Goal: Task Accomplishment & Management: Use online tool/utility

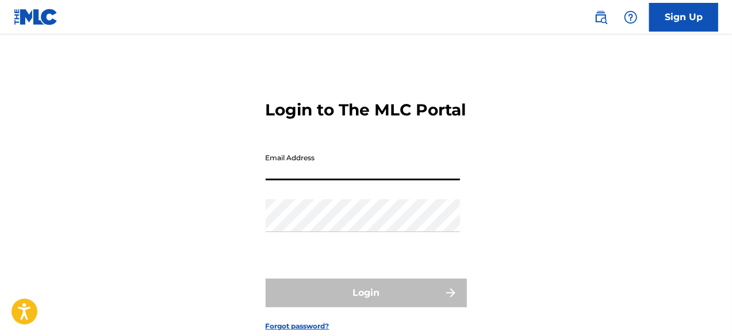
click at [350, 181] on input "Email Address" at bounding box center [363, 164] width 194 height 33
type input "[EMAIL_ADDRESS][DOMAIN_NAME]"
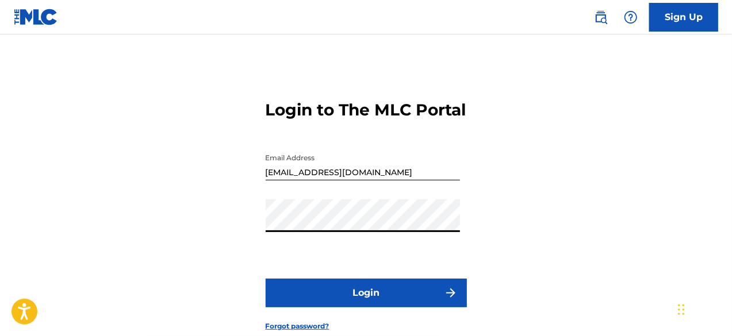
click at [331, 308] on button "Login" at bounding box center [366, 293] width 201 height 29
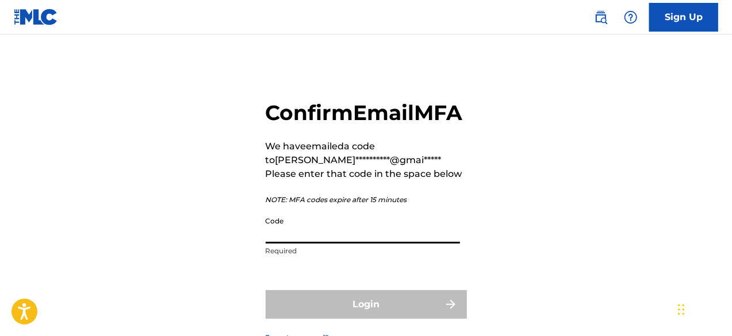
click at [323, 244] on input "Code" at bounding box center [363, 227] width 194 height 33
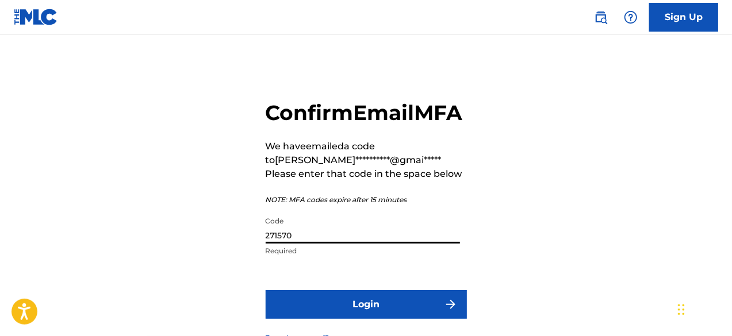
type input "271570"
click at [330, 319] on button "Login" at bounding box center [366, 304] width 201 height 29
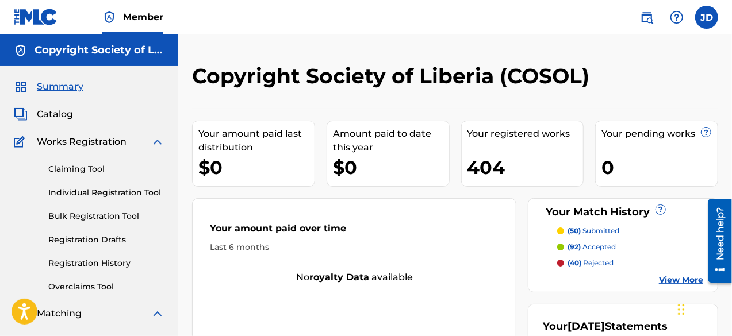
click at [75, 166] on link "Claiming Tool" at bounding box center [106, 169] width 116 height 12
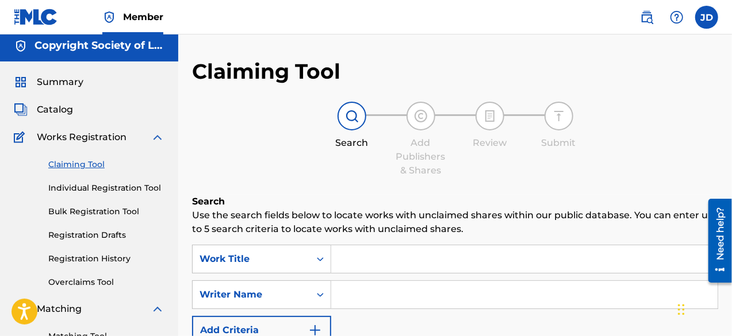
scroll to position [1, 0]
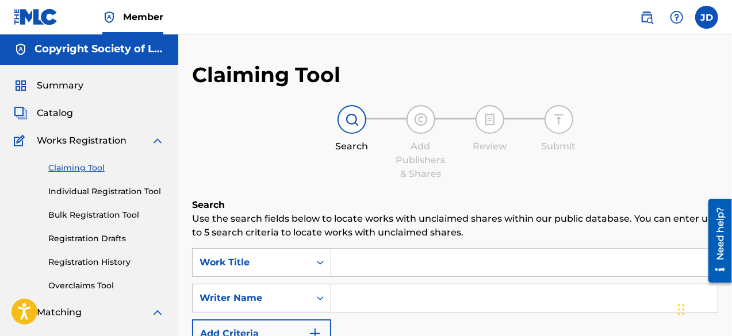
click at [118, 192] on link "Individual Registration Tool" at bounding box center [106, 192] width 116 height 12
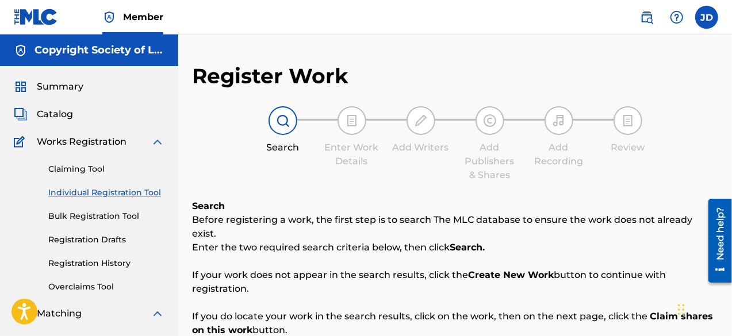
click at [79, 221] on link "Bulk Registration Tool" at bounding box center [106, 216] width 116 height 12
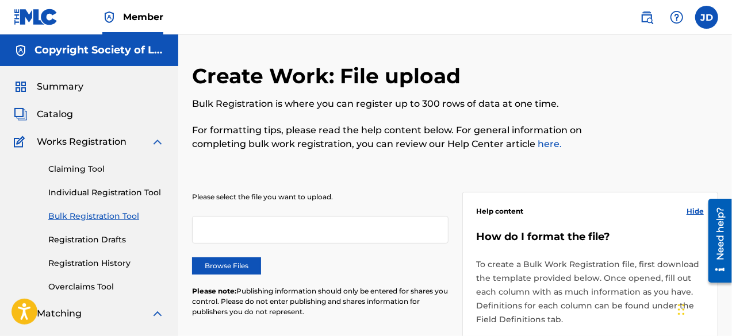
click at [95, 244] on link "Registration Drafts" at bounding box center [106, 240] width 116 height 12
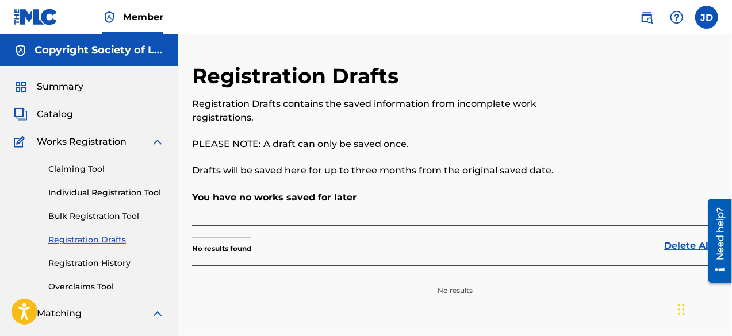
click at [92, 259] on link "Registration History" at bounding box center [106, 264] width 116 height 12
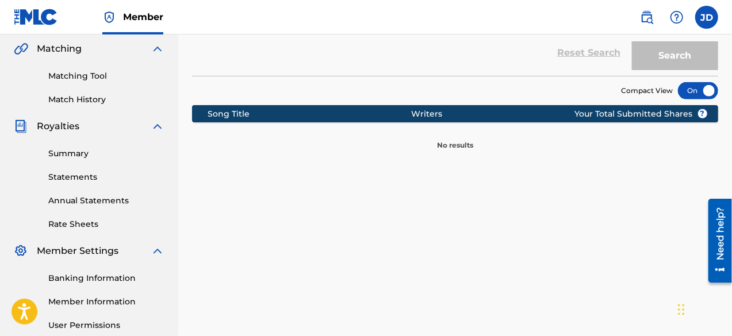
scroll to position [252, 0]
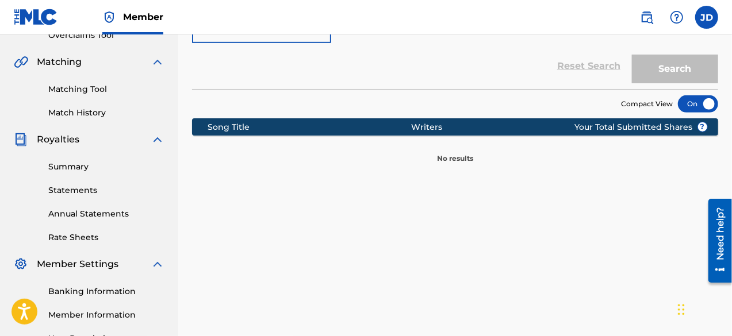
click at [79, 174] on div "Summary Statements Annual Statements Rate Sheets" at bounding box center [89, 195] width 151 height 97
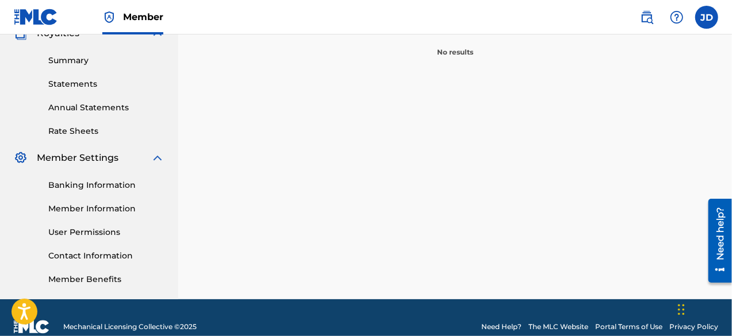
scroll to position [368, 0]
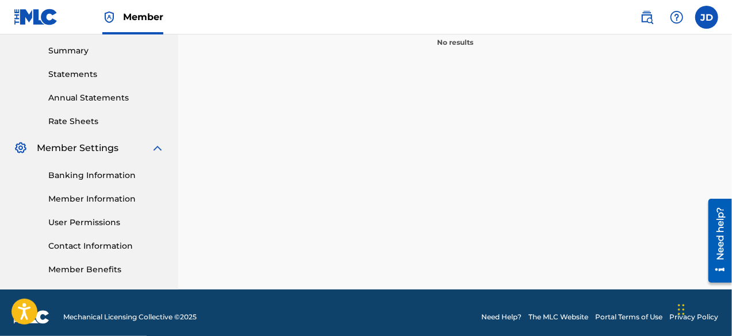
click at [83, 175] on link "Banking Information" at bounding box center [106, 176] width 116 height 12
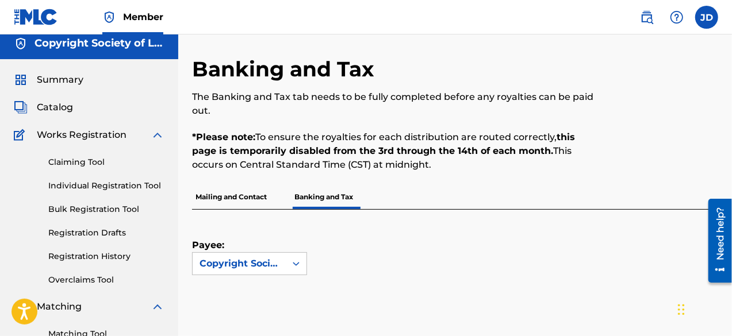
scroll to position [8, 0]
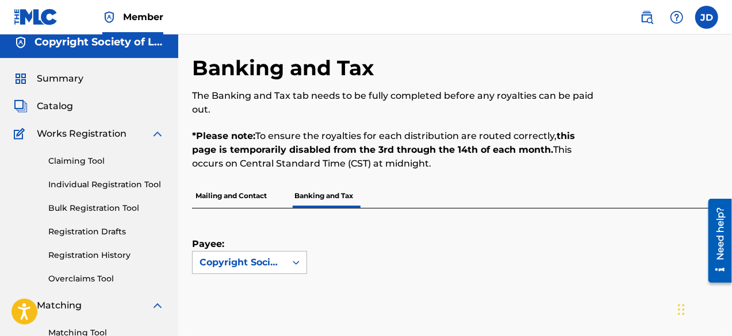
click at [287, 262] on div at bounding box center [296, 262] width 21 height 21
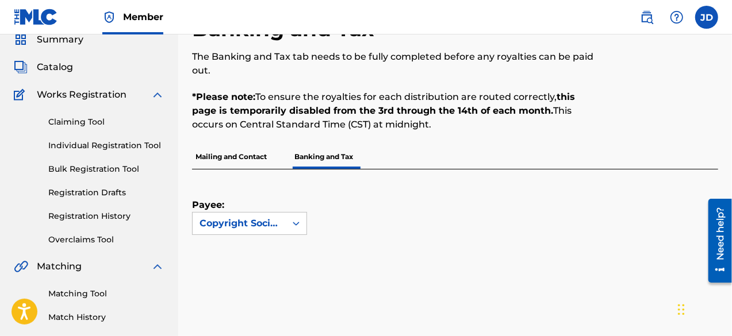
scroll to position [56, 0]
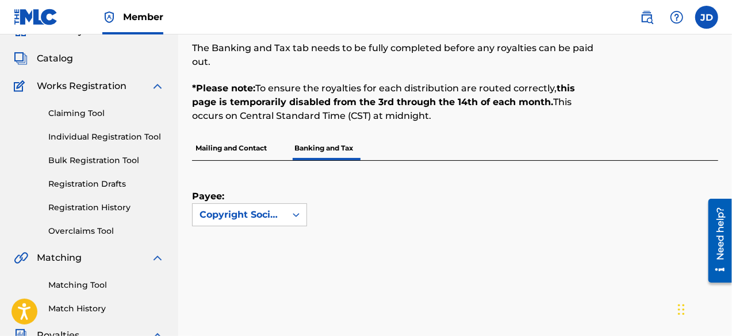
click at [82, 202] on link "Registration History" at bounding box center [106, 208] width 116 height 12
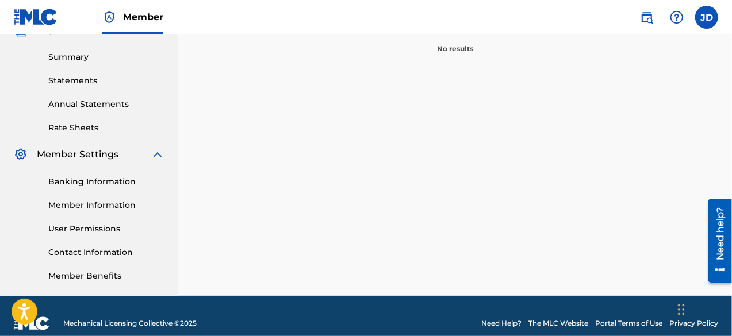
scroll to position [376, 0]
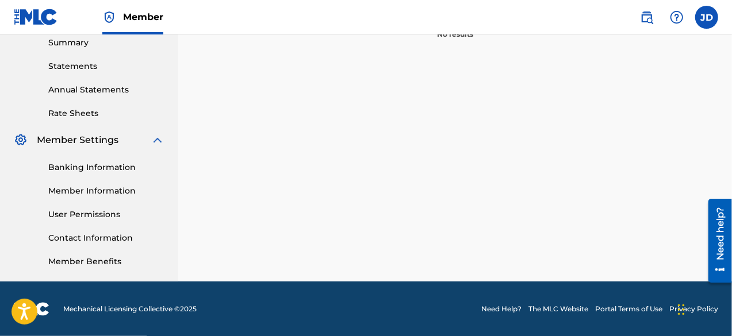
click at [97, 164] on link "Banking Information" at bounding box center [106, 168] width 116 height 12
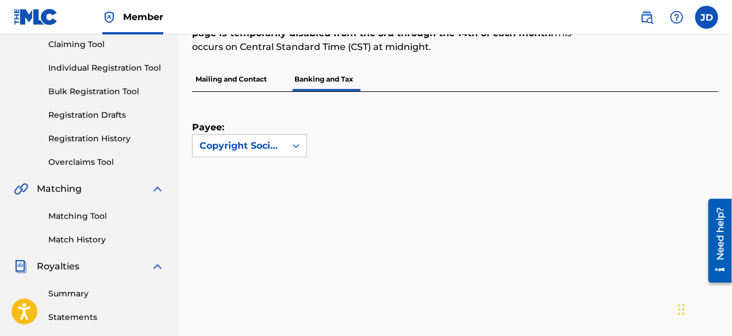
scroll to position [122, 0]
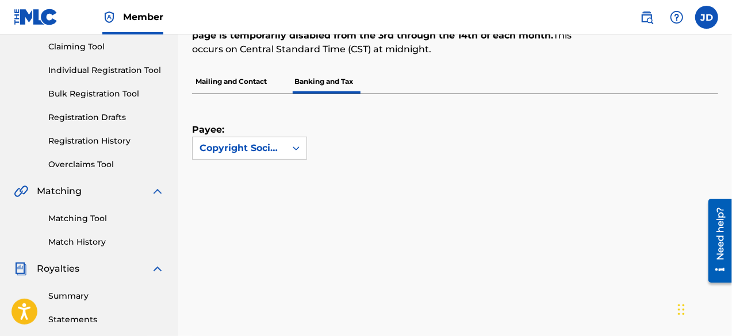
click at [118, 118] on link "Registration Drafts" at bounding box center [106, 118] width 116 height 12
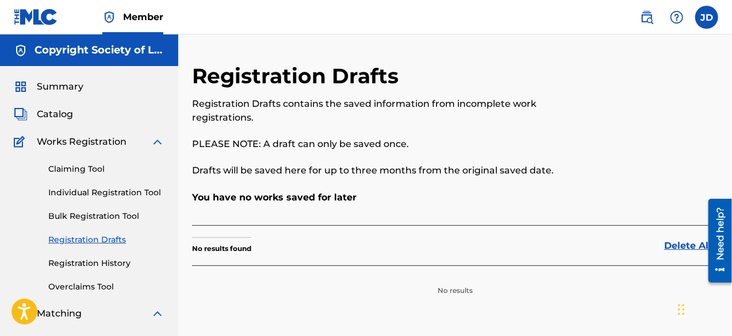
click at [68, 111] on span "Catalog" at bounding box center [55, 115] width 36 height 14
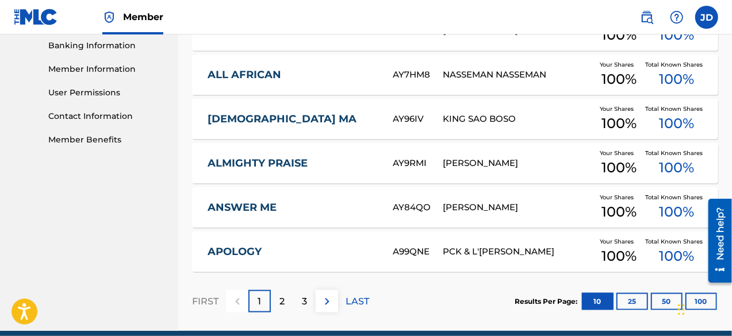
scroll to position [547, 0]
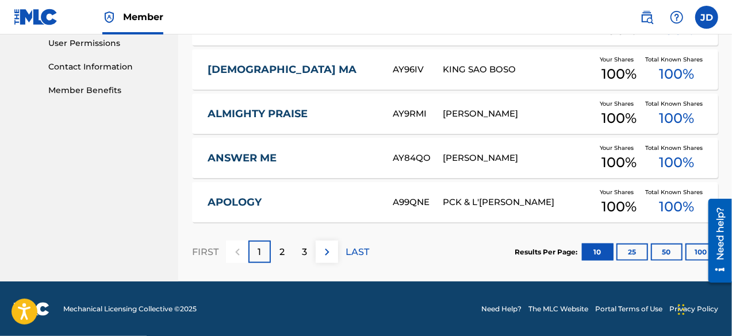
click at [690, 250] on button "100" at bounding box center [701, 252] width 32 height 17
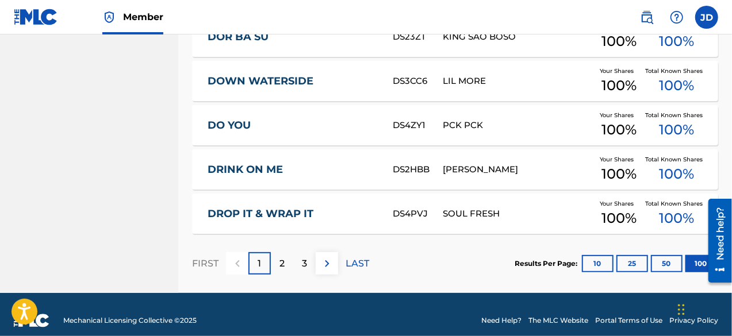
scroll to position [4533, 0]
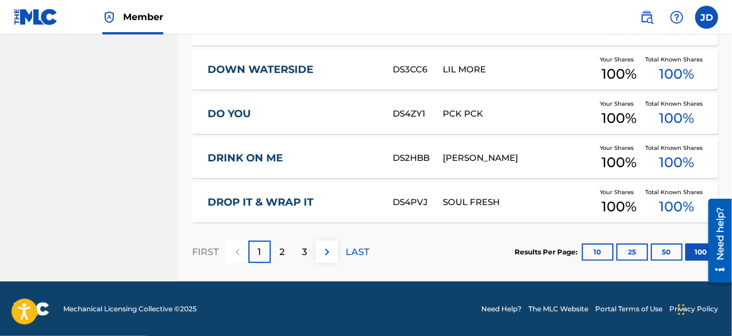
click at [281, 256] on p "2" at bounding box center [281, 253] width 5 height 14
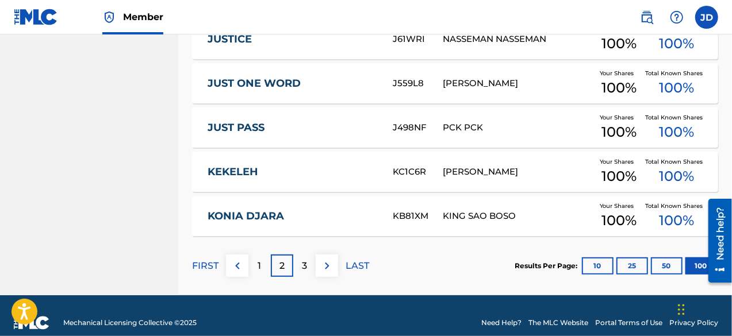
scroll to position [4498, 0]
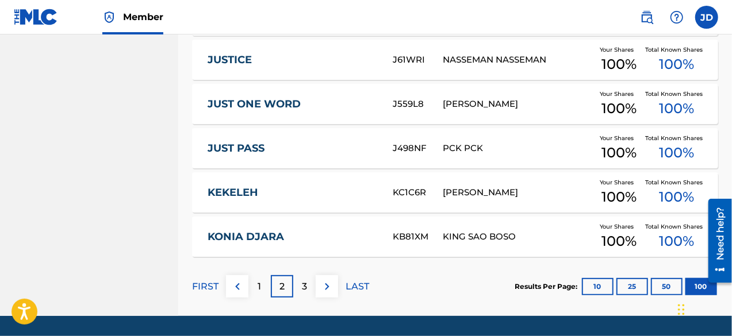
click at [304, 285] on p "3" at bounding box center [304, 287] width 5 height 14
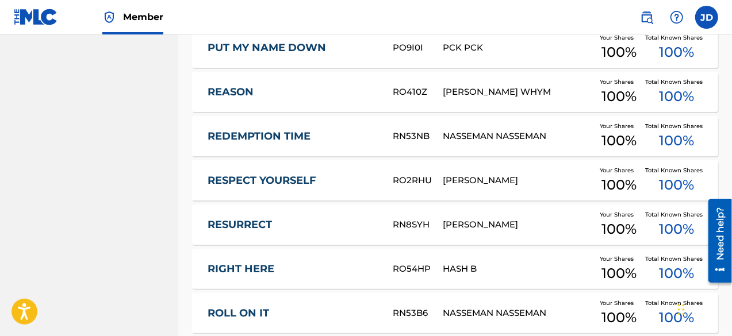
scroll to position [4533, 0]
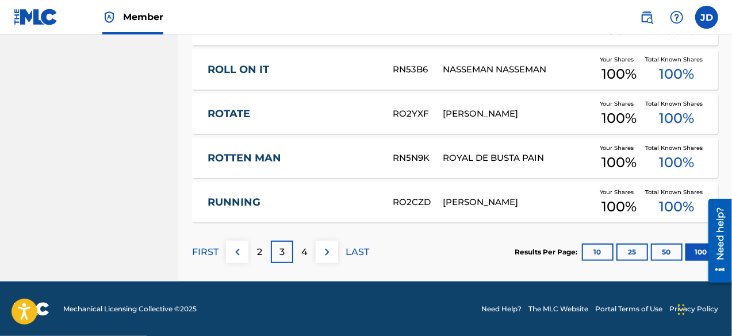
click at [260, 256] on p "2" at bounding box center [259, 253] width 5 height 14
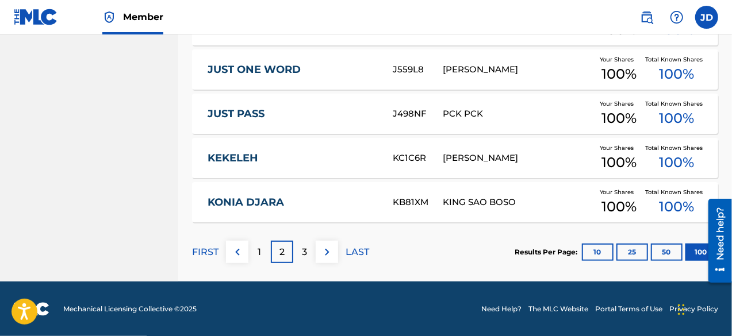
click at [299, 258] on div "3" at bounding box center [304, 252] width 22 height 22
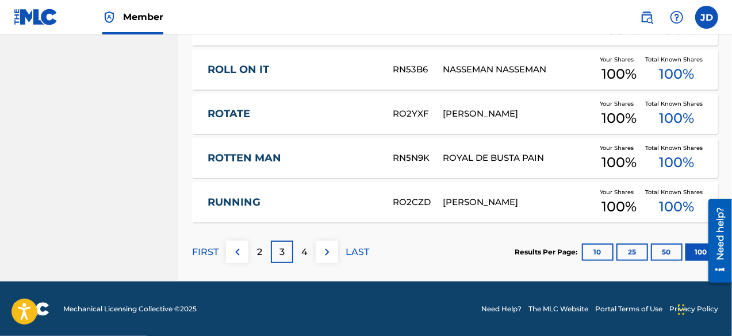
click at [307, 258] on p "4" at bounding box center [304, 253] width 6 height 14
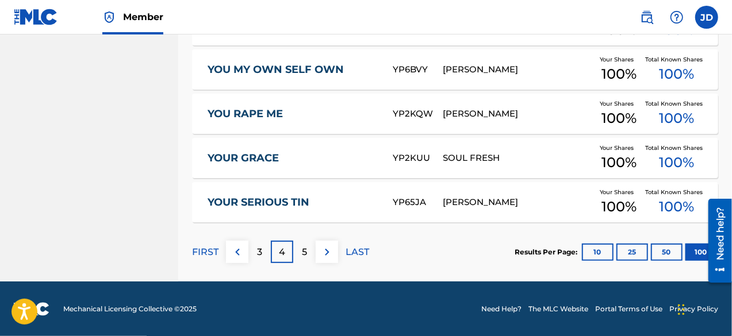
click at [258, 250] on p "3" at bounding box center [259, 253] width 5 height 14
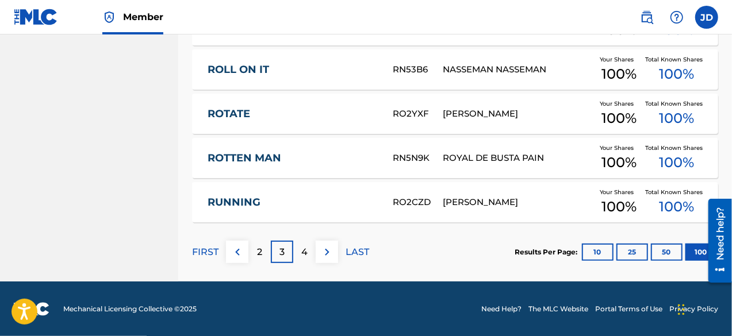
click at [263, 254] on div "2" at bounding box center [259, 252] width 22 height 22
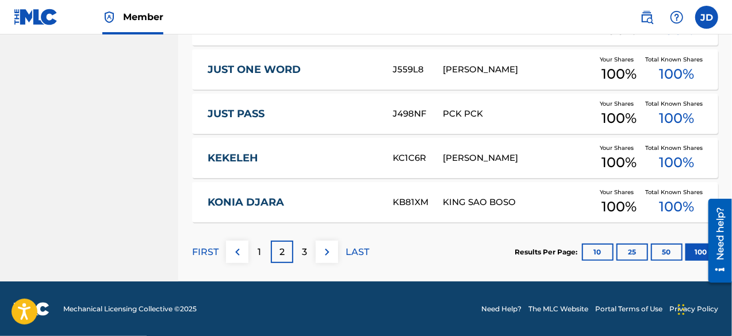
click at [304, 261] on div "3" at bounding box center [304, 252] width 22 height 22
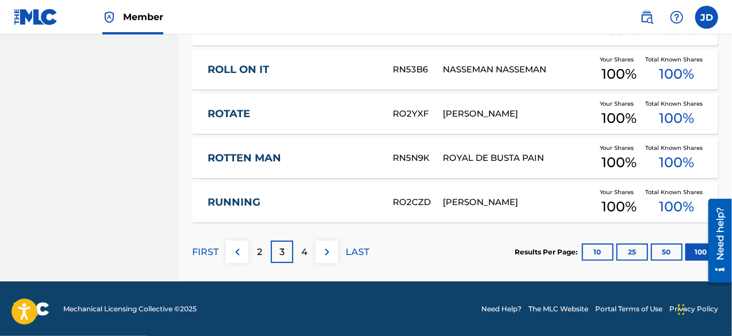
click at [307, 255] on p "4" at bounding box center [304, 253] width 6 height 14
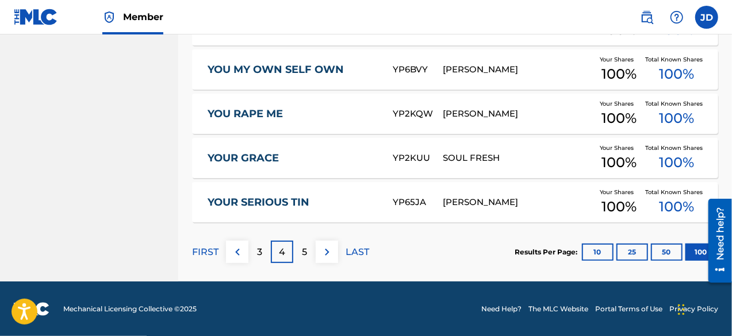
click at [258, 256] on p "3" at bounding box center [259, 253] width 5 height 14
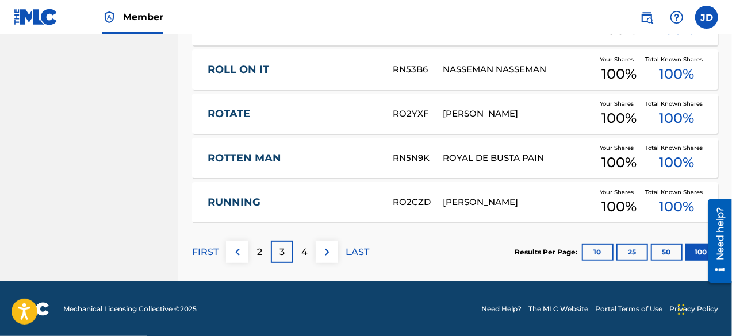
click at [256, 252] on div "2" at bounding box center [259, 252] width 22 height 22
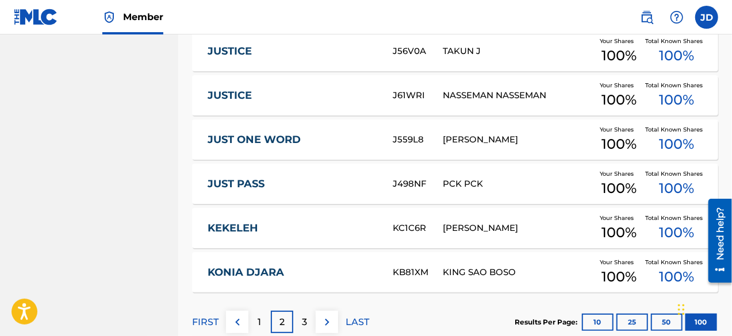
scroll to position [4462, 0]
click at [300, 324] on div "3" at bounding box center [304, 322] width 22 height 22
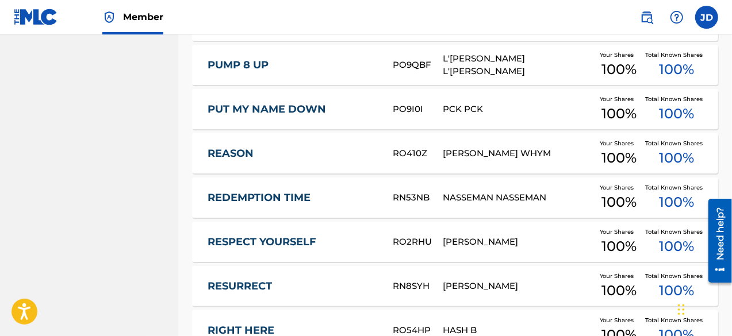
scroll to position [4533, 0]
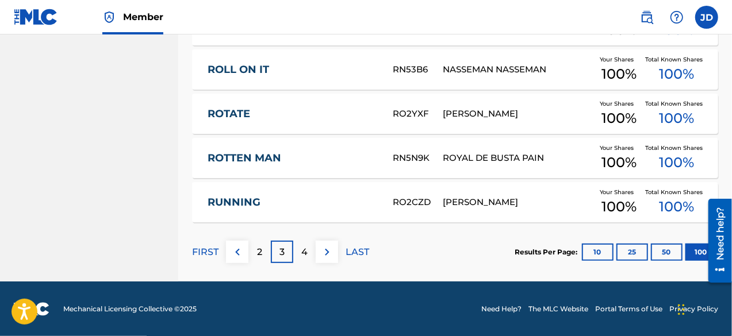
click at [229, 258] on button at bounding box center [237, 252] width 22 height 22
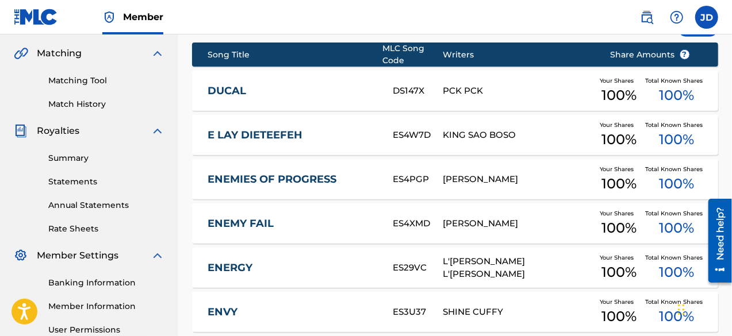
scroll to position [250, 0]
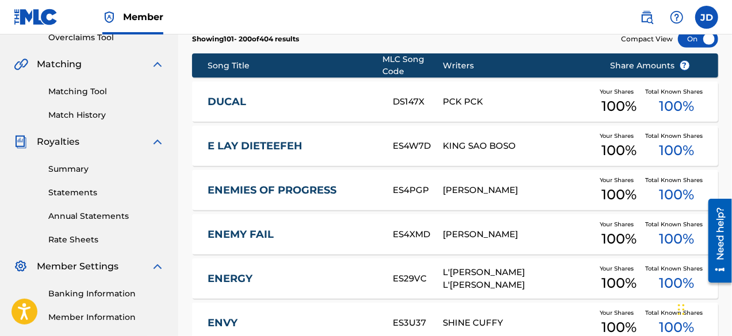
click at [73, 87] on link "Matching Tool" at bounding box center [106, 92] width 116 height 12
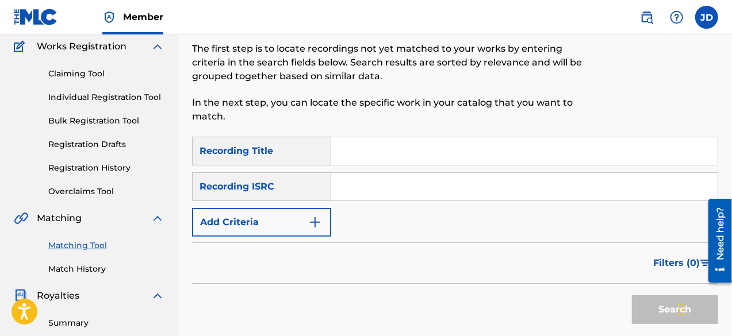
scroll to position [106, 0]
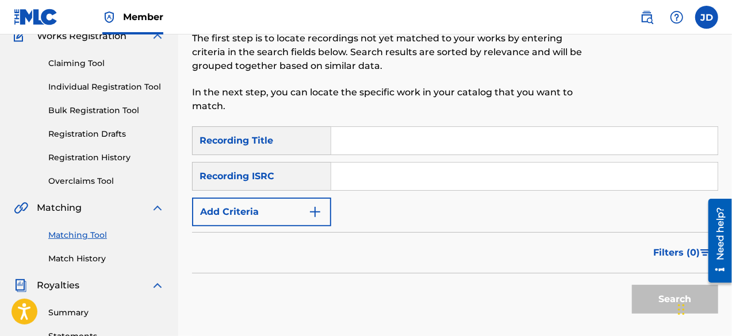
click at [116, 155] on link "Registration History" at bounding box center [106, 158] width 116 height 12
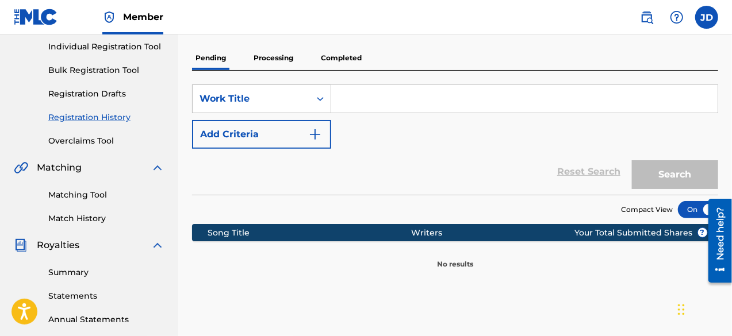
scroll to position [80, 0]
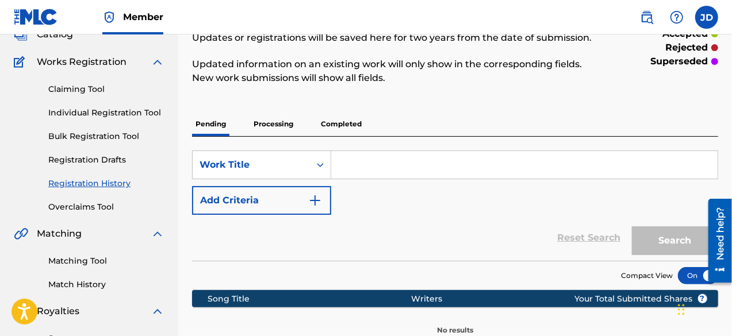
click at [269, 129] on p "Processing" at bounding box center [273, 124] width 47 height 24
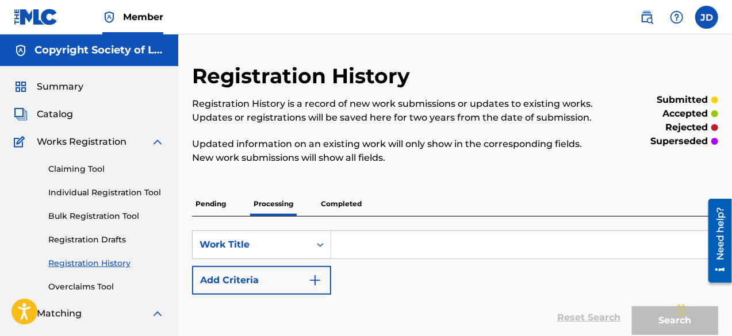
click at [331, 199] on p "Completed" at bounding box center [341, 204] width 48 height 24
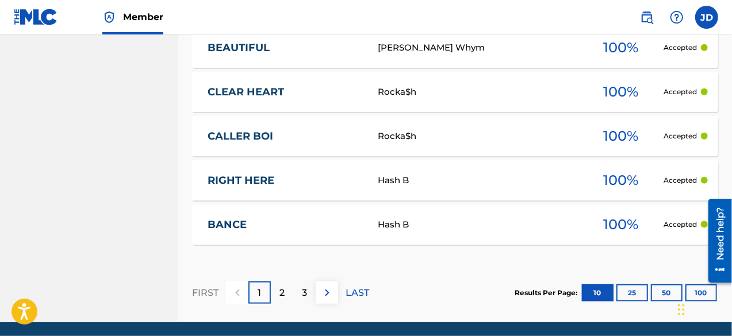
scroll to position [649, 0]
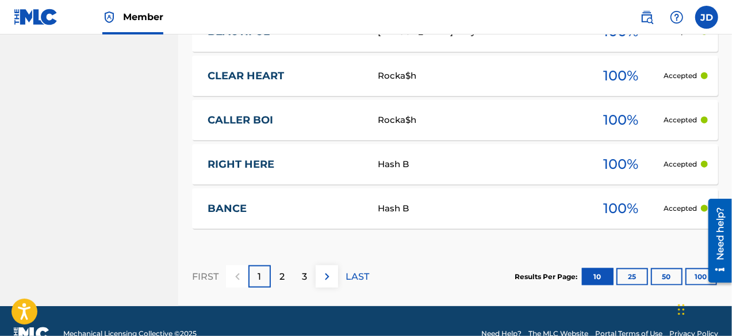
click at [671, 279] on button "50" at bounding box center [667, 277] width 32 height 17
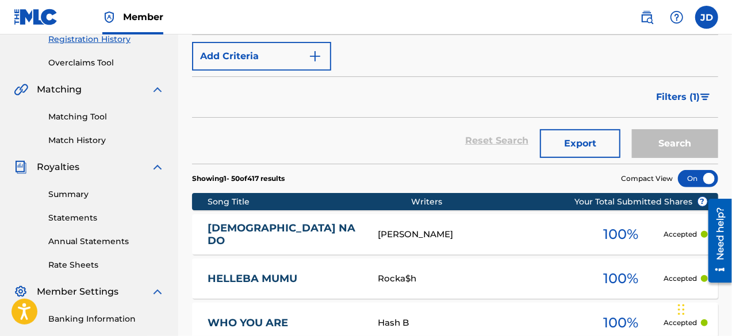
scroll to position [225, 0]
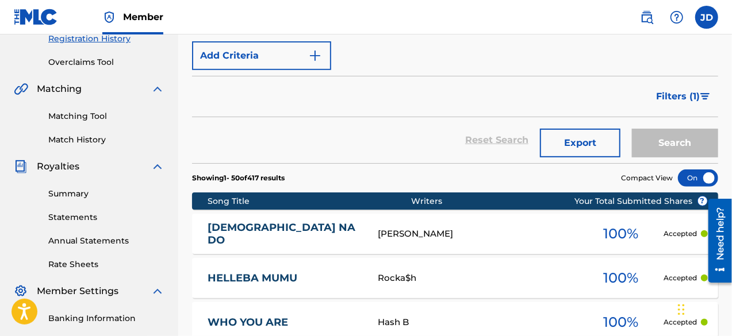
click at [105, 117] on link "Matching Tool" at bounding box center [106, 116] width 116 height 12
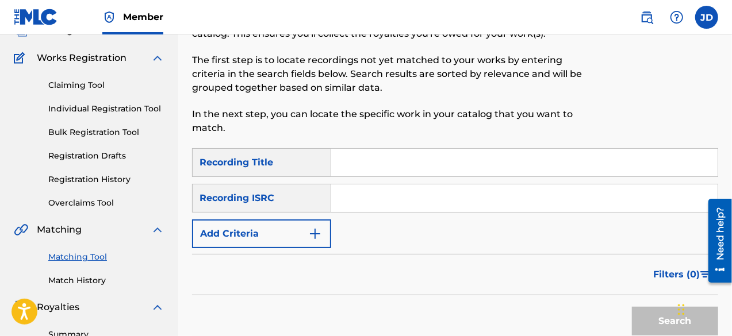
scroll to position [80, 0]
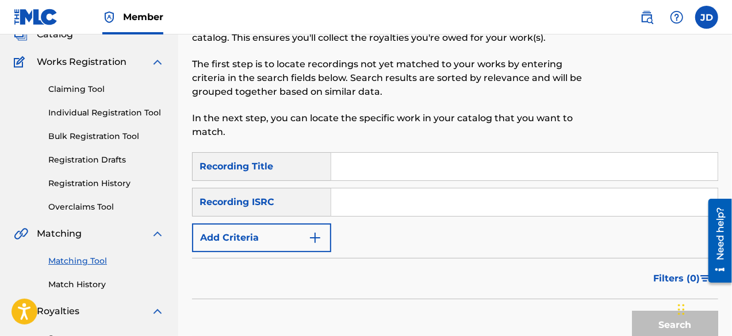
click at [391, 163] on input "Search Form" at bounding box center [524, 167] width 386 height 28
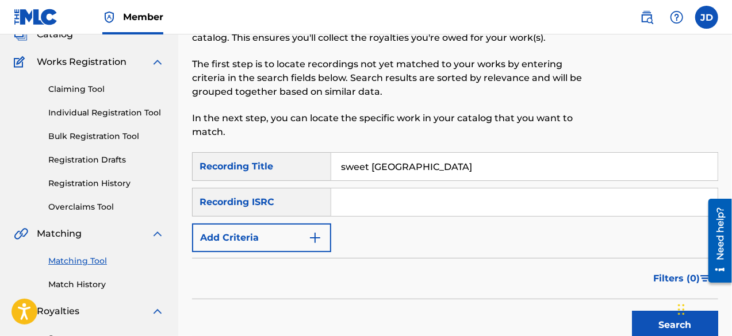
click at [353, 163] on input "sweet Liberia" at bounding box center [524, 167] width 386 height 28
click at [348, 165] on input "sweet Liberia" at bounding box center [524, 167] width 386 height 28
type input "Sweet Liberia"
click at [317, 228] on button "Add Criteria" at bounding box center [261, 238] width 139 height 29
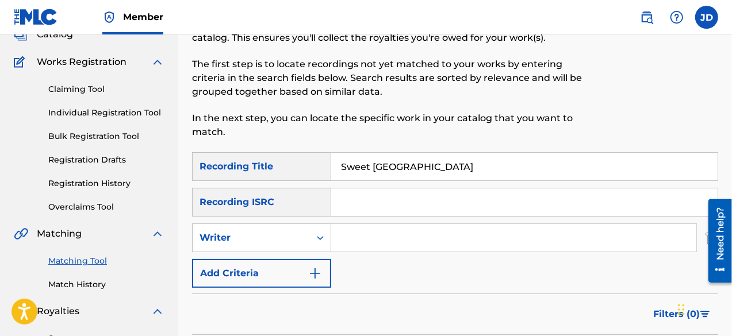
click at [300, 270] on button "Add Criteria" at bounding box center [261, 273] width 139 height 29
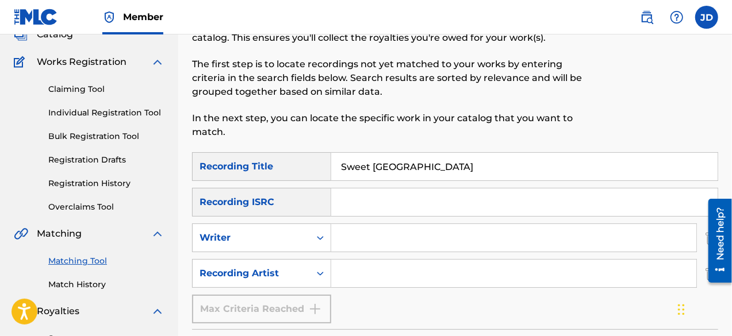
click at [350, 273] on input "Search Form" at bounding box center [513, 274] width 365 height 28
drag, startPoint x: 381, startPoint y: 274, endPoint x: 336, endPoint y: 269, distance: 45.2
click at [336, 269] on input "Bill Cole" at bounding box center [513, 274] width 365 height 28
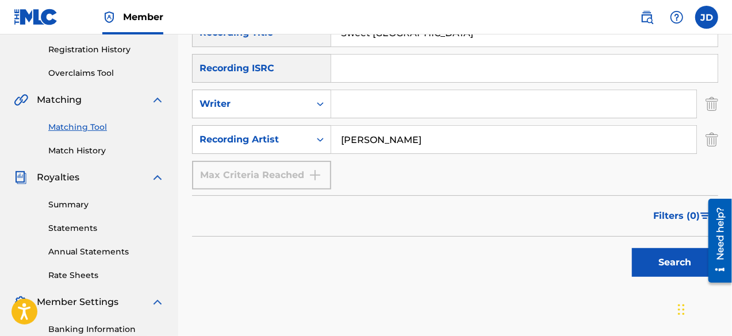
scroll to position [215, 0]
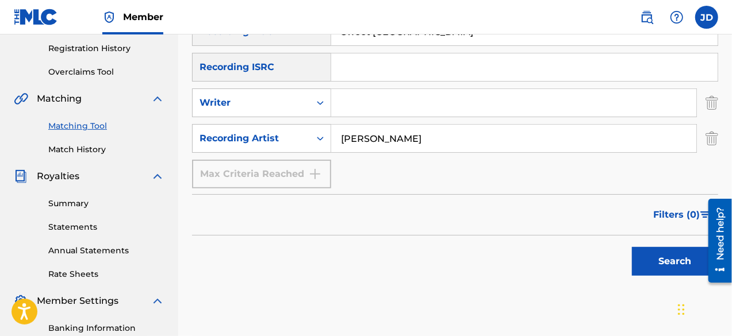
type input "Bill Cole"
click at [661, 249] on button "Search" at bounding box center [675, 261] width 86 height 29
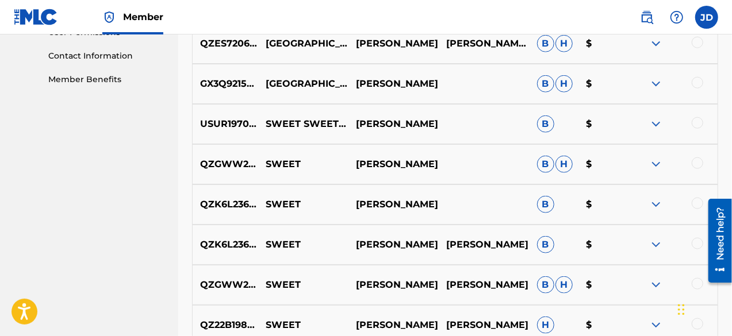
scroll to position [536, 0]
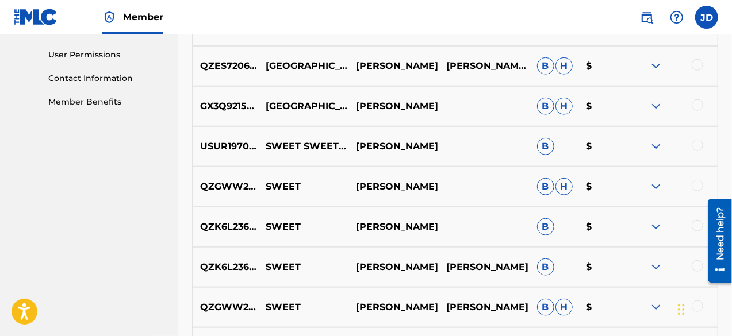
click at [657, 149] on img at bounding box center [656, 147] width 14 height 14
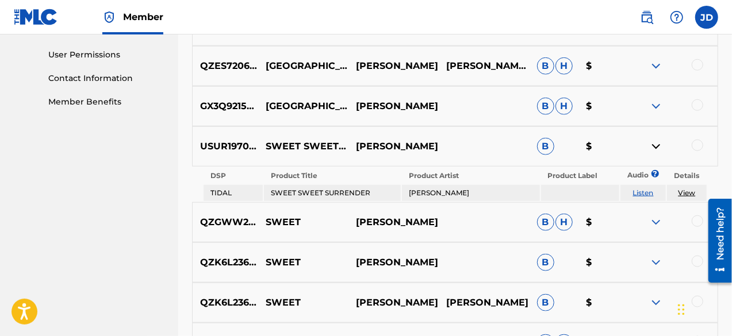
click at [657, 152] on img at bounding box center [656, 147] width 14 height 14
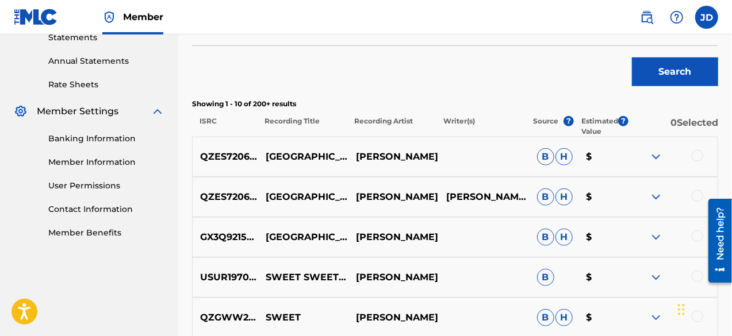
scroll to position [408, 0]
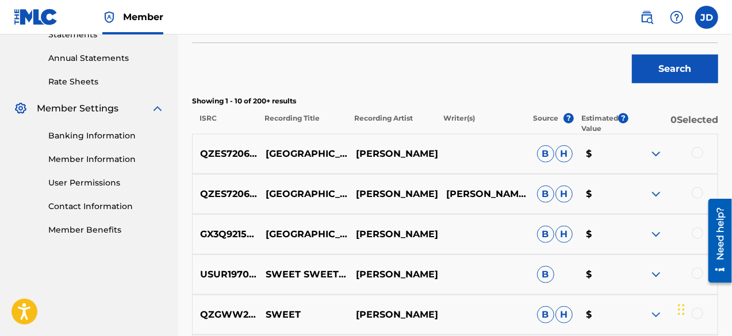
click at [658, 151] on img at bounding box center [656, 154] width 14 height 14
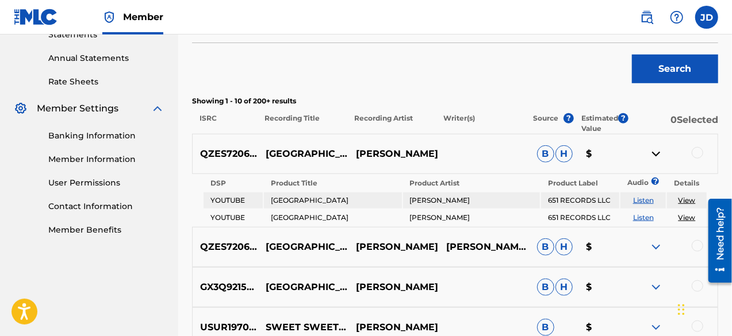
click at [658, 151] on img at bounding box center [656, 154] width 14 height 14
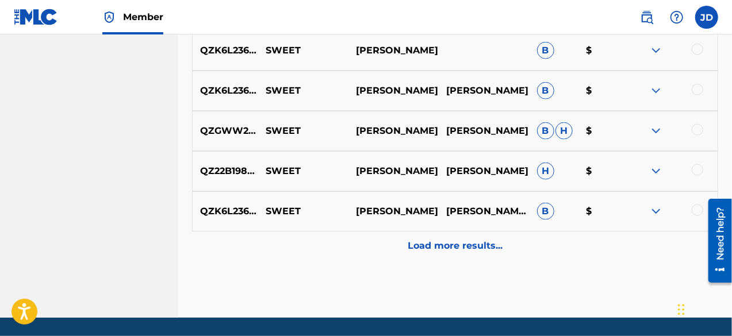
scroll to position [710, 0]
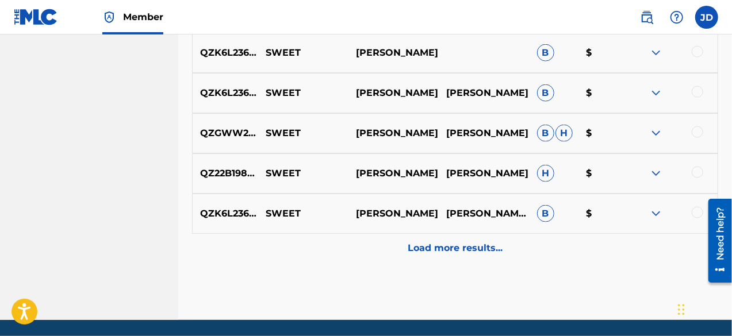
click at [476, 257] on div "Load more results..." at bounding box center [455, 248] width 526 height 29
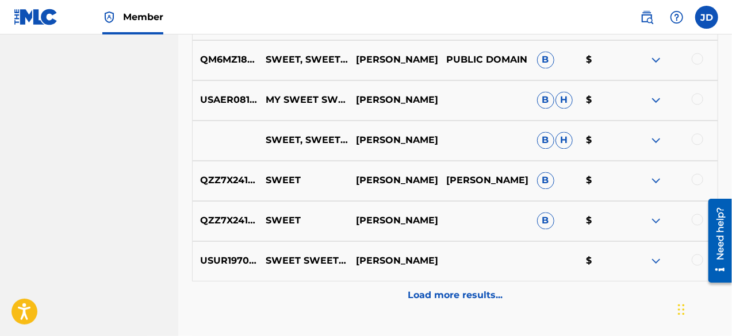
scroll to position [1063, 0]
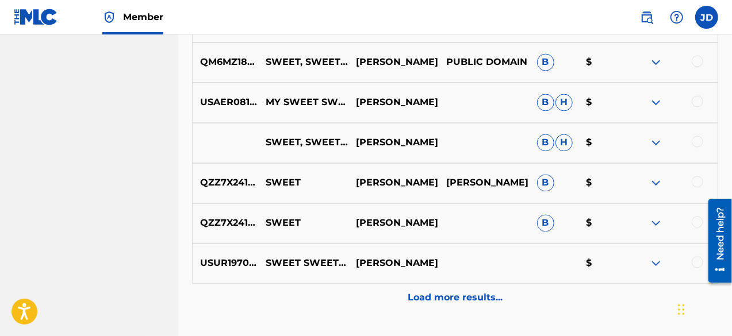
click at [665, 262] on div at bounding box center [672, 264] width 90 height 14
click at [653, 262] on img at bounding box center [656, 264] width 14 height 14
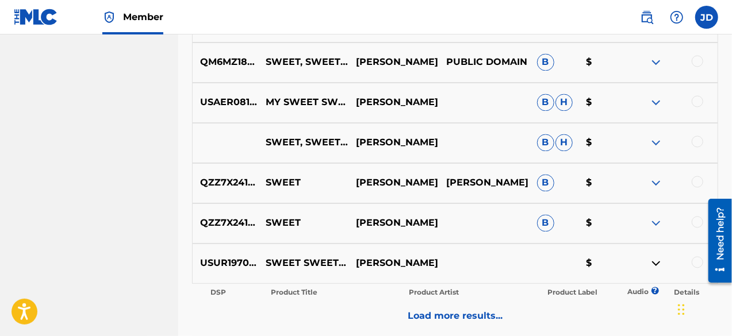
click at [653, 262] on img at bounding box center [656, 264] width 14 height 14
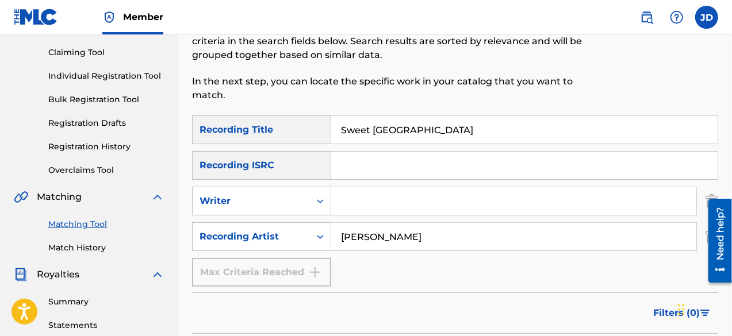
scroll to position [112, 0]
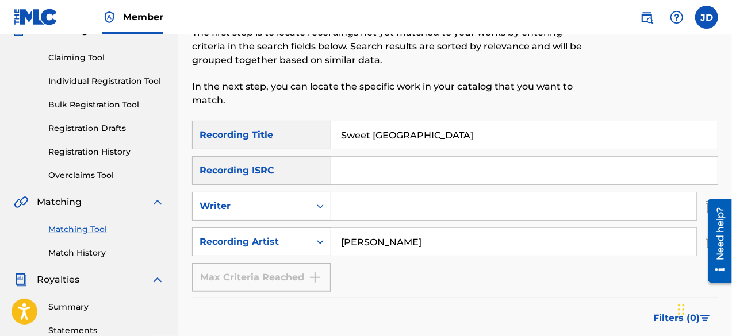
drag, startPoint x: 413, startPoint y: 141, endPoint x: 325, endPoint y: 139, distance: 88.0
click at [325, 139] on div "SearchWithCriteria64e6f1d6-04f2-4827-89c5-5703a2465acf Recording Title Sweet Li…" at bounding box center [455, 135] width 526 height 29
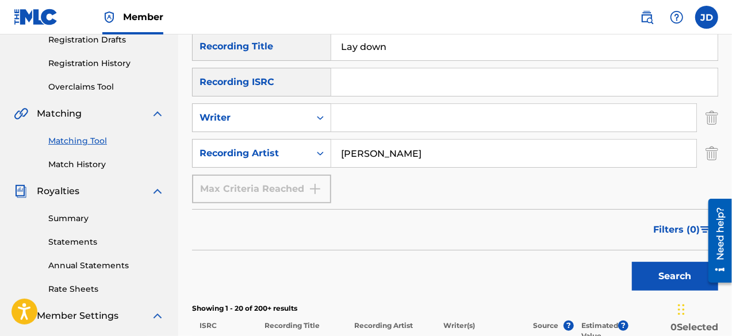
scroll to position [204, 0]
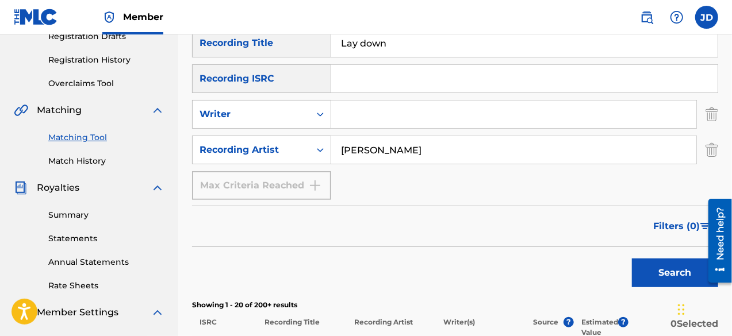
click at [655, 268] on button "Search" at bounding box center [675, 273] width 86 height 29
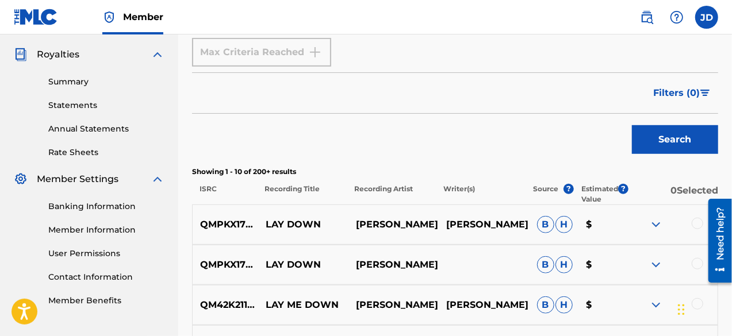
scroll to position [335, 0]
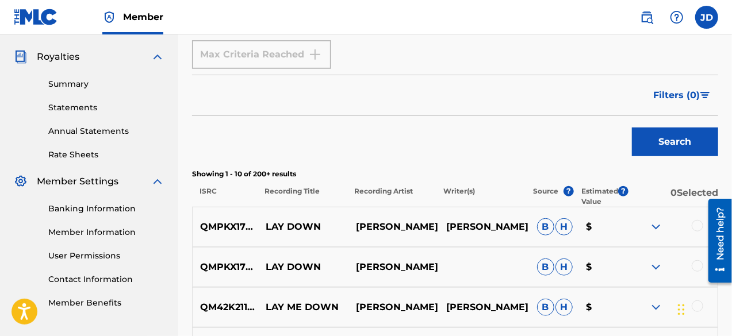
click at [658, 224] on img at bounding box center [656, 227] width 14 height 14
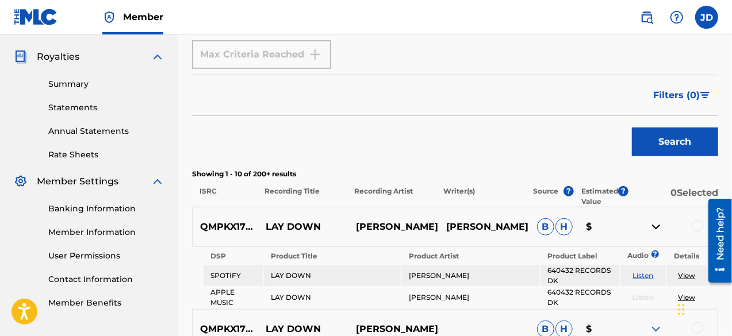
click at [658, 224] on img at bounding box center [656, 227] width 14 height 14
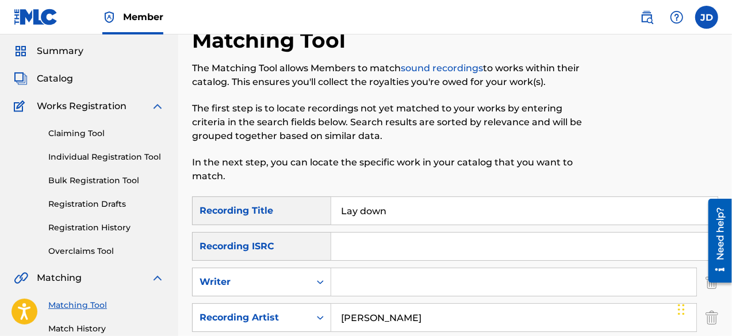
scroll to position [33, 0]
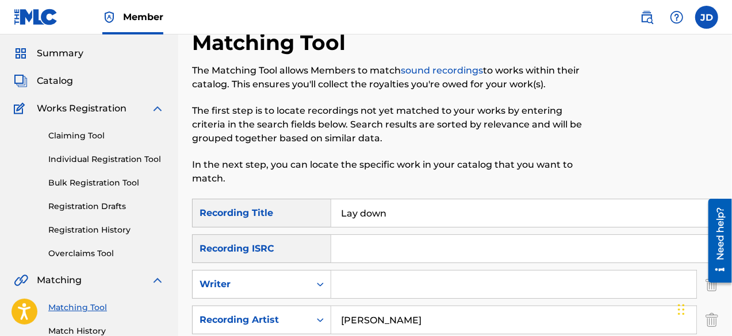
drag, startPoint x: 436, startPoint y: 214, endPoint x: 328, endPoint y: 216, distance: 108.1
click at [328, 216] on div "SearchWithCriteria64e6f1d6-04f2-4827-89c5-5703a2465acf Recording Title Lay down" at bounding box center [455, 213] width 526 height 29
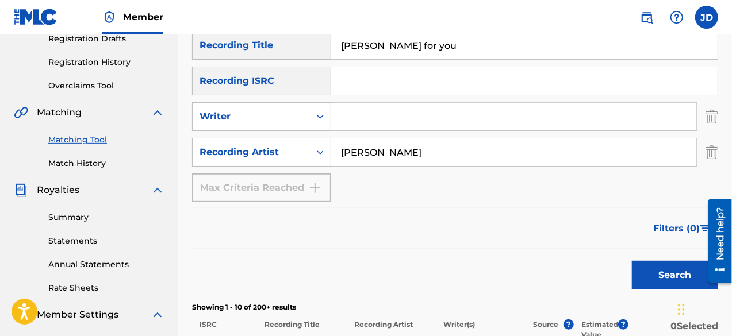
scroll to position [209, 0]
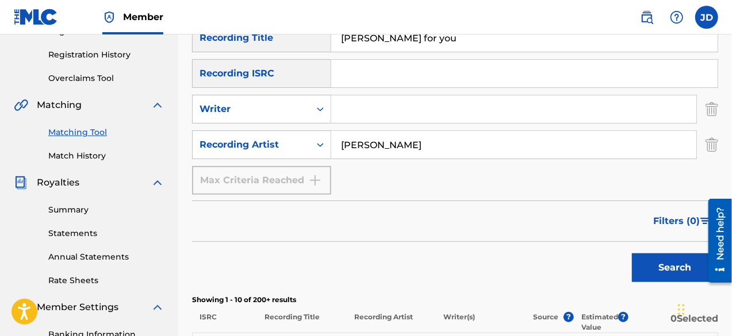
click at [660, 258] on button "Search" at bounding box center [675, 268] width 86 height 29
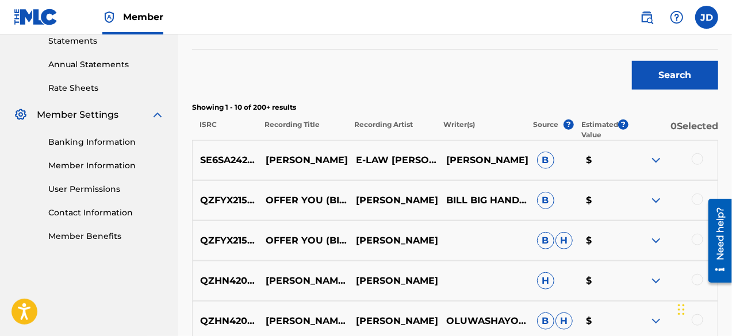
scroll to position [411, 0]
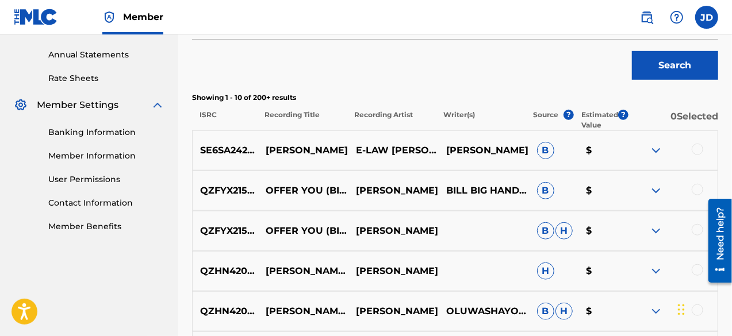
click at [662, 155] on img at bounding box center [656, 151] width 14 height 14
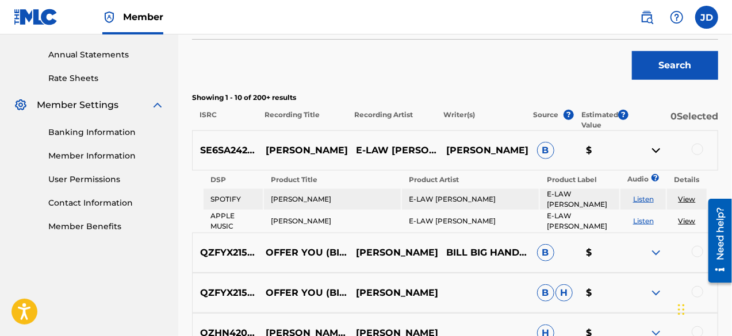
click at [662, 155] on img at bounding box center [656, 151] width 14 height 14
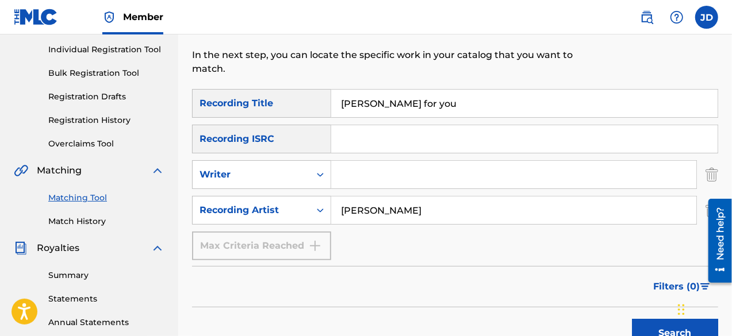
scroll to position [137, 0]
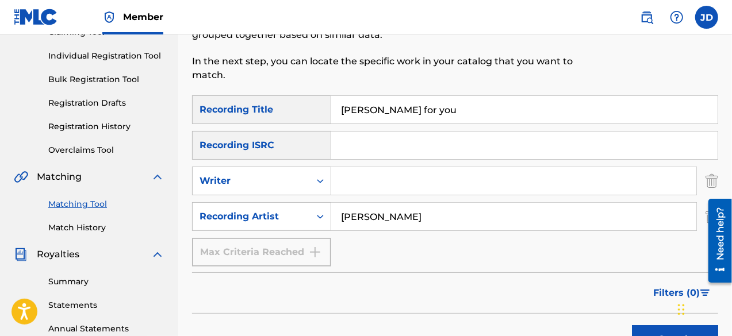
drag, startPoint x: 426, startPoint y: 113, endPoint x: 333, endPoint y: 119, distance: 93.4
click at [333, 119] on input "dey for you" at bounding box center [524, 110] width 386 height 28
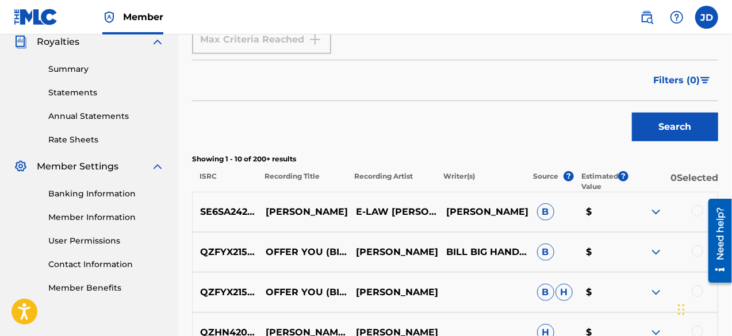
scroll to position [354, 0]
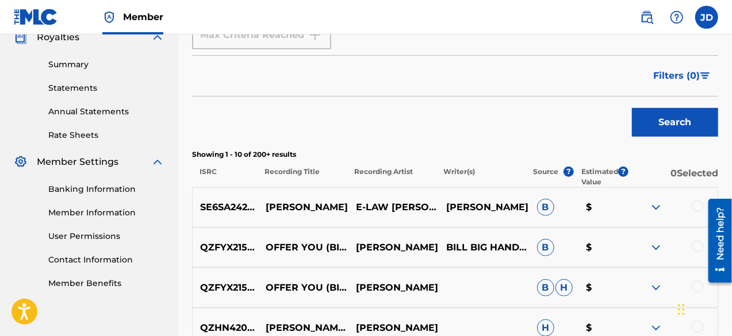
click at [657, 132] on button "Search" at bounding box center [675, 122] width 86 height 29
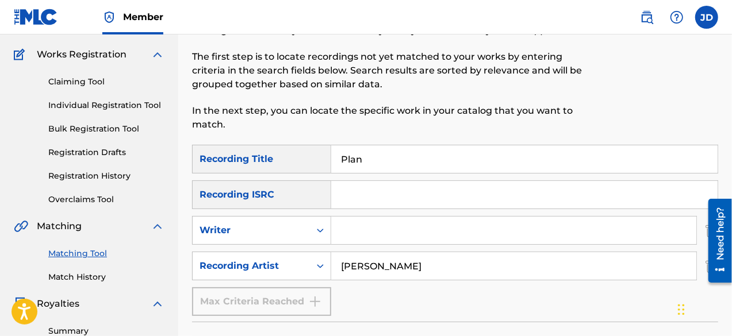
scroll to position [85, 0]
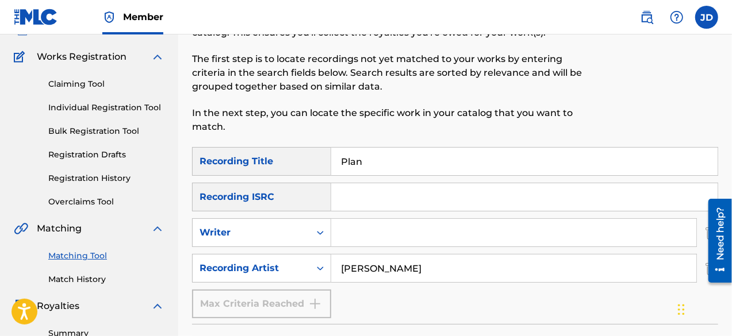
drag, startPoint x: 376, startPoint y: 167, endPoint x: 321, endPoint y: 163, distance: 55.4
click at [321, 163] on div "SearchWithCriteria64e6f1d6-04f2-4827-89c5-5703a2465acf Recording Title Plan" at bounding box center [455, 161] width 526 height 29
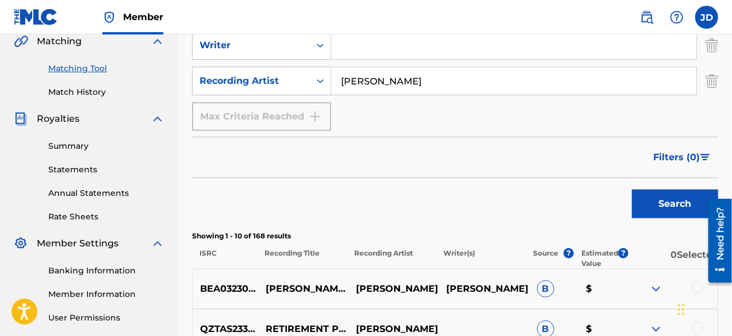
scroll to position [340, 0]
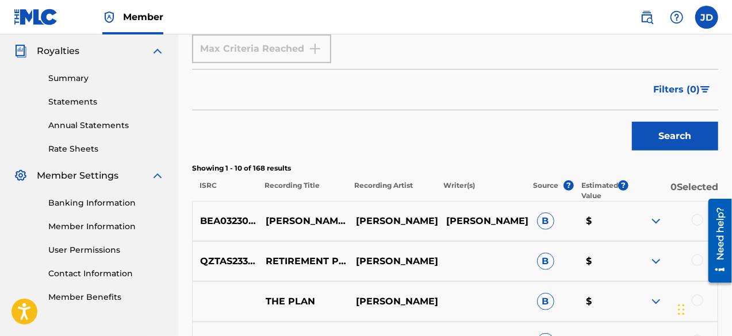
click at [666, 139] on button "Search" at bounding box center [675, 136] width 86 height 29
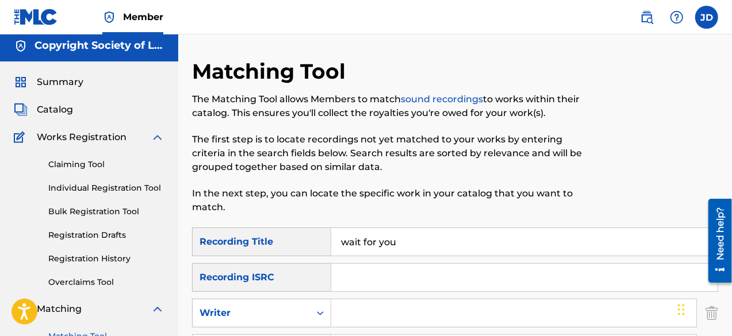
scroll to position [0, 0]
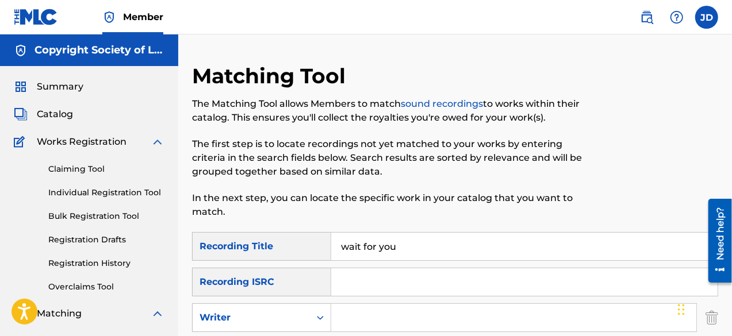
drag, startPoint x: 411, startPoint y: 244, endPoint x: 312, endPoint y: 251, distance: 99.1
click at [312, 251] on div "SearchWithCriteria64e6f1d6-04f2-4827-89c5-5703a2465acf Recording Title wait for…" at bounding box center [455, 246] width 526 height 29
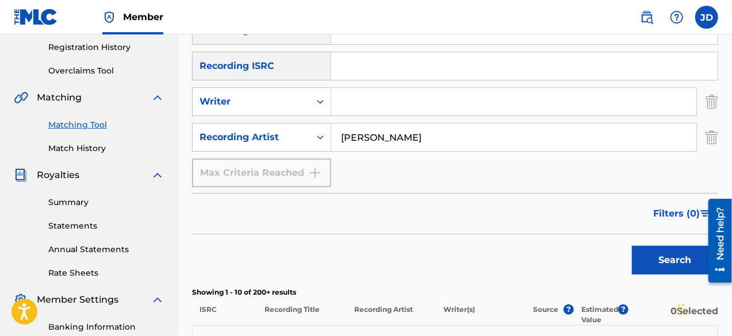
scroll to position [219, 0]
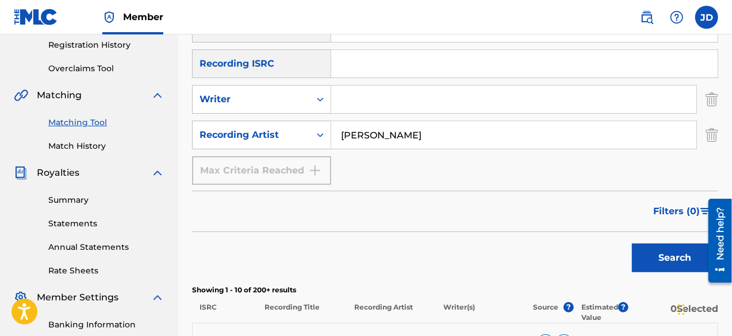
click at [658, 251] on button "Search" at bounding box center [675, 258] width 86 height 29
drag, startPoint x: 730, startPoint y: 171, endPoint x: 735, endPoint y: 217, distance: 46.9
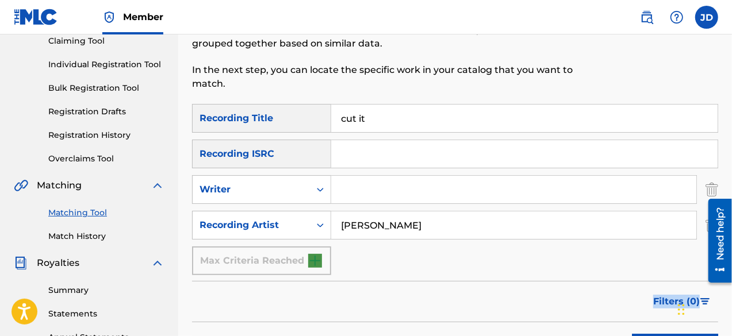
scroll to position [100, 0]
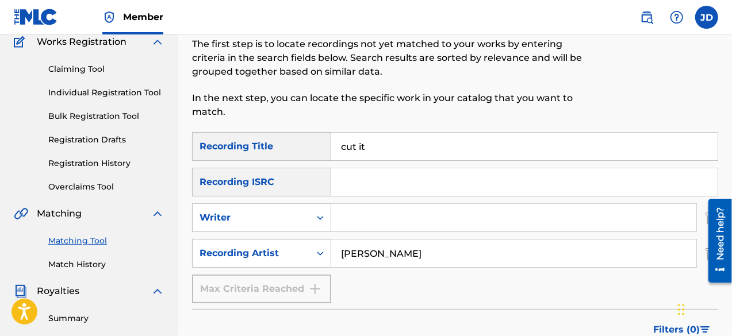
click at [388, 149] on input "cut it" at bounding box center [524, 147] width 386 height 28
type input "c"
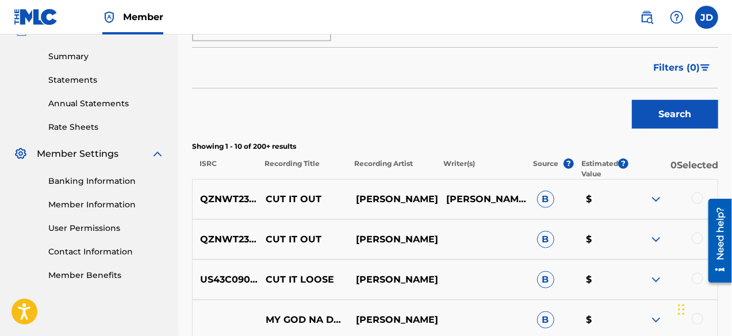
scroll to position [393, 0]
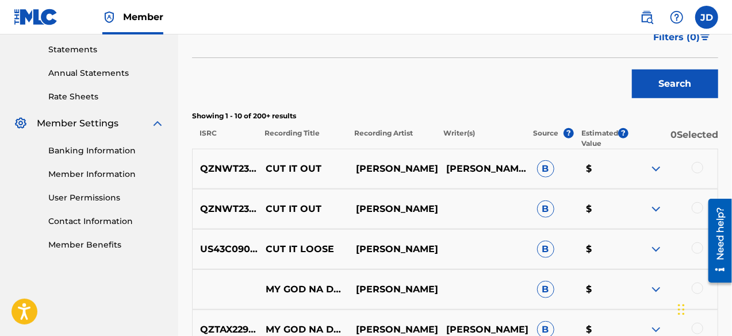
click at [675, 91] on button "Search" at bounding box center [675, 84] width 86 height 29
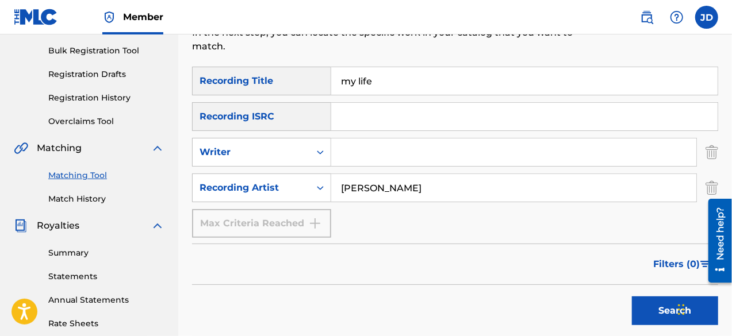
scroll to position [144, 0]
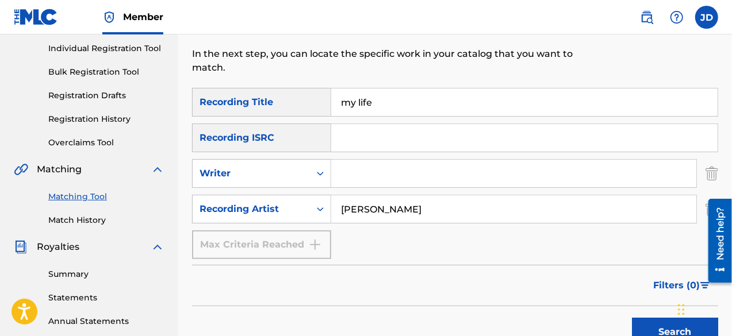
drag, startPoint x: 415, startPoint y: 108, endPoint x: 340, endPoint y: 106, distance: 74.8
click at [340, 106] on input "my life" at bounding box center [524, 103] width 386 height 28
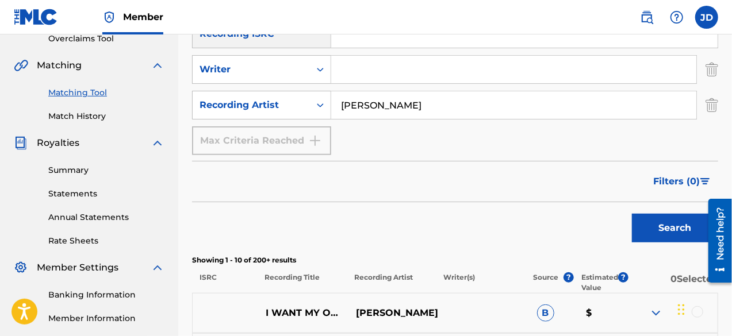
scroll to position [254, 0]
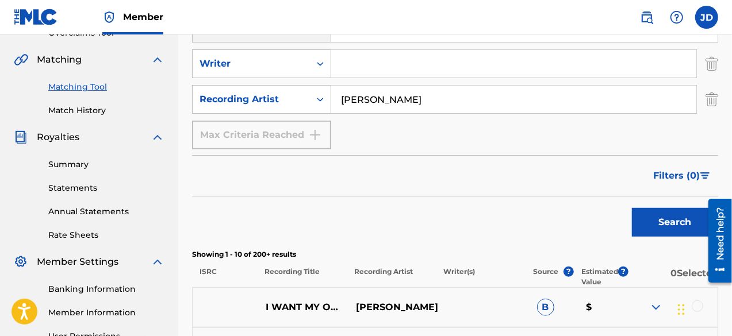
click at [668, 219] on button "Search" at bounding box center [675, 222] width 86 height 29
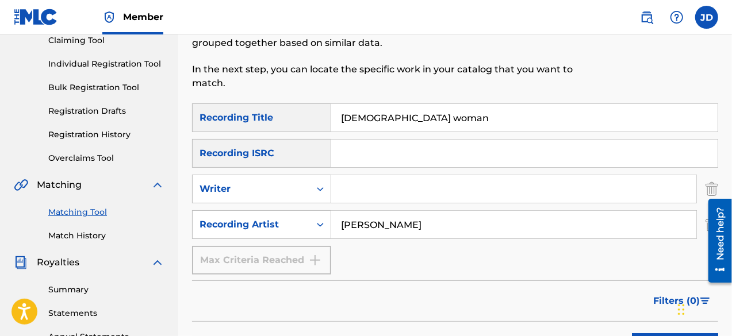
scroll to position [125, 0]
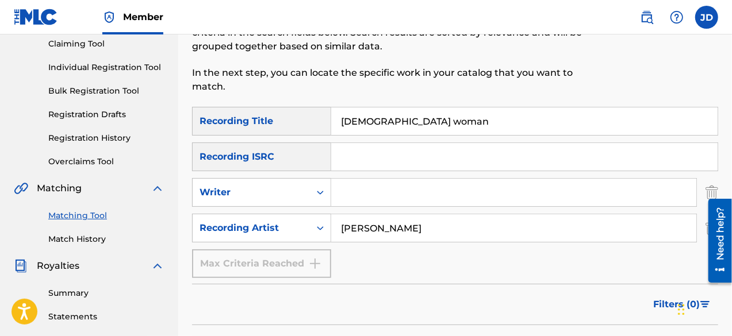
click at [407, 123] on input "African woman" at bounding box center [524, 122] width 386 height 28
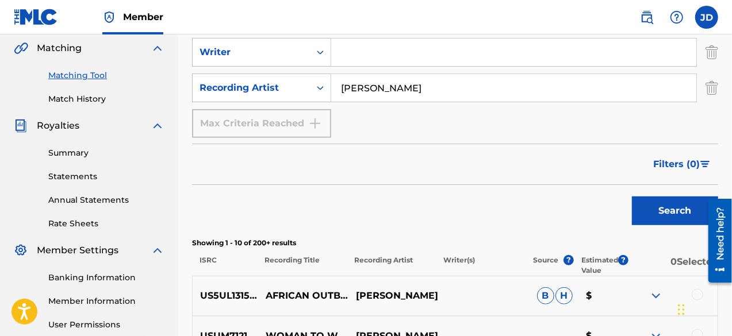
scroll to position [339, 0]
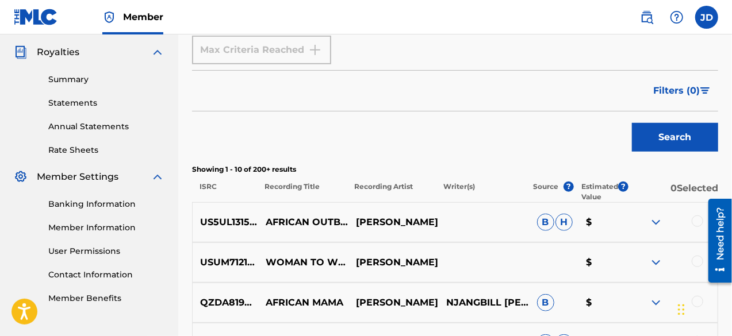
click at [667, 151] on div "Search" at bounding box center [672, 135] width 92 height 46
click at [666, 145] on button "Search" at bounding box center [675, 137] width 86 height 29
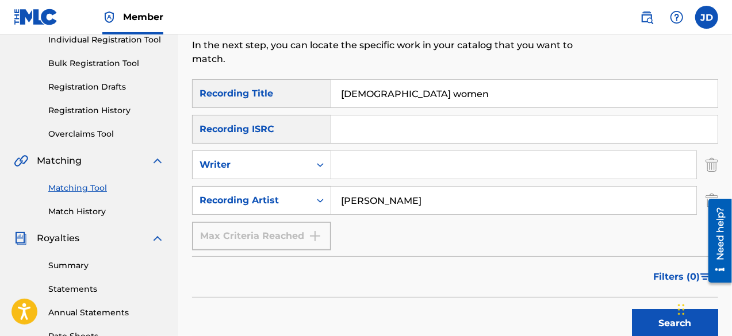
scroll to position [150, 0]
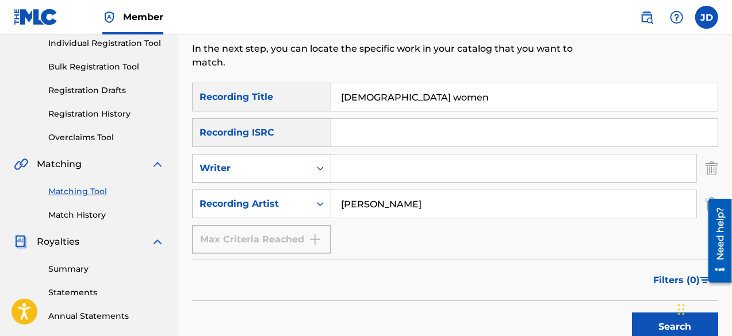
click at [421, 97] on input "African women" at bounding box center [524, 97] width 386 height 28
click at [650, 320] on button "Search" at bounding box center [675, 327] width 86 height 29
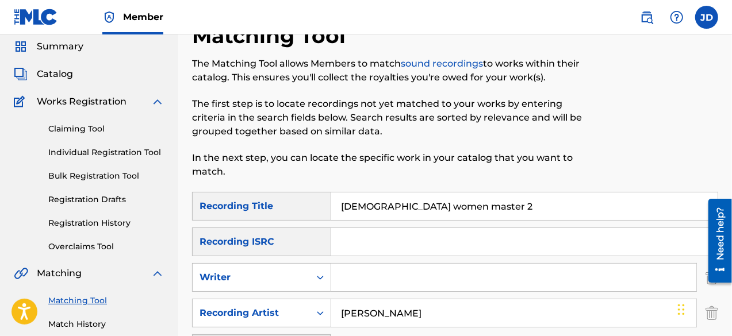
scroll to position [42, 0]
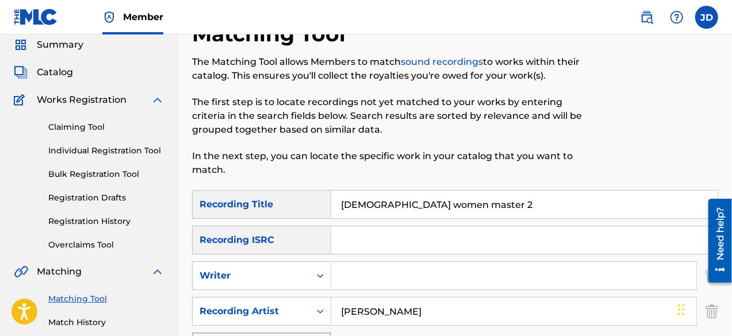
drag, startPoint x: 476, startPoint y: 212, endPoint x: 330, endPoint y: 210, distance: 146.1
click at [330, 210] on div "SearchWithCriteria64e6f1d6-04f2-4827-89c5-5703a2465acf Recording Title African …" at bounding box center [455, 204] width 526 height 29
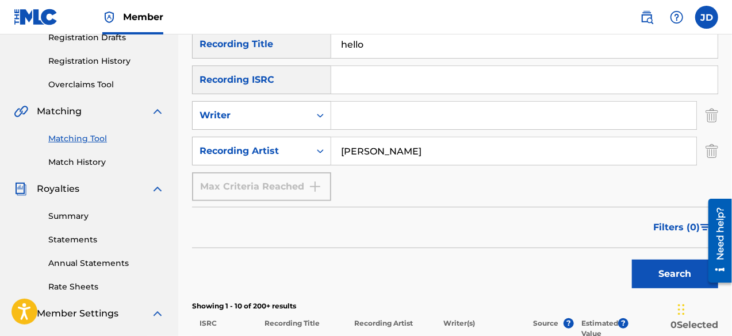
scroll to position [247, 0]
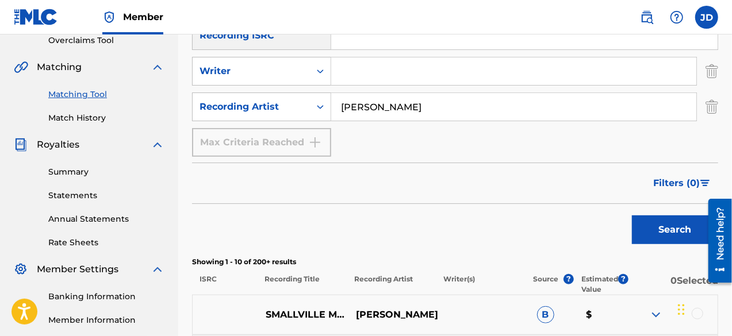
type input "hello"
click at [669, 224] on button "Search" at bounding box center [675, 230] width 86 height 29
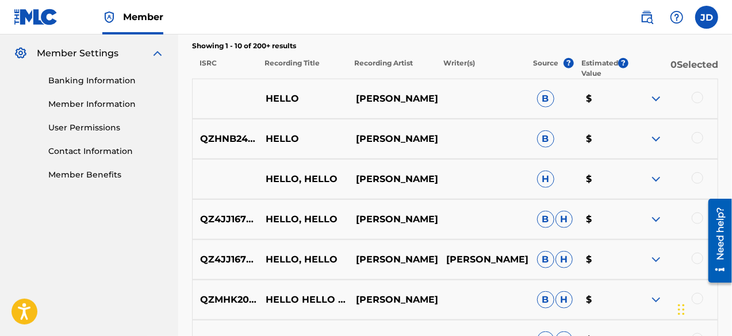
scroll to position [467, 0]
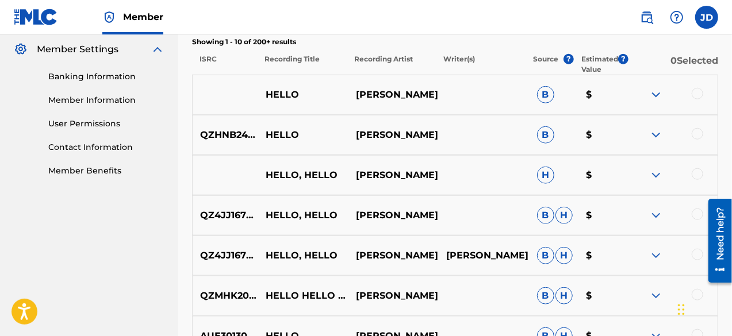
click at [695, 98] on div at bounding box center [698, 94] width 12 height 12
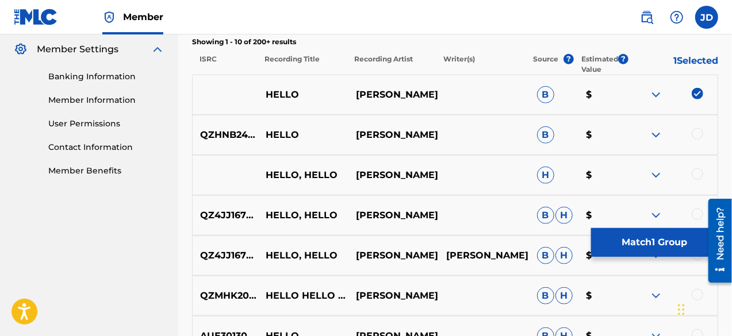
click at [696, 135] on div at bounding box center [698, 134] width 12 height 12
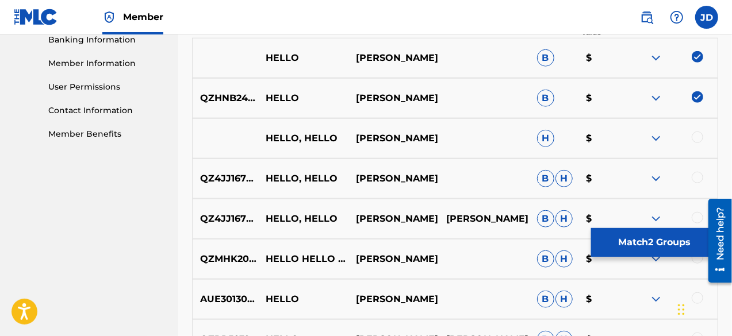
scroll to position [510, 0]
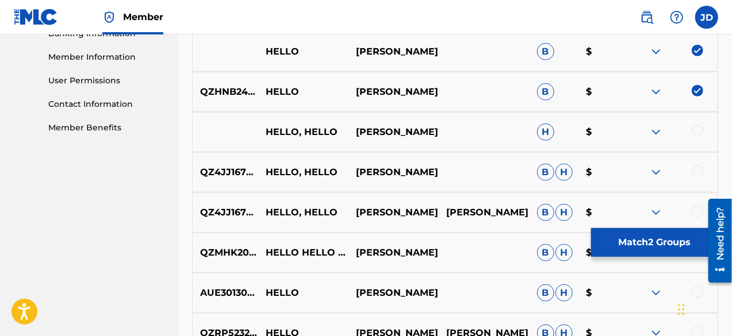
click at [656, 132] on img at bounding box center [656, 132] width 14 height 14
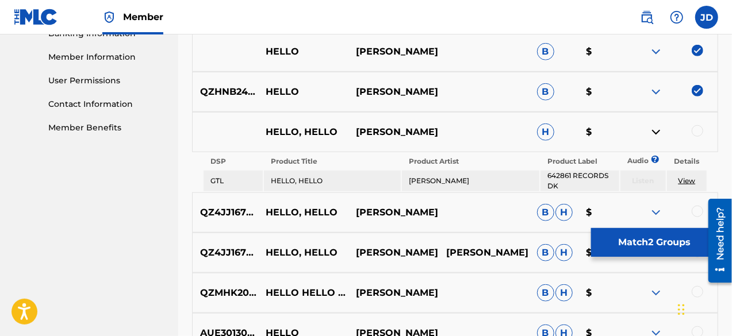
click at [656, 132] on img at bounding box center [656, 132] width 14 height 14
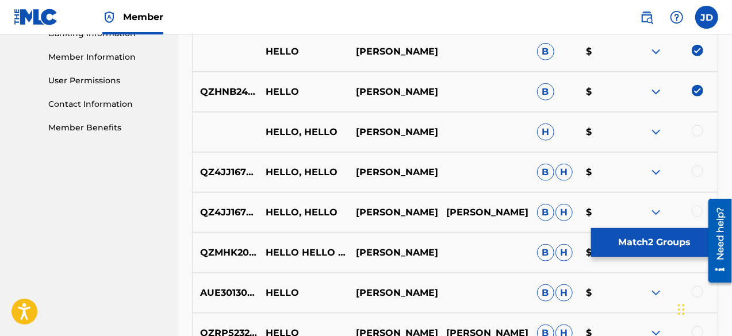
click at [646, 236] on button "Match 2 Groups" at bounding box center [654, 242] width 127 height 29
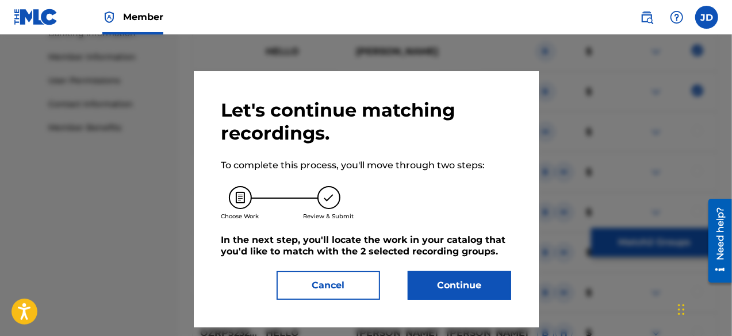
click at [419, 286] on button "Continue" at bounding box center [460, 285] width 104 height 29
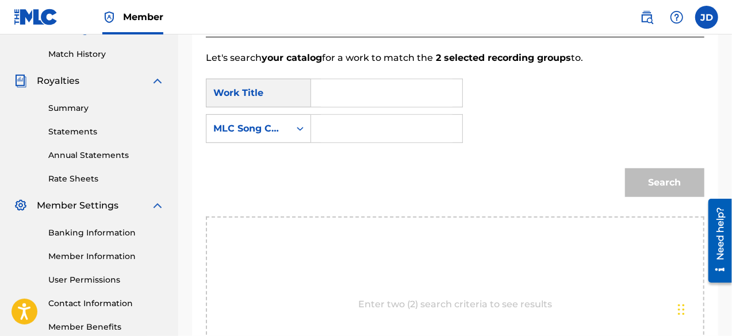
scroll to position [242, 0]
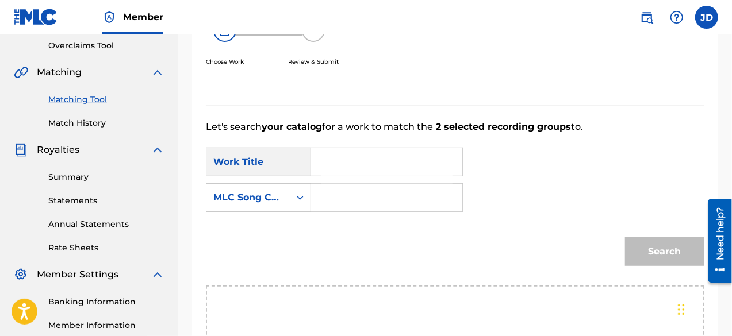
click at [392, 155] on input "Search Form" at bounding box center [387, 162] width 132 height 28
click at [381, 173] on input "hello" at bounding box center [387, 162] width 132 height 28
type input "hello"
click at [357, 251] on div "Search" at bounding box center [455, 256] width 499 height 60
click at [359, 190] on input "Search Form" at bounding box center [387, 198] width 132 height 28
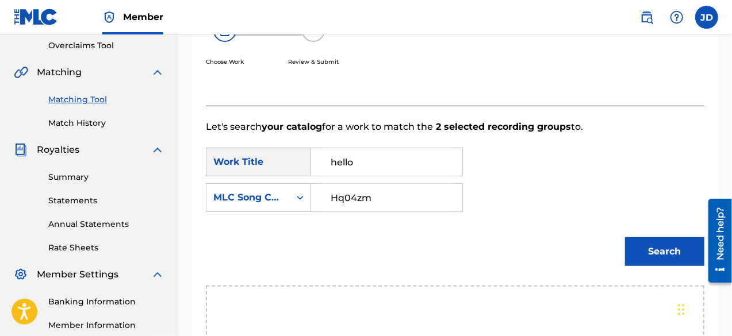
type input "Hq04zm"
click at [653, 248] on button "Search" at bounding box center [664, 251] width 79 height 29
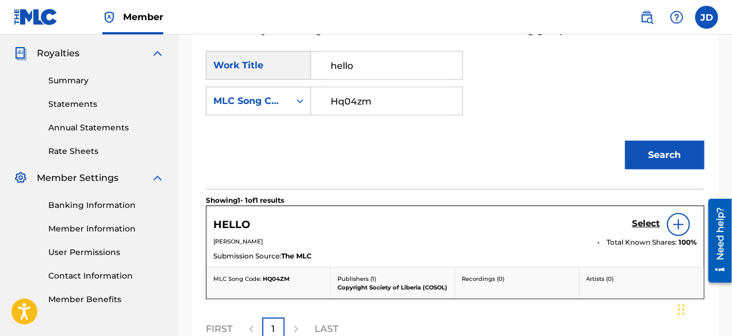
scroll to position [339, 0]
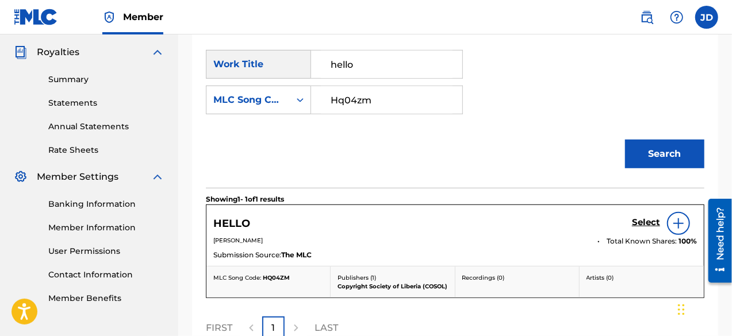
click at [642, 223] on h5 "Select" at bounding box center [646, 222] width 28 height 11
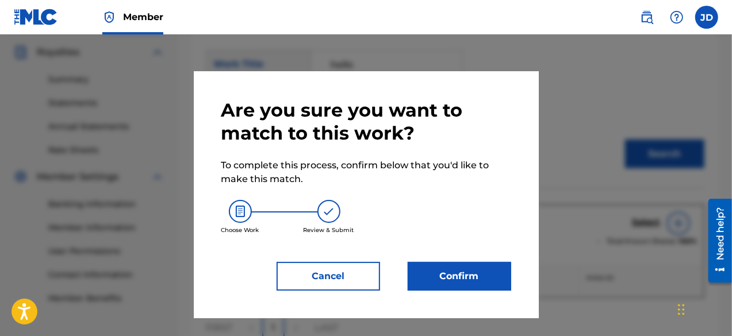
click at [452, 270] on button "Confirm" at bounding box center [460, 276] width 104 height 29
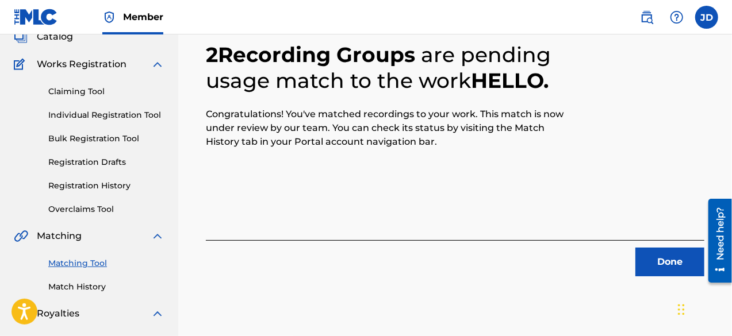
scroll to position [75, 0]
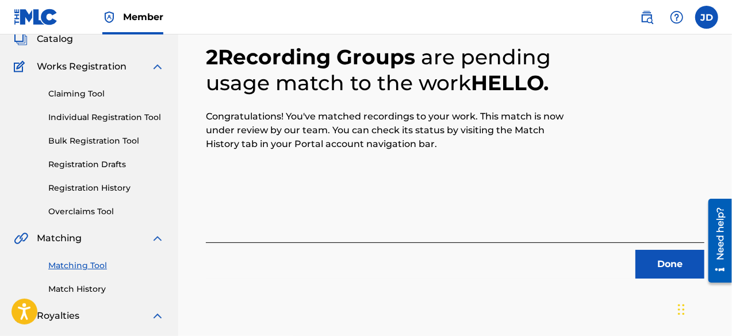
click at [673, 260] on button "Done" at bounding box center [669, 264] width 69 height 29
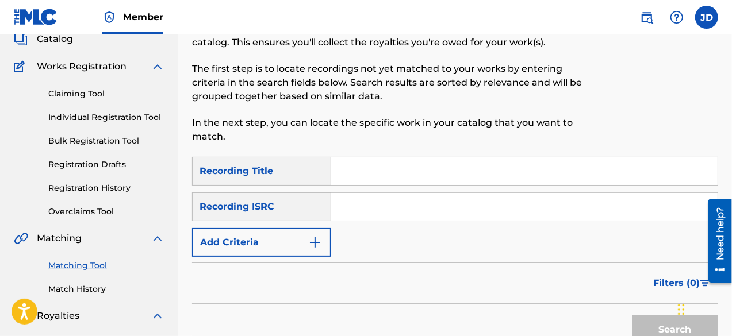
click at [319, 250] on button "Add Criteria" at bounding box center [261, 242] width 139 height 29
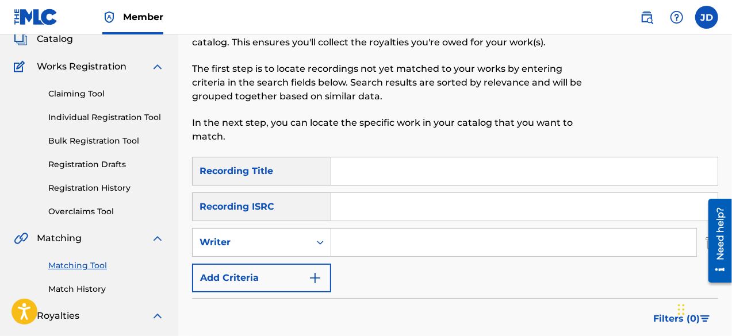
click at [301, 272] on button "Add Criteria" at bounding box center [261, 278] width 139 height 29
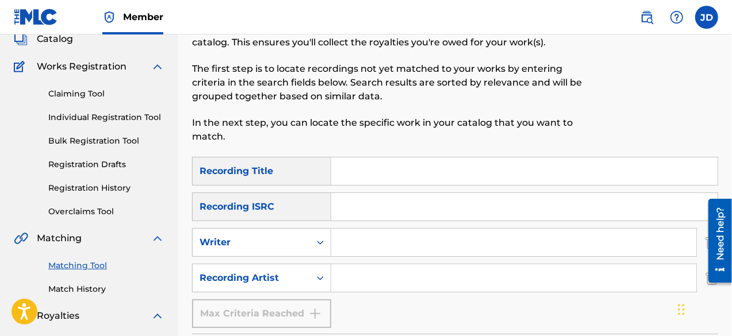
click at [354, 278] on input "Search Form" at bounding box center [513, 279] width 365 height 28
paste input "Bill Cole"
type input "Bill Cole"
click at [365, 175] on input "Search Form" at bounding box center [524, 172] width 386 height 28
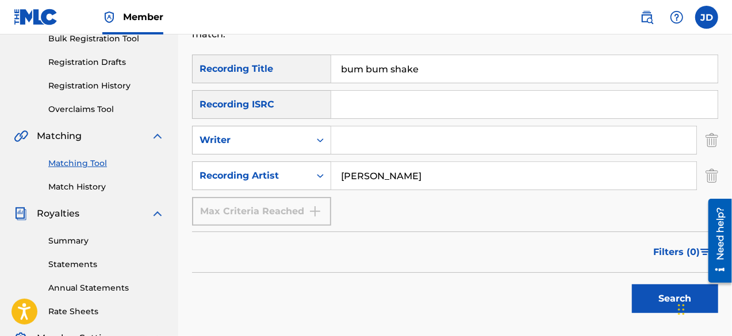
scroll to position [181, 0]
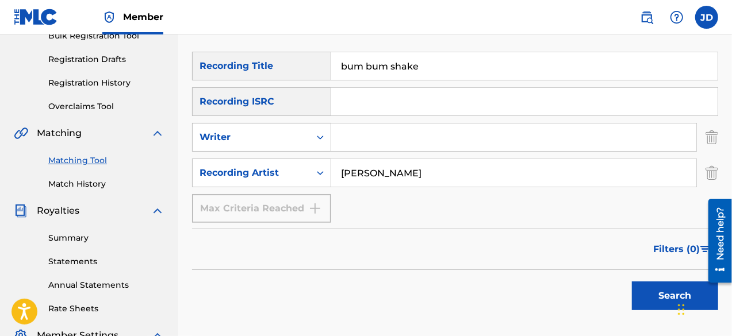
type input "bum bum shake"
click at [653, 294] on button "Search" at bounding box center [675, 296] width 86 height 29
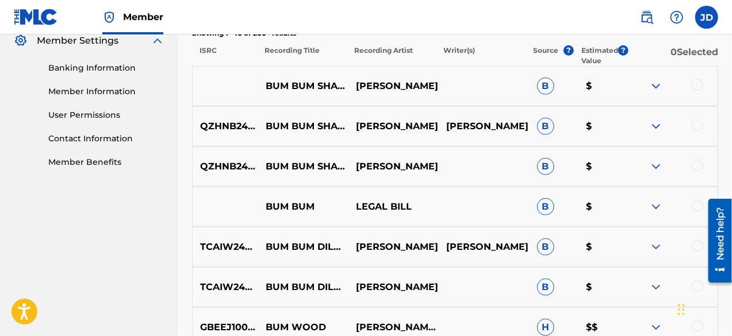
click at [694, 80] on div at bounding box center [672, 86] width 90 height 14
click at [696, 89] on div at bounding box center [698, 85] width 12 height 12
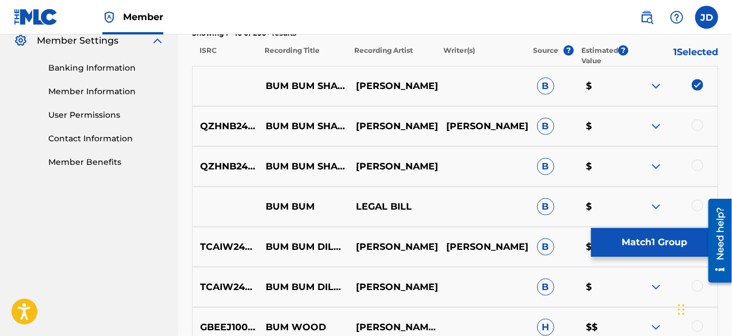
click at [698, 124] on div at bounding box center [698, 126] width 12 height 12
click at [695, 162] on div at bounding box center [698, 166] width 12 height 12
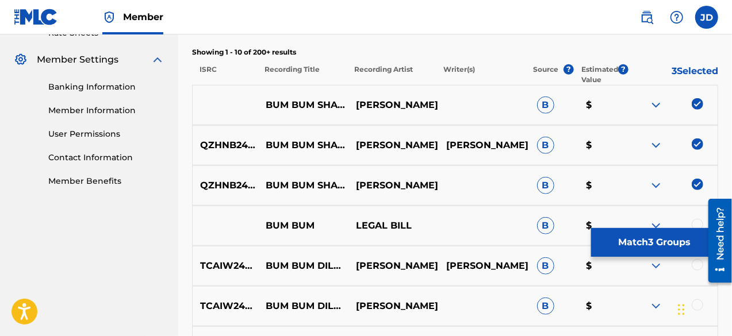
scroll to position [453, 0]
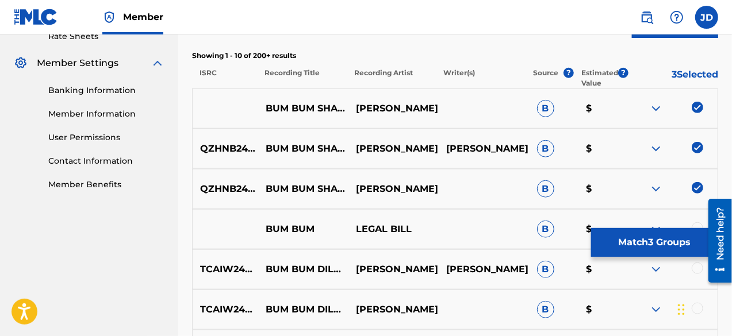
click at [646, 246] on button "Match 3 Groups" at bounding box center [654, 242] width 127 height 29
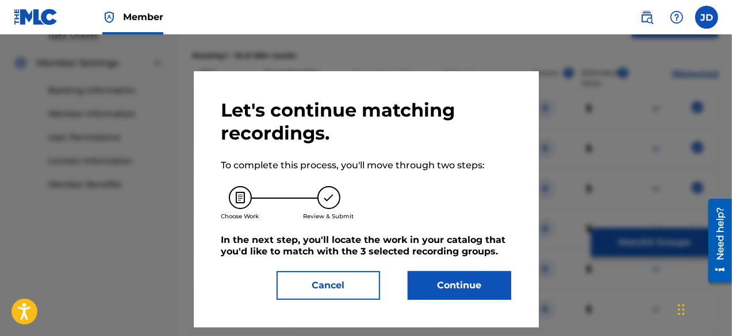
click at [458, 278] on button "Continue" at bounding box center [460, 285] width 104 height 29
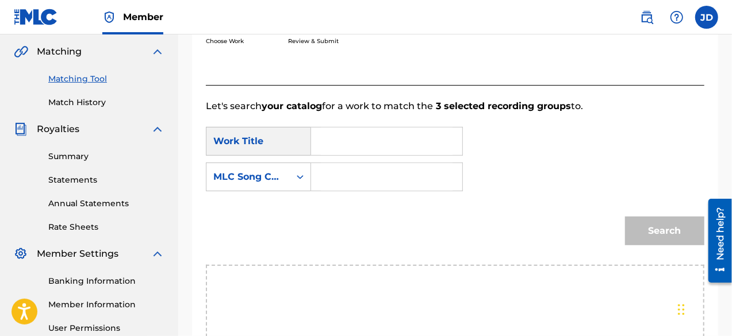
scroll to position [256, 0]
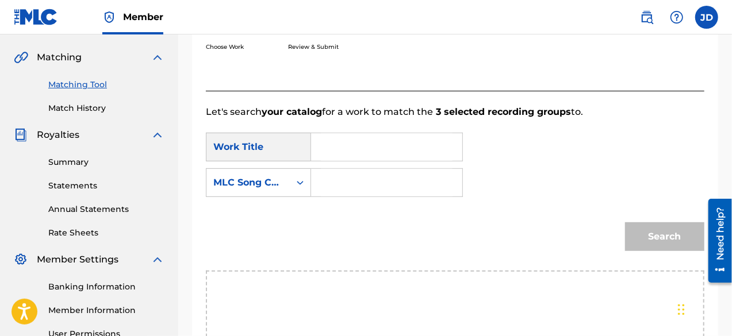
click at [385, 155] on input "Search Form" at bounding box center [387, 147] width 132 height 28
click at [353, 200] on span "um shake" at bounding box center [345, 193] width 28 height 25
type input "bum bum shake"
click at [354, 182] on input "Search Form" at bounding box center [387, 183] width 132 height 28
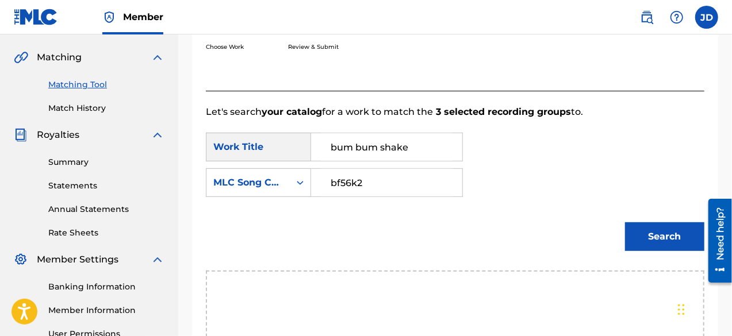
type input "bf56k2"
click at [643, 240] on button "Search" at bounding box center [664, 237] width 79 height 29
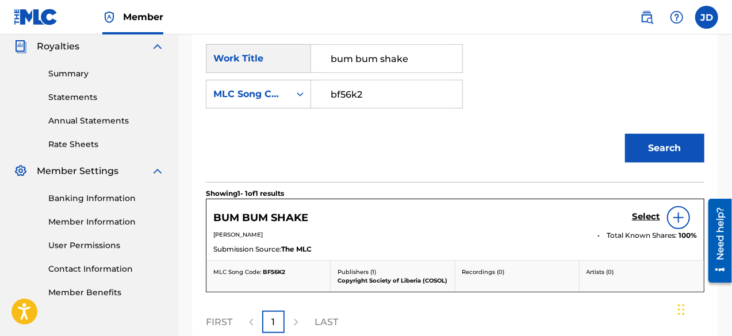
scroll to position [349, 0]
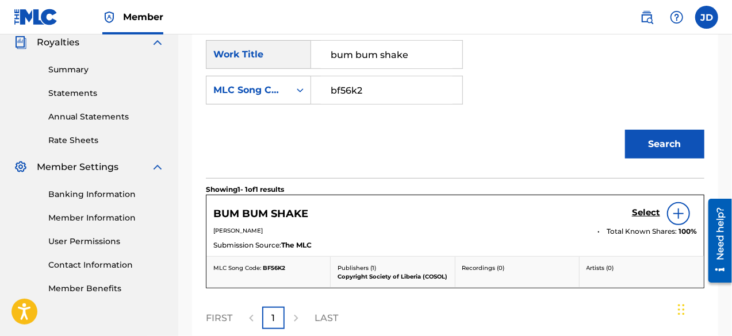
click at [649, 211] on h5 "Select" at bounding box center [646, 213] width 28 height 11
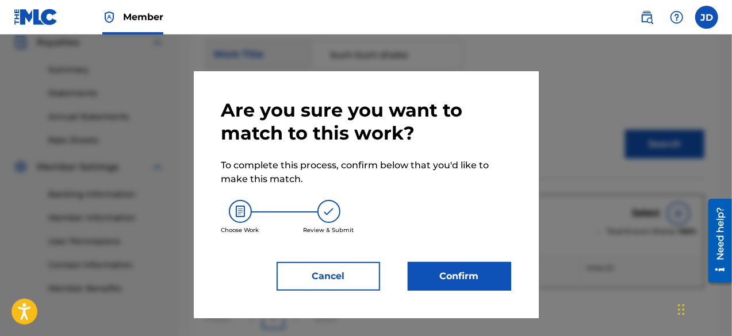
click at [432, 270] on button "Confirm" at bounding box center [460, 276] width 104 height 29
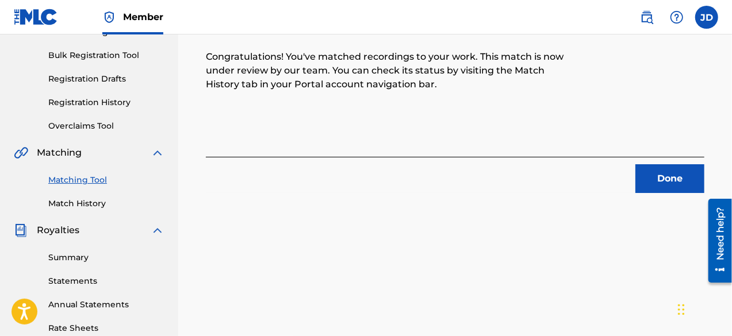
scroll to position [175, 0]
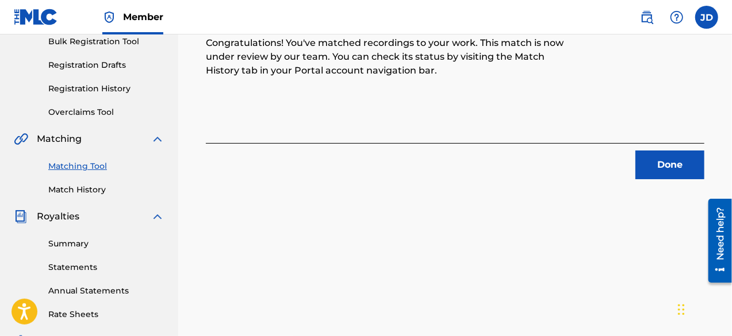
click at [658, 166] on button "Done" at bounding box center [669, 165] width 69 height 29
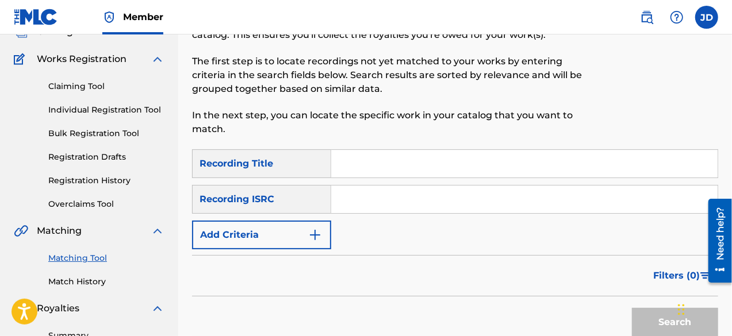
scroll to position [87, 0]
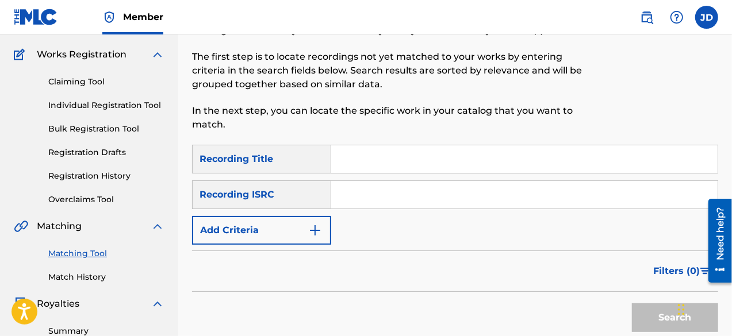
click at [292, 225] on button "Add Criteria" at bounding box center [261, 230] width 139 height 29
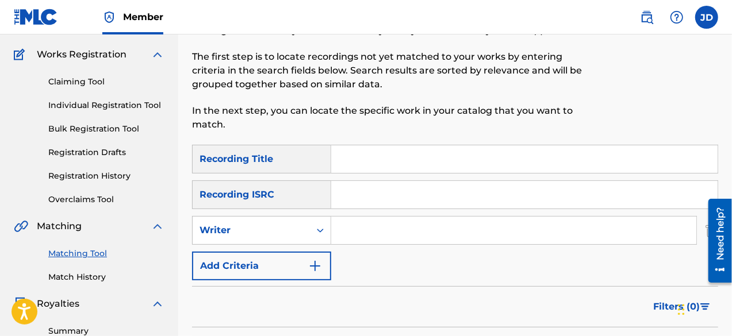
click at [281, 270] on button "Add Criteria" at bounding box center [261, 266] width 139 height 29
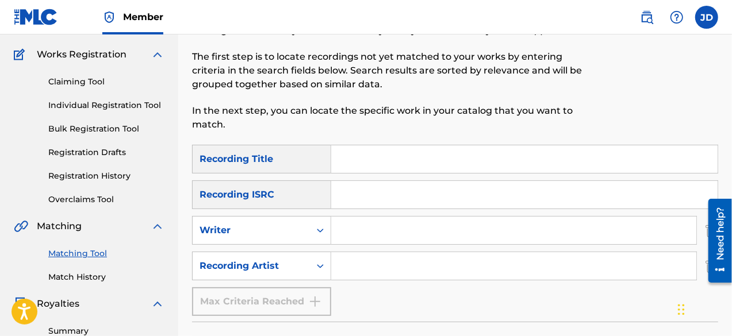
click at [374, 165] on input "Search Form" at bounding box center [524, 159] width 386 height 28
type input "la tecken rmx"
click at [392, 252] on div "Search Form" at bounding box center [514, 266] width 366 height 29
click at [388, 260] on input "Search Form" at bounding box center [513, 266] width 365 height 28
paste input "Bill Cole"
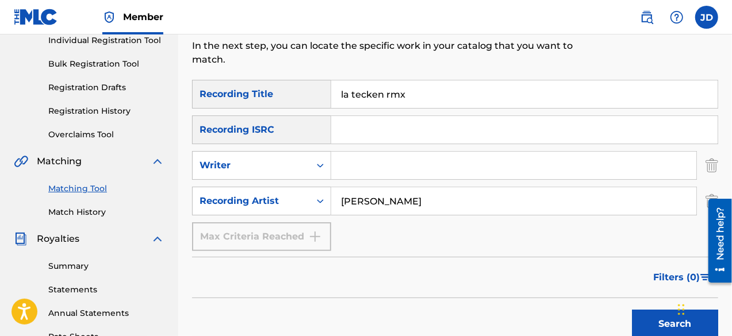
scroll to position [158, 0]
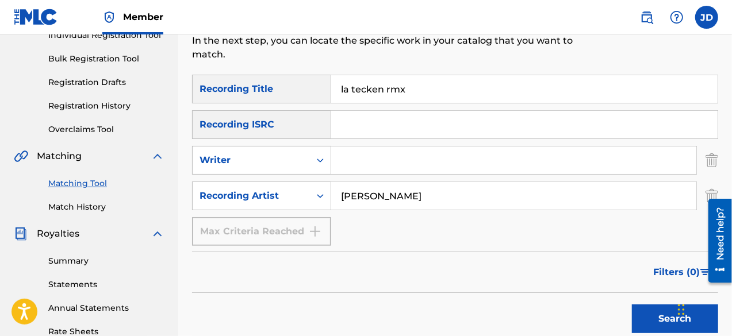
type input "Bill Cole"
click at [653, 318] on button "Search" at bounding box center [675, 319] width 86 height 29
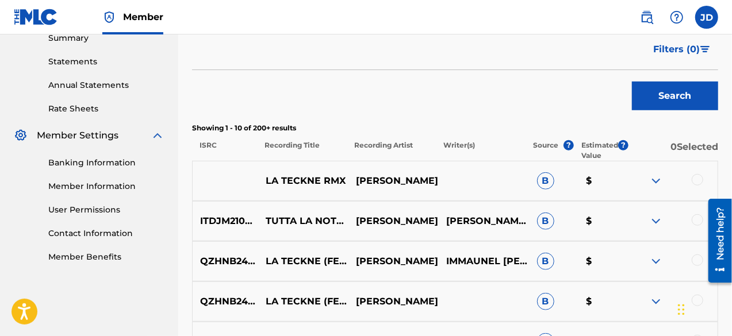
scroll to position [382, 0]
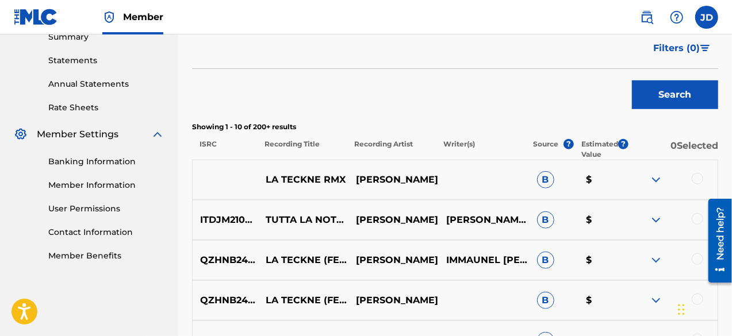
click at [699, 173] on div at bounding box center [698, 179] width 12 height 12
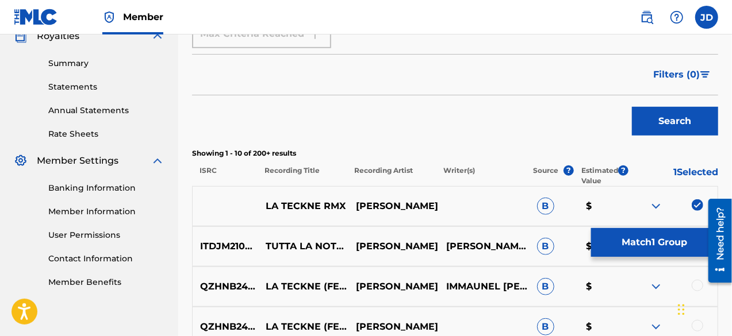
scroll to position [353, 0]
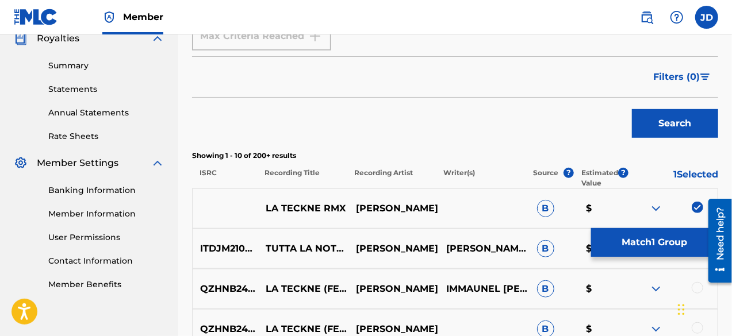
click at [610, 235] on button "Match 1 Group" at bounding box center [654, 242] width 127 height 29
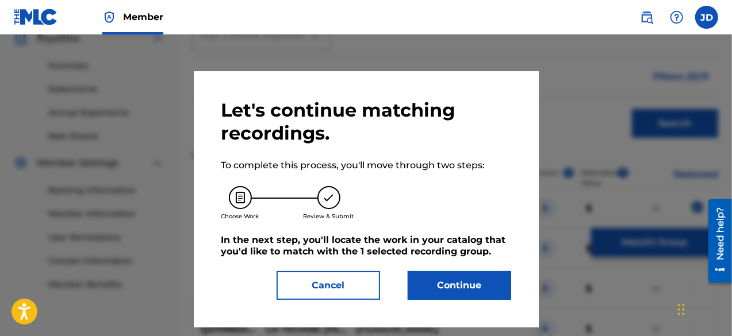
click at [434, 278] on button "Continue" at bounding box center [460, 285] width 104 height 29
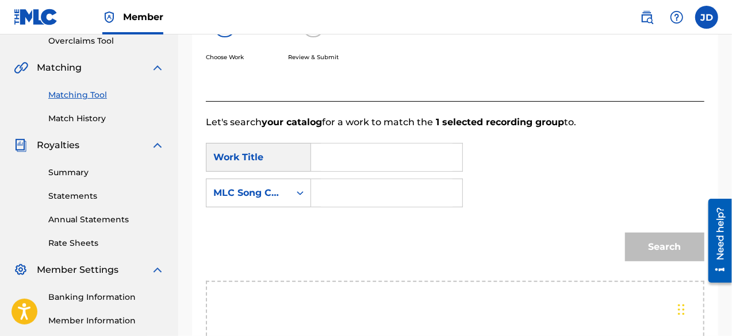
scroll to position [242, 0]
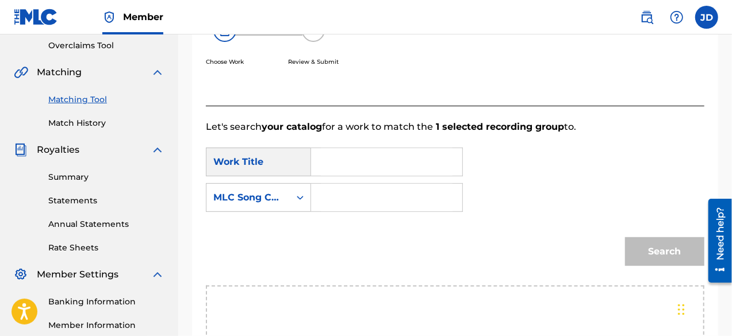
click at [442, 168] on input "Search Form" at bounding box center [387, 162] width 132 height 28
click at [346, 217] on span "ne rmx" at bounding box center [347, 208] width 33 height 25
type input "la teckne rmx"
click at [352, 201] on input "Search Form" at bounding box center [387, 198] width 132 height 28
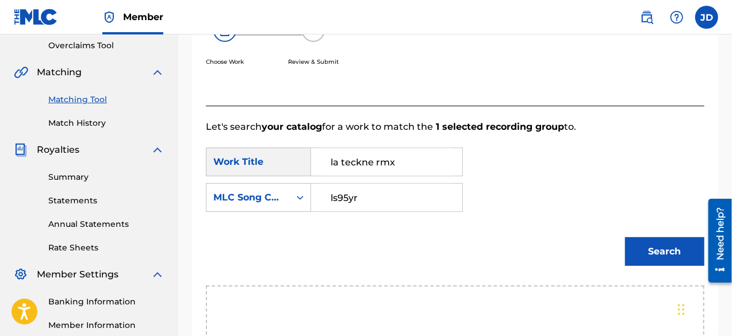
type input "ls95yr"
click at [653, 252] on button "Search" at bounding box center [664, 251] width 79 height 29
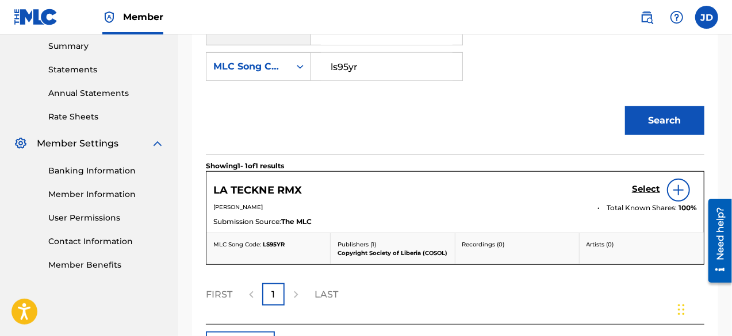
scroll to position [375, 0]
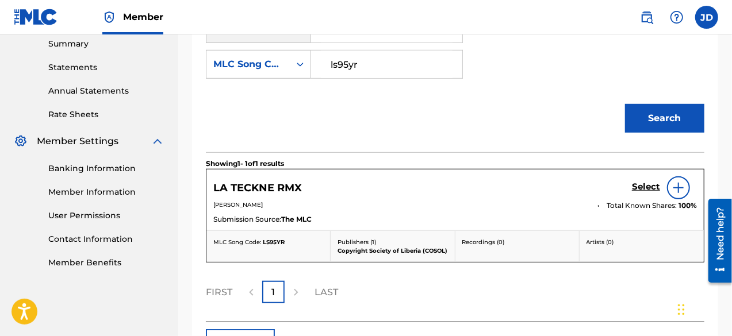
click at [649, 185] on h5 "Select" at bounding box center [646, 187] width 28 height 11
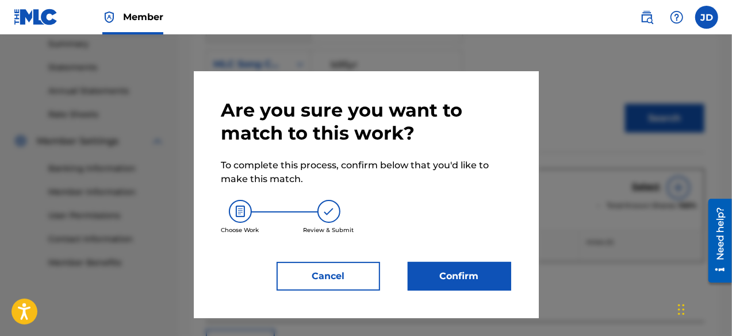
click at [460, 266] on button "Confirm" at bounding box center [460, 276] width 104 height 29
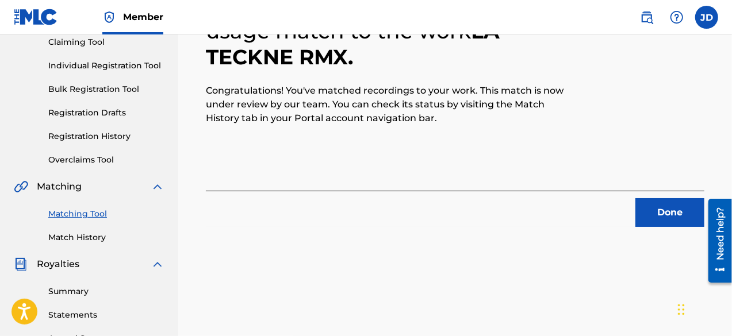
scroll to position [114, 0]
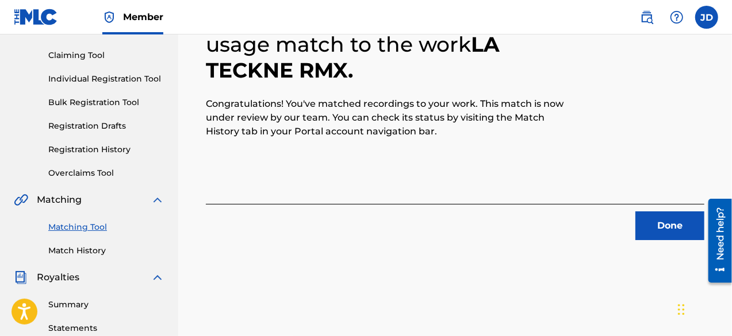
click at [656, 219] on button "Done" at bounding box center [669, 226] width 69 height 29
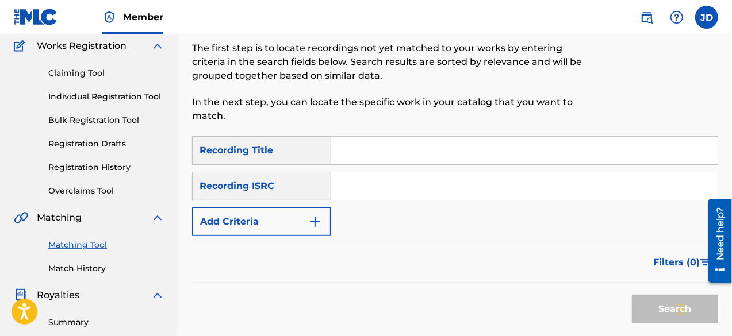
scroll to position [101, 0]
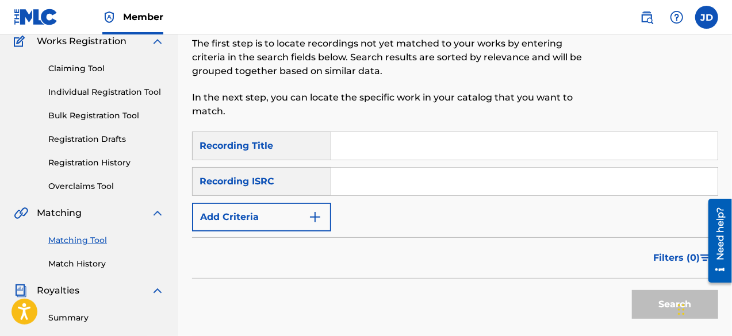
click at [297, 229] on button "Add Criteria" at bounding box center [261, 217] width 139 height 29
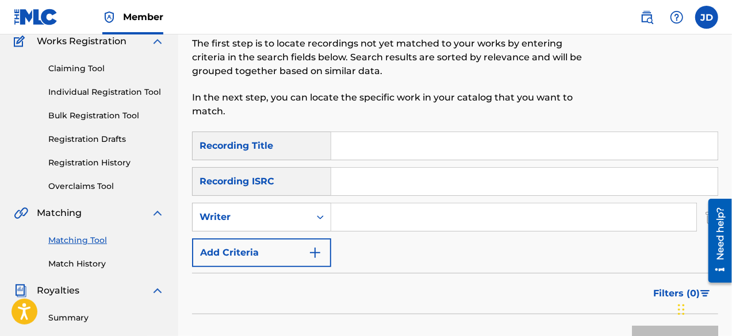
click at [293, 244] on button "Add Criteria" at bounding box center [261, 253] width 139 height 29
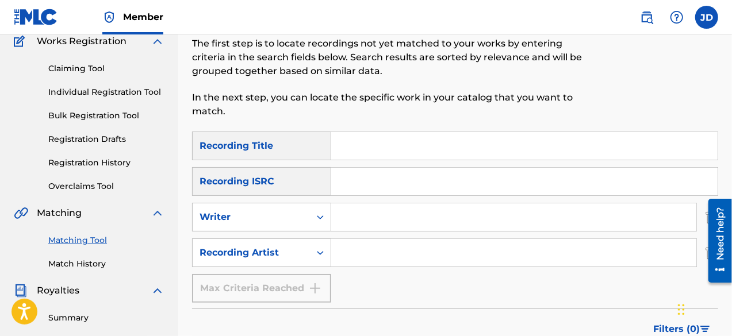
click at [397, 149] on input "Search Form" at bounding box center [524, 146] width 386 height 28
click at [406, 145] on input "Search Form" at bounding box center [524, 146] width 386 height 28
type input "money matter"
click at [382, 246] on input "Search Form" at bounding box center [513, 253] width 365 height 28
paste input "Bill Cole"
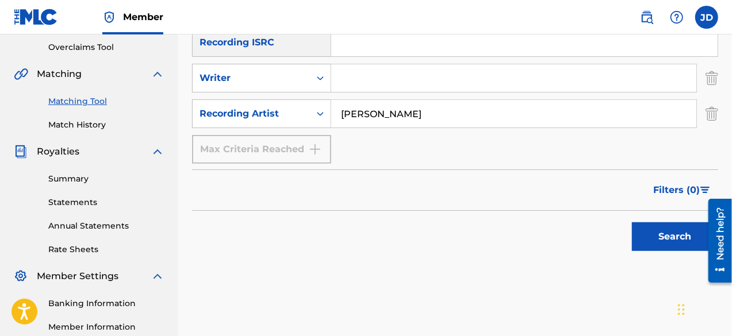
scroll to position [255, 0]
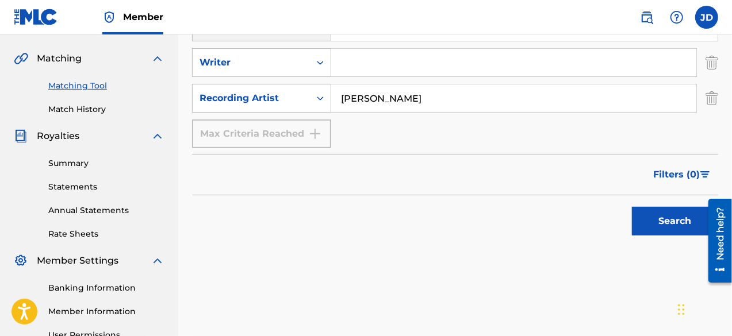
type input "Bill Cole"
click at [684, 212] on button "Search" at bounding box center [675, 221] width 86 height 29
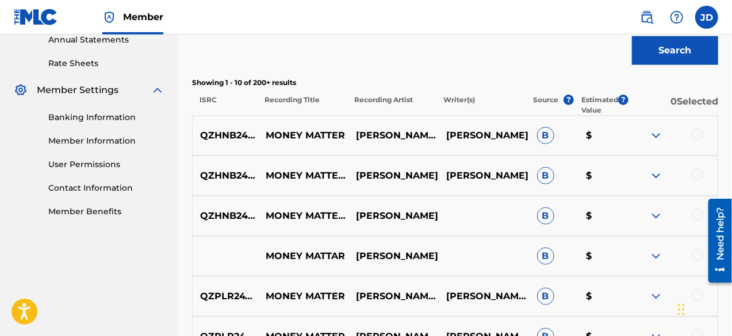
scroll to position [424, 0]
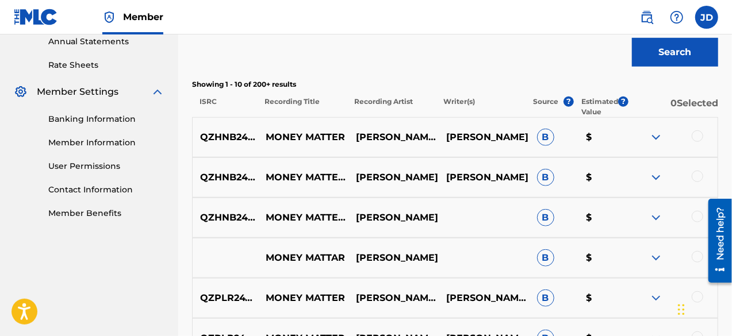
click at [698, 140] on div at bounding box center [698, 137] width 12 height 12
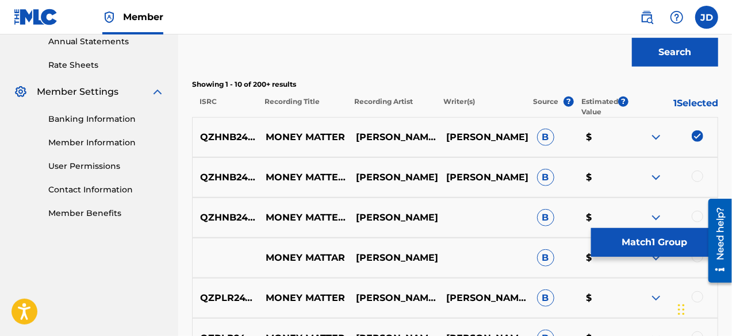
click at [695, 178] on div at bounding box center [698, 177] width 12 height 12
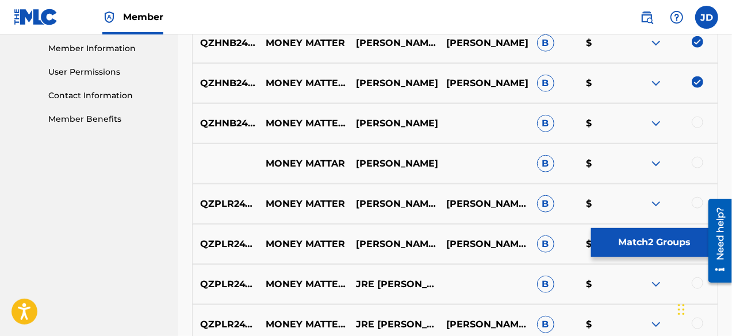
scroll to position [531, 0]
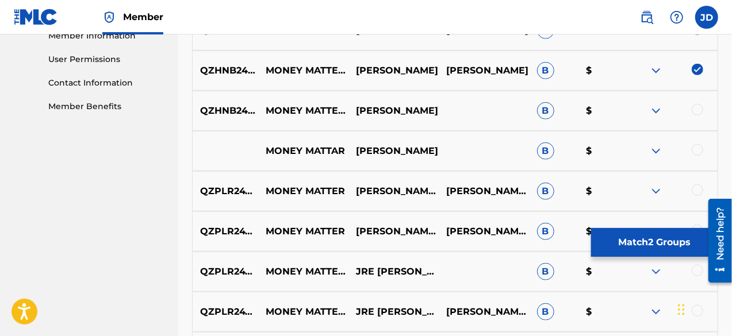
click at [698, 112] on div at bounding box center [698, 110] width 12 height 12
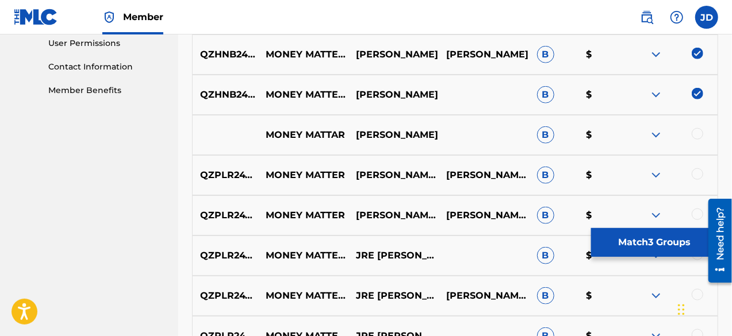
scroll to position [546, 0]
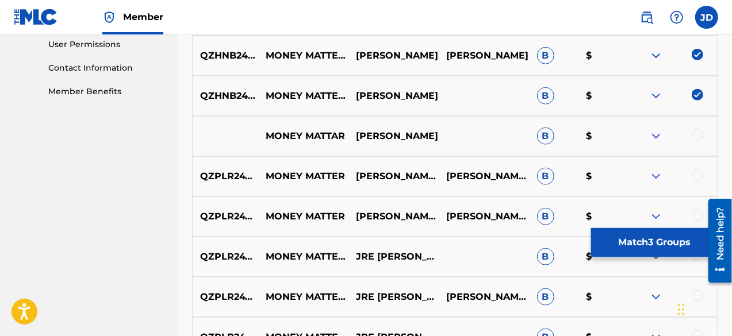
click at [698, 137] on div at bounding box center [698, 135] width 12 height 12
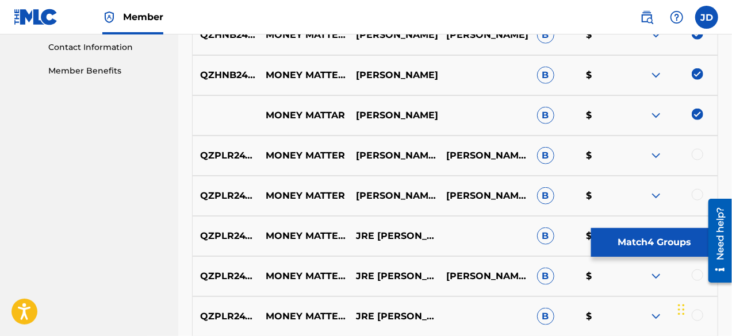
scroll to position [568, 0]
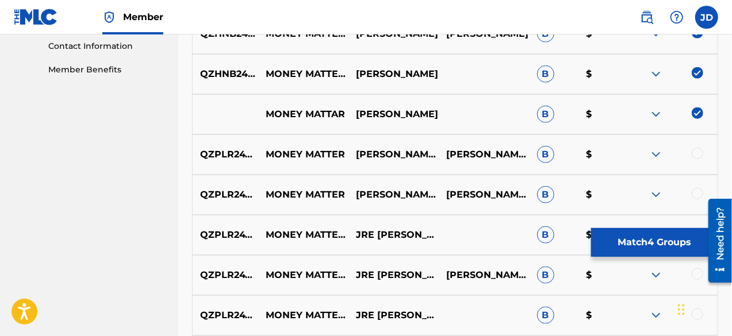
click at [648, 238] on button "Match 4 Groups" at bounding box center [654, 242] width 127 height 29
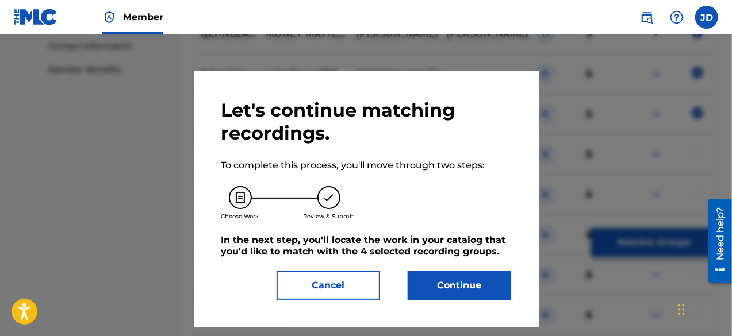
click at [453, 281] on button "Continue" at bounding box center [460, 285] width 104 height 29
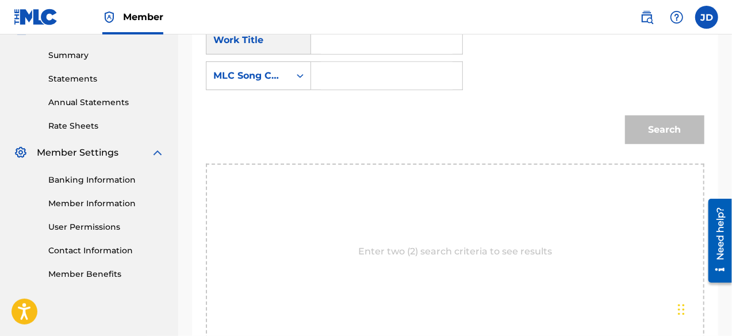
scroll to position [296, 0]
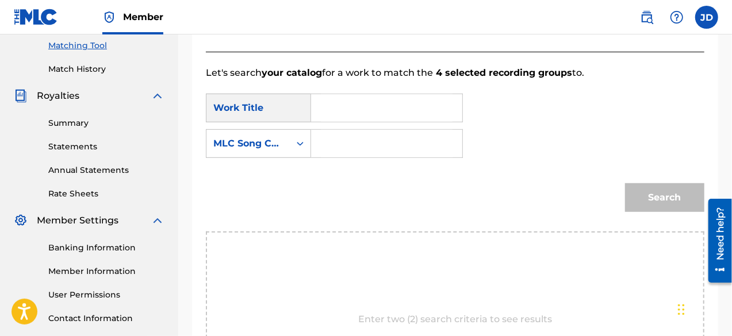
click at [375, 105] on input "Search Form" at bounding box center [387, 108] width 132 height 28
click at [356, 150] on span "ar" at bounding box center [359, 147] width 10 height 11
type input "money mattar"
click at [356, 150] on input "Search Form" at bounding box center [387, 144] width 132 height 28
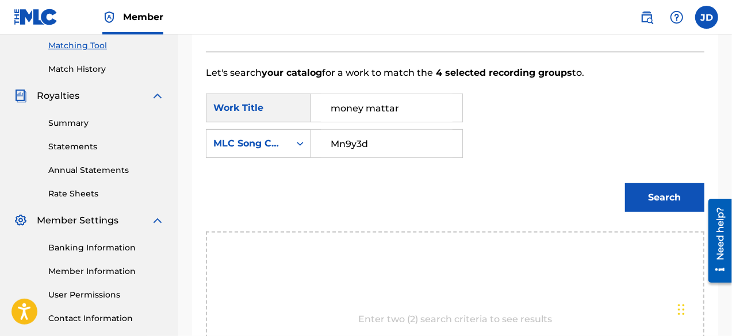
type input "Mn9y3d"
click at [647, 190] on button "Search" at bounding box center [664, 197] width 79 height 29
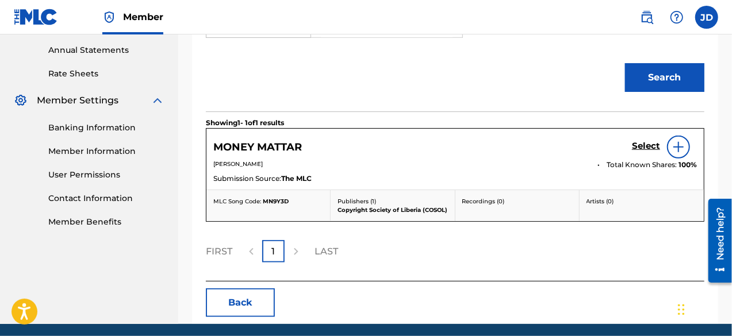
scroll to position [420, 0]
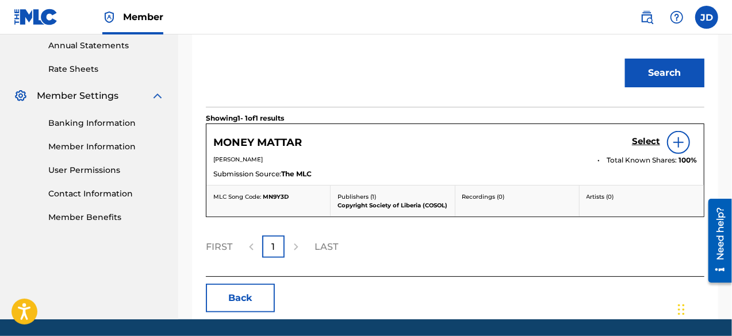
click at [645, 141] on h5 "Select" at bounding box center [646, 141] width 28 height 11
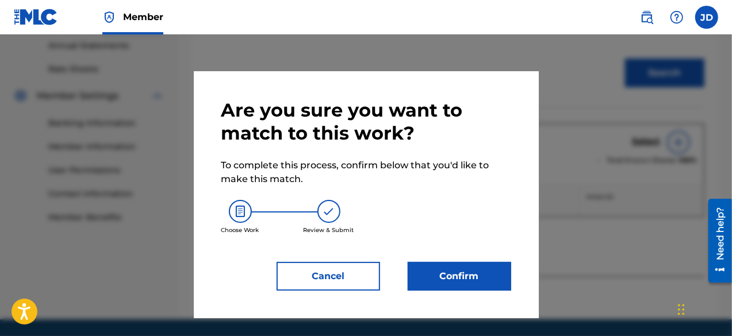
click at [457, 269] on button "Confirm" at bounding box center [460, 276] width 104 height 29
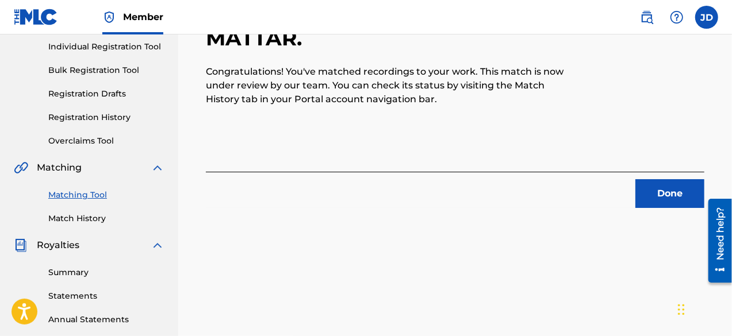
scroll to position [159, 0]
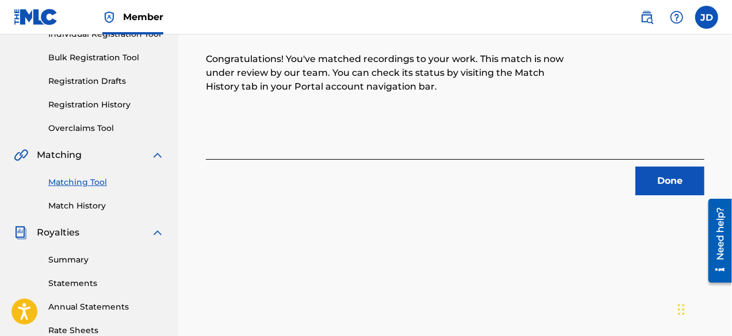
click at [674, 177] on button "Done" at bounding box center [669, 181] width 69 height 29
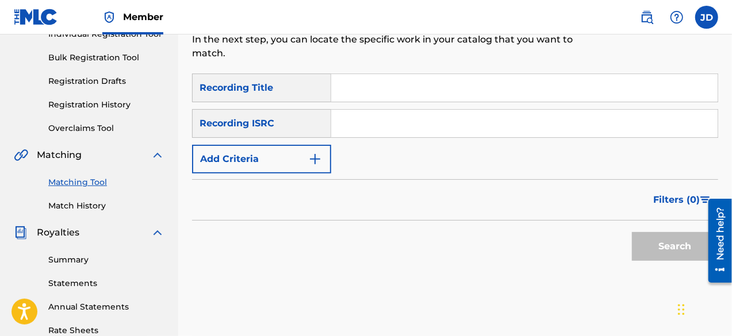
click at [306, 154] on button "Add Criteria" at bounding box center [261, 159] width 139 height 29
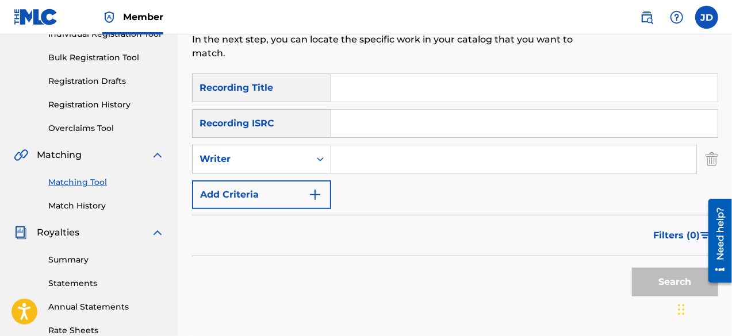
click at [296, 200] on button "Add Criteria" at bounding box center [261, 195] width 139 height 29
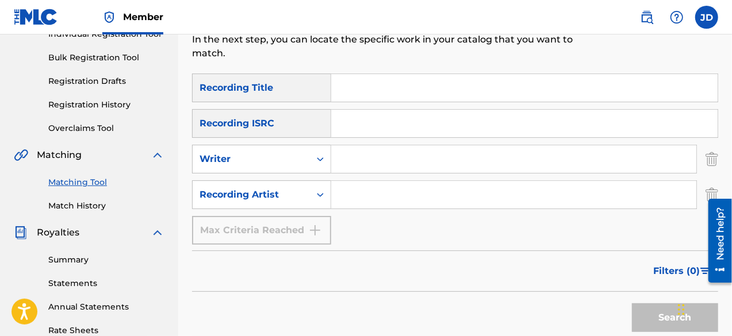
click at [353, 90] on input "Search Form" at bounding box center [524, 88] width 386 height 28
type input "r"
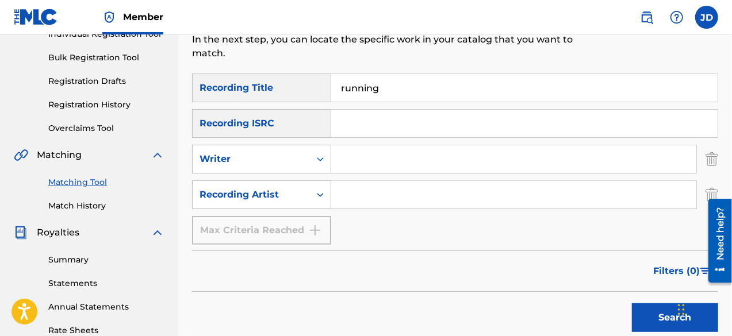
type input "running"
click at [348, 188] on input "Search Form" at bounding box center [513, 195] width 365 height 28
paste input "Bill Cole"
type input "Bill Cole"
click at [656, 316] on button "Search" at bounding box center [675, 318] width 86 height 29
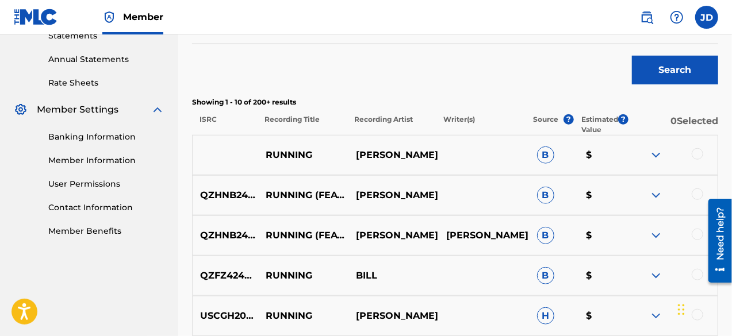
scroll to position [412, 0]
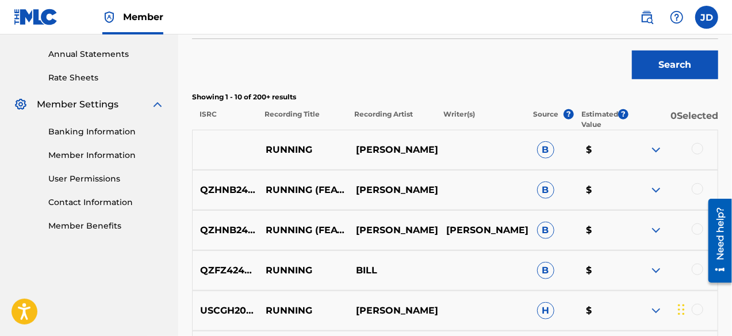
click at [708, 145] on div at bounding box center [672, 150] width 90 height 14
click at [695, 151] on div at bounding box center [698, 149] width 12 height 12
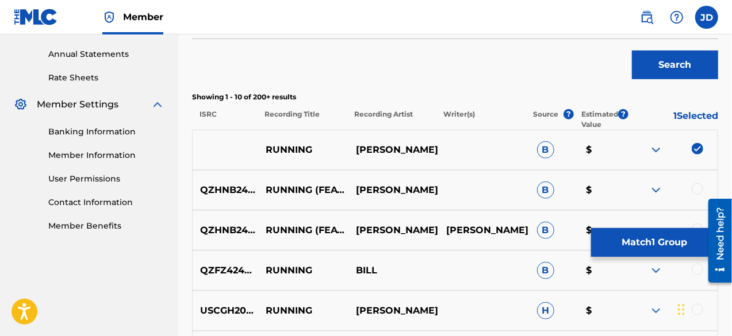
click at [699, 186] on div at bounding box center [698, 189] width 12 height 12
drag, startPoint x: 730, startPoint y: 179, endPoint x: 735, endPoint y: 209, distance: 30.3
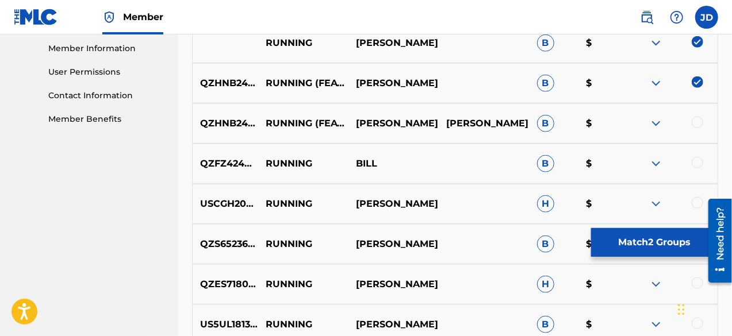
scroll to position [521, 0]
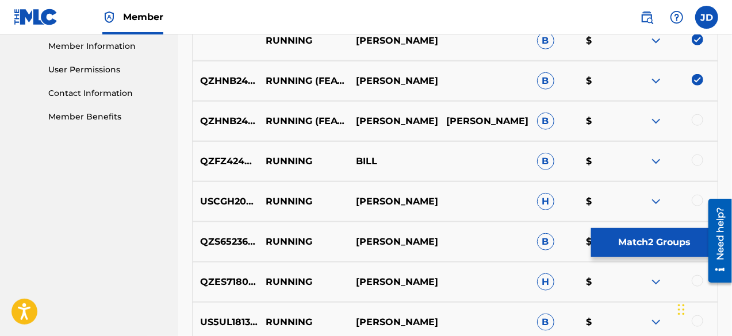
click at [699, 118] on div at bounding box center [698, 120] width 12 height 12
click at [696, 158] on div at bounding box center [698, 161] width 12 height 12
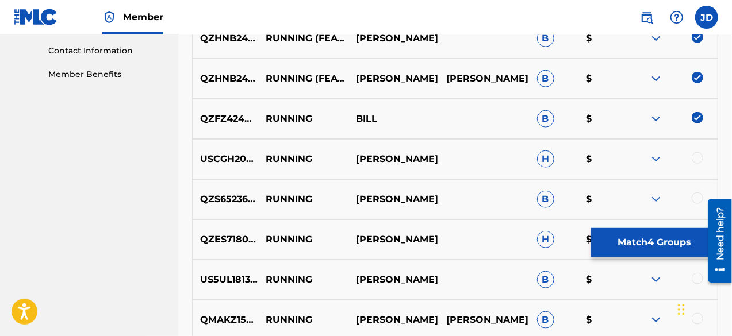
scroll to position [570, 0]
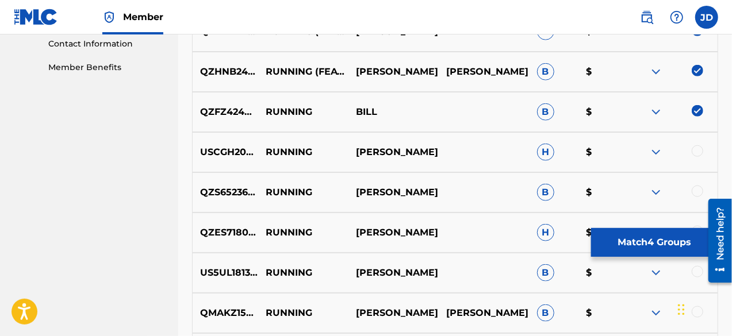
click at [634, 231] on button "Match 4 Groups" at bounding box center [654, 242] width 127 height 29
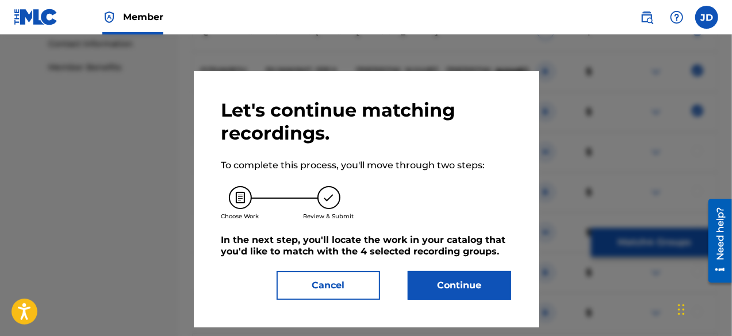
click at [460, 289] on button "Continue" at bounding box center [460, 285] width 104 height 29
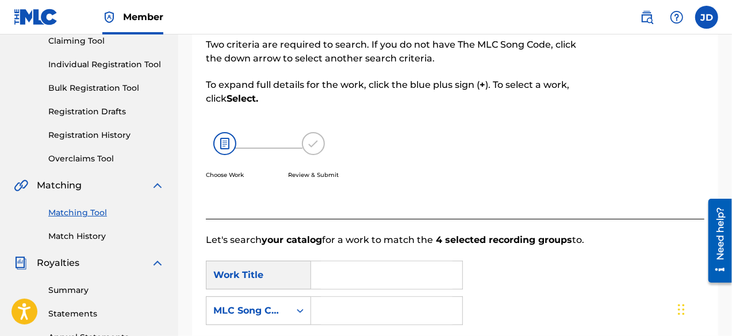
scroll to position [145, 0]
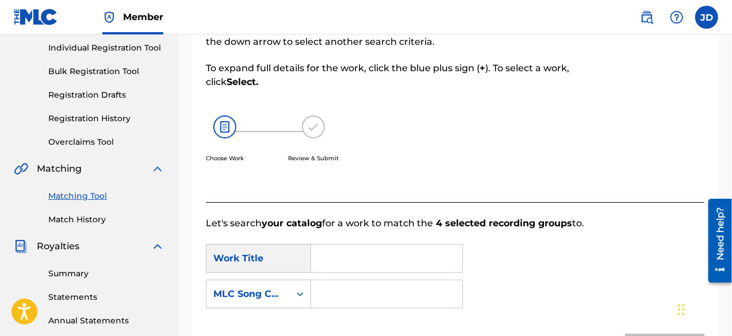
click at [354, 254] on input "Search Form" at bounding box center [387, 259] width 132 height 28
type input "Running"
click at [371, 288] on input "Search Form" at bounding box center [387, 295] width 132 height 28
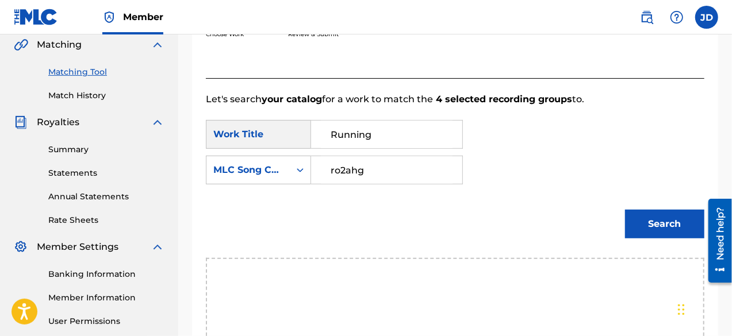
scroll to position [270, 0]
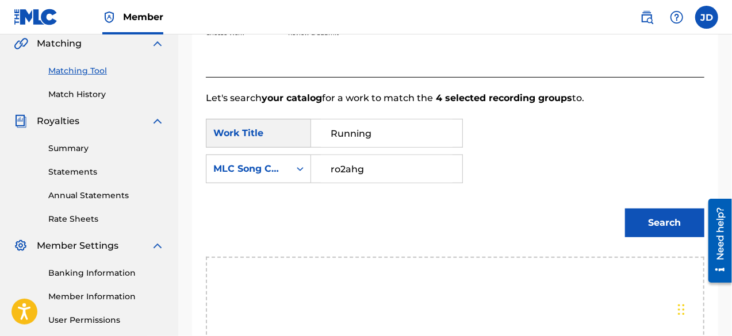
click at [661, 226] on button "Search" at bounding box center [664, 223] width 79 height 29
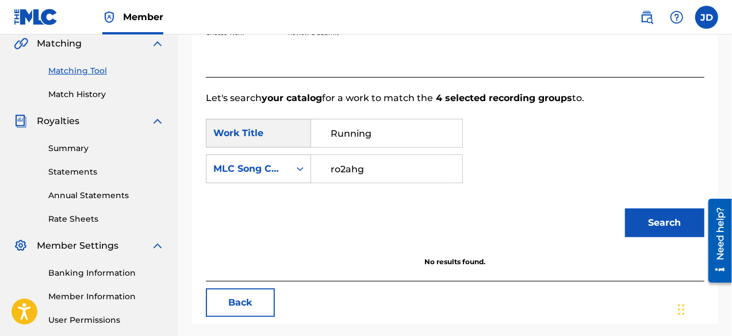
click at [340, 169] on input "ro2ahg" at bounding box center [387, 169] width 132 height 28
click at [647, 216] on button "Search" at bounding box center [664, 223] width 79 height 29
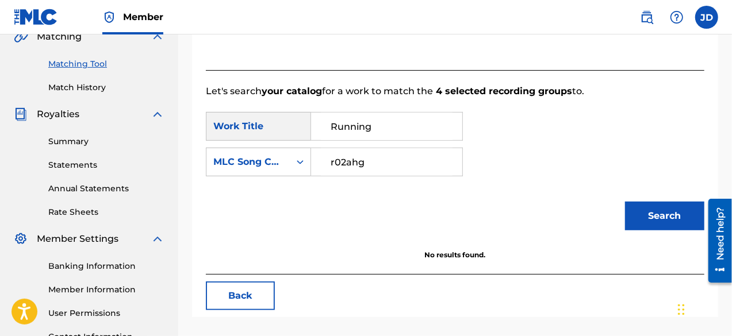
scroll to position [269, 0]
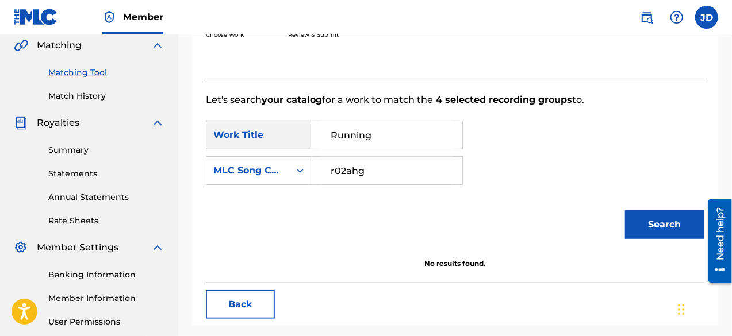
click at [343, 171] on input "r02ahg" at bounding box center [387, 171] width 132 height 28
click at [334, 171] on input "r02ahg" at bounding box center [387, 171] width 132 height 28
click at [652, 216] on button "Search" at bounding box center [664, 224] width 79 height 29
click at [365, 175] on input "r02ahg" at bounding box center [387, 171] width 132 height 28
click at [656, 226] on button "Search" at bounding box center [664, 224] width 79 height 29
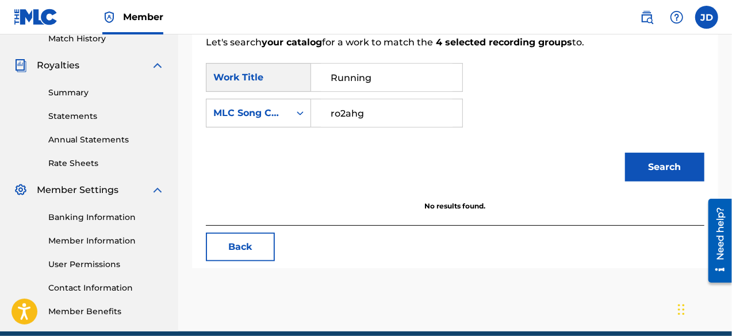
scroll to position [375, 0]
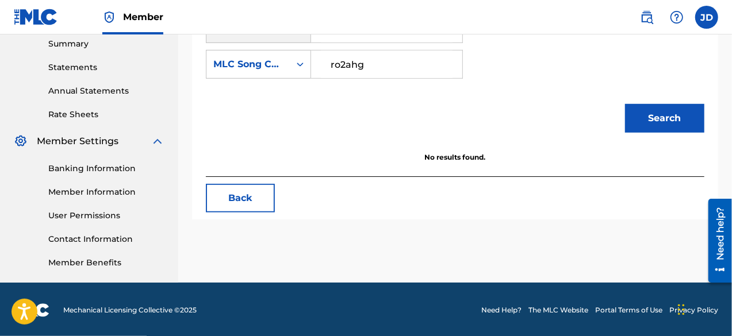
click at [338, 60] on input "ro2ahg" at bounding box center [387, 65] width 132 height 28
type input "r02ahg"
click at [643, 112] on button "Search" at bounding box center [664, 118] width 79 height 29
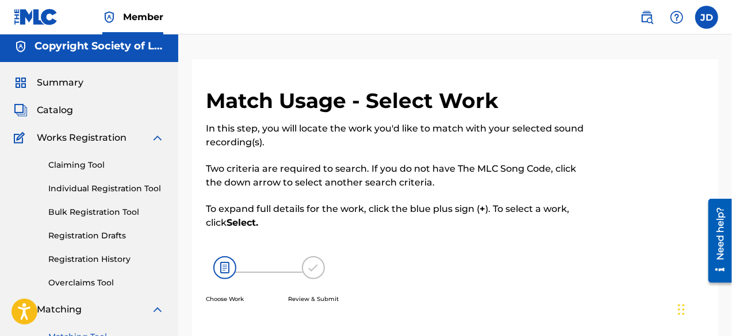
scroll to position [3, 0]
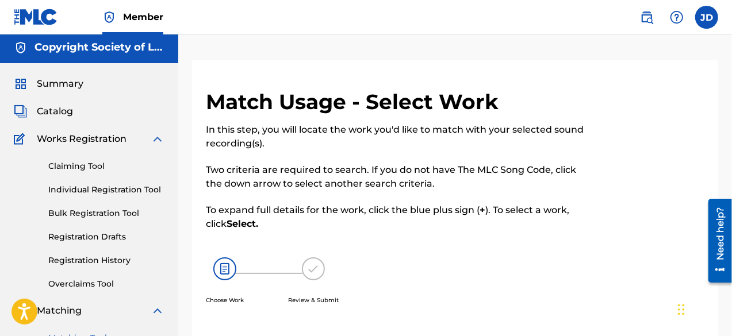
click at [66, 117] on span "Catalog" at bounding box center [55, 112] width 36 height 14
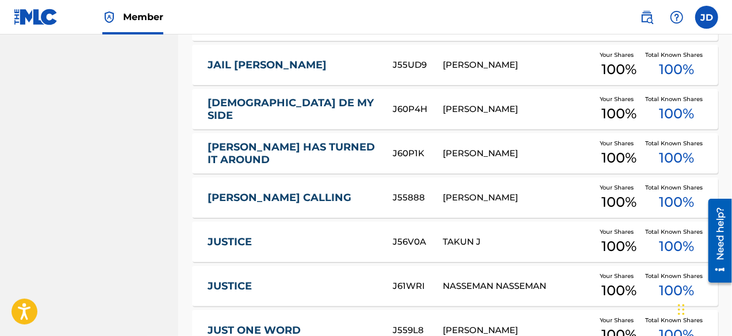
scroll to position [4533, 0]
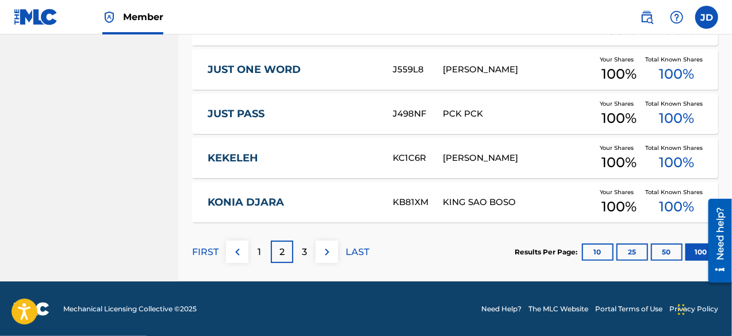
click at [311, 250] on div "3" at bounding box center [304, 252] width 22 height 22
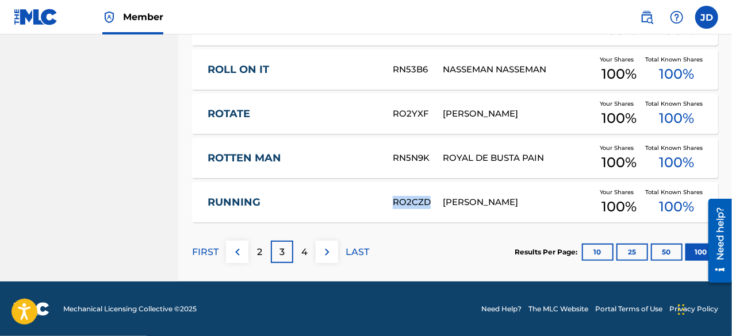
drag, startPoint x: 434, startPoint y: 197, endPoint x: 386, endPoint y: 196, distance: 47.2
click at [386, 196] on div "RUNNING RO2CZD BILL COLE Your Shares 100 % Total Known Shares 100 %" at bounding box center [455, 202] width 526 height 40
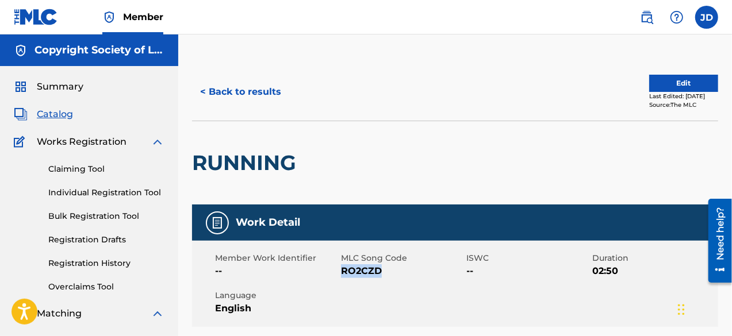
drag, startPoint x: 385, startPoint y: 268, endPoint x: 342, endPoint y: 275, distance: 43.8
click at [342, 275] on span "RO2CZD" at bounding box center [402, 272] width 123 height 14
copy span "RO2CZD"
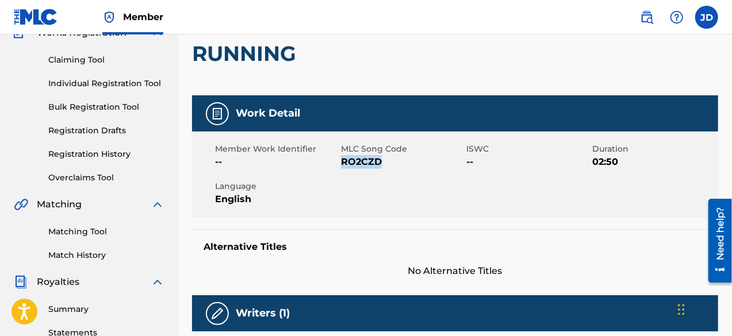
scroll to position [112, 0]
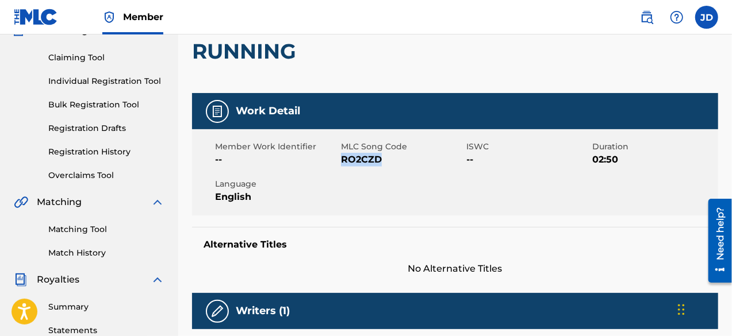
click at [95, 228] on link "Matching Tool" at bounding box center [106, 230] width 116 height 12
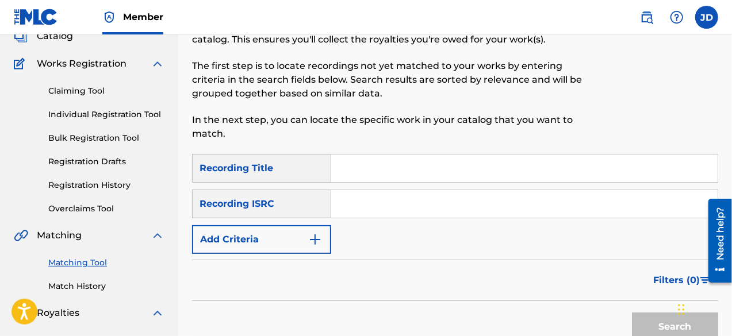
scroll to position [79, 0]
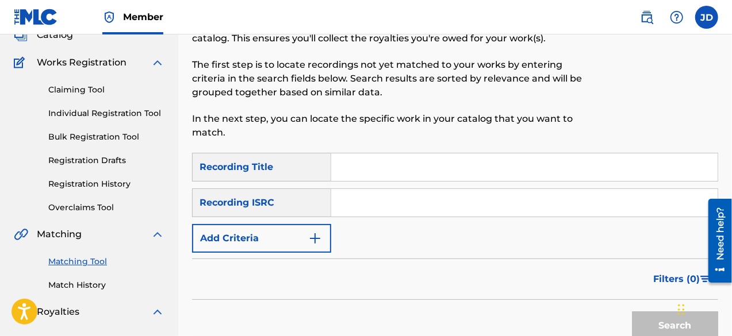
click at [293, 254] on form "SearchWithCriteria64e6f1d6-04f2-4827-89c5-5703a2465acf Recording Title SearchWi…" at bounding box center [455, 249] width 526 height 193
click at [293, 248] on button "Add Criteria" at bounding box center [261, 238] width 139 height 29
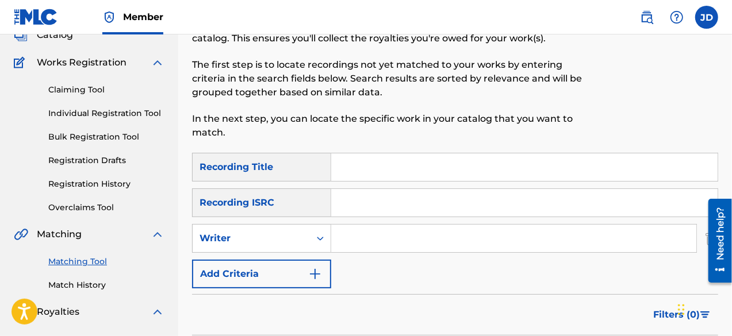
click at [291, 274] on button "Add Criteria" at bounding box center [261, 274] width 139 height 29
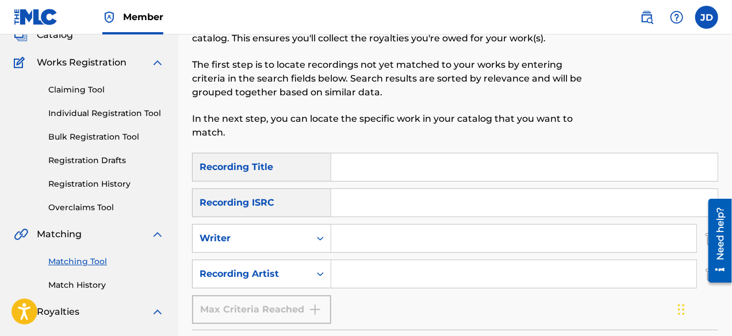
click at [383, 178] on input "Search Form" at bounding box center [524, 168] width 386 height 28
type input "running"
click at [371, 283] on input "Search Form" at bounding box center [513, 274] width 365 height 28
type input "Bill Cole"
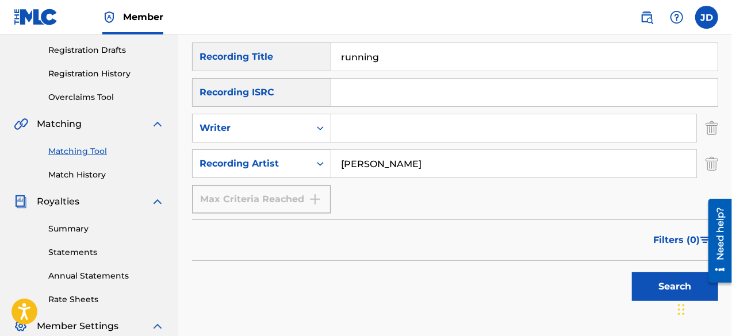
scroll to position [197, 0]
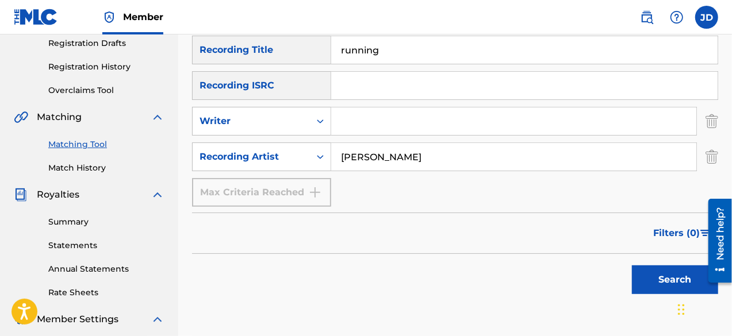
click at [667, 271] on button "Search" at bounding box center [675, 280] width 86 height 29
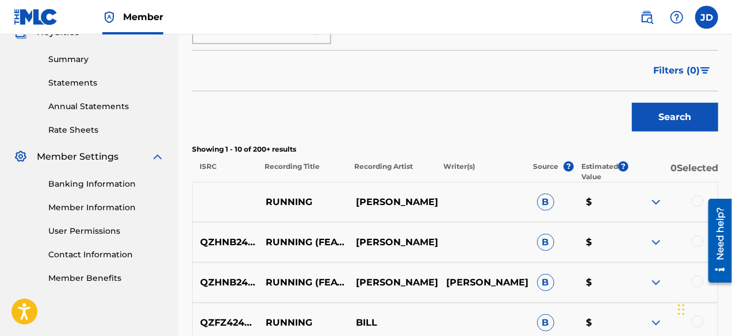
scroll to position [367, 0]
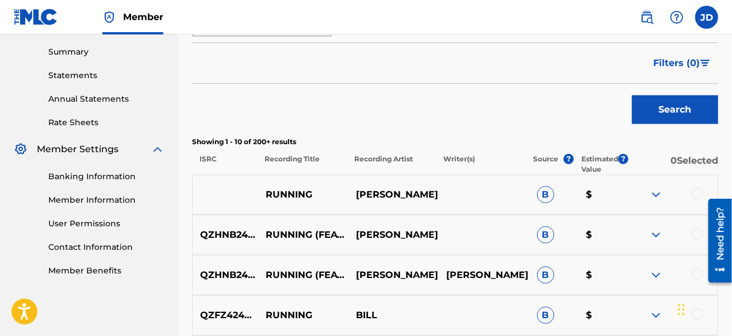
click at [695, 194] on div at bounding box center [698, 194] width 12 height 12
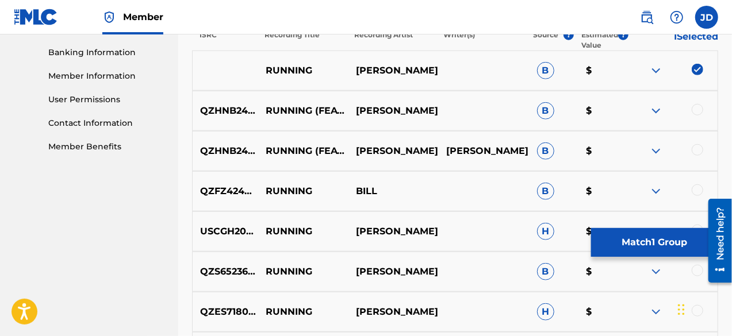
scroll to position [496, 0]
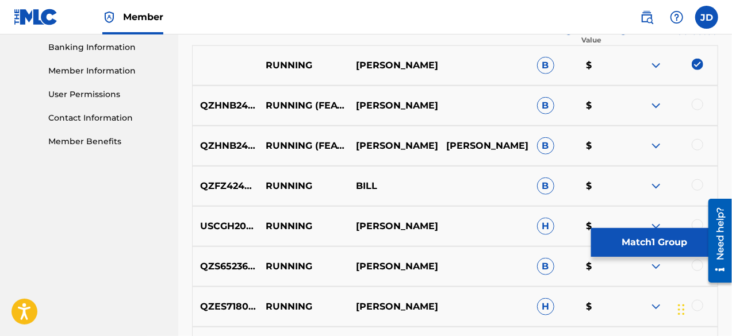
click at [702, 147] on div at bounding box center [698, 145] width 12 height 12
click at [698, 105] on div at bounding box center [698, 105] width 12 height 12
click at [700, 183] on div at bounding box center [698, 185] width 12 height 12
click at [643, 250] on button "Match 4 Groups" at bounding box center [654, 242] width 127 height 29
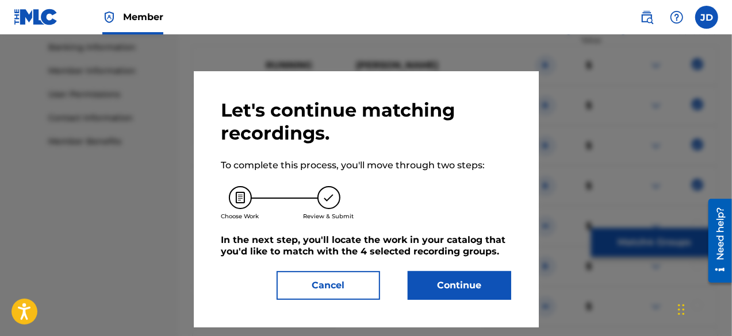
click at [464, 282] on button "Continue" at bounding box center [460, 285] width 104 height 29
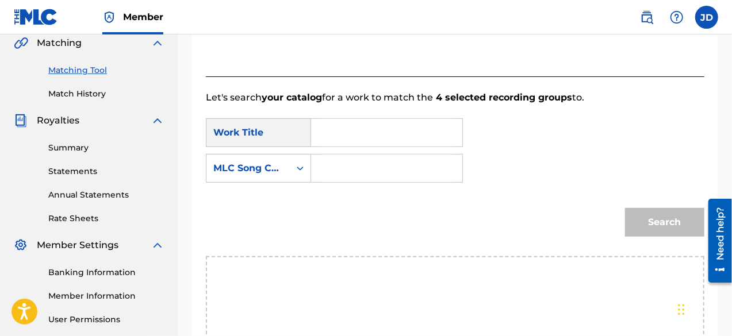
scroll to position [266, 0]
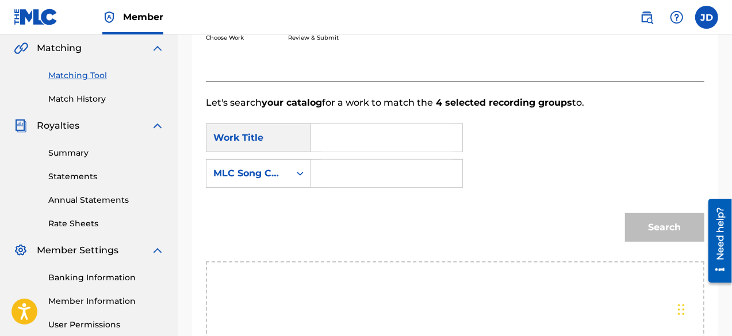
click at [393, 167] on input "Search Form" at bounding box center [387, 174] width 132 height 28
paste input "RO2CZD"
type input "RO2CZD"
click at [376, 140] on input "Search Form" at bounding box center [387, 138] width 132 height 28
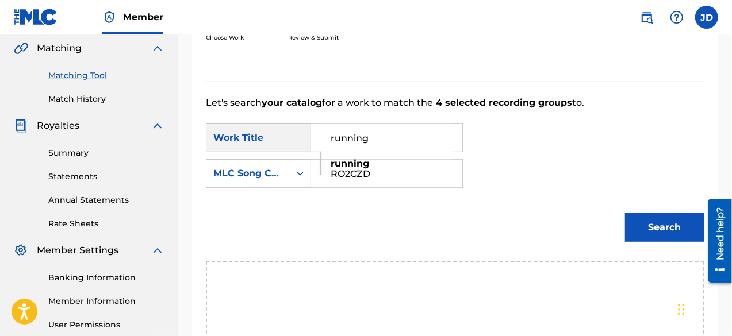
type input "running"
click at [633, 226] on button "Search" at bounding box center [664, 227] width 79 height 29
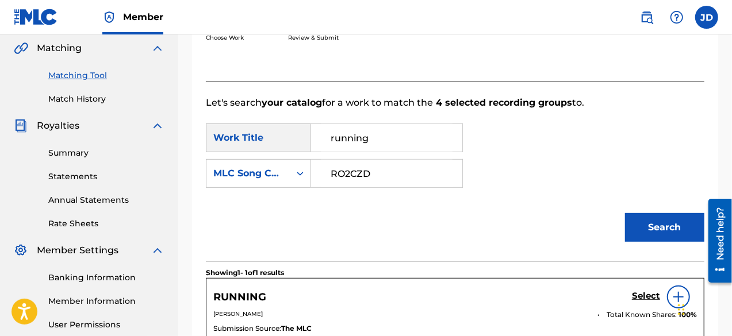
click at [646, 298] on h5 "Select" at bounding box center [646, 296] width 28 height 11
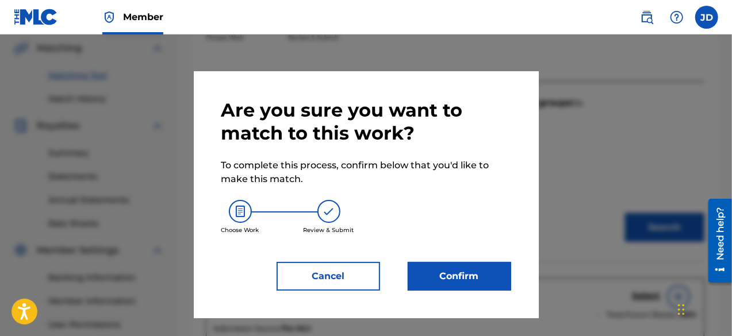
click at [471, 275] on button "Confirm" at bounding box center [460, 276] width 104 height 29
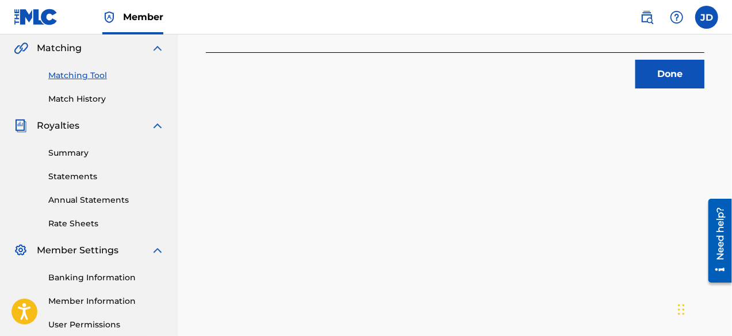
click at [648, 87] on button "Done" at bounding box center [669, 74] width 69 height 29
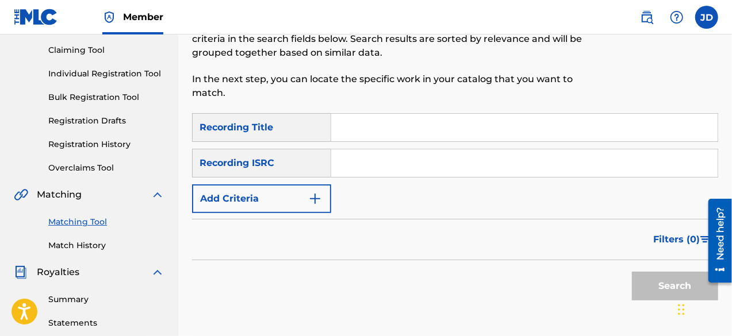
scroll to position [116, 0]
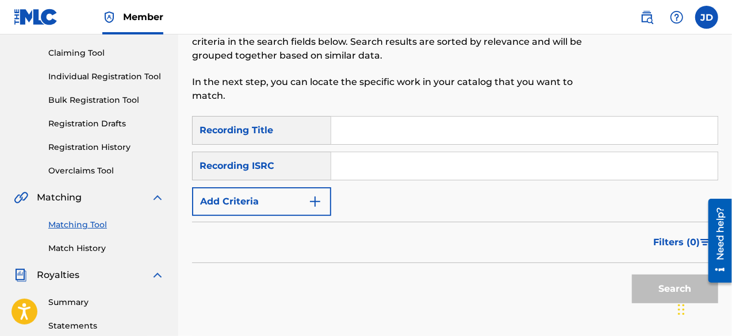
click at [301, 193] on button "Add Criteria" at bounding box center [261, 201] width 139 height 29
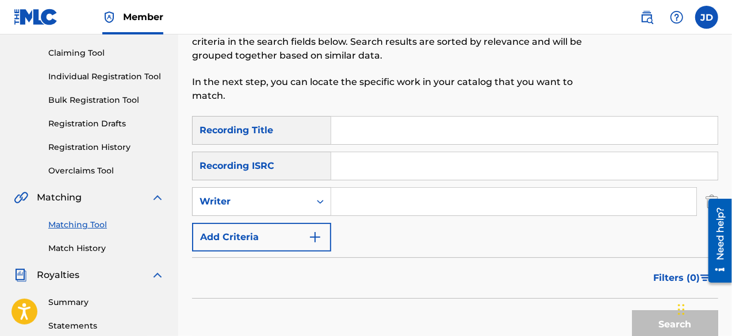
click at [298, 239] on button "Add Criteria" at bounding box center [261, 237] width 139 height 29
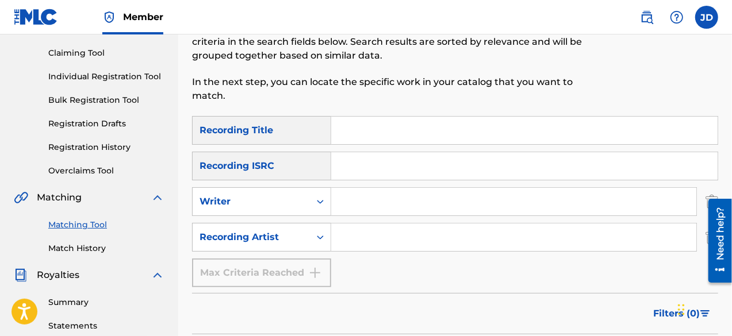
click at [392, 122] on input "Search Form" at bounding box center [524, 131] width 386 height 28
type input "Away"
click at [361, 237] on input "Search Form" at bounding box center [513, 238] width 365 height 28
drag, startPoint x: 382, startPoint y: 243, endPoint x: 325, endPoint y: 234, distance: 57.7
click at [325, 234] on div "SearchWithCriteria622b27c4-8d7e-49e9-a099-1afb121217e1 Recording Artist ay7ptd" at bounding box center [455, 237] width 526 height 29
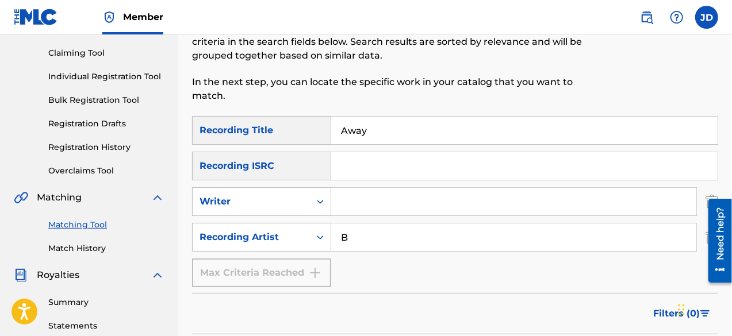
type input "Bill Cole"
drag, startPoint x: 389, startPoint y: 236, endPoint x: 334, endPoint y: 234, distance: 54.7
click at [334, 234] on input "Bill Cole" at bounding box center [513, 238] width 365 height 28
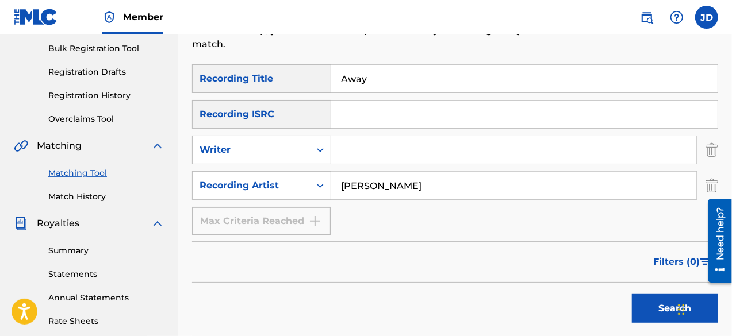
scroll to position [180, 0]
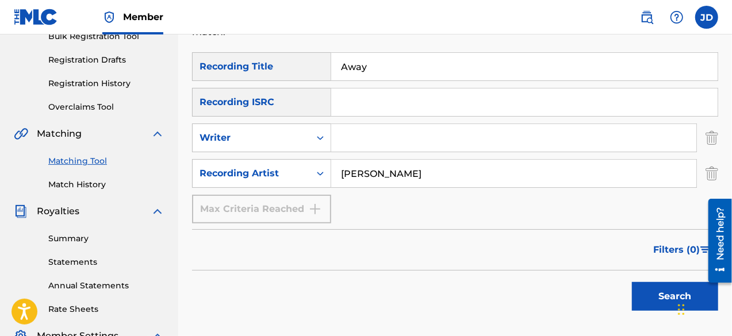
click at [648, 308] on button "Search" at bounding box center [675, 296] width 86 height 29
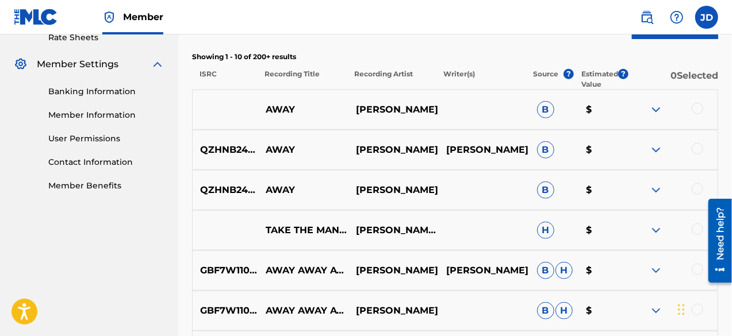
scroll to position [457, 0]
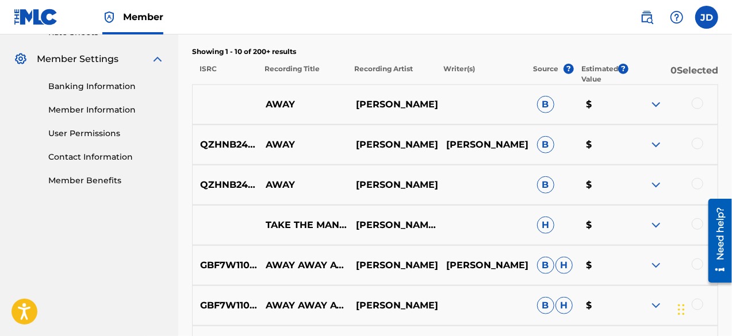
click at [696, 106] on div at bounding box center [698, 104] width 12 height 12
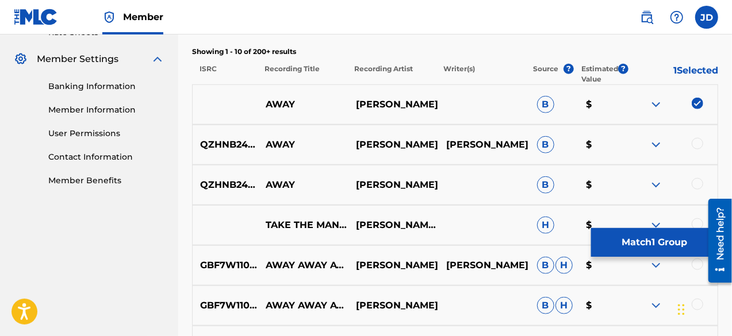
click at [696, 143] on div at bounding box center [698, 144] width 12 height 12
click at [694, 185] on div at bounding box center [698, 184] width 12 height 12
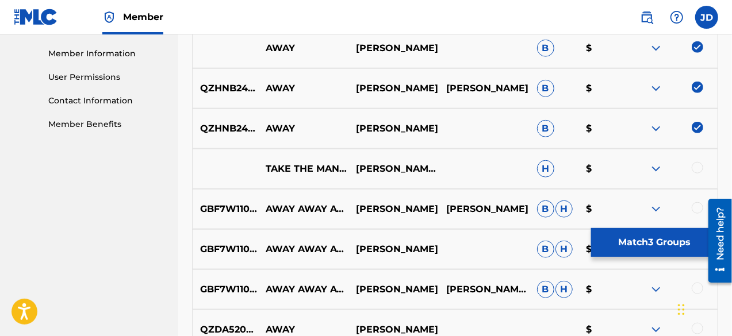
scroll to position [519, 0]
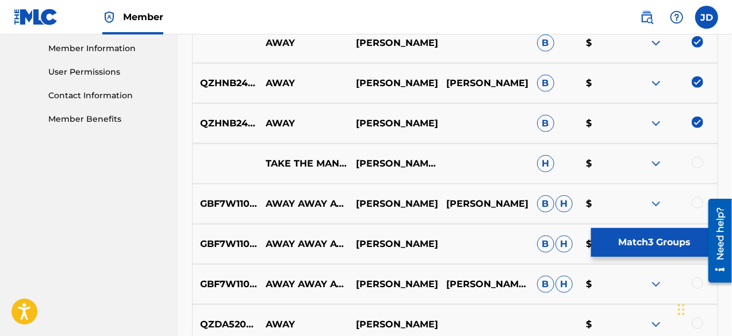
click at [623, 236] on button "Match 3 Groups" at bounding box center [654, 242] width 127 height 29
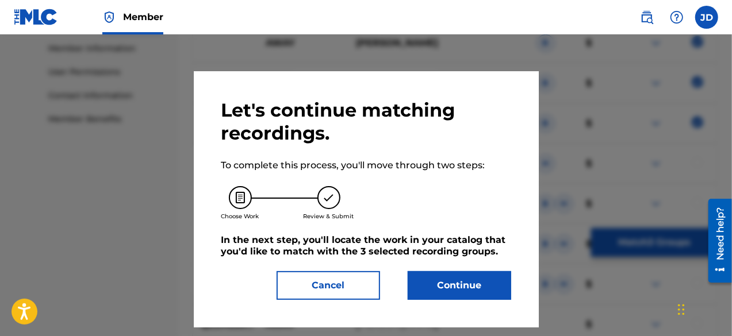
click at [455, 275] on button "Continue" at bounding box center [460, 285] width 104 height 29
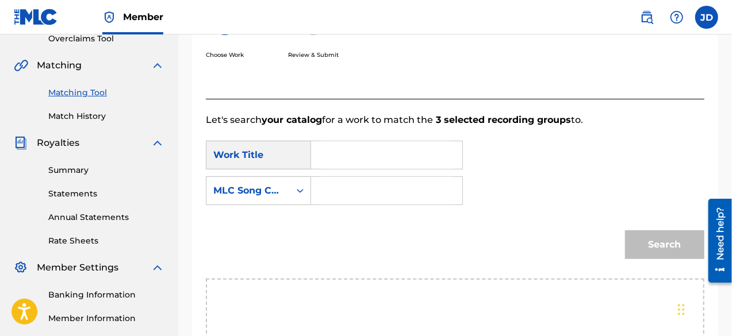
scroll to position [246, 0]
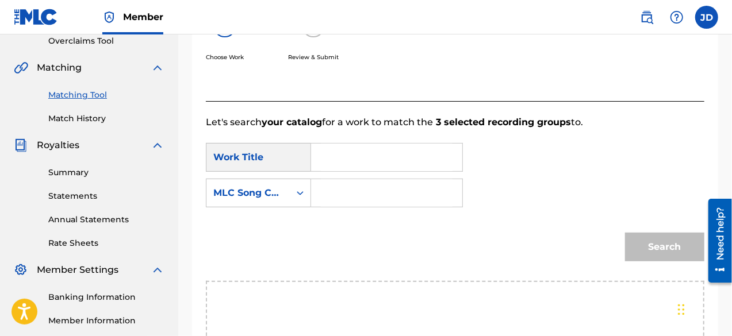
click at [430, 159] on input "Search Form" at bounding box center [387, 158] width 132 height 28
type input "away"
click at [404, 190] on input "Search Form" at bounding box center [387, 193] width 132 height 28
paste input "Bill Cole"
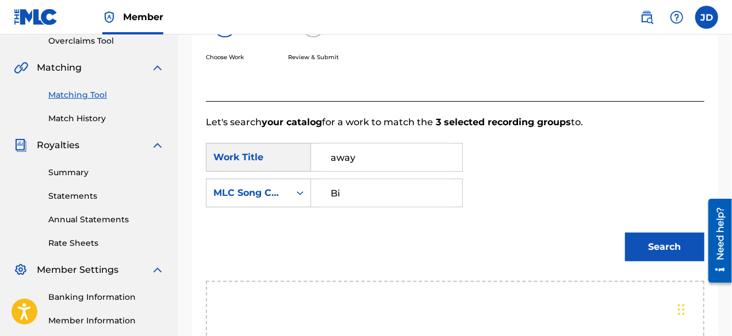
type input "B"
type input "Ay7ptd"
click at [639, 246] on button "Search" at bounding box center [664, 247] width 79 height 29
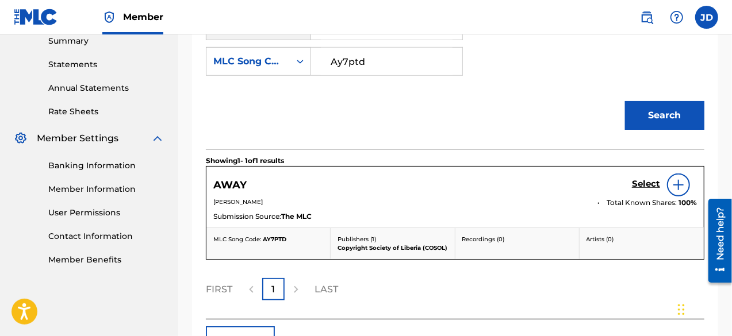
scroll to position [382, 0]
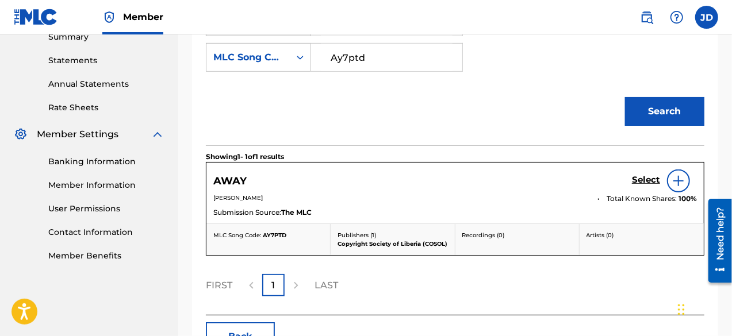
click at [648, 181] on h5 "Select" at bounding box center [646, 180] width 28 height 11
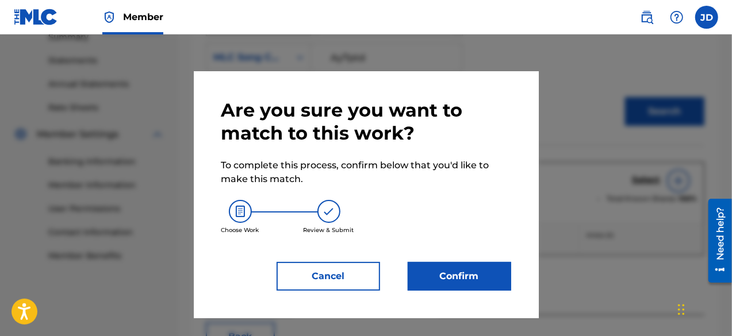
click at [456, 272] on button "Confirm" at bounding box center [460, 276] width 104 height 29
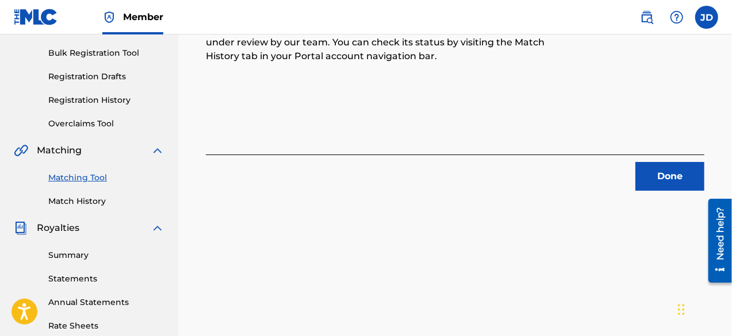
scroll to position [166, 0]
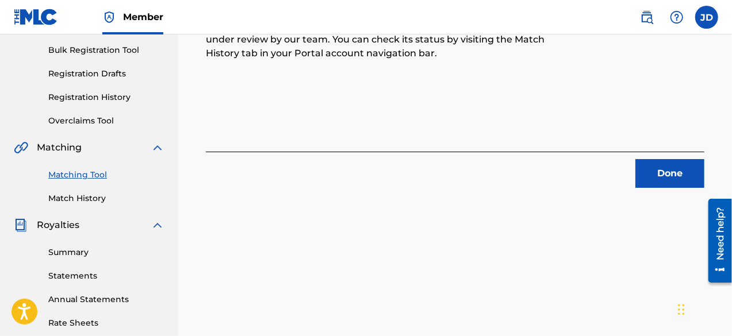
click at [665, 167] on button "Done" at bounding box center [669, 173] width 69 height 29
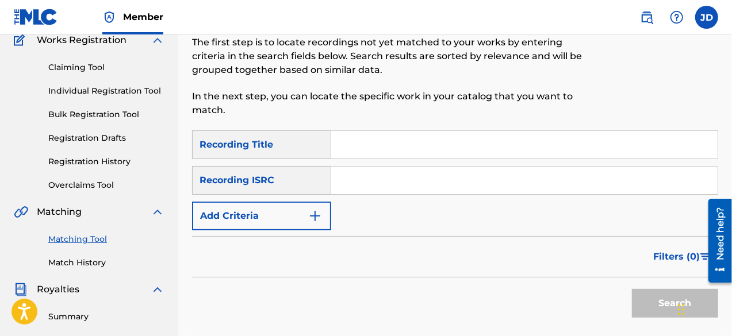
scroll to position [103, 0]
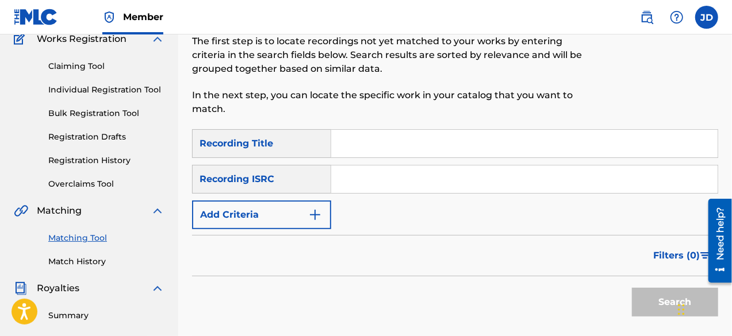
click at [214, 219] on button "Add Criteria" at bounding box center [261, 215] width 139 height 29
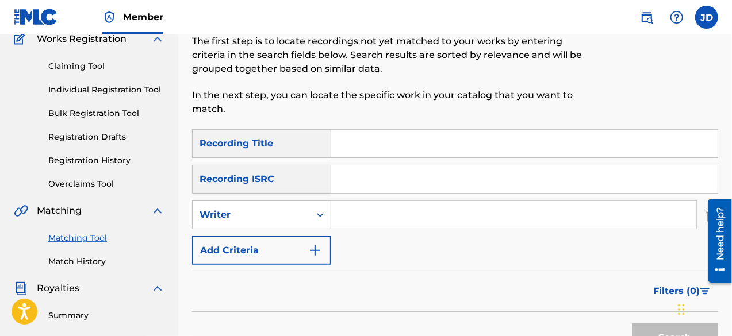
click at [216, 240] on button "Add Criteria" at bounding box center [261, 250] width 139 height 29
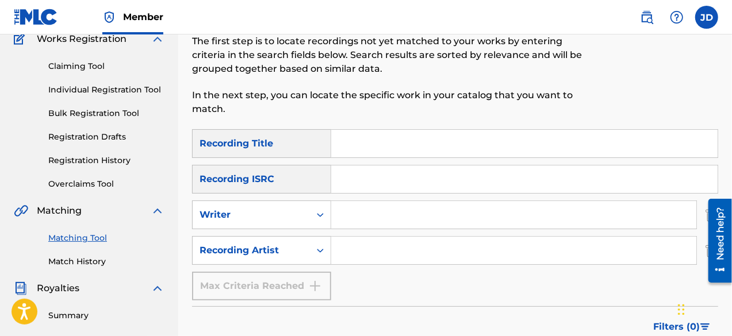
click at [338, 145] on input "Search Form" at bounding box center [524, 144] width 386 height 28
type input "my god no do it"
click at [346, 240] on input "Search Form" at bounding box center [513, 251] width 365 height 28
type input "Bill Cole"
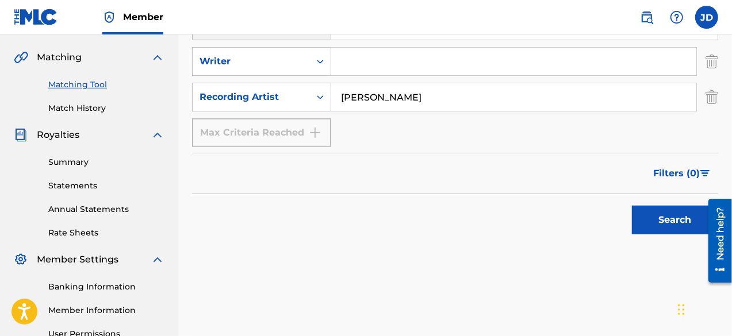
scroll to position [259, 0]
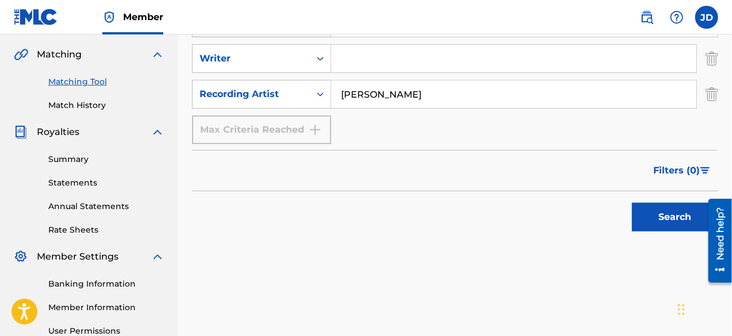
click at [669, 218] on button "Search" at bounding box center [675, 217] width 86 height 29
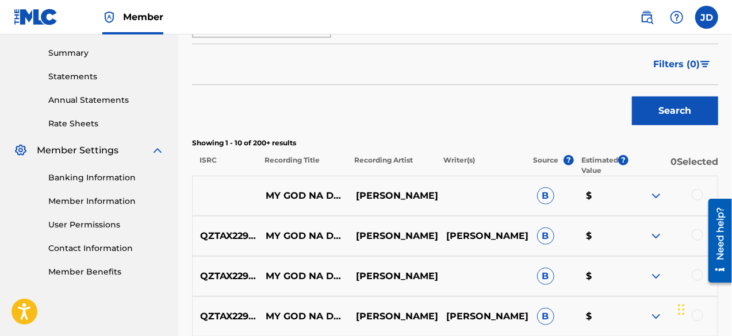
scroll to position [374, 0]
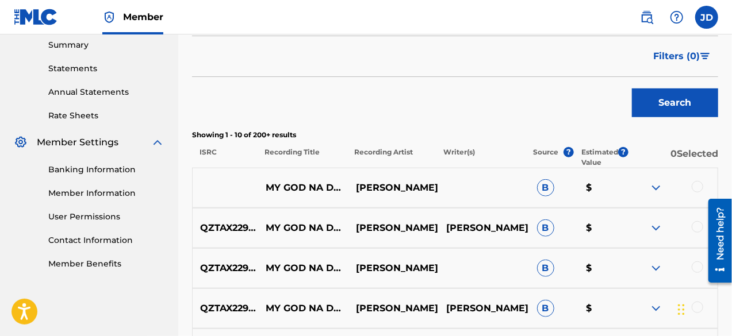
click at [703, 185] on div at bounding box center [698, 187] width 12 height 12
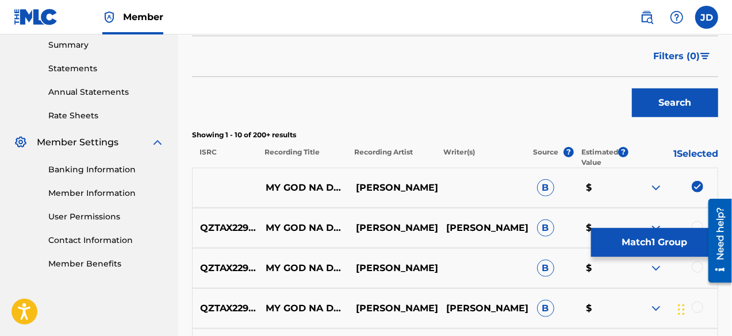
click at [695, 224] on div at bounding box center [698, 227] width 12 height 12
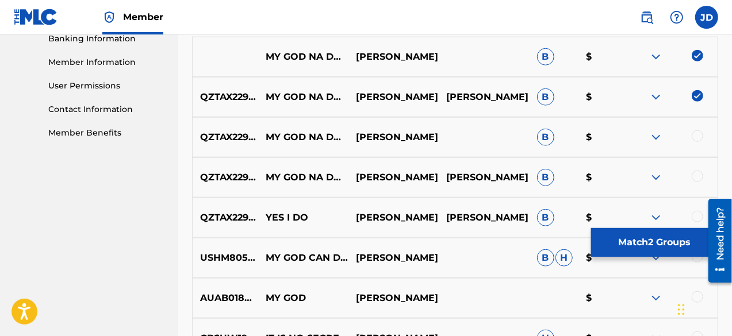
scroll to position [510, 0]
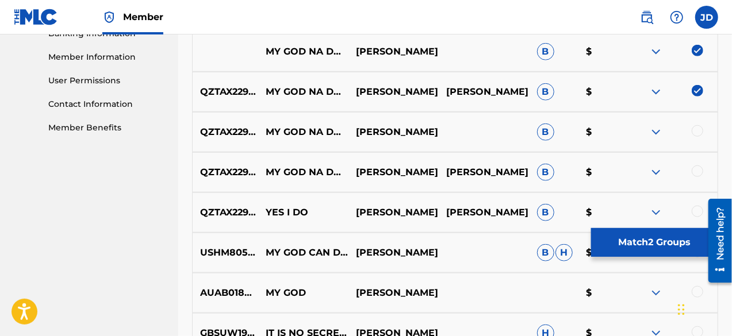
click at [698, 128] on div at bounding box center [698, 131] width 12 height 12
click at [698, 167] on div at bounding box center [698, 172] width 12 height 12
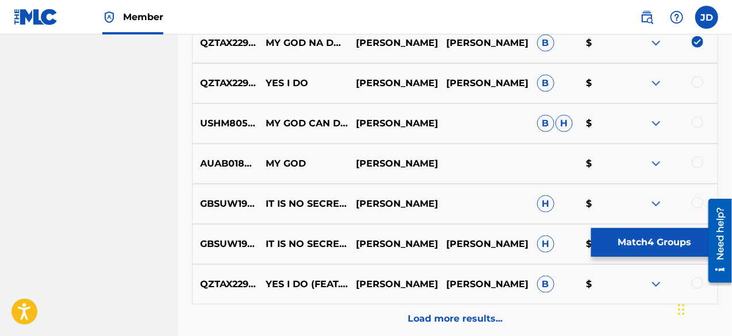
scroll to position [641, 0]
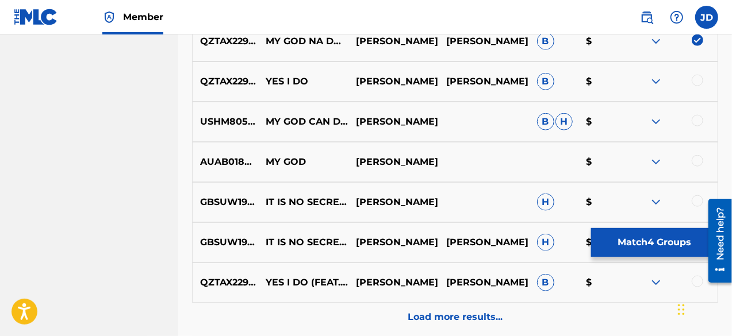
click at [666, 236] on button "Match 4 Groups" at bounding box center [654, 242] width 127 height 29
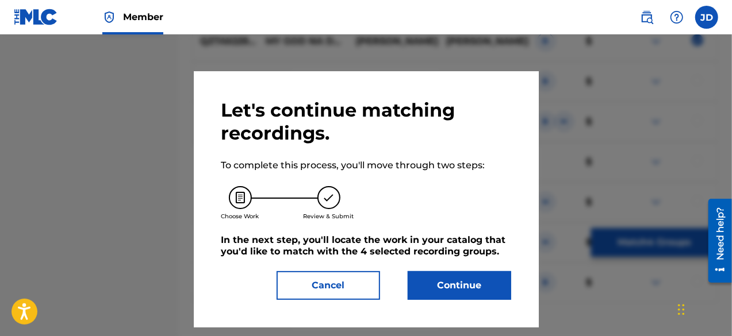
click at [474, 282] on button "Continue" at bounding box center [460, 285] width 104 height 29
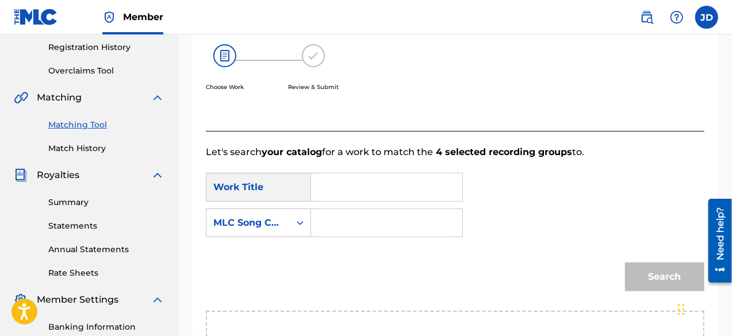
scroll to position [213, 0]
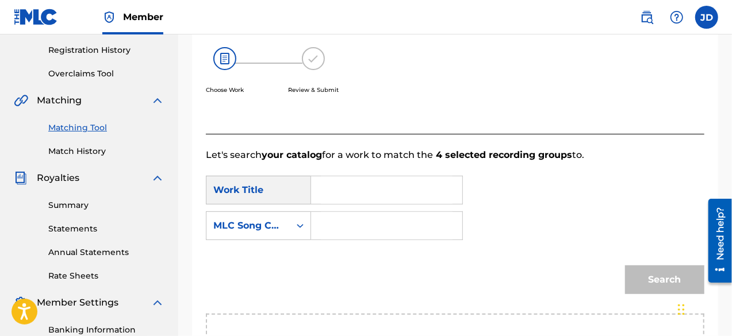
click at [417, 178] on input "Search Form" at bounding box center [387, 191] width 132 height 28
click at [338, 260] on span "na do it" at bounding box center [393, 243] width 125 height 39
type input "my god na do it"
click at [347, 236] on input "Search Form" at bounding box center [387, 226] width 132 height 28
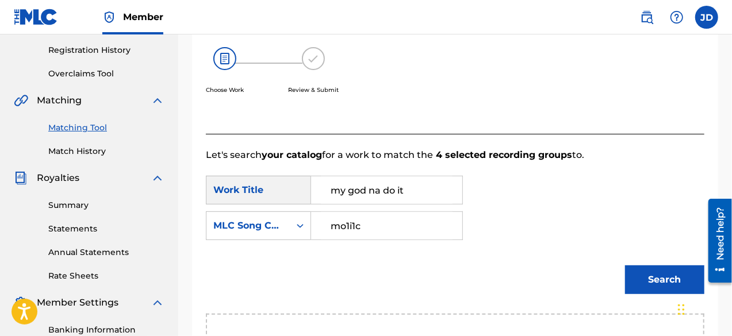
type input "mo1i1c"
click at [674, 277] on button "Search" at bounding box center [664, 280] width 79 height 29
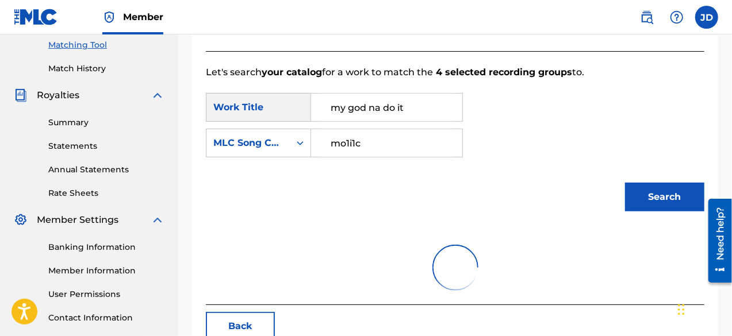
scroll to position [315, 0]
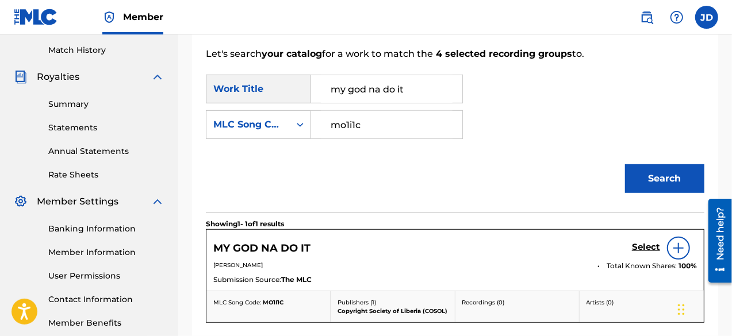
click at [650, 243] on h5 "Select" at bounding box center [646, 247] width 28 height 11
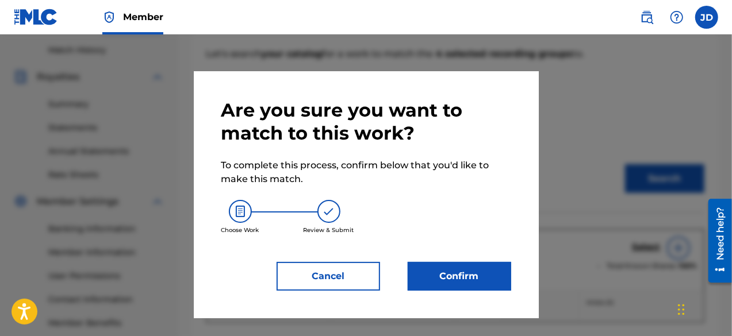
click at [489, 277] on button "Confirm" at bounding box center [460, 276] width 104 height 29
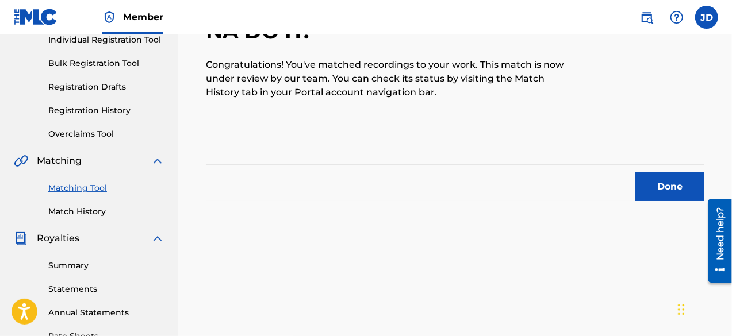
scroll to position [133, 0]
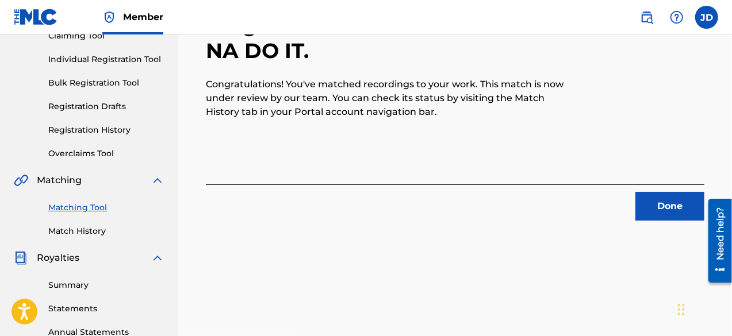
click at [671, 197] on button "Done" at bounding box center [669, 206] width 69 height 29
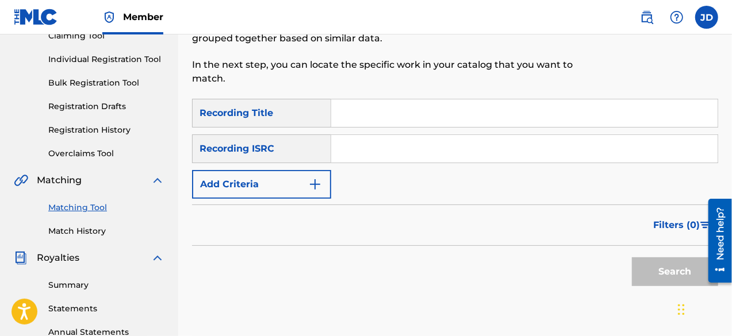
click at [327, 178] on button "Add Criteria" at bounding box center [261, 184] width 139 height 29
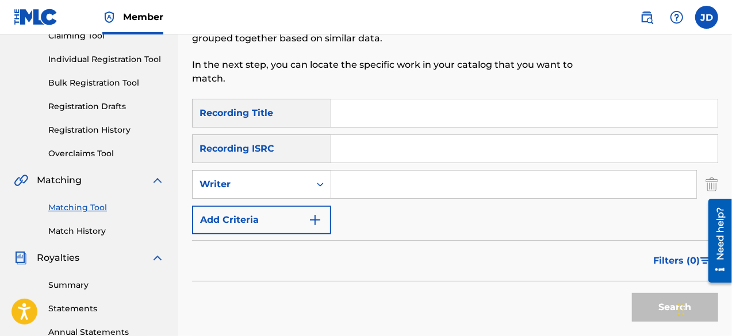
click at [309, 214] on img "Search Form" at bounding box center [315, 220] width 14 height 14
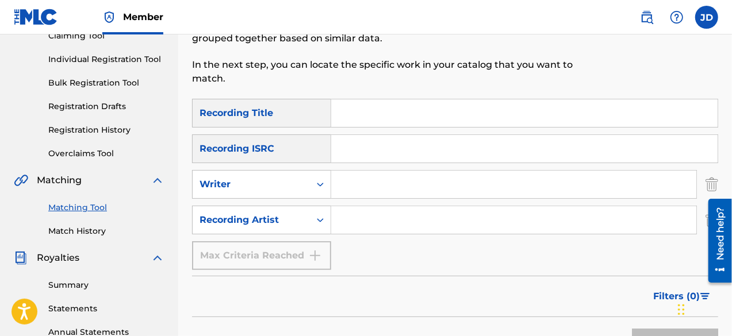
click at [363, 114] on input "Search Form" at bounding box center [524, 113] width 386 height 28
type input "m"
type input "nobody stupid here"
click at [390, 224] on input "Search Form" at bounding box center [513, 220] width 365 height 28
paste input "Bill Cole"
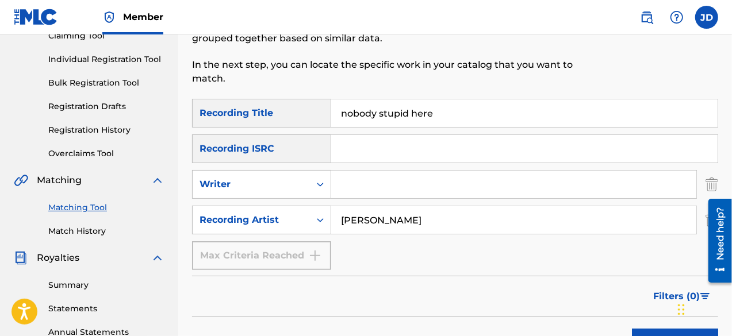
type input "Bill Cole"
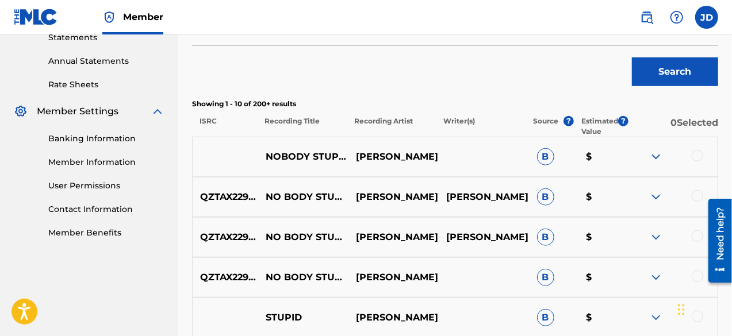
scroll to position [414, 0]
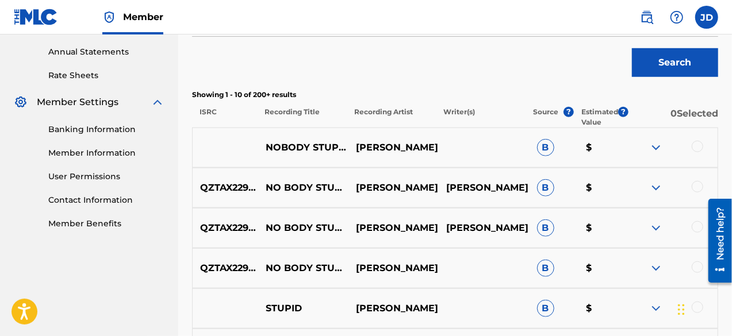
click at [699, 148] on div at bounding box center [698, 147] width 12 height 12
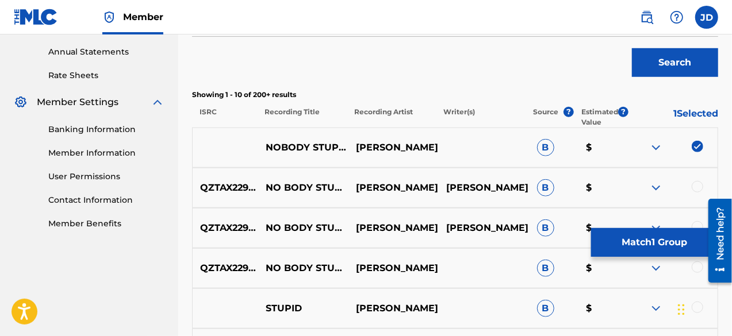
click at [699, 181] on div at bounding box center [698, 187] width 12 height 12
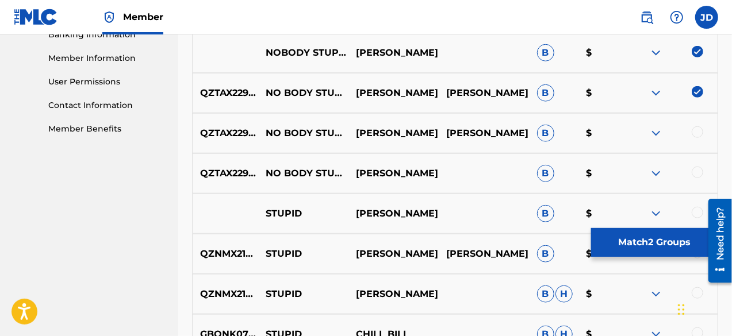
scroll to position [515, 0]
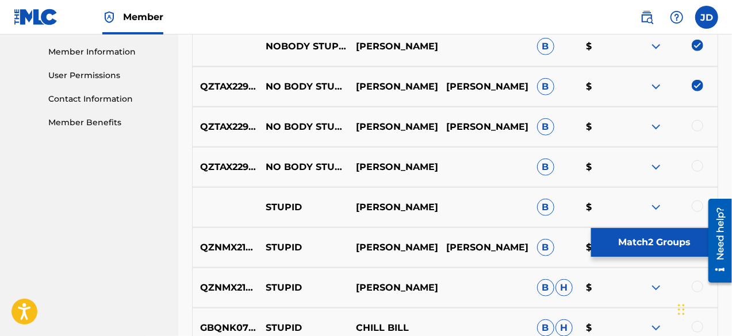
click at [698, 123] on div at bounding box center [698, 126] width 12 height 12
click at [696, 166] on div at bounding box center [698, 166] width 12 height 12
click at [652, 239] on button "Match 4 Groups" at bounding box center [654, 242] width 127 height 29
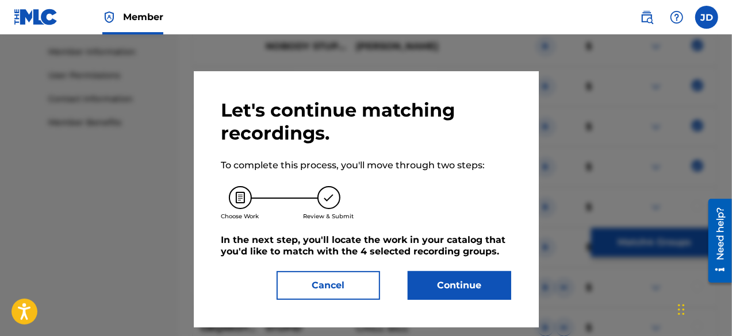
click at [451, 288] on button "Continue" at bounding box center [460, 285] width 104 height 29
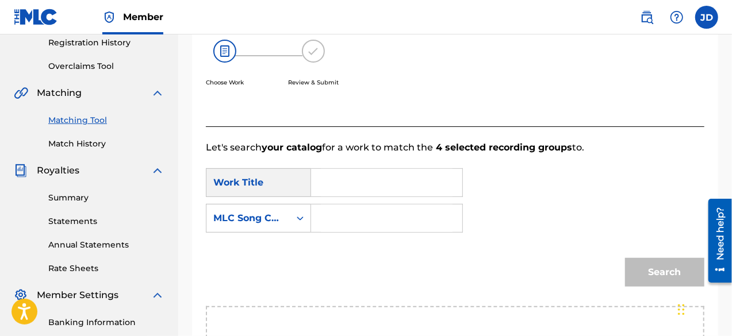
scroll to position [220, 0]
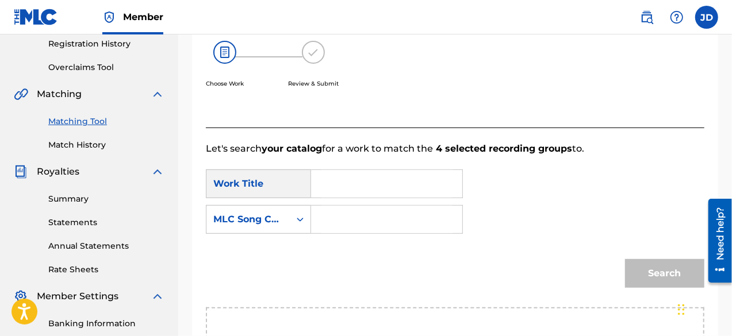
click at [392, 186] on input "Search Form" at bounding box center [387, 184] width 132 height 28
click at [334, 246] on span "na do it" at bounding box center [393, 237] width 125 height 39
type input "my god na do it"
click at [352, 221] on input "Search Form" at bounding box center [387, 220] width 132 height 28
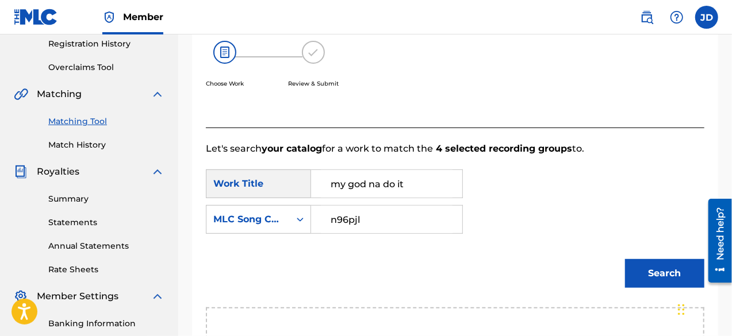
click at [632, 274] on button "Search" at bounding box center [664, 273] width 79 height 29
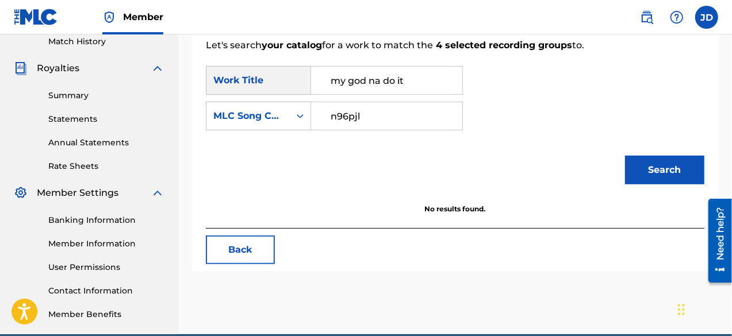
scroll to position [338, 0]
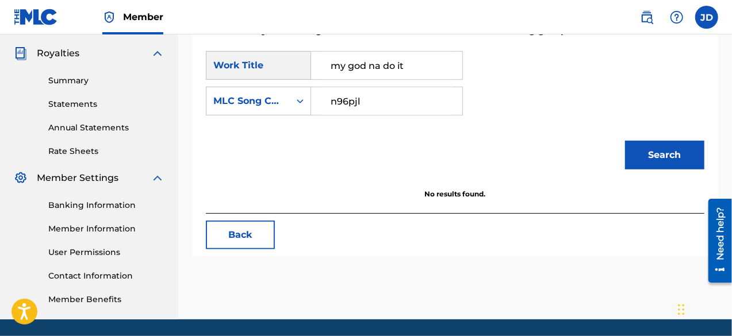
click at [336, 105] on input "n96pjl" at bounding box center [387, 101] width 132 height 28
click at [361, 103] on input "n96pjl" at bounding box center [387, 101] width 132 height 28
type input "n96pjl"
click at [653, 155] on button "Search" at bounding box center [664, 155] width 79 height 29
drag, startPoint x: 411, startPoint y: 63, endPoint x: 309, endPoint y: 52, distance: 101.7
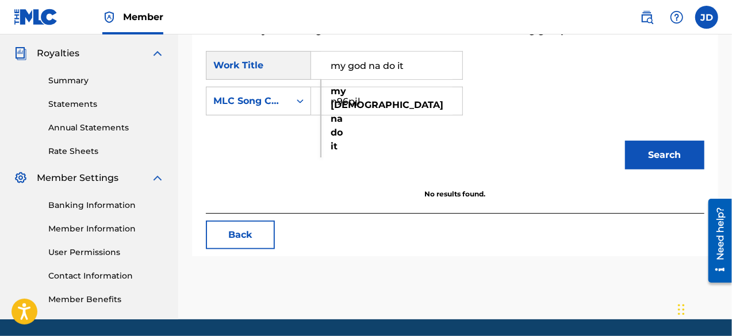
click at [309, 52] on div "SearchWithCriteria101f9493-bc1c-479b-ad03-9f51d9c9f7c4 Work Title my god na do …" at bounding box center [334, 65] width 257 height 29
click at [338, 118] on span "upid here" at bounding box center [346, 111] width 30 height 25
type input "nobody stupid here"
click at [657, 156] on button "Search" at bounding box center [664, 155] width 79 height 29
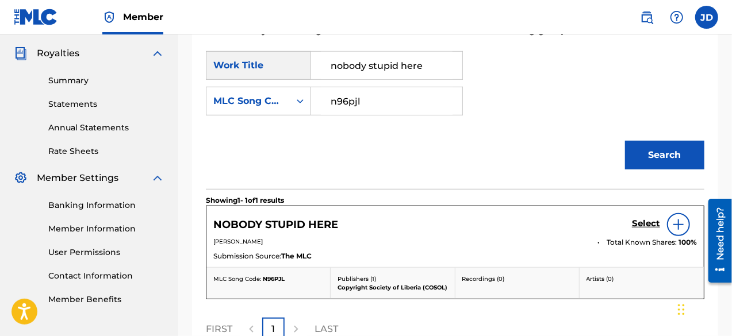
scroll to position [382, 0]
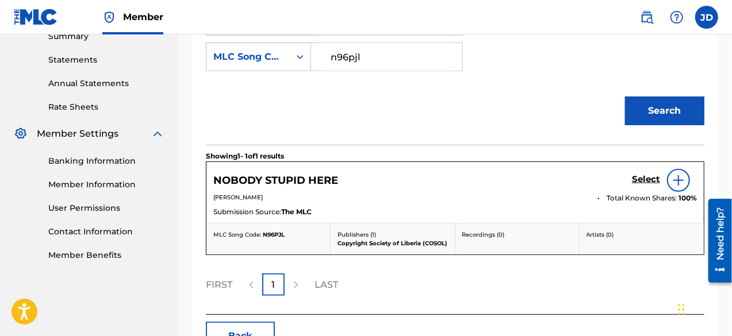
click at [641, 174] on h5 "Select" at bounding box center [646, 179] width 28 height 11
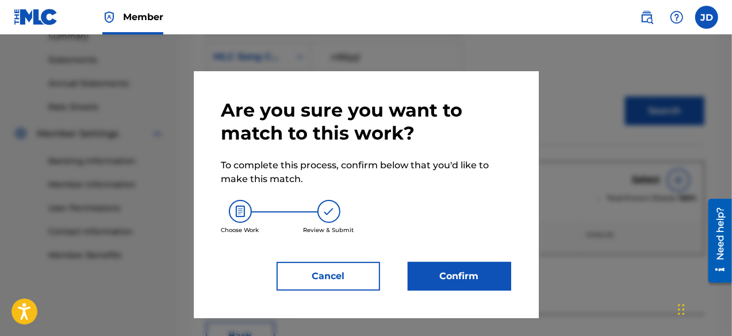
click at [435, 285] on button "Confirm" at bounding box center [460, 276] width 104 height 29
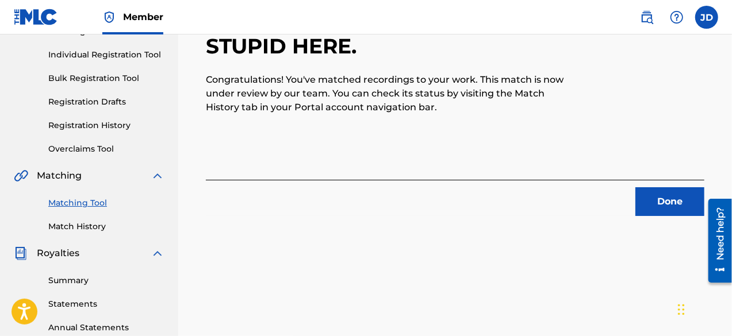
scroll to position [124, 0]
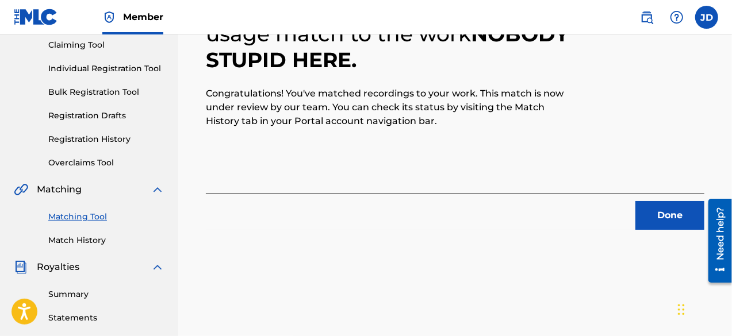
click at [670, 214] on button "Done" at bounding box center [669, 215] width 69 height 29
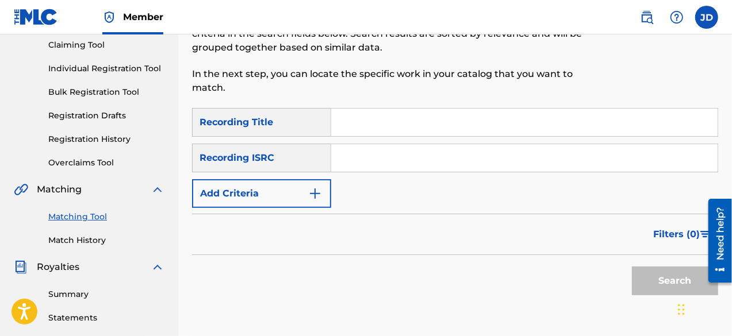
click at [281, 194] on button "Add Criteria" at bounding box center [261, 193] width 139 height 29
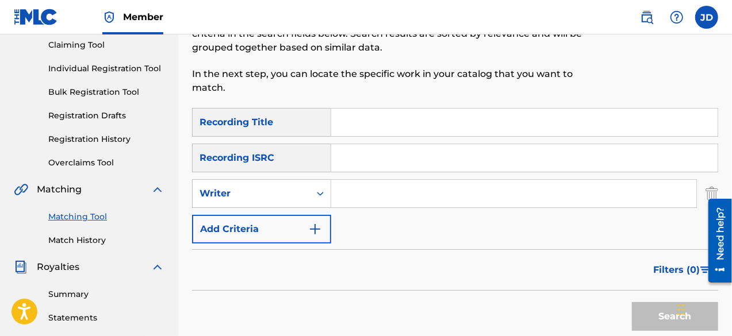
click at [276, 231] on button "Add Criteria" at bounding box center [261, 229] width 139 height 29
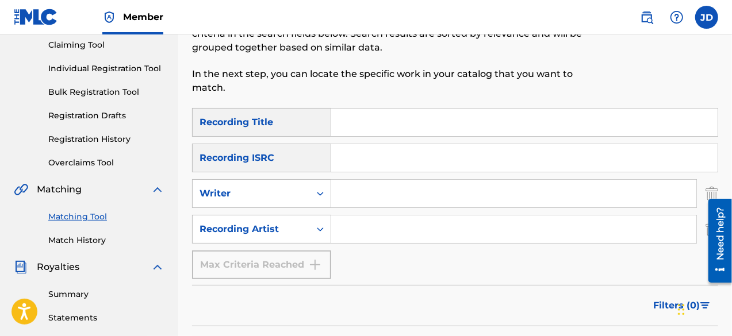
click at [363, 127] on input "Search Form" at bounding box center [524, 123] width 386 height 28
type input "Assata Remix"
click at [361, 220] on input "Search Form" at bounding box center [513, 230] width 365 height 28
paste input "Bill Cole"
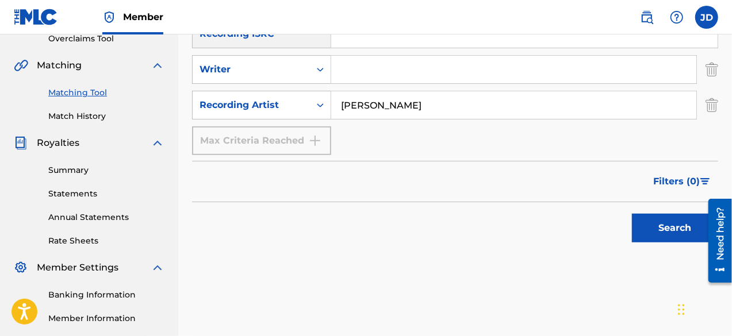
scroll to position [257, 0]
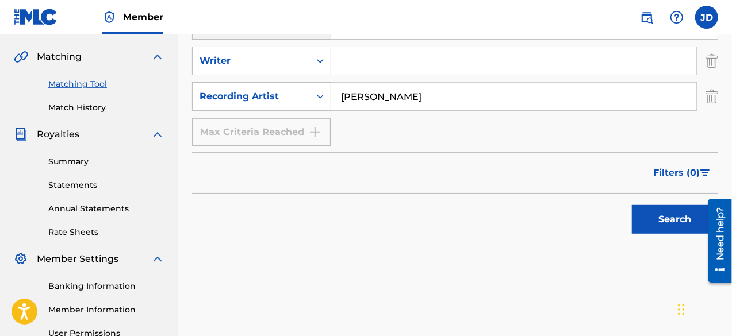
type input "Bill Cole"
click at [676, 222] on button "Search" at bounding box center [675, 219] width 86 height 29
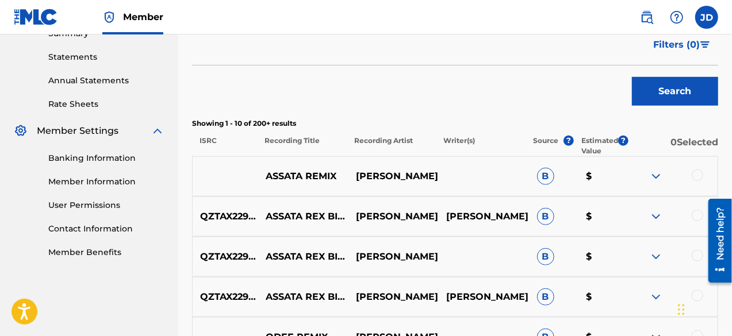
scroll to position [413, 0]
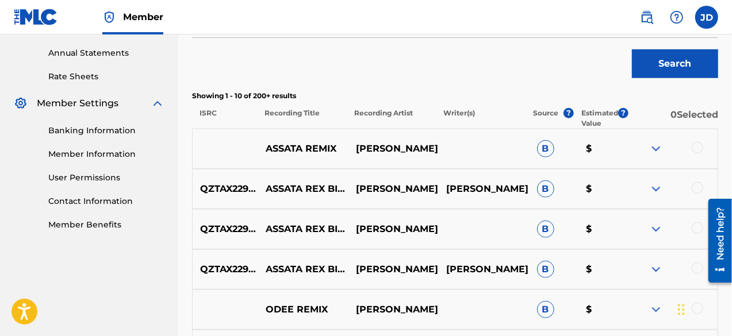
click at [696, 150] on div at bounding box center [698, 148] width 12 height 12
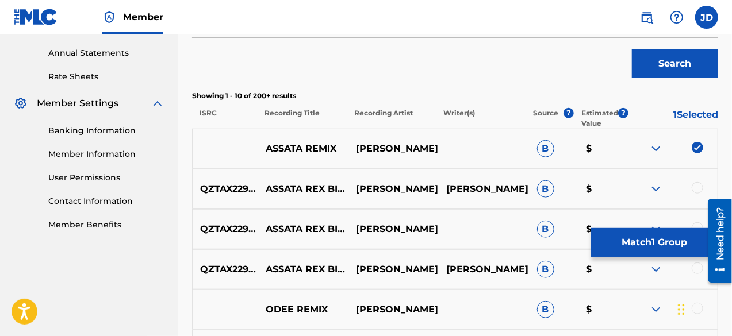
click at [698, 195] on div at bounding box center [672, 189] width 90 height 14
click at [698, 190] on div at bounding box center [698, 188] width 12 height 12
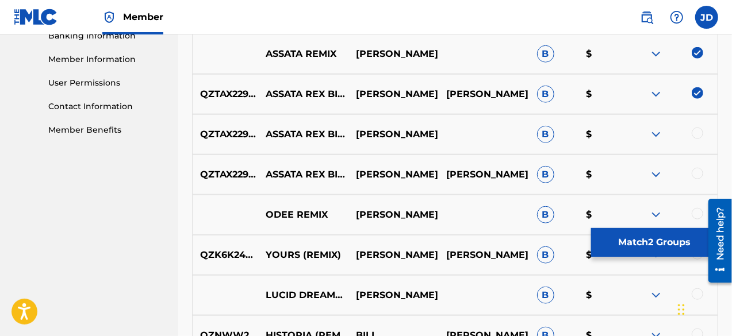
scroll to position [511, 0]
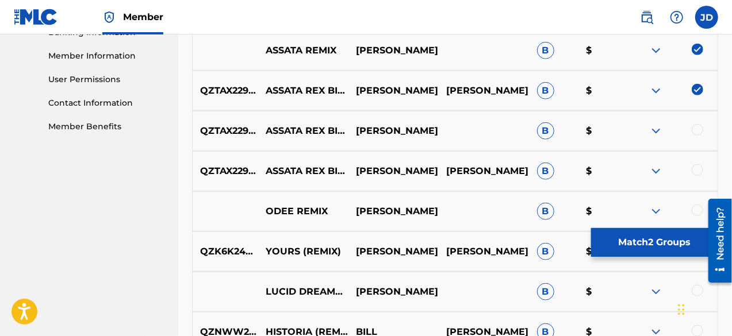
click at [699, 134] on div at bounding box center [698, 130] width 12 height 12
click at [696, 167] on div at bounding box center [698, 170] width 12 height 12
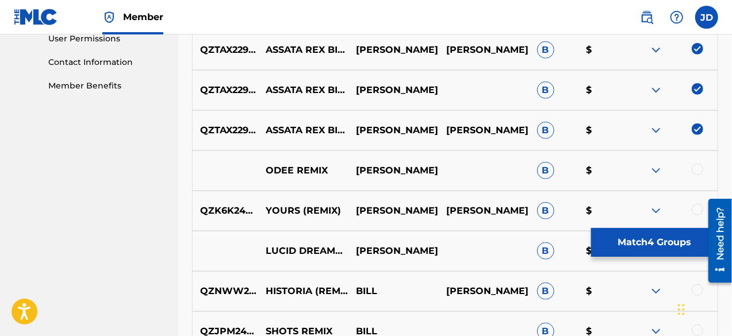
click at [639, 253] on button "Match 4 Groups" at bounding box center [654, 242] width 127 height 29
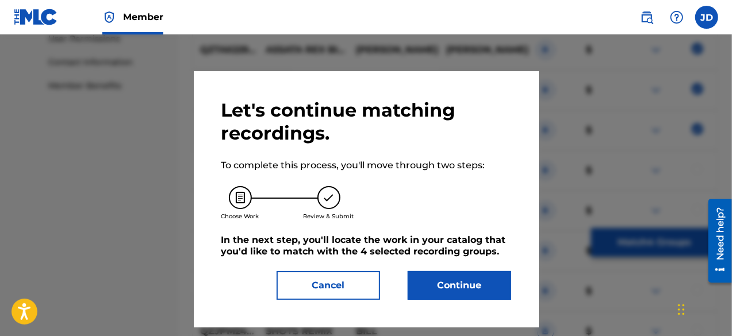
click at [455, 269] on div "Let's continue matching recordings. To complete this process, you'll move throu…" at bounding box center [366, 199] width 290 height 201
click at [446, 288] on button "Continue" at bounding box center [460, 285] width 104 height 29
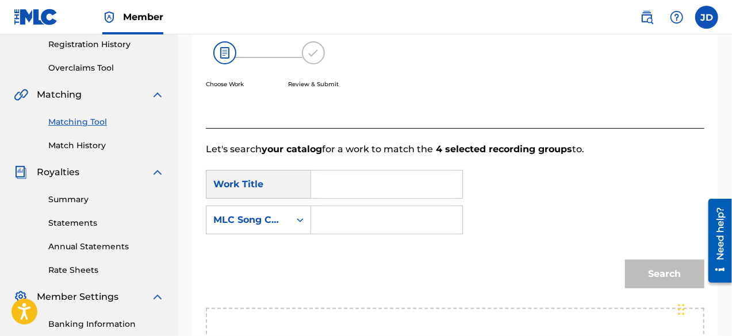
scroll to position [218, 0]
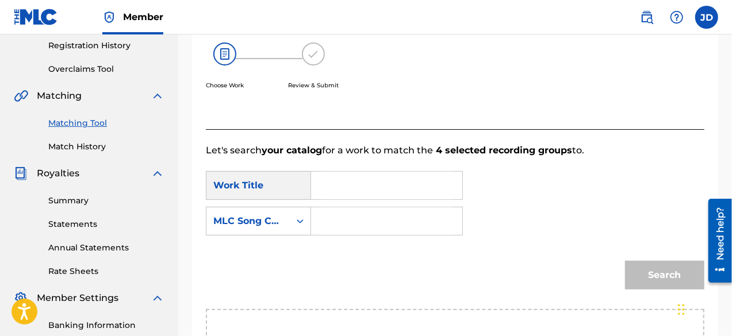
click at [425, 183] on input "Search Form" at bounding box center [387, 186] width 132 height 28
click at [351, 222] on span "ta remix" at bounding box center [347, 218] width 32 height 25
type input "assata remix"
click at [351, 220] on input "Search Form" at bounding box center [387, 222] width 132 height 28
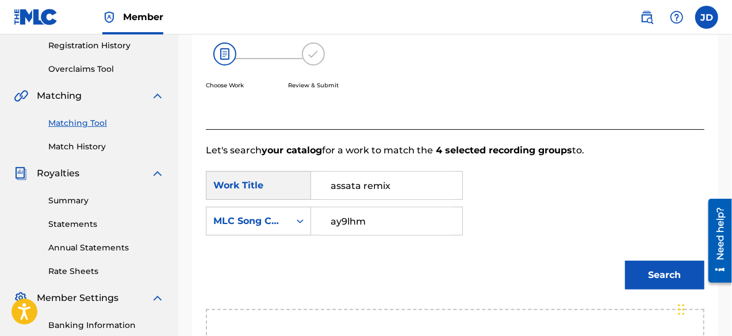
type input "ay9lhm"
click at [636, 277] on button "Search" at bounding box center [664, 275] width 79 height 29
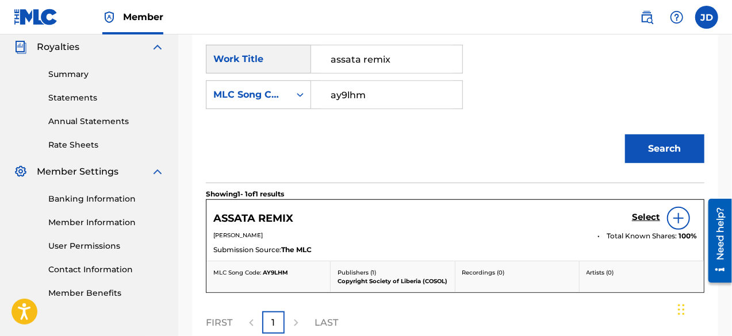
scroll to position [349, 0]
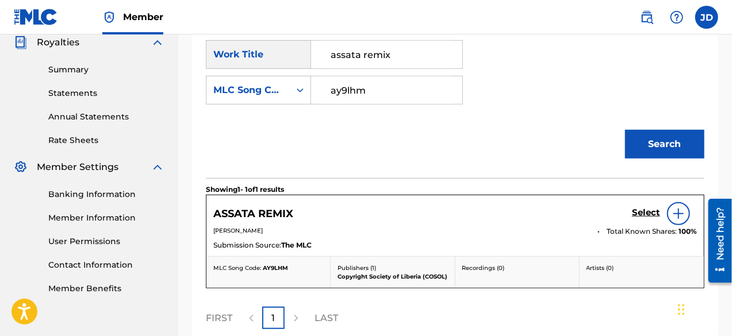
click at [654, 214] on h5 "Select" at bounding box center [646, 213] width 28 height 11
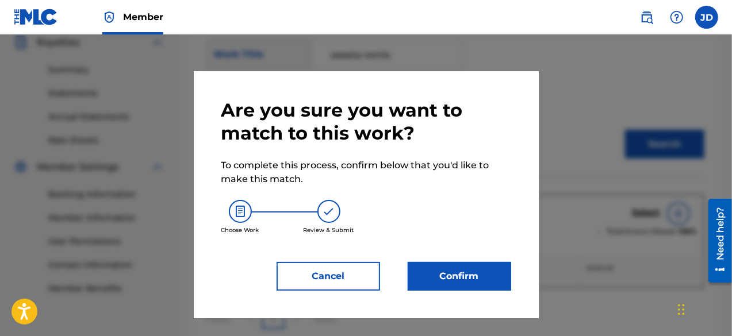
click at [492, 273] on button "Confirm" at bounding box center [460, 276] width 104 height 29
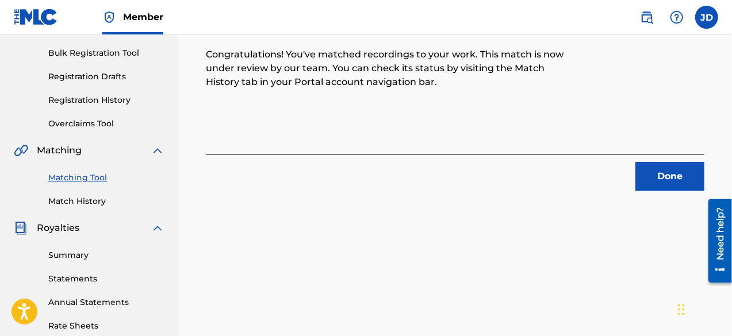
scroll to position [161, 0]
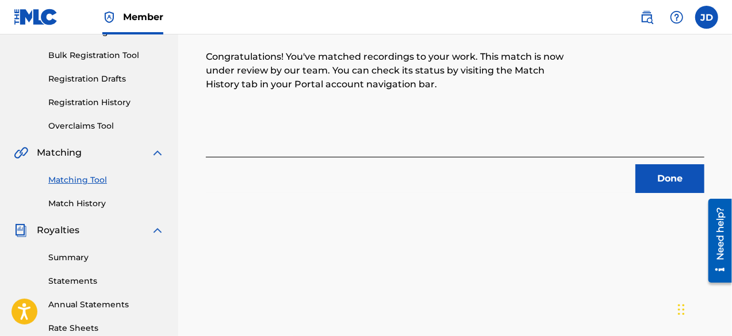
click at [660, 179] on button "Done" at bounding box center [669, 178] width 69 height 29
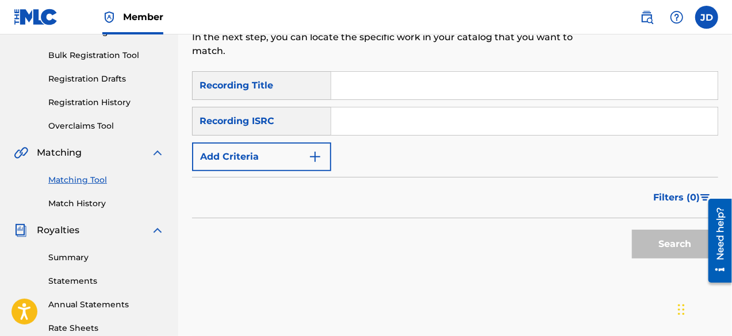
click at [314, 151] on img "Search Form" at bounding box center [315, 157] width 14 height 14
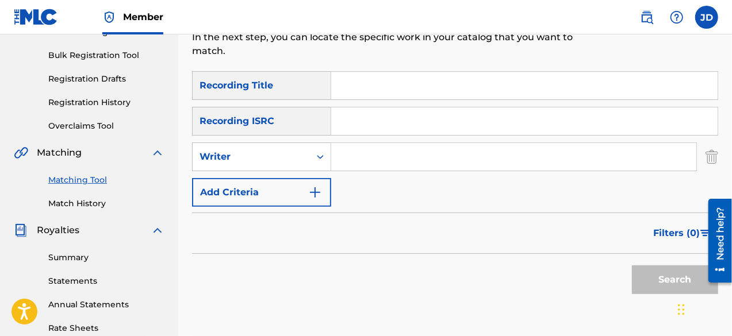
click at [295, 189] on button "Add Criteria" at bounding box center [261, 192] width 139 height 29
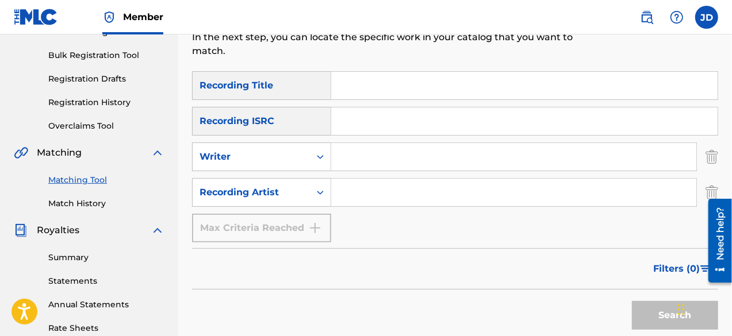
click at [371, 90] on input "Search Form" at bounding box center [524, 86] width 386 height 28
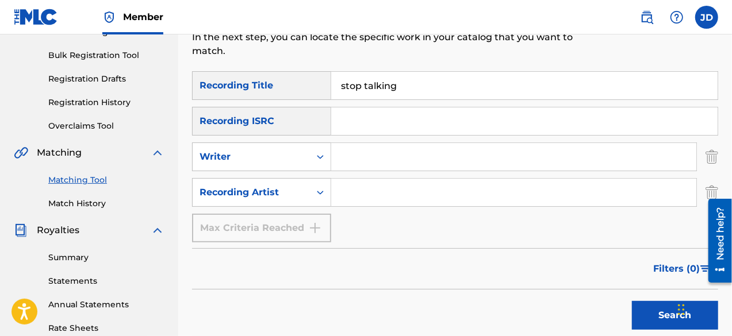
type input "stop talking"
click at [351, 186] on input "Search Form" at bounding box center [513, 193] width 365 height 28
paste input "Bill Cole"
type input "Bill Cole"
click at [646, 316] on button "Search" at bounding box center [675, 315] width 86 height 29
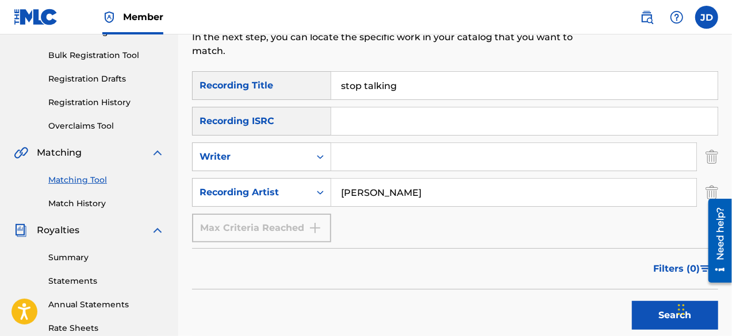
scroll to position [455, 0]
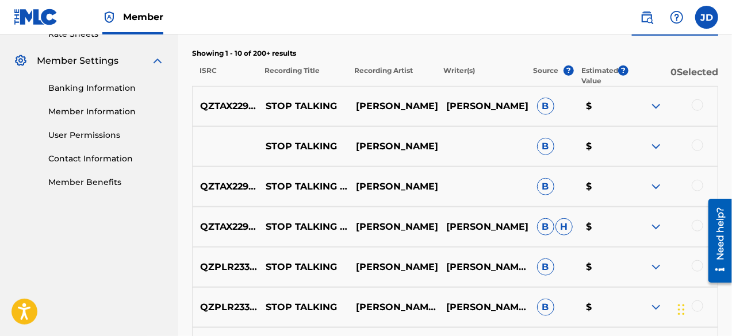
click at [698, 101] on div at bounding box center [698, 105] width 12 height 12
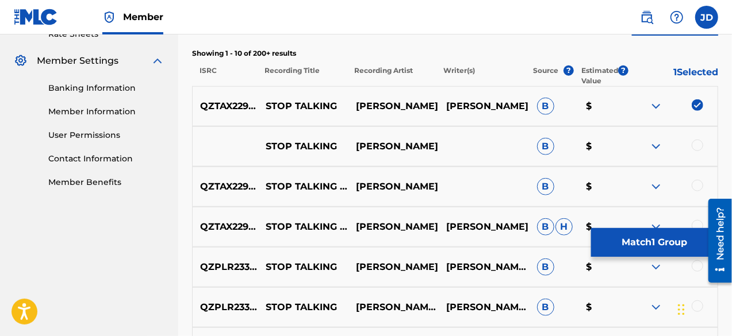
click at [697, 140] on div at bounding box center [698, 146] width 12 height 12
click at [695, 189] on div at bounding box center [698, 186] width 12 height 12
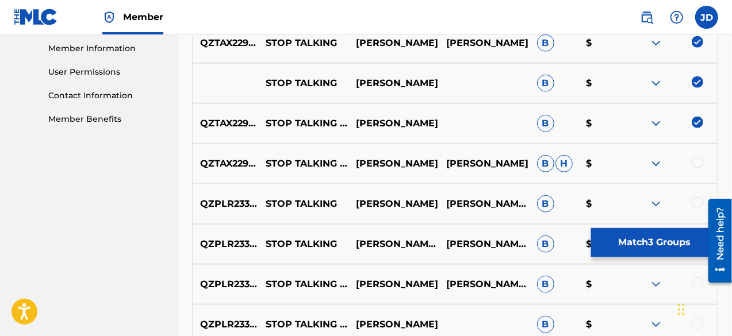
scroll to position [526, 0]
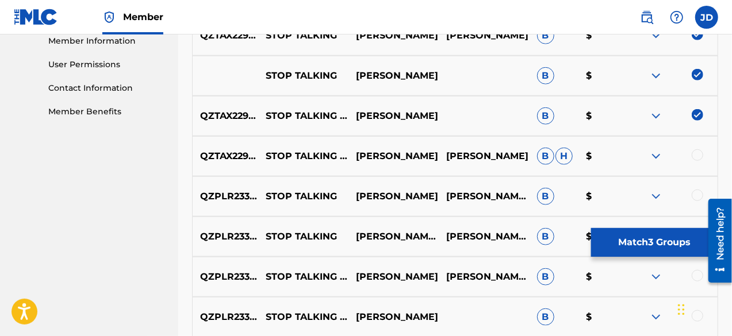
click at [694, 157] on div at bounding box center [698, 156] width 12 height 12
click at [668, 247] on button "Match 4 Groups" at bounding box center [654, 242] width 127 height 29
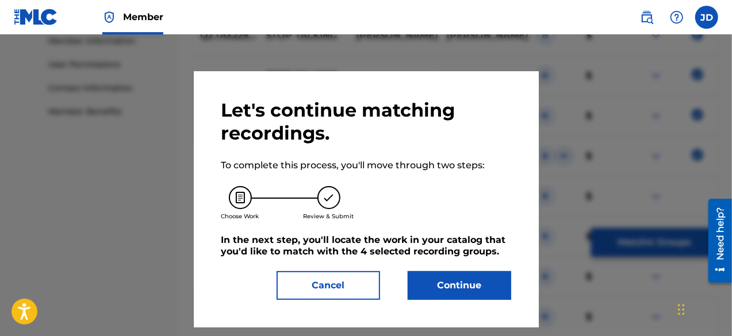
click at [458, 283] on button "Continue" at bounding box center [460, 285] width 104 height 29
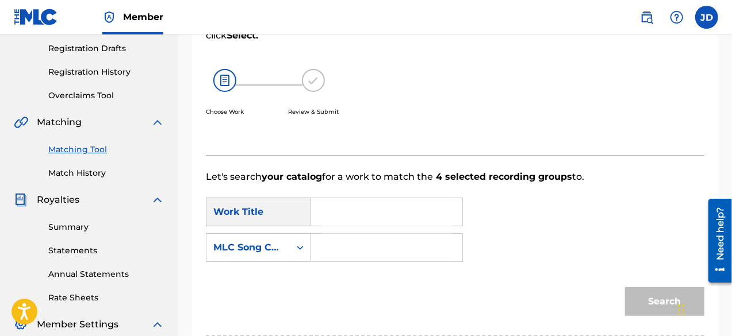
scroll to position [189, 0]
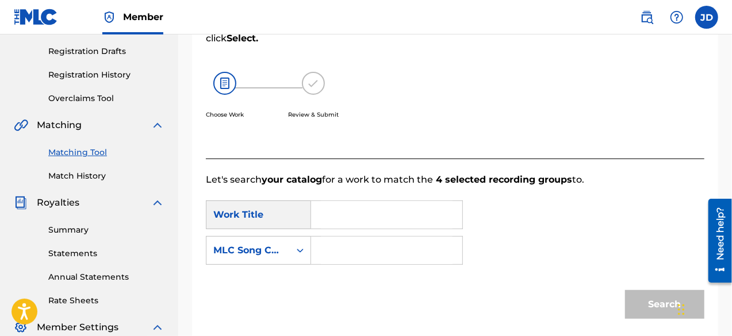
click at [359, 211] on input "Search Form" at bounding box center [387, 215] width 132 height 28
click at [347, 255] on span "king" at bounding box center [353, 254] width 21 height 11
type input "stop talking"
click at [348, 249] on input "Search Form" at bounding box center [387, 251] width 132 height 28
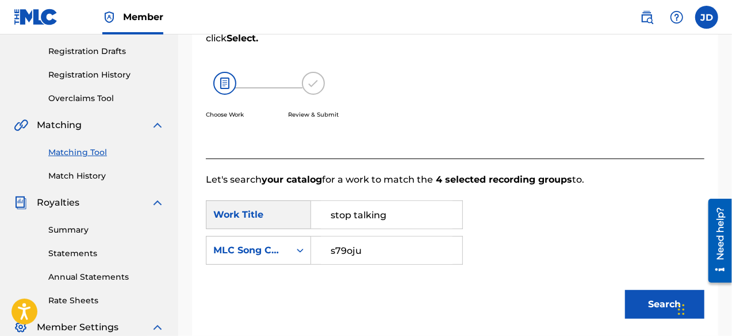
click at [658, 294] on button "Search" at bounding box center [664, 304] width 79 height 29
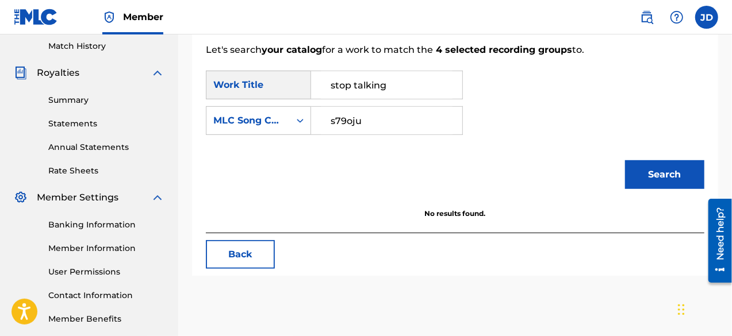
scroll to position [320, 0]
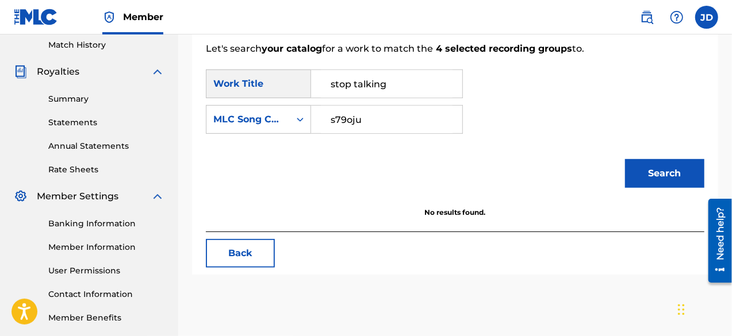
click at [352, 120] on input "s79oju" at bounding box center [387, 120] width 132 height 28
type input "s790ju"
click at [666, 175] on button "Search" at bounding box center [664, 173] width 79 height 29
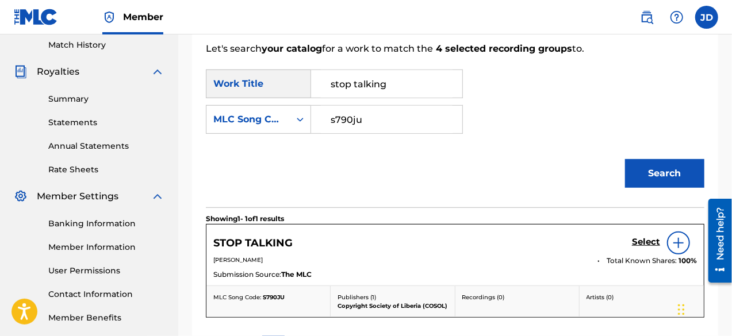
click at [648, 242] on h5 "Select" at bounding box center [646, 242] width 28 height 11
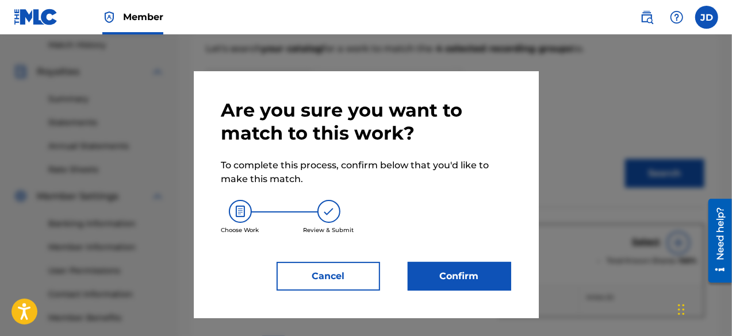
click at [460, 269] on button "Confirm" at bounding box center [460, 276] width 104 height 29
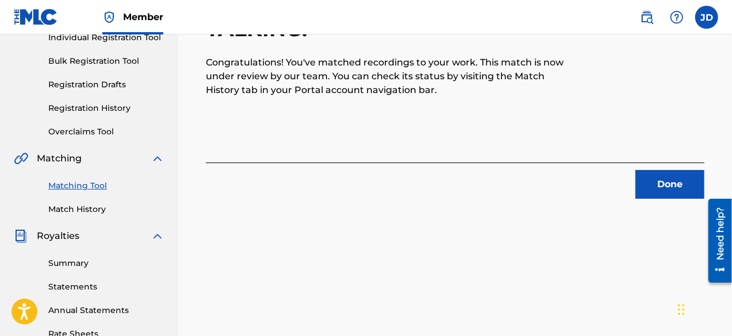
scroll to position [131, 0]
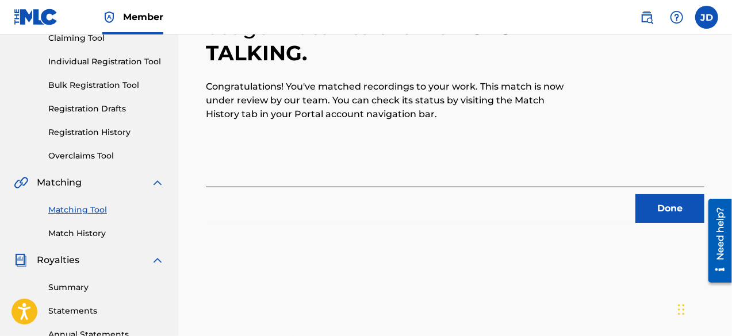
click at [662, 204] on button "Done" at bounding box center [669, 208] width 69 height 29
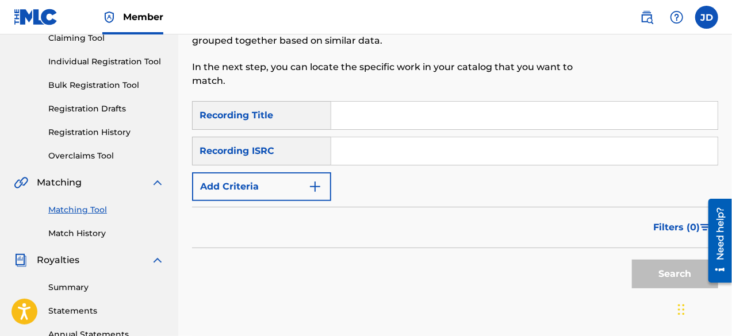
click at [279, 183] on button "Add Criteria" at bounding box center [261, 187] width 139 height 29
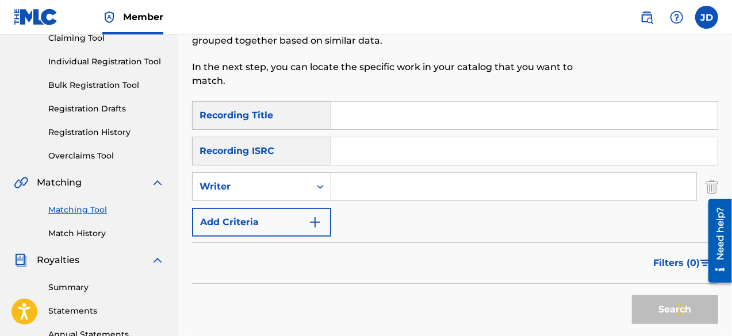
click at [271, 220] on button "Add Criteria" at bounding box center [261, 222] width 139 height 29
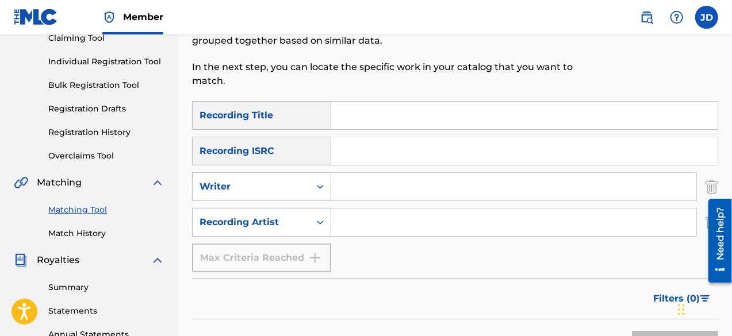
click at [337, 125] on input "Search Form" at bounding box center [524, 116] width 386 height 28
type input "let me go"
click at [337, 220] on input "Search Form" at bounding box center [513, 223] width 365 height 28
paste input "Bill Cole"
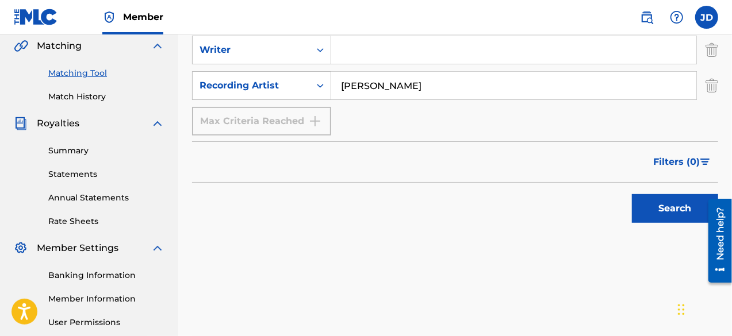
scroll to position [274, 0]
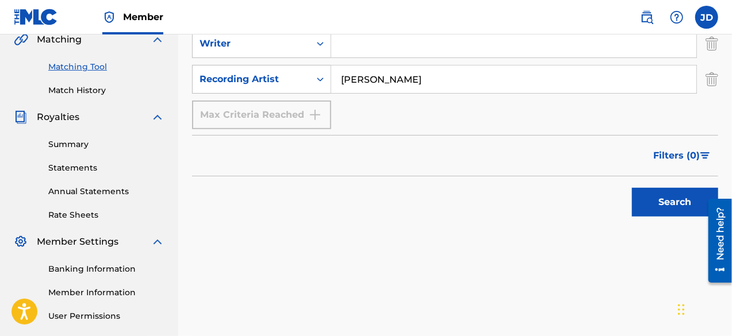
type input "Bill Cole"
click at [681, 208] on button "Search" at bounding box center [675, 202] width 86 height 29
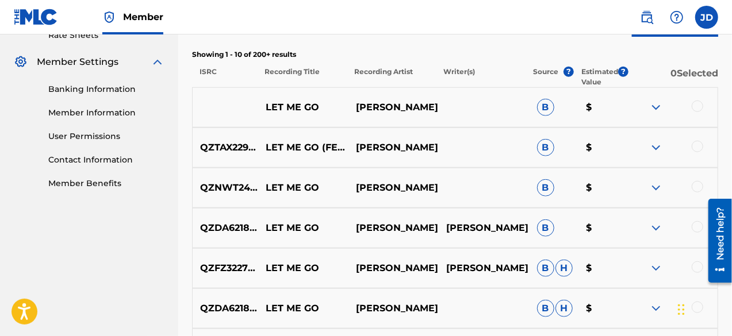
scroll to position [455, 0]
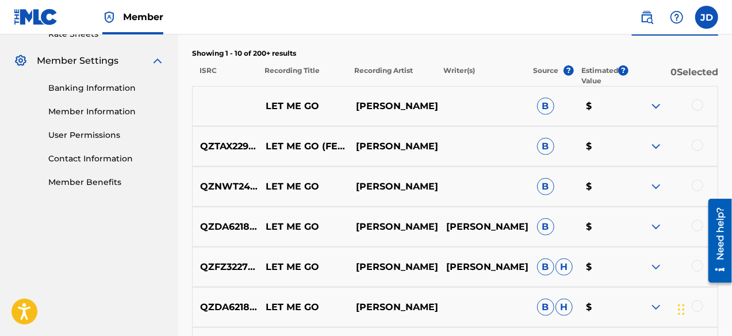
click at [698, 105] on div at bounding box center [698, 105] width 12 height 12
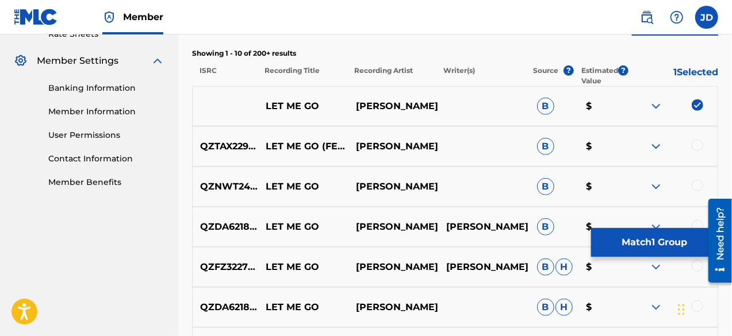
click at [694, 145] on div at bounding box center [698, 146] width 12 height 12
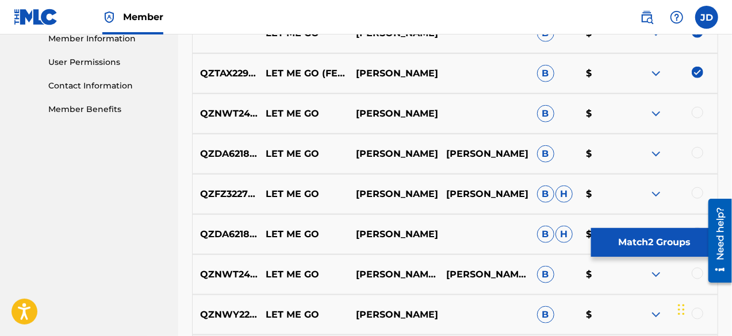
scroll to position [530, 0]
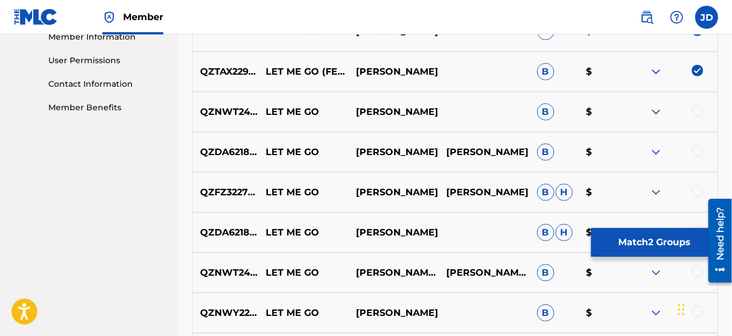
click at [661, 110] on img at bounding box center [656, 112] width 14 height 14
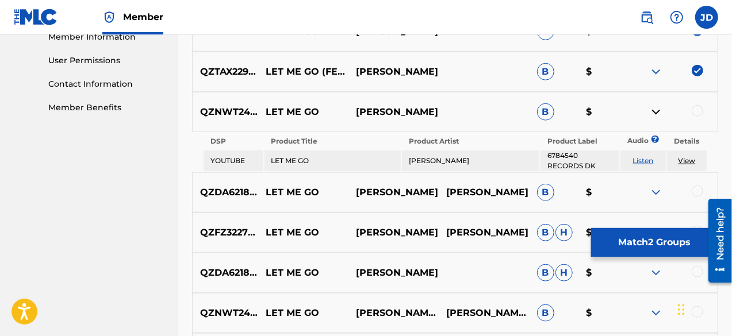
click at [661, 110] on img at bounding box center [656, 112] width 14 height 14
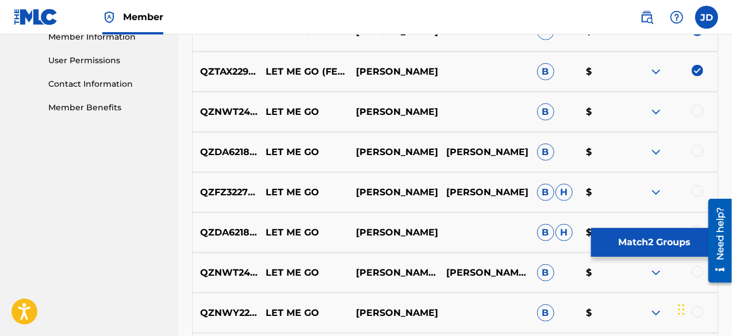
click at [649, 241] on button "Match 2 Groups" at bounding box center [654, 242] width 127 height 29
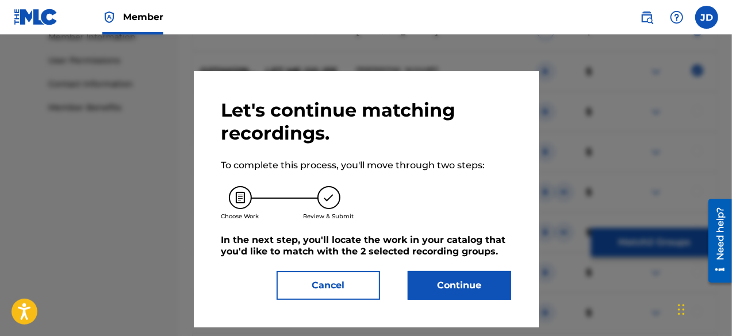
click at [492, 274] on button "Continue" at bounding box center [460, 285] width 104 height 29
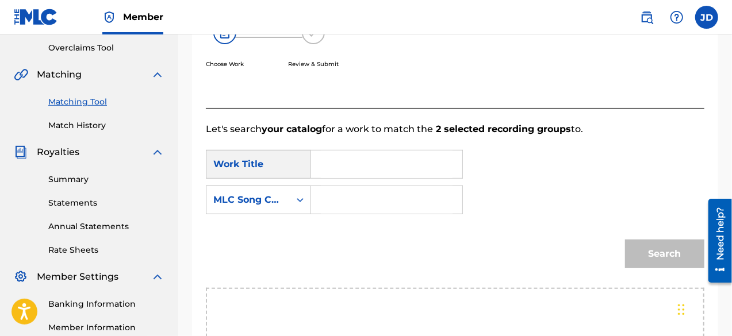
scroll to position [230, 0]
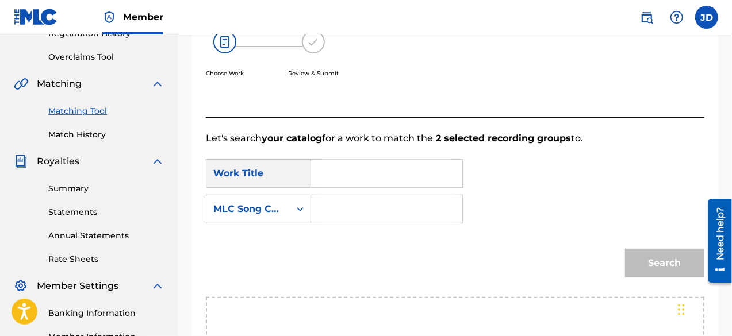
click at [415, 178] on input "Search Form" at bounding box center [387, 174] width 132 height 28
click at [343, 226] on div "SearchWithCriteria101f9493-bc1c-479b-ad03-9f51d9c9f7c4 Work Title let me Search…" at bounding box center [455, 194] width 499 height 71
click at [377, 175] on input "let me" at bounding box center [387, 174] width 132 height 28
click at [346, 219] on span "go" at bounding box center [352, 213] width 12 height 11
type input "let me go"
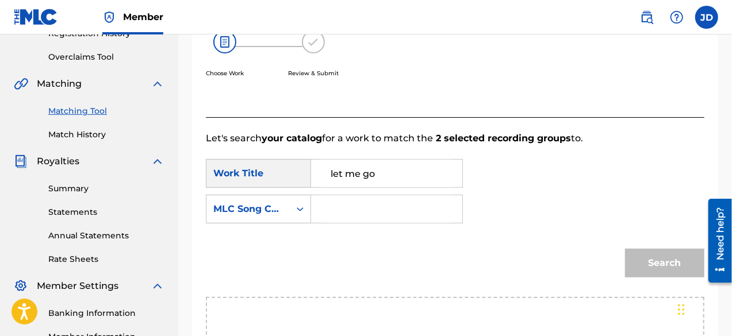
click at [346, 210] on input "Search Form" at bounding box center [387, 210] width 132 height 28
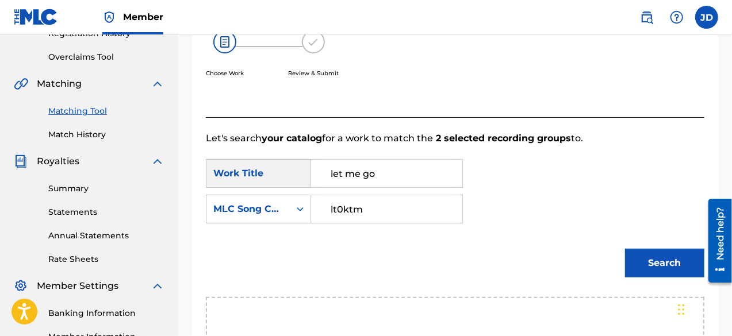
type input "lt0ktm"
click at [673, 263] on button "Search" at bounding box center [664, 263] width 79 height 29
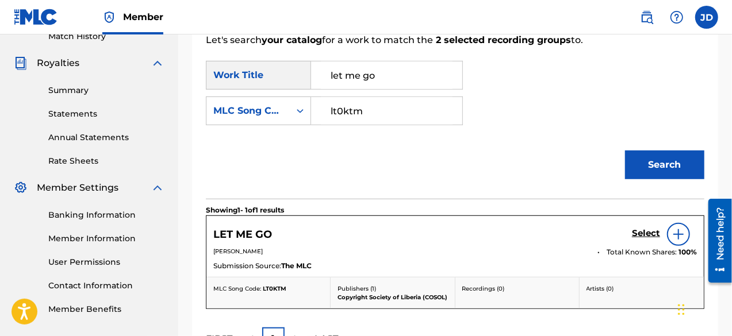
scroll to position [330, 0]
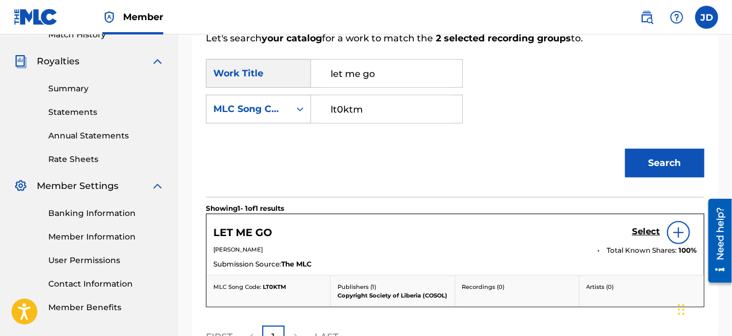
click at [648, 229] on h5 "Select" at bounding box center [646, 232] width 28 height 11
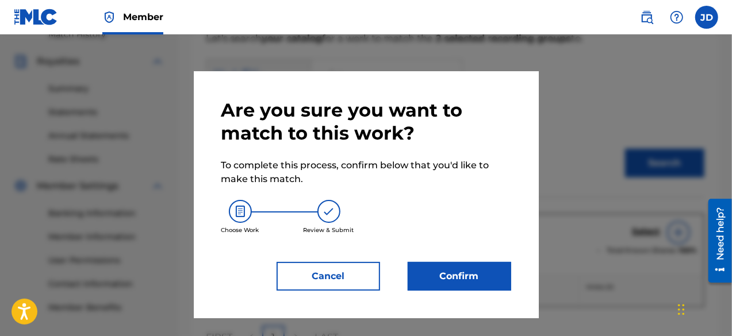
click at [489, 262] on button "Confirm" at bounding box center [460, 276] width 104 height 29
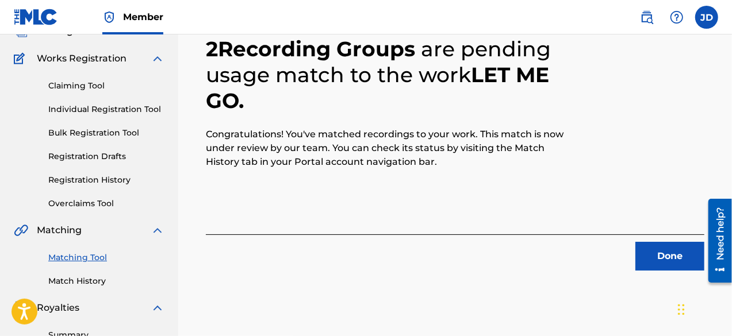
scroll to position [80, 0]
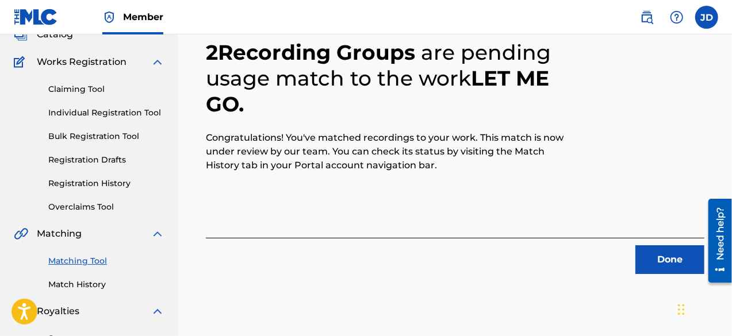
click at [668, 251] on button "Done" at bounding box center [669, 260] width 69 height 29
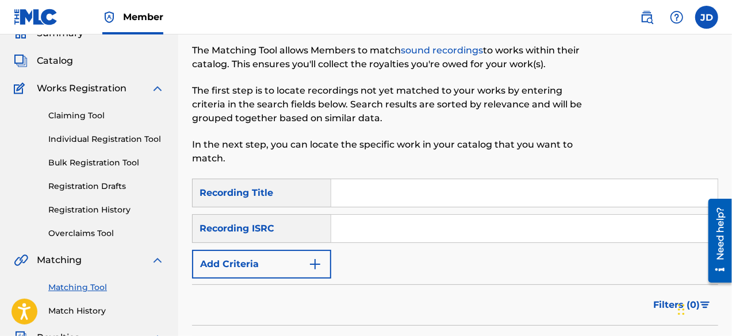
scroll to position [54, 0]
click at [433, 190] on input "Search Form" at bounding box center [524, 193] width 386 height 28
type input "big man"
click at [312, 254] on button "Add Criteria" at bounding box center [261, 264] width 139 height 29
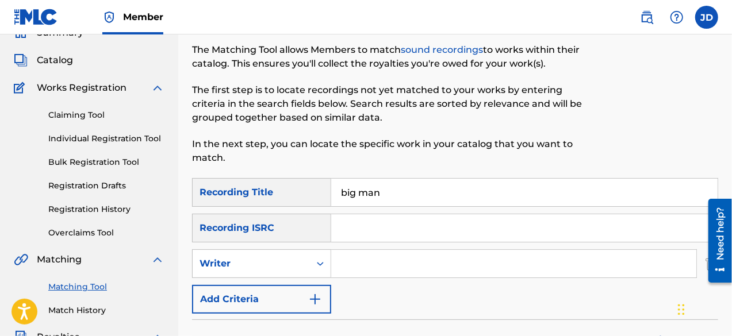
click at [299, 285] on button "Add Criteria" at bounding box center [261, 299] width 139 height 29
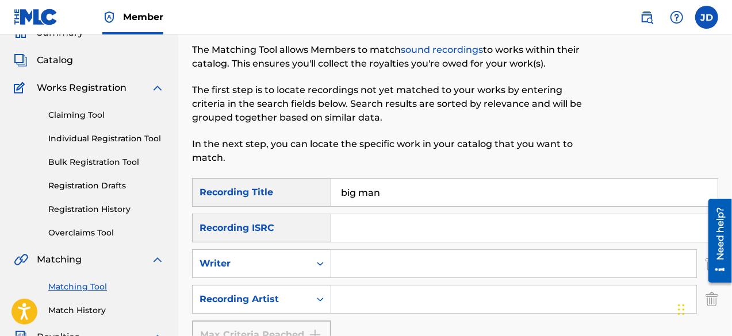
click at [371, 300] on input "Search Form" at bounding box center [513, 300] width 365 height 28
paste input "Bill Cole"
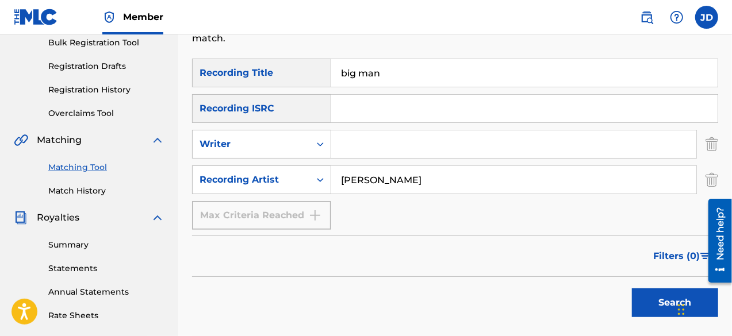
scroll to position [216, 0]
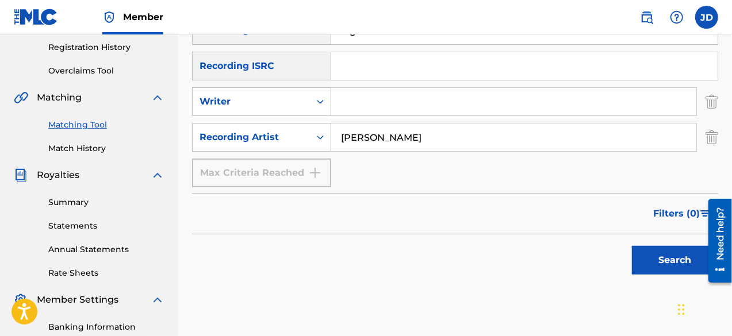
type input "Bill Cole"
click at [680, 248] on button "Search" at bounding box center [675, 260] width 86 height 29
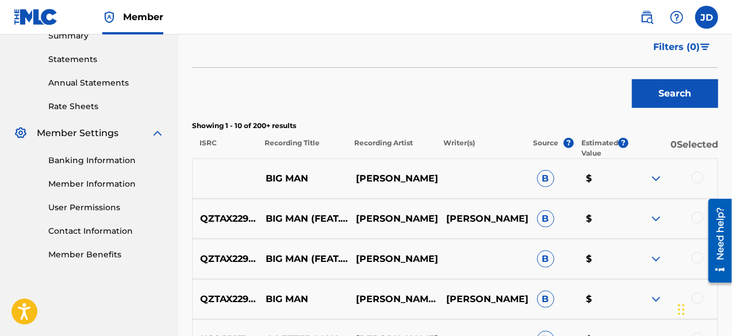
scroll to position [396, 0]
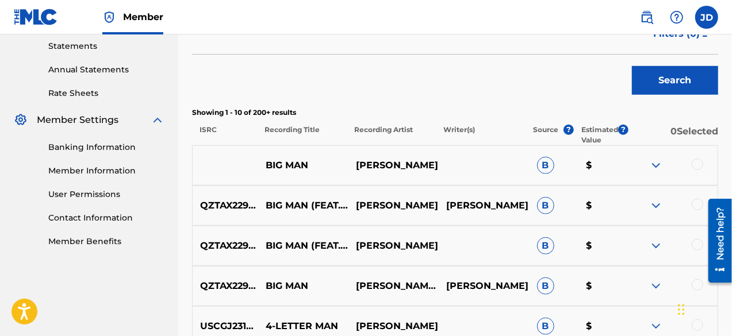
click at [697, 162] on div at bounding box center [698, 165] width 12 height 12
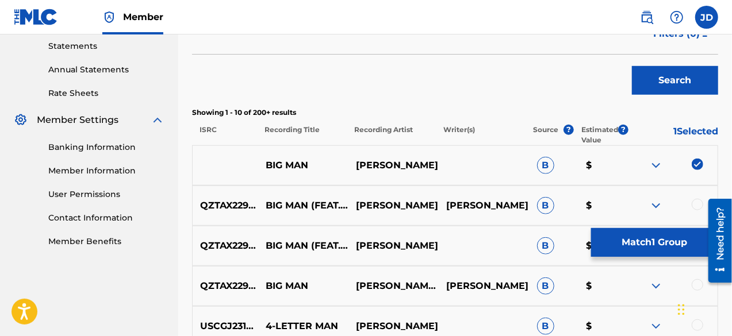
click at [696, 203] on div at bounding box center [698, 205] width 12 height 12
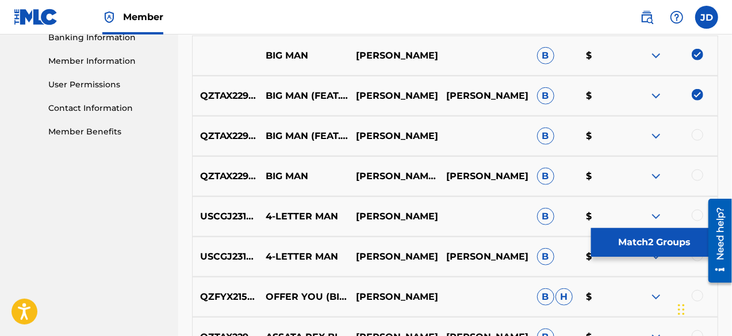
scroll to position [512, 0]
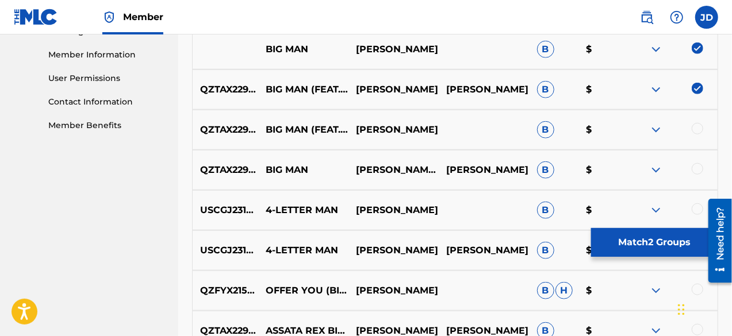
click at [701, 129] on div at bounding box center [698, 129] width 12 height 12
click at [696, 170] on div at bounding box center [698, 169] width 12 height 12
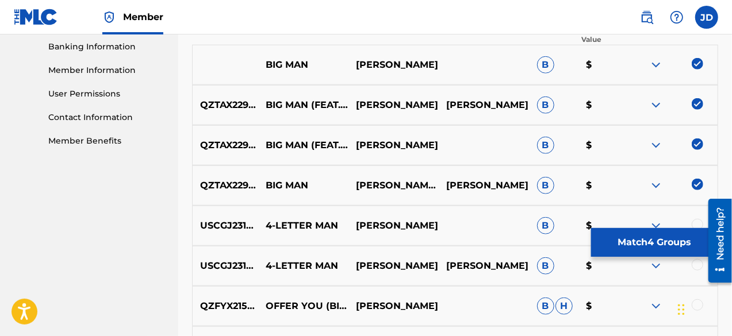
scroll to position [486, 0]
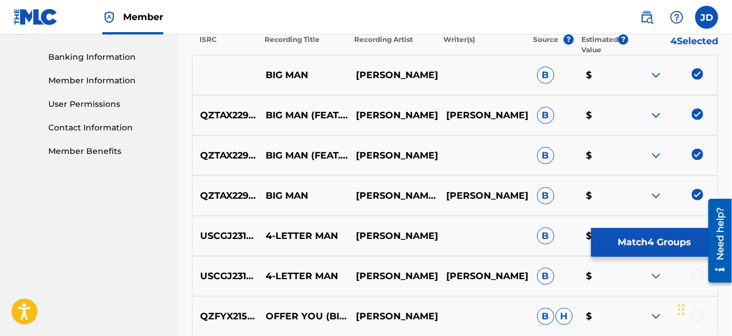
click at [637, 236] on button "Match 4 Groups" at bounding box center [654, 242] width 127 height 29
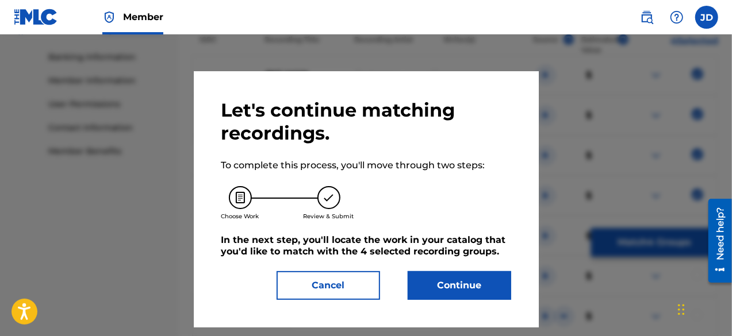
click at [468, 280] on button "Continue" at bounding box center [460, 285] width 104 height 29
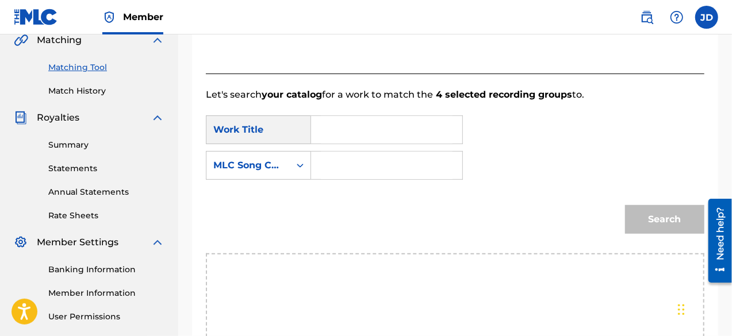
scroll to position [267, 0]
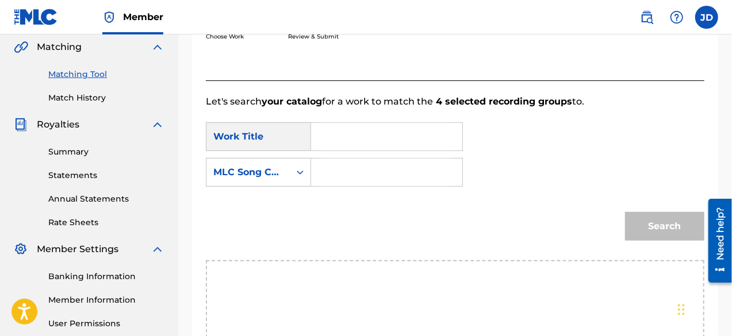
click at [374, 141] on input "Search Form" at bounding box center [387, 137] width 132 height 28
type input "big man"
click at [343, 175] on strong "man" at bounding box center [342, 176] width 22 height 11
click at [345, 174] on input "Search Form" at bounding box center [387, 173] width 132 height 28
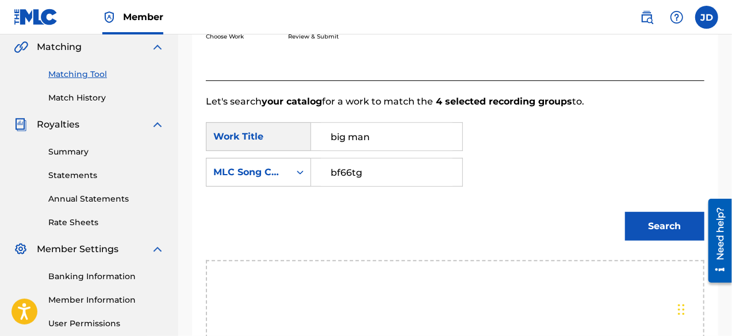
type input "bf66tg"
click at [648, 228] on button "Search" at bounding box center [664, 226] width 79 height 29
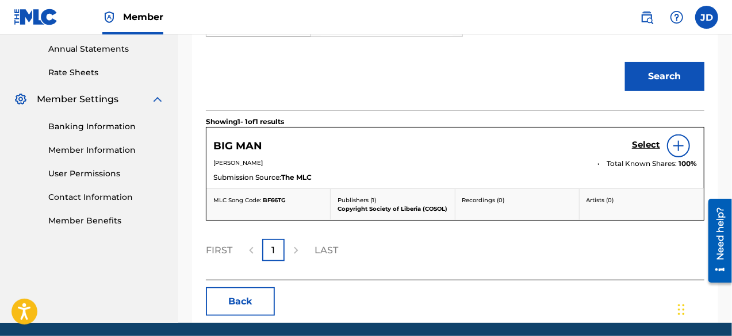
scroll to position [420, 0]
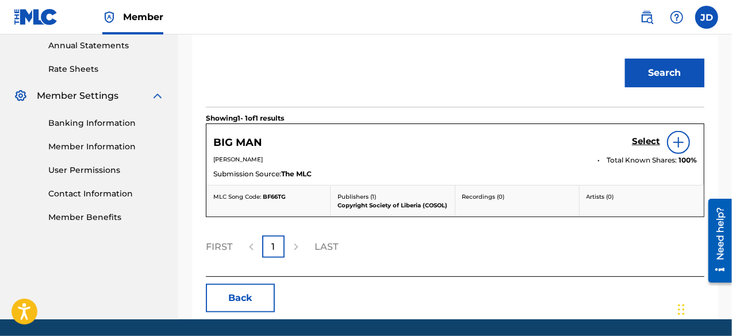
click at [644, 140] on h5 "Select" at bounding box center [646, 141] width 28 height 11
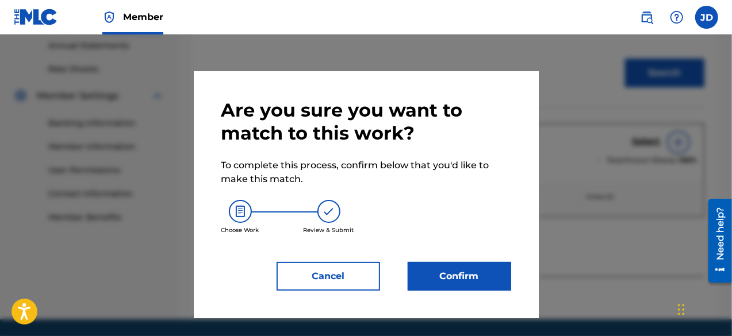
click at [472, 271] on button "Confirm" at bounding box center [460, 276] width 104 height 29
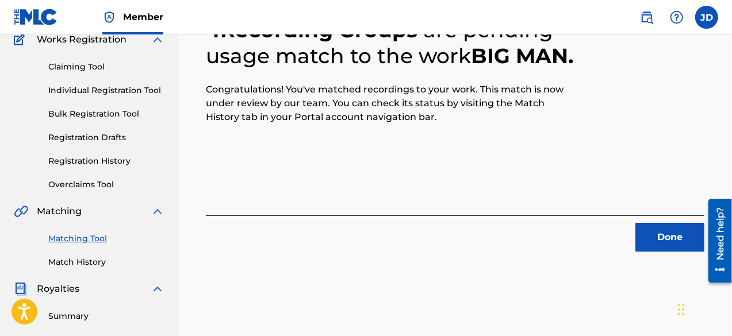
scroll to position [106, 0]
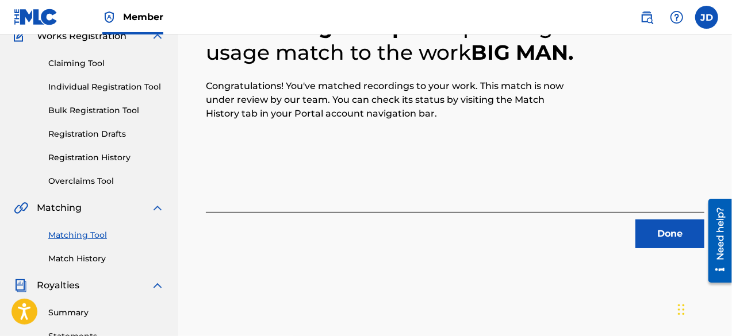
click at [664, 229] on button "Done" at bounding box center [669, 234] width 69 height 29
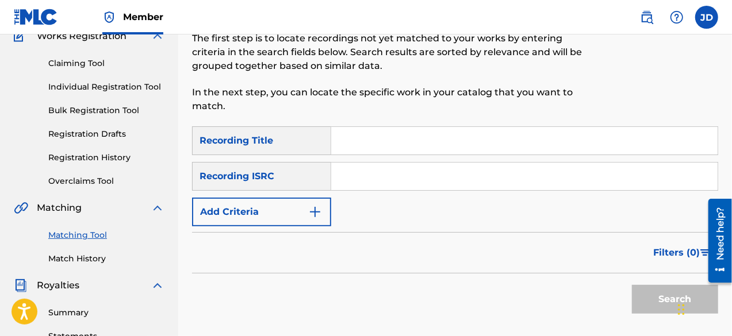
click at [312, 219] on button "Add Criteria" at bounding box center [261, 212] width 139 height 29
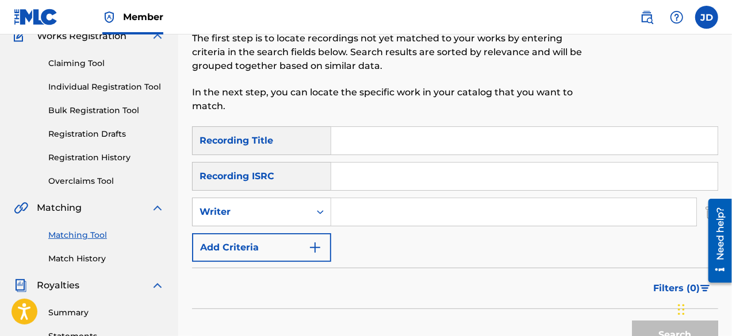
click at [296, 237] on button "Add Criteria" at bounding box center [261, 247] width 139 height 29
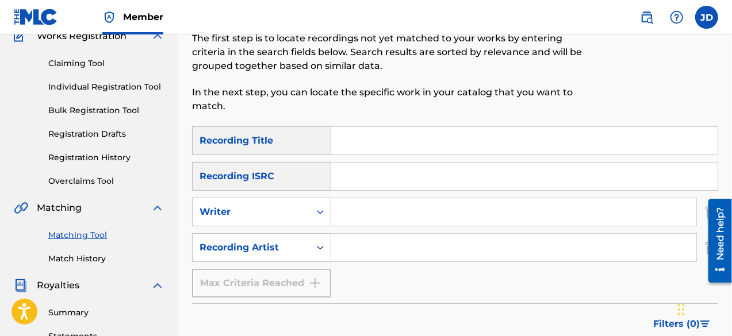
click at [360, 142] on input "Search Form" at bounding box center [524, 141] width 386 height 28
type input "sizes"
click at [343, 244] on input "Search Form" at bounding box center [513, 248] width 365 height 28
paste input "Bill Cole"
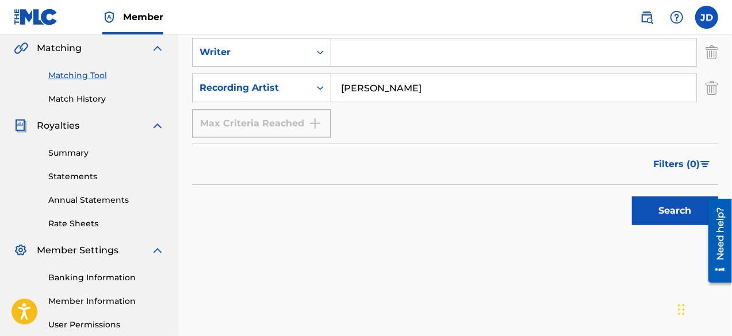
scroll to position [271, 0]
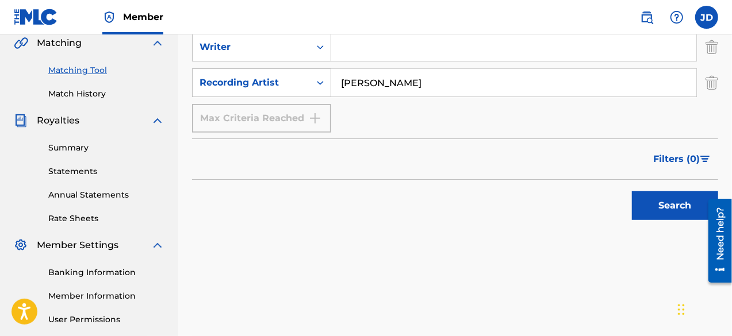
type input "Bill Cole"
click at [674, 197] on button "Search" at bounding box center [675, 205] width 86 height 29
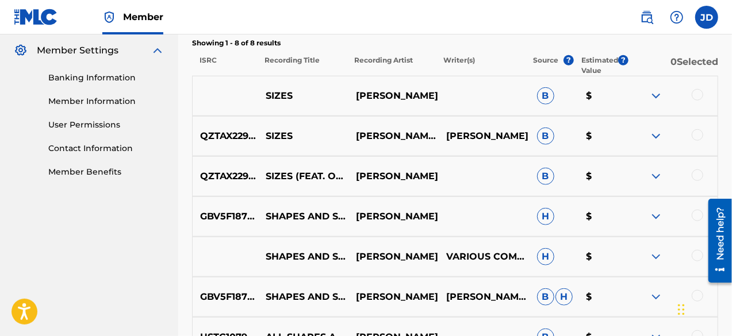
scroll to position [470, 0]
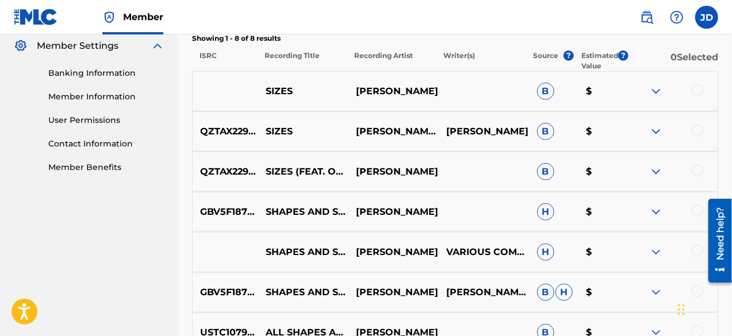
click at [699, 90] on div at bounding box center [698, 91] width 12 height 12
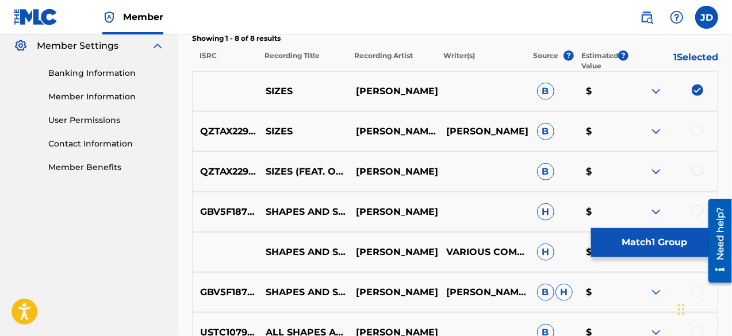
click at [699, 126] on div at bounding box center [698, 131] width 12 height 12
click at [698, 170] on div at bounding box center [698, 171] width 12 height 12
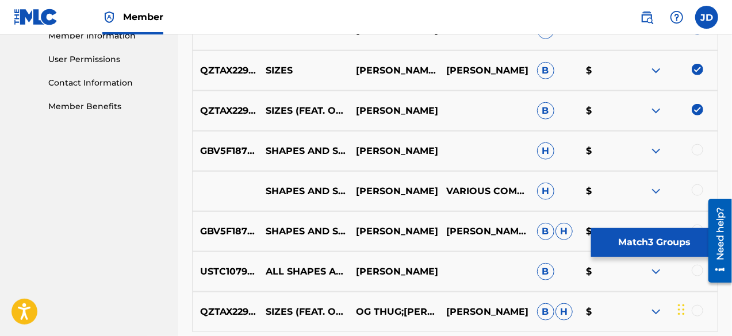
scroll to position [532, 0]
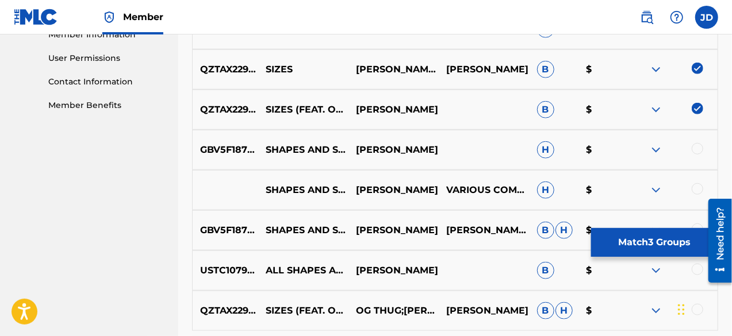
click at [646, 240] on button "Match 3 Groups" at bounding box center [654, 242] width 127 height 29
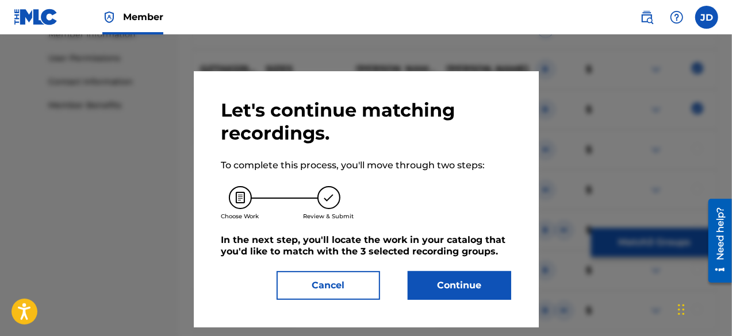
click at [470, 278] on button "Continue" at bounding box center [460, 285] width 104 height 29
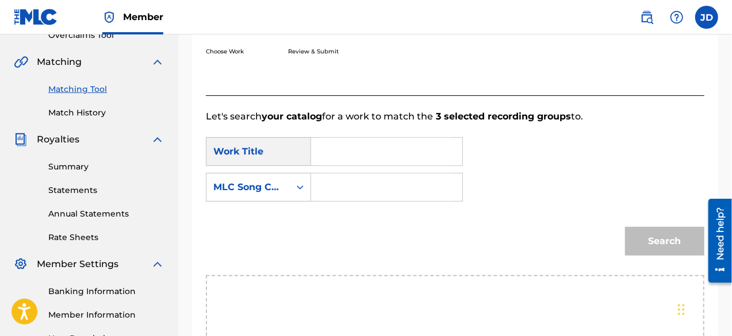
scroll to position [246, 0]
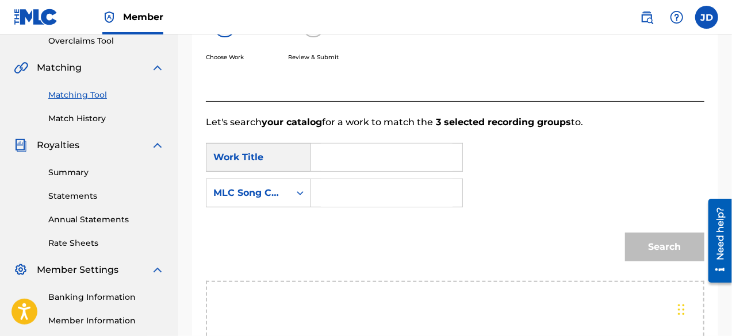
click at [431, 160] on input "Search Form" at bounding box center [387, 158] width 132 height 28
drag, startPoint x: 374, startPoint y: 159, endPoint x: 327, endPoint y: 153, distance: 47.0
click at [327, 153] on input "s81QQs" at bounding box center [387, 158] width 132 height 28
type input "s81QQs"
click at [340, 186] on input "Search Form" at bounding box center [387, 193] width 132 height 28
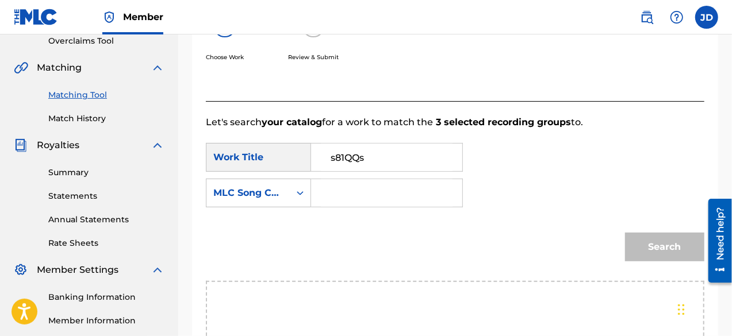
paste input "s81QQs"
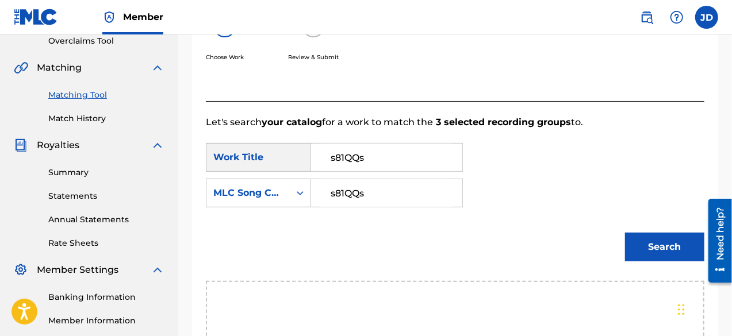
type input "s81QQs"
drag, startPoint x: 370, startPoint y: 158, endPoint x: 298, endPoint y: 151, distance: 72.2
click at [298, 151] on div "SearchWithCriteria101f9493-bc1c-479b-ad03-9f51d9c9f7c4 Work Title s81QQs" at bounding box center [334, 157] width 257 height 29
type input "sizes"
click at [356, 189] on input "s81QQs" at bounding box center [387, 193] width 132 height 28
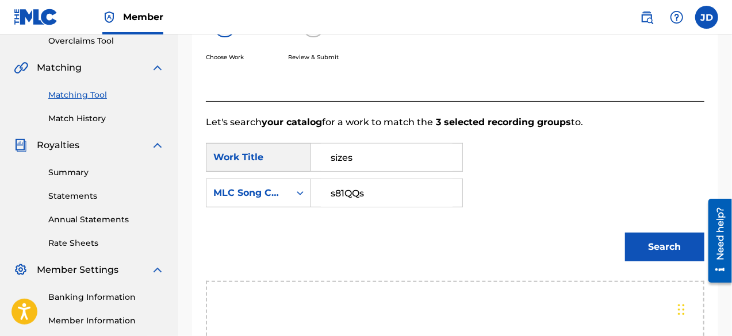
click at [648, 259] on button "Search" at bounding box center [664, 247] width 79 height 29
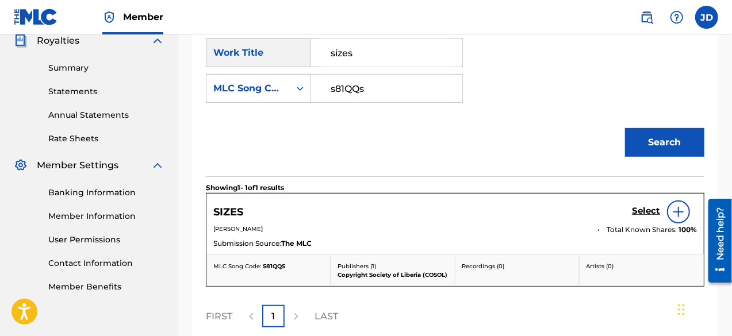
scroll to position [351, 0]
click at [646, 206] on h5 "Select" at bounding box center [646, 211] width 28 height 11
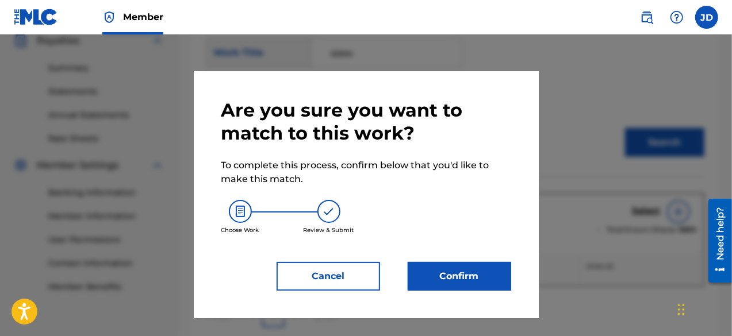
click at [447, 282] on button "Confirm" at bounding box center [460, 276] width 104 height 29
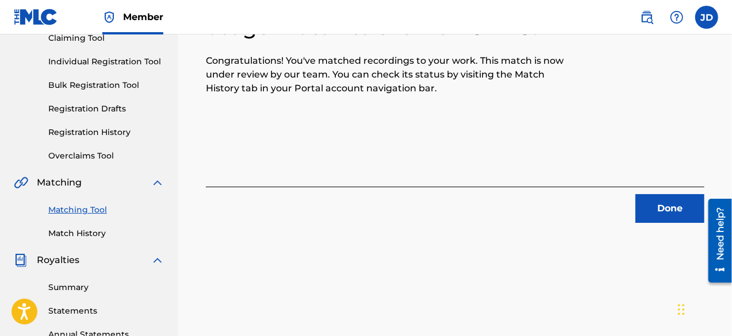
scroll to position [127, 0]
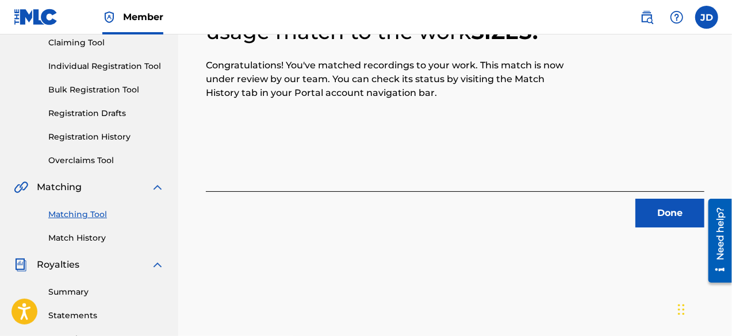
click at [669, 204] on button "Done" at bounding box center [669, 213] width 69 height 29
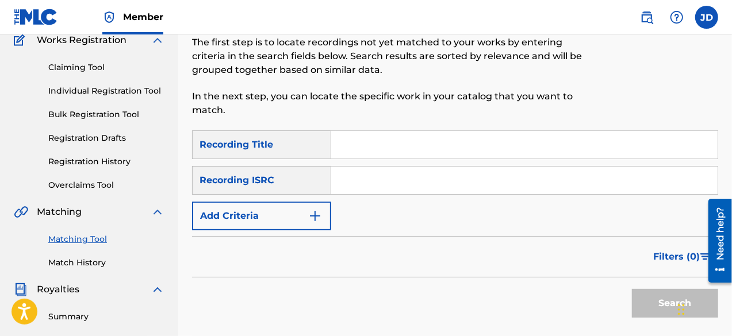
scroll to position [105, 0]
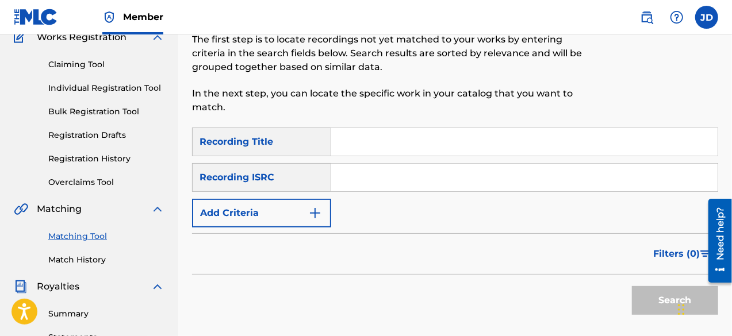
click at [307, 225] on button "Add Criteria" at bounding box center [261, 213] width 139 height 29
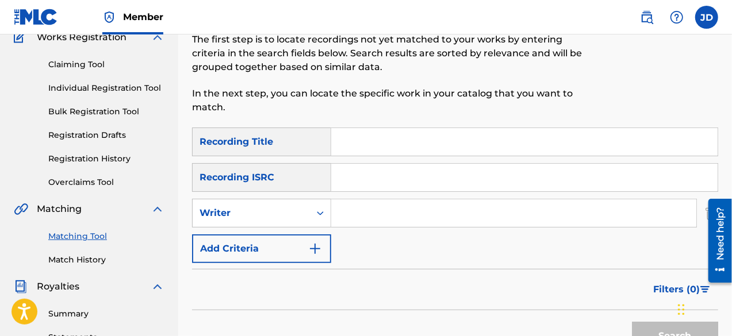
click at [290, 249] on button "Add Criteria" at bounding box center [261, 249] width 139 height 29
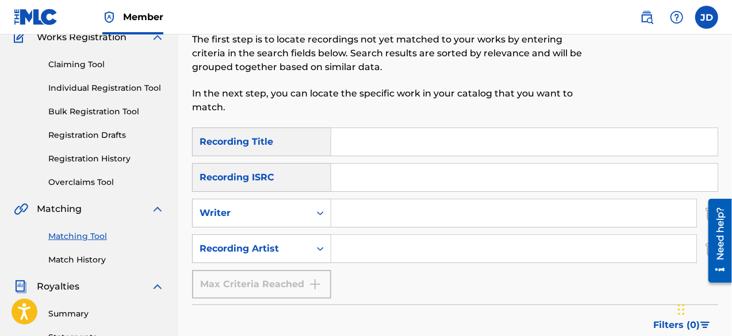
click at [359, 151] on input "Search Form" at bounding box center [524, 142] width 386 height 28
type input "yes I do"
click at [354, 250] on input "Search Form" at bounding box center [513, 249] width 365 height 28
paste input "s81QQs"
drag, startPoint x: 376, startPoint y: 255, endPoint x: 335, endPoint y: 255, distance: 40.8
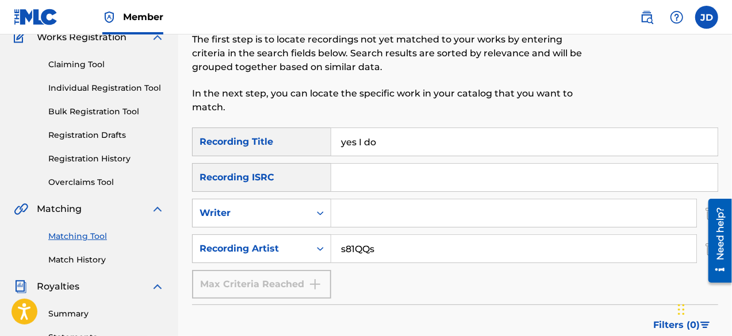
click at [335, 255] on input "s81QQs" at bounding box center [513, 249] width 365 height 28
type input "Bill Cole"
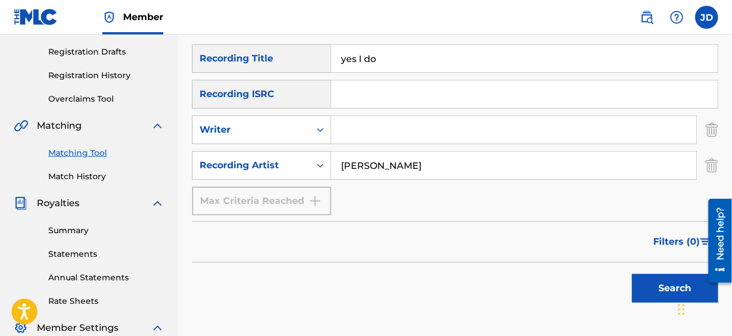
scroll to position [189, 0]
click at [649, 278] on button "Search" at bounding box center [675, 288] width 86 height 29
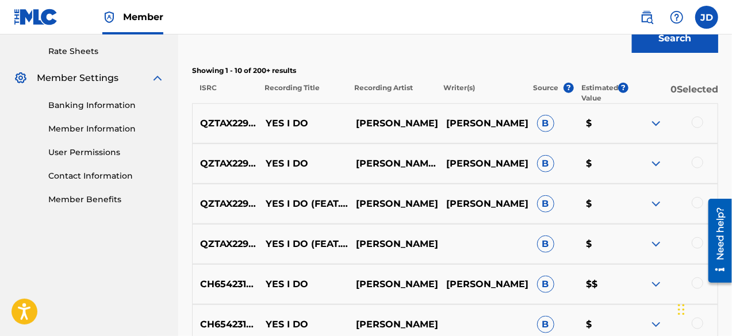
scroll to position [451, 0]
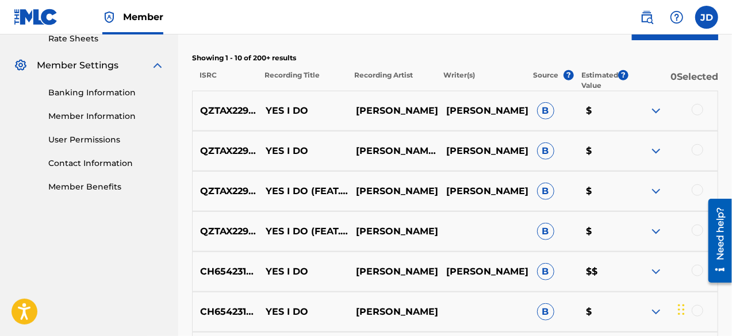
click at [699, 106] on div at bounding box center [698, 110] width 12 height 12
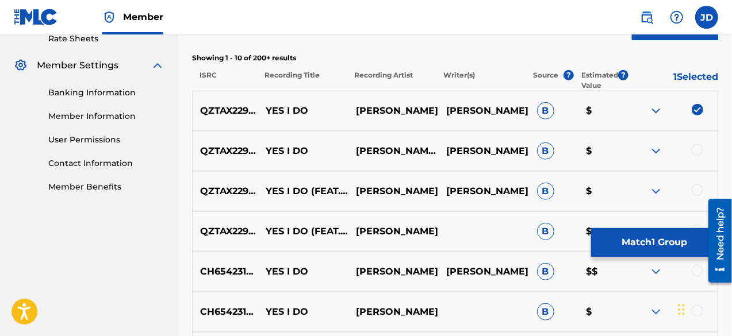
click at [695, 150] on div at bounding box center [698, 150] width 12 height 12
click at [696, 186] on div at bounding box center [698, 191] width 12 height 12
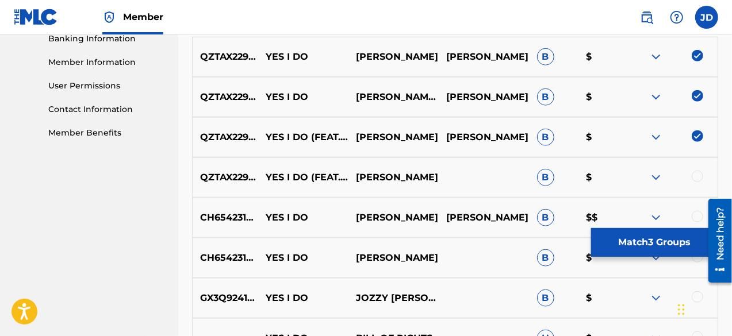
scroll to position [507, 0]
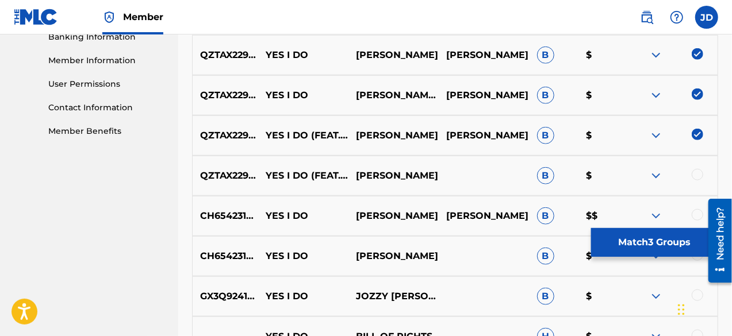
click at [697, 170] on div at bounding box center [698, 175] width 12 height 12
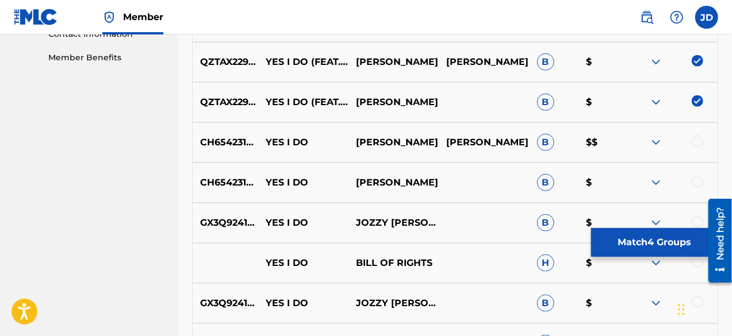
scroll to position [582, 0]
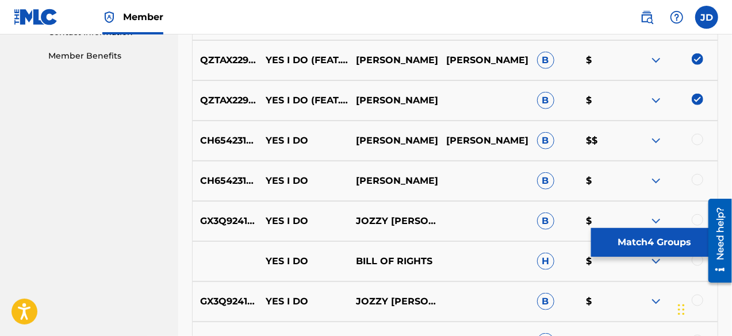
click at [656, 150] on div "CH6542313419 YES I DO COLE HAMPTON COLE HAMPTON MCDANIEL B $$" at bounding box center [455, 141] width 526 height 40
click at [656, 148] on div "CH6542313419 YES I DO COLE HAMPTON COLE HAMPTON MCDANIEL B $$" at bounding box center [455, 141] width 526 height 40
click at [656, 144] on img at bounding box center [656, 141] width 14 height 14
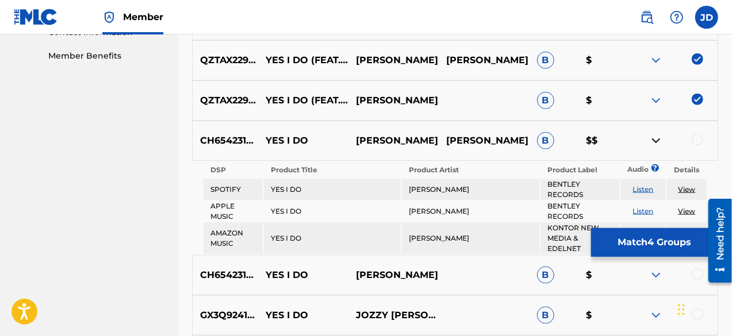
click at [656, 144] on img at bounding box center [656, 141] width 14 height 14
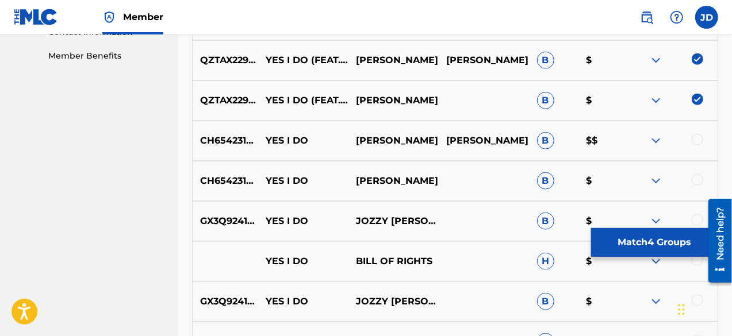
click at [653, 233] on button "Match 4 Groups" at bounding box center [654, 242] width 127 height 29
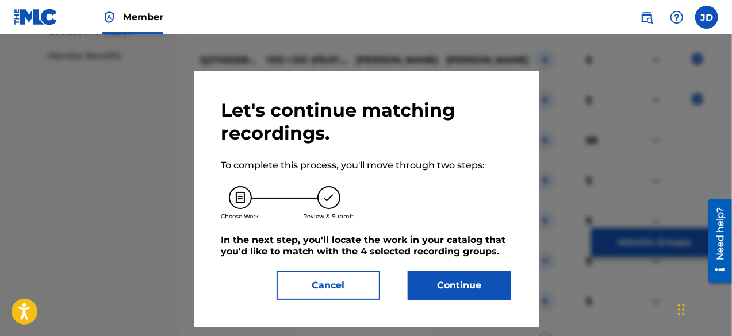
click at [468, 290] on button "Continue" at bounding box center [460, 285] width 104 height 29
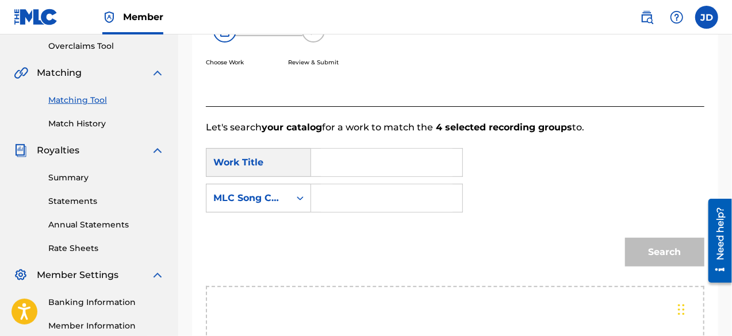
scroll to position [242, 0]
click at [409, 155] on input "Search Form" at bounding box center [387, 162] width 132 height 28
type input "yea I do"
click at [371, 185] on input "Search Form" at bounding box center [387, 198] width 132 height 28
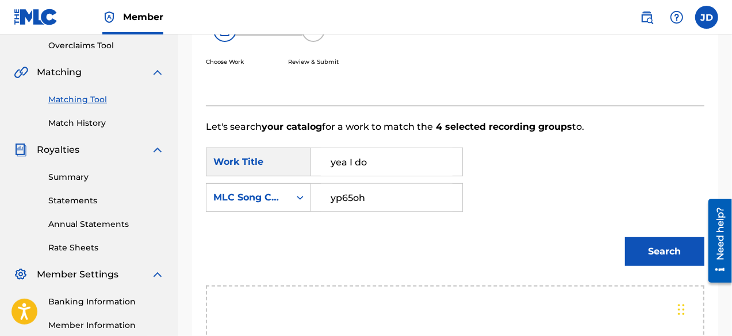
type input "yp65oh"
click at [644, 249] on button "Search" at bounding box center [664, 251] width 79 height 29
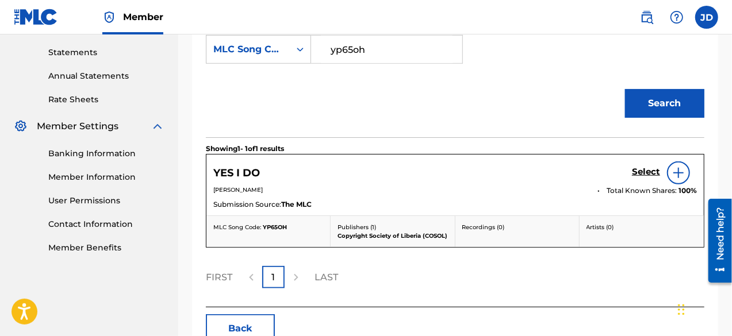
scroll to position [407, 0]
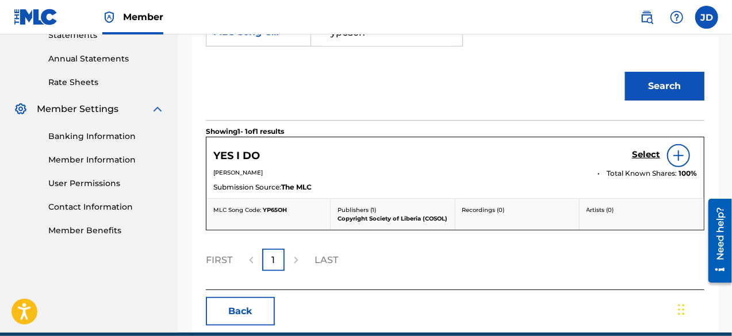
click at [648, 156] on h5 "Select" at bounding box center [646, 155] width 28 height 11
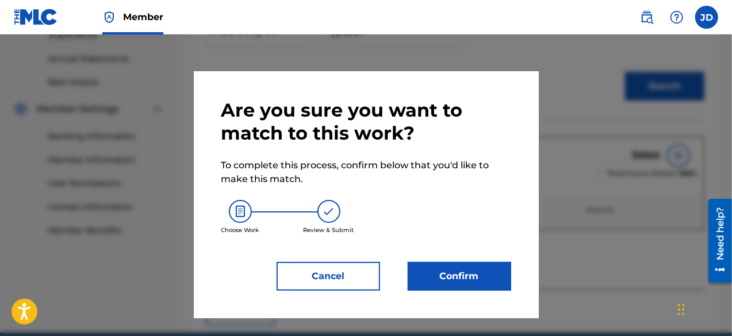
click at [468, 266] on button "Confirm" at bounding box center [460, 276] width 104 height 29
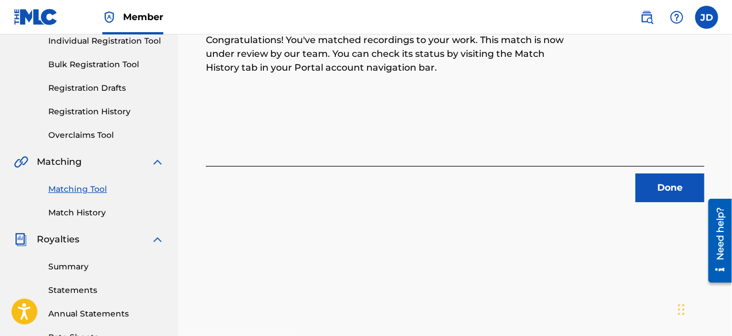
scroll to position [167, 0]
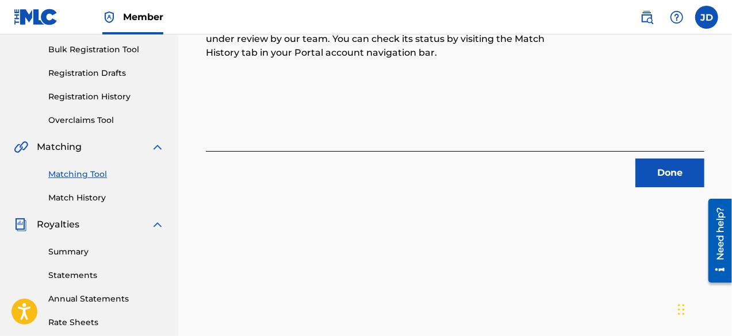
click at [662, 172] on button "Done" at bounding box center [669, 173] width 69 height 29
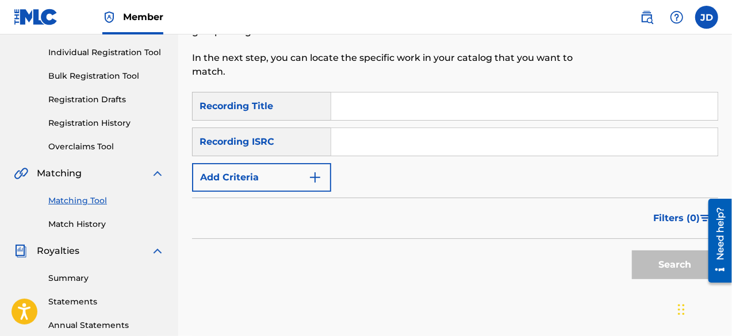
scroll to position [109, 0]
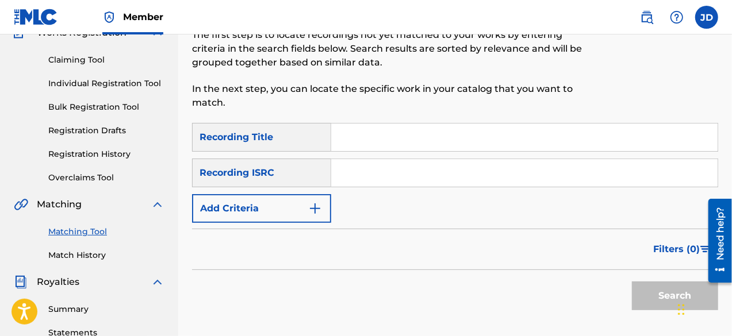
click at [293, 216] on button "Add Criteria" at bounding box center [261, 208] width 139 height 29
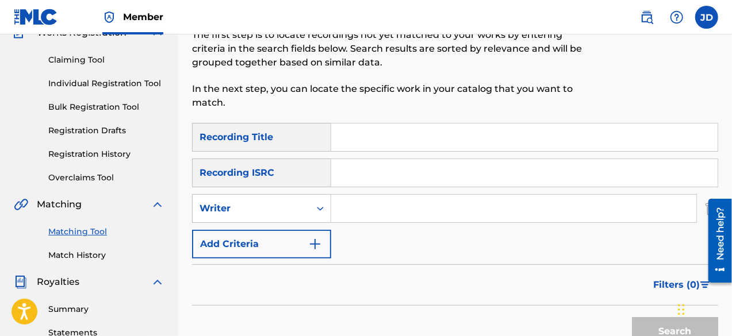
click at [285, 248] on button "Add Criteria" at bounding box center [261, 244] width 139 height 29
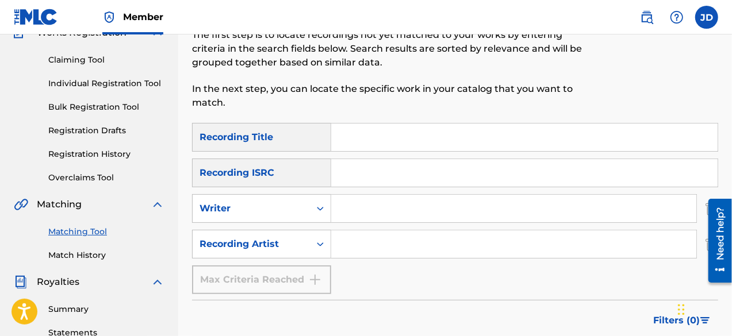
click at [382, 145] on input "Search Form" at bounding box center [524, 138] width 386 height 28
type input "Celebration"
click at [353, 242] on input "Search Form" at bounding box center [513, 245] width 365 height 28
paste input "s81QQs"
type input "s"
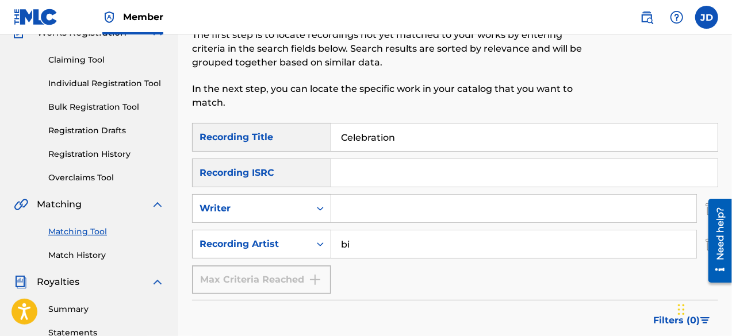
type input "Bill Cole"
drag, startPoint x: 388, startPoint y: 246, endPoint x: 332, endPoint y: 244, distance: 55.8
click at [332, 244] on input "Bill Cole" at bounding box center [513, 245] width 365 height 28
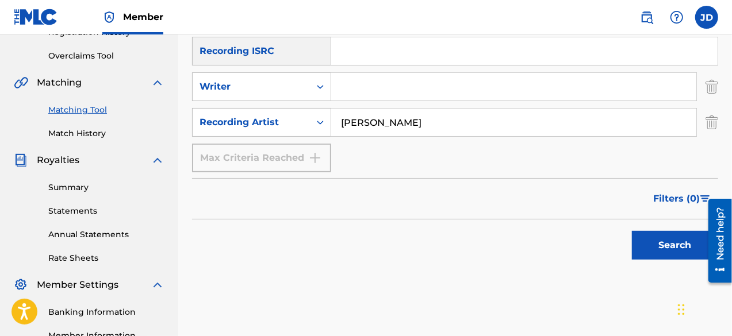
scroll to position [284, 0]
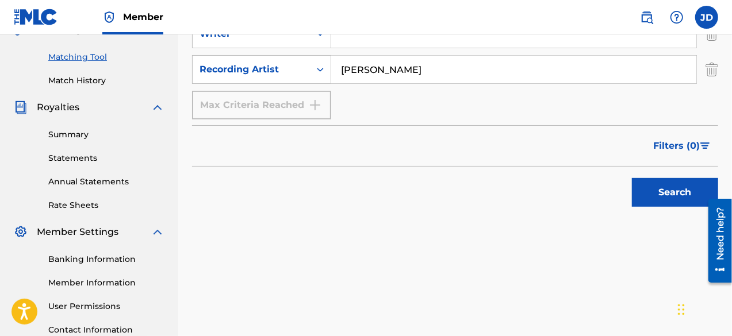
click at [675, 191] on button "Search" at bounding box center [675, 192] width 86 height 29
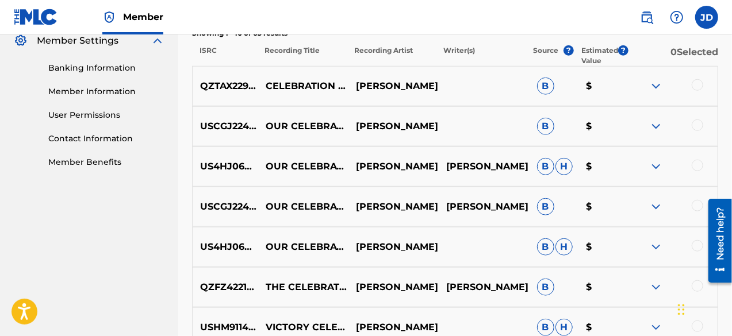
scroll to position [489, 0]
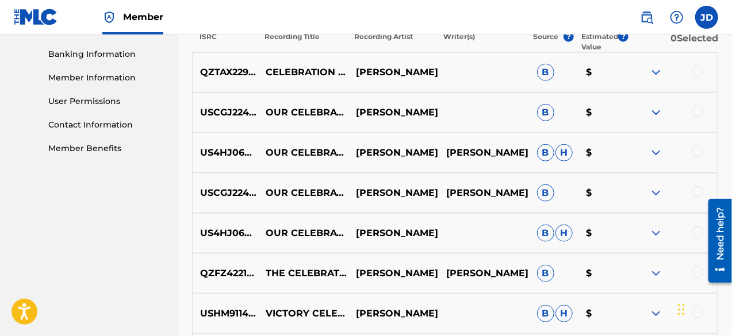
click at [697, 71] on div at bounding box center [698, 72] width 12 height 12
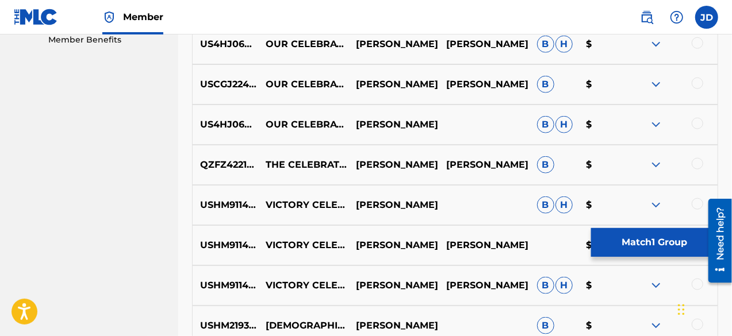
scroll to position [435, 0]
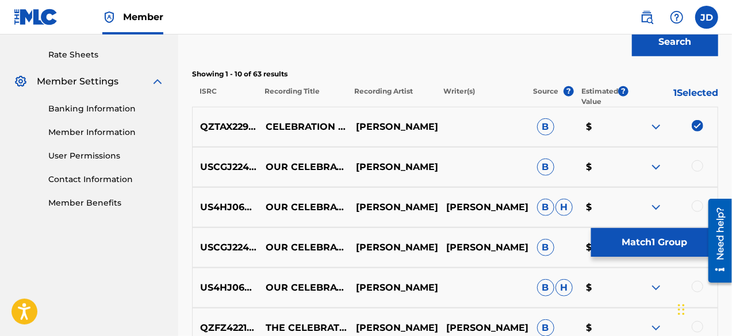
click at [634, 236] on button "Match 1 Group" at bounding box center [654, 242] width 127 height 29
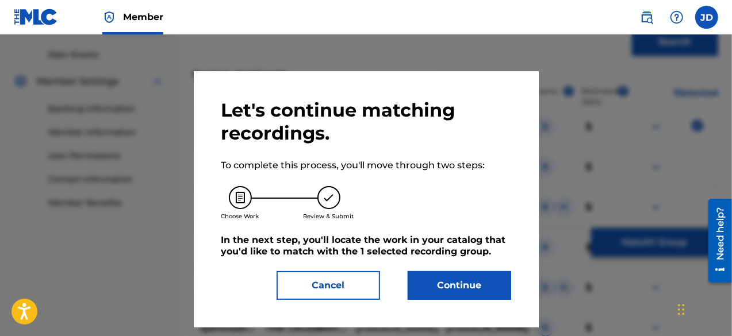
click at [470, 281] on button "Continue" at bounding box center [460, 285] width 104 height 29
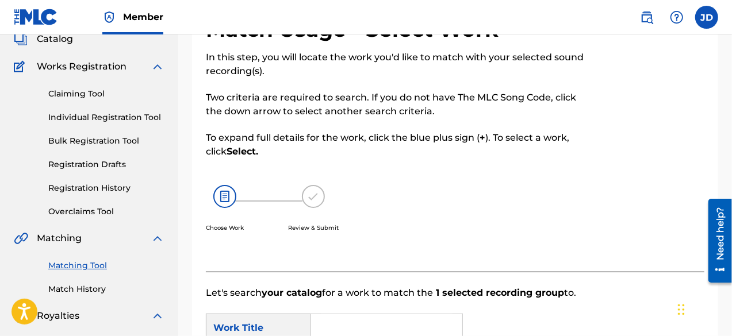
scroll to position [184, 0]
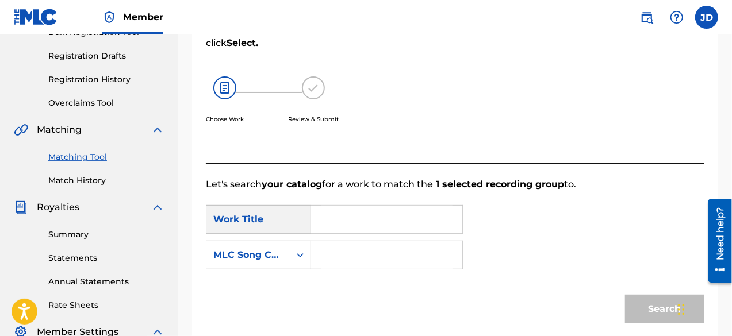
click at [357, 214] on input "Search Form" at bounding box center [387, 220] width 132 height 28
click at [352, 275] on span "ebration" at bounding box center [364, 279] width 40 height 11
type input "celebration"
click at [350, 251] on input "Search Form" at bounding box center [387, 256] width 132 height 28
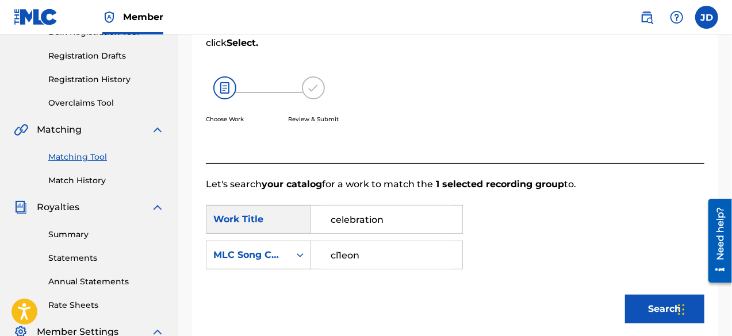
click at [664, 310] on button "Search" at bounding box center [664, 309] width 79 height 29
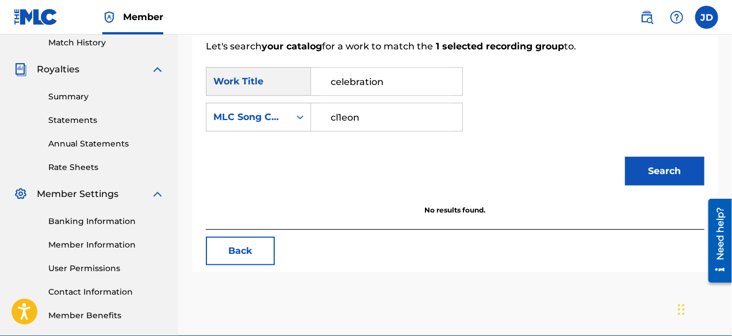
scroll to position [330, 0]
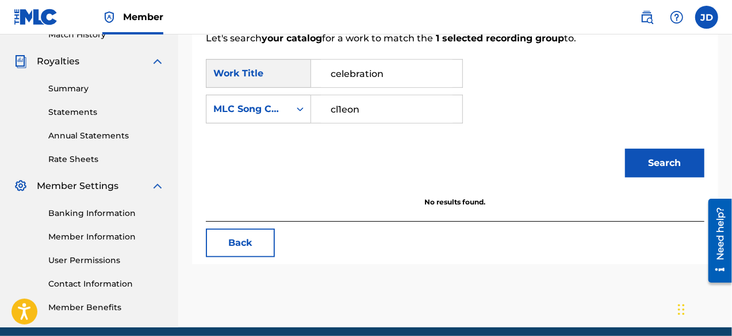
click at [352, 112] on input "cl1eon" at bounding box center [387, 109] width 132 height 28
type input "cl1e0n"
click at [656, 163] on button "Search" at bounding box center [664, 163] width 79 height 29
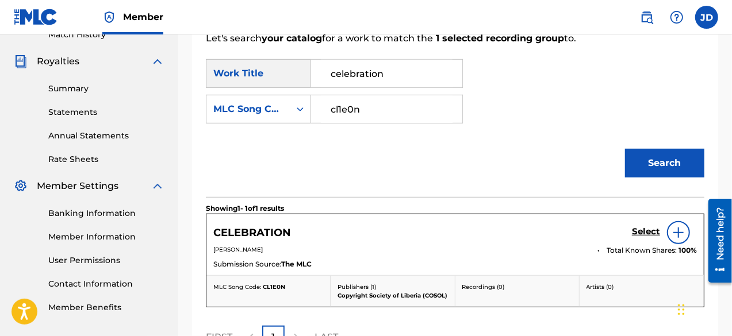
click at [653, 228] on h5 "Select" at bounding box center [646, 232] width 28 height 11
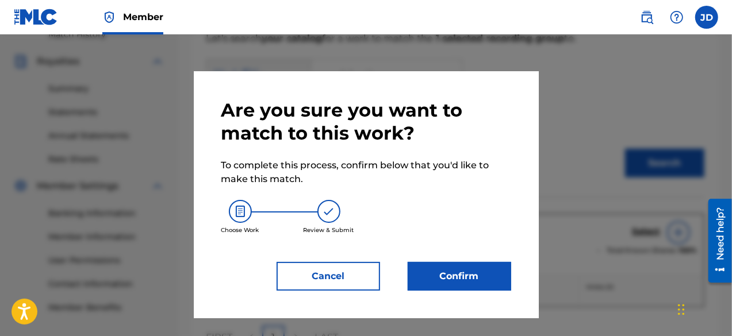
click at [466, 267] on button "Confirm" at bounding box center [460, 276] width 104 height 29
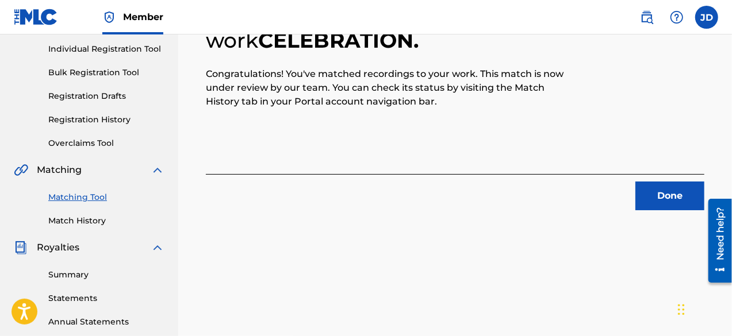
scroll to position [161, 0]
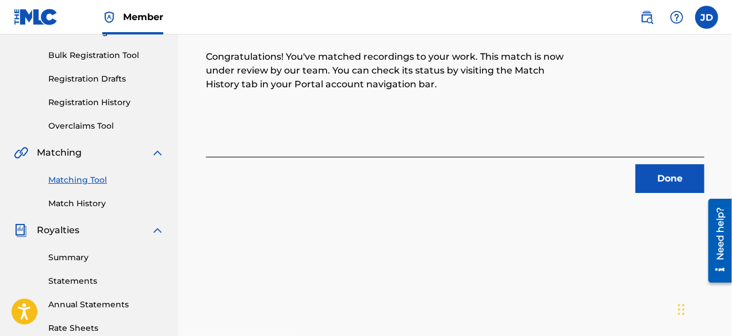
click at [671, 175] on button "Done" at bounding box center [669, 178] width 69 height 29
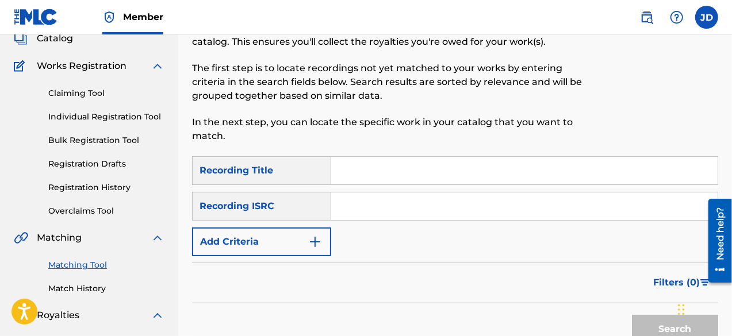
scroll to position [87, 0]
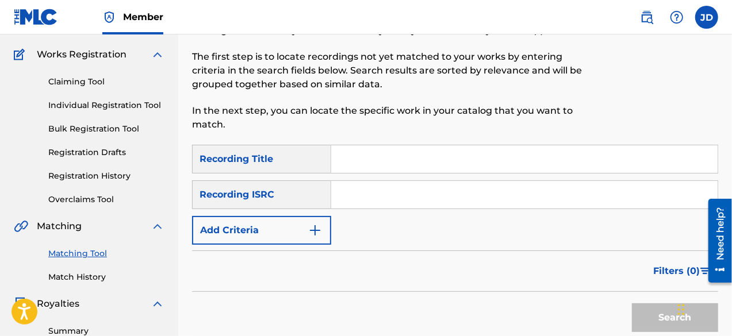
click at [391, 165] on input "Search Form" at bounding box center [524, 159] width 386 height 28
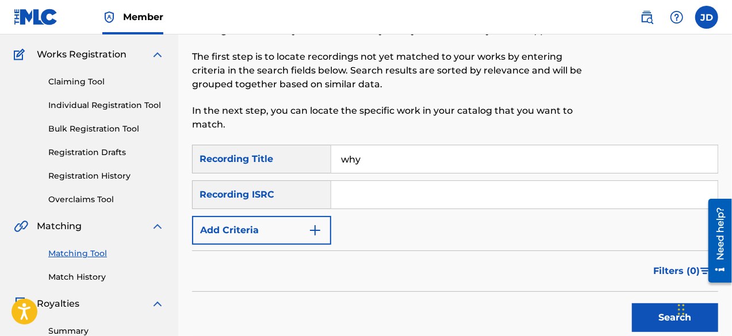
type input "why"
click at [311, 231] on img "Search Form" at bounding box center [315, 231] width 14 height 14
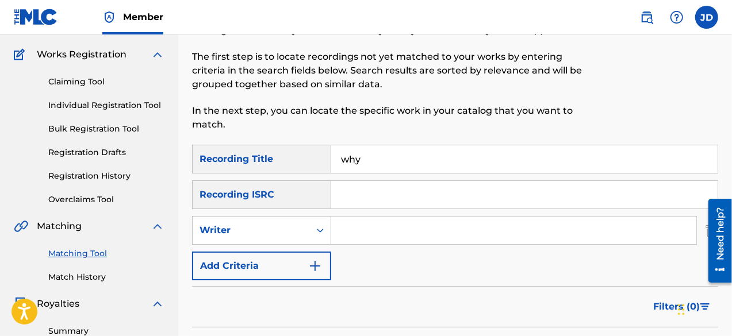
click at [300, 254] on button "Add Criteria" at bounding box center [261, 266] width 139 height 29
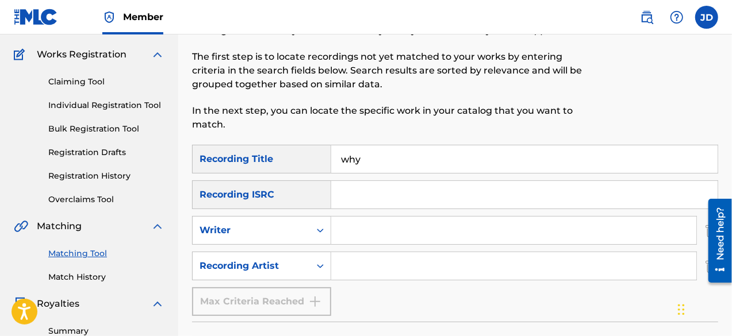
click at [344, 269] on input "Search Form" at bounding box center [513, 266] width 365 height 28
paste input "Bill Cole"
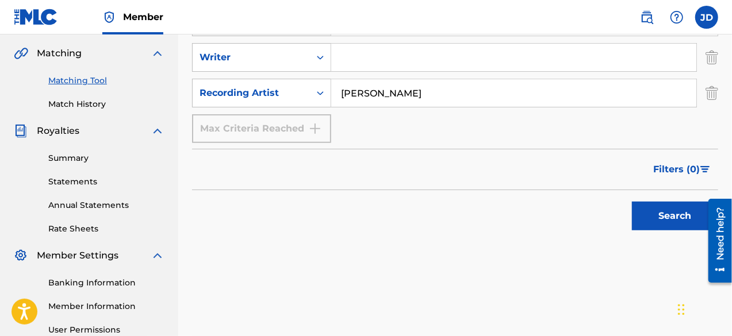
scroll to position [263, 0]
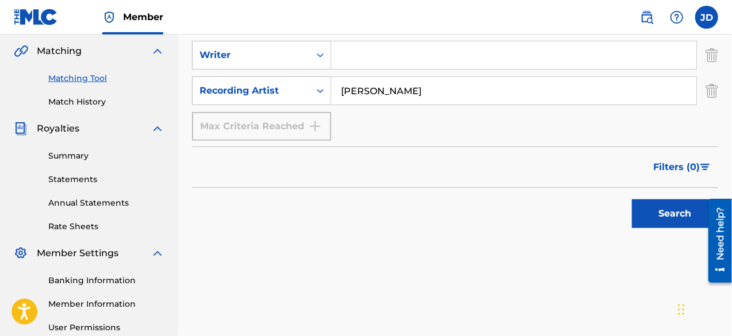
type input "Bill Cole"
click at [667, 218] on button "Search" at bounding box center [675, 214] width 86 height 29
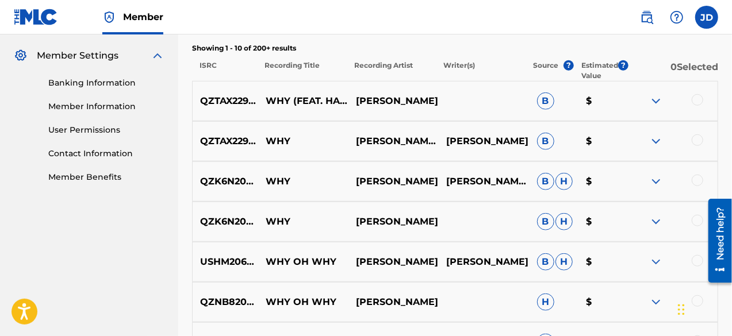
scroll to position [458, 0]
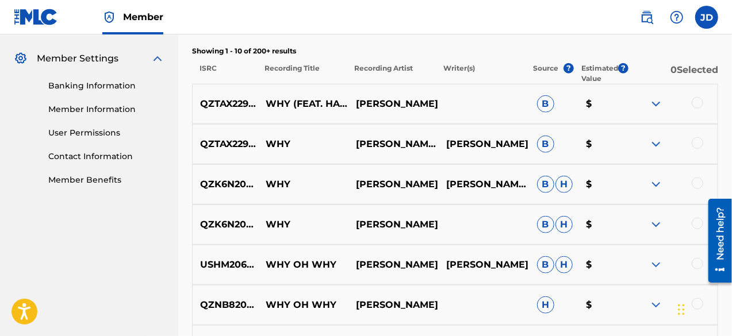
click at [698, 101] on div at bounding box center [698, 103] width 12 height 12
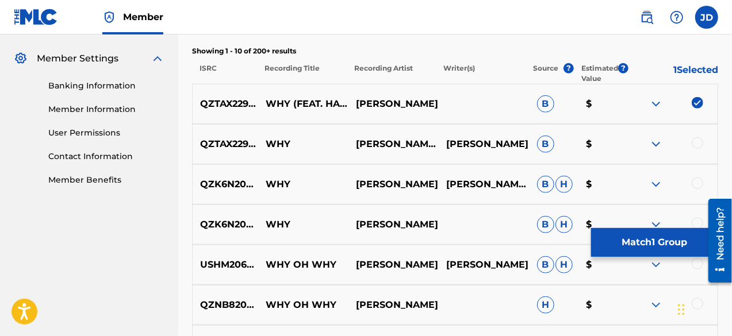
click at [702, 140] on div at bounding box center [698, 143] width 12 height 12
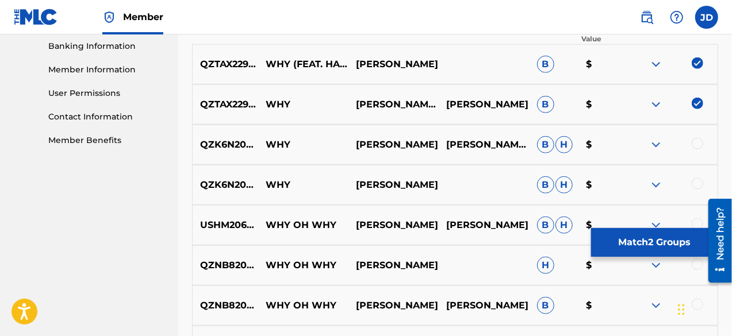
scroll to position [505, 0]
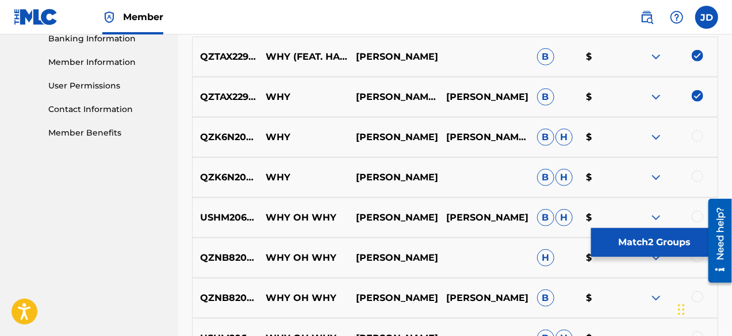
click at [657, 139] on img at bounding box center [656, 138] width 14 height 14
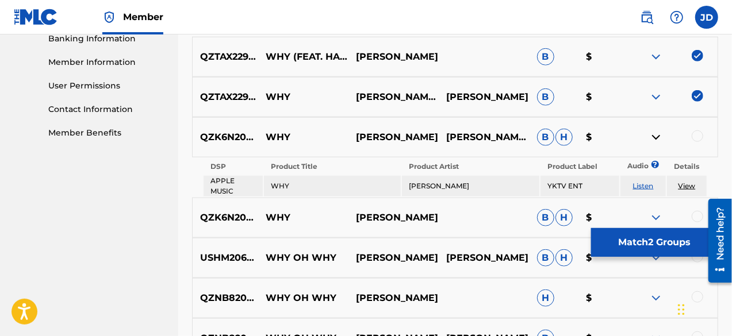
click at [657, 139] on img at bounding box center [656, 138] width 14 height 14
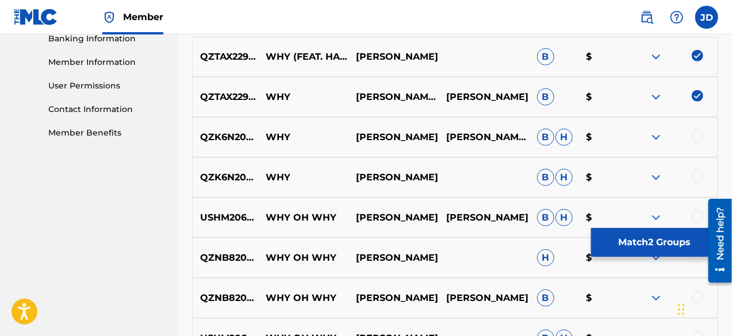
click at [659, 238] on button "Match 2 Groups" at bounding box center [654, 242] width 127 height 29
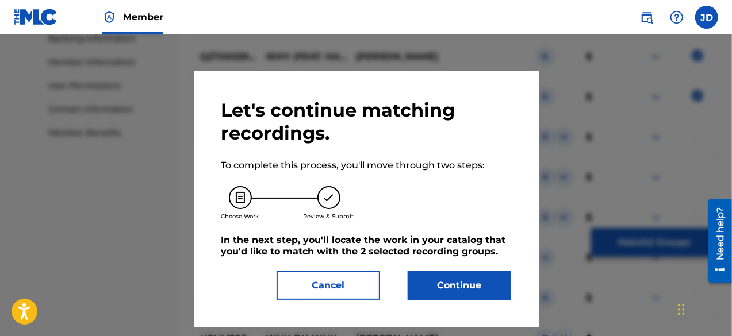
click at [469, 279] on button "Continue" at bounding box center [460, 285] width 104 height 29
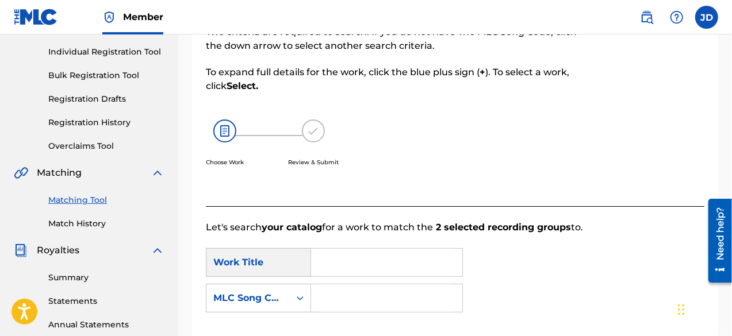
scroll to position [130, 0]
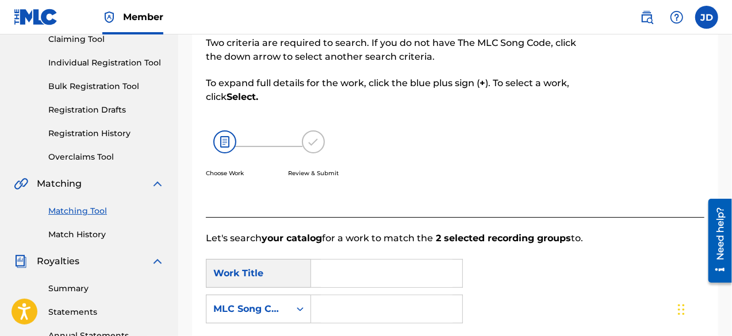
click at [375, 265] on input "Search Form" at bounding box center [387, 274] width 132 height 28
type input "why"
click at [362, 303] on input "Search Form" at bounding box center [387, 310] width 132 height 28
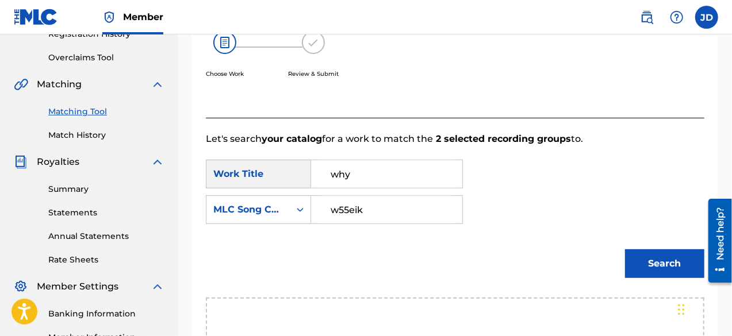
scroll to position [259, 0]
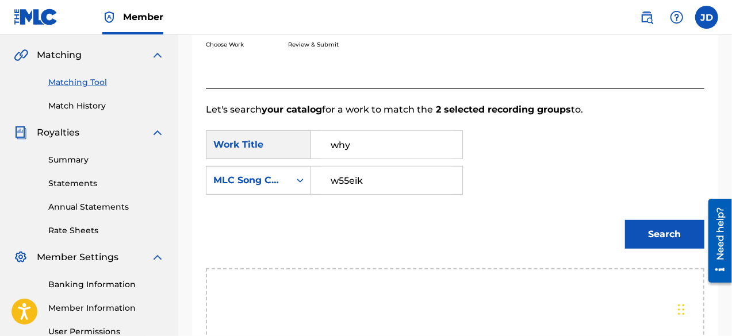
type input "w55eik"
click at [672, 227] on button "Search" at bounding box center [664, 234] width 79 height 29
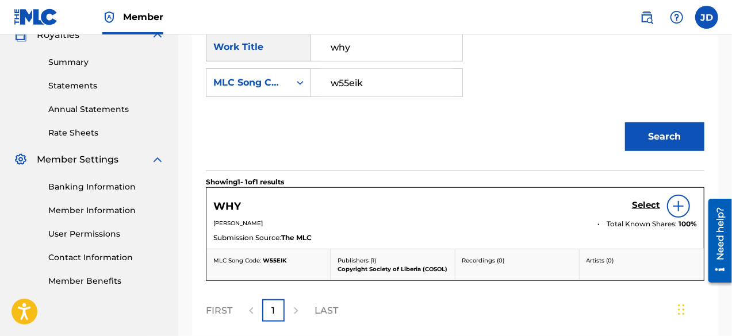
scroll to position [374, 0]
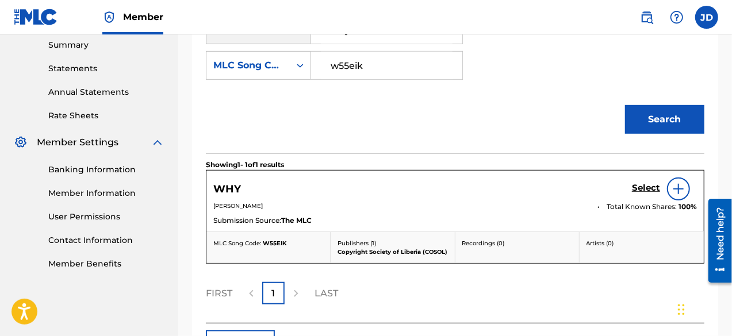
click at [646, 185] on h5 "Select" at bounding box center [646, 188] width 28 height 11
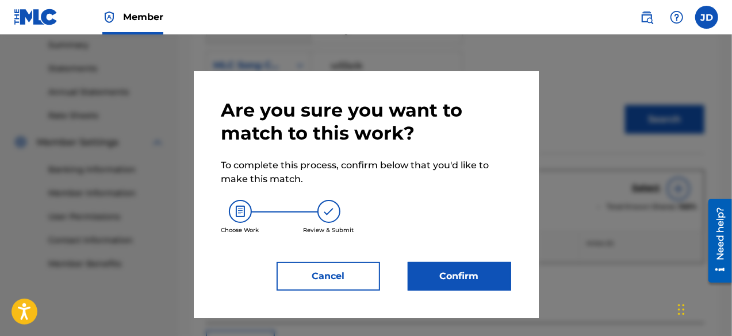
click at [466, 277] on button "Confirm" at bounding box center [460, 276] width 104 height 29
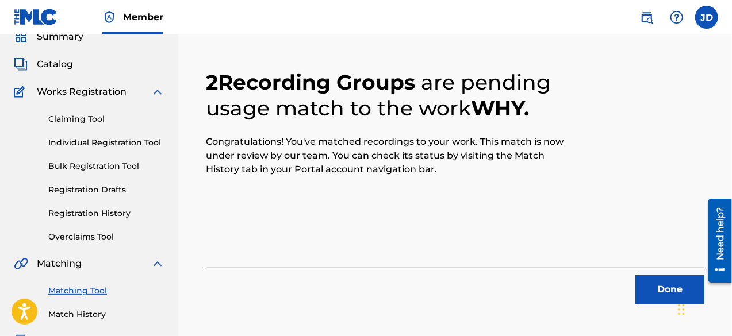
scroll to position [49, 0]
click at [660, 290] on button "Done" at bounding box center [669, 290] width 69 height 29
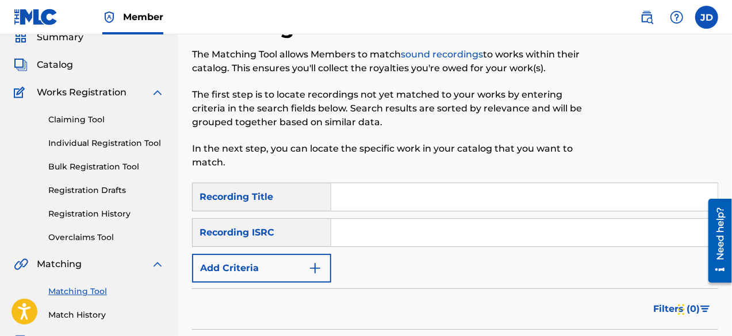
click at [308, 271] on button "Add Criteria" at bounding box center [261, 268] width 139 height 29
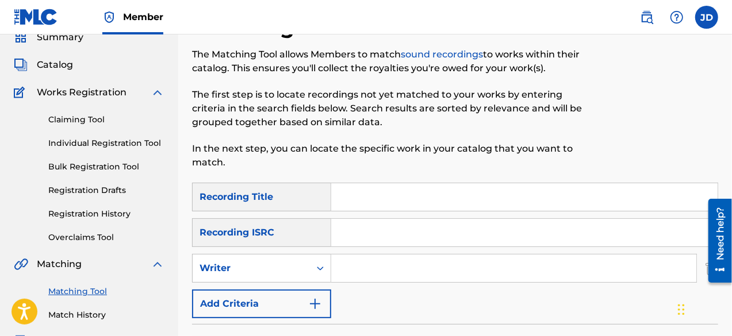
click at [297, 297] on button "Add Criteria" at bounding box center [261, 304] width 139 height 29
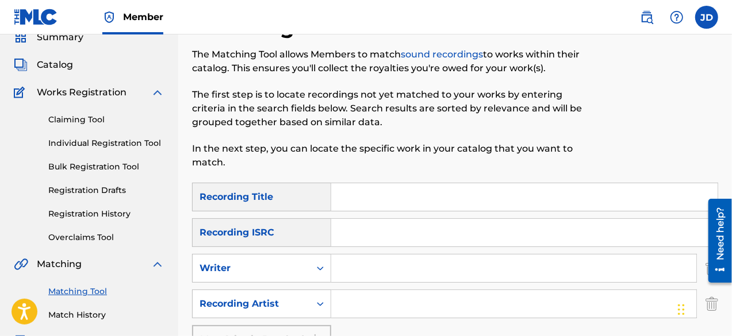
click at [394, 201] on input "Search Form" at bounding box center [524, 197] width 386 height 28
type input "hustle"
click at [373, 304] on input "Search Form" at bounding box center [513, 304] width 365 height 28
paste input "Bill Cole"
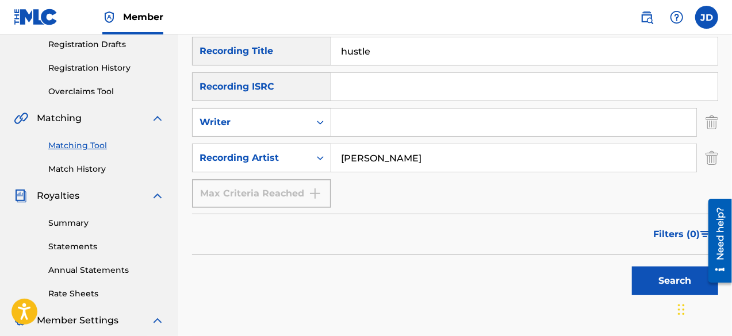
scroll to position [197, 0]
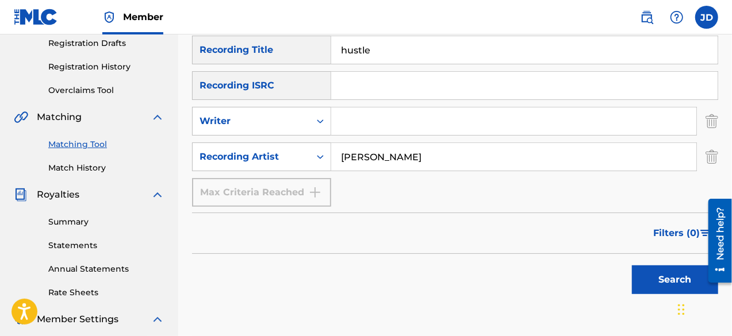
type input "Bill Cole"
click at [664, 271] on button "Search" at bounding box center [675, 280] width 86 height 29
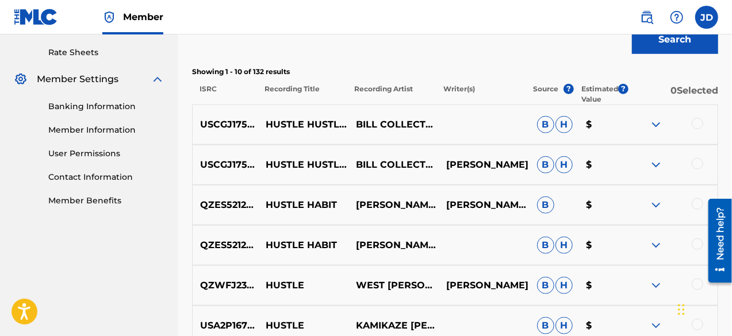
scroll to position [441, 0]
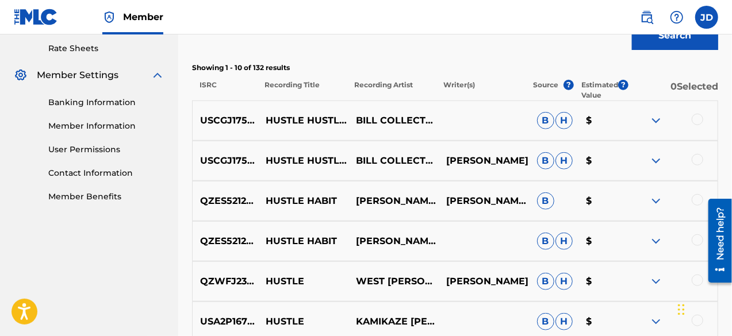
click at [654, 119] on img at bounding box center [656, 121] width 14 height 14
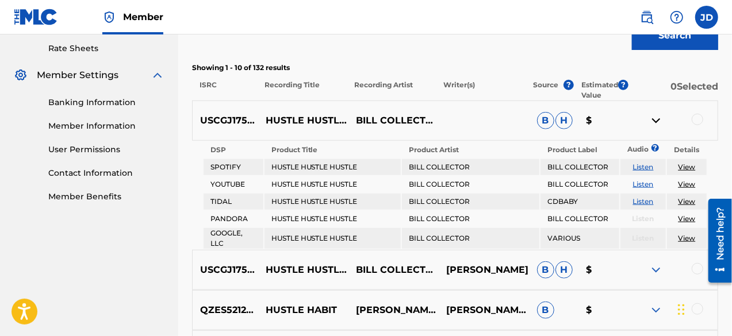
click at [654, 119] on img at bounding box center [656, 121] width 14 height 14
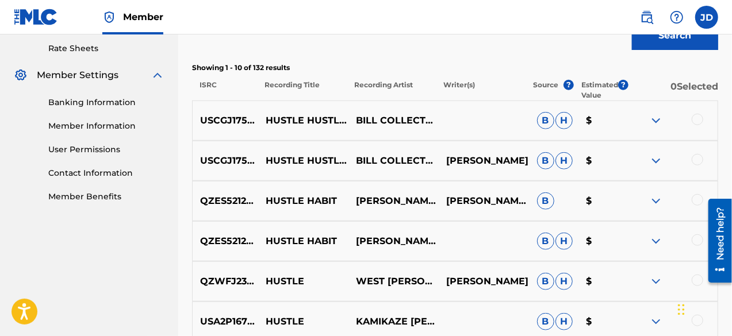
click at [654, 119] on img at bounding box center [656, 121] width 14 height 14
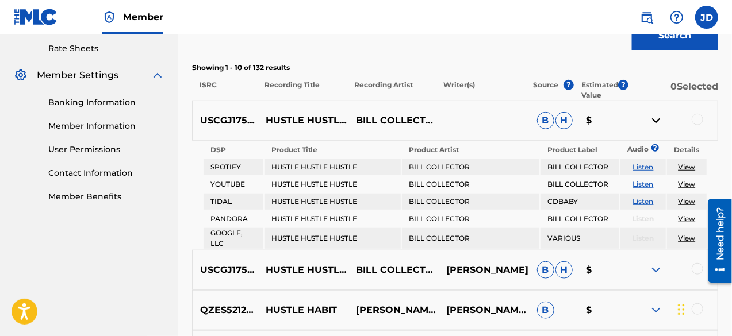
click at [654, 119] on img at bounding box center [656, 121] width 14 height 14
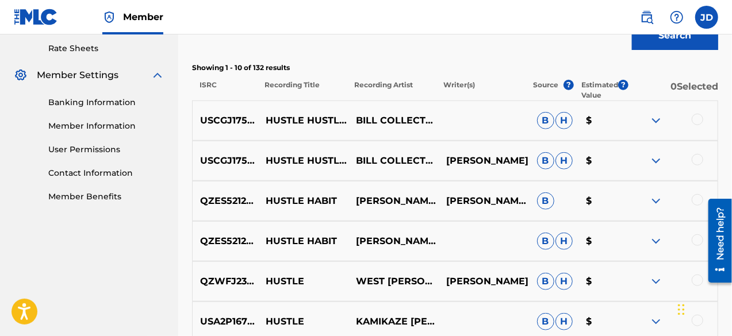
click at [654, 119] on img at bounding box center [656, 121] width 14 height 14
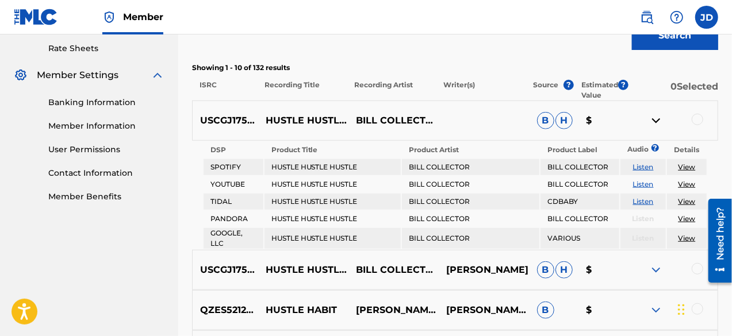
click at [654, 119] on img at bounding box center [656, 121] width 14 height 14
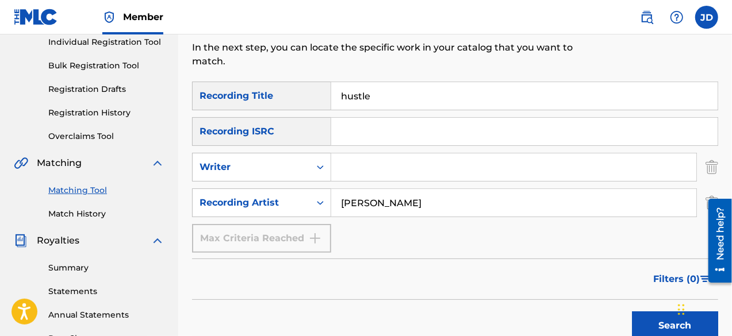
scroll to position [143, 0]
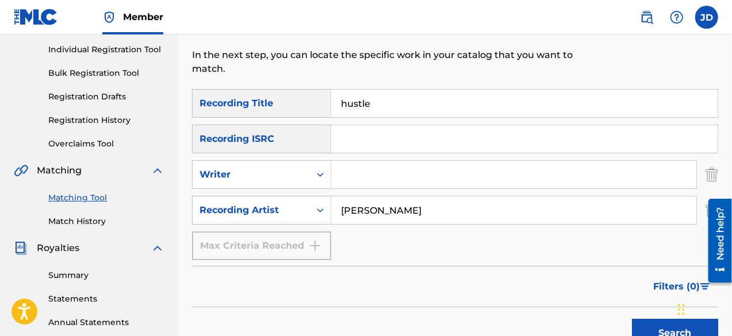
drag, startPoint x: 393, startPoint y: 102, endPoint x: 333, endPoint y: 103, distance: 59.8
click at [333, 103] on input "hustle" at bounding box center [524, 104] width 386 height 28
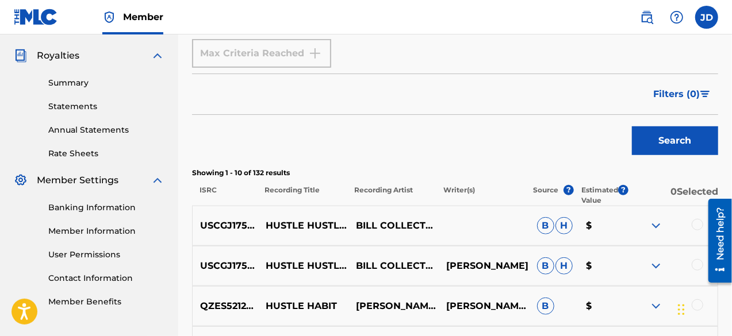
scroll to position [338, 0]
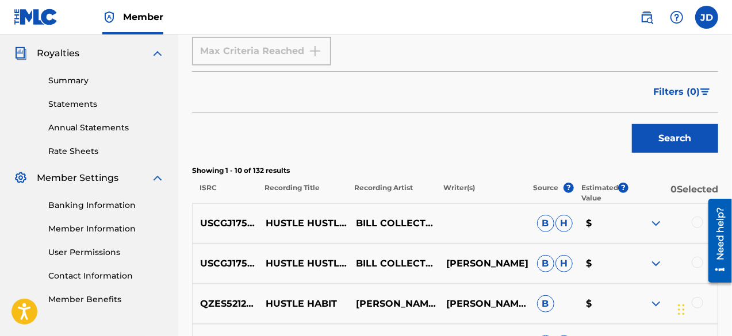
click at [664, 143] on button "Search" at bounding box center [675, 138] width 86 height 29
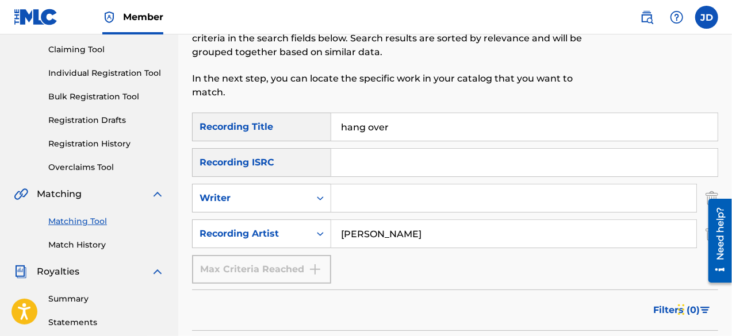
scroll to position [104, 0]
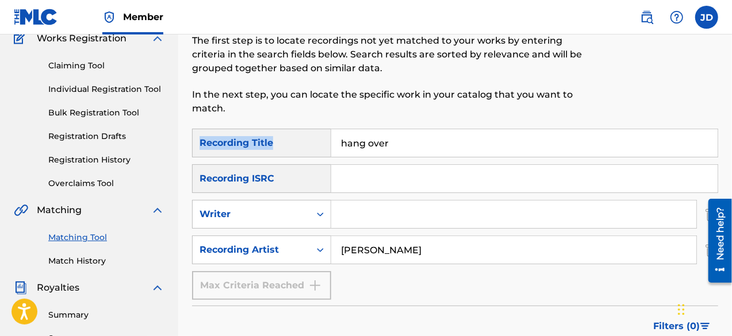
drag, startPoint x: 731, startPoint y: 112, endPoint x: 535, endPoint y: 147, distance: 199.2
drag, startPoint x: 408, startPoint y: 147, endPoint x: 339, endPoint y: 135, distance: 70.1
click at [339, 135] on input "hang over" at bounding box center [524, 143] width 386 height 28
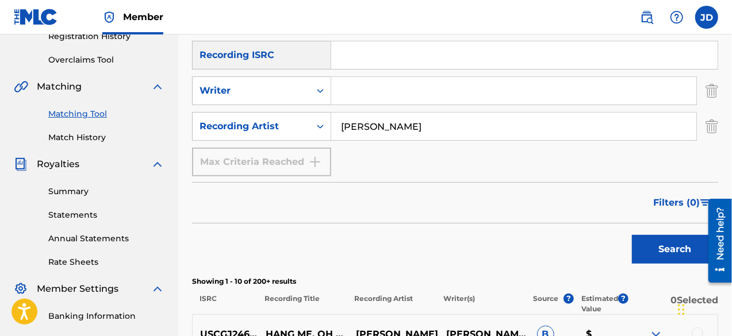
scroll to position [243, 0]
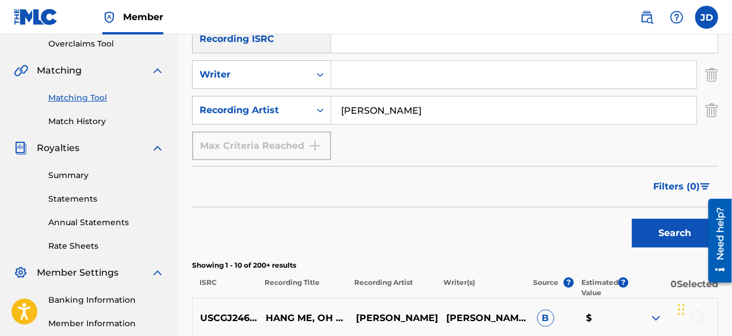
type input "by your side"
click at [665, 226] on button "Search" at bounding box center [675, 233] width 86 height 29
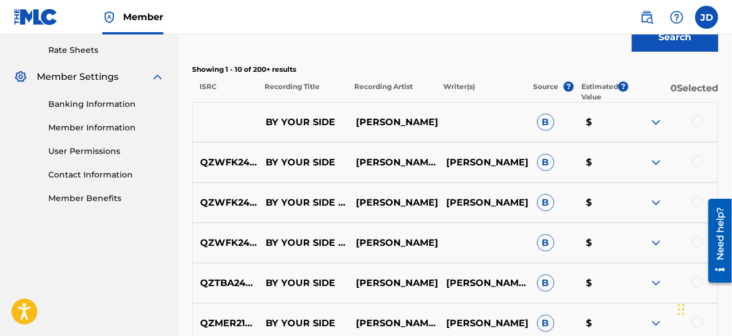
scroll to position [443, 0]
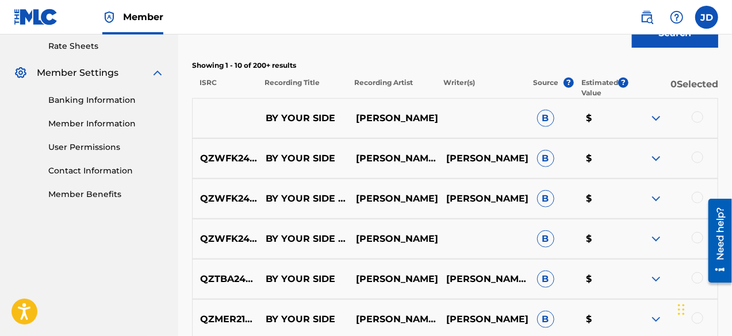
click at [697, 121] on div at bounding box center [698, 118] width 12 height 12
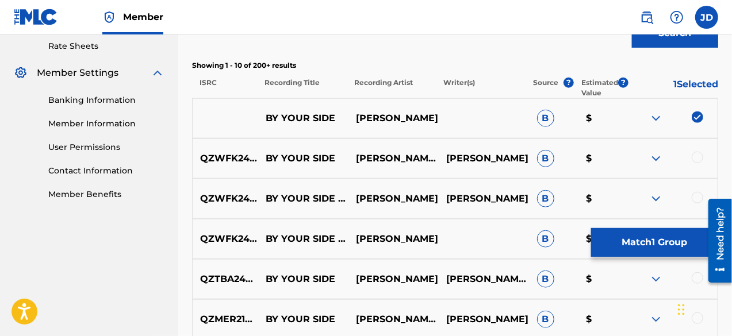
click at [700, 148] on div "QZWFK2412899 BY YOUR SIDE BILL COLE,PEPPC,INCREDIBLE ROYAL E IMMANUEL WILLIAM K…" at bounding box center [455, 159] width 526 height 40
click at [699, 160] on div at bounding box center [698, 158] width 12 height 12
click at [699, 196] on div at bounding box center [698, 198] width 12 height 12
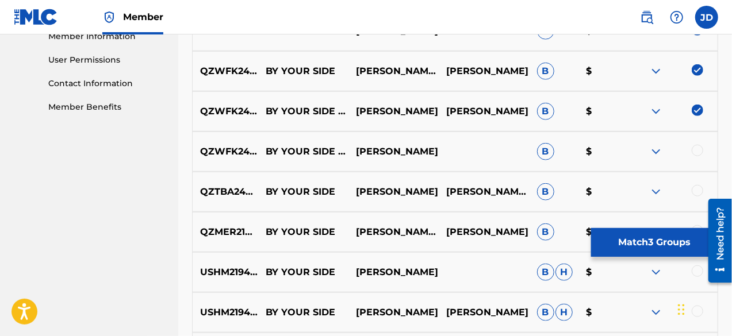
scroll to position [546, 0]
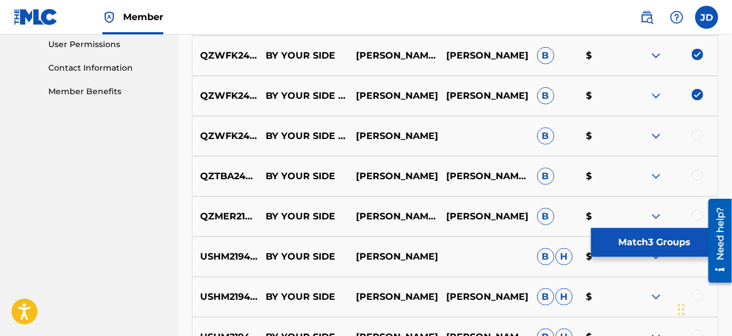
click at [703, 137] on div at bounding box center [672, 136] width 90 height 14
click at [698, 137] on div at bounding box center [698, 135] width 12 height 12
click at [650, 239] on button "Match 4 Groups" at bounding box center [654, 242] width 127 height 29
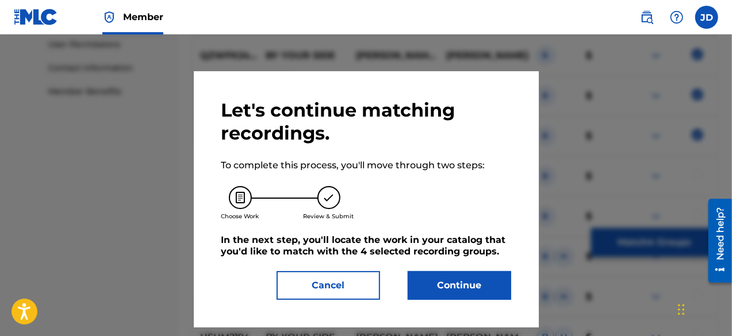
click at [472, 285] on button "Continue" at bounding box center [460, 285] width 104 height 29
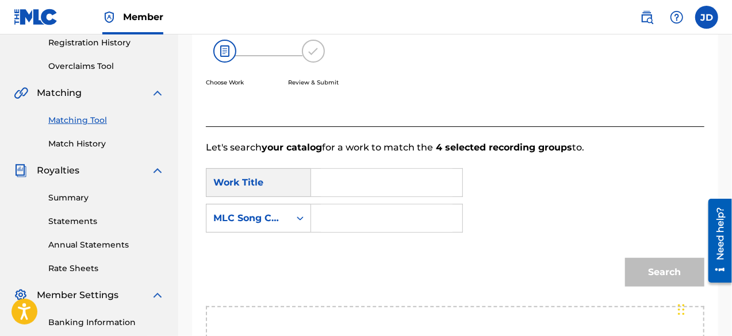
scroll to position [202, 0]
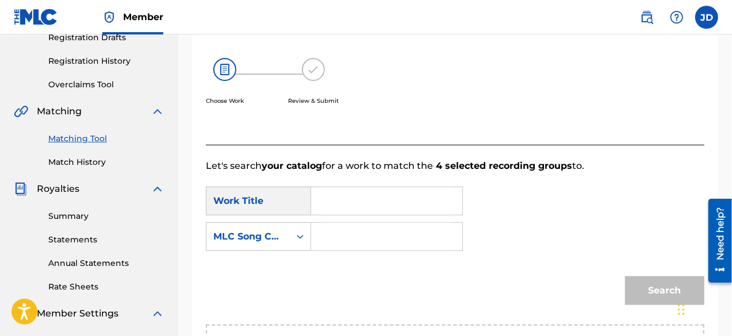
click at [375, 198] on input "Search Form" at bounding box center [387, 201] width 132 height 28
type input "bf5rwk"
click at [346, 242] on input "Search Form" at bounding box center [387, 237] width 132 height 28
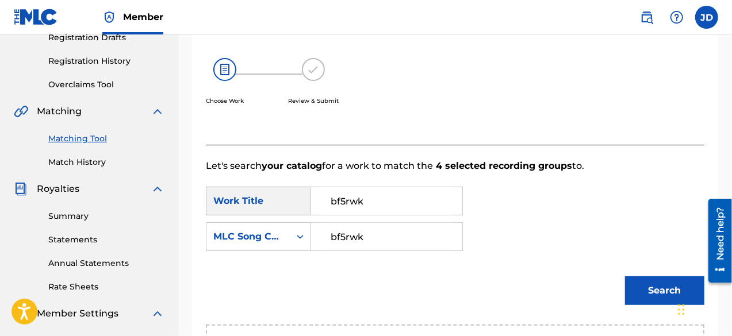
type input "bf5rwk"
drag, startPoint x: 374, startPoint y: 201, endPoint x: 311, endPoint y: 204, distance: 62.7
click at [311, 204] on div "bf5rwk" at bounding box center [387, 201] width 152 height 29
click at [343, 252] on span "ur side" at bounding box center [342, 247] width 22 height 25
type input "by your side"
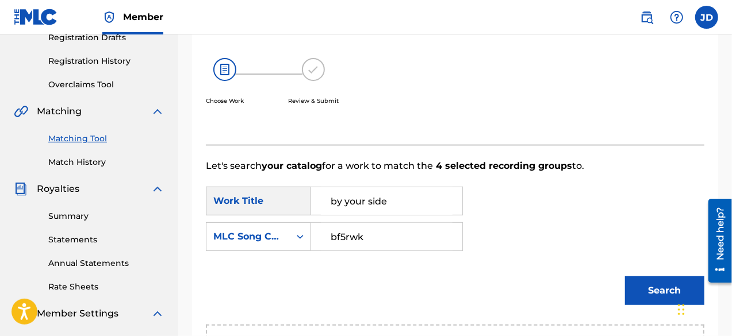
click at [664, 288] on button "Search" at bounding box center [664, 291] width 79 height 29
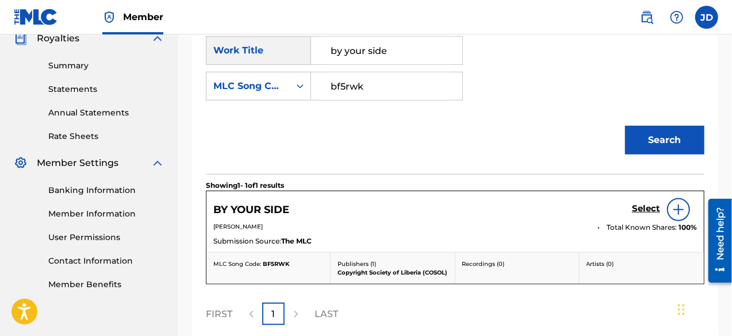
scroll to position [378, 0]
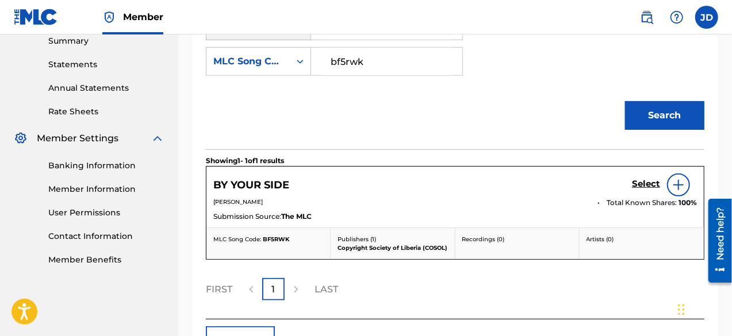
click at [646, 183] on h5 "Select" at bounding box center [646, 184] width 28 height 11
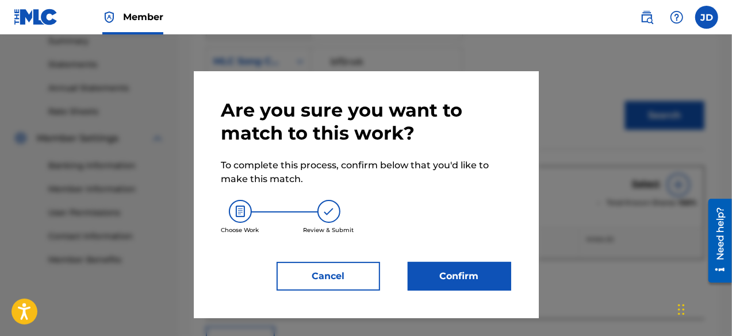
click at [495, 269] on button "Confirm" at bounding box center [460, 276] width 104 height 29
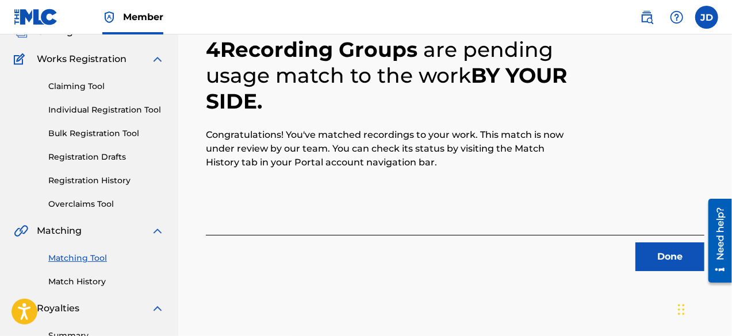
scroll to position [83, 0]
click at [660, 259] on button "Done" at bounding box center [669, 256] width 69 height 29
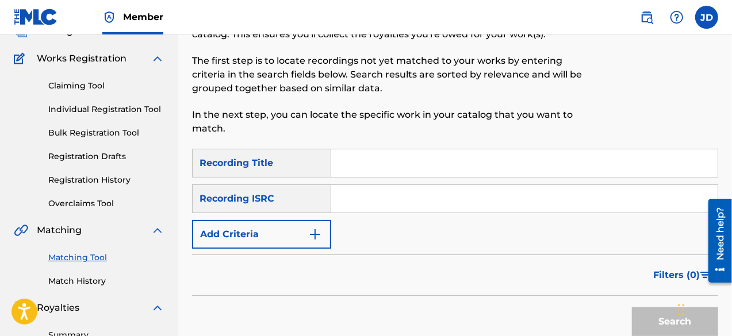
click at [393, 168] on input "Search Form" at bounding box center [524, 164] width 386 height 28
type input "baby i am sorry"
click at [303, 234] on button "Add Criteria" at bounding box center [261, 234] width 139 height 29
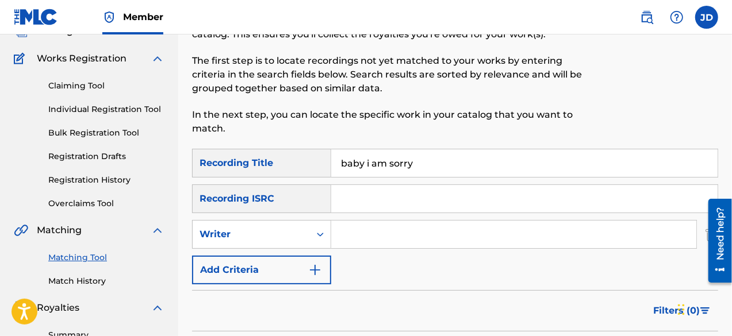
click at [293, 266] on button "Add Criteria" at bounding box center [261, 270] width 139 height 29
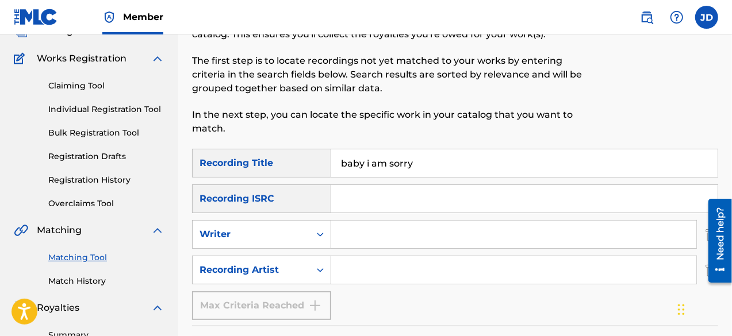
click at [366, 270] on input "Search Form" at bounding box center [513, 270] width 365 height 28
paste input "Bill Cole"
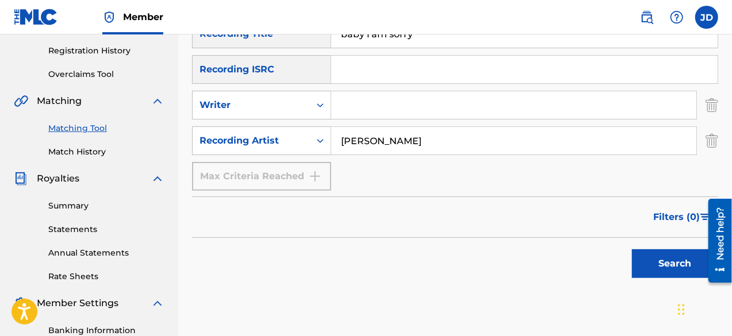
scroll to position [223, 0]
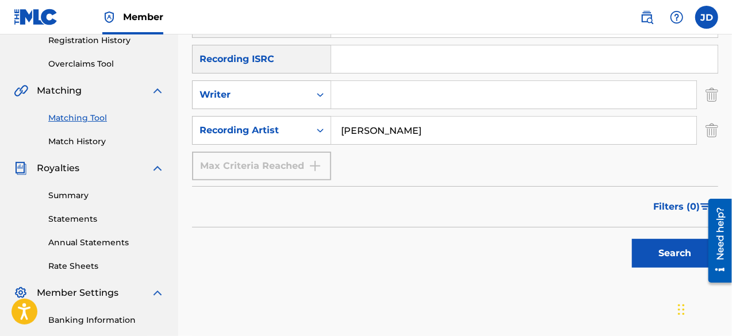
type input "Bill Cole"
click at [661, 254] on button "Search" at bounding box center [675, 253] width 86 height 29
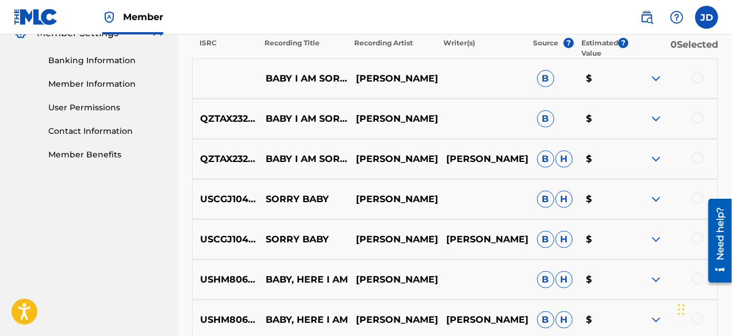
scroll to position [488, 0]
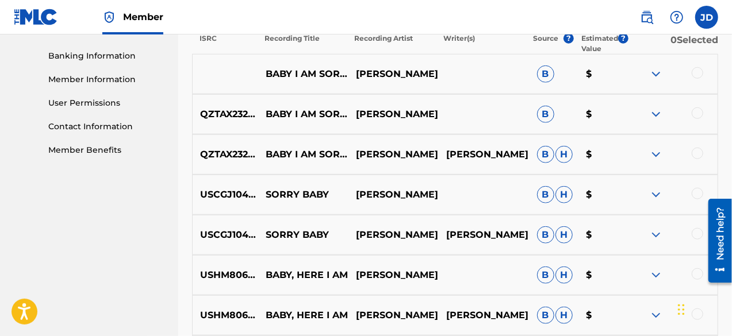
click at [695, 72] on div at bounding box center [698, 73] width 12 height 12
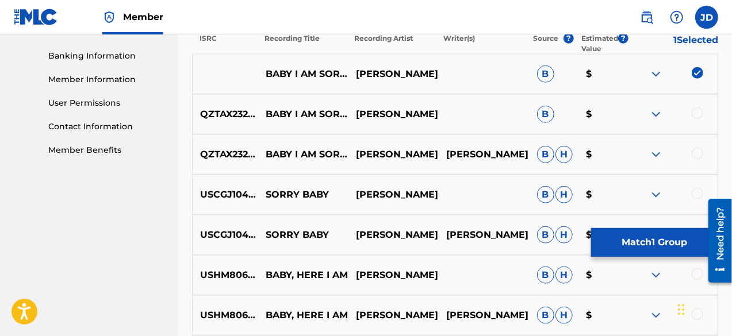
click at [706, 114] on div at bounding box center [672, 115] width 90 height 14
click at [699, 114] on div at bounding box center [698, 114] width 12 height 12
click at [696, 155] on div at bounding box center [698, 154] width 12 height 12
click at [669, 240] on button "Match 3 Groups" at bounding box center [654, 242] width 127 height 29
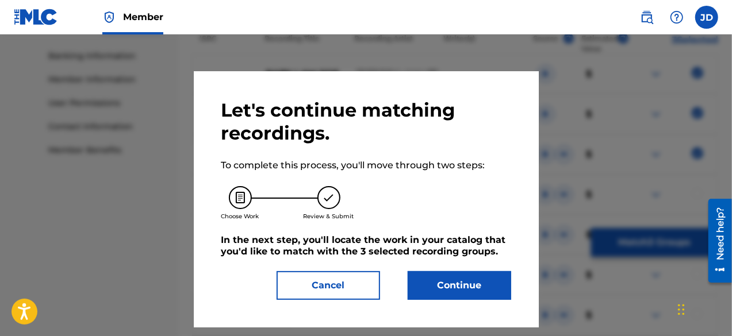
click at [484, 282] on button "Continue" at bounding box center [460, 285] width 104 height 29
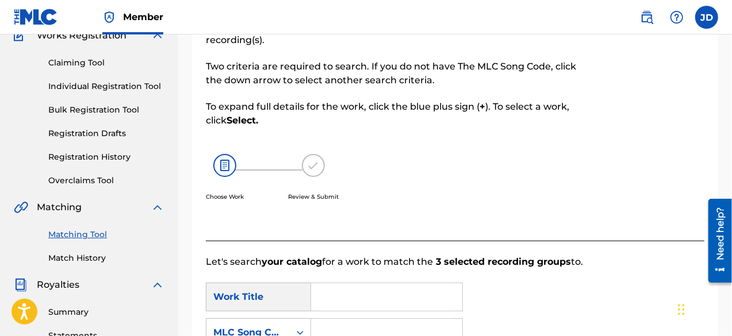
scroll to position [107, 0]
click at [358, 301] on input "Search Form" at bounding box center [387, 297] width 132 height 28
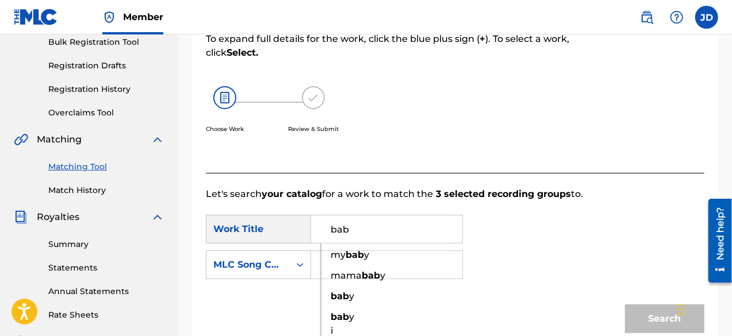
scroll to position [244, 0]
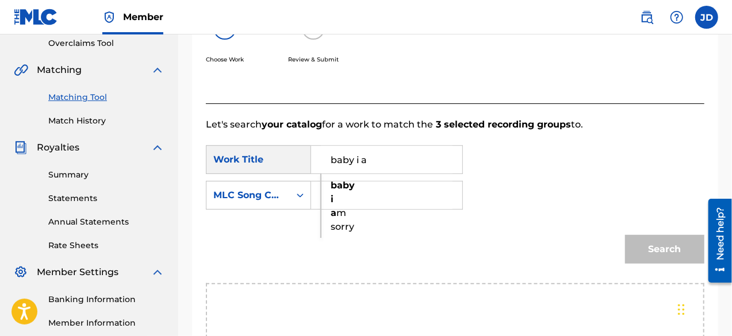
click at [343, 227] on span "m sorry" at bounding box center [343, 220] width 24 height 25
type input "baby i am sorry"
click at [343, 227] on div "Search" at bounding box center [455, 254] width 499 height 60
click at [347, 208] on input "Search Form" at bounding box center [387, 196] width 132 height 28
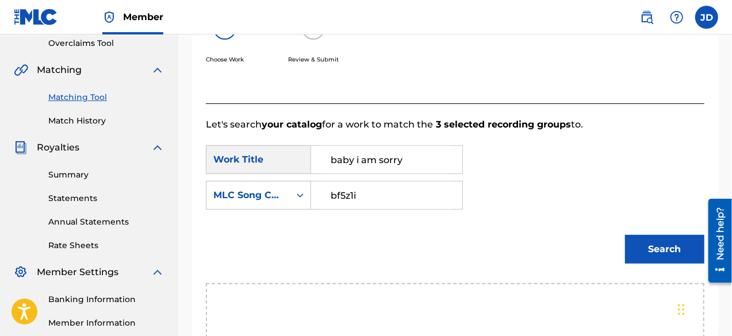
type input "bf5z1i"
click at [642, 242] on button "Search" at bounding box center [664, 249] width 79 height 29
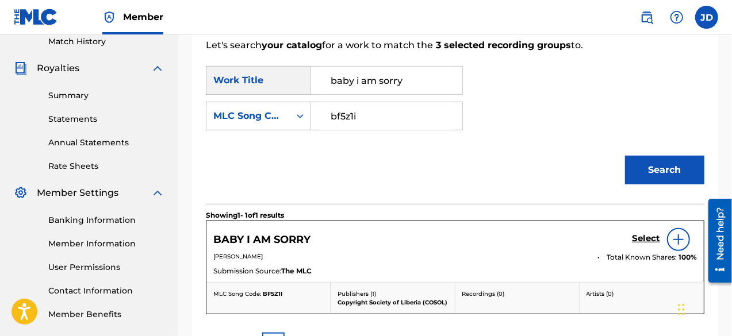
scroll to position [369, 0]
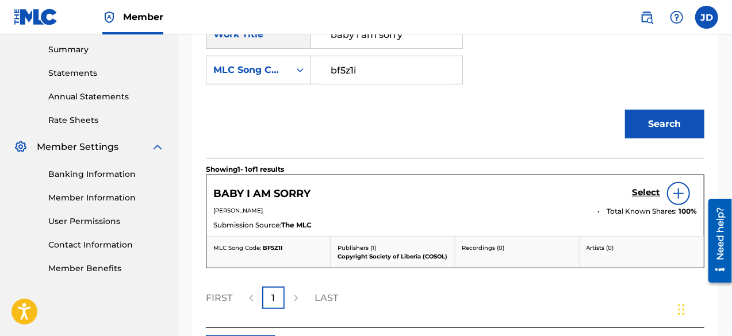
click at [643, 190] on h5 "Select" at bounding box center [646, 192] width 28 height 11
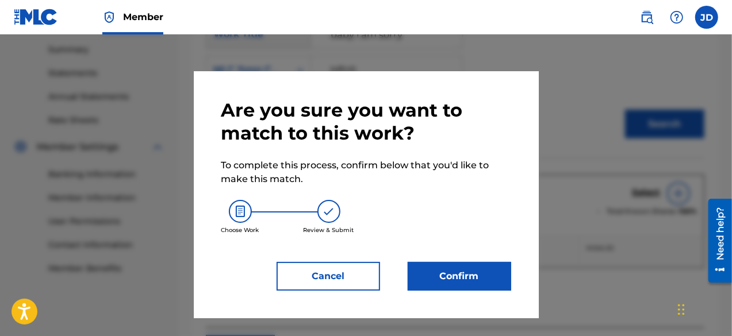
click at [448, 271] on button "Confirm" at bounding box center [460, 276] width 104 height 29
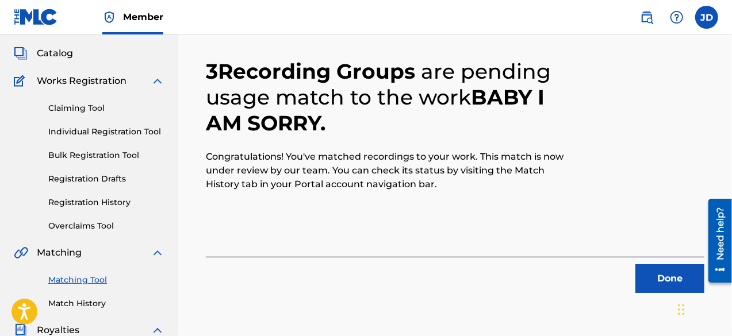
scroll to position [62, 0]
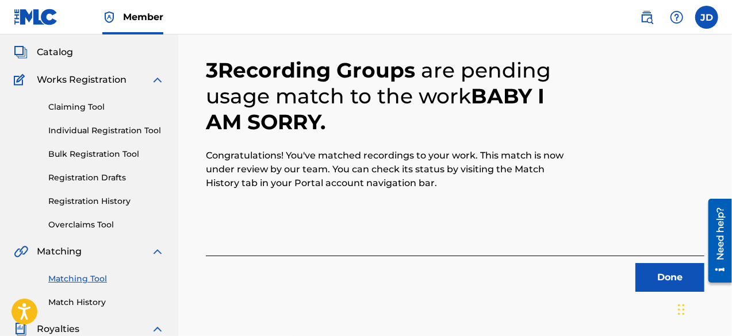
click at [661, 272] on button "Done" at bounding box center [669, 277] width 69 height 29
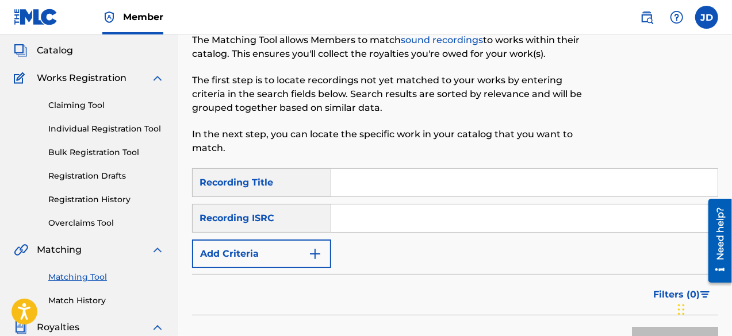
scroll to position [50, 0]
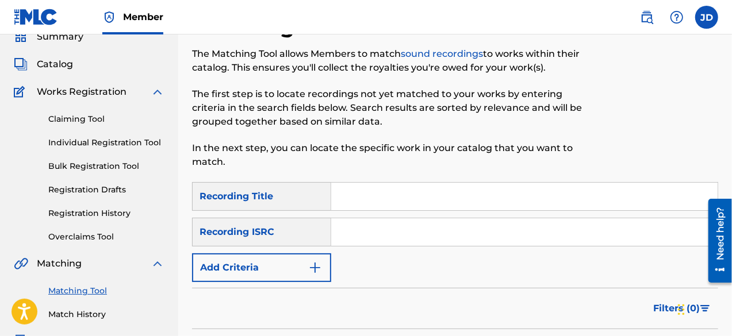
click at [244, 271] on button "Add Criteria" at bounding box center [261, 268] width 139 height 29
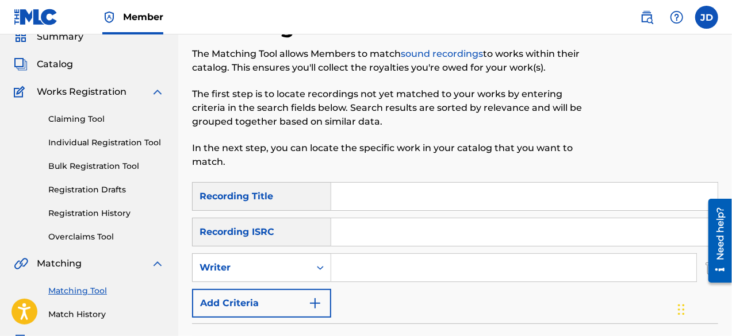
click at [246, 303] on button "Add Criteria" at bounding box center [261, 303] width 139 height 29
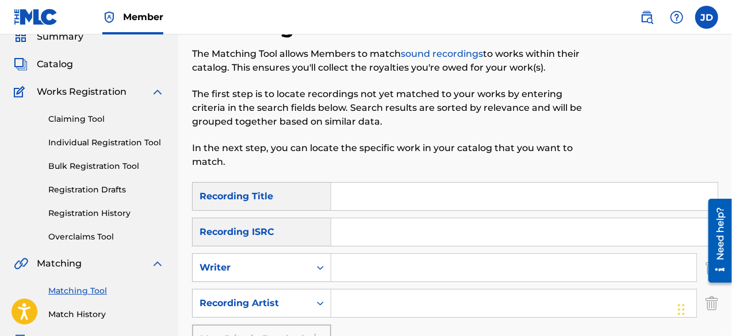
click at [358, 205] on input "Search Form" at bounding box center [524, 197] width 386 height 28
type input "i want my own"
click at [374, 294] on input "Search Form" at bounding box center [513, 304] width 365 height 28
paste input "Bill Cole"
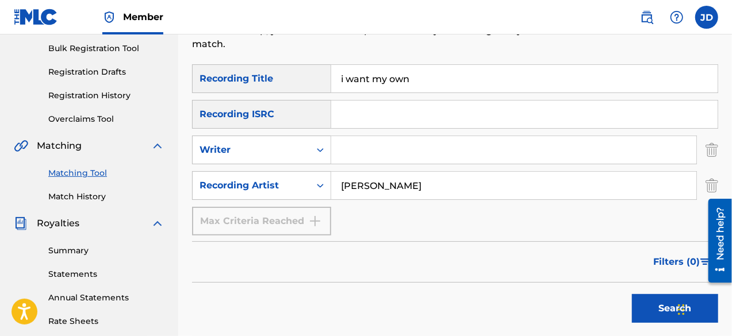
scroll to position [170, 0]
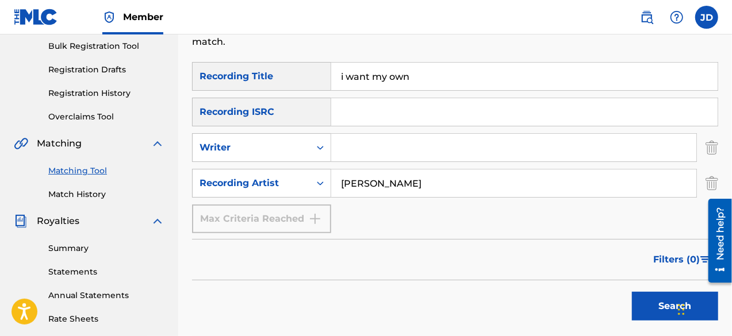
type input "Bill Cole"
click at [649, 298] on button "Search" at bounding box center [675, 306] width 86 height 29
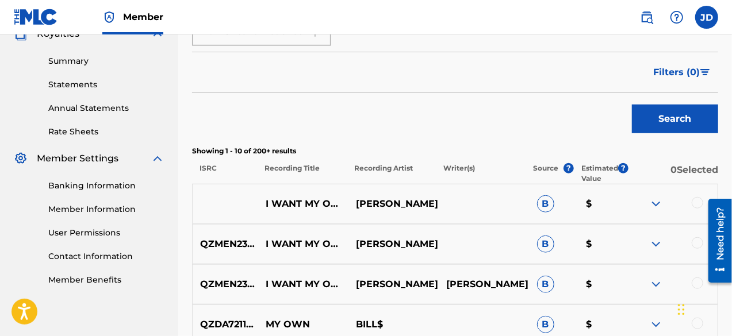
scroll to position [358, 0]
click at [696, 204] on div at bounding box center [698, 203] width 12 height 12
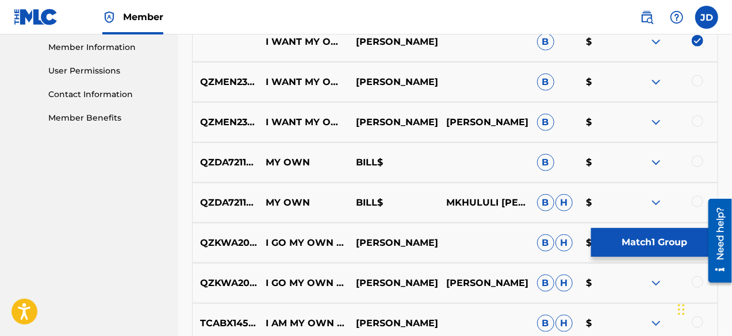
scroll to position [523, 0]
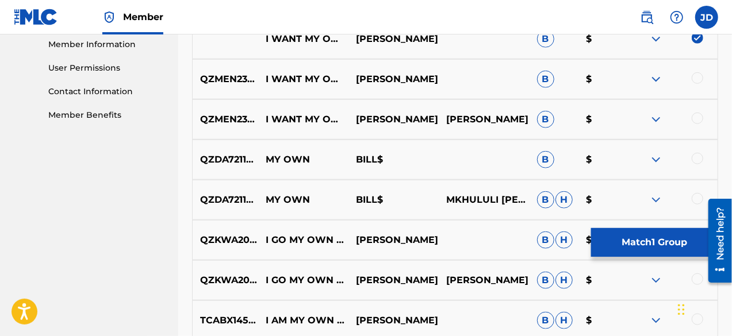
click at [696, 81] on div at bounding box center [698, 78] width 12 height 12
click at [694, 114] on div at bounding box center [698, 119] width 12 height 12
click at [635, 245] on button "Match 3 Groups" at bounding box center [654, 242] width 127 height 29
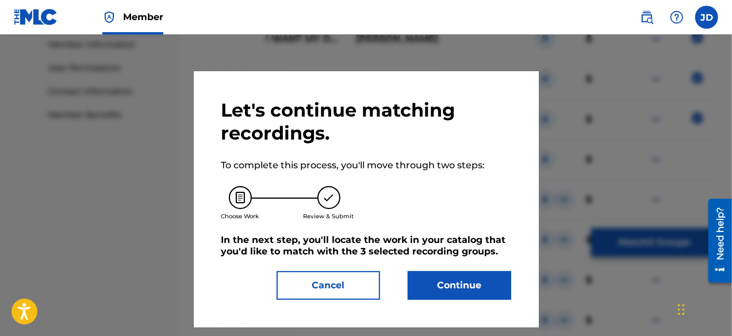
click at [486, 278] on button "Continue" at bounding box center [460, 285] width 104 height 29
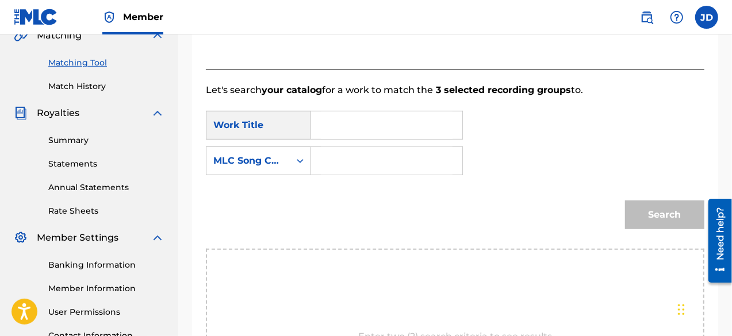
scroll to position [263, 0]
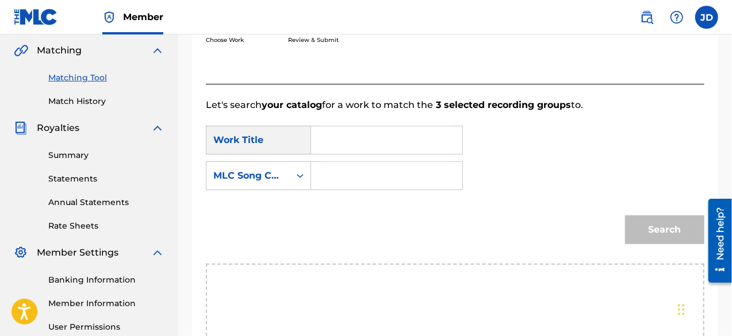
click at [434, 138] on input "Search Form" at bounding box center [387, 141] width 132 height 28
click at [346, 199] on span "own" at bounding box center [356, 193] width 20 height 11
type input "i want my own"
click at [359, 178] on input "Search Form" at bounding box center [387, 176] width 132 height 28
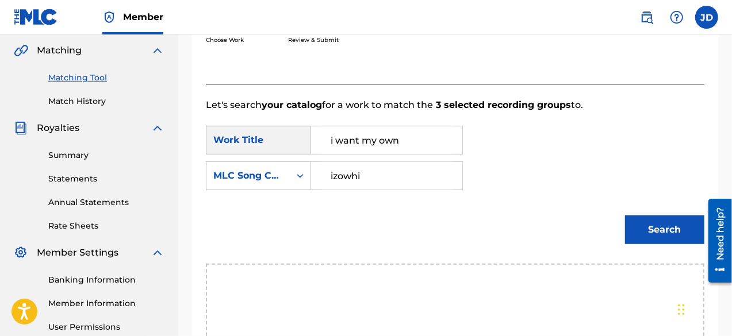
click at [638, 227] on button "Search" at bounding box center [664, 230] width 79 height 29
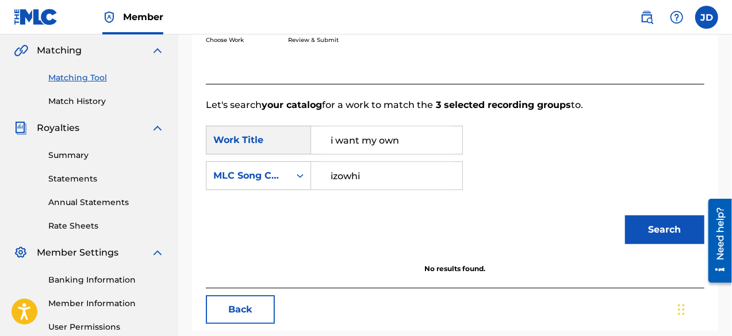
click at [344, 177] on input "izowhi" at bounding box center [387, 176] width 132 height 28
type input "iz0whi"
click at [637, 220] on button "Search" at bounding box center [664, 230] width 79 height 29
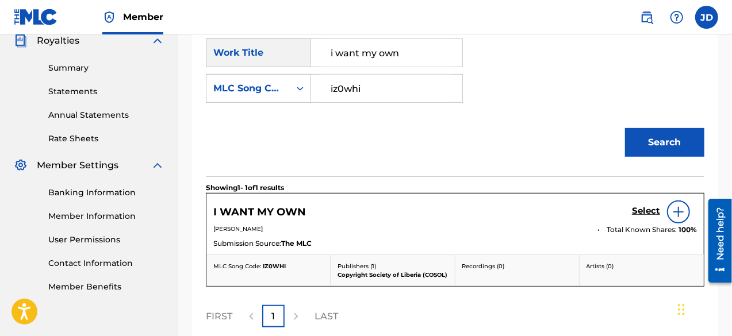
scroll to position [357, 0]
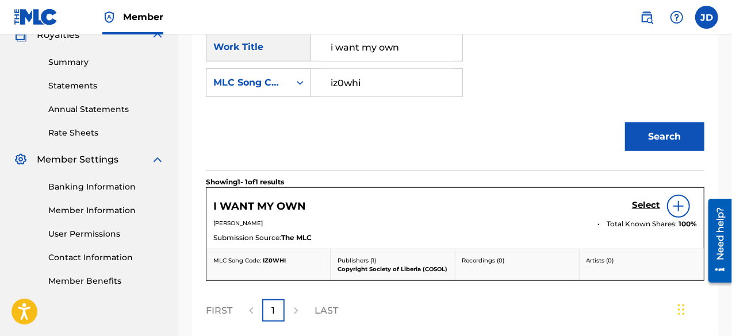
click at [642, 205] on h5 "Select" at bounding box center [646, 205] width 28 height 11
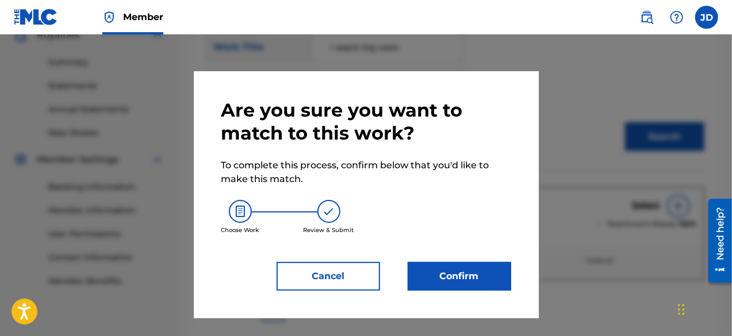
click at [466, 267] on button "Confirm" at bounding box center [460, 276] width 104 height 29
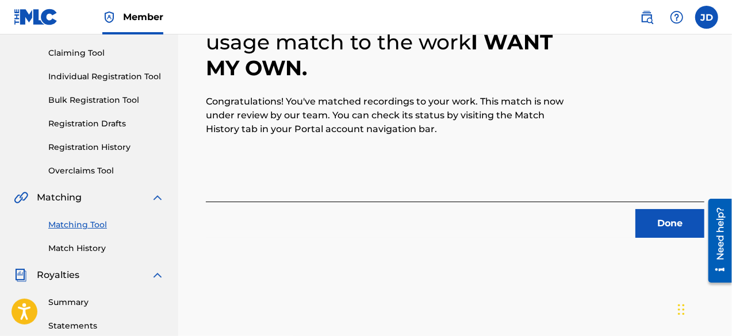
scroll to position [114, 0]
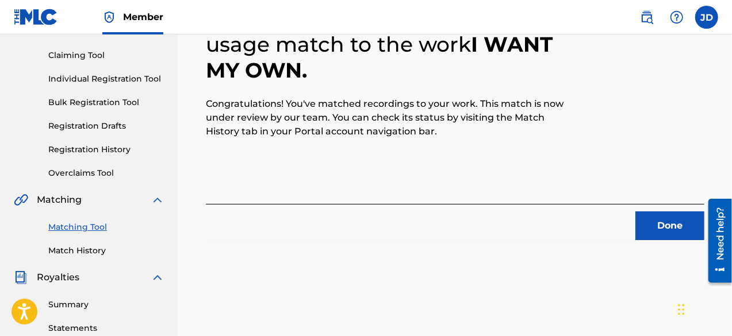
click at [658, 231] on button "Done" at bounding box center [669, 226] width 69 height 29
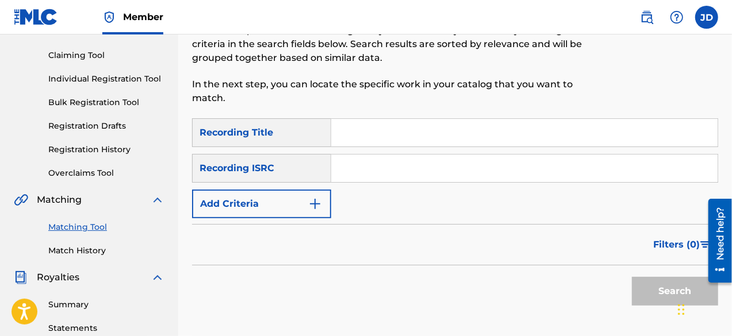
click at [286, 206] on button "Add Criteria" at bounding box center [261, 204] width 139 height 29
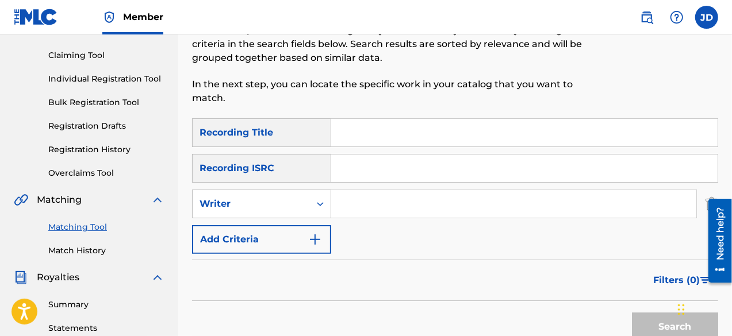
click at [291, 237] on button "Add Criteria" at bounding box center [261, 239] width 139 height 29
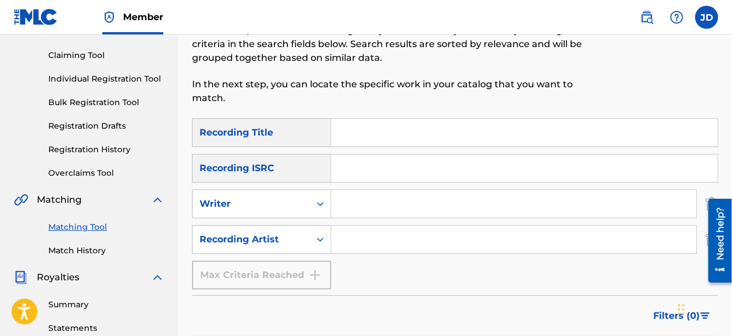
click at [369, 136] on input "Search Form" at bounding box center [524, 133] width 386 height 28
type input "u"
type input "your serious tin"
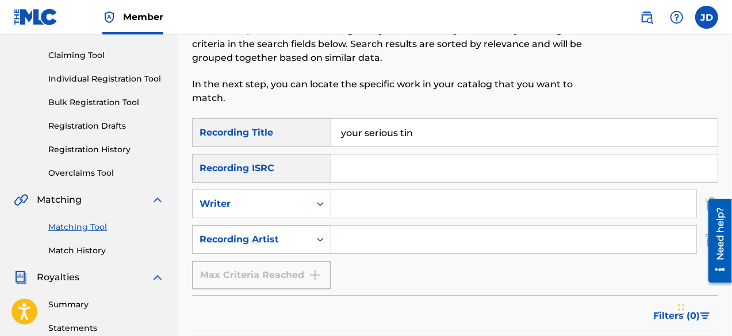
click at [371, 249] on input "Search Form" at bounding box center [513, 240] width 365 height 28
paste input "Bill Cole"
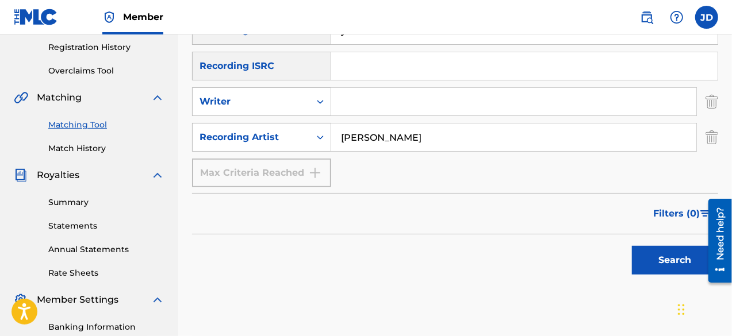
scroll to position [260, 0]
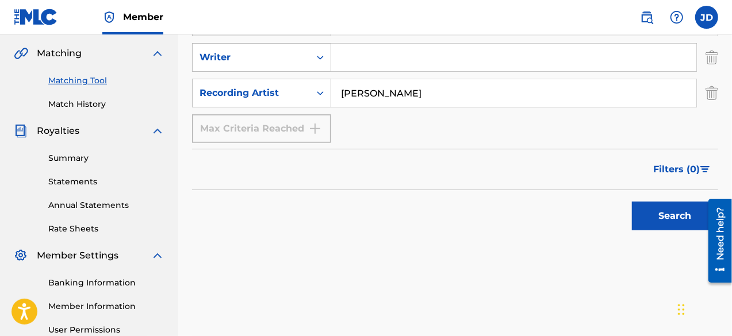
type input "Bill Cole"
click at [682, 212] on button "Search" at bounding box center [675, 216] width 86 height 29
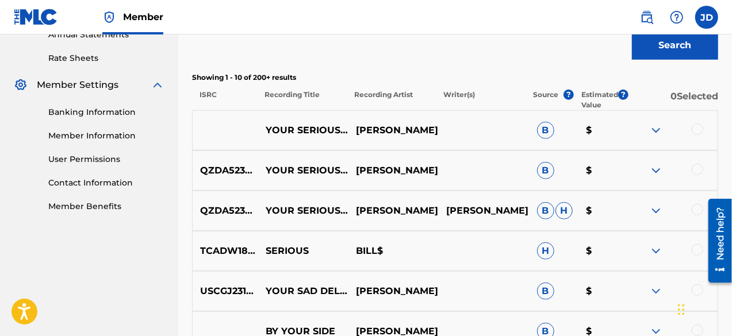
scroll to position [430, 0]
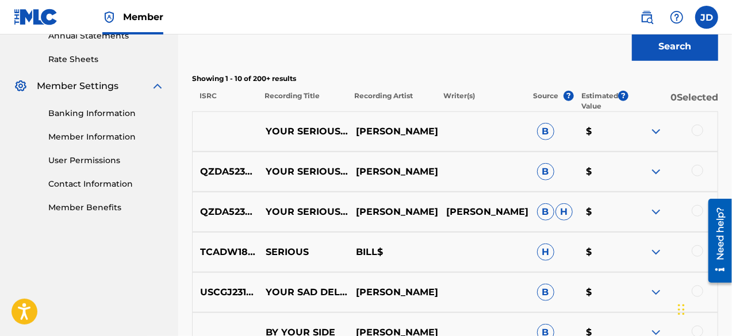
click at [694, 127] on div at bounding box center [698, 131] width 12 height 12
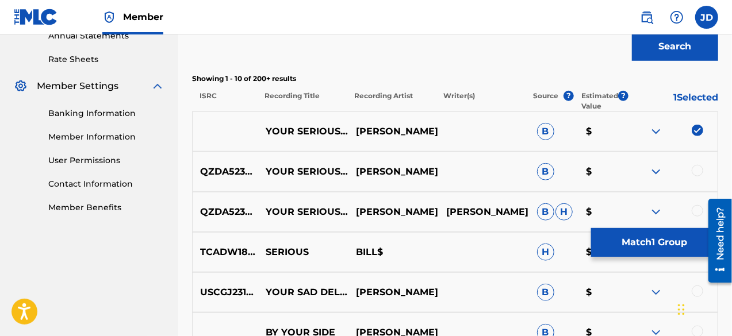
click at [698, 167] on div at bounding box center [698, 171] width 12 height 12
click at [695, 209] on div at bounding box center [698, 211] width 12 height 12
click at [683, 236] on button "Match 3 Groups" at bounding box center [654, 242] width 127 height 29
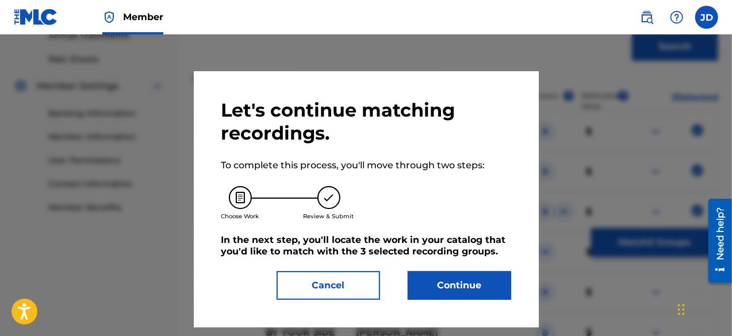
click at [455, 289] on button "Continue" at bounding box center [460, 285] width 104 height 29
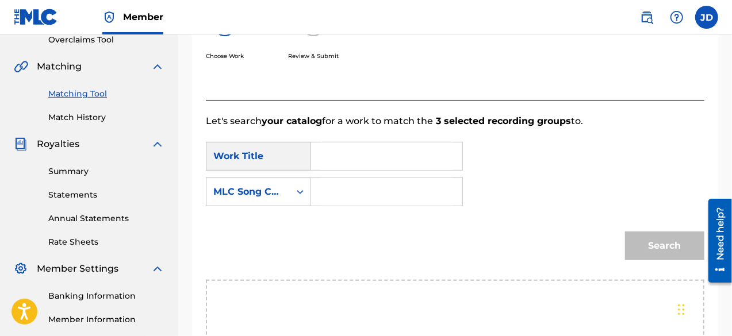
scroll to position [234, 0]
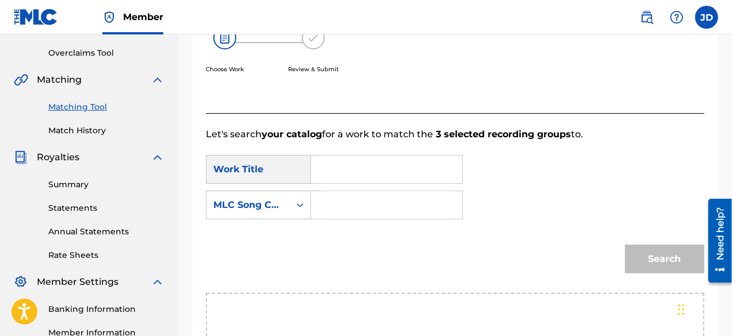
click at [398, 167] on input "Search Form" at bounding box center [387, 170] width 132 height 28
click at [335, 219] on span "ious tin" at bounding box center [348, 216] width 34 height 25
type input "your serious tin"
click at [344, 209] on input "Search Form" at bounding box center [387, 205] width 132 height 28
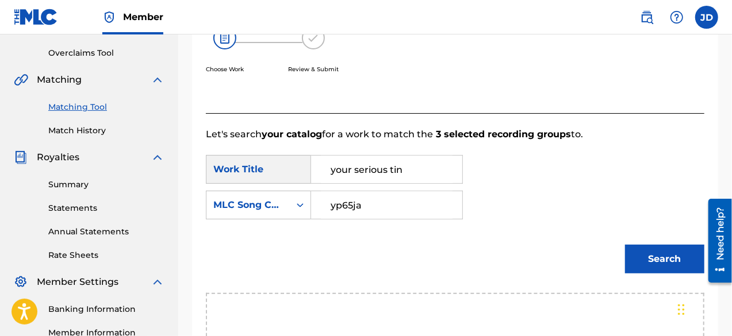
type input "yp65ja"
click at [681, 262] on button "Search" at bounding box center [664, 259] width 79 height 29
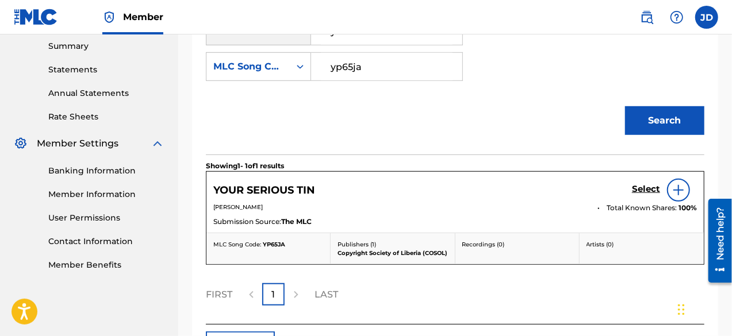
scroll to position [382, 0]
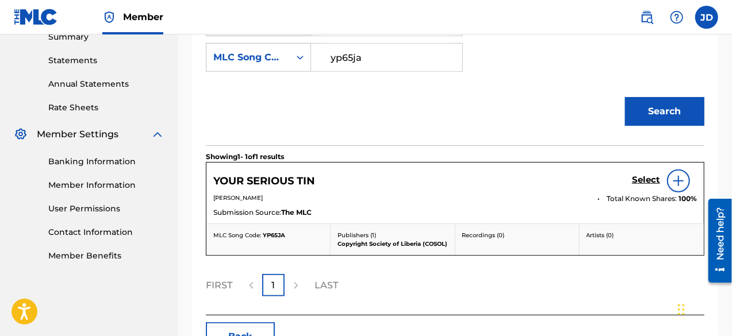
click at [649, 179] on h5 "Select" at bounding box center [646, 180] width 28 height 11
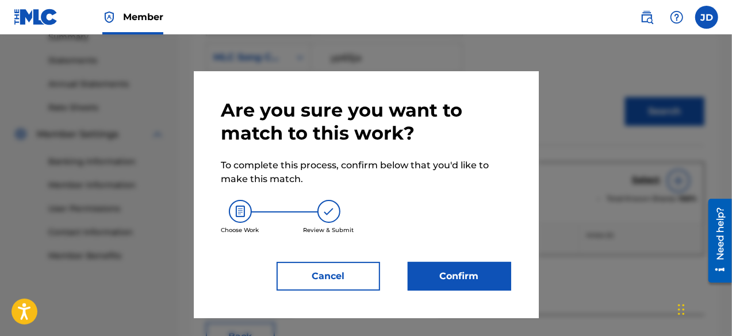
click at [457, 278] on button "Confirm" at bounding box center [460, 276] width 104 height 29
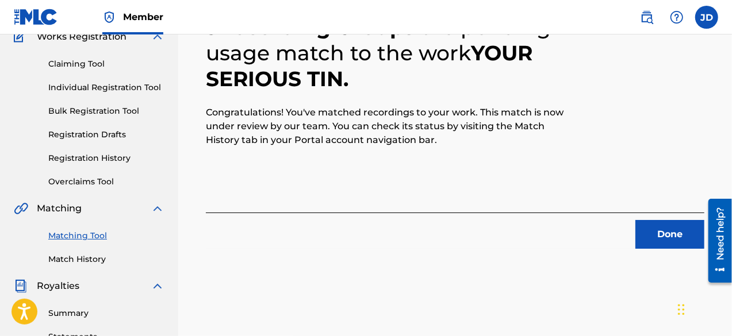
scroll to position [128, 0]
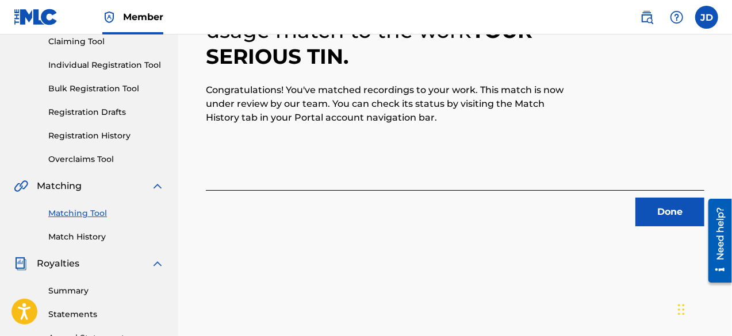
click at [661, 209] on button "Done" at bounding box center [669, 212] width 69 height 29
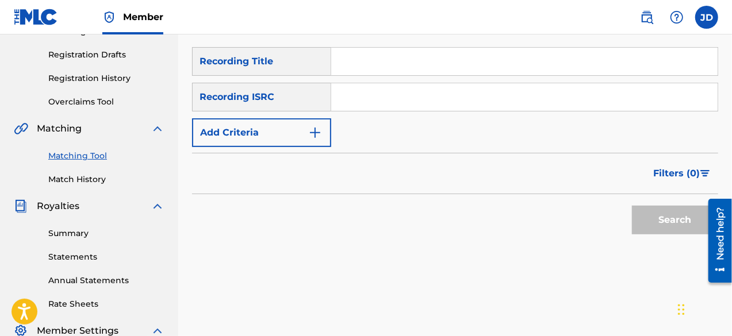
scroll to position [187, 0]
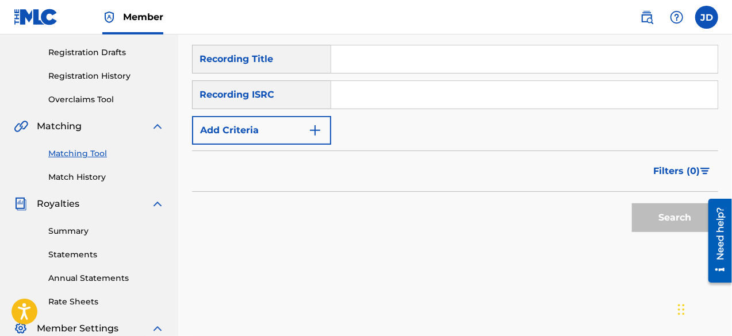
click at [278, 134] on button "Add Criteria" at bounding box center [261, 130] width 139 height 29
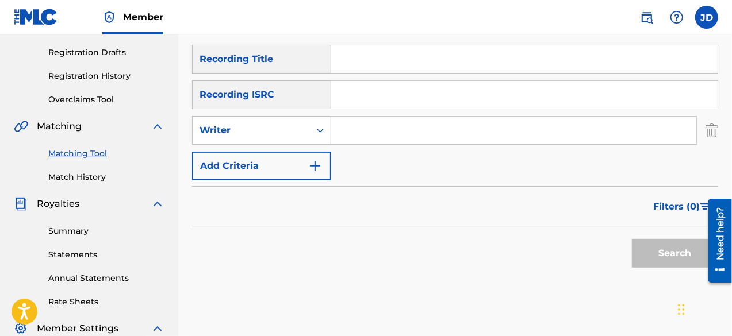
click at [275, 170] on button "Add Criteria" at bounding box center [261, 166] width 139 height 29
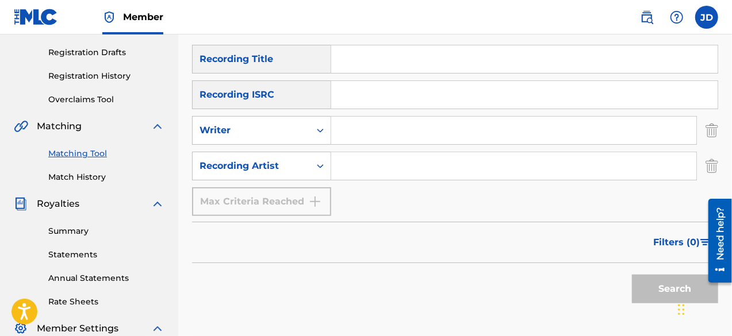
click at [362, 66] on input "Search Form" at bounding box center [524, 59] width 386 height 28
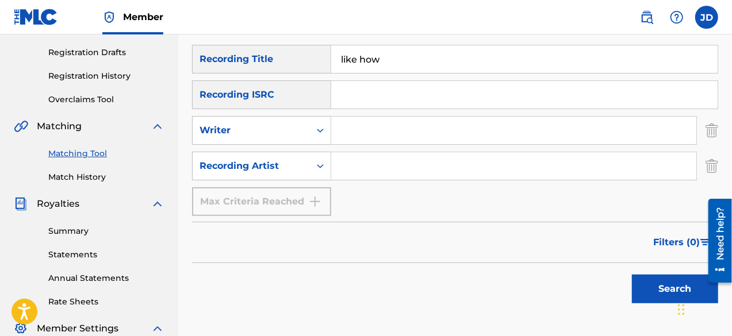
type input "like how"
click at [347, 164] on input "Search Form" at bounding box center [513, 166] width 365 height 28
paste input "Bill Cole"
click at [347, 164] on input "Bill Cole" at bounding box center [513, 166] width 365 height 28
type input "Bill Cole"
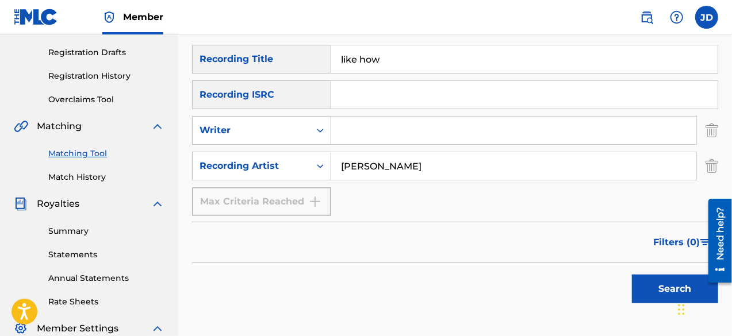
click at [646, 285] on button "Search" at bounding box center [675, 289] width 86 height 29
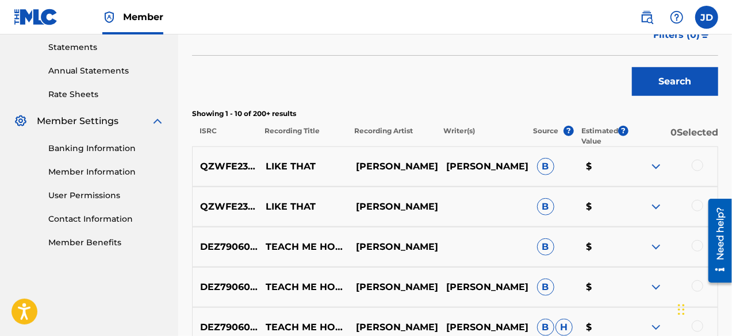
scroll to position [423, 0]
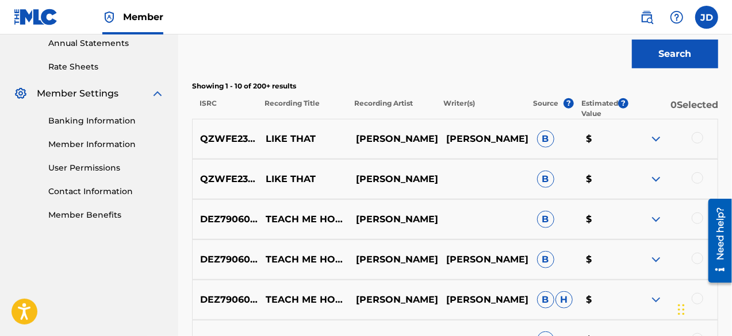
click at [702, 139] on div at bounding box center [698, 138] width 12 height 12
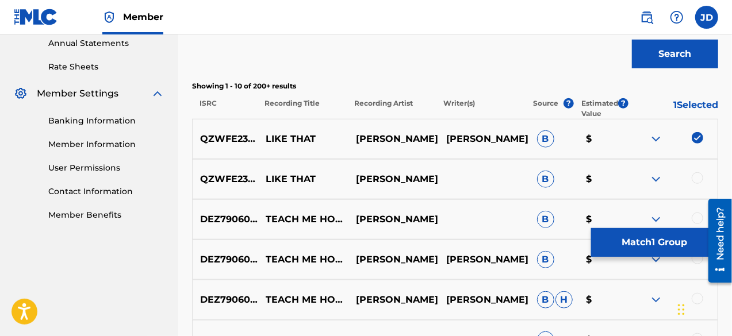
click at [698, 179] on div at bounding box center [698, 179] width 12 height 12
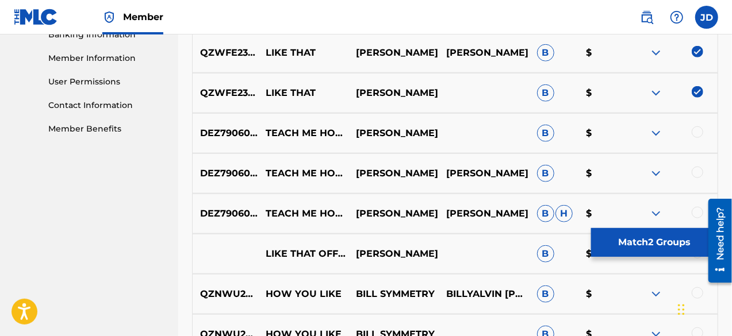
scroll to position [518, 0]
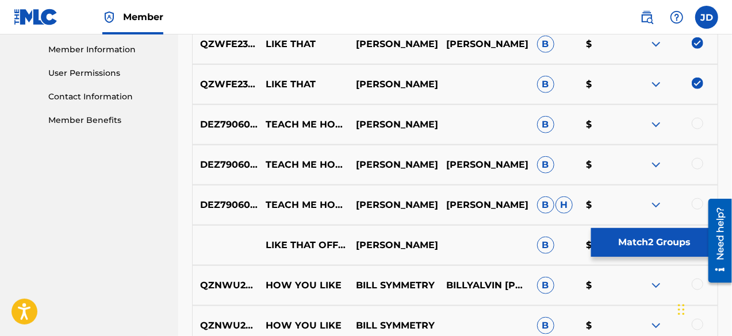
click at [657, 244] on button "Match 2 Groups" at bounding box center [654, 242] width 127 height 29
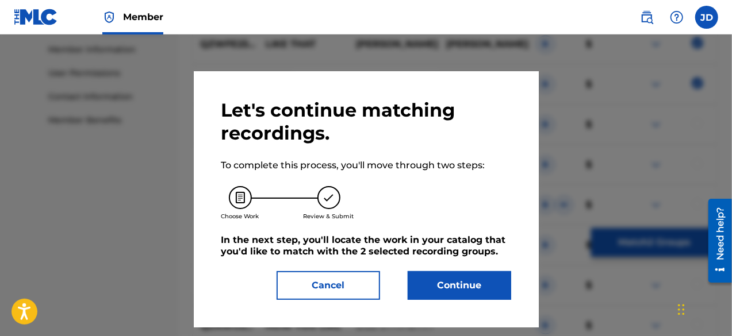
click at [486, 279] on button "Continue" at bounding box center [460, 285] width 104 height 29
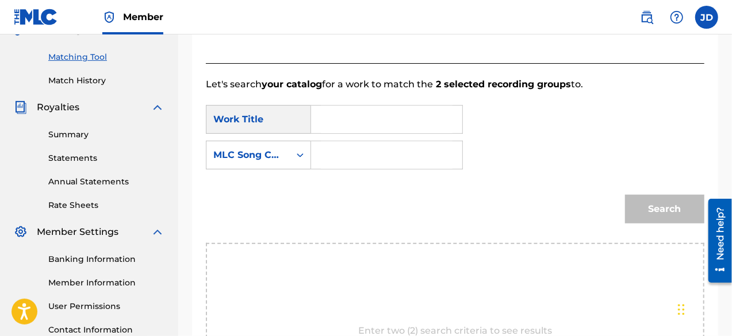
scroll to position [217, 0]
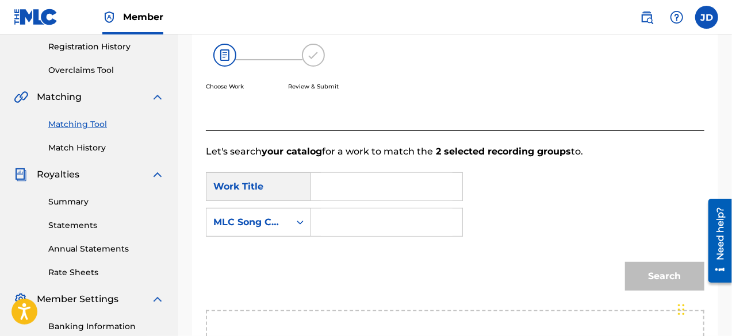
click at [402, 188] on input "Search Form" at bounding box center [387, 187] width 132 height 28
type input "l"
click at [348, 218] on span "that" at bounding box center [358, 212] width 20 height 11
type input "like that"
click at [344, 226] on input "Search Form" at bounding box center [387, 223] width 132 height 28
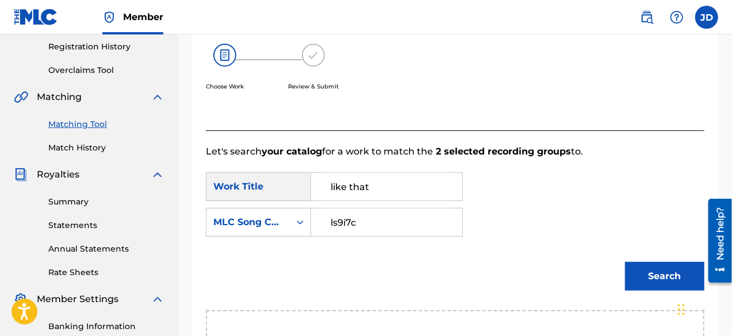
type input "ls9i7c"
click at [639, 276] on button "Search" at bounding box center [664, 276] width 79 height 29
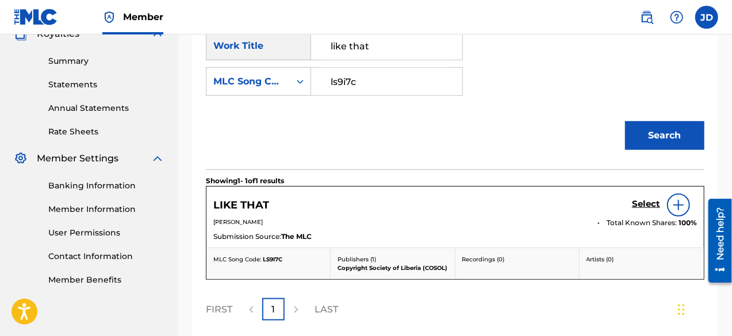
scroll to position [363, 0]
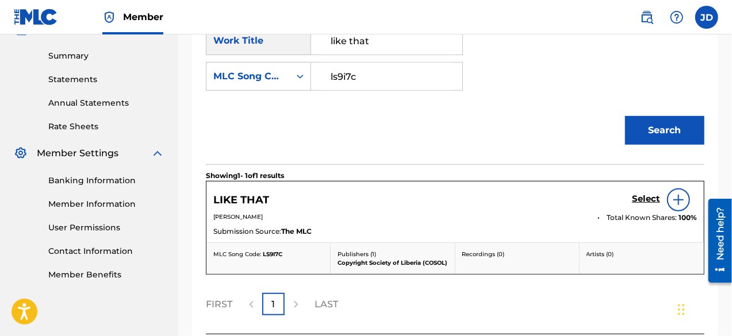
click at [651, 199] on h5 "Select" at bounding box center [646, 199] width 28 height 11
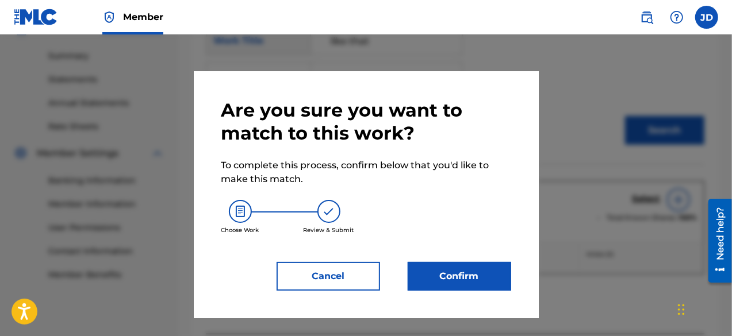
click at [473, 273] on button "Confirm" at bounding box center [460, 276] width 104 height 29
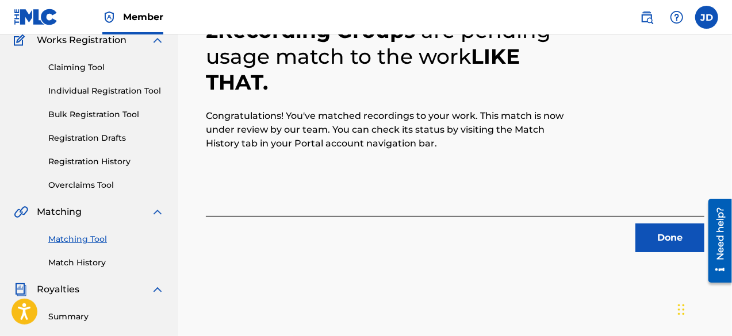
scroll to position [124, 0]
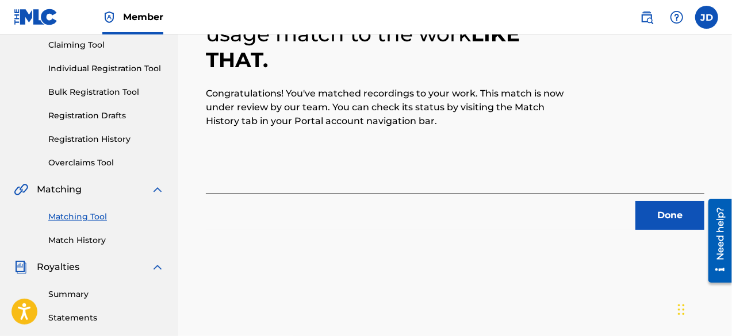
click at [662, 214] on button "Done" at bounding box center [669, 215] width 69 height 29
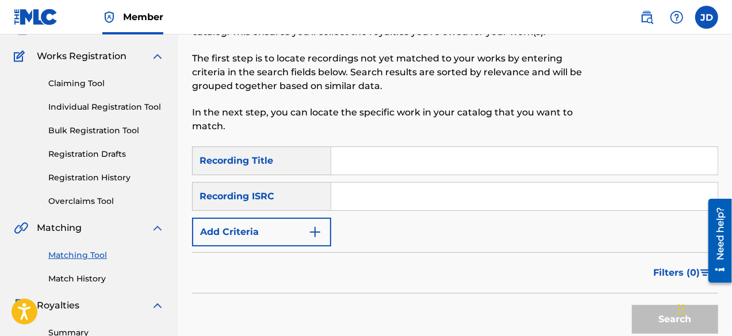
scroll to position [75, 0]
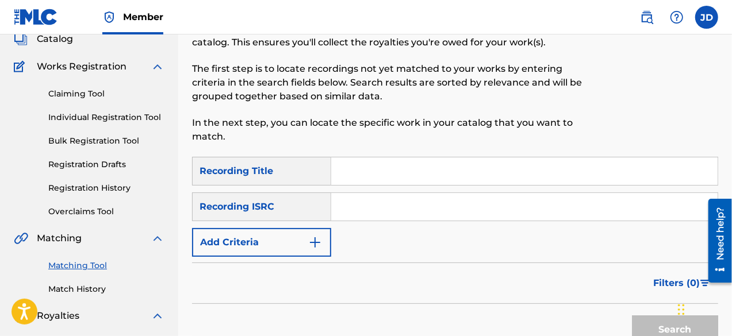
click at [396, 177] on input "Search Form" at bounding box center [524, 172] width 386 height 28
click at [386, 172] on input "hold yourdelf" at bounding box center [524, 172] width 386 height 28
type input "hold yourself"
click at [286, 255] on button "Add Criteria" at bounding box center [261, 242] width 139 height 29
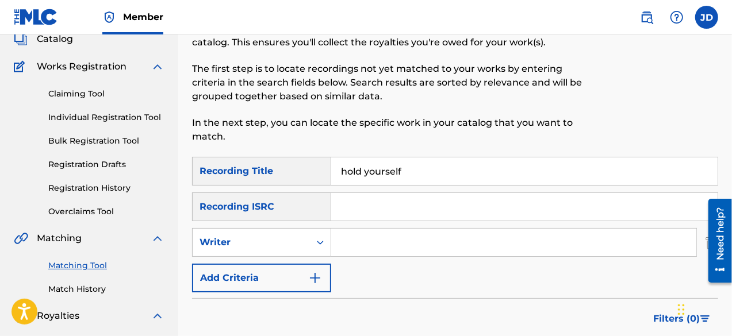
click at [283, 278] on button "Add Criteria" at bounding box center [261, 278] width 139 height 29
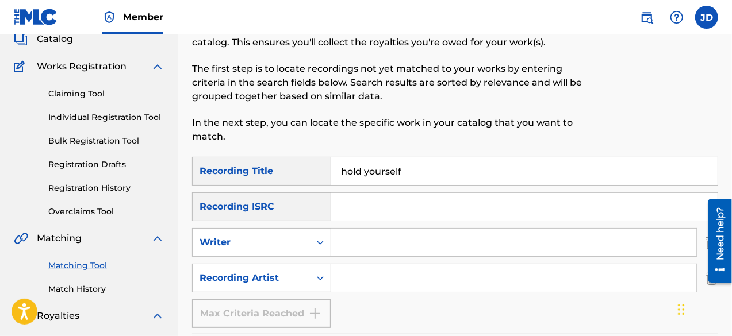
click at [357, 287] on input "Search Form" at bounding box center [513, 279] width 365 height 28
paste input "Bill Cole"
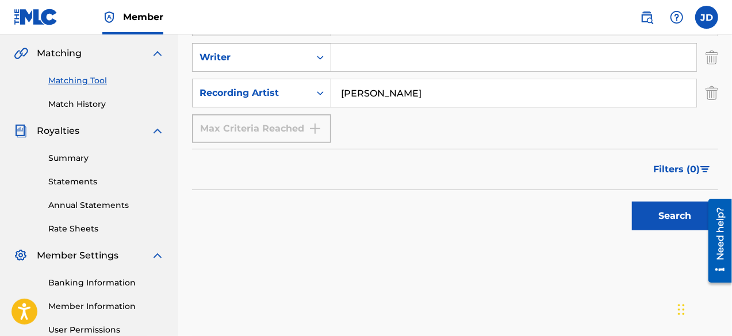
scroll to position [273, 0]
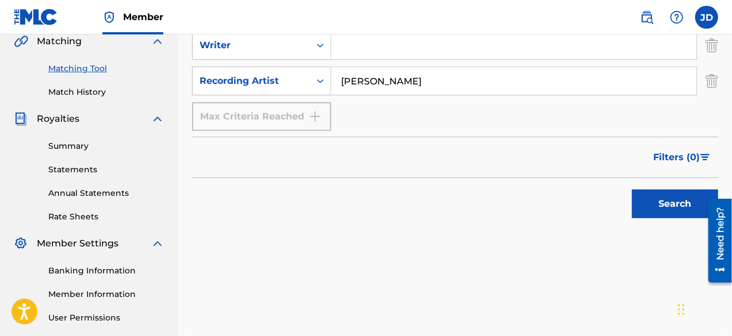
type input "Bill Cole"
click at [673, 204] on button "Search" at bounding box center [675, 204] width 86 height 29
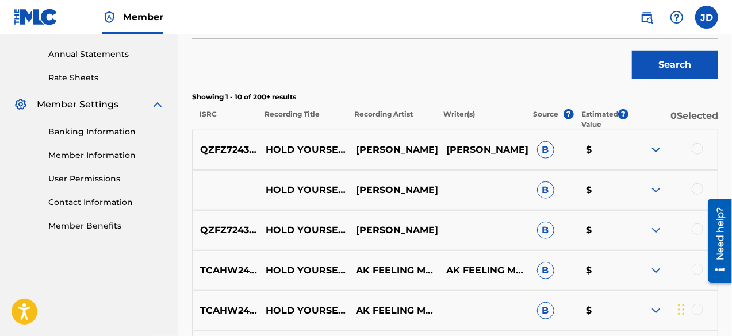
scroll to position [416, 0]
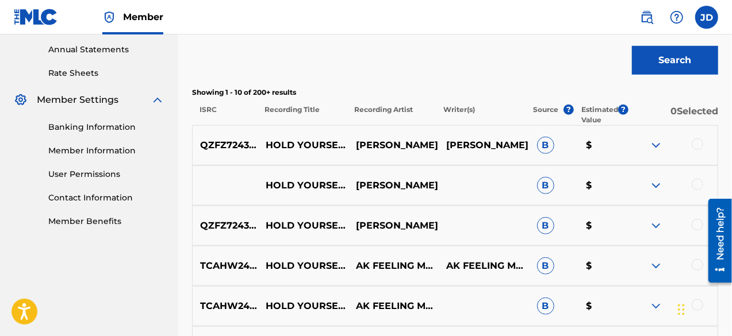
click at [700, 147] on div at bounding box center [698, 145] width 12 height 12
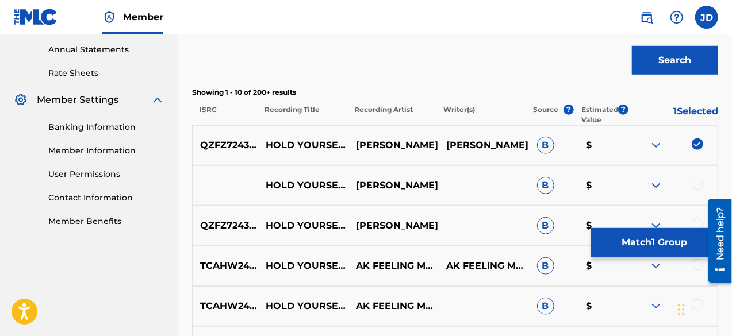
click at [700, 182] on div at bounding box center [698, 185] width 12 height 12
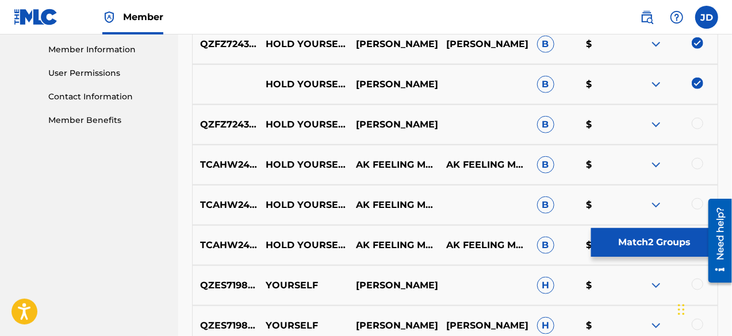
scroll to position [538, 0]
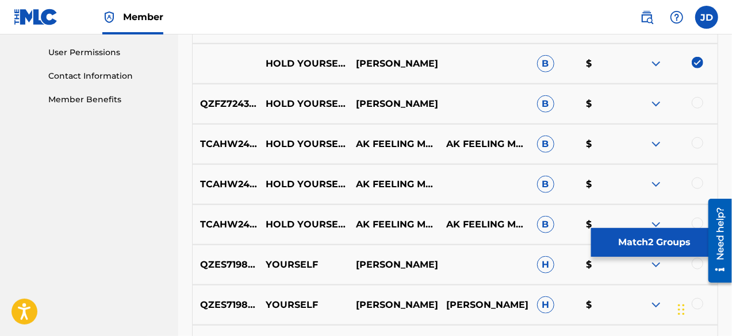
click at [700, 102] on div at bounding box center [698, 103] width 12 height 12
click at [661, 140] on img at bounding box center [656, 144] width 14 height 14
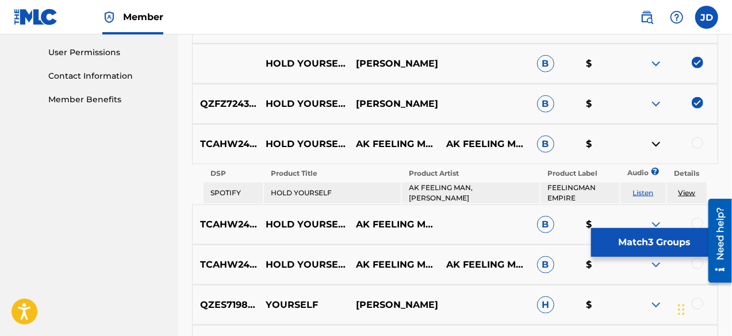
click at [661, 140] on img at bounding box center [656, 144] width 14 height 14
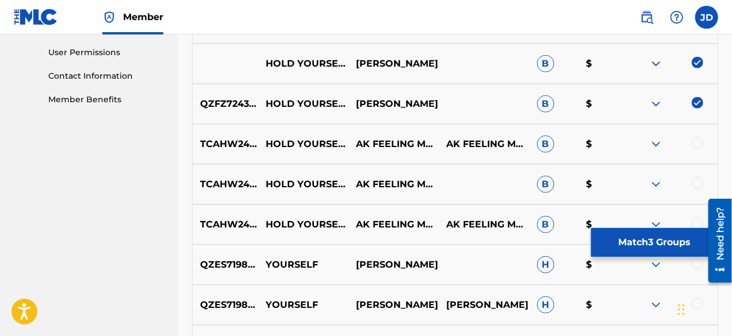
click at [695, 143] on div at bounding box center [698, 143] width 12 height 12
click at [652, 178] on img at bounding box center [656, 185] width 14 height 14
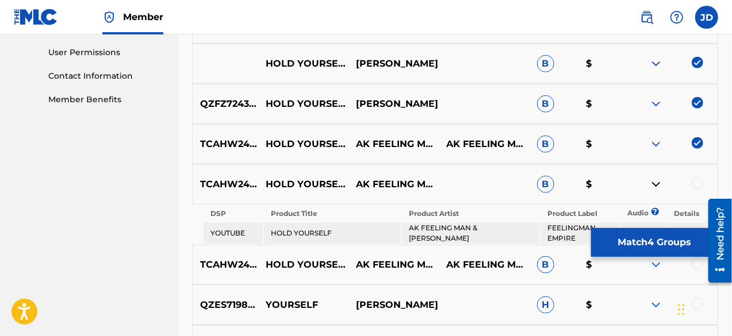
click at [652, 178] on img at bounding box center [656, 185] width 14 height 14
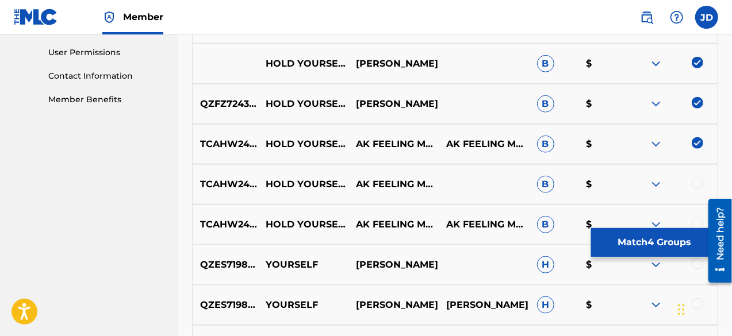
click at [697, 186] on div at bounding box center [698, 184] width 12 height 12
click at [699, 214] on div "TCAHW2448181 HOLD YOURSELF AK FEELING MAN|BILL COLE AK FEELING MAN BILL COLE B $" at bounding box center [455, 225] width 526 height 40
click at [699, 222] on div at bounding box center [698, 224] width 12 height 12
click at [673, 243] on button "Match 6 Groups" at bounding box center [654, 242] width 127 height 29
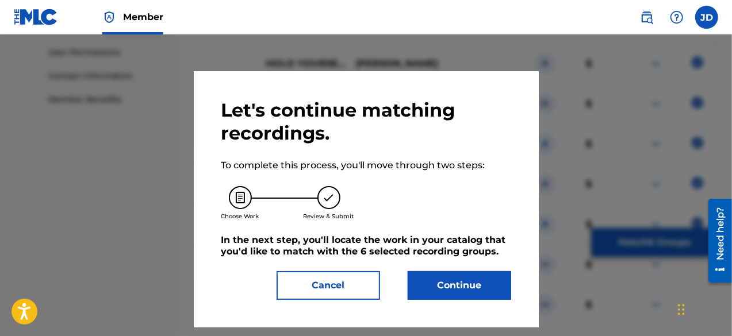
click at [475, 278] on button "Continue" at bounding box center [460, 285] width 104 height 29
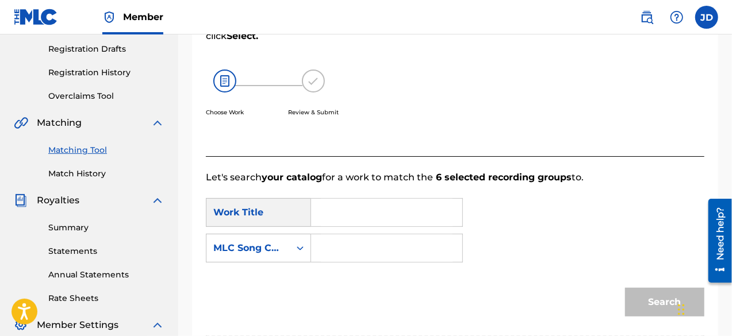
scroll to position [189, 0]
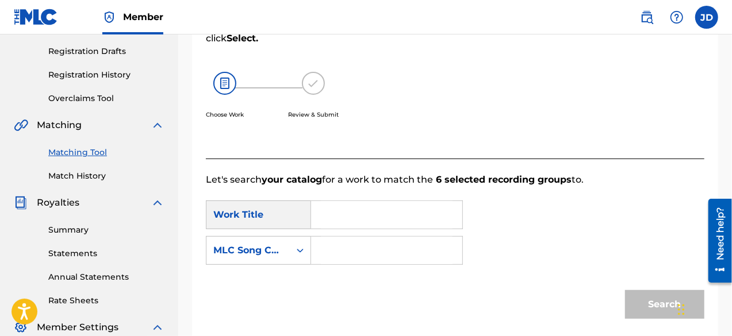
click at [389, 217] on input "Search Form" at bounding box center [387, 215] width 132 height 28
click at [377, 237] on input "Search Form" at bounding box center [387, 251] width 132 height 28
click at [350, 215] on input "hole yourself" at bounding box center [387, 215] width 132 height 28
type input "hold yourself"
click at [336, 239] on input "Search Form" at bounding box center [387, 251] width 132 height 28
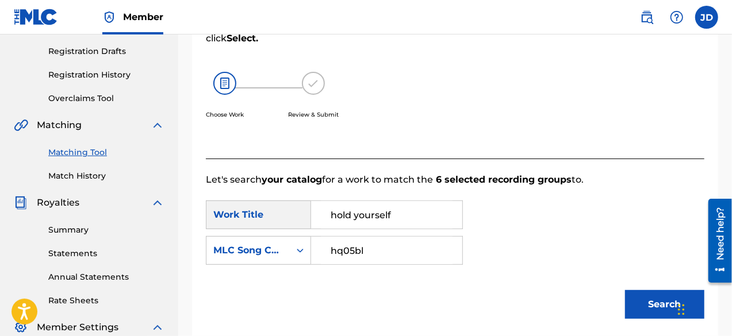
type input "hq05bl"
click at [649, 293] on button "Search" at bounding box center [664, 304] width 79 height 29
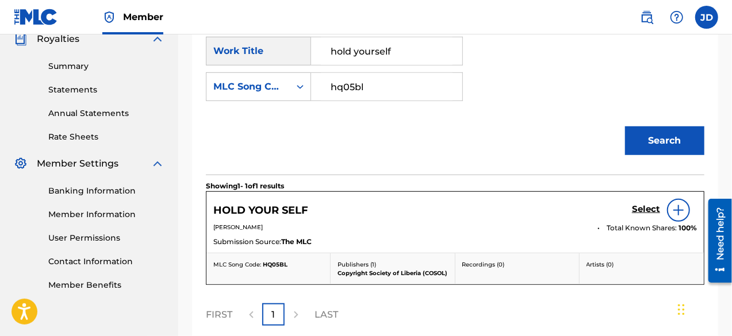
scroll to position [357, 0]
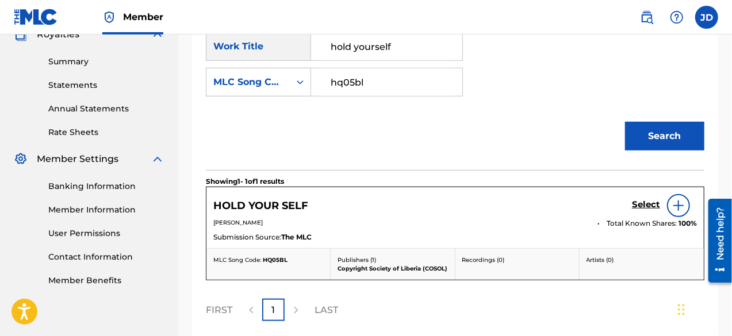
click at [652, 205] on h5 "Select" at bounding box center [646, 205] width 28 height 11
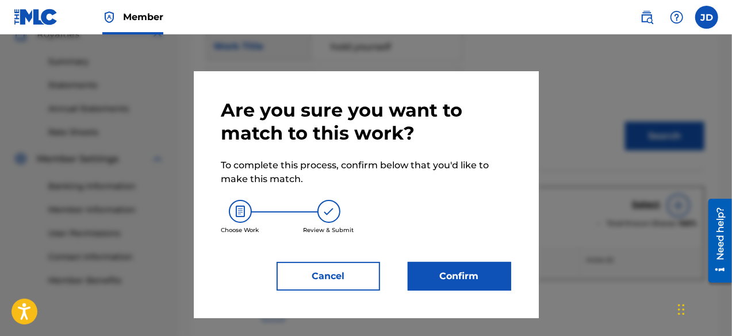
click at [468, 279] on button "Confirm" at bounding box center [460, 276] width 104 height 29
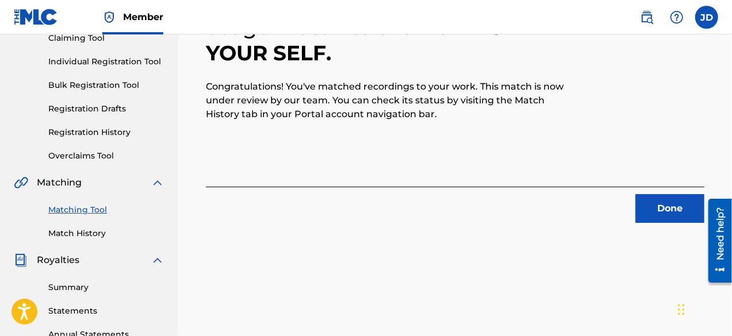
scroll to position [129, 0]
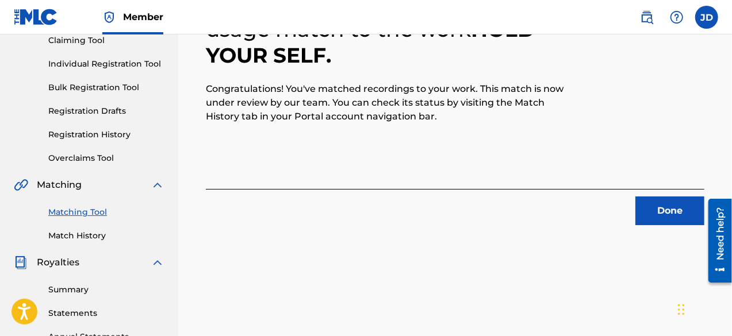
click at [662, 218] on button "Done" at bounding box center [669, 211] width 69 height 29
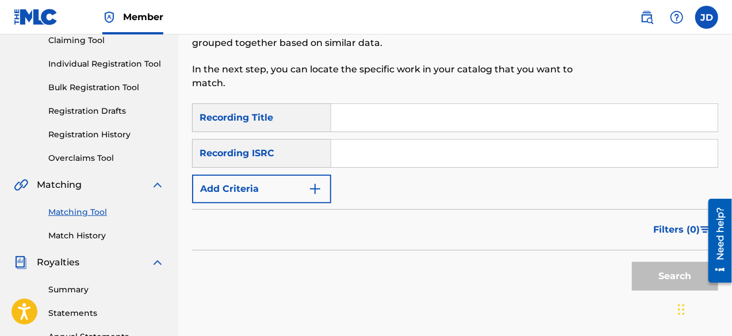
click at [662, 218] on button "Filters ( 0 )" at bounding box center [682, 230] width 72 height 29
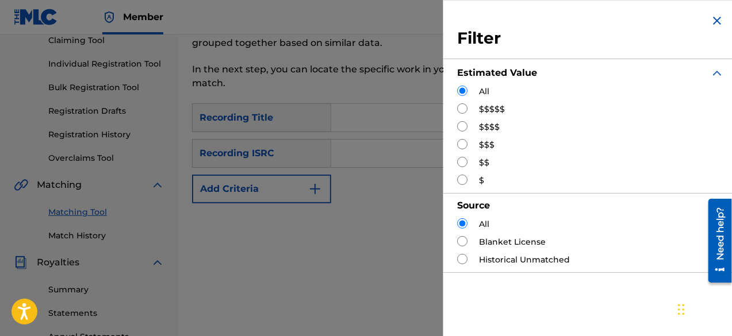
click at [366, 286] on div "Matching Tool The Matching Tool allows Members to match sound recordings to wor…" at bounding box center [455, 231] width 526 height 595
click at [716, 21] on img "Search Form" at bounding box center [717, 21] width 14 height 14
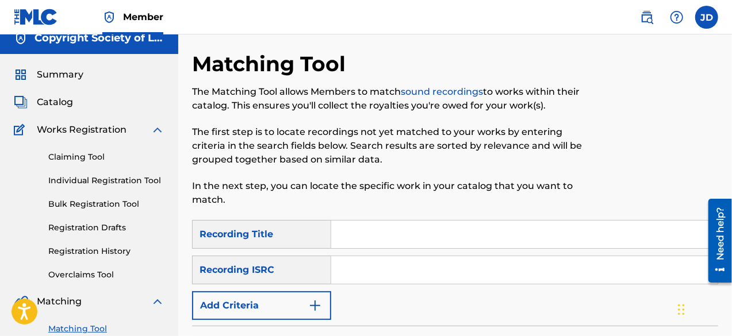
scroll to position [0, 0]
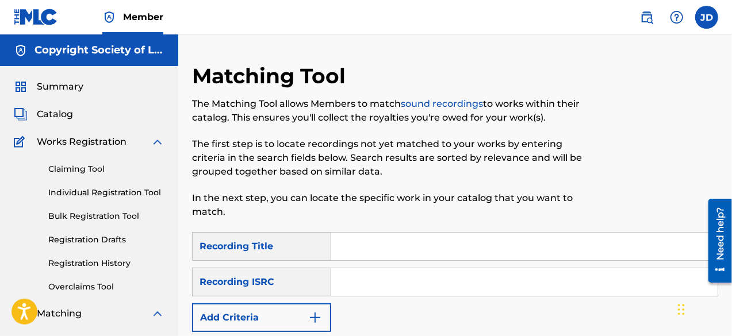
click at [60, 81] on span "Summary" at bounding box center [60, 87] width 47 height 14
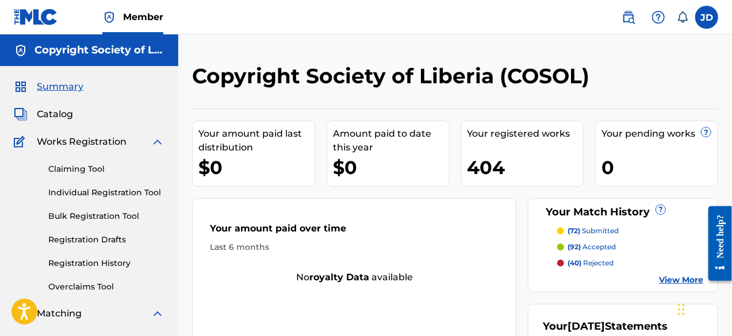
click at [66, 85] on span "Summary" at bounding box center [60, 87] width 47 height 14
click at [49, 119] on span "Catalog" at bounding box center [55, 115] width 36 height 14
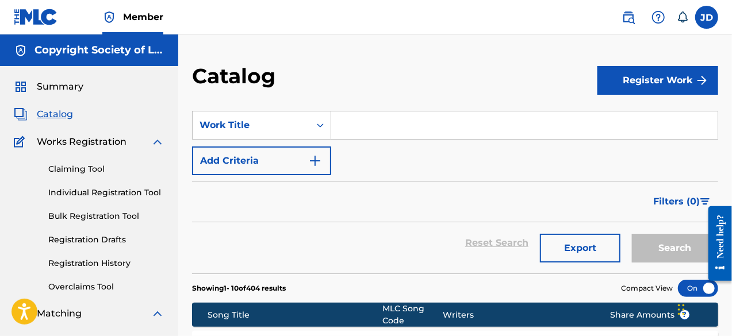
click at [54, 89] on span "Summary" at bounding box center [60, 87] width 47 height 14
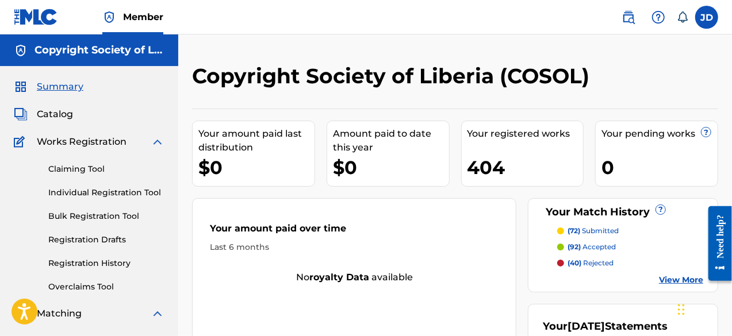
click at [664, 278] on link "View More" at bounding box center [681, 280] width 44 height 12
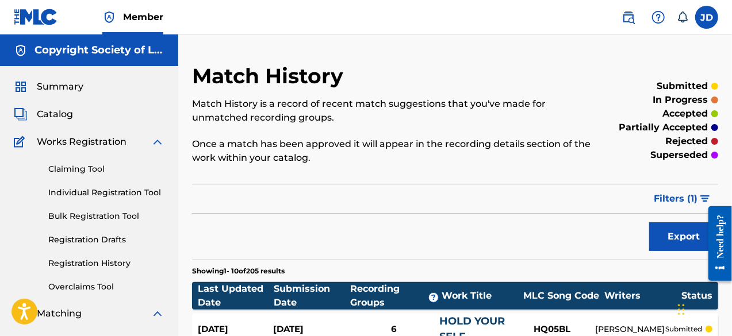
click at [102, 188] on link "Individual Registration Tool" at bounding box center [106, 193] width 116 height 12
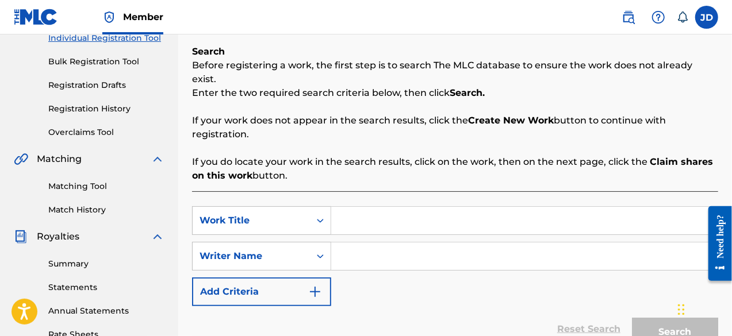
scroll to position [162, 0]
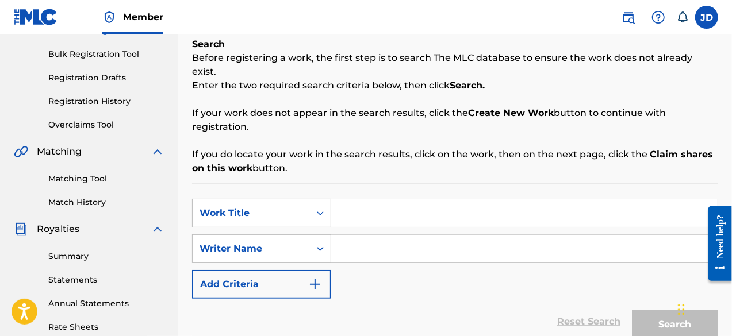
click at [97, 180] on link "Matching Tool" at bounding box center [106, 179] width 116 height 12
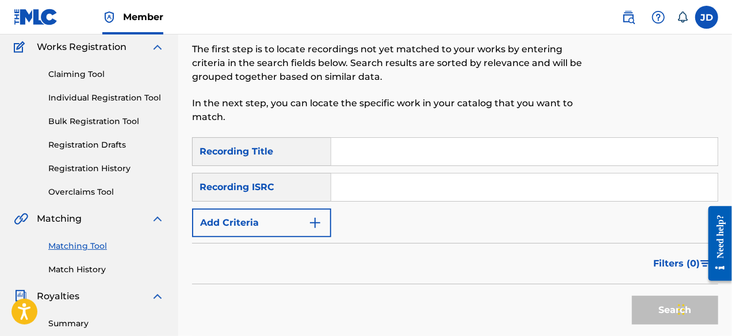
scroll to position [86, 0]
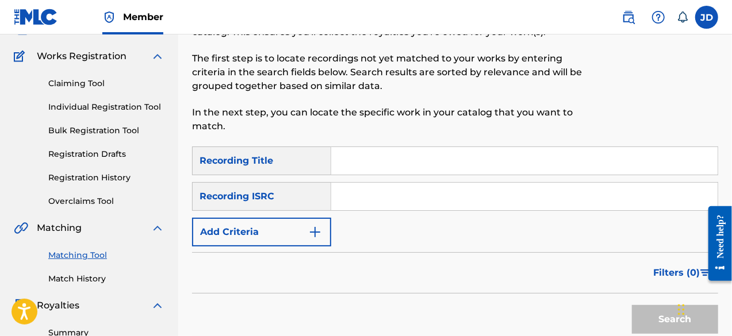
click at [405, 166] on input "Search Form" at bounding box center [524, 161] width 386 height 28
type input "R"
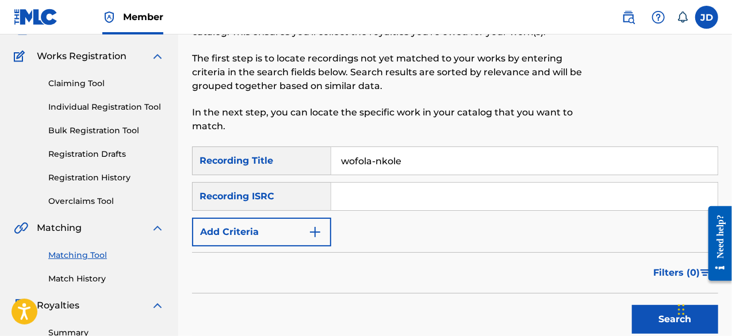
drag, startPoint x: 405, startPoint y: 166, endPoint x: 339, endPoint y: 164, distance: 66.2
click at [339, 164] on input "wofola-nkole" at bounding box center [524, 161] width 386 height 28
type input "wofola-nkole"
click at [290, 228] on button "Add Criteria" at bounding box center [261, 232] width 139 height 29
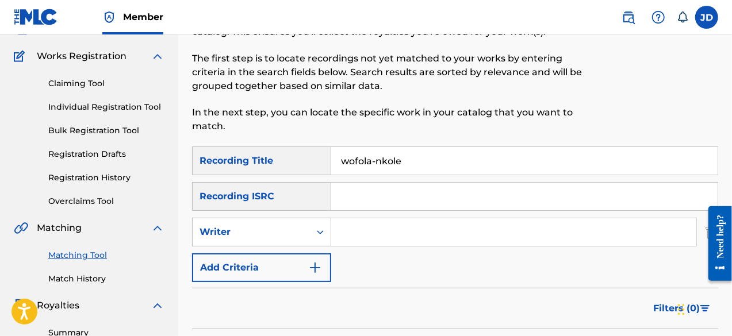
click at [297, 270] on button "Add Criteria" at bounding box center [261, 268] width 139 height 29
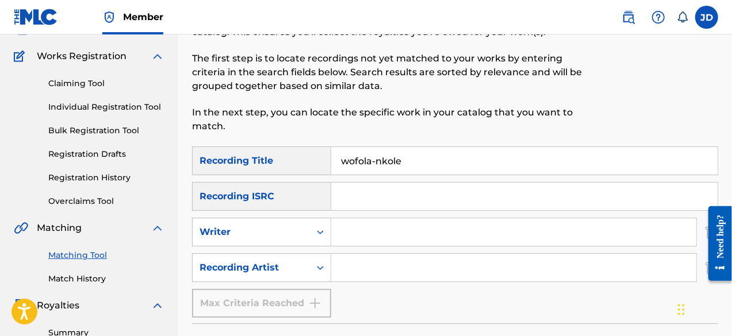
click at [352, 269] on input "Search Form" at bounding box center [513, 268] width 365 height 28
drag, startPoint x: 390, startPoint y: 271, endPoint x: 331, endPoint y: 269, distance: 58.7
click at [331, 269] on input "Rocka$h" at bounding box center [513, 268] width 365 height 28
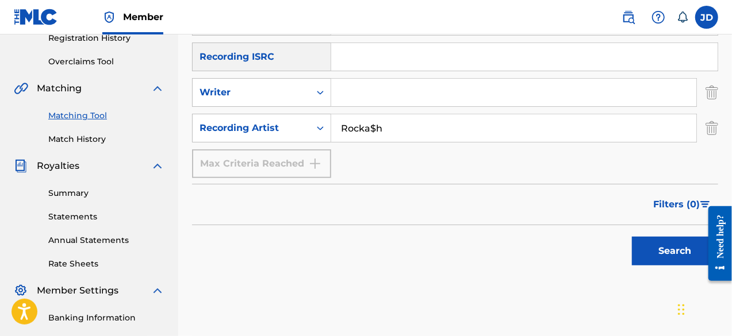
scroll to position [228, 0]
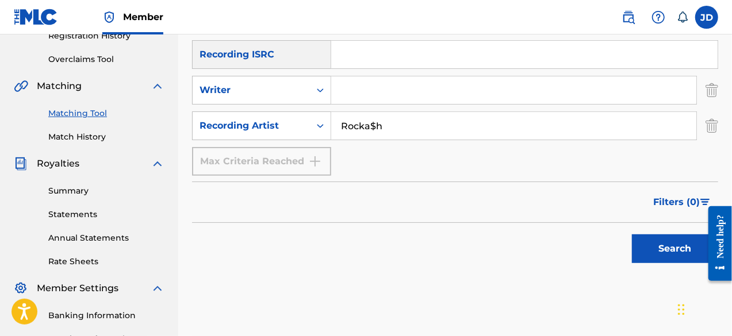
type input "Rocka$h"
click at [692, 258] on button "Search" at bounding box center [675, 249] width 86 height 29
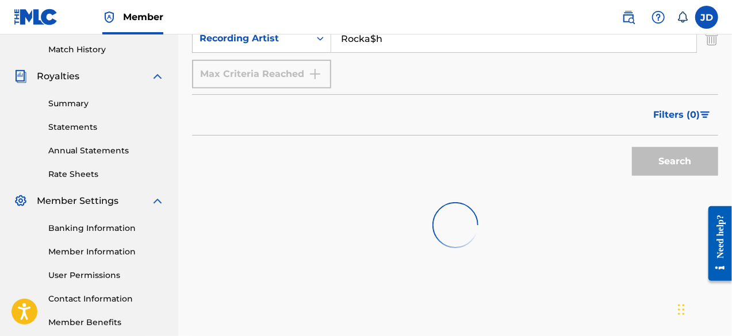
scroll to position [376, 0]
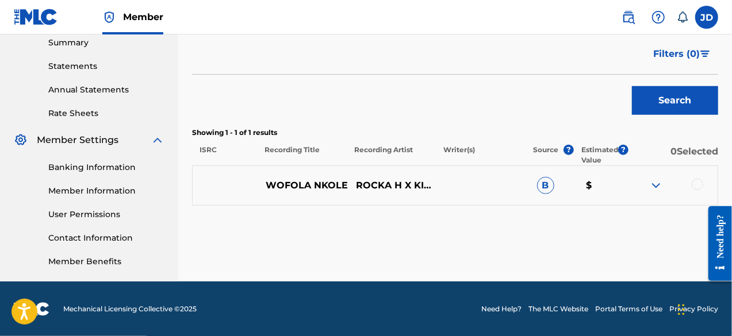
click at [703, 184] on div at bounding box center [698, 185] width 12 height 12
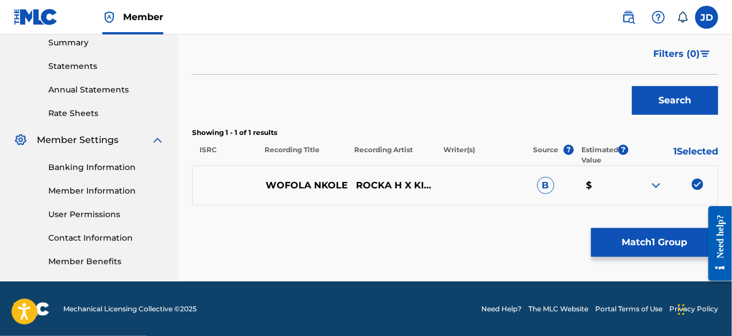
click at [663, 240] on button "Match 1 Group" at bounding box center [654, 242] width 127 height 29
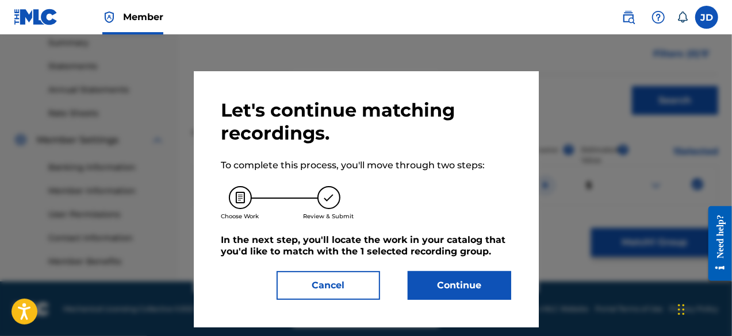
click at [480, 282] on button "Continue" at bounding box center [460, 285] width 104 height 29
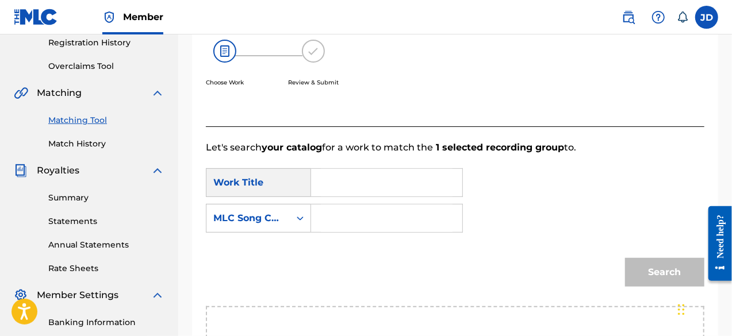
scroll to position [218, 0]
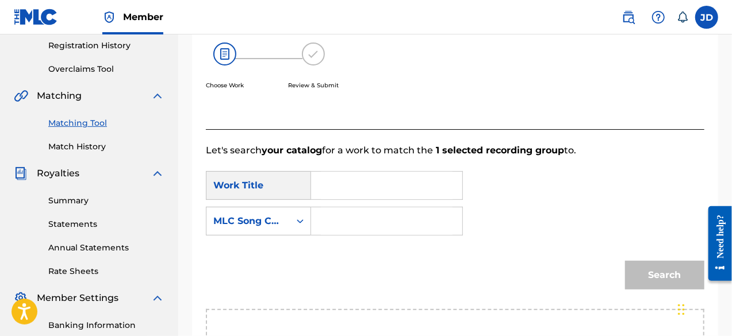
click at [369, 190] on input "Search Form" at bounding box center [387, 186] width 132 height 28
type input "wafola-nkole"
click at [354, 216] on input "Search Form" at bounding box center [387, 222] width 132 height 28
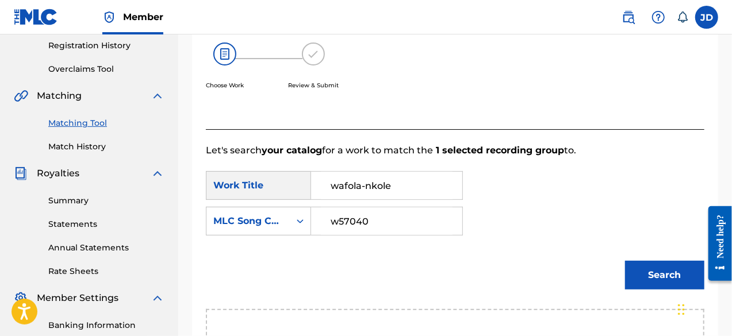
click at [657, 271] on button "Search" at bounding box center [664, 275] width 79 height 29
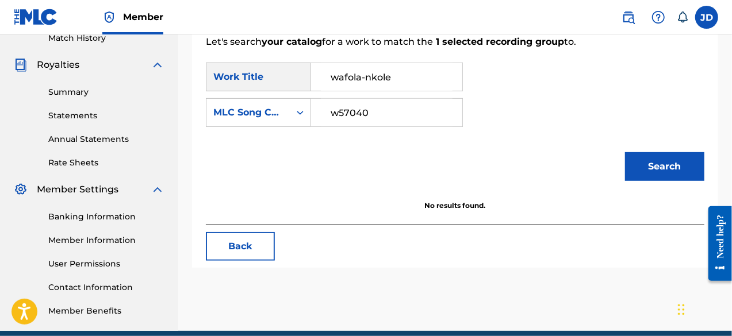
scroll to position [328, 0]
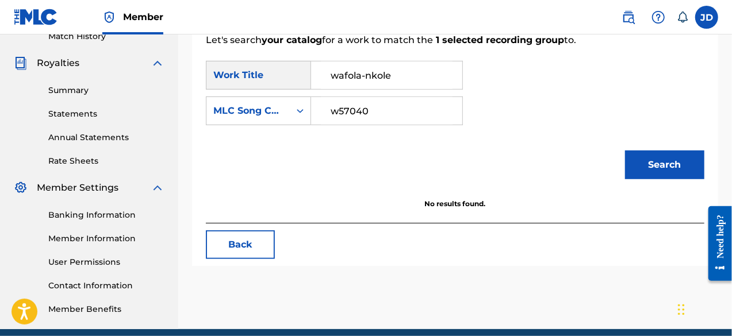
click at [357, 109] on input "w57040" at bounding box center [387, 111] width 132 height 28
click at [638, 163] on button "Search" at bounding box center [664, 165] width 79 height 29
click at [357, 114] on input "w57040" at bounding box center [387, 111] width 132 height 28
click at [640, 162] on button "Search" at bounding box center [664, 165] width 79 height 29
click at [380, 113] on input "w57040" at bounding box center [387, 111] width 132 height 28
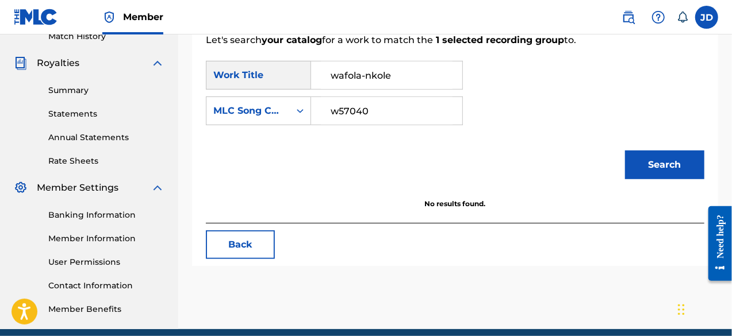
click at [669, 166] on button "Search" at bounding box center [664, 165] width 79 height 29
click at [382, 111] on input "w57040" at bounding box center [387, 111] width 132 height 28
click at [660, 170] on button "Search" at bounding box center [664, 165] width 79 height 29
click at [355, 109] on input "w5704o" at bounding box center [387, 111] width 132 height 28
click at [671, 162] on button "Search" at bounding box center [664, 165] width 79 height 29
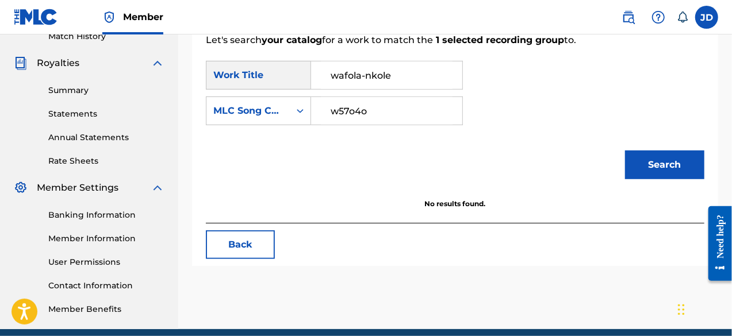
click at [366, 110] on input "w57o4o" at bounding box center [387, 111] width 132 height 28
click at [644, 173] on button "Search" at bounding box center [664, 165] width 79 height 29
click at [354, 112] on input "w57o40" at bounding box center [387, 111] width 132 height 28
click at [386, 114] on input "w57040" at bounding box center [387, 111] width 132 height 28
type input "w5704o"
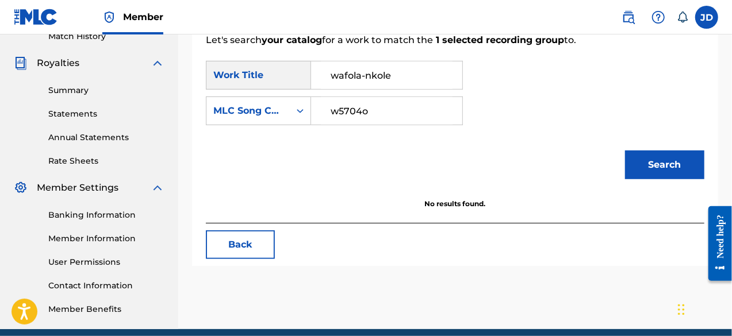
click at [646, 160] on button "Search" at bounding box center [664, 165] width 79 height 29
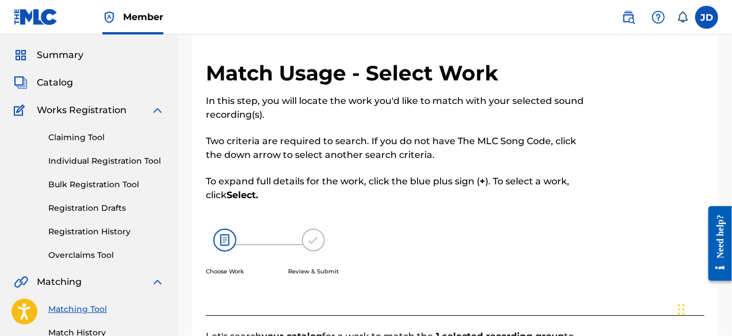
scroll to position [28, 0]
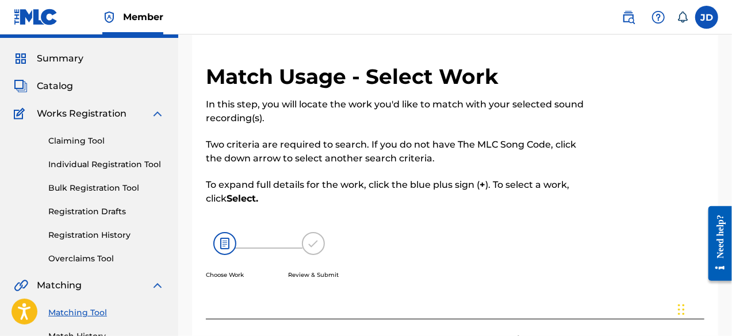
click at [81, 166] on link "Individual Registration Tool" at bounding box center [106, 165] width 116 height 12
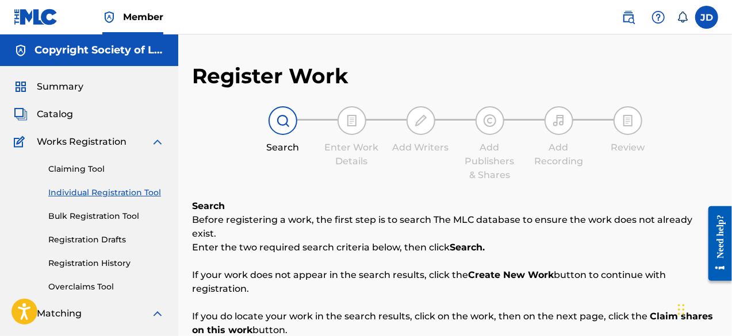
click at [52, 108] on span "Catalog" at bounding box center [55, 115] width 36 height 14
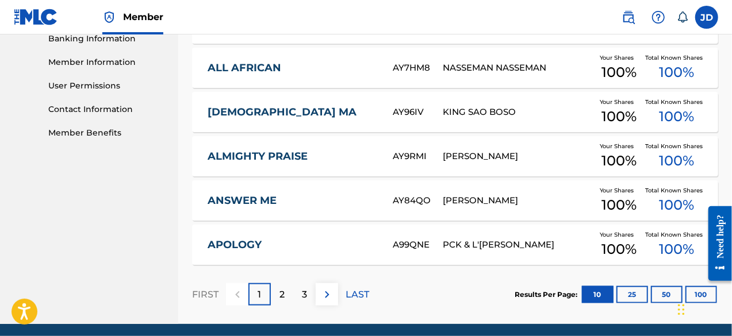
scroll to position [547, 0]
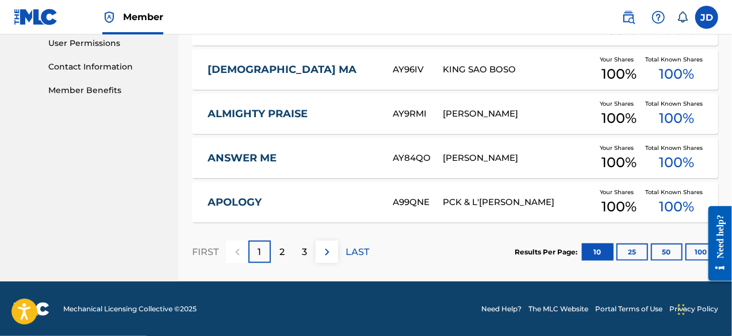
click at [696, 260] on button "100" at bounding box center [701, 252] width 32 height 17
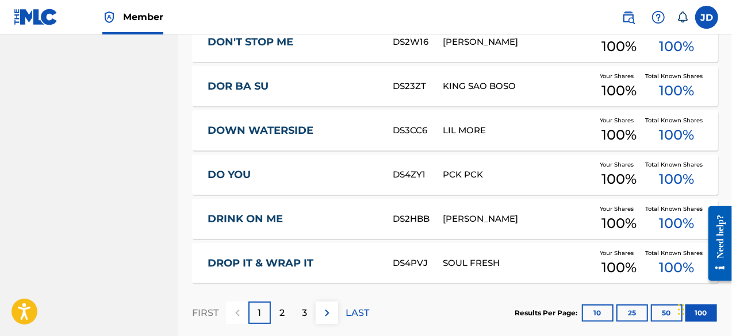
scroll to position [4533, 0]
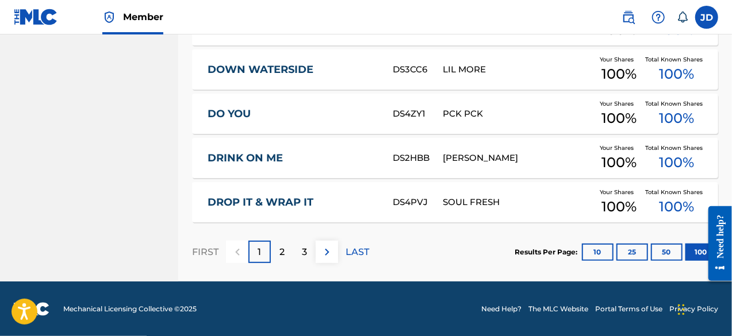
click at [325, 259] on button at bounding box center [327, 252] width 22 height 22
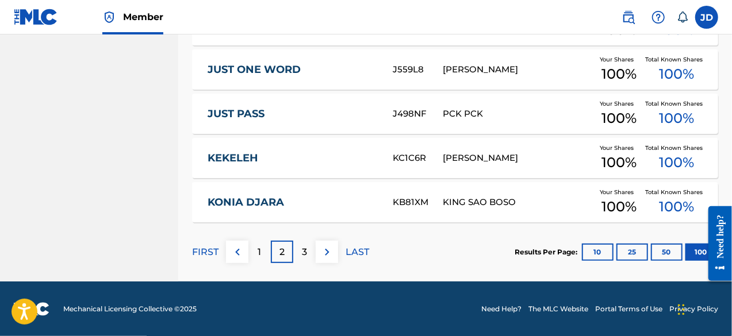
click at [333, 262] on button at bounding box center [327, 252] width 22 height 22
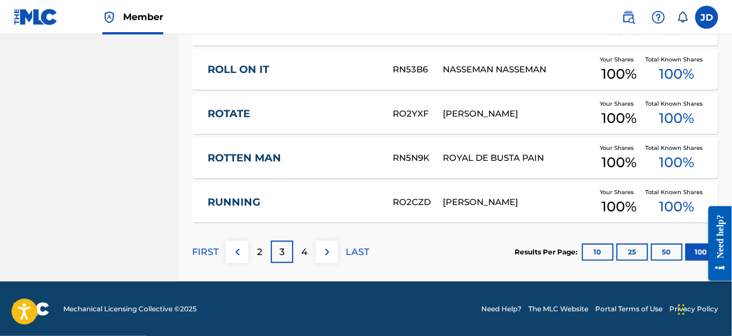
click at [311, 257] on div "4" at bounding box center [304, 252] width 22 height 22
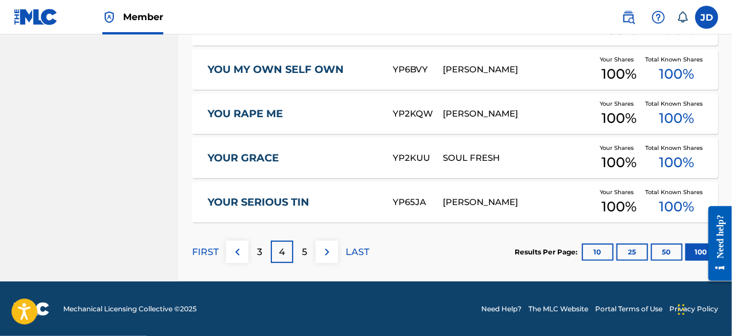
click at [311, 251] on div "5" at bounding box center [304, 252] width 22 height 22
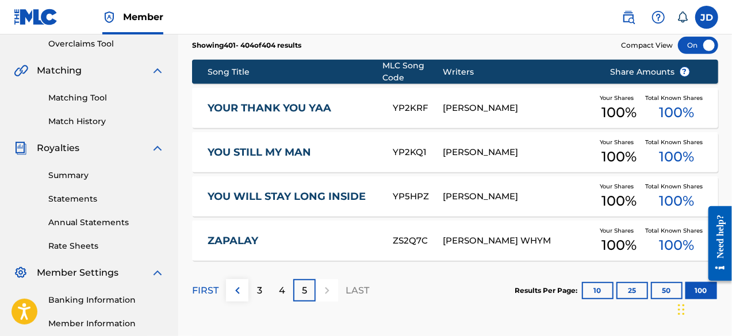
scroll to position [252, 0]
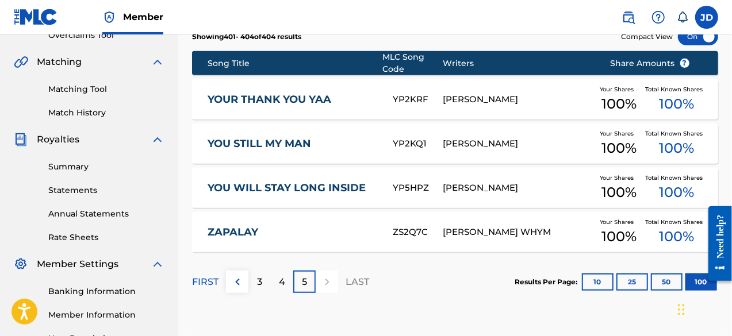
click at [285, 282] on div "4" at bounding box center [282, 282] width 22 height 22
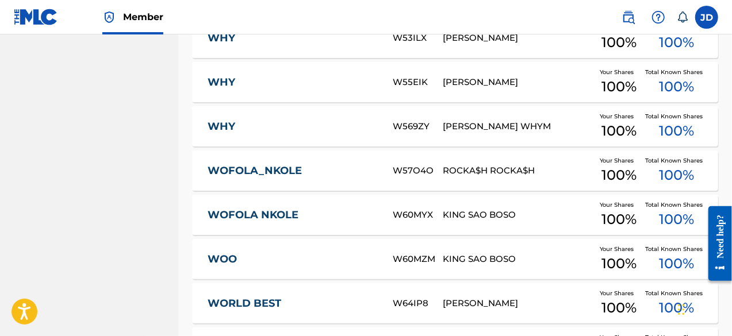
scroll to position [4016, 0]
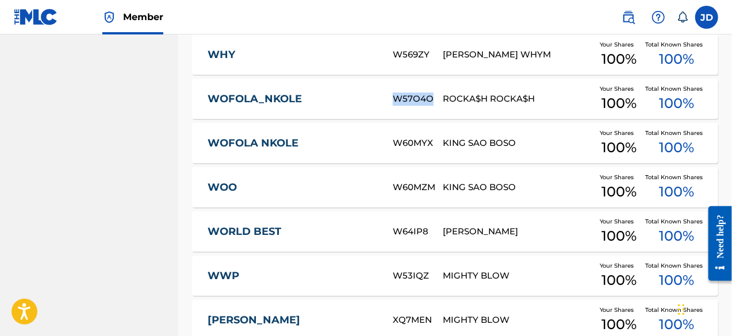
drag, startPoint x: 433, startPoint y: 98, endPoint x: 394, endPoint y: 97, distance: 38.6
click at [394, 97] on div "W57O4O" at bounding box center [418, 99] width 50 height 13
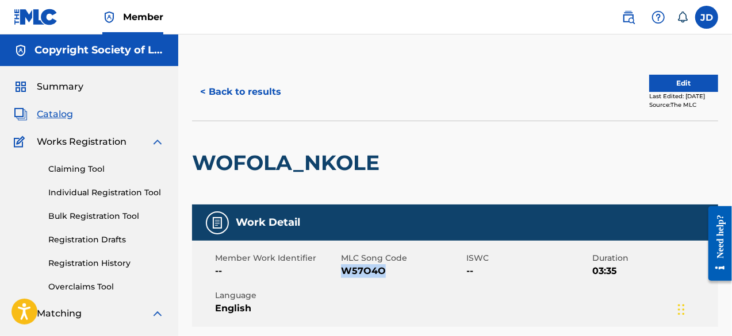
drag, startPoint x: 345, startPoint y: 272, endPoint x: 381, endPoint y: 283, distance: 37.3
click at [381, 283] on div "Member Work Identifier -- MLC Song Code W57O4O ISWC -- Duration 03:35 Language …" at bounding box center [455, 284] width 526 height 86
copy span "W57O4O"
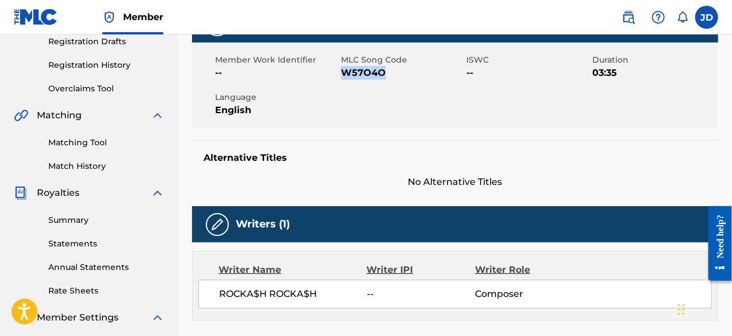
scroll to position [206, 0]
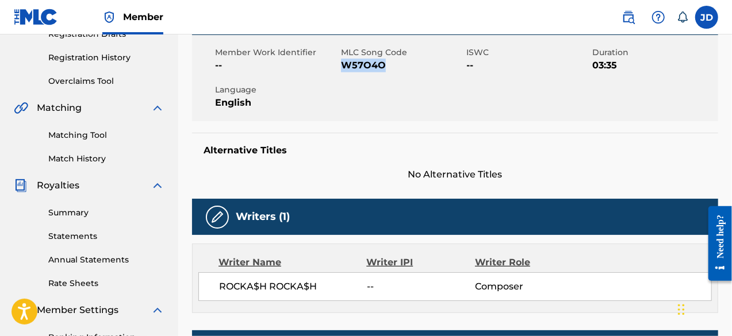
click at [59, 140] on link "Matching Tool" at bounding box center [106, 135] width 116 height 12
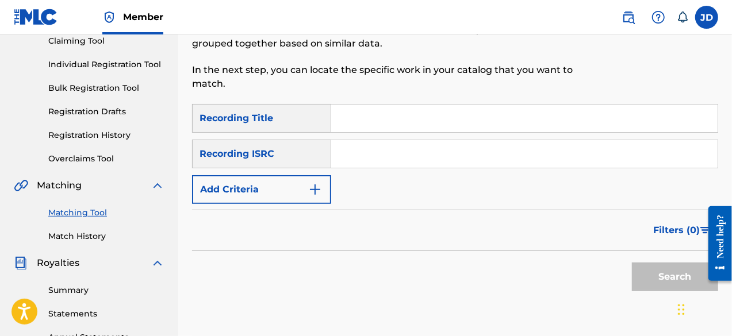
scroll to position [129, 0]
click at [275, 187] on button "Add Criteria" at bounding box center [261, 189] width 139 height 29
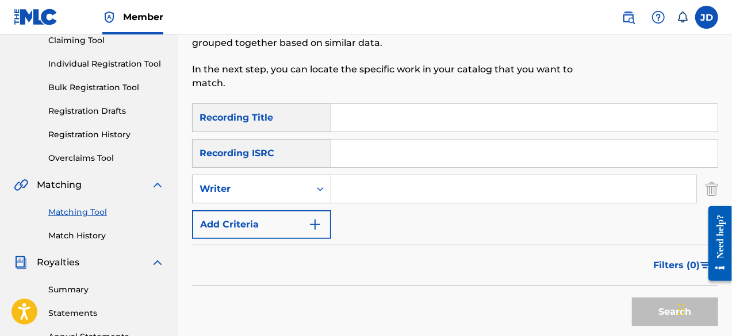
click at [271, 220] on button "Add Criteria" at bounding box center [261, 224] width 139 height 29
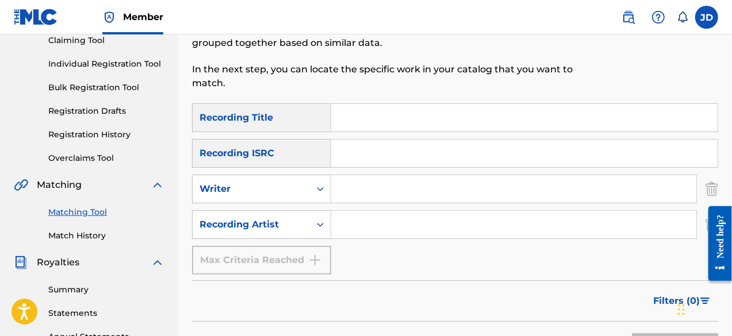
click at [350, 125] on input "Search Form" at bounding box center [524, 118] width 386 height 28
type input "wofola-nkole"
click at [362, 223] on input "Search Form" at bounding box center [513, 225] width 365 height 28
type input "Rocka$h"
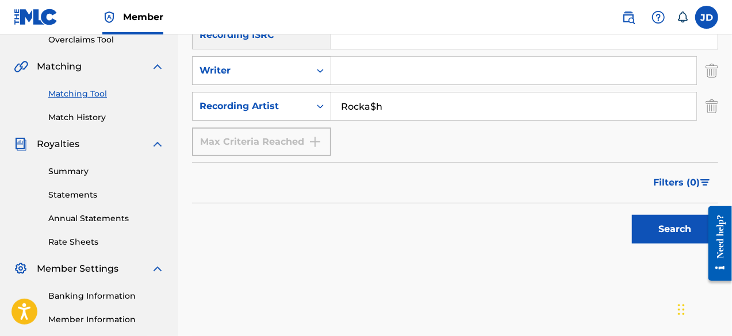
scroll to position [259, 0]
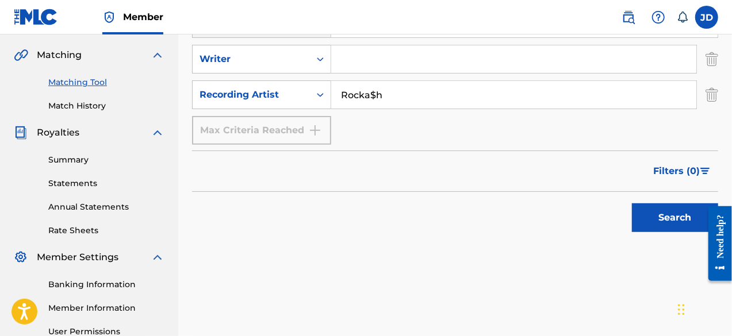
click at [687, 216] on button "Search" at bounding box center [675, 218] width 86 height 29
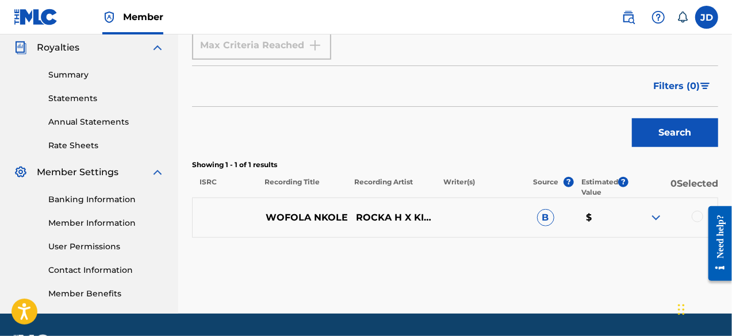
scroll to position [376, 0]
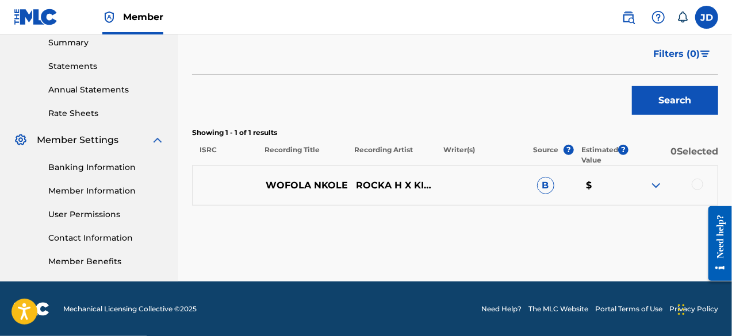
click at [699, 183] on div at bounding box center [698, 185] width 12 height 12
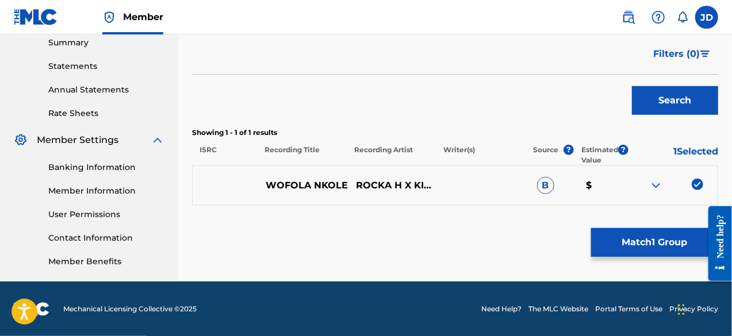
click at [665, 238] on button "Match 1 Group" at bounding box center [654, 242] width 127 height 29
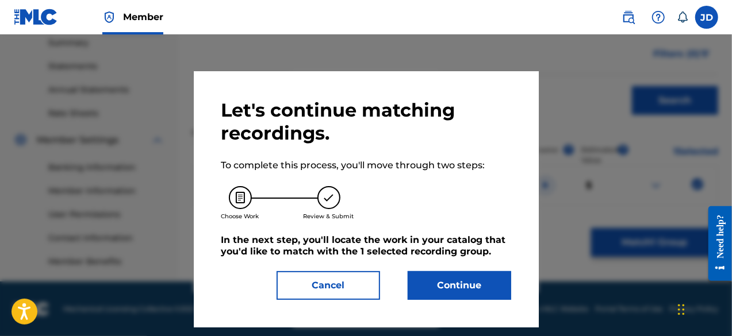
click at [471, 292] on button "Continue" at bounding box center [460, 285] width 104 height 29
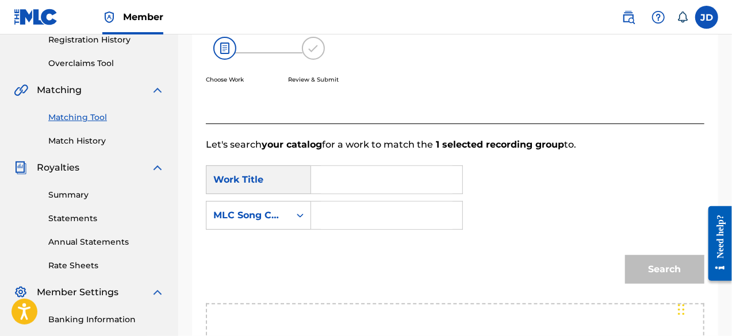
scroll to position [219, 0]
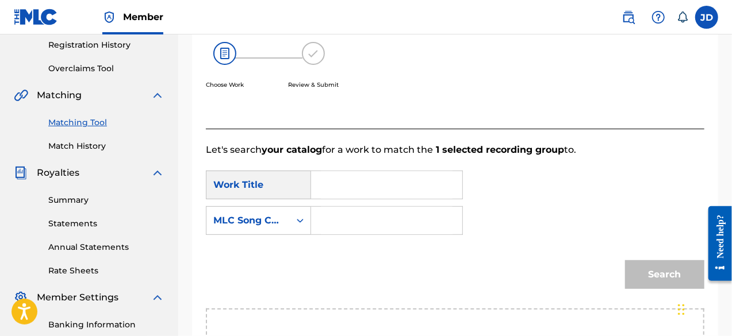
click at [358, 181] on input "Search Form" at bounding box center [387, 185] width 132 height 28
type input "wafola-nkole"
click at [340, 216] on input "Search Form" at bounding box center [387, 221] width 132 height 28
paste input "W57O4O"
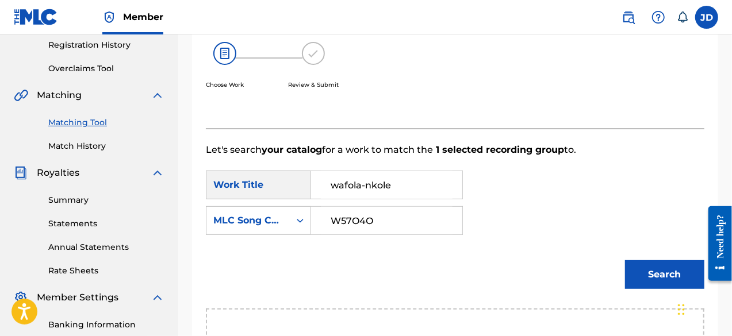
type input "W57O4O"
click at [638, 266] on button "Search" at bounding box center [664, 274] width 79 height 29
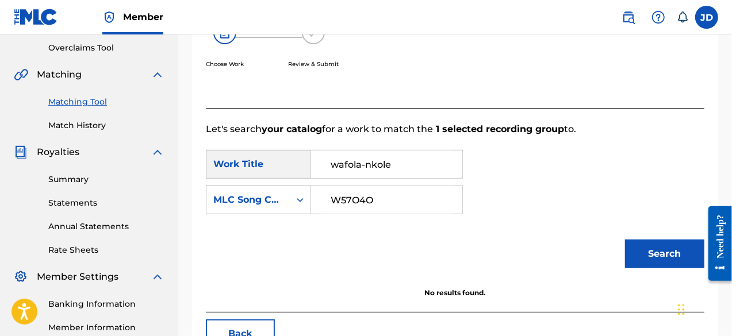
scroll to position [225, 0]
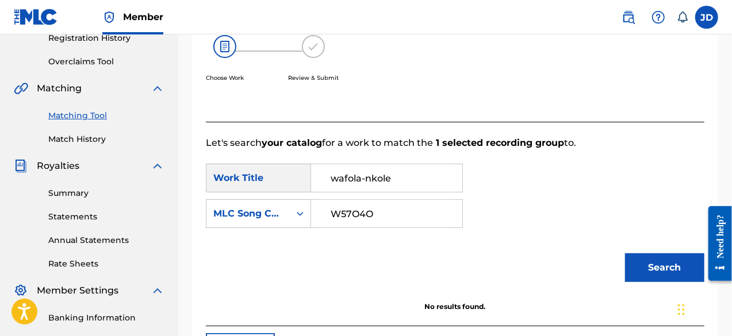
click at [346, 178] on input "wafola-nkole" at bounding box center [387, 178] width 132 height 28
click at [636, 278] on button "Search" at bounding box center [664, 268] width 79 height 29
click at [660, 260] on button "Search" at bounding box center [664, 268] width 79 height 29
click at [368, 178] on input "wofola-nkole" at bounding box center [387, 178] width 132 height 28
type input "wofola_nkole"
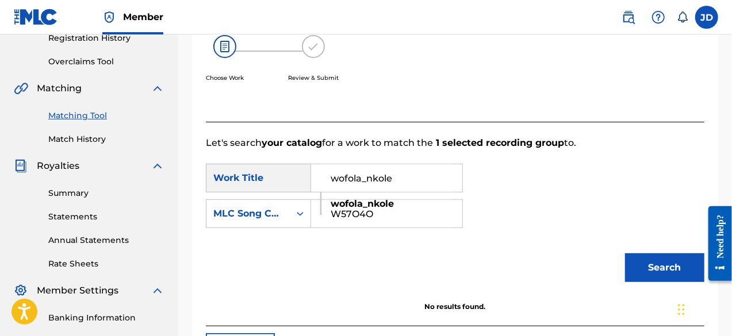
click at [380, 204] on strong "wofola_nkole" at bounding box center [362, 203] width 63 height 11
click at [649, 277] on button "Search" at bounding box center [664, 268] width 79 height 29
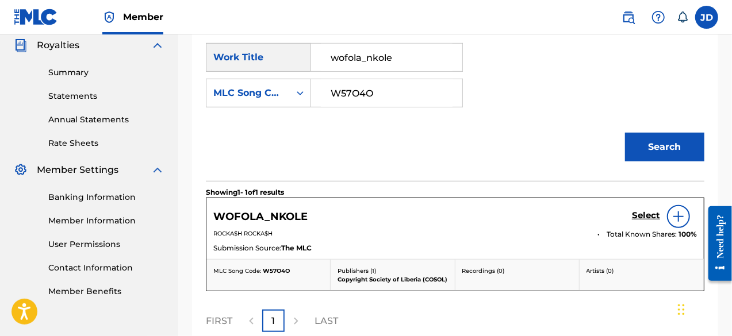
scroll to position [347, 0]
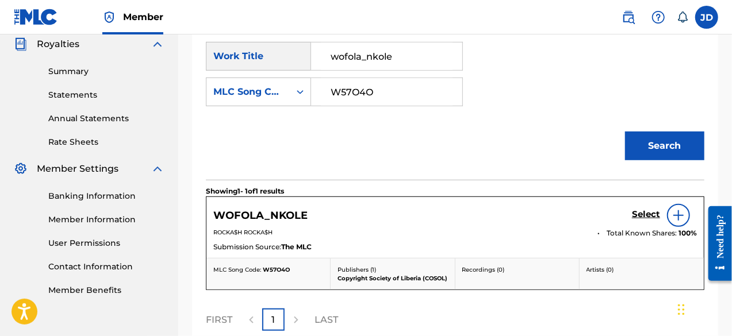
click at [650, 213] on h5 "Select" at bounding box center [646, 214] width 28 height 11
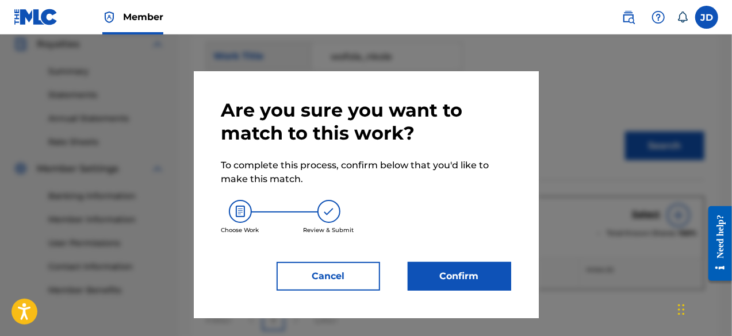
click at [439, 267] on button "Confirm" at bounding box center [460, 276] width 104 height 29
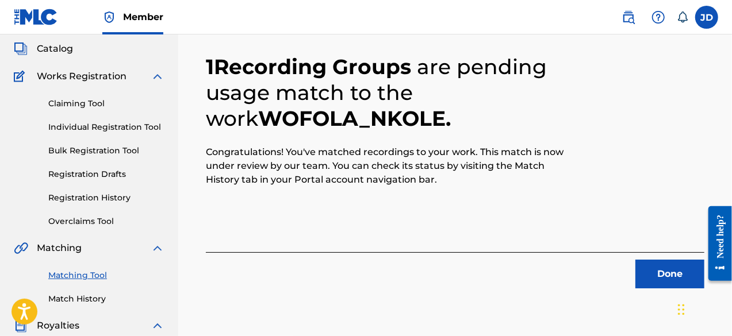
scroll to position [64, 0]
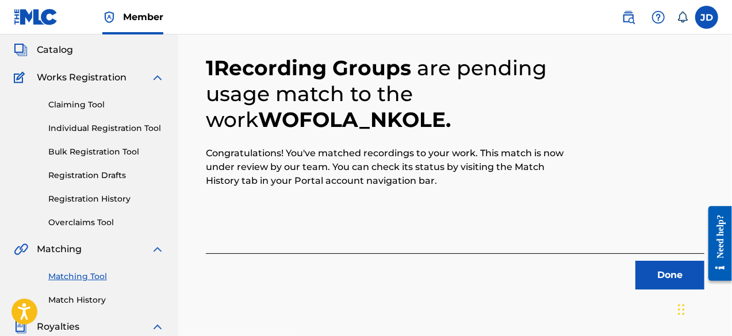
click at [664, 267] on button "Done" at bounding box center [669, 275] width 69 height 29
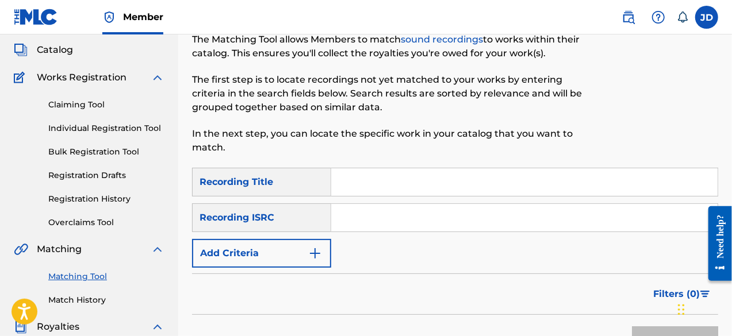
click at [279, 243] on button "Add Criteria" at bounding box center [261, 253] width 139 height 29
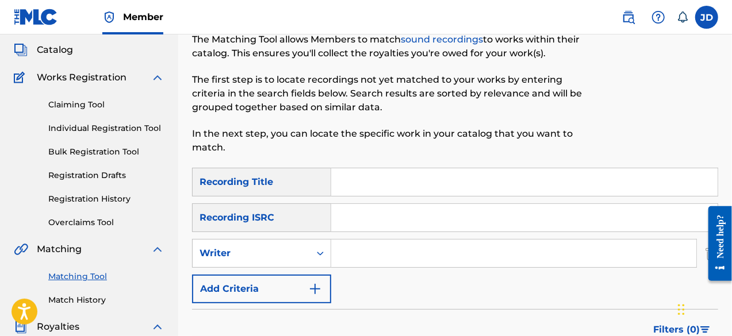
click at [266, 285] on button "Add Criteria" at bounding box center [261, 289] width 139 height 29
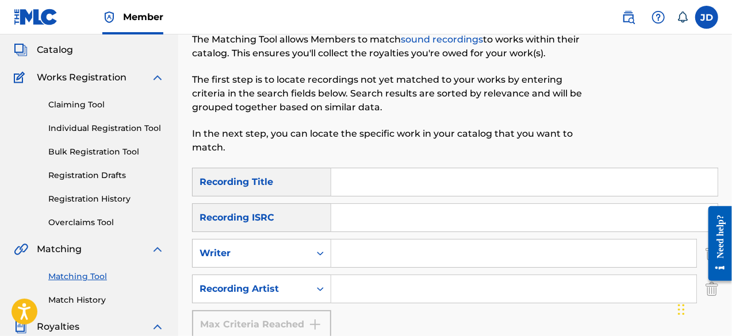
click at [356, 182] on input "Search Form" at bounding box center [524, 182] width 386 height 28
type input "no bad vibes"
click at [364, 298] on input "Search Form" at bounding box center [513, 289] width 365 height 28
type input "Rocka$h"
drag, startPoint x: 388, startPoint y: 286, endPoint x: 336, endPoint y: 281, distance: 52.0
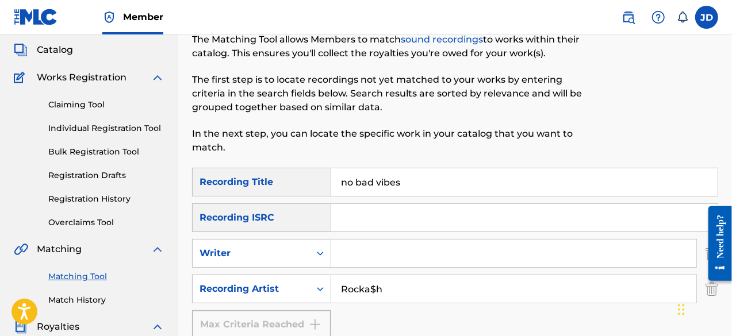
click at [336, 281] on input "Rocka$h" at bounding box center [513, 289] width 365 height 28
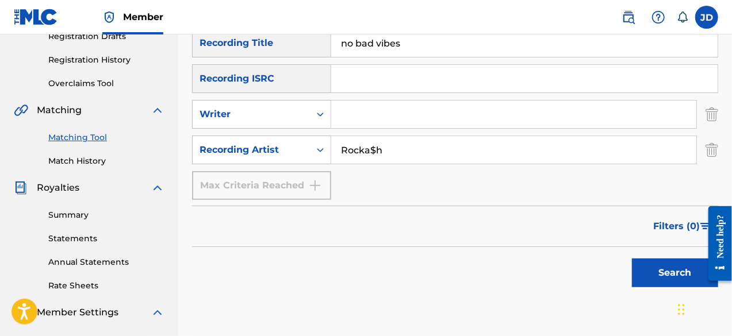
scroll to position [209, 0]
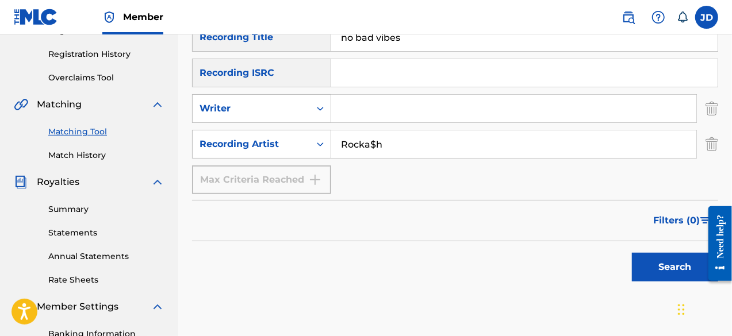
click at [660, 266] on button "Search" at bounding box center [675, 267] width 86 height 29
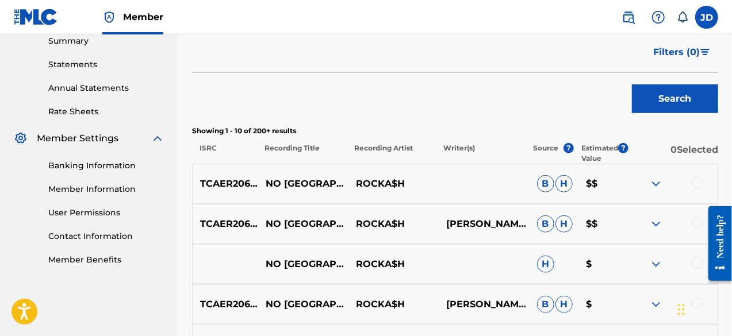
scroll to position [391, 0]
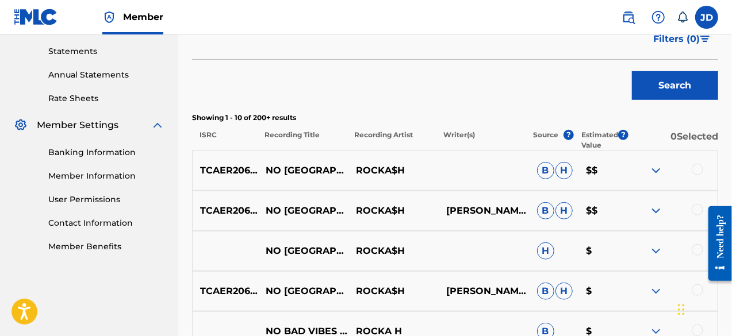
click at [700, 168] on div at bounding box center [698, 170] width 12 height 12
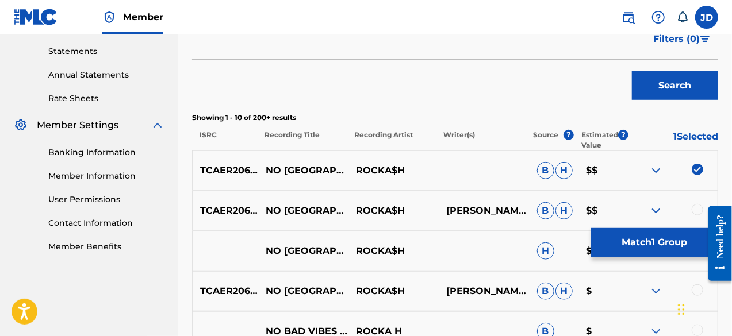
click at [698, 205] on div at bounding box center [698, 210] width 12 height 12
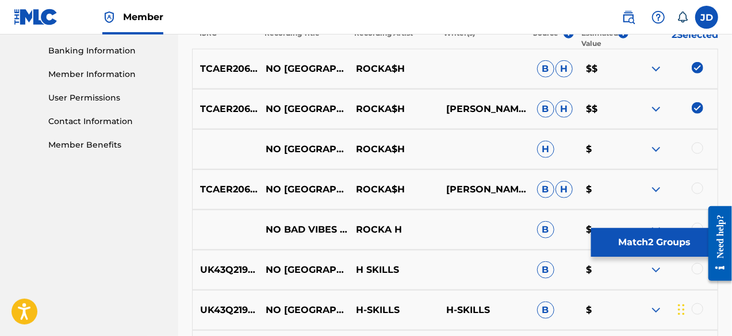
scroll to position [499, 0]
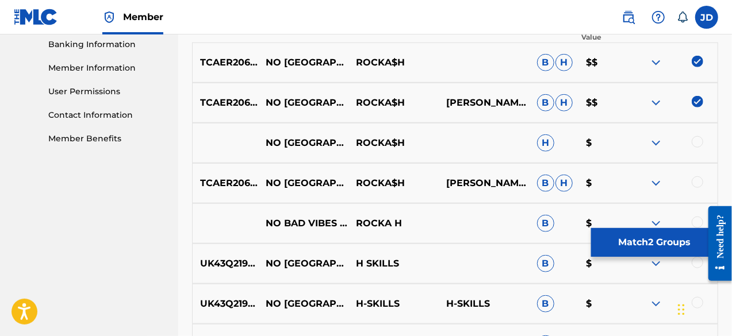
click at [697, 148] on div at bounding box center [672, 143] width 90 height 14
click at [697, 145] on div at bounding box center [698, 142] width 12 height 12
click at [698, 180] on div at bounding box center [698, 183] width 12 height 12
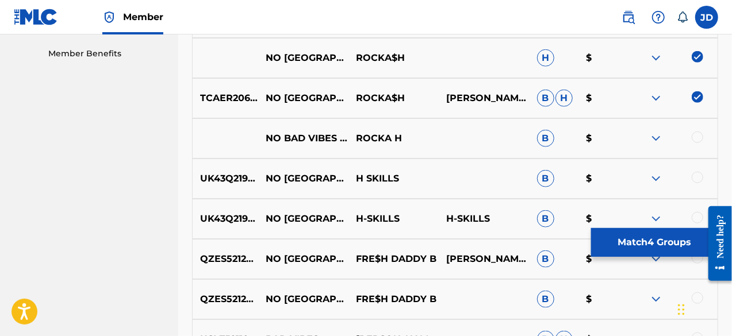
scroll to position [587, 0]
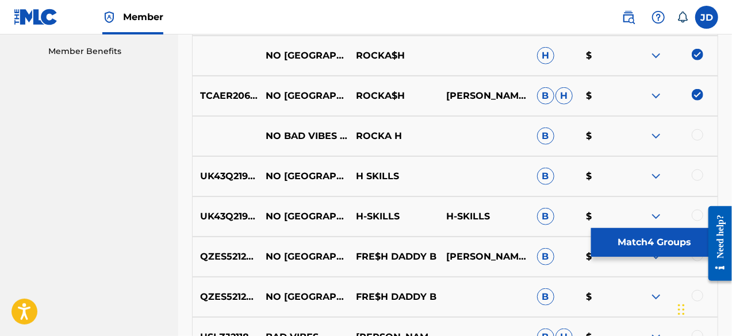
click at [648, 243] on button "Match 4 Groups" at bounding box center [654, 242] width 127 height 29
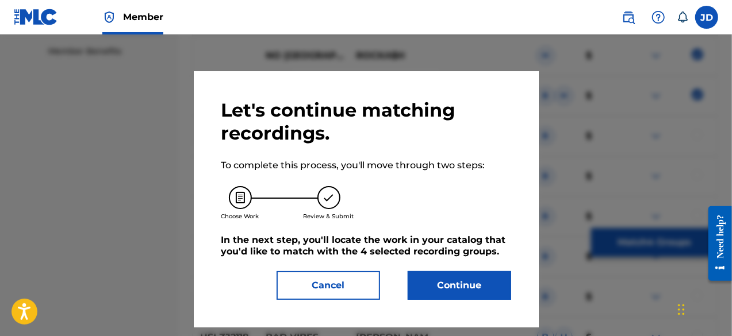
click at [454, 285] on button "Continue" at bounding box center [460, 285] width 104 height 29
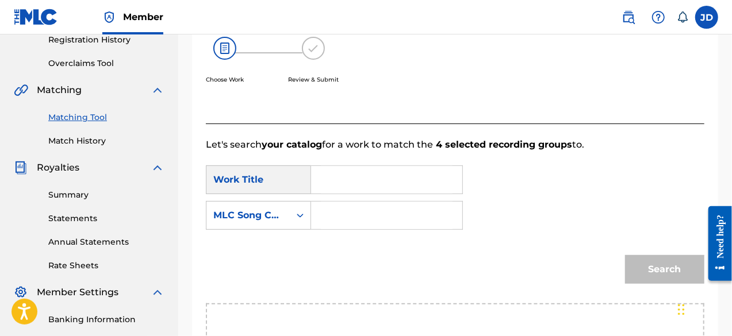
scroll to position [216, 0]
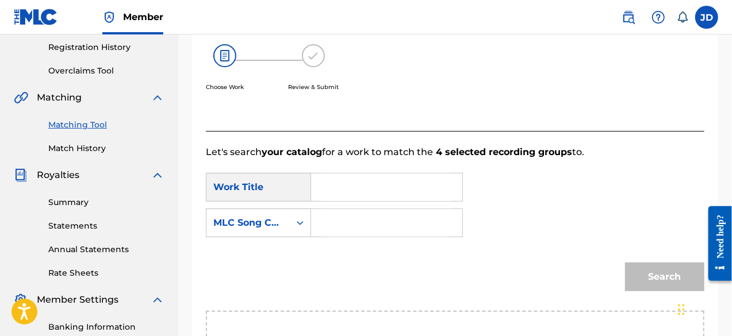
click at [391, 190] on input "Search Form" at bounding box center [387, 188] width 132 height 28
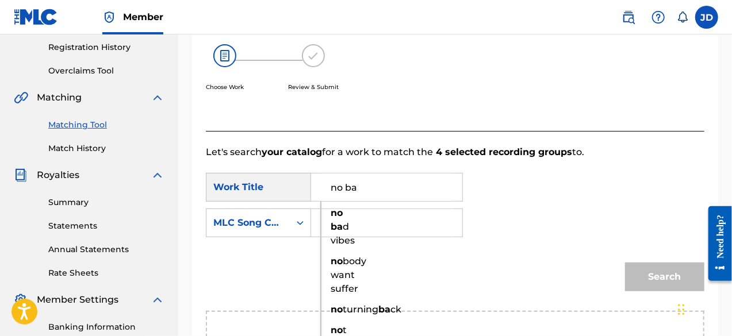
click at [352, 240] on span "d vibes" at bounding box center [343, 233] width 24 height 25
type input "no bad vibes"
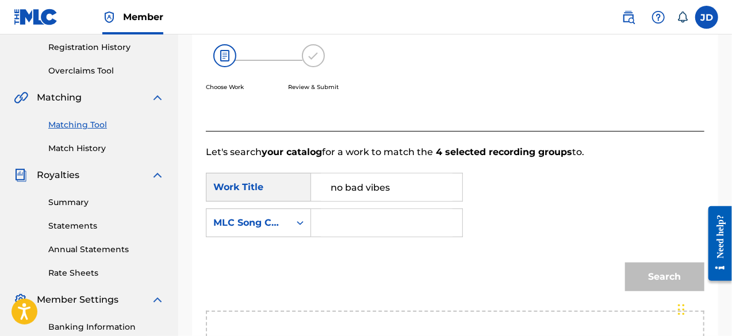
click at [359, 220] on input "Search Form" at bounding box center [387, 223] width 132 height 28
paste input "Rocka$h"
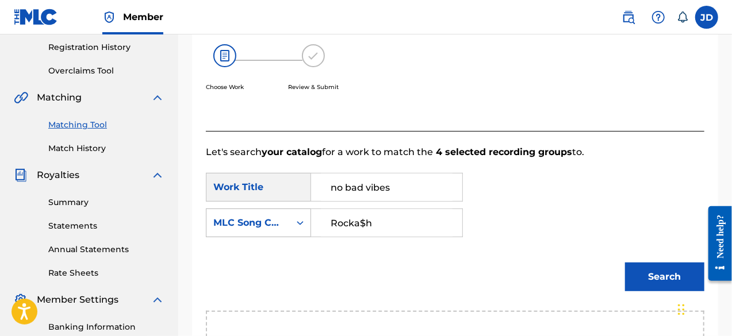
drag, startPoint x: 374, startPoint y: 221, endPoint x: 278, endPoint y: 229, distance: 96.3
click at [278, 229] on div "SearchWithCriteriab0dc2834-0aea-40cb-be05-745d490ce86d MLC Song Code Rocka$h" at bounding box center [334, 223] width 257 height 29
type input "m"
type input "n97x84"
click at [650, 270] on button "Search" at bounding box center [664, 277] width 79 height 29
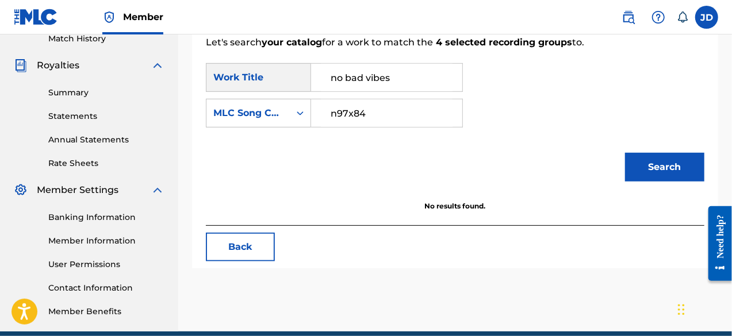
scroll to position [329, 0]
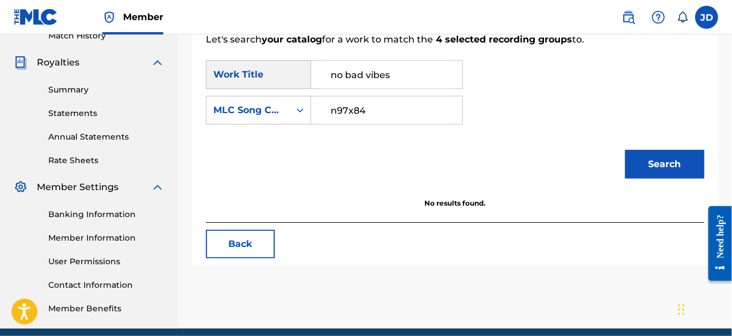
click at [680, 165] on button "Search" at bounding box center [664, 164] width 79 height 29
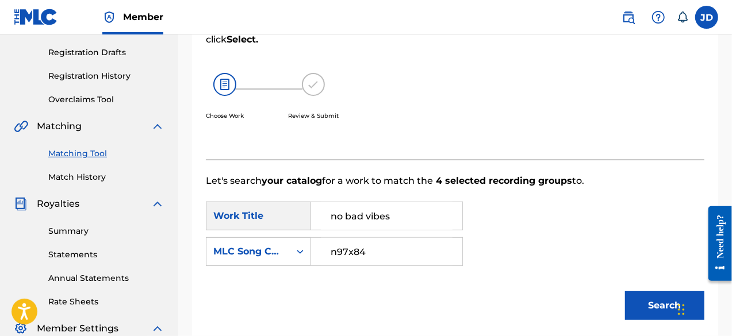
scroll to position [156, 0]
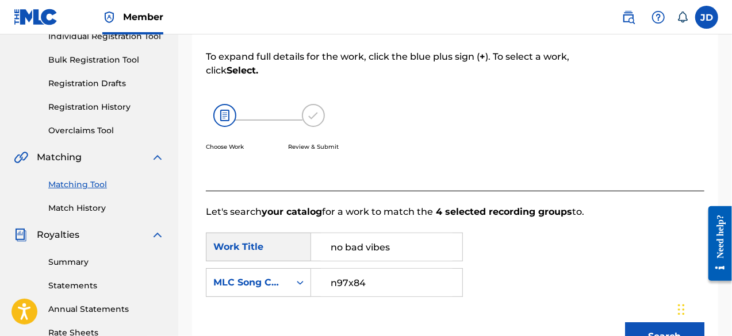
click at [729, 87] on div "Match Usage - Select Work In this step, you will locate the work you'd like to …" at bounding box center [455, 204] width 554 height 595
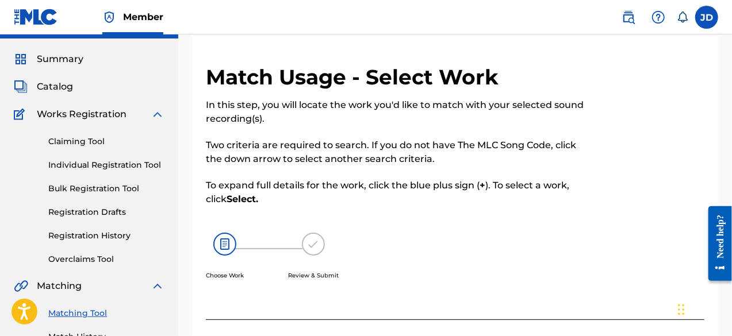
scroll to position [0, 0]
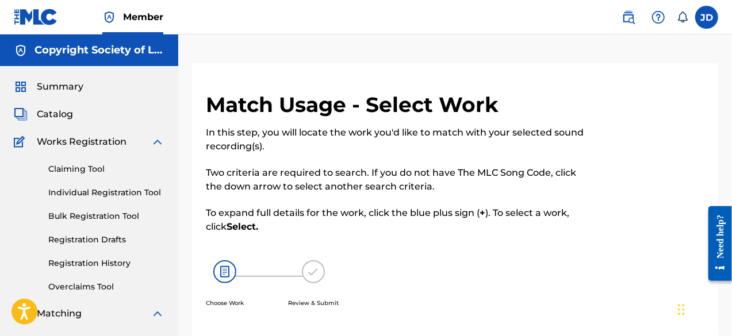
click at [66, 112] on span "Catalog" at bounding box center [55, 115] width 36 height 14
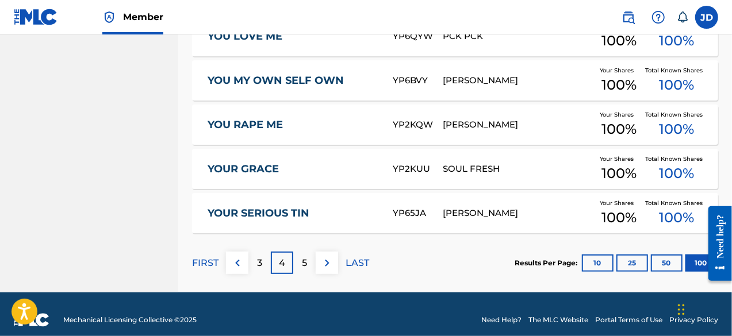
scroll to position [4533, 0]
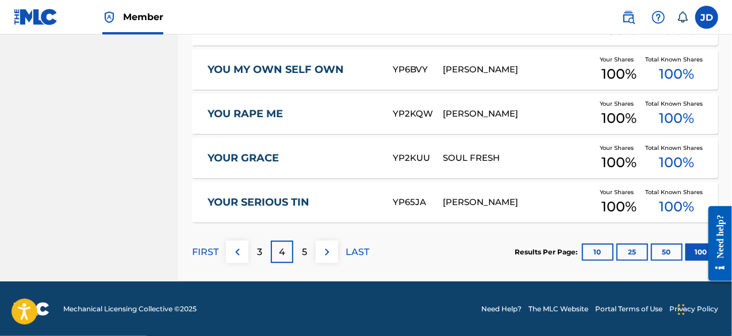
click at [262, 254] on div "3" at bounding box center [259, 252] width 22 height 22
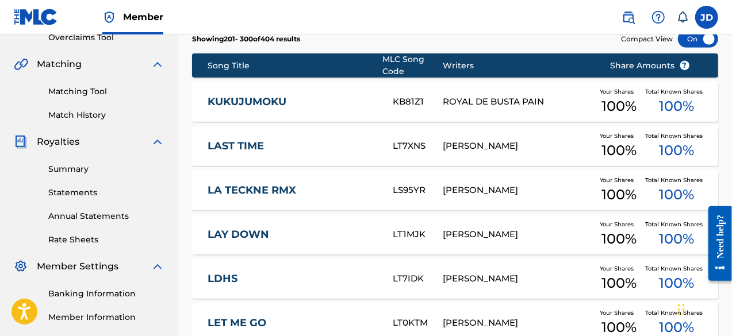
scroll to position [105, 0]
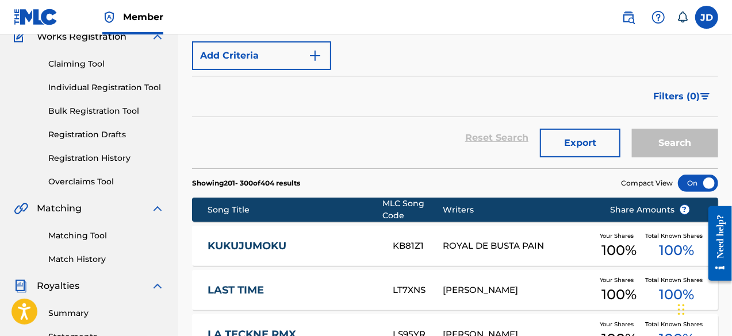
click at [93, 234] on link "Matching Tool" at bounding box center [106, 236] width 116 height 12
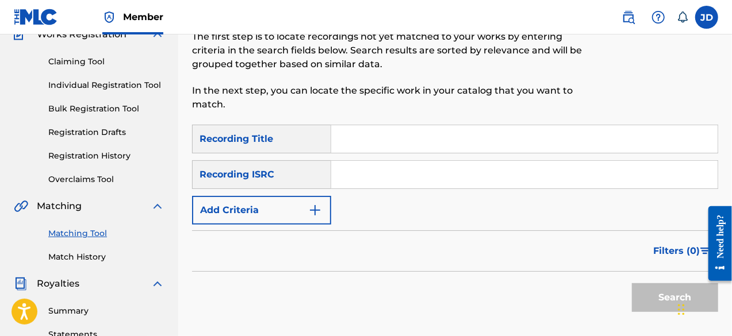
scroll to position [110, 0]
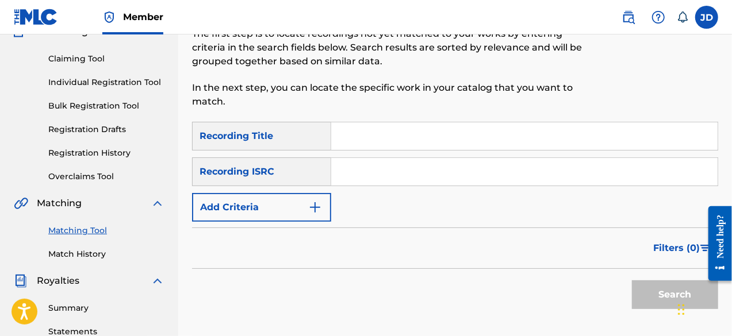
click at [479, 137] on input "Search Form" at bounding box center [524, 136] width 386 height 28
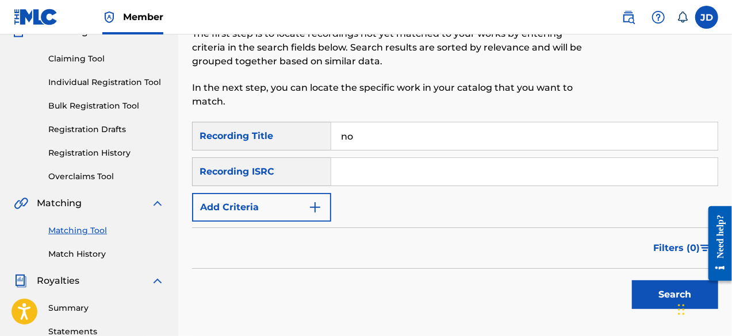
type input "no bad vibes"
click at [293, 209] on button "Add Criteria" at bounding box center [261, 207] width 139 height 29
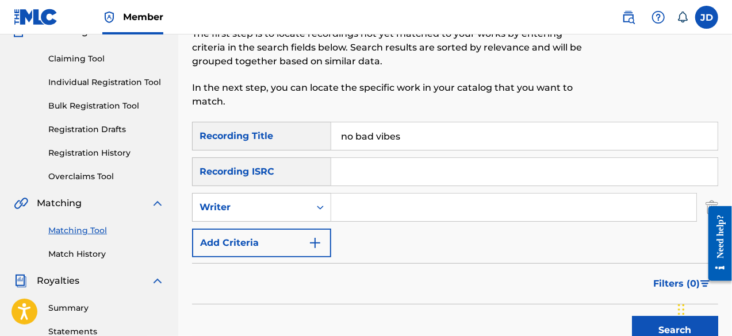
click at [297, 251] on button "Add Criteria" at bounding box center [261, 243] width 139 height 29
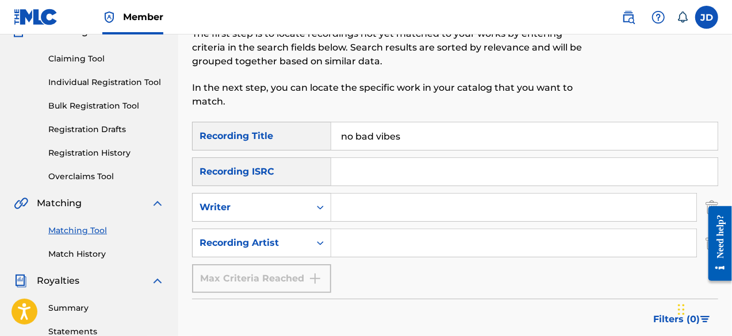
click at [358, 254] on input "Search Form" at bounding box center [513, 243] width 365 height 28
paste input "Rocka$h"
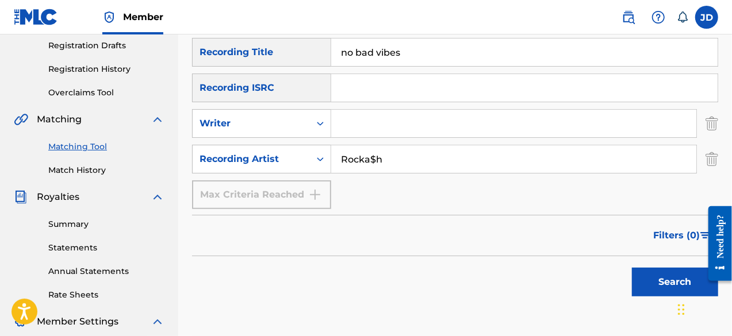
scroll to position [232, 0]
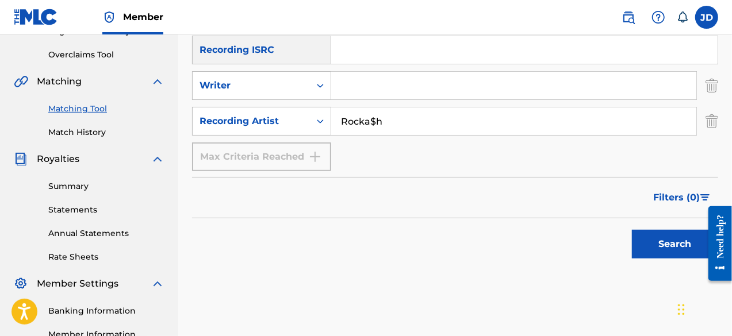
type input "Rocka$h"
click at [653, 235] on button "Search" at bounding box center [675, 244] width 86 height 29
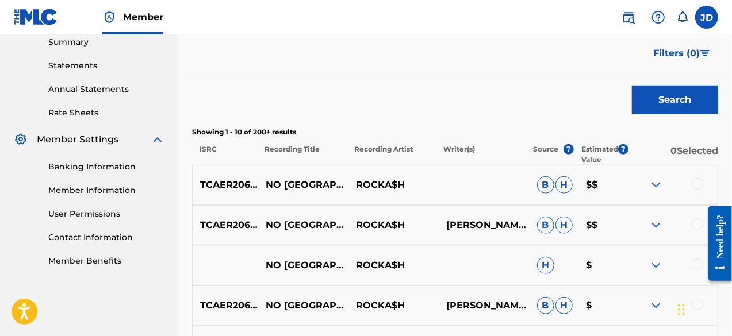
scroll to position [383, 0]
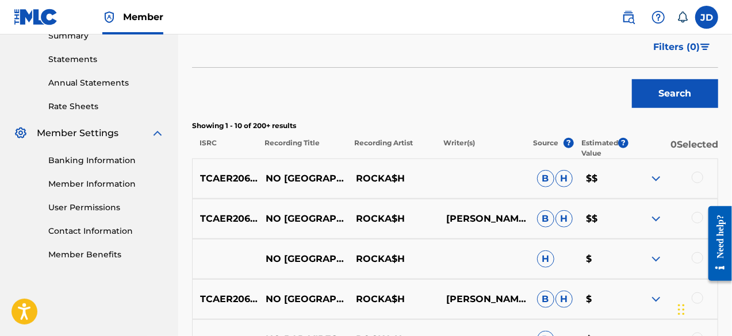
click at [699, 175] on div at bounding box center [698, 178] width 12 height 12
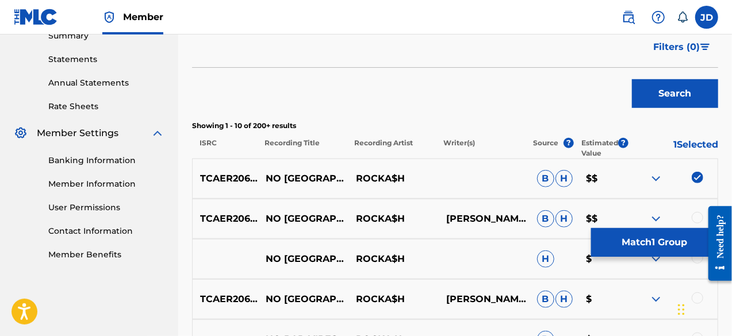
click at [699, 211] on div "TCAER2069459 NO BAD VIBES ROCKA$H NELLY AHMED SHERIFF B H $$" at bounding box center [455, 219] width 526 height 40
click at [696, 219] on div at bounding box center [698, 218] width 12 height 12
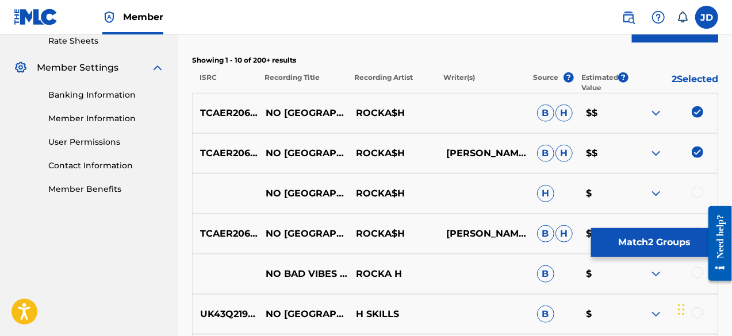
scroll to position [463, 0]
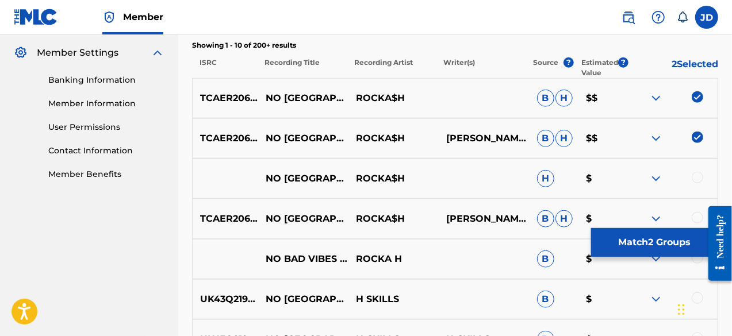
click at [698, 178] on div at bounding box center [698, 178] width 12 height 12
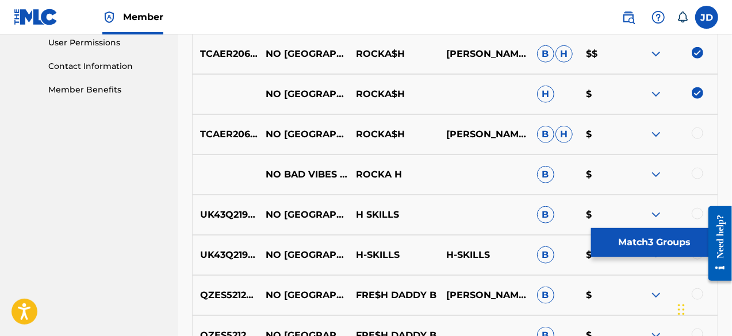
scroll to position [550, 0]
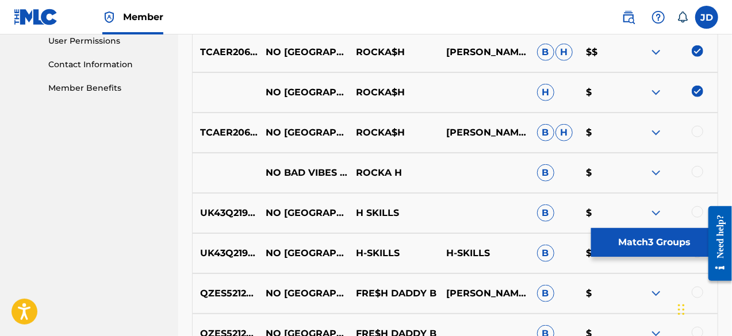
click at [698, 138] on div at bounding box center [672, 133] width 90 height 14
click at [700, 136] on div at bounding box center [698, 132] width 12 height 12
click at [702, 167] on div at bounding box center [698, 172] width 12 height 12
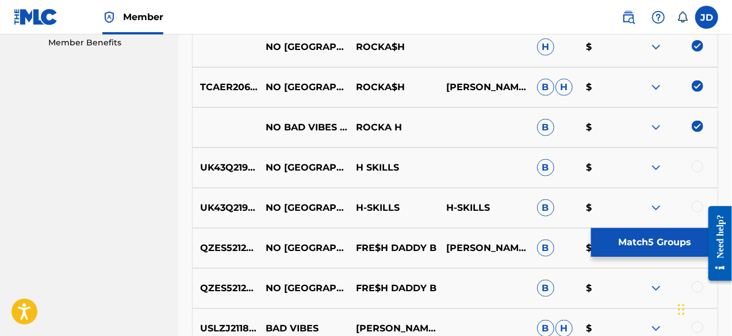
click at [654, 168] on img at bounding box center [656, 168] width 14 height 14
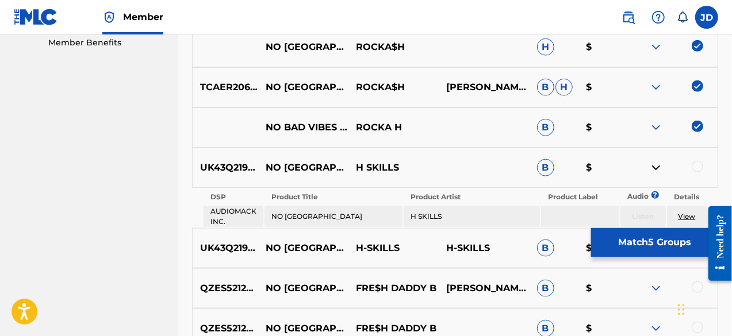
click at [654, 168] on img at bounding box center [656, 168] width 14 height 14
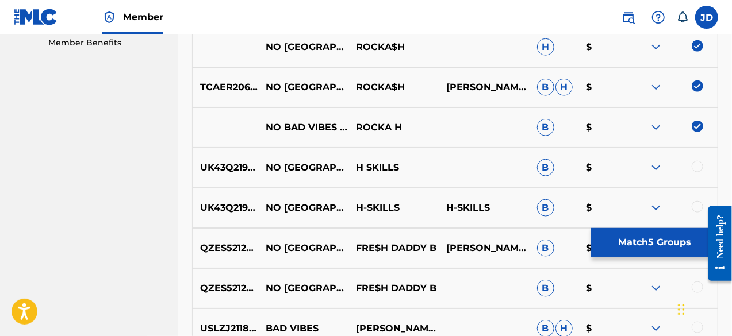
click at [656, 205] on img at bounding box center [656, 208] width 14 height 14
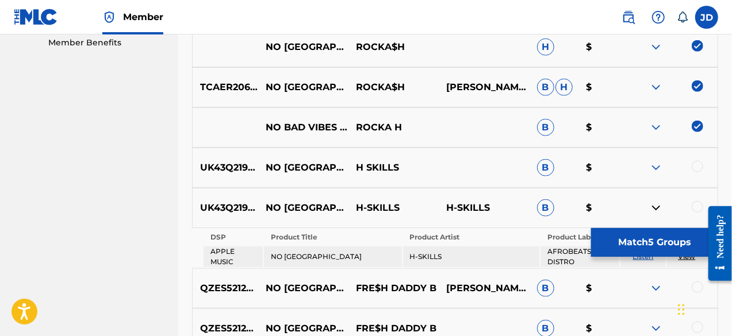
click at [656, 205] on img at bounding box center [656, 208] width 14 height 14
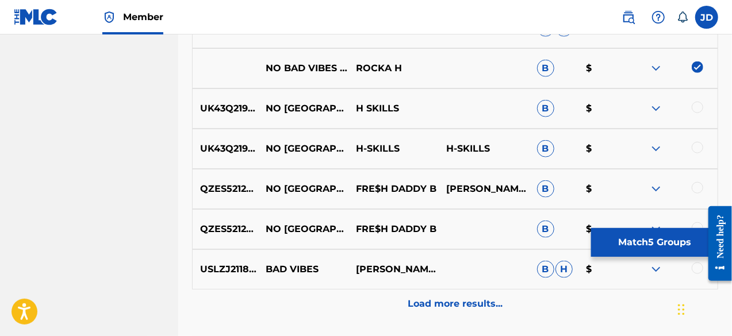
scroll to position [656, 0]
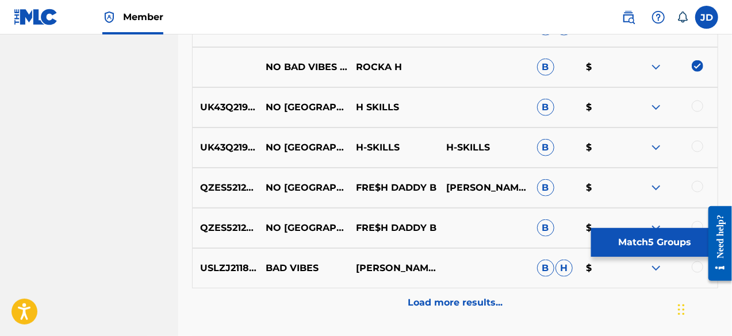
click at [653, 233] on button "Match 5 Groups" at bounding box center [654, 242] width 127 height 29
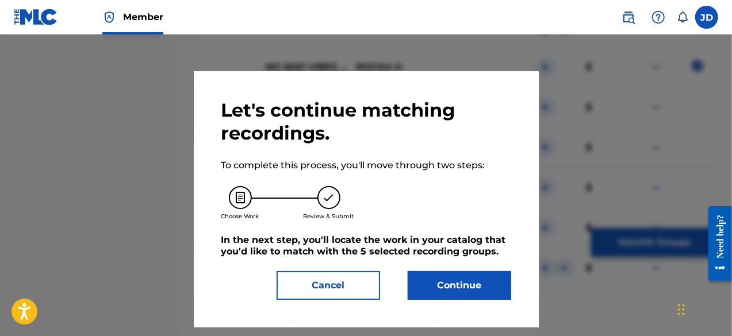
click at [462, 278] on button "Continue" at bounding box center [460, 285] width 104 height 29
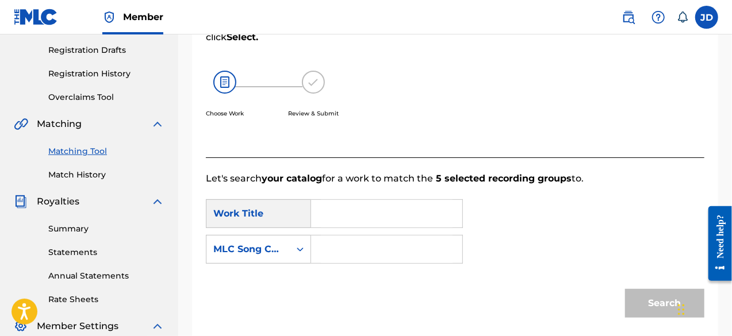
scroll to position [193, 0]
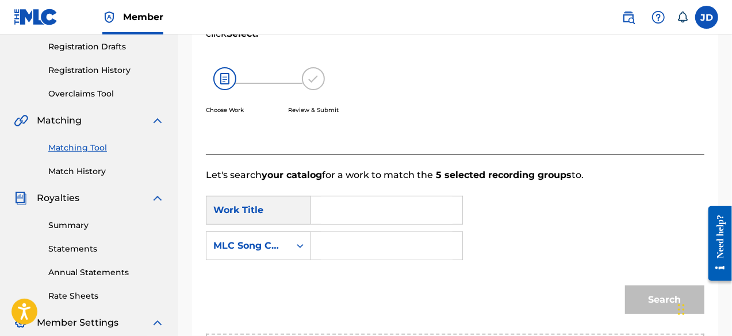
click at [355, 201] on input "Search Form" at bounding box center [387, 211] width 132 height 28
click at [349, 255] on span "vibes" at bounding box center [361, 249] width 24 height 11
type input "no bad vibes"
click at [351, 250] on input "Search Form" at bounding box center [387, 246] width 132 height 28
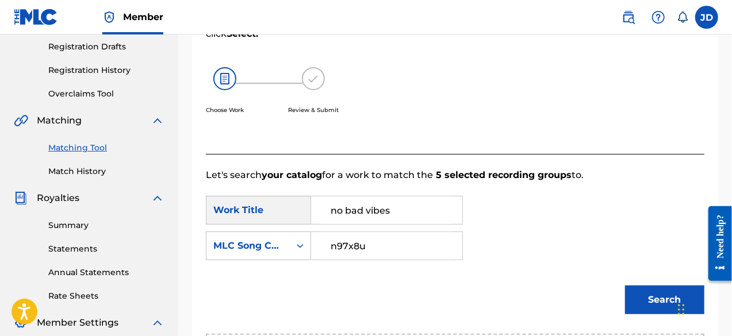
type input "n97x8u"
click at [651, 298] on button "Search" at bounding box center [664, 300] width 79 height 29
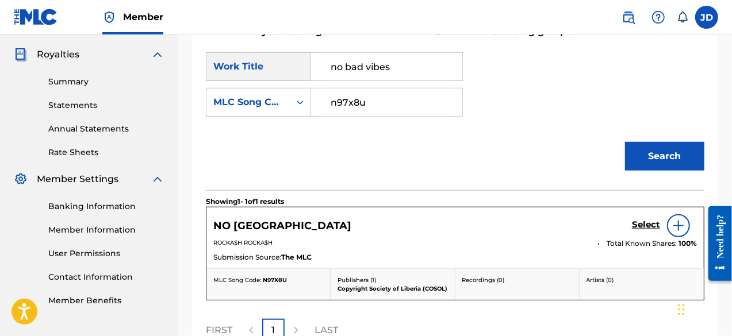
scroll to position [344, 0]
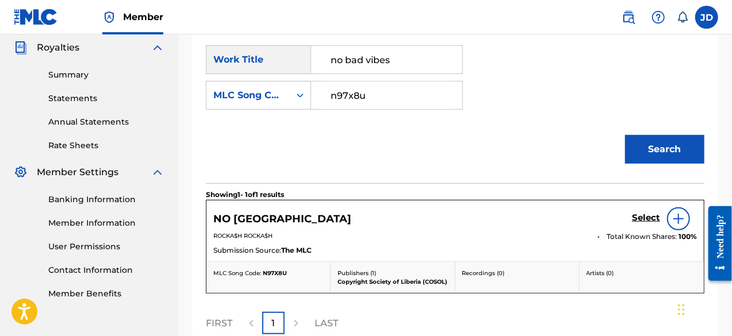
click at [649, 218] on h5 "Select" at bounding box center [646, 218] width 28 height 11
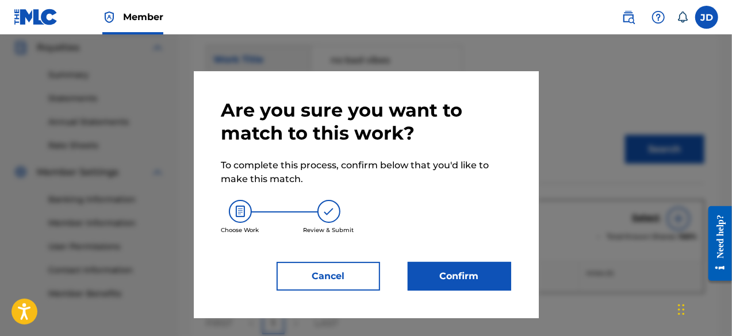
click at [436, 273] on button "Confirm" at bounding box center [460, 276] width 104 height 29
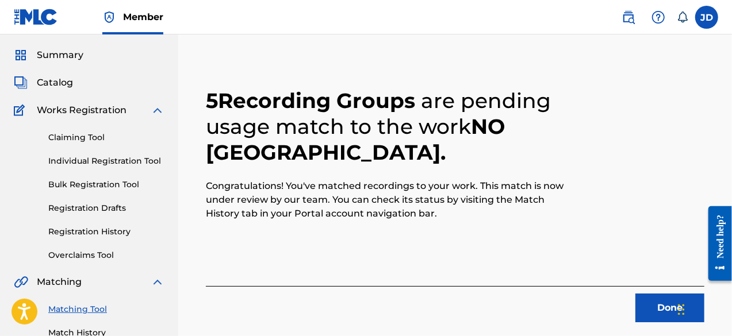
scroll to position [34, 0]
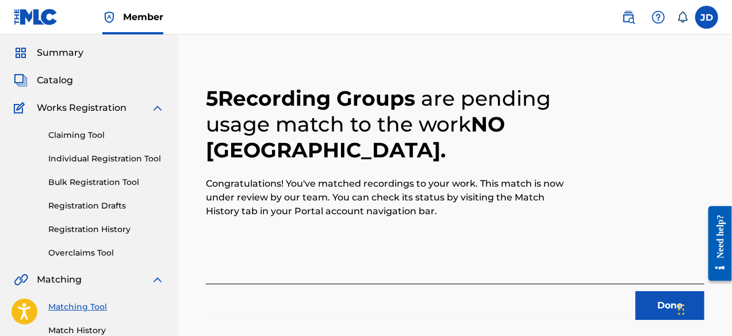
click at [656, 299] on button "Done" at bounding box center [669, 306] width 69 height 29
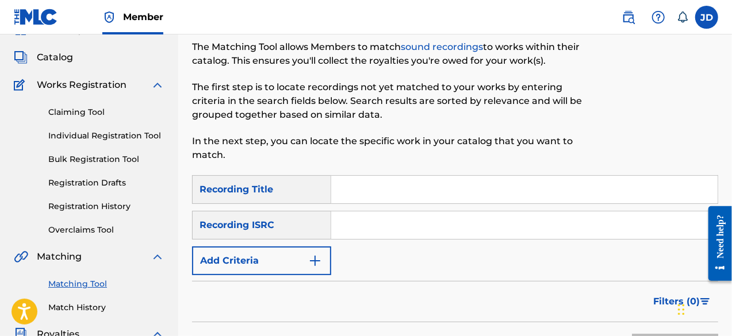
scroll to position [70, 0]
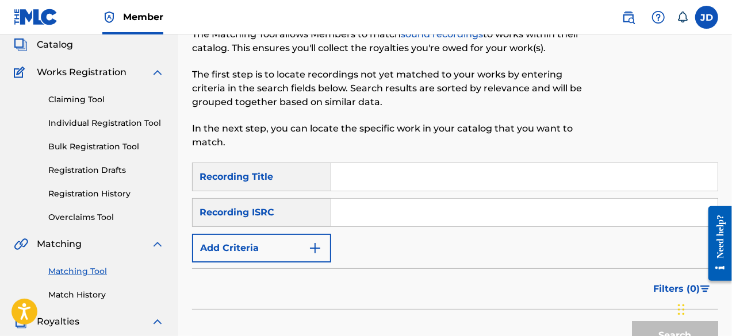
click at [311, 255] on button "Add Criteria" at bounding box center [261, 248] width 139 height 29
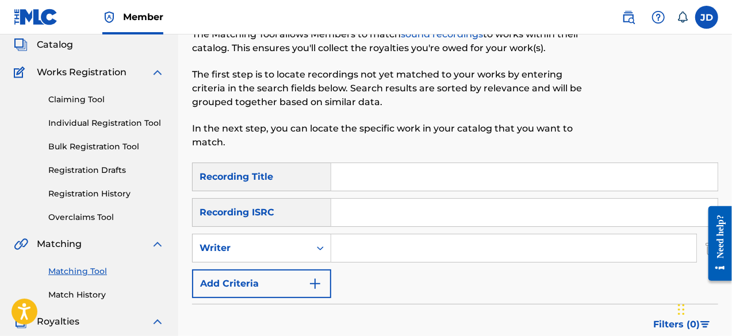
click at [307, 283] on button "Add Criteria" at bounding box center [261, 284] width 139 height 29
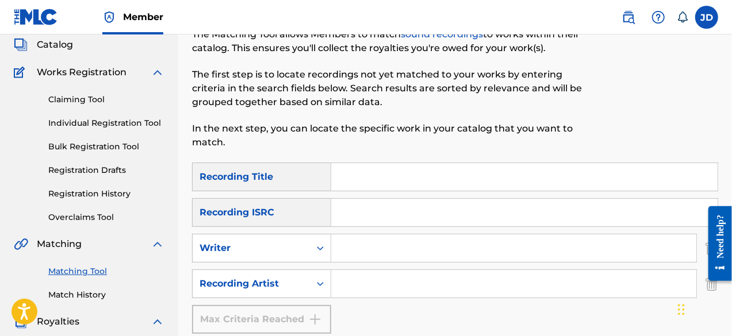
click at [378, 181] on input "Search Form" at bounding box center [524, 177] width 386 height 28
type input "143"
click at [353, 286] on input "Search Form" at bounding box center [513, 284] width 365 height 28
paste input "Rocka$h"
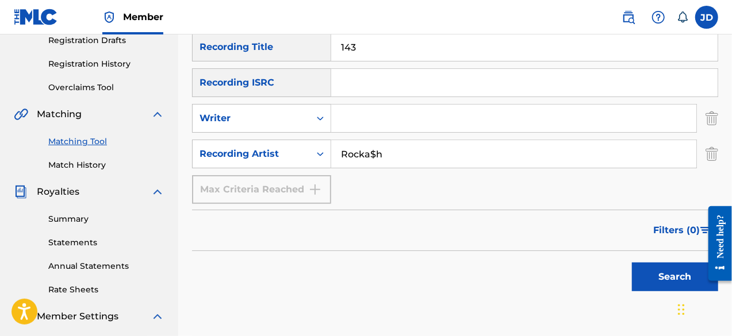
scroll to position [200, 0]
type input "Rocka$h"
click at [658, 278] on button "Search" at bounding box center [675, 276] width 86 height 29
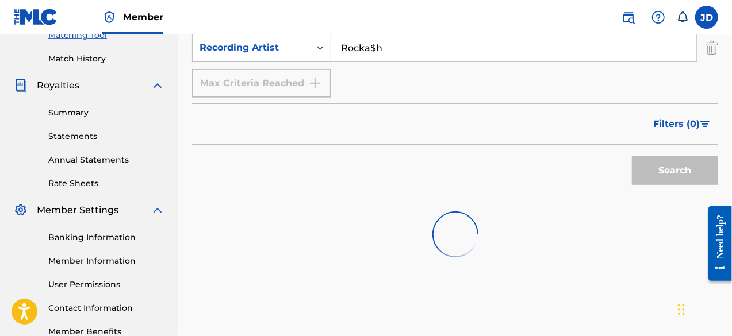
scroll to position [312, 0]
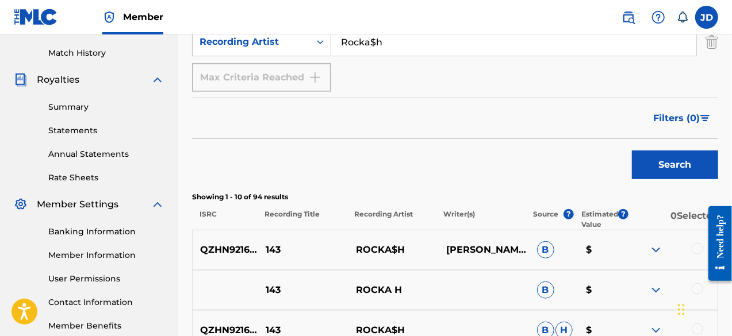
drag, startPoint x: 729, startPoint y: 181, endPoint x: 735, endPoint y: 209, distance: 28.3
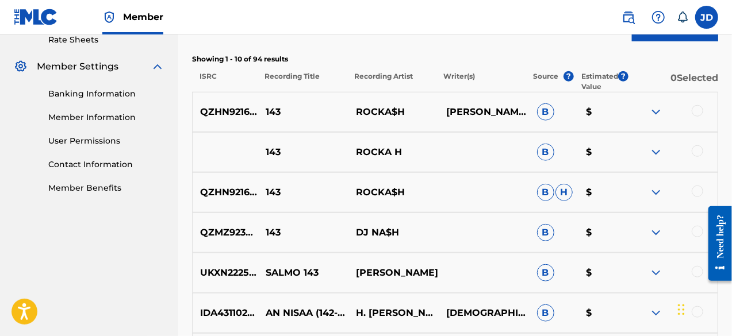
scroll to position [453, 0]
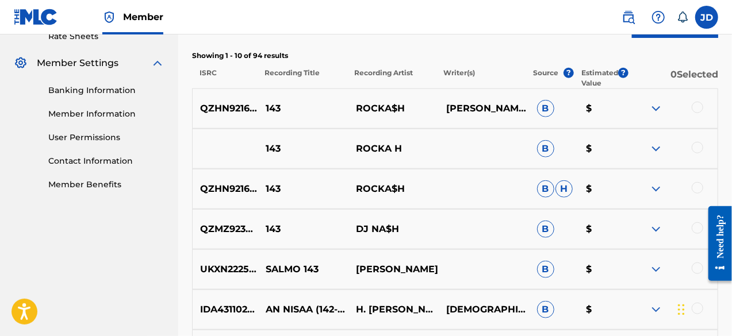
click at [696, 117] on div "QZHN92169107 143 ROCKA$H NELLY AHMED SHERIFF B $" at bounding box center [455, 109] width 526 height 40
click at [696, 110] on div at bounding box center [698, 108] width 12 height 12
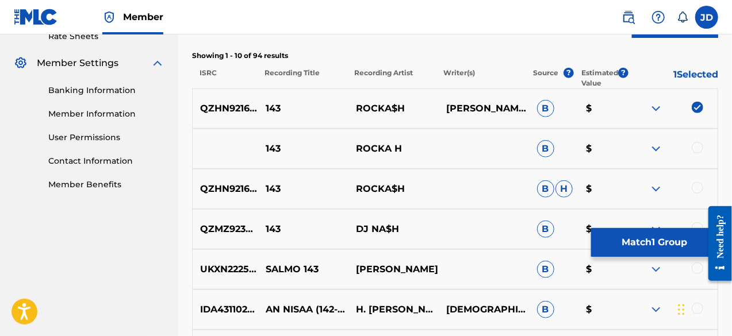
click at [700, 146] on div at bounding box center [698, 148] width 12 height 12
click at [700, 185] on div at bounding box center [698, 188] width 12 height 12
click at [653, 249] on button "Match 3 Groups" at bounding box center [654, 242] width 127 height 29
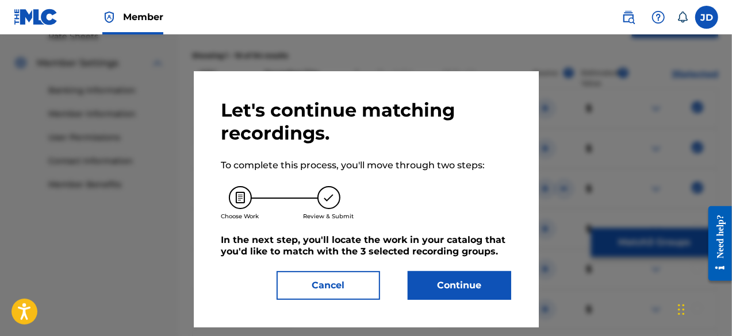
click at [478, 293] on button "Continue" at bounding box center [460, 285] width 104 height 29
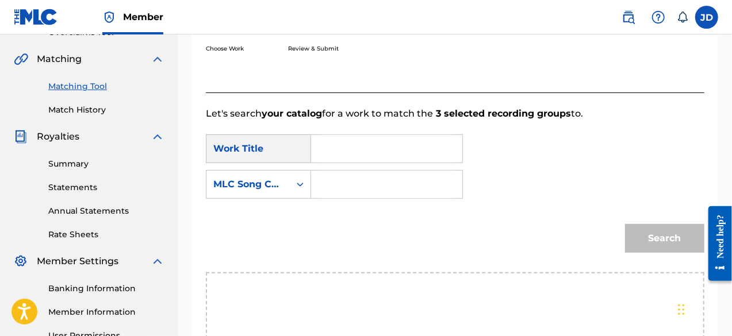
scroll to position [237, 0]
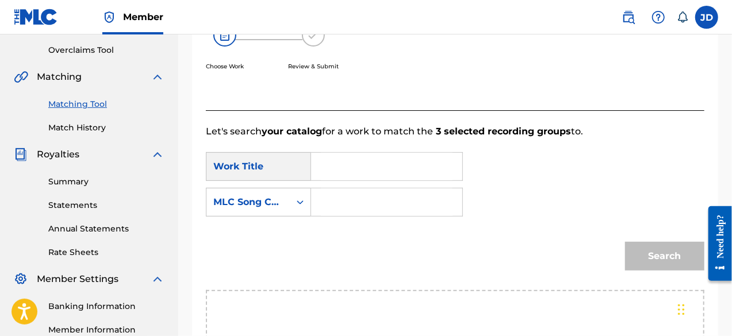
click at [434, 167] on input "Search Form" at bounding box center [387, 167] width 132 height 28
type input "143"
click at [402, 192] on input "Search Form" at bounding box center [387, 203] width 132 height 28
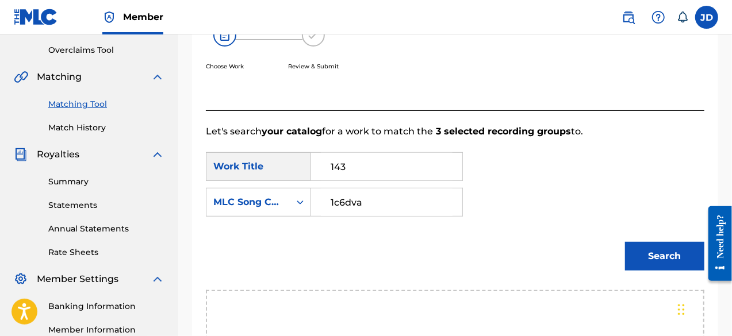
type input "1c6dva"
click at [646, 251] on button "Search" at bounding box center [664, 256] width 79 height 29
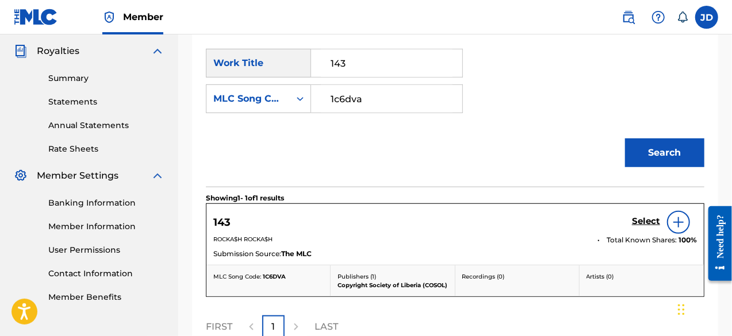
scroll to position [346, 0]
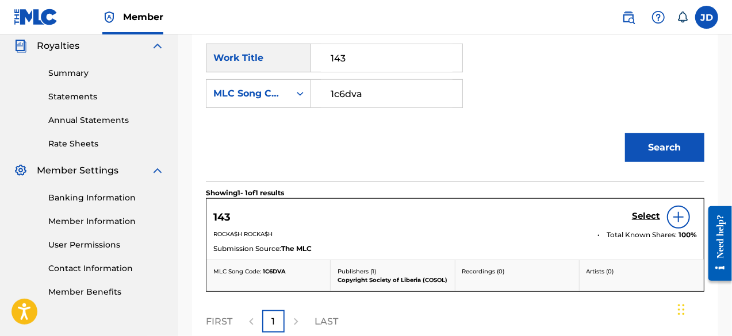
click at [652, 217] on h5 "Select" at bounding box center [646, 216] width 28 height 11
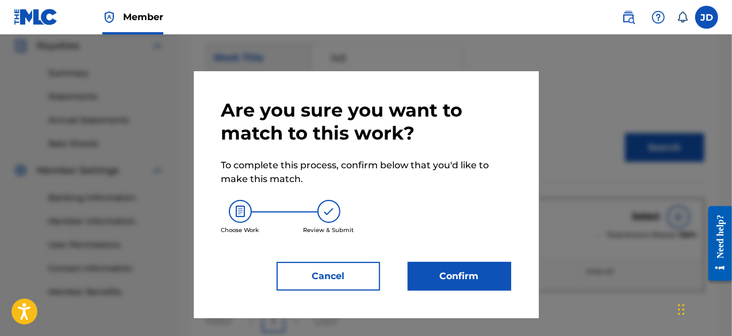
click at [435, 282] on button "Confirm" at bounding box center [460, 276] width 104 height 29
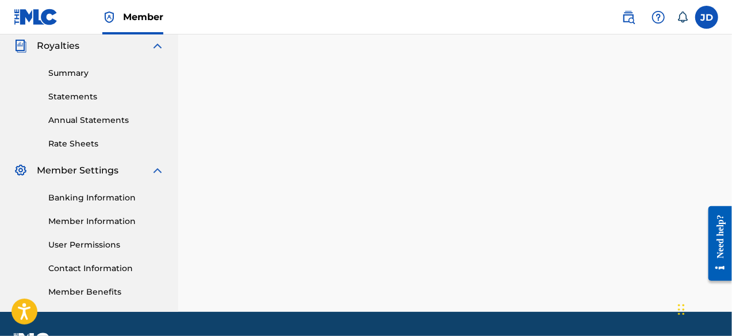
scroll to position [51, 0]
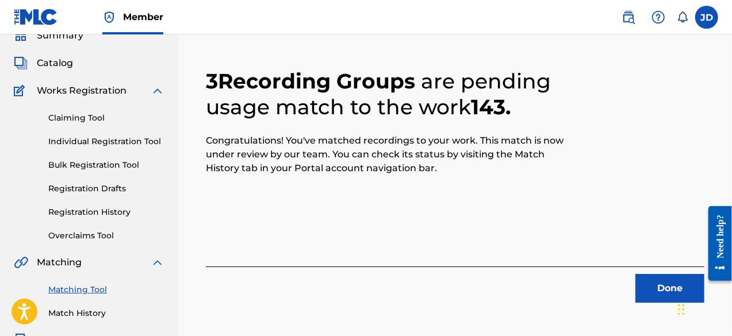
click at [656, 290] on button "Done" at bounding box center [669, 288] width 69 height 29
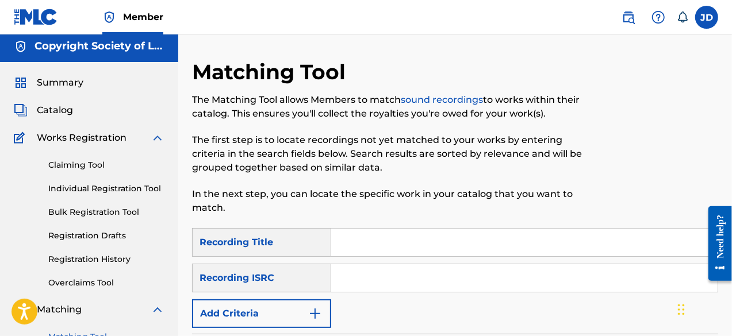
scroll to position [6, 0]
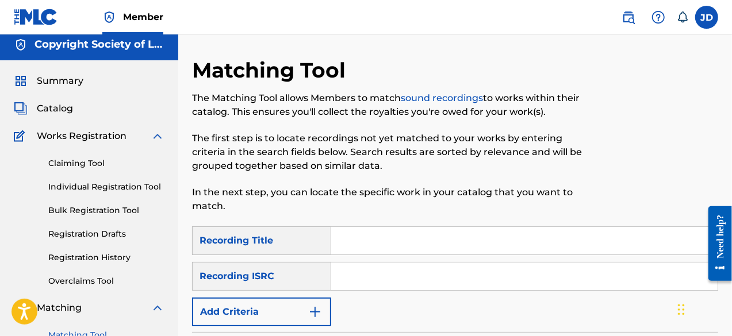
click at [285, 302] on button "Add Criteria" at bounding box center [261, 312] width 139 height 29
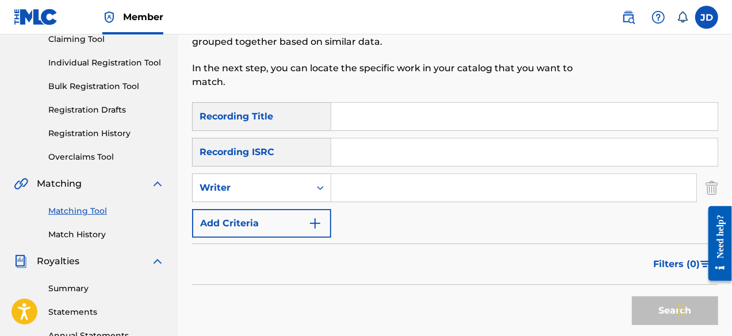
scroll to position [141, 0]
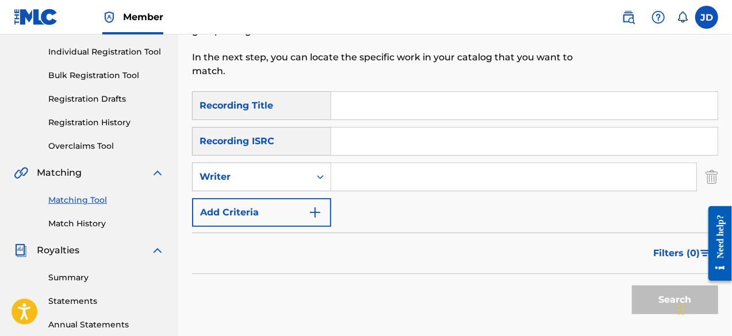
click at [304, 223] on button "Add Criteria" at bounding box center [261, 212] width 139 height 29
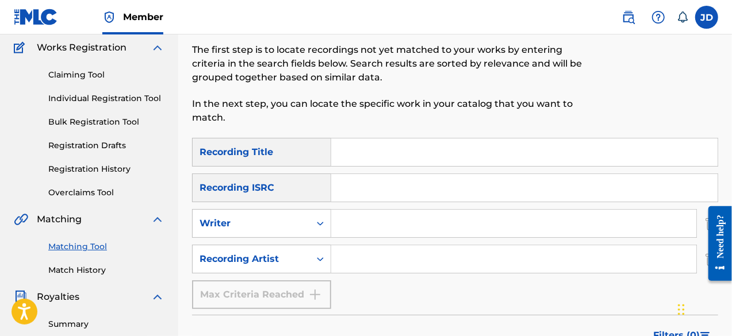
scroll to position [90, 0]
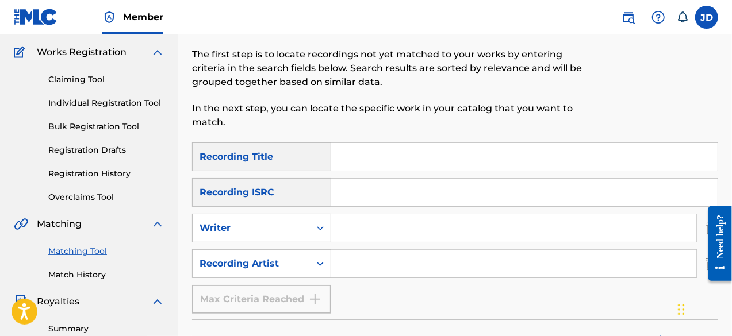
click at [454, 159] on input "Search Form" at bounding box center [524, 157] width 386 height 28
type input "correh"
click at [365, 263] on input "Search Form" at bounding box center [513, 264] width 365 height 28
paste input "Rocka$h"
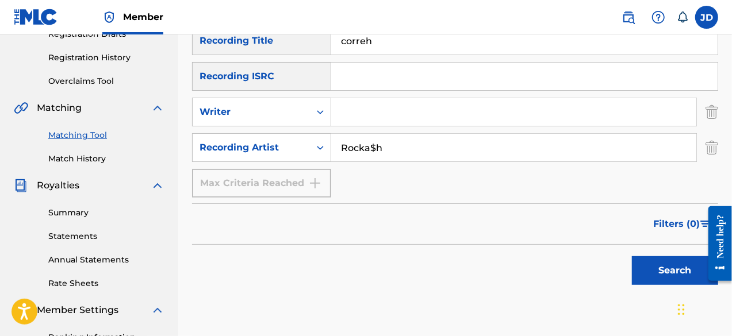
scroll to position [219, 0]
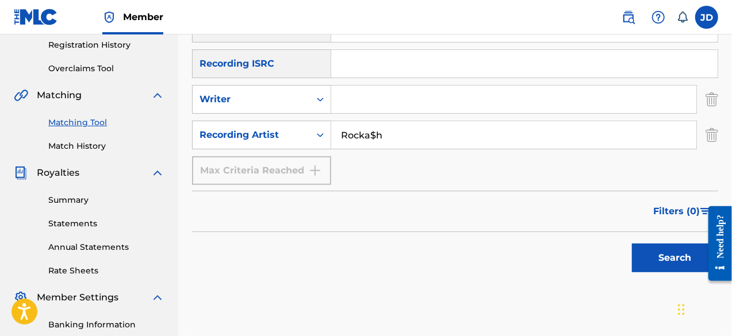
type input "Rocka$h"
click at [651, 259] on button "Search" at bounding box center [675, 258] width 86 height 29
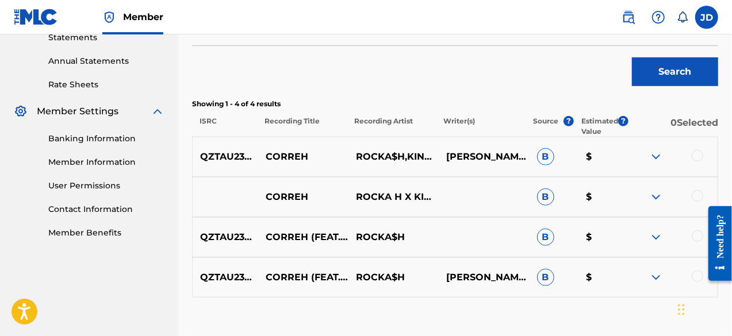
scroll to position [408, 0]
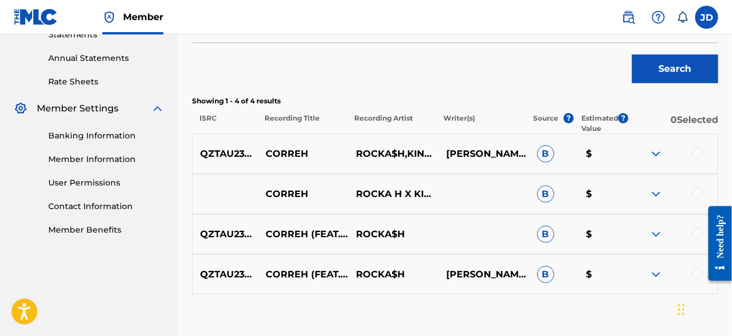
click at [696, 154] on div at bounding box center [698, 153] width 12 height 12
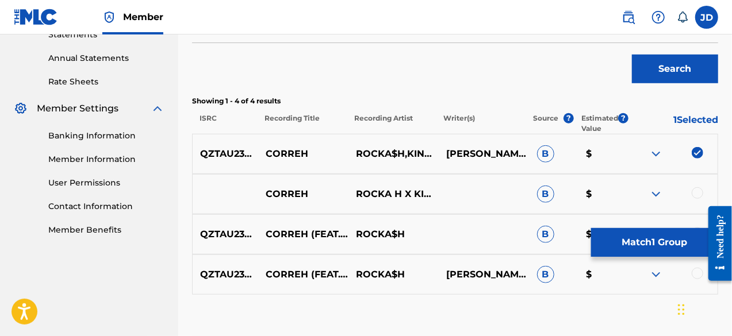
click at [698, 193] on div at bounding box center [698, 193] width 12 height 12
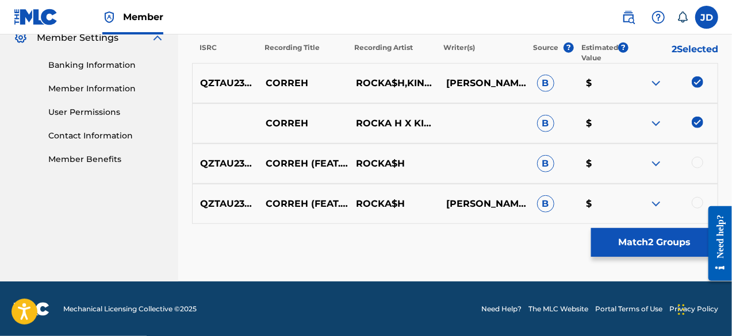
click at [697, 167] on div at bounding box center [698, 163] width 12 height 12
click at [696, 197] on div at bounding box center [698, 203] width 12 height 12
click at [635, 242] on button "Match 4 Groups" at bounding box center [654, 242] width 127 height 29
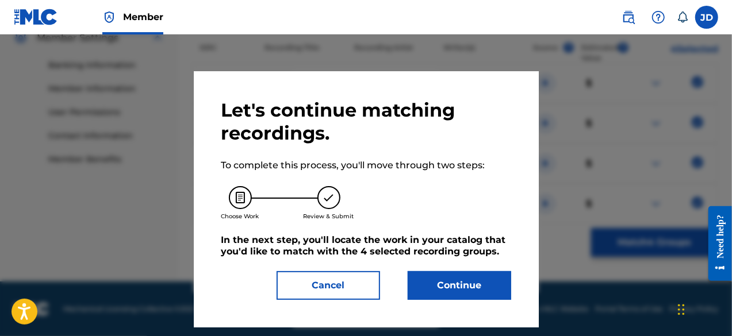
click at [476, 285] on button "Continue" at bounding box center [460, 285] width 104 height 29
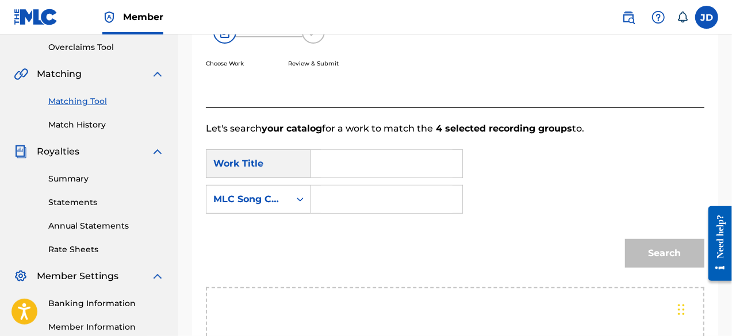
scroll to position [208, 0]
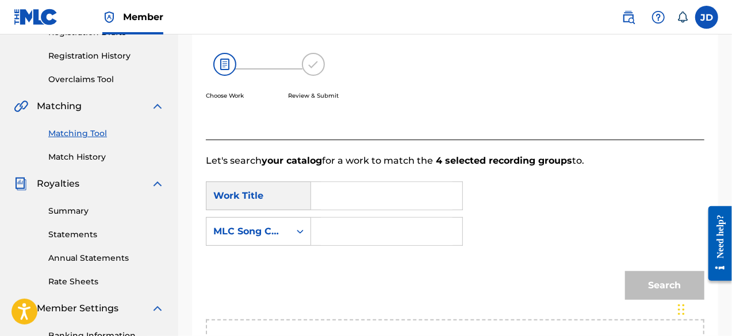
click at [405, 202] on input "Search Form" at bounding box center [387, 196] width 132 height 28
type input "correh"
click at [386, 227] on input "Search Form" at bounding box center [387, 232] width 132 height 28
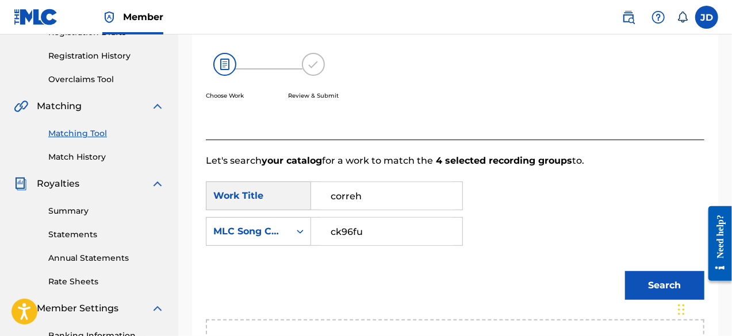
type input "ck96fu"
click at [644, 277] on button "Search" at bounding box center [664, 285] width 79 height 29
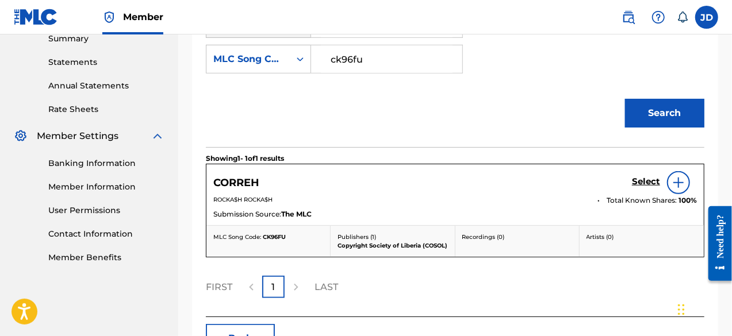
scroll to position [390, 0]
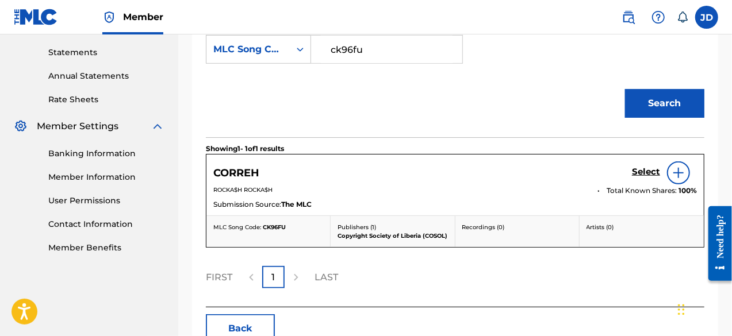
click at [653, 170] on h5 "Select" at bounding box center [646, 172] width 28 height 11
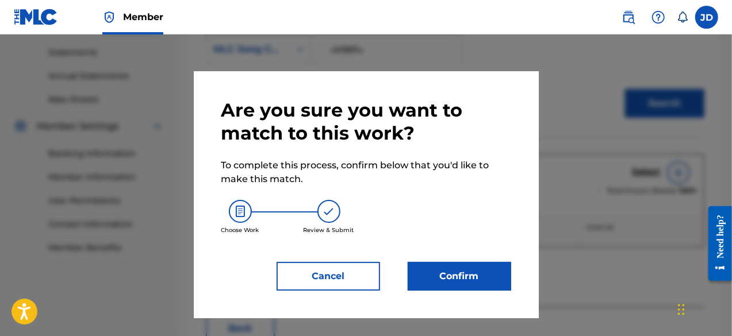
click at [478, 274] on button "Confirm" at bounding box center [460, 276] width 104 height 29
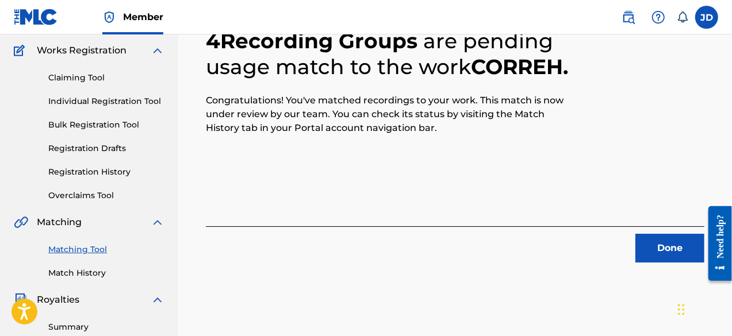
scroll to position [97, 0]
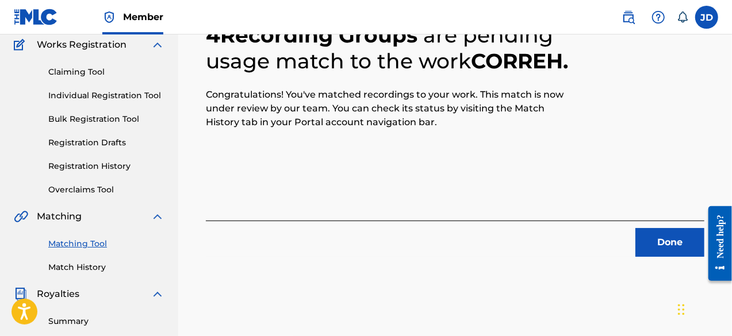
click at [668, 234] on button "Done" at bounding box center [669, 242] width 69 height 29
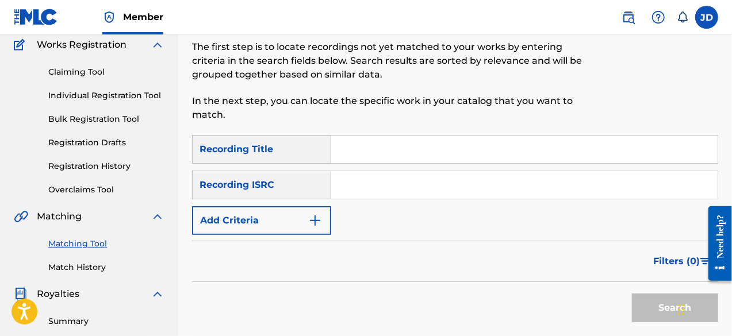
click at [296, 215] on button "Add Criteria" at bounding box center [261, 220] width 139 height 29
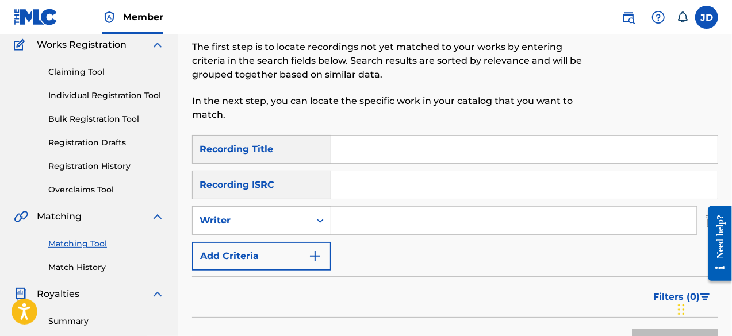
click at [294, 250] on button "Add Criteria" at bounding box center [261, 256] width 139 height 29
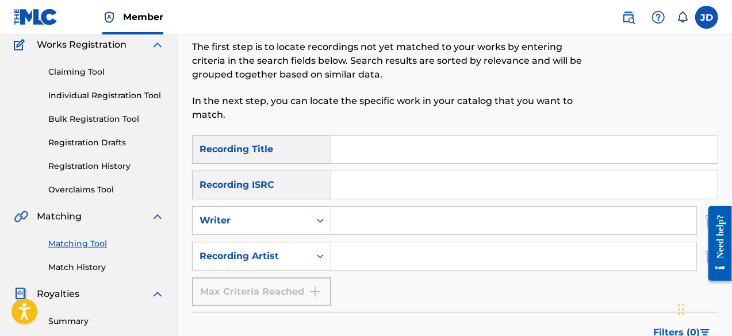
click at [363, 158] on input "Search Form" at bounding box center [524, 150] width 386 height 28
type input "helleba mumu"
click at [354, 254] on input "Search Form" at bounding box center [513, 257] width 365 height 28
paste input "Rocka$h"
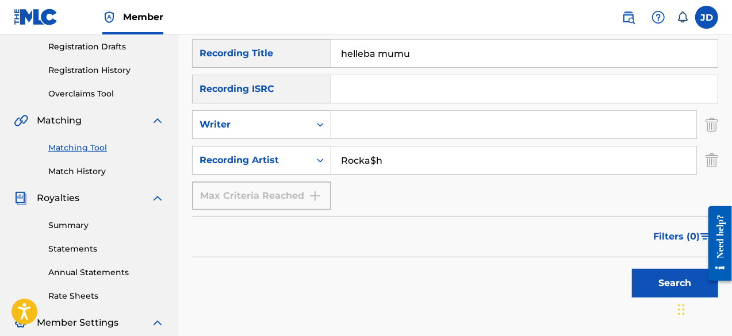
scroll to position [192, 0]
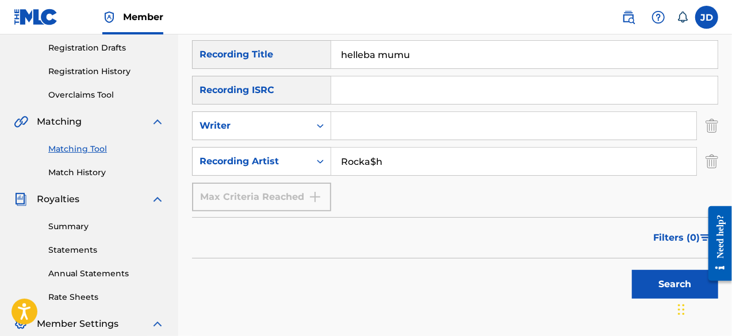
type input "Rocka$h"
click at [667, 282] on button "Search" at bounding box center [675, 284] width 86 height 29
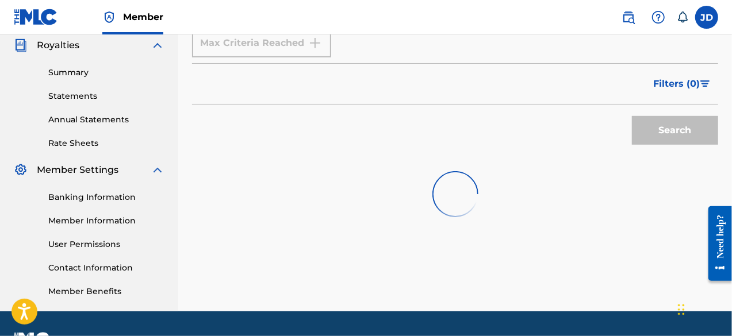
scroll to position [352, 0]
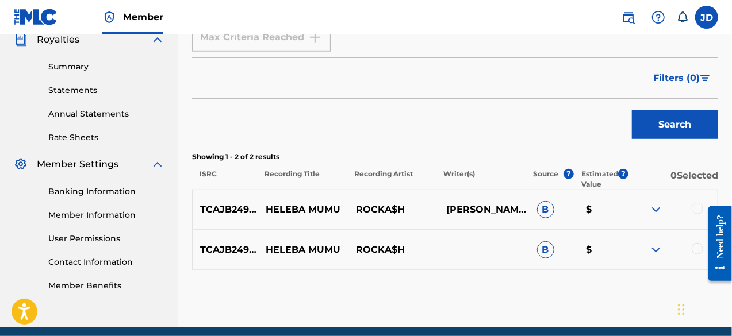
click at [694, 208] on div at bounding box center [698, 209] width 12 height 12
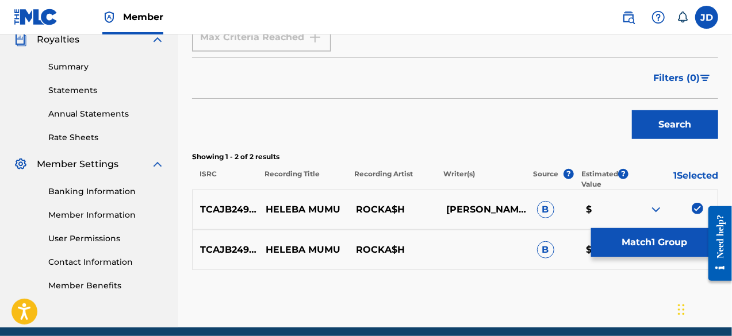
click at [698, 258] on div "TCAJB2496456 HELEBA MUMU ROCKA$H B $" at bounding box center [455, 250] width 526 height 40
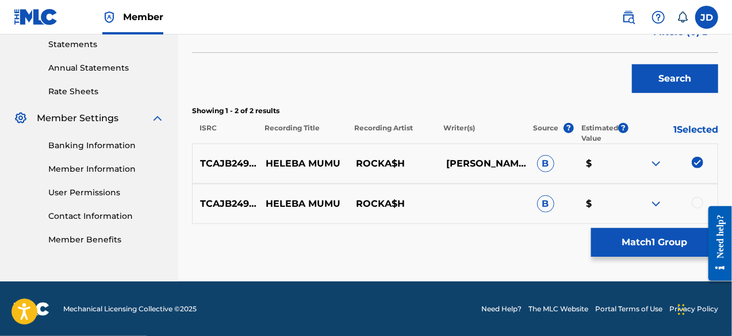
click at [698, 200] on div at bounding box center [698, 203] width 12 height 12
click at [662, 235] on button "Match 2 Groups" at bounding box center [654, 242] width 127 height 29
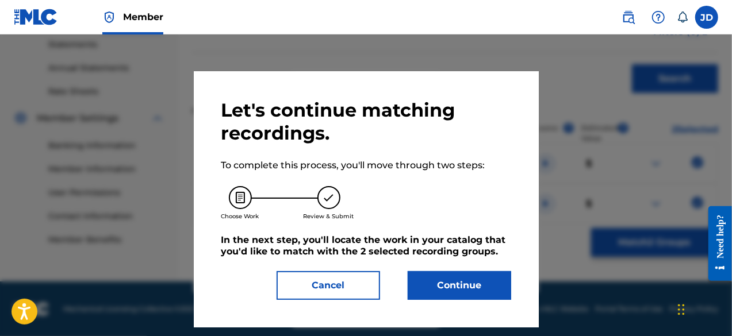
click at [458, 273] on button "Continue" at bounding box center [460, 285] width 104 height 29
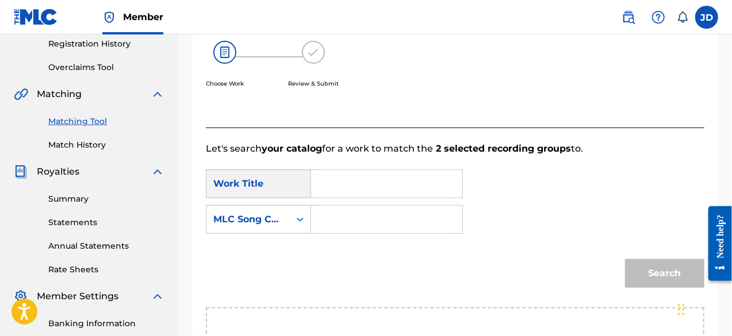
scroll to position [199, 0]
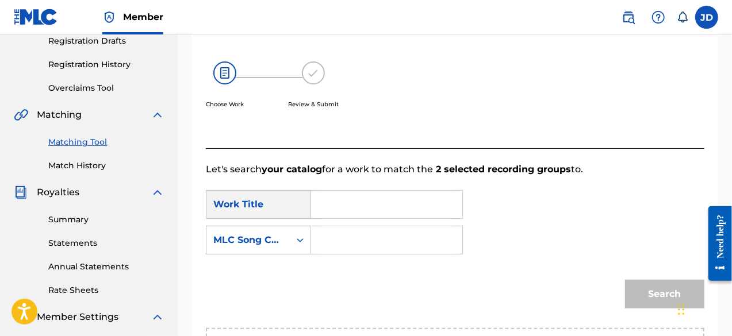
click at [414, 206] on input "Search Form" at bounding box center [387, 205] width 132 height 28
click at [354, 238] on span "ba mumu" at bounding box center [349, 237] width 36 height 25
type input "helleba mumu"
click at [346, 242] on input "Search Form" at bounding box center [387, 241] width 132 height 28
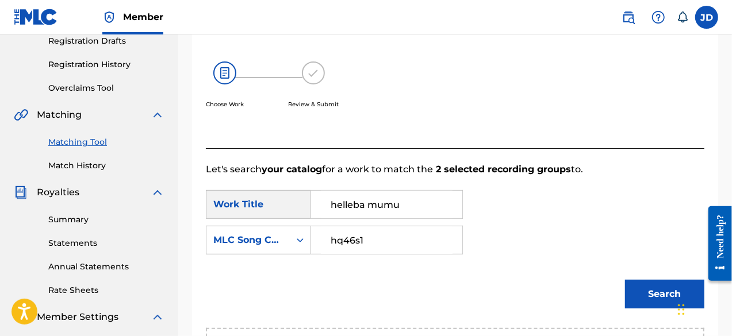
type input "hq46s1"
click at [651, 293] on button "Search" at bounding box center [664, 294] width 79 height 29
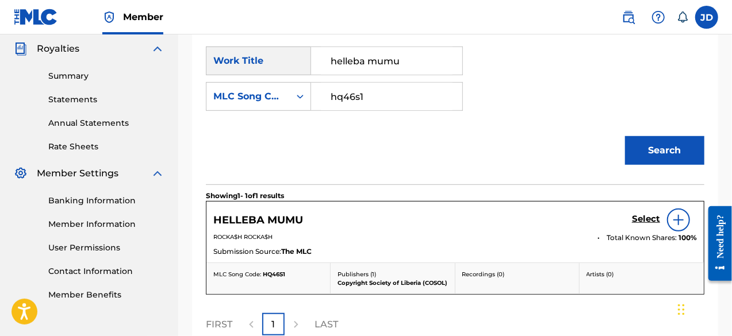
scroll to position [351, 0]
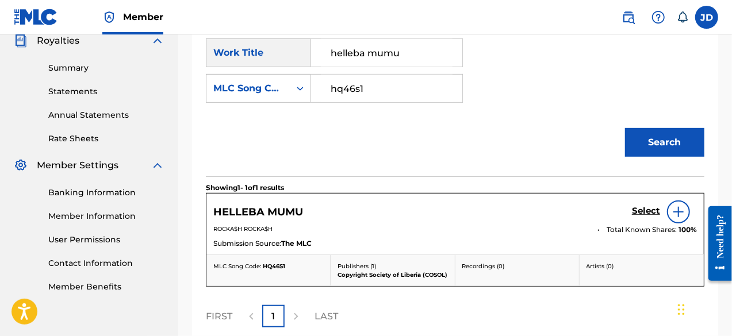
click at [651, 209] on h5 "Select" at bounding box center [646, 211] width 28 height 11
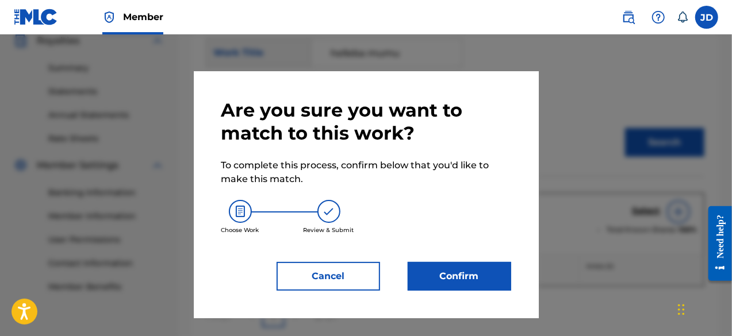
click at [442, 268] on button "Confirm" at bounding box center [460, 276] width 104 height 29
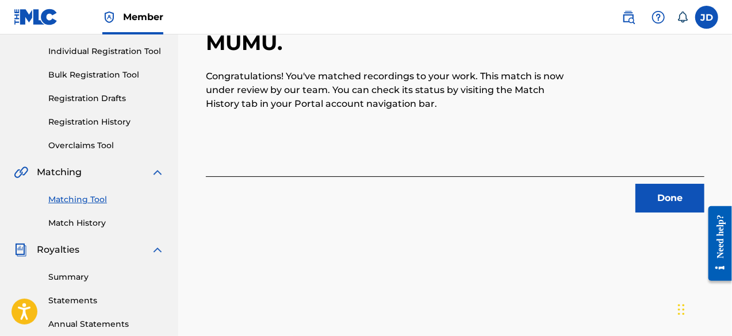
scroll to position [144, 0]
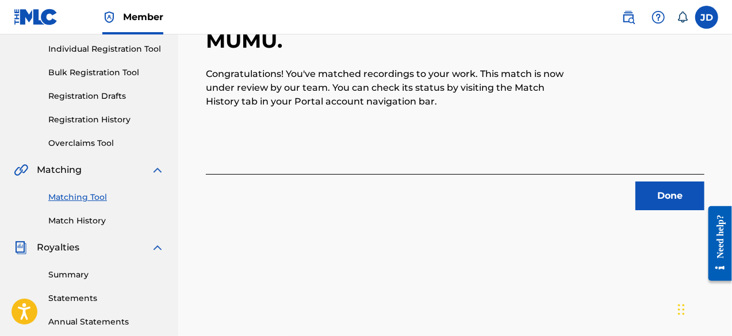
click at [680, 191] on button "Done" at bounding box center [669, 196] width 69 height 29
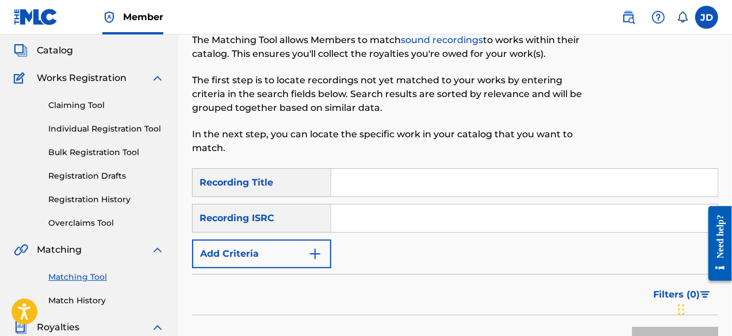
scroll to position [62, 0]
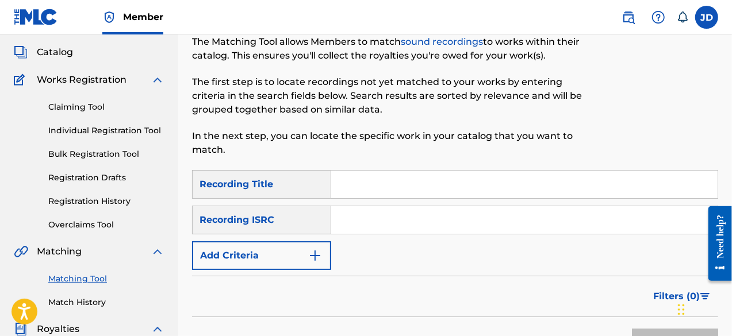
click at [281, 263] on button "Add Criteria" at bounding box center [261, 256] width 139 height 29
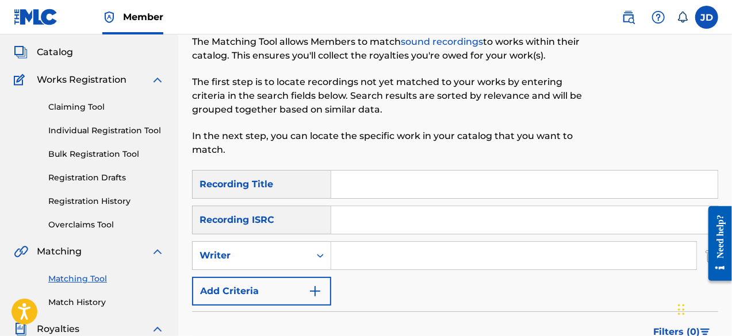
click at [268, 287] on button "Add Criteria" at bounding box center [261, 291] width 139 height 29
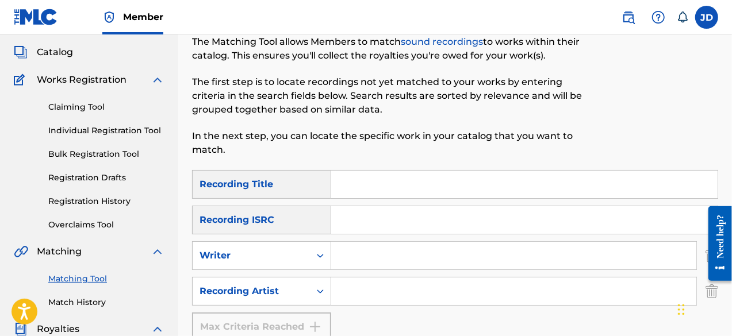
click at [366, 180] on input "Search Form" at bounding box center [524, 185] width 386 height 28
type input "njarabi(baby)"
click at [354, 286] on input "Search Form" at bounding box center [513, 292] width 365 height 28
paste input "Rocka$h"
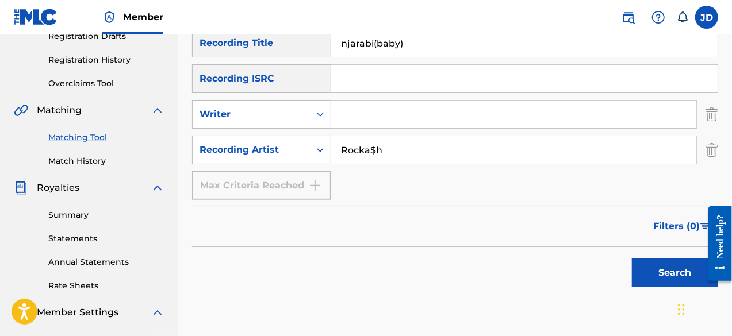
scroll to position [207, 0]
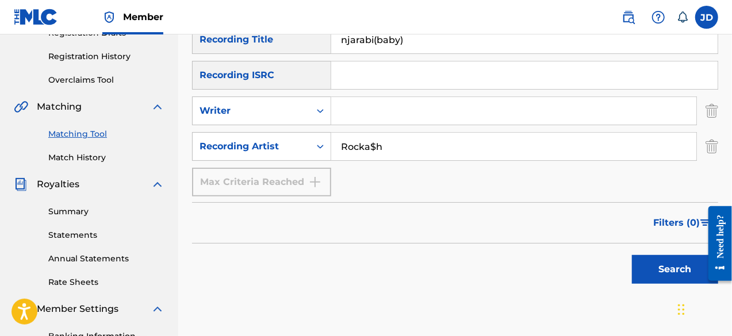
type input "Rocka$h"
click at [661, 275] on button "Search" at bounding box center [675, 269] width 86 height 29
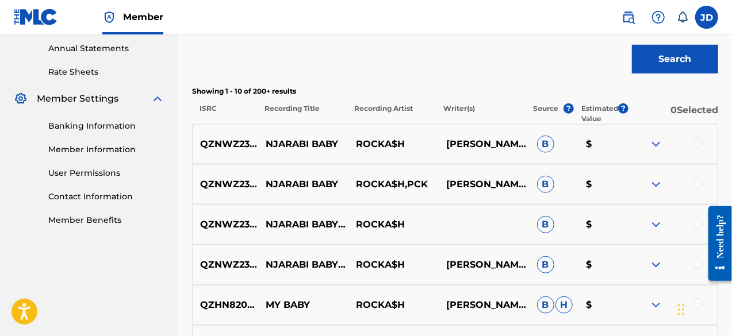
scroll to position [434, 0]
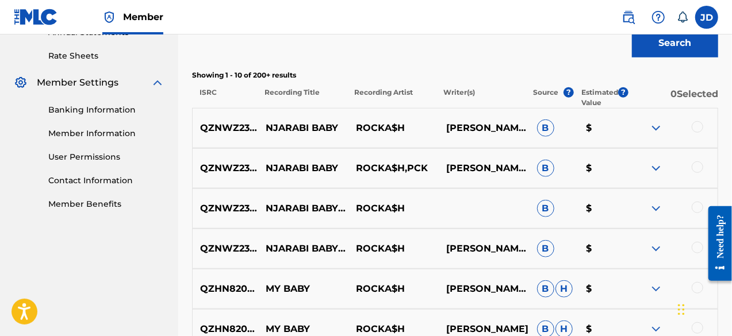
click at [701, 128] on div at bounding box center [698, 127] width 12 height 12
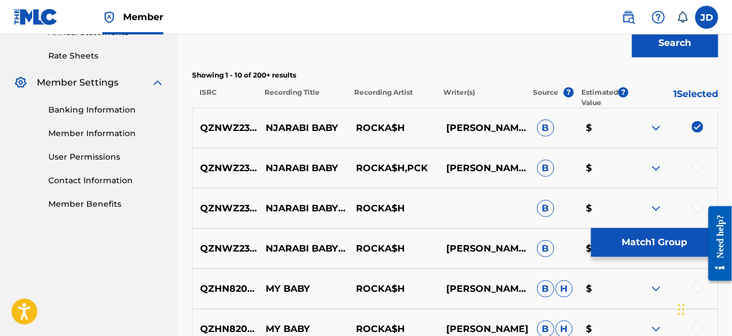
click at [698, 152] on div "QZNWZ2339302 NJARABI BABY ROCKA$H,PCK NELLY AHMED SHERIFF, PETER KAMARA B $" at bounding box center [455, 168] width 526 height 40
click at [698, 163] on div at bounding box center [698, 168] width 12 height 12
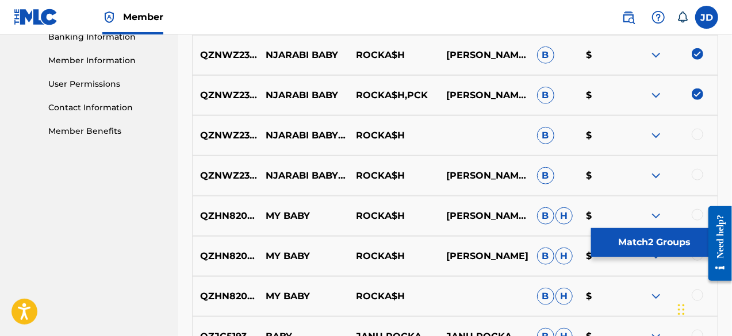
scroll to position [512, 0]
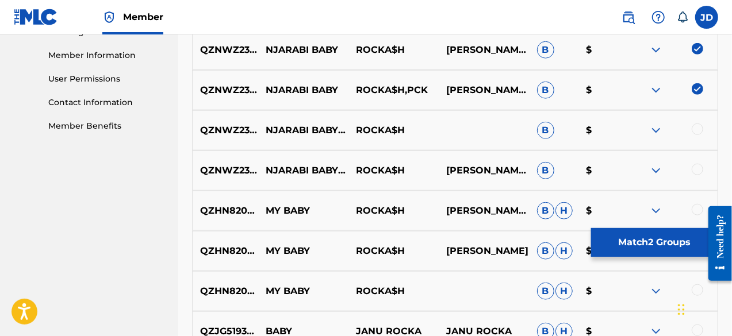
click at [694, 129] on div at bounding box center [698, 130] width 12 height 12
click at [697, 166] on div at bounding box center [698, 170] width 12 height 12
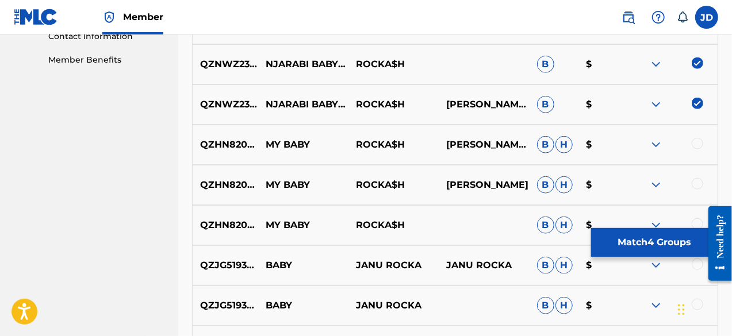
scroll to position [583, 0]
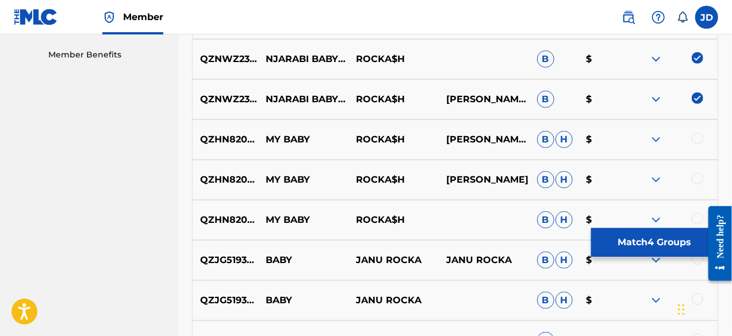
click at [663, 239] on button "Match 4 Groups" at bounding box center [654, 242] width 127 height 29
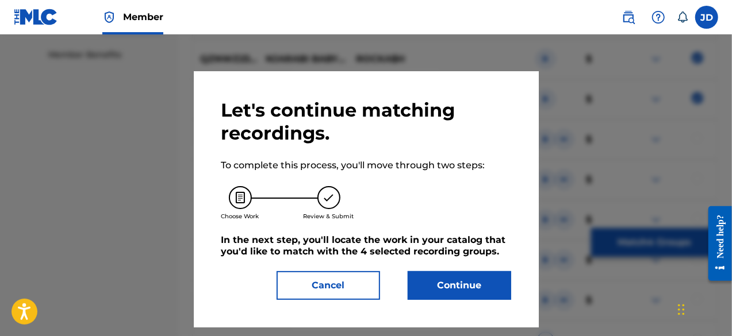
click at [484, 269] on div "Let's continue matching recordings. To complete this process, you'll move throu…" at bounding box center [366, 199] width 290 height 201
click at [461, 289] on button "Continue" at bounding box center [460, 285] width 104 height 29
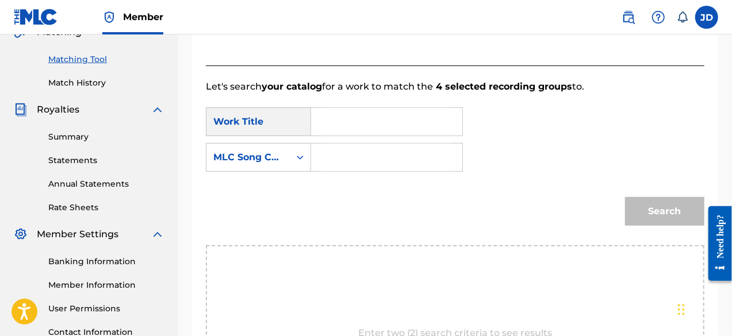
scroll to position [272, 0]
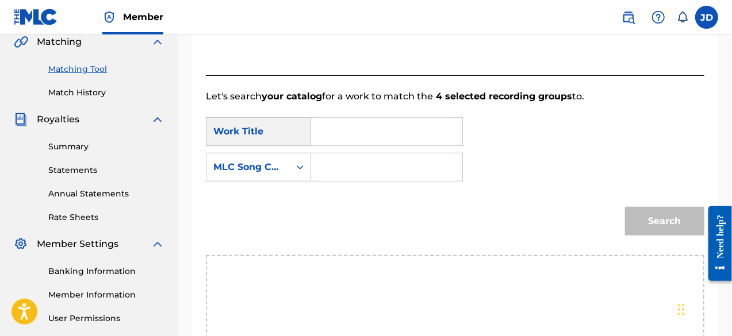
click at [431, 136] on input "Search Form" at bounding box center [387, 132] width 132 height 28
click at [381, 159] on span "bi(baby)" at bounding box center [374, 157] width 38 height 11
type input "njarabi(baby)"
click at [362, 164] on input "Search Form" at bounding box center [387, 168] width 132 height 28
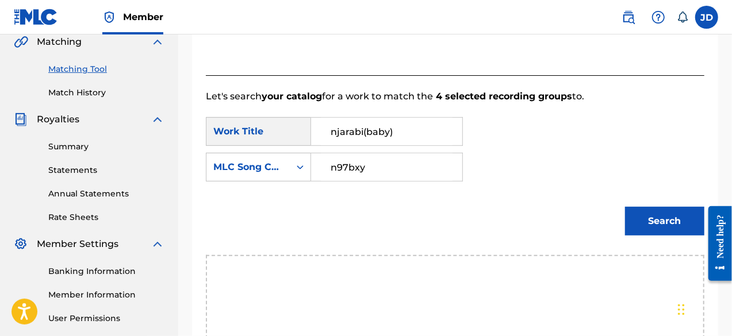
type input "n97bxy"
click at [634, 216] on button "Search" at bounding box center [664, 221] width 79 height 29
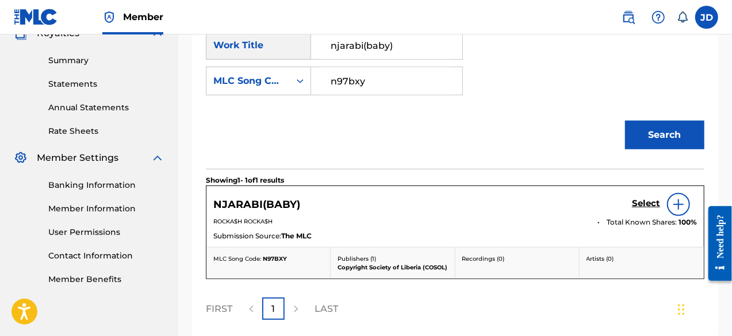
scroll to position [365, 0]
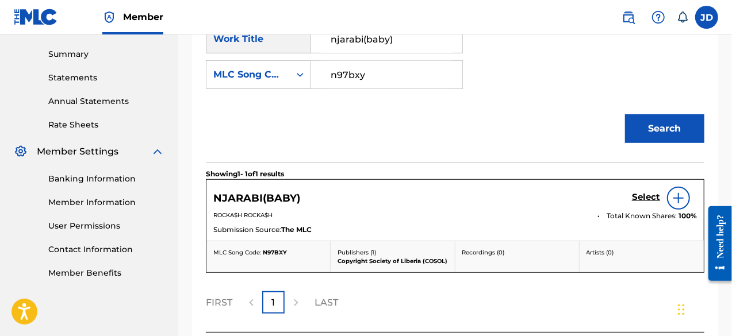
click at [649, 197] on h5 "Select" at bounding box center [646, 197] width 28 height 11
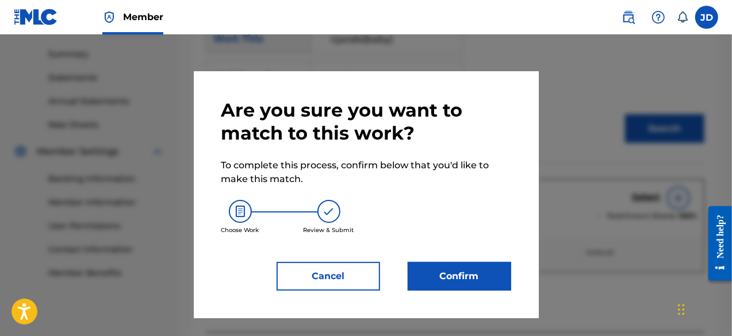
click at [462, 271] on button "Confirm" at bounding box center [460, 276] width 104 height 29
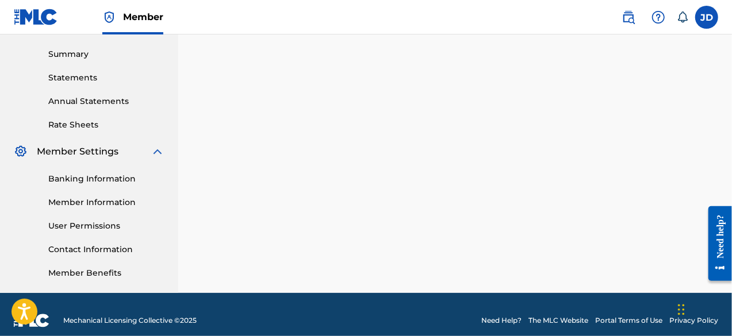
scroll to position [70, 0]
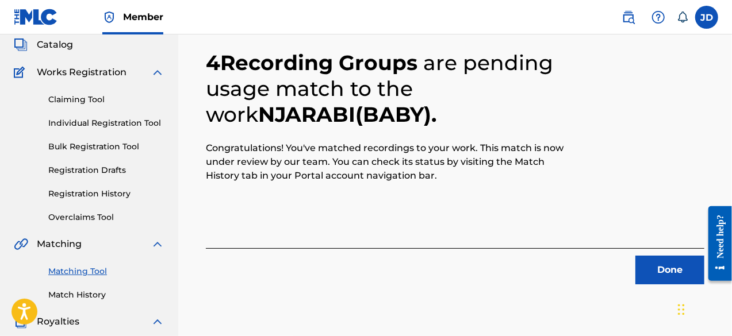
click at [657, 265] on button "Done" at bounding box center [669, 270] width 69 height 29
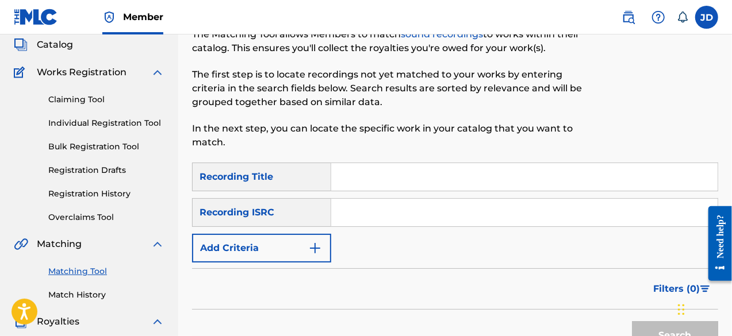
click at [302, 254] on button "Add Criteria" at bounding box center [261, 248] width 139 height 29
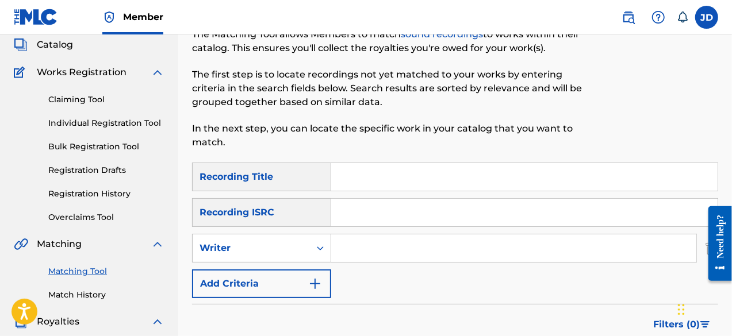
click at [292, 281] on button "Add Criteria" at bounding box center [261, 284] width 139 height 29
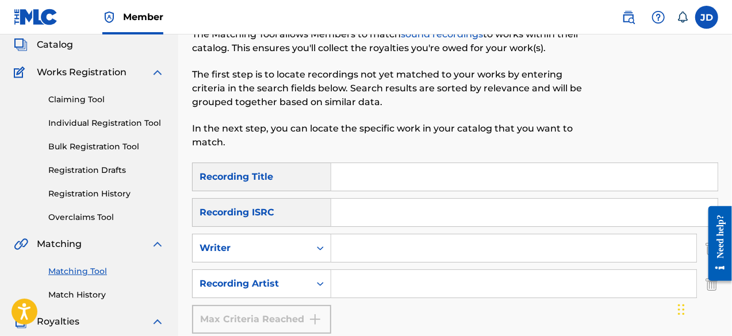
click at [370, 179] on input "Search Form" at bounding box center [524, 177] width 386 height 28
type input "party with me"
click at [366, 278] on input "Search Form" at bounding box center [513, 284] width 365 height 28
paste input "Rocka$h"
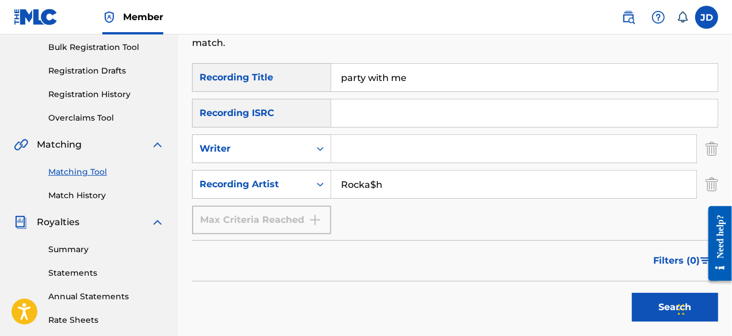
scroll to position [173, 0]
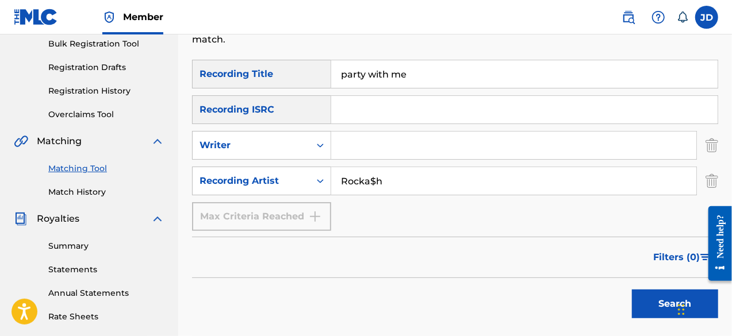
type input "Rocka$h"
click at [652, 301] on button "Search" at bounding box center [675, 304] width 86 height 29
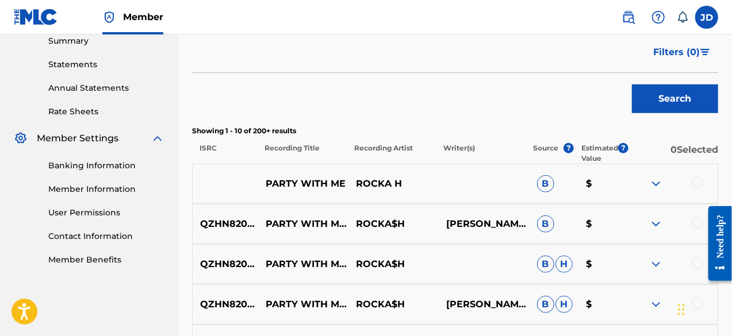
scroll to position [380, 0]
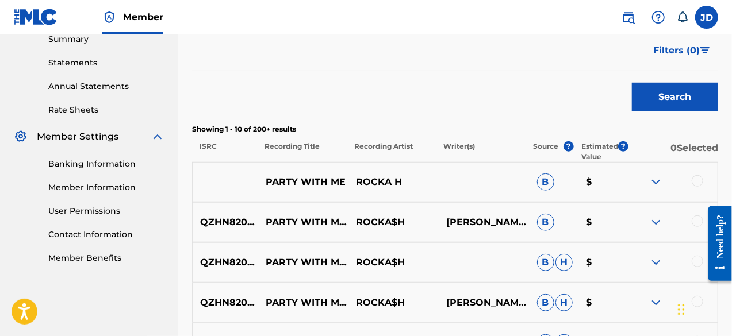
click at [698, 185] on div at bounding box center [698, 181] width 12 height 12
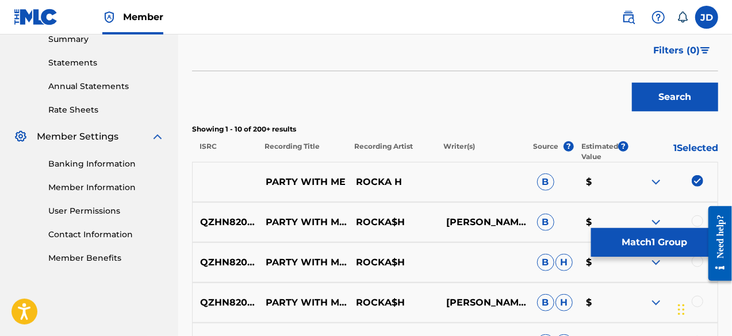
click at [702, 220] on div at bounding box center [715, 243] width 32 height 83
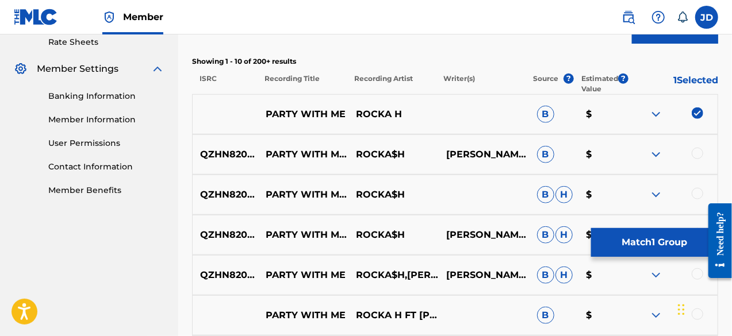
scroll to position [448, 0]
click at [695, 154] on div at bounding box center [698, 153] width 12 height 12
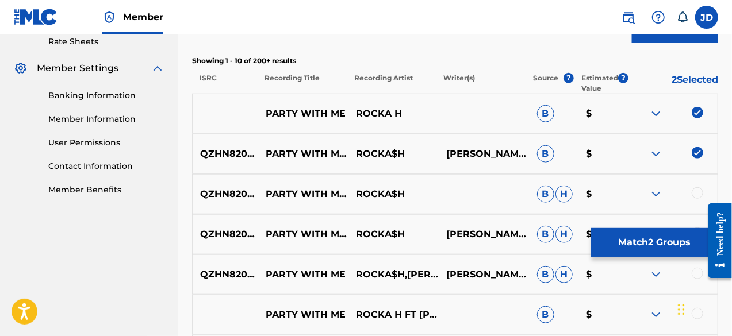
click at [695, 193] on div at bounding box center [698, 193] width 12 height 12
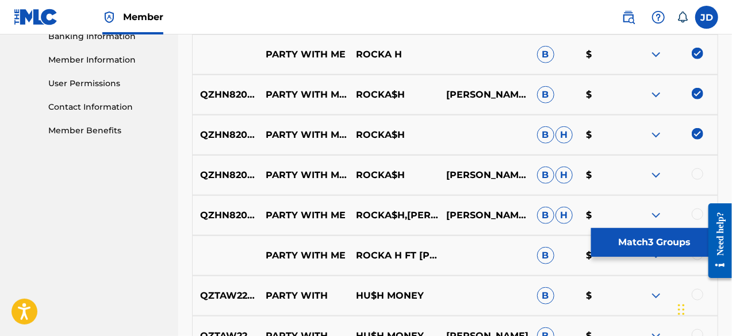
scroll to position [511, 0]
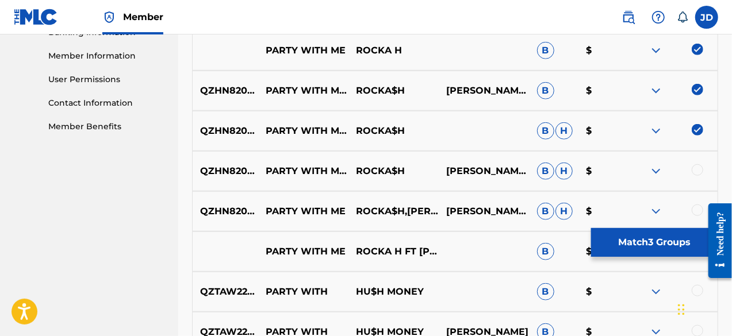
click at [654, 167] on img at bounding box center [656, 171] width 14 height 14
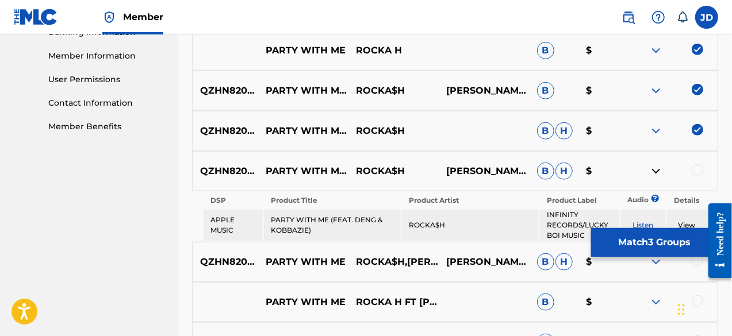
click at [654, 167] on img at bounding box center [656, 171] width 14 height 14
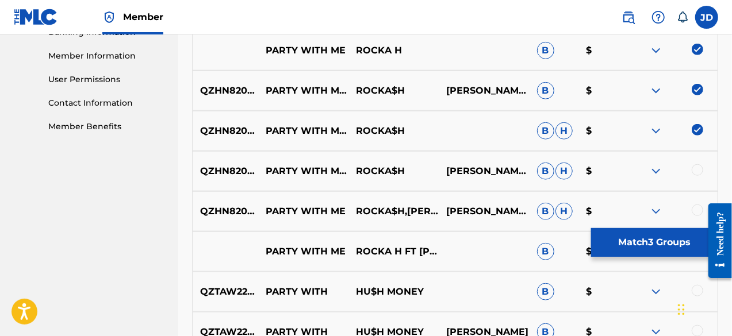
click at [704, 168] on div at bounding box center [672, 171] width 90 height 14
click at [698, 170] on div at bounding box center [698, 170] width 12 height 12
click at [695, 207] on div at bounding box center [698, 211] width 12 height 12
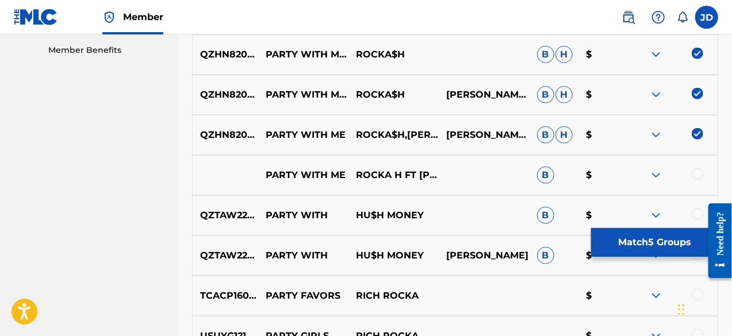
scroll to position [589, 0]
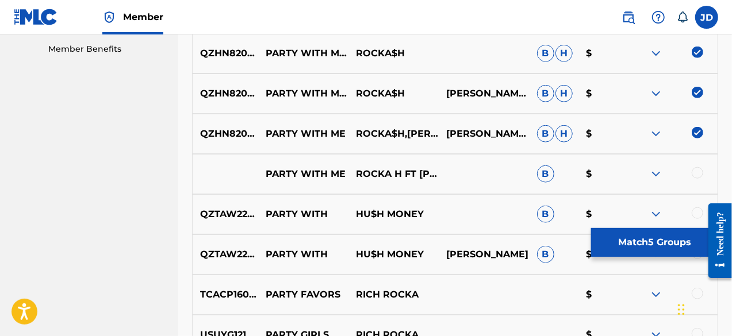
click at [657, 172] on img at bounding box center [656, 174] width 14 height 14
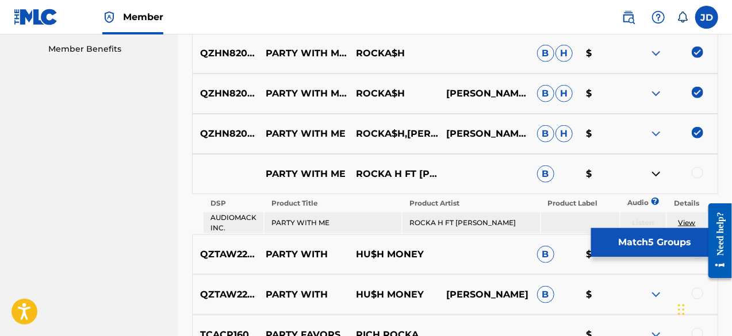
click at [657, 172] on img at bounding box center [656, 174] width 14 height 14
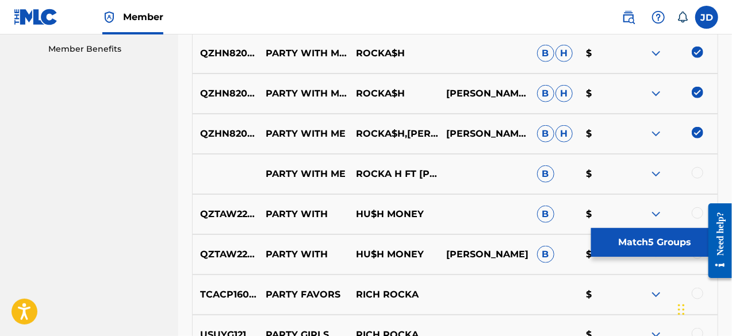
click at [657, 172] on img at bounding box center [656, 174] width 14 height 14
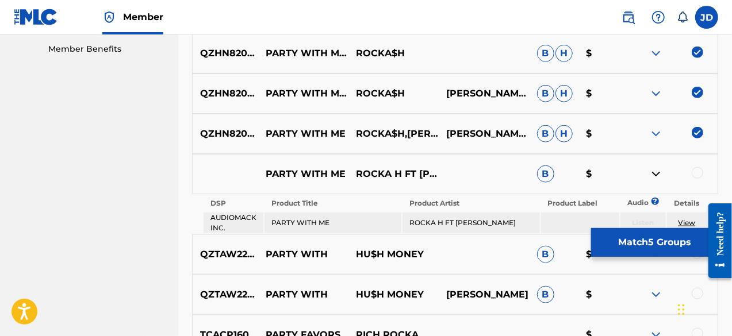
click at [657, 172] on img at bounding box center [656, 174] width 14 height 14
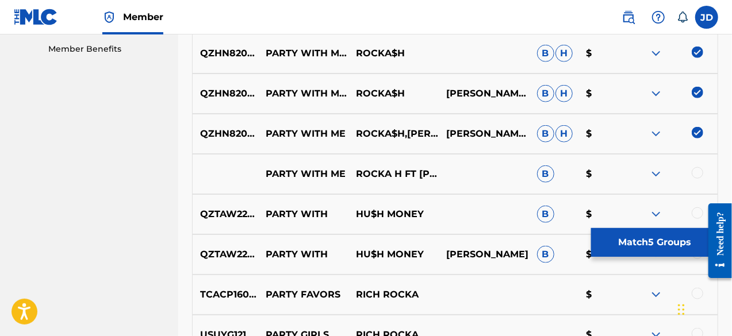
click at [634, 239] on button "Match 5 Groups" at bounding box center [654, 242] width 127 height 29
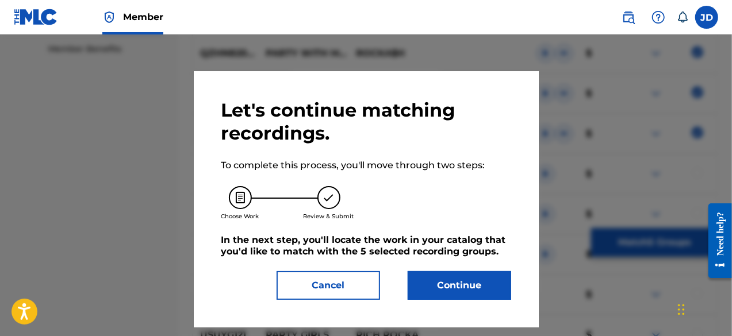
click at [466, 293] on button "Continue" at bounding box center [460, 285] width 104 height 29
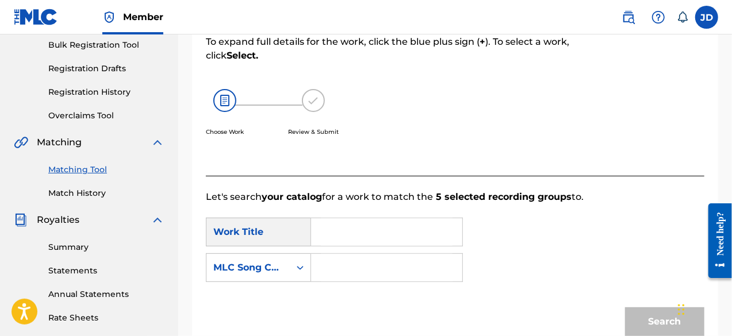
scroll to position [191, 0]
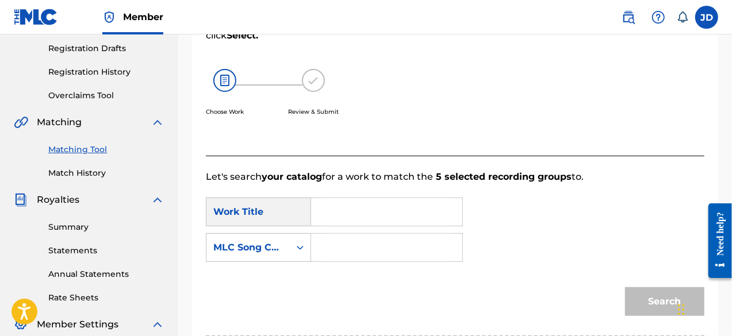
click at [399, 204] on input "Search Form" at bounding box center [387, 212] width 132 height 28
type input "p"
click at [342, 278] on span "with me" at bounding box center [354, 265] width 47 height 25
type input "party with me"
click at [361, 251] on input "Search Form" at bounding box center [387, 248] width 132 height 28
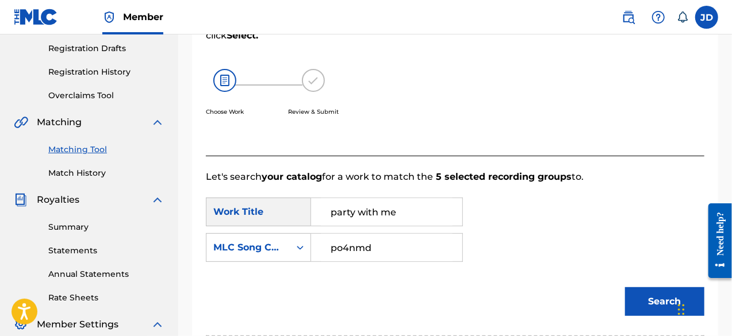
type input "po4nmd"
click at [657, 299] on button "Search" at bounding box center [664, 302] width 79 height 29
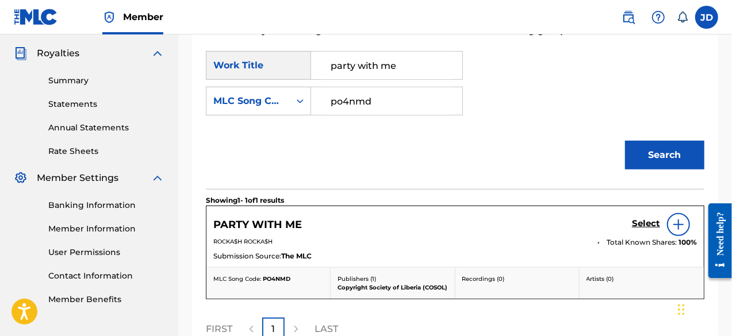
scroll to position [348, 0]
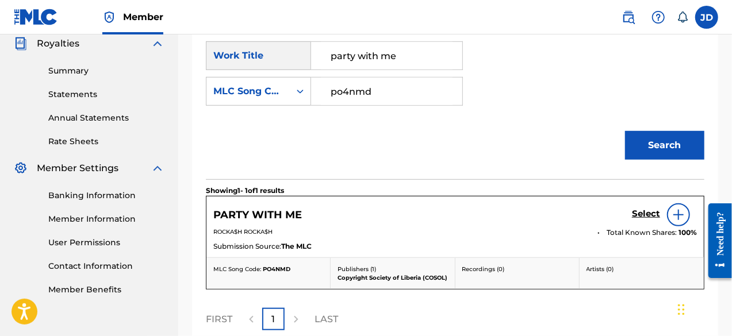
click at [648, 212] on h5 "Select" at bounding box center [646, 214] width 28 height 11
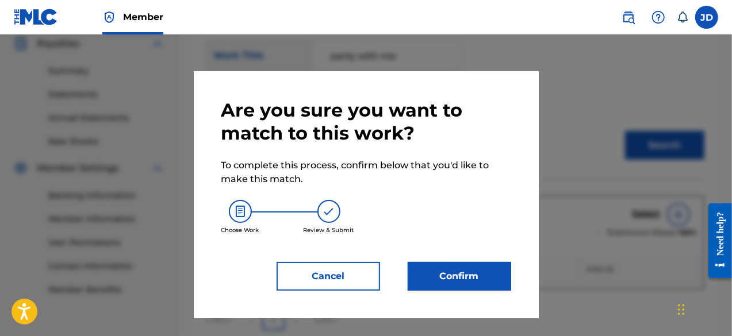
click at [471, 282] on button "Confirm" at bounding box center [460, 276] width 104 height 29
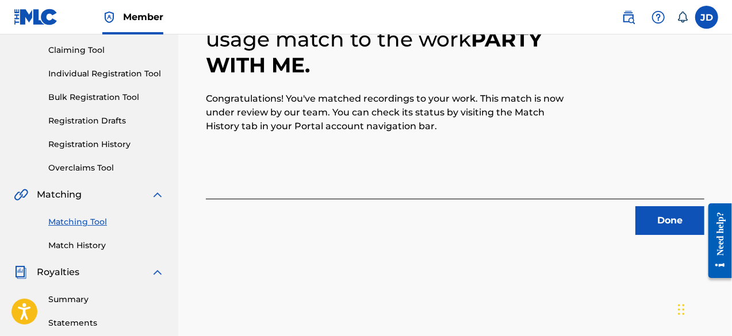
scroll to position [115, 0]
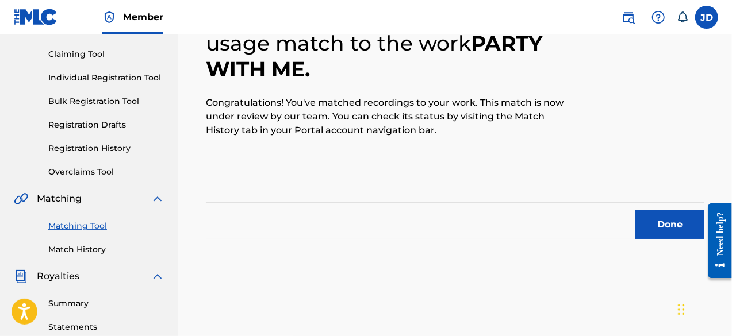
click at [658, 228] on button "Done" at bounding box center [669, 224] width 69 height 29
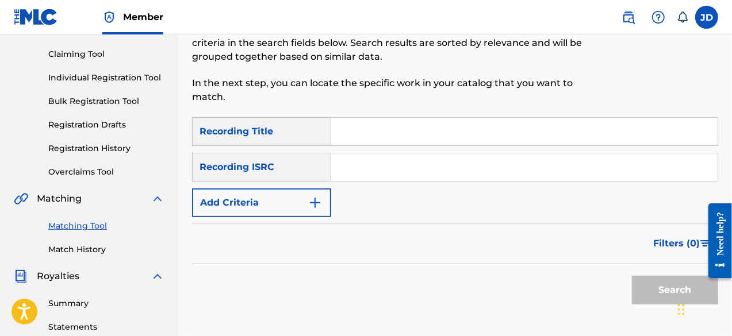
click at [315, 212] on button "Add Criteria" at bounding box center [261, 203] width 139 height 29
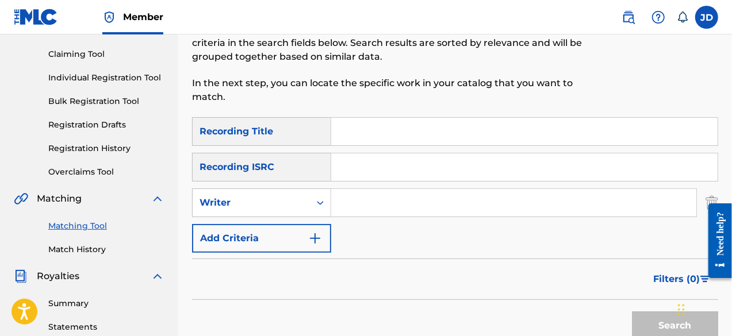
click at [290, 240] on button "Add Criteria" at bounding box center [261, 238] width 139 height 29
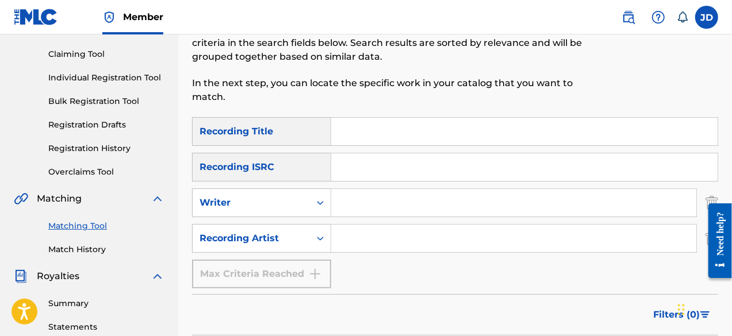
click at [394, 136] on input "Search Form" at bounding box center [524, 132] width 386 height 28
type input "peace of mine"
click at [362, 241] on input "Search Form" at bounding box center [513, 239] width 365 height 28
paste input "Rocka$h"
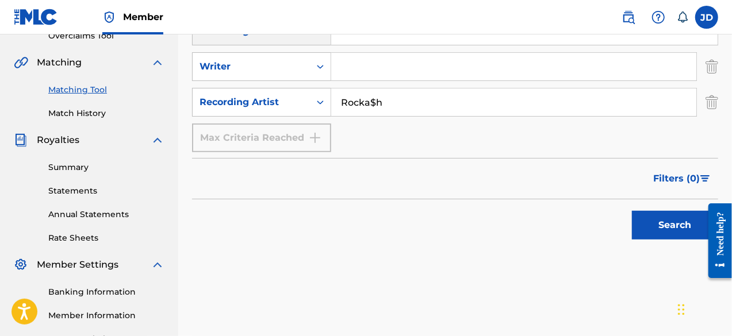
scroll to position [252, 0]
type input "Rocka$h"
click at [680, 221] on button "Search" at bounding box center [675, 224] width 86 height 29
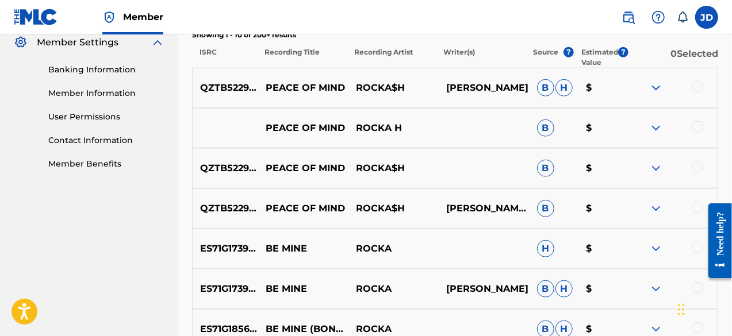
scroll to position [484, 0]
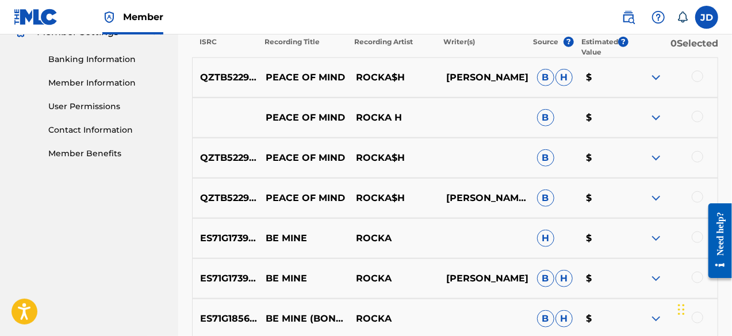
click at [699, 76] on div at bounding box center [698, 77] width 12 height 12
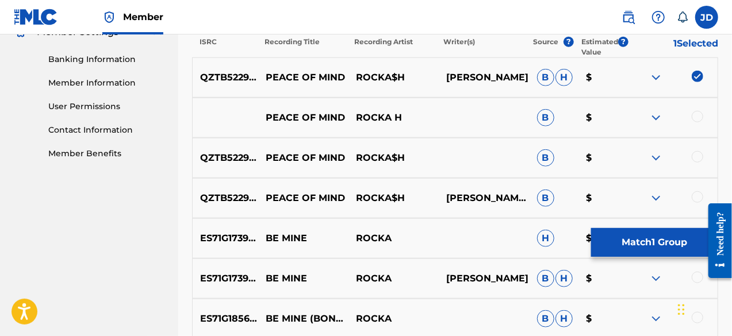
click at [696, 152] on div at bounding box center [698, 157] width 12 height 12
click at [654, 115] on img at bounding box center [656, 118] width 14 height 14
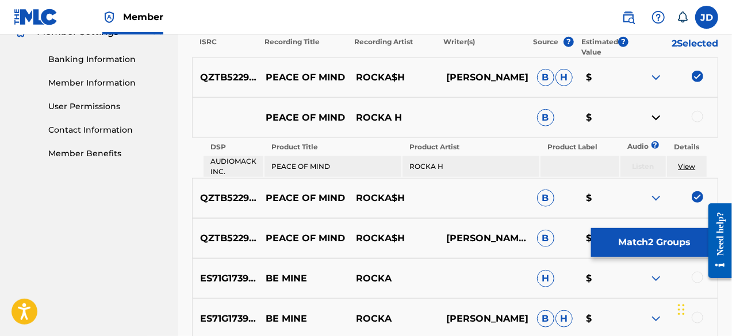
click at [654, 115] on img at bounding box center [656, 118] width 14 height 14
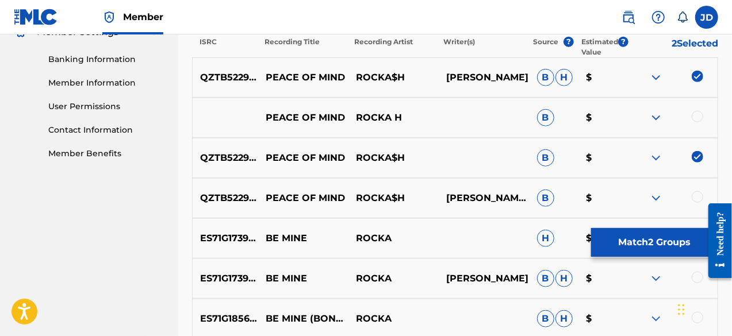
click at [694, 202] on div at bounding box center [672, 198] width 90 height 14
click at [694, 196] on div at bounding box center [698, 197] width 12 height 12
click at [670, 239] on button "Match 3 Groups" at bounding box center [654, 242] width 127 height 29
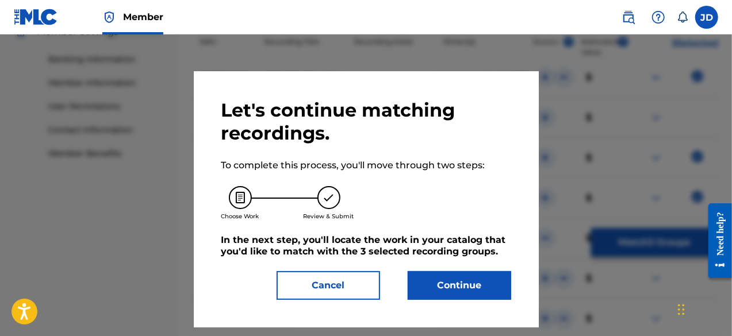
click at [477, 288] on button "Continue" at bounding box center [460, 285] width 104 height 29
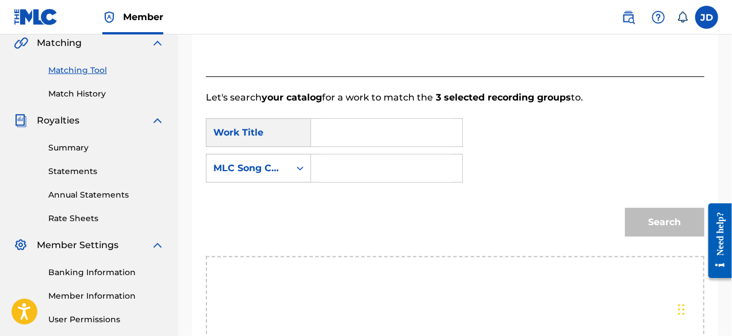
scroll to position [269, 0]
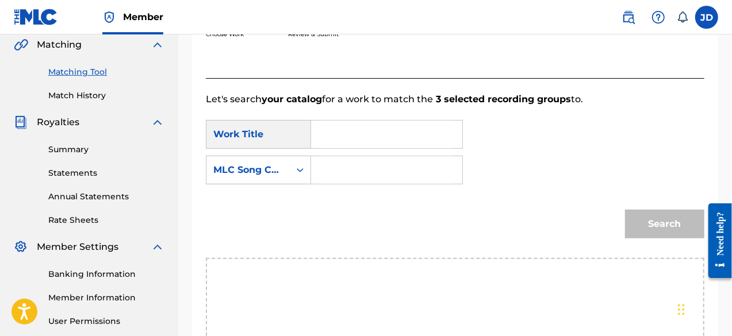
click at [404, 137] on input "Search Form" at bounding box center [387, 135] width 132 height 28
click at [359, 198] on div "Search" at bounding box center [455, 228] width 499 height 60
click at [378, 140] on input "peace" at bounding box center [387, 135] width 132 height 28
click at [338, 200] on span "of mine" at bounding box center [350, 187] width 38 height 25
type input "peace of mine"
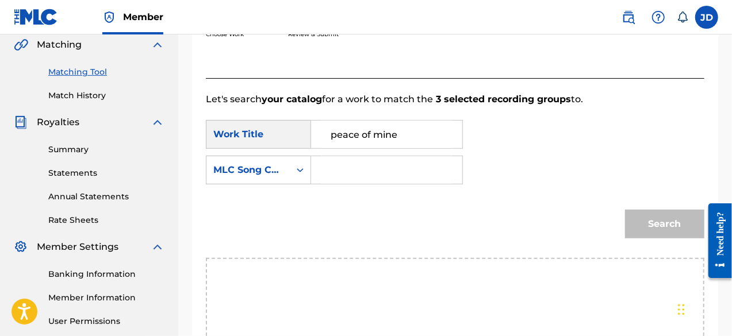
click at [350, 179] on input "Search Form" at bounding box center [387, 170] width 132 height 28
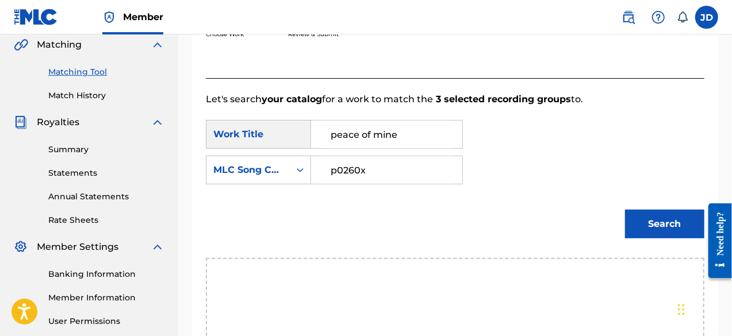
click at [648, 220] on button "Search" at bounding box center [664, 224] width 79 height 29
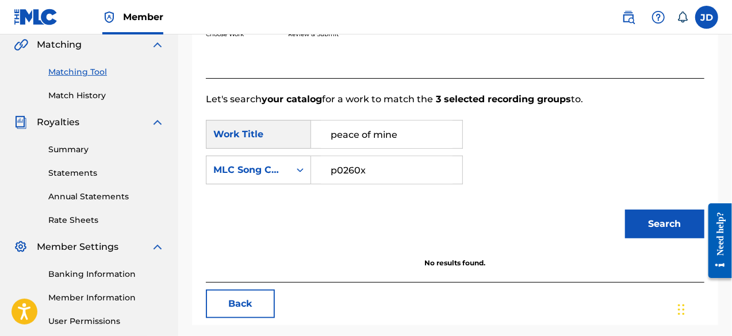
click at [362, 170] on input "p0260x" at bounding box center [387, 170] width 132 height 28
click at [629, 217] on button "Search" at bounding box center [664, 224] width 79 height 29
click at [359, 173] on input "p026ox" at bounding box center [387, 170] width 132 height 28
click at [343, 170] on input "p026ox" at bounding box center [387, 170] width 132 height 28
click at [643, 225] on button "Search" at bounding box center [664, 224] width 79 height 29
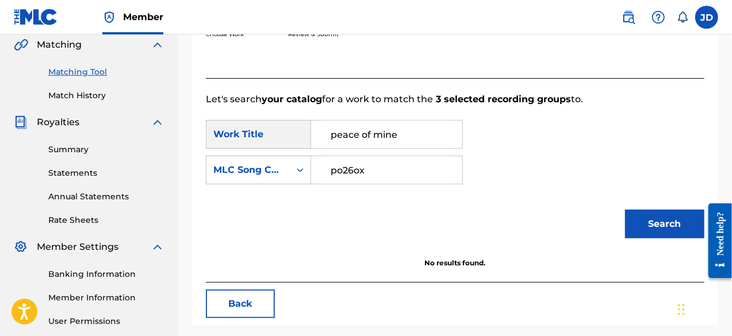
click at [360, 172] on input "po26ox" at bounding box center [387, 170] width 132 height 28
type input "po260x"
click at [642, 220] on button "Search" at bounding box center [664, 224] width 79 height 29
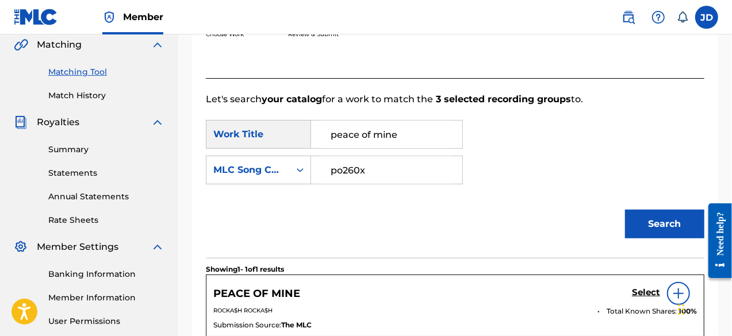
click at [650, 289] on h5 "Select" at bounding box center [646, 293] width 28 height 11
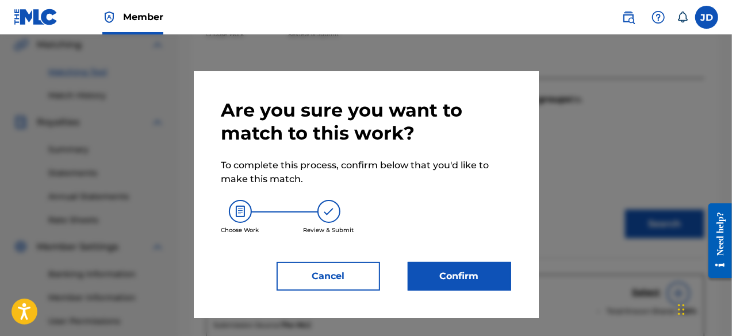
click at [449, 273] on button "Confirm" at bounding box center [460, 276] width 104 height 29
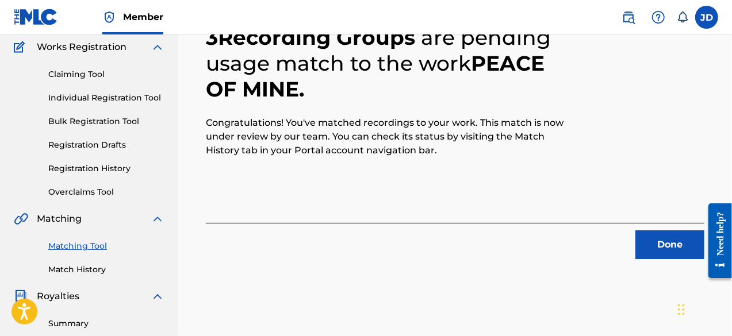
scroll to position [66, 0]
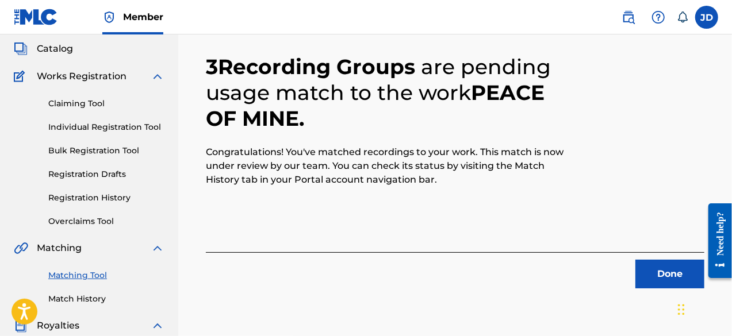
click at [674, 267] on button "Done" at bounding box center [669, 274] width 69 height 29
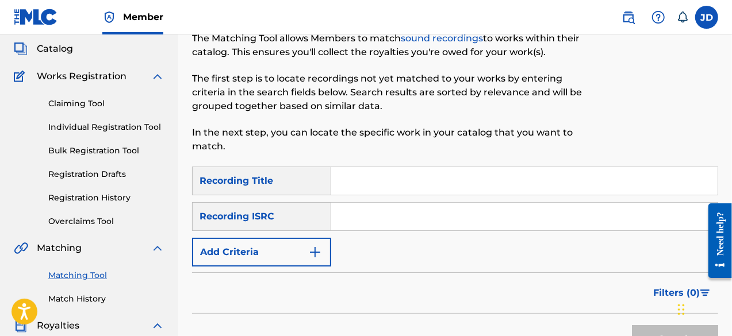
click at [316, 243] on button "Add Criteria" at bounding box center [261, 252] width 139 height 29
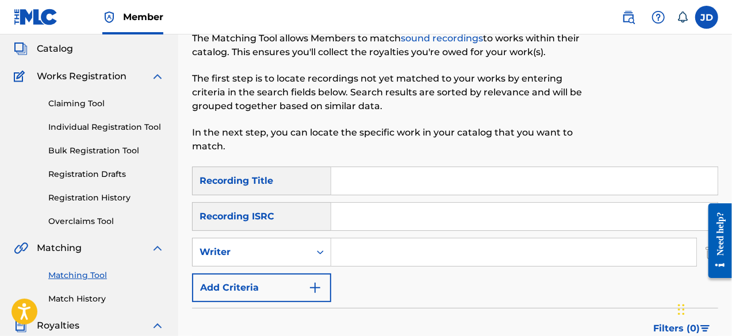
click at [290, 280] on button "Add Criteria" at bounding box center [261, 288] width 139 height 29
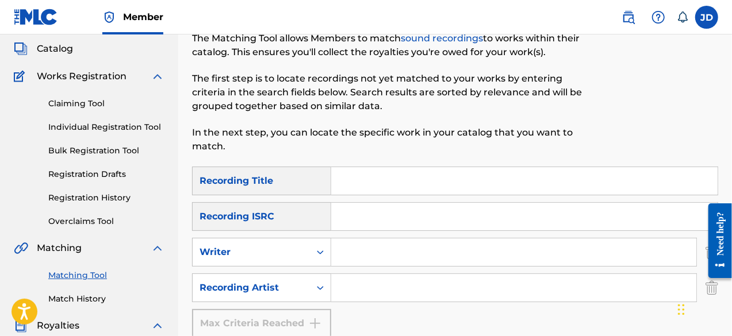
click at [359, 183] on input "Search Form" at bounding box center [524, 181] width 386 height 28
type input "caller boi"
click at [376, 293] on input "Search Form" at bounding box center [513, 288] width 365 height 28
paste input "Rocka$h"
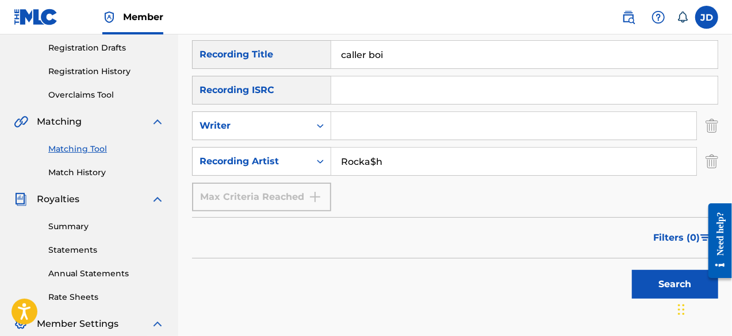
scroll to position [201, 0]
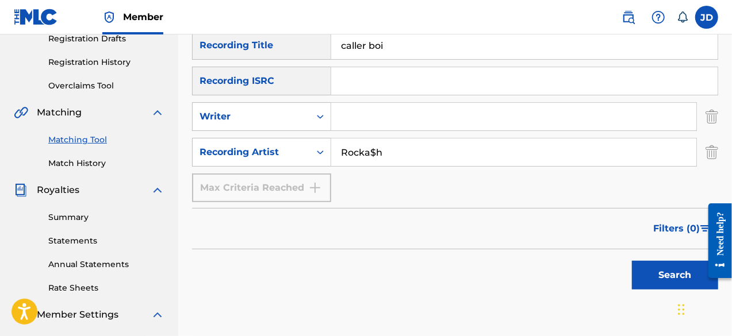
type input "Rocka$h"
click at [669, 275] on button "Search" at bounding box center [675, 275] width 86 height 29
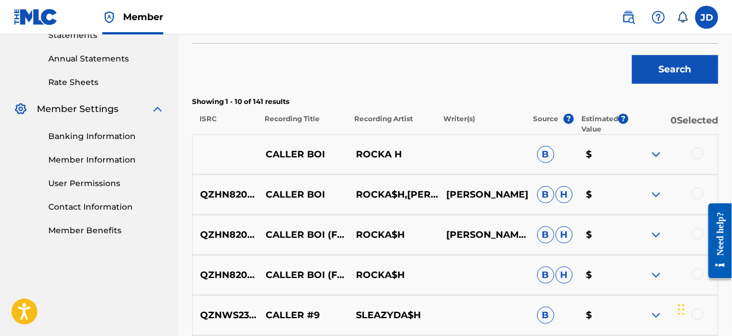
scroll to position [419, 0]
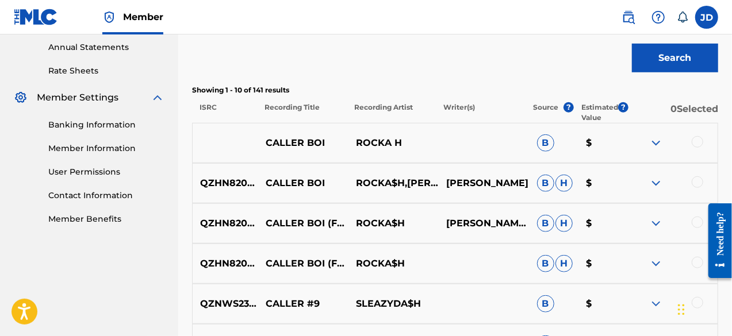
click at [658, 145] on img at bounding box center [656, 143] width 14 height 14
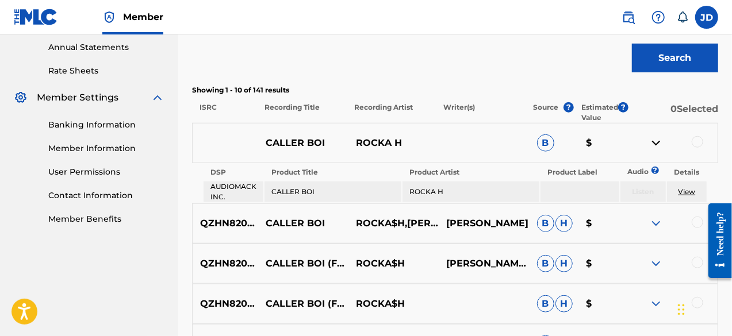
click at [658, 145] on img at bounding box center [656, 143] width 14 height 14
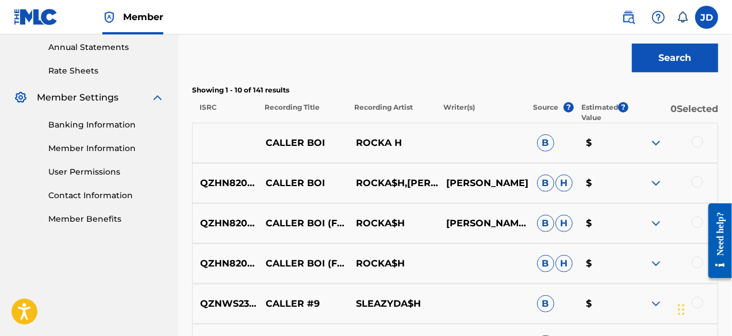
click at [700, 146] on div at bounding box center [698, 142] width 12 height 12
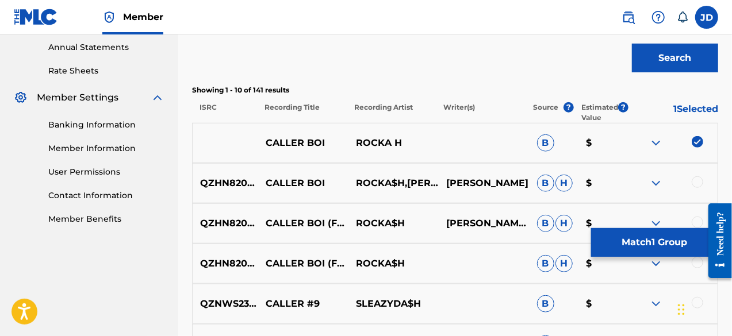
click at [699, 185] on div at bounding box center [698, 183] width 12 height 12
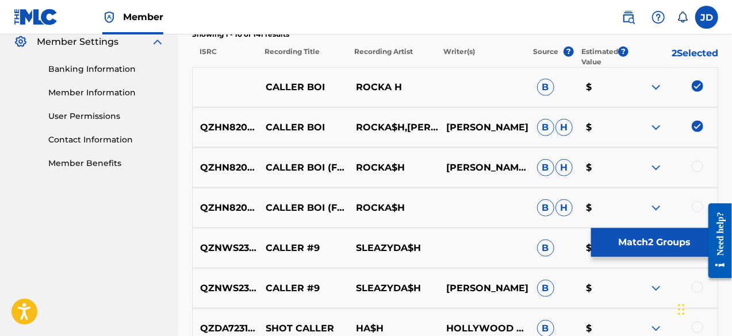
scroll to position [489, 0]
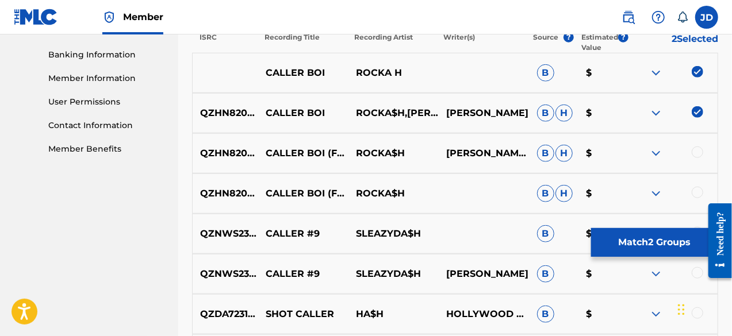
click at [698, 154] on div at bounding box center [698, 153] width 12 height 12
click at [694, 188] on div at bounding box center [698, 193] width 12 height 12
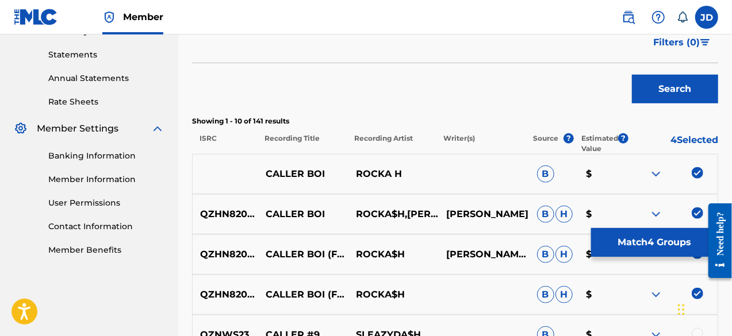
scroll to position [385, 0]
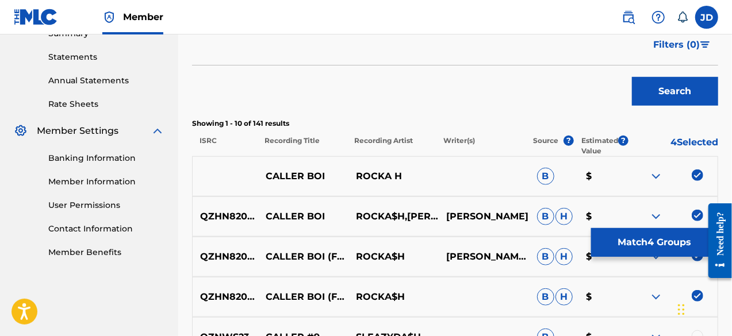
click at [649, 243] on button "Match 4 Groups" at bounding box center [654, 242] width 127 height 29
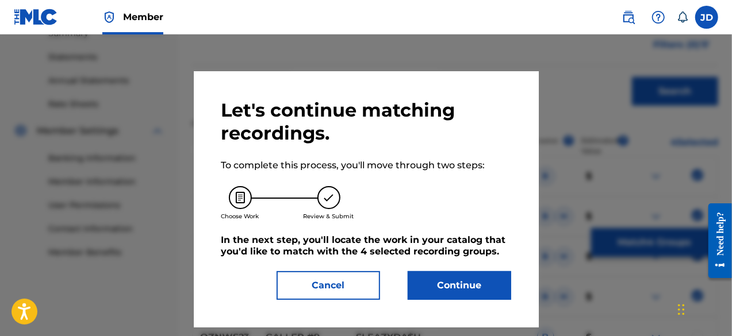
click at [484, 293] on button "Continue" at bounding box center [460, 285] width 104 height 29
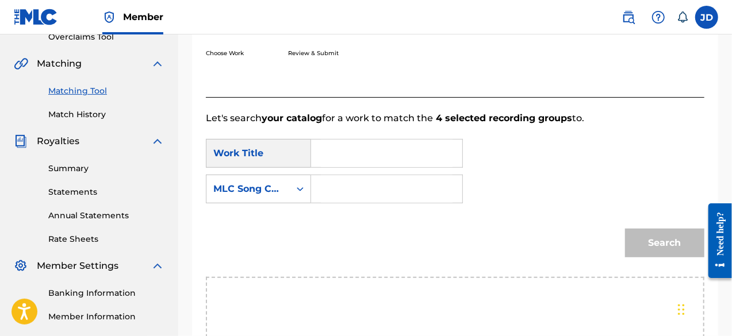
scroll to position [231, 0]
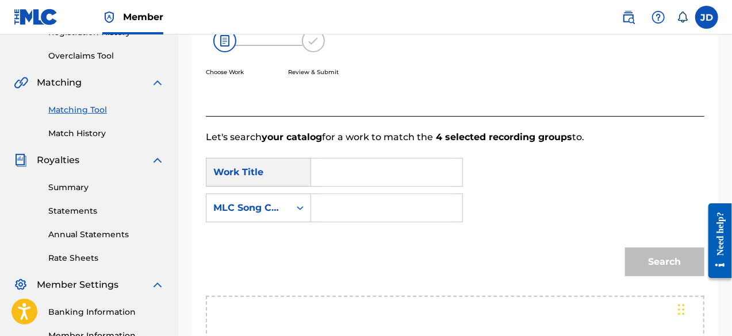
click at [423, 173] on input "Search Form" at bounding box center [387, 173] width 132 height 28
drag, startPoint x: 423, startPoint y: 173, endPoint x: 324, endPoint y: 176, distance: 99.0
click at [324, 176] on input "clo7xh" at bounding box center [387, 173] width 132 height 28
type input "clo7xh"
click at [328, 204] on input "Search Form" at bounding box center [387, 208] width 132 height 28
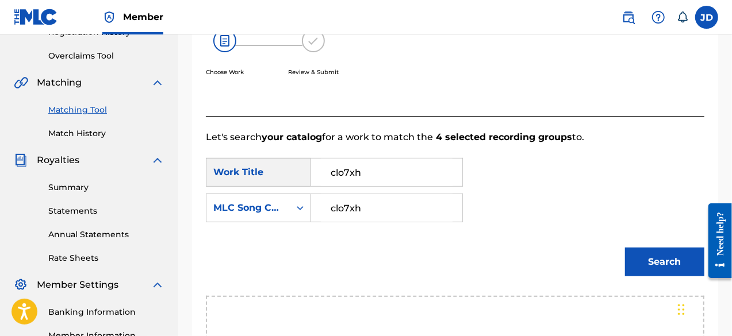
type input "clo7xh"
drag, startPoint x: 366, startPoint y: 168, endPoint x: 315, endPoint y: 174, distance: 50.9
click at [315, 174] on div "clo7xh" at bounding box center [387, 172] width 152 height 29
click at [357, 204] on span "boi" at bounding box center [364, 198] width 14 height 11
type input "caller boi"
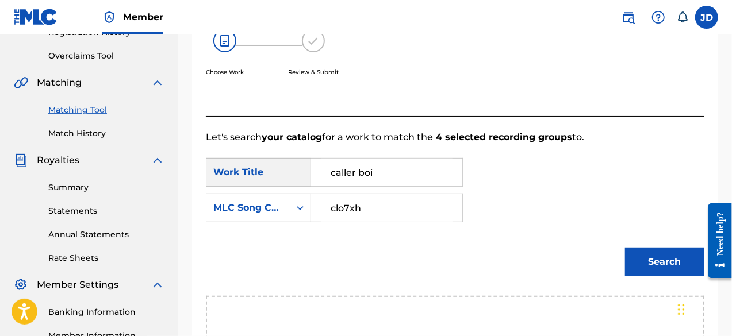
click at [646, 255] on button "Search" at bounding box center [664, 262] width 79 height 29
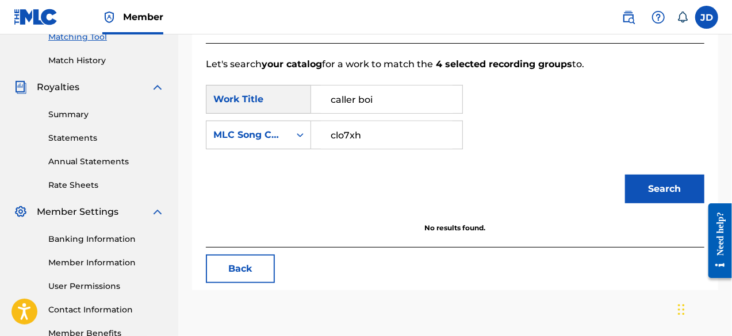
scroll to position [305, 0]
click at [343, 134] on input "clo7xh" at bounding box center [387, 135] width 132 height 28
type input "cl07xh"
click at [666, 198] on button "Search" at bounding box center [664, 188] width 79 height 29
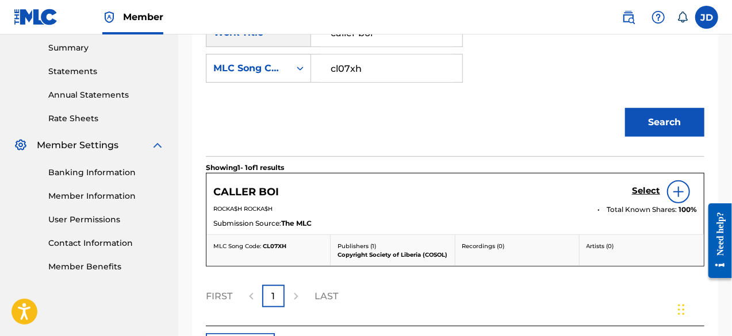
scroll to position [382, 0]
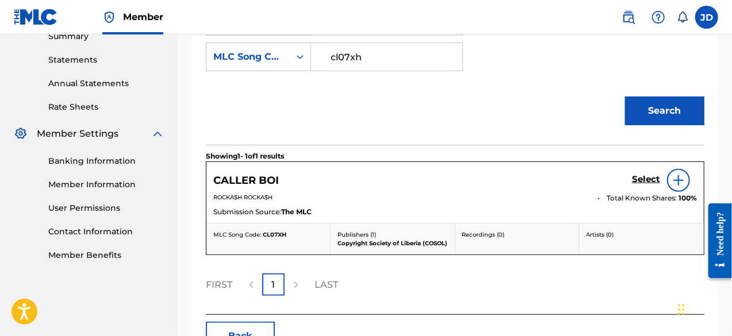
click at [641, 178] on h5 "Select" at bounding box center [646, 179] width 28 height 11
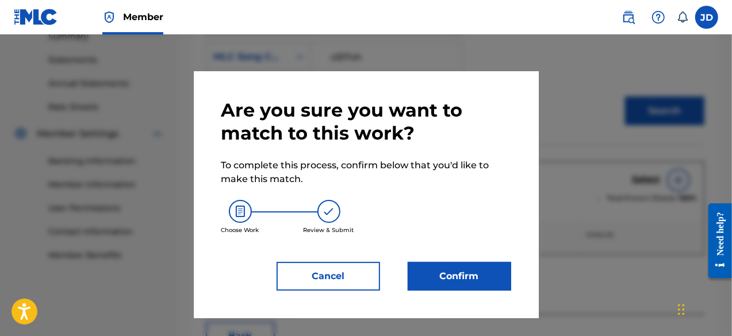
click at [458, 286] on button "Confirm" at bounding box center [460, 276] width 104 height 29
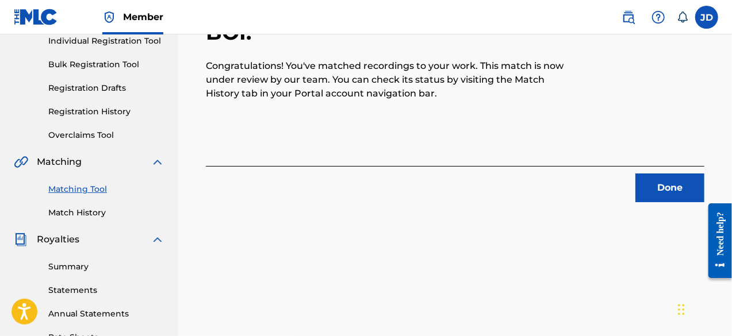
scroll to position [154, 0]
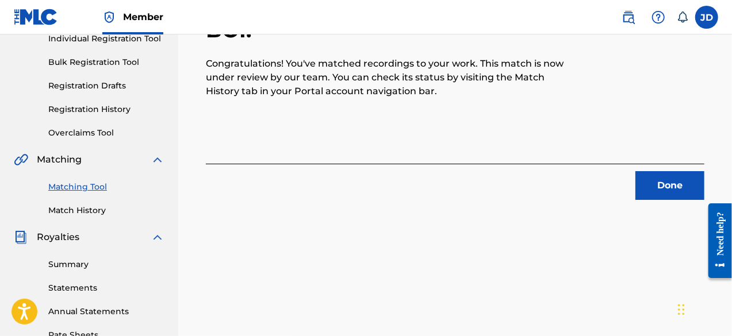
click at [664, 174] on button "Done" at bounding box center [669, 185] width 69 height 29
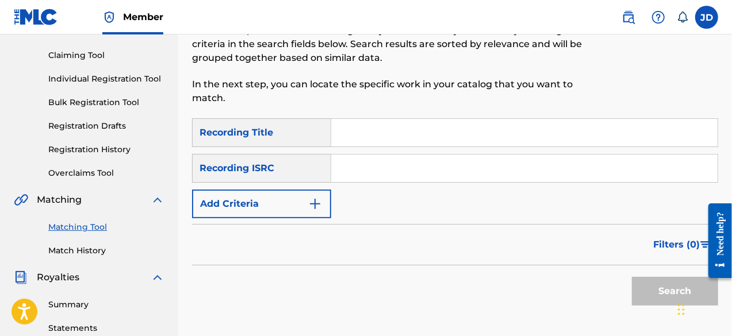
scroll to position [113, 0]
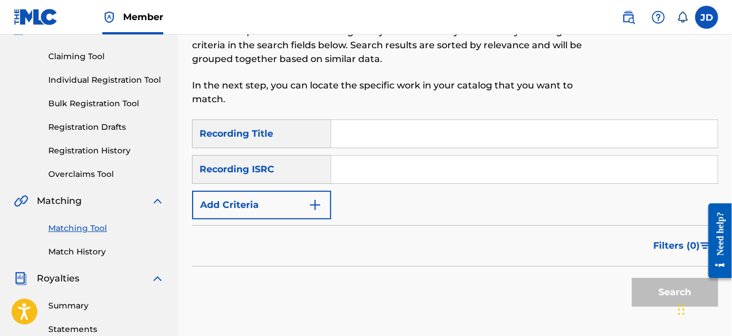
click at [476, 126] on input "Search Form" at bounding box center [524, 134] width 386 height 28
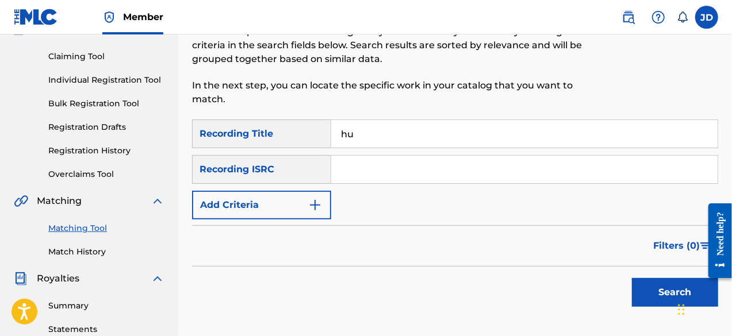
type input "human being"
click at [293, 220] on form "SearchWithCriteria5b763bca-2543-44b3-96bc-a05c7e13e7e5 Recording Title human be…" at bounding box center [455, 216] width 526 height 193
click at [293, 216] on button "Add Criteria" at bounding box center [261, 205] width 139 height 29
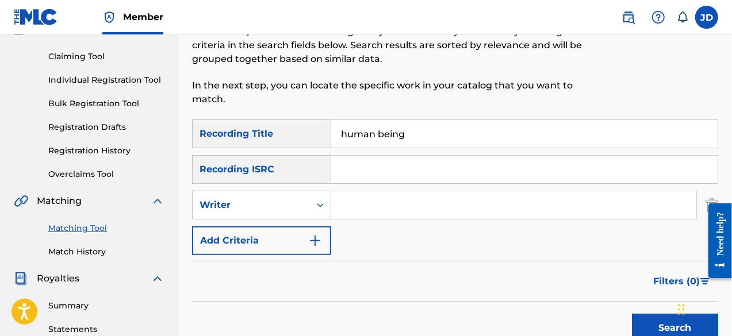
click at [288, 242] on button "Add Criteria" at bounding box center [261, 241] width 139 height 29
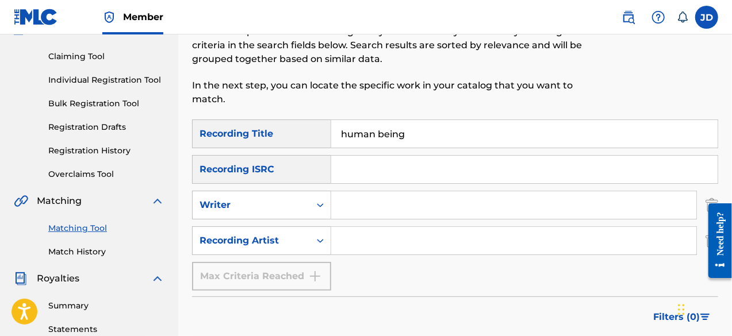
click at [369, 248] on input "Search Form" at bounding box center [513, 241] width 365 height 28
click at [366, 248] on input "Search Form" at bounding box center [513, 241] width 365 height 28
paste input "Rocka$h"
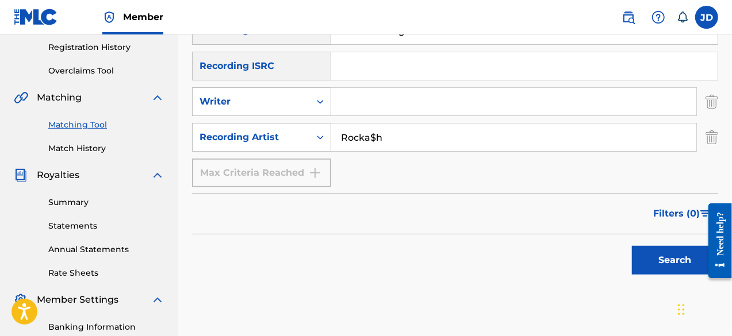
scroll to position [231, 0]
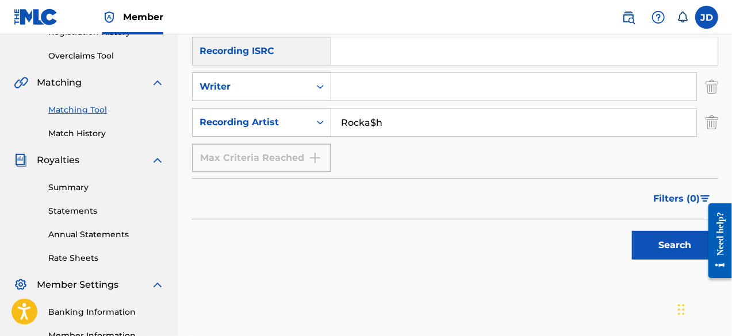
type input "Rocka$h"
click at [659, 241] on button "Search" at bounding box center [675, 245] width 86 height 29
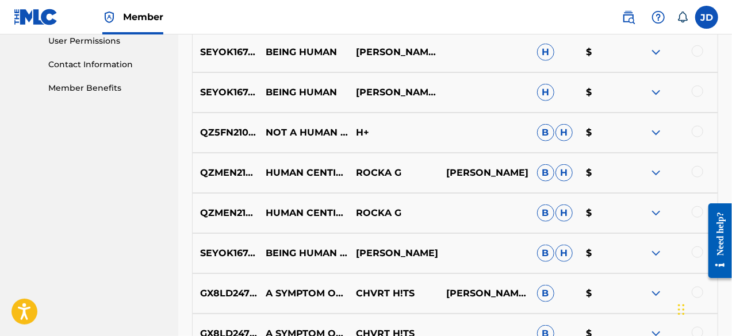
scroll to position [551, 0]
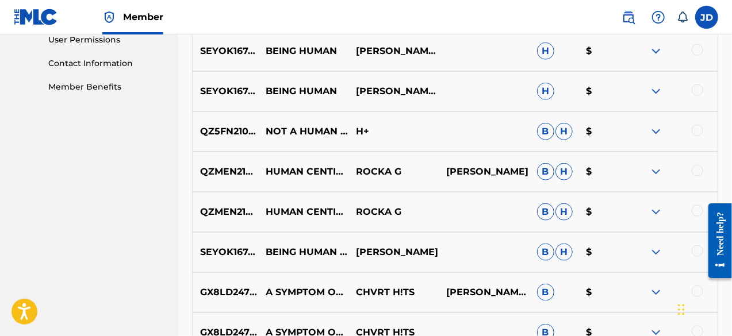
click at [654, 167] on img at bounding box center [656, 172] width 14 height 14
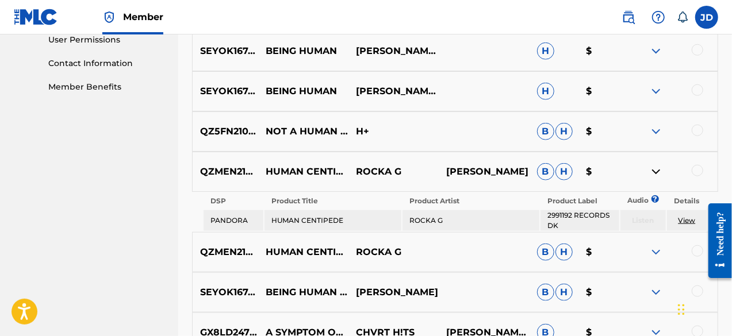
click at [654, 167] on img at bounding box center [656, 172] width 14 height 14
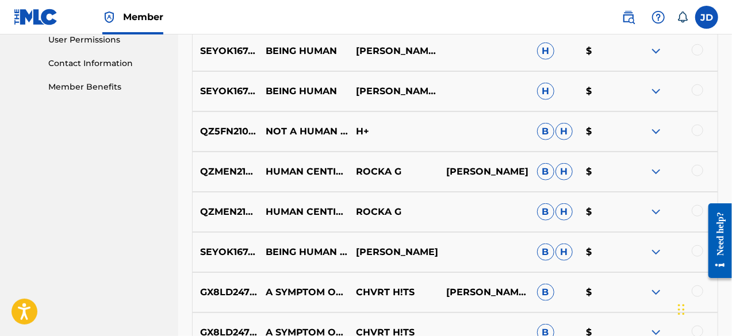
click at [652, 212] on img at bounding box center [656, 212] width 14 height 14
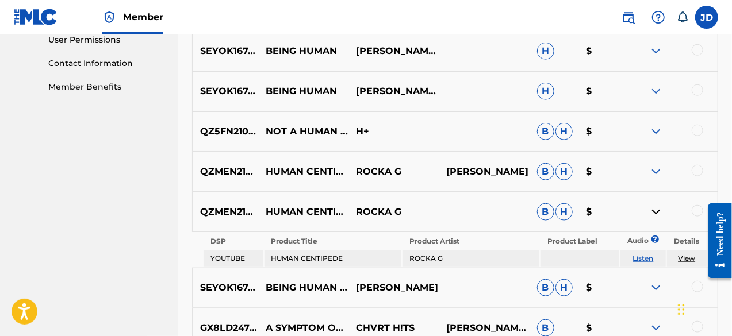
click at [652, 212] on img at bounding box center [656, 212] width 14 height 14
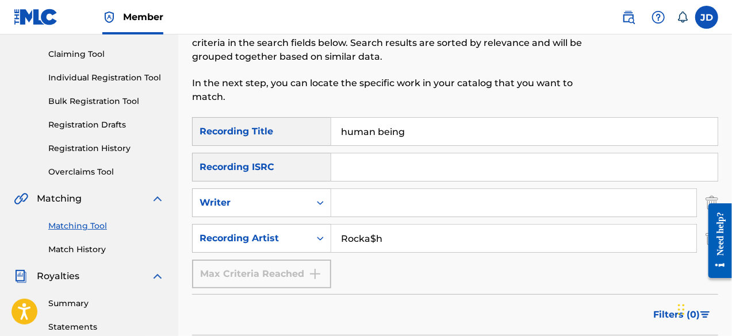
scroll to position [112, 0]
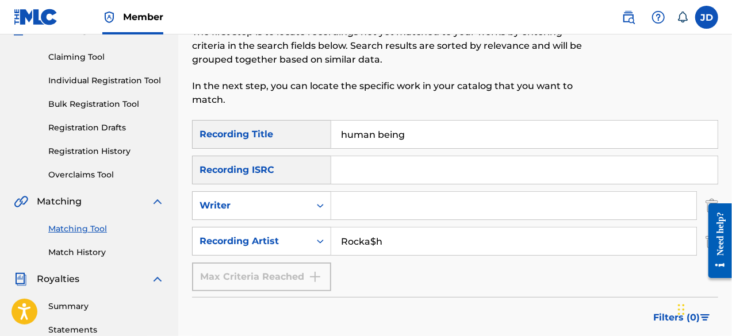
drag, startPoint x: 432, startPoint y: 132, endPoint x: 339, endPoint y: 129, distance: 93.8
click at [339, 129] on input "human being" at bounding box center [524, 135] width 386 height 28
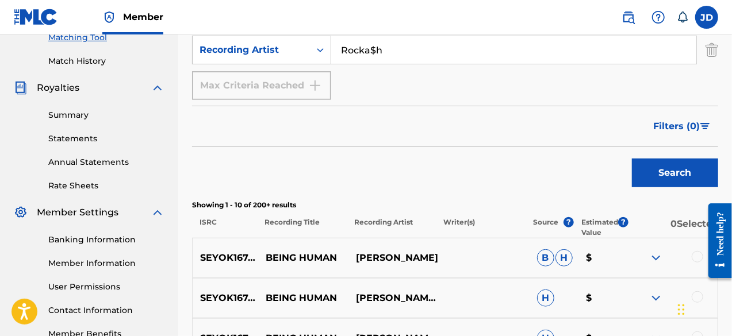
scroll to position [305, 0]
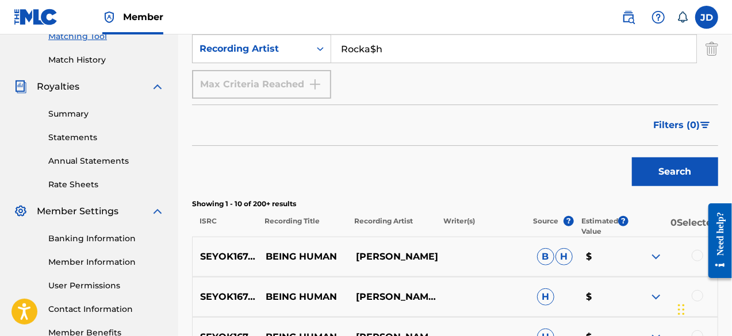
type input "clear heart"
click at [675, 168] on button "Search" at bounding box center [675, 172] width 86 height 29
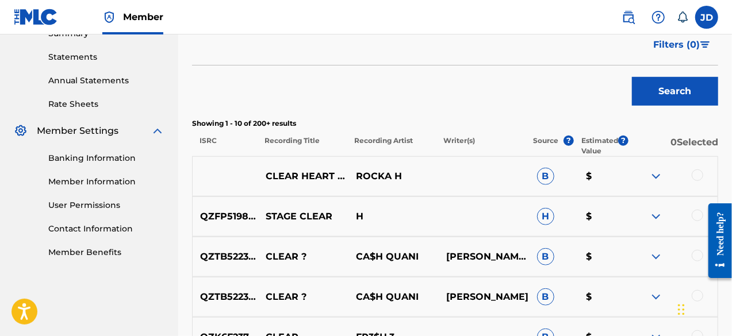
scroll to position [374, 0]
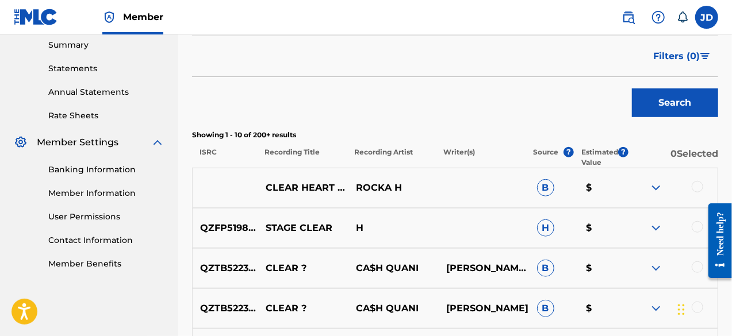
click at [691, 186] on div at bounding box center [672, 188] width 90 height 14
click at [695, 185] on div at bounding box center [698, 187] width 12 height 12
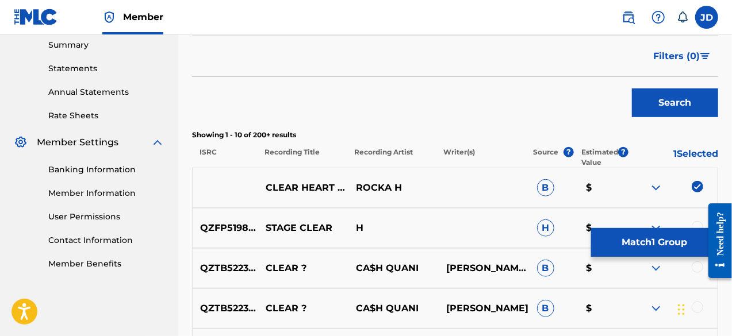
click at [619, 243] on button "Match 1 Group" at bounding box center [654, 242] width 127 height 29
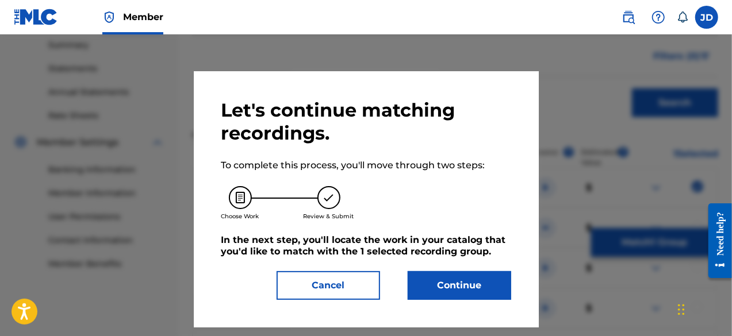
click at [485, 279] on button "Continue" at bounding box center [460, 285] width 104 height 29
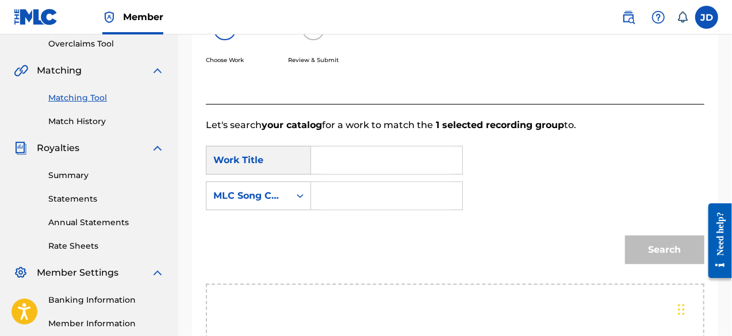
scroll to position [239, 0]
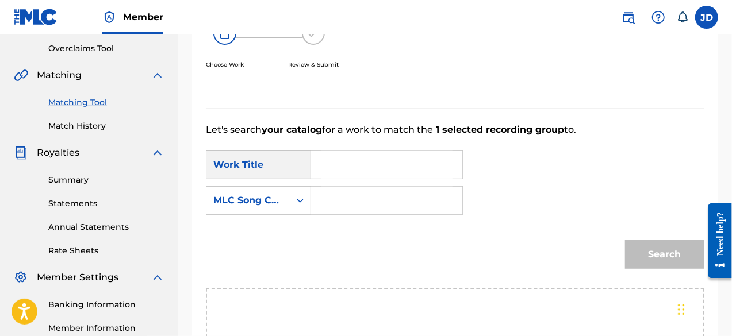
click at [436, 165] on input "Search Form" at bounding box center [387, 165] width 132 height 28
click at [346, 201] on strong "hear" at bounding box center [342, 204] width 22 height 11
type input "clear heart"
click at [370, 200] on input "Search Form" at bounding box center [387, 201] width 132 height 28
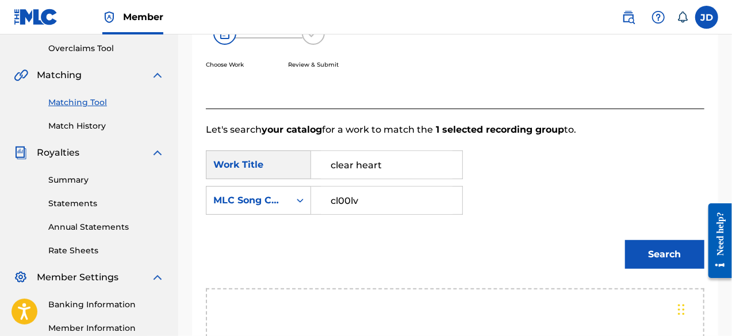
type input "cl00lv"
click at [634, 255] on button "Search" at bounding box center [664, 254] width 79 height 29
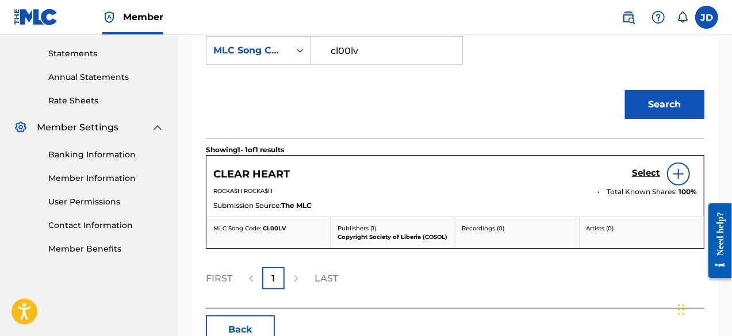
scroll to position [390, 0]
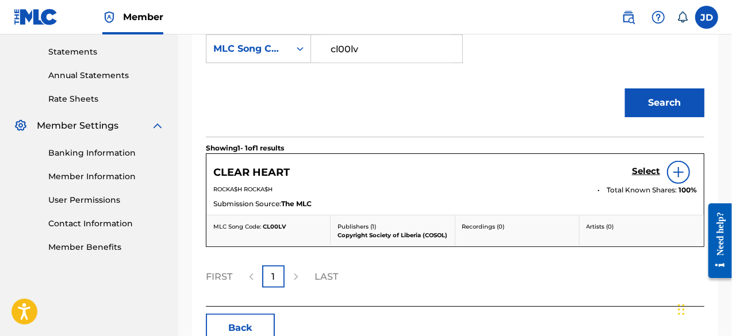
click at [650, 170] on h5 "Select" at bounding box center [646, 171] width 28 height 11
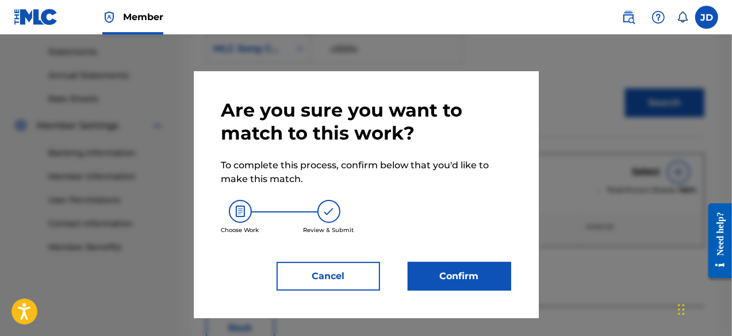
click at [475, 270] on button "Confirm" at bounding box center [460, 276] width 104 height 29
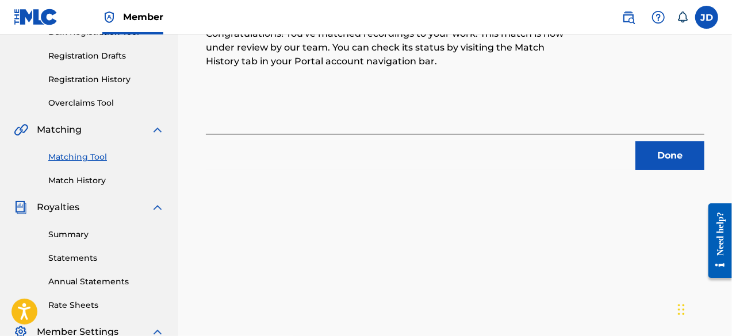
scroll to position [208, 0]
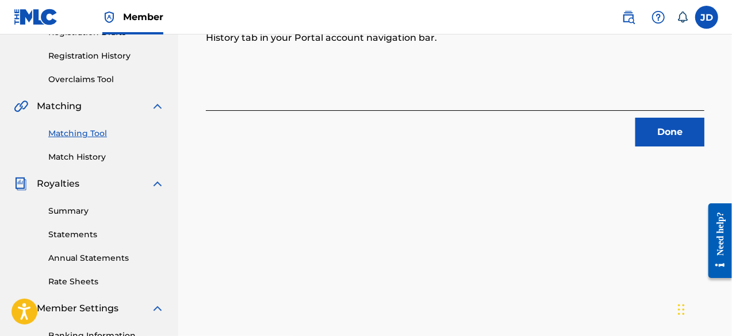
click at [670, 132] on button "Done" at bounding box center [669, 132] width 69 height 29
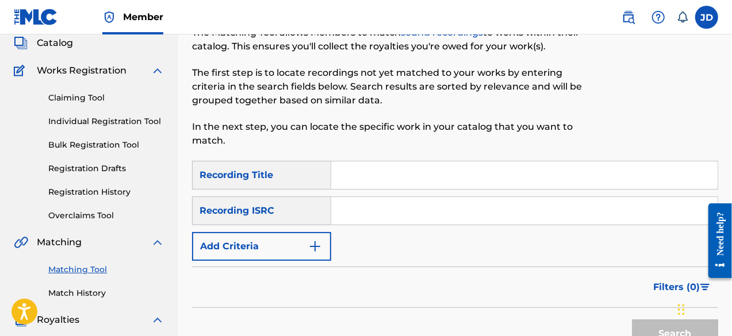
scroll to position [70, 0]
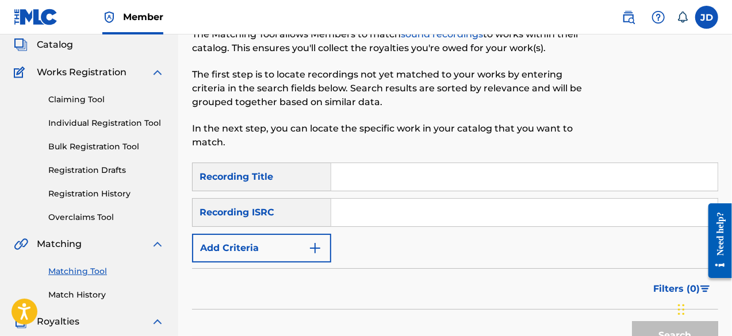
click at [348, 177] on input "Search Form" at bounding box center [524, 177] width 386 height 28
type input "my baby"
click at [296, 240] on button "Add Criteria" at bounding box center [261, 248] width 139 height 29
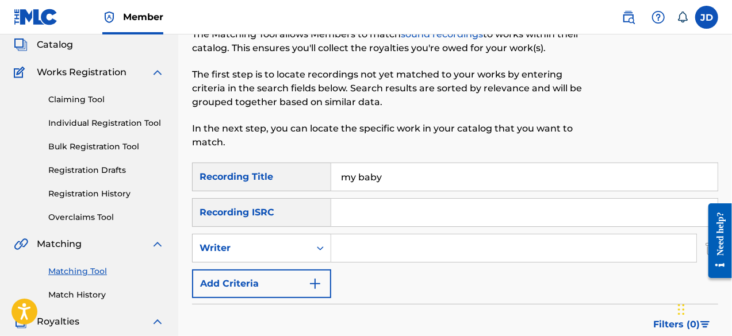
click at [288, 274] on button "Add Criteria" at bounding box center [261, 284] width 139 height 29
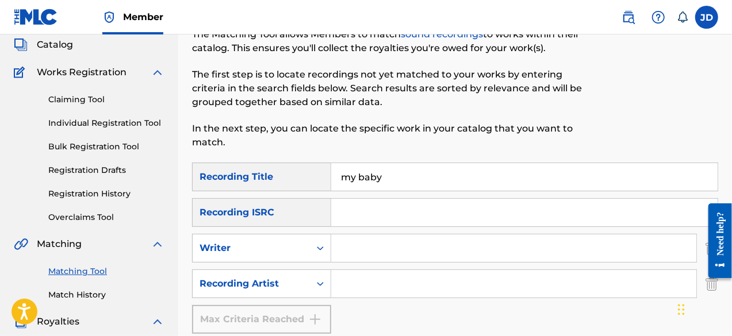
click at [345, 283] on input "Search Form" at bounding box center [513, 284] width 365 height 28
paste input "Rocka$h"
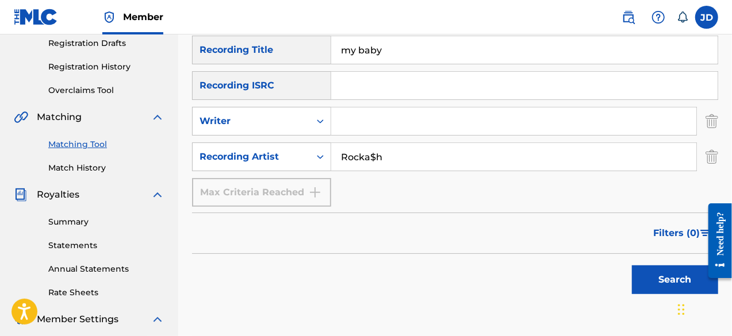
scroll to position [199, 0]
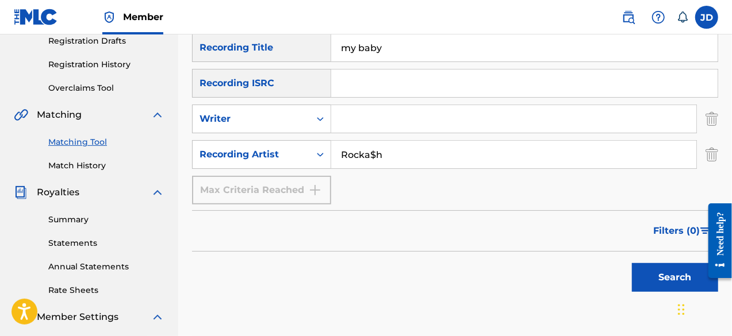
type input "Rocka$h"
click at [654, 275] on button "Search" at bounding box center [675, 277] width 86 height 29
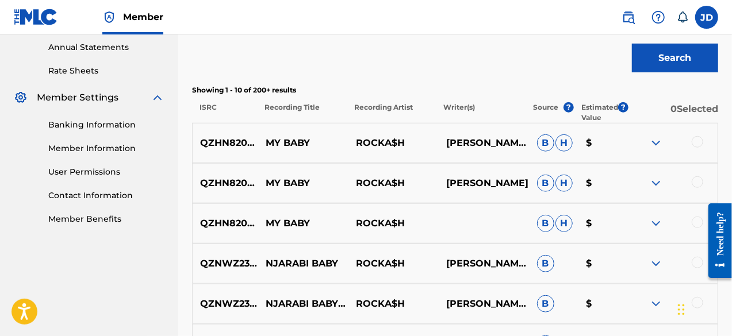
scroll to position [420, 0]
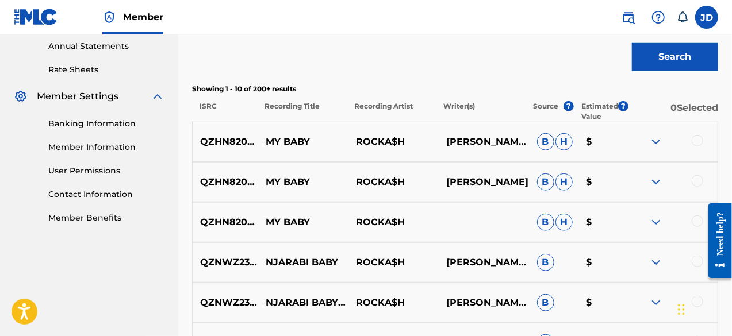
click at [700, 142] on div at bounding box center [698, 141] width 12 height 12
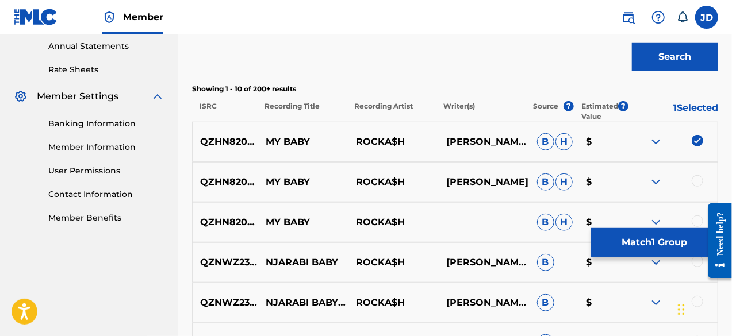
click at [696, 179] on div at bounding box center [698, 181] width 12 height 12
click at [696, 217] on div at bounding box center [698, 222] width 12 height 12
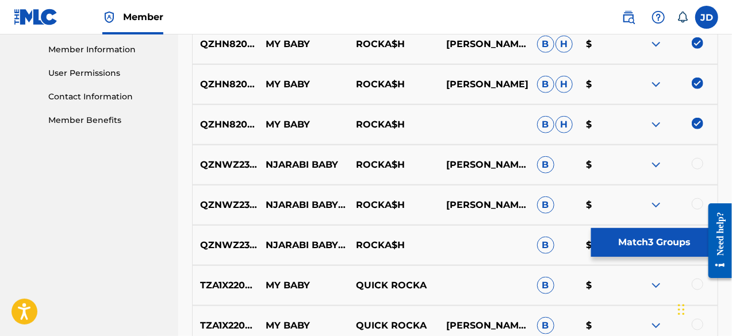
scroll to position [531, 0]
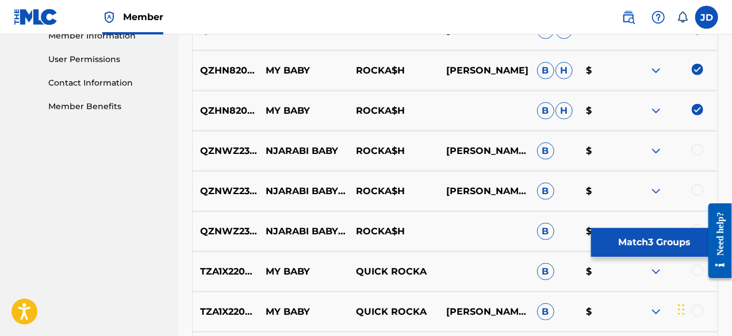
click at [664, 241] on button "Match 3 Groups" at bounding box center [654, 242] width 127 height 29
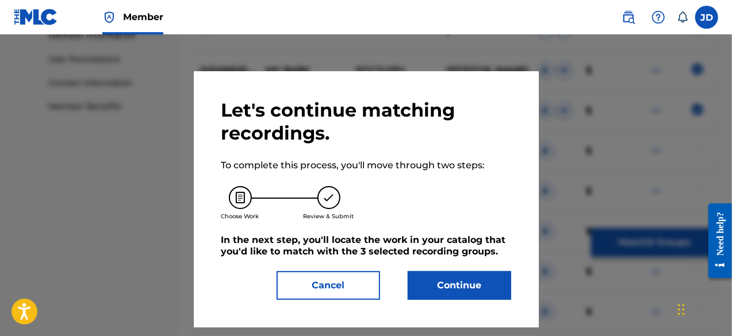
click at [472, 277] on button "Continue" at bounding box center [460, 285] width 104 height 29
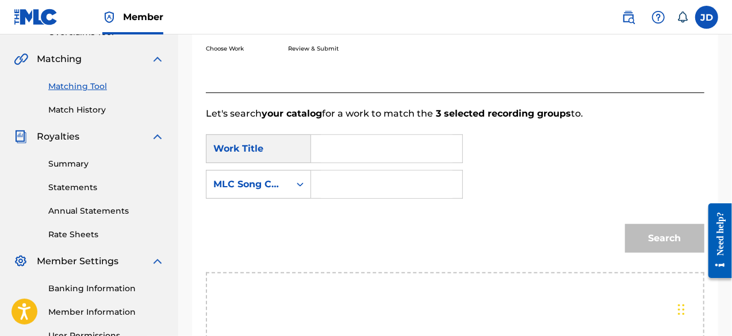
scroll to position [234, 0]
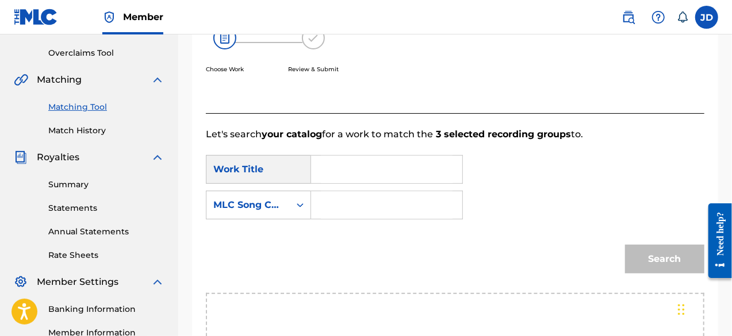
click at [404, 174] on input "Search Form" at bounding box center [387, 170] width 132 height 28
click at [347, 206] on span "by" at bounding box center [349, 209] width 12 height 11
type input "my baby"
click at [347, 206] on input "Search Form" at bounding box center [387, 205] width 132 height 28
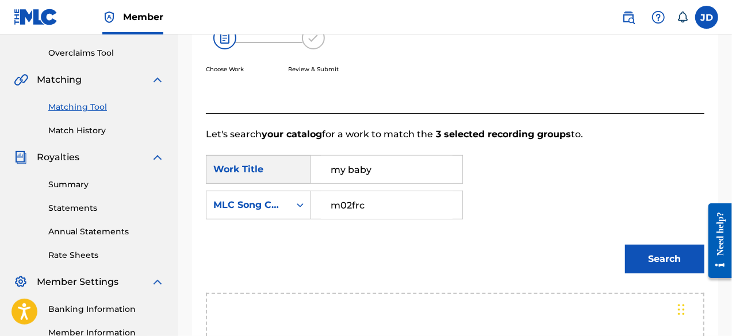
click at [653, 255] on button "Search" at bounding box center [664, 259] width 79 height 29
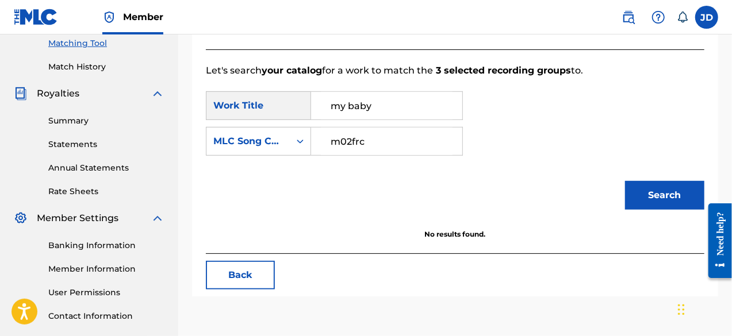
scroll to position [302, 0]
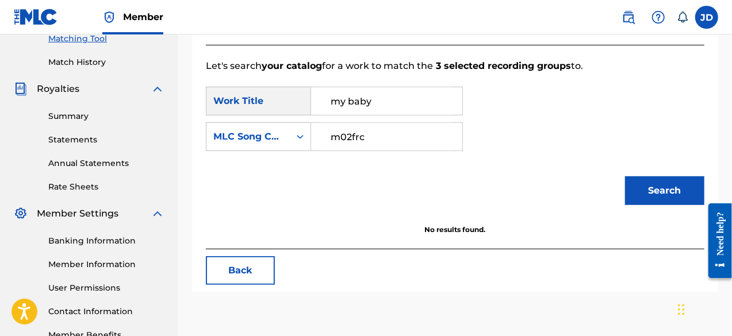
click at [351, 135] on input "m02frc" at bounding box center [387, 137] width 132 height 28
type input "mo2frc"
click at [651, 178] on button "Search" at bounding box center [664, 191] width 79 height 29
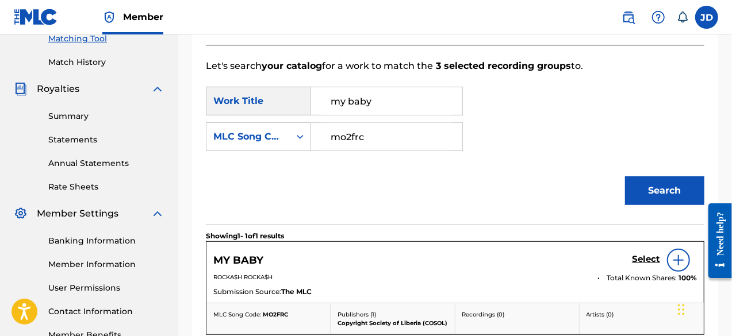
click at [645, 256] on h5 "Select" at bounding box center [646, 259] width 28 height 11
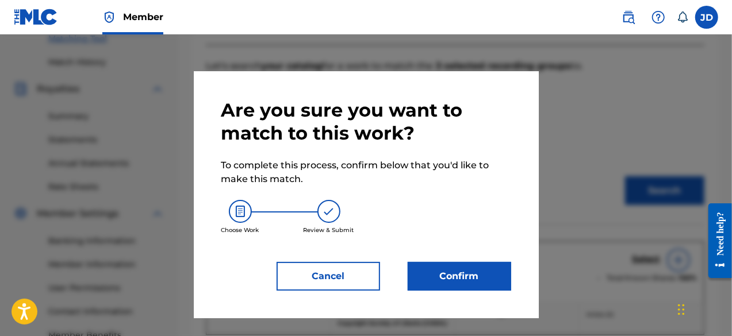
click at [477, 266] on button "Confirm" at bounding box center [460, 276] width 104 height 29
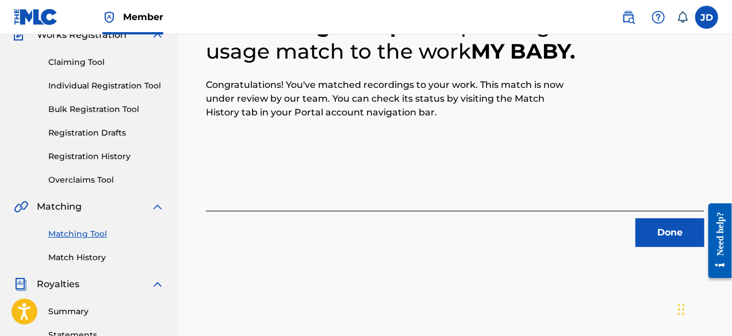
scroll to position [106, 0]
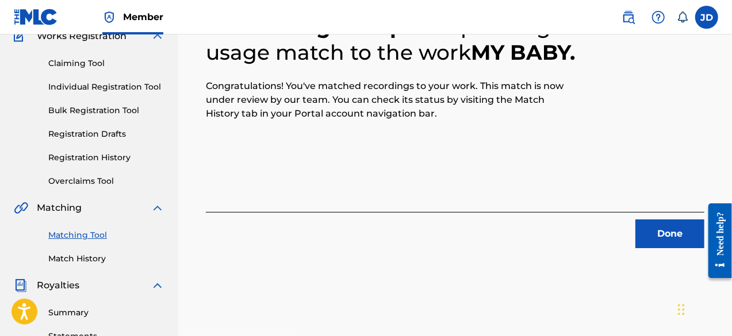
click at [674, 244] on button "Done" at bounding box center [669, 234] width 69 height 29
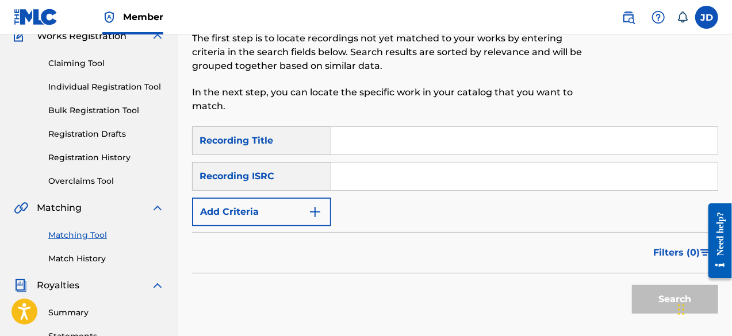
click at [256, 205] on button "Add Criteria" at bounding box center [261, 212] width 139 height 29
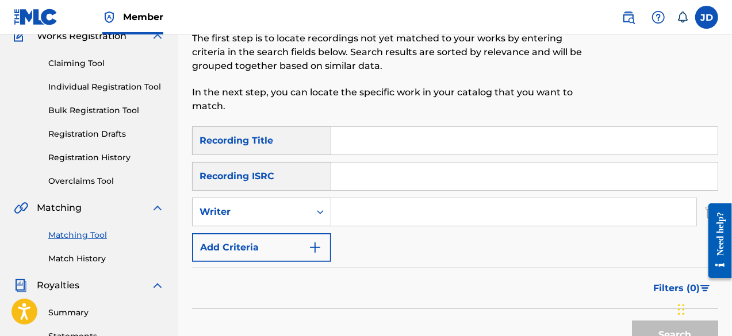
click at [257, 246] on button "Add Criteria" at bounding box center [261, 247] width 139 height 29
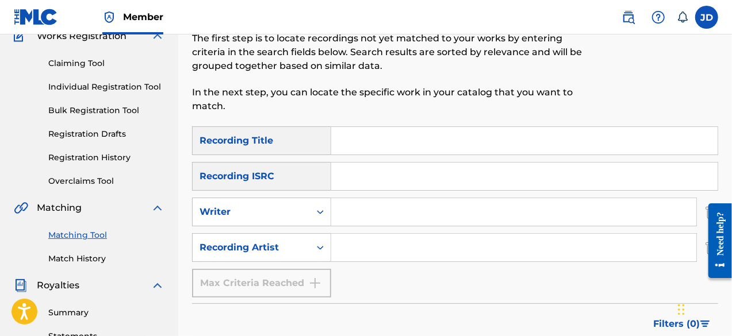
click at [354, 141] on input "Search Form" at bounding box center [524, 141] width 386 height 28
type input "fire"
click at [367, 246] on input "Search Form" at bounding box center [513, 248] width 365 height 28
type input "f"
paste input "Rocka$h"
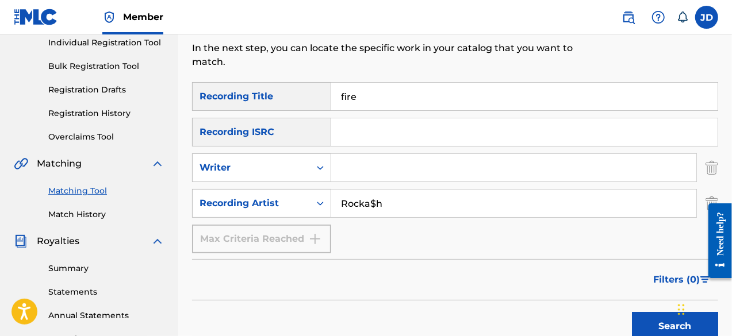
scroll to position [162, 0]
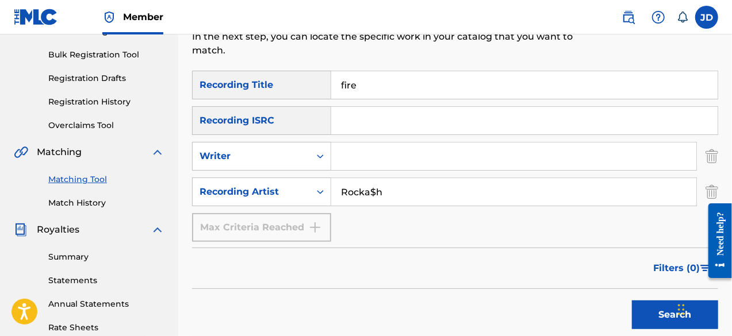
type input "Rocka$h"
click at [649, 315] on button "Search" at bounding box center [675, 315] width 86 height 29
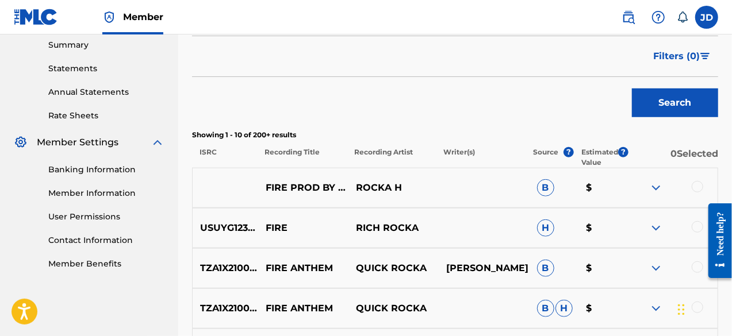
scroll to position [397, 0]
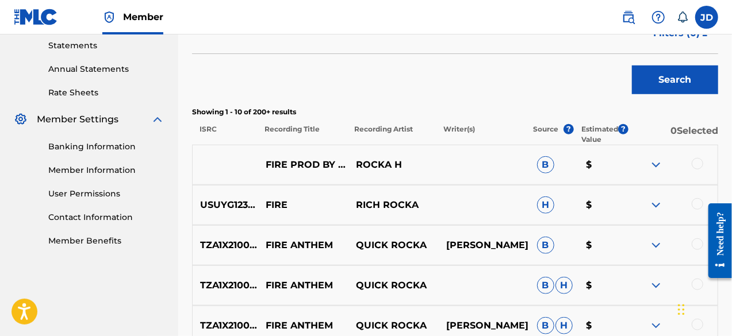
click at [705, 162] on div at bounding box center [672, 165] width 90 height 14
click at [704, 163] on div at bounding box center [672, 165] width 90 height 14
click at [695, 165] on div at bounding box center [698, 164] width 12 height 12
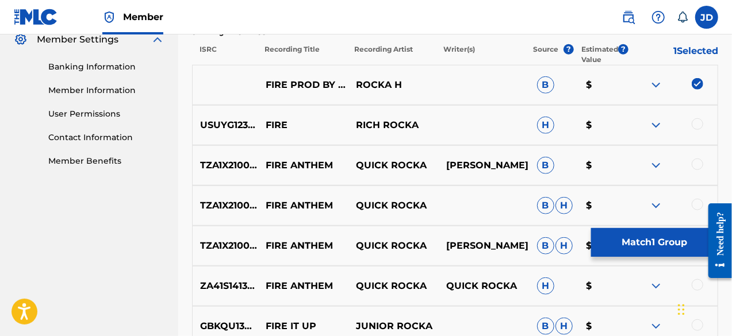
scroll to position [483, 0]
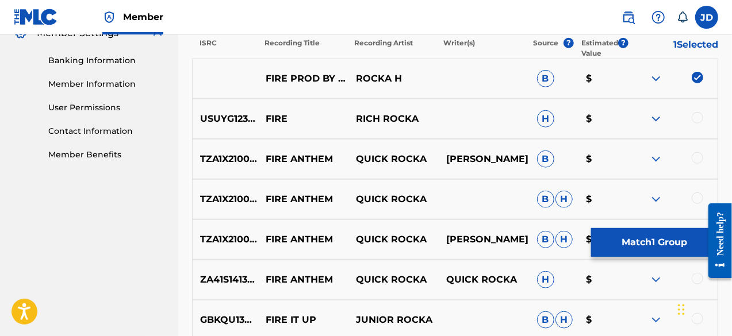
click at [620, 240] on button "Match 1 Group" at bounding box center [654, 242] width 127 height 29
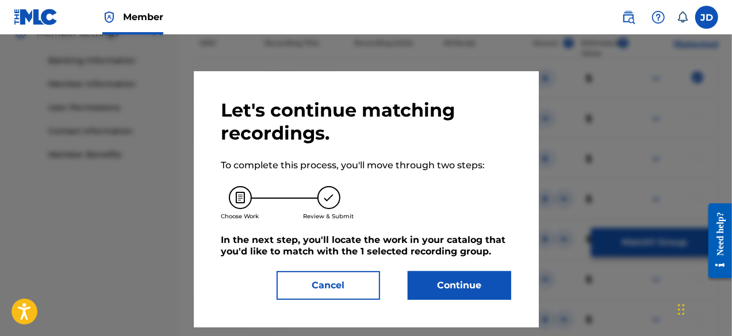
click at [434, 286] on button "Continue" at bounding box center [460, 285] width 104 height 29
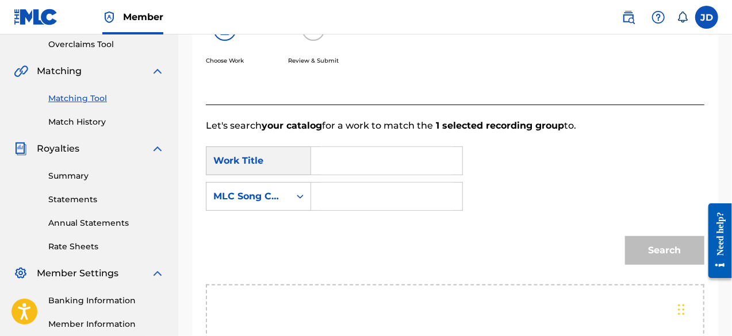
scroll to position [225, 0]
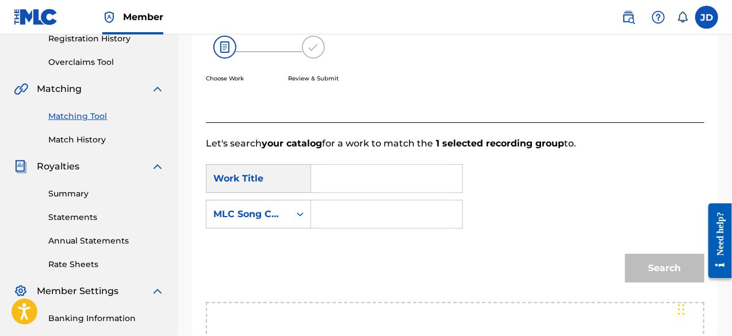
click at [427, 179] on input "Search Form" at bounding box center [387, 179] width 132 height 28
type input "f"
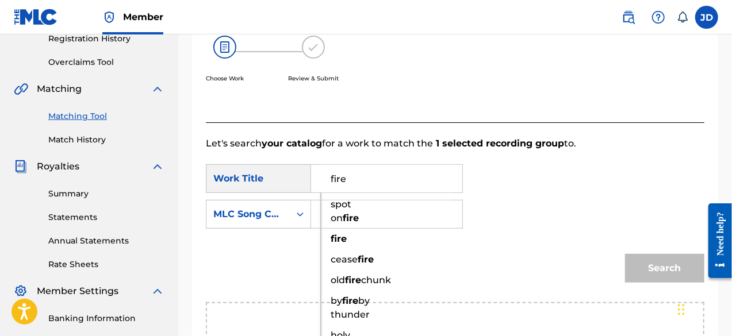
type input "fire"
click at [399, 209] on input "Search Form" at bounding box center [387, 215] width 132 height 28
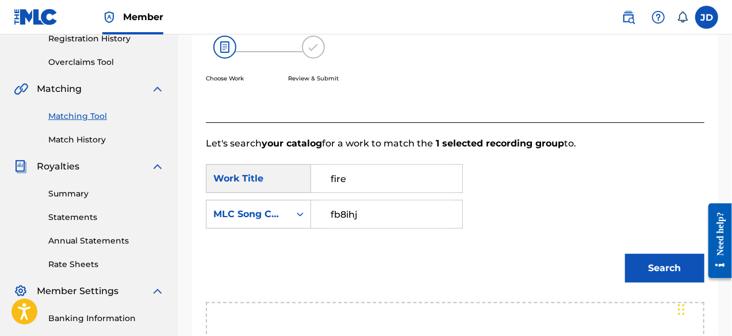
type input "fb8ihj"
click at [683, 270] on button "Search" at bounding box center [664, 268] width 79 height 29
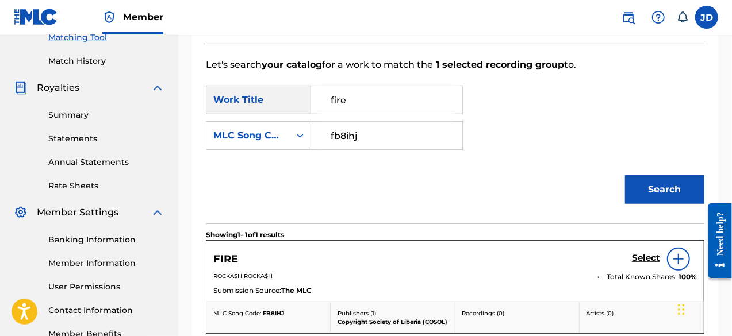
scroll to position [306, 0]
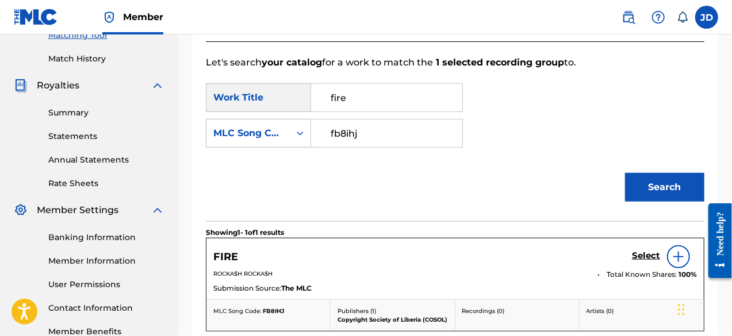
click at [648, 256] on h5 "Select" at bounding box center [646, 256] width 28 height 11
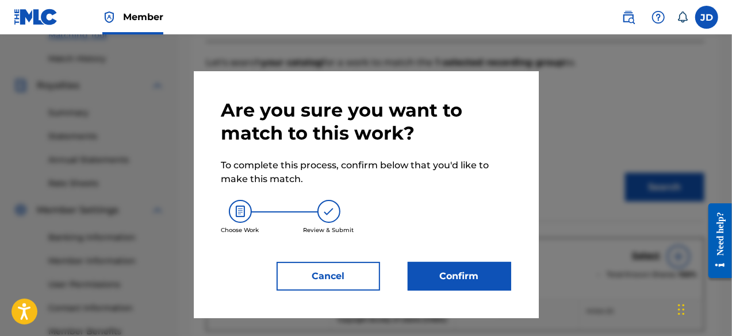
click at [476, 269] on button "Confirm" at bounding box center [460, 276] width 104 height 29
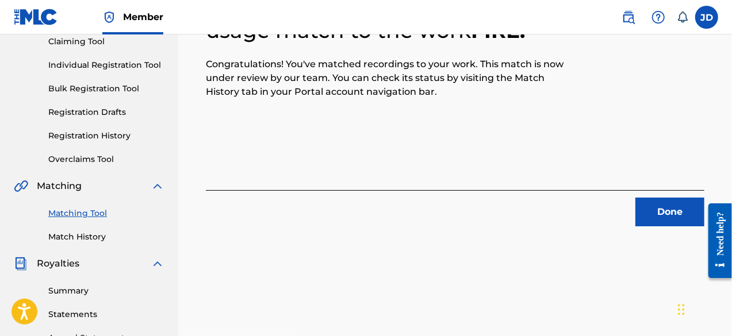
scroll to position [127, 0]
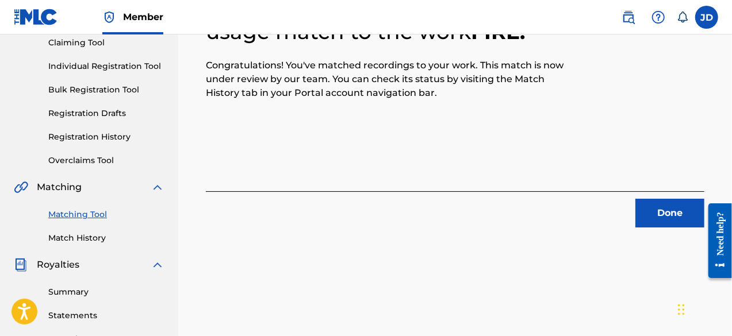
click at [679, 213] on button "Done" at bounding box center [669, 213] width 69 height 29
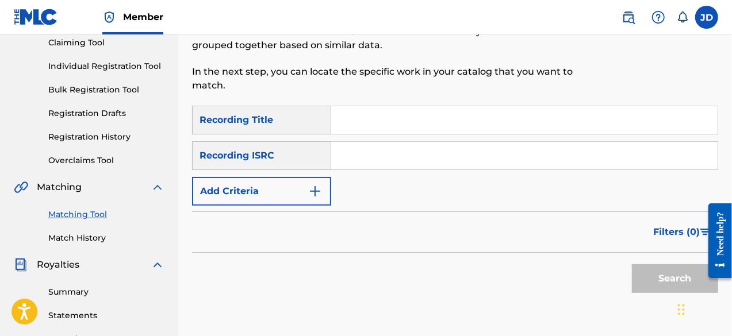
click at [309, 193] on img "Search Form" at bounding box center [315, 192] width 14 height 14
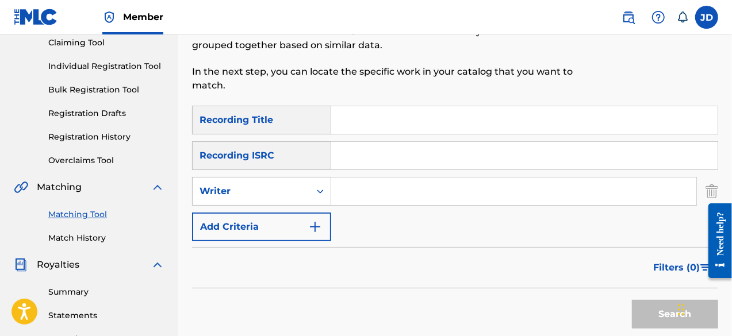
click at [320, 227] on img "Search Form" at bounding box center [315, 227] width 14 height 14
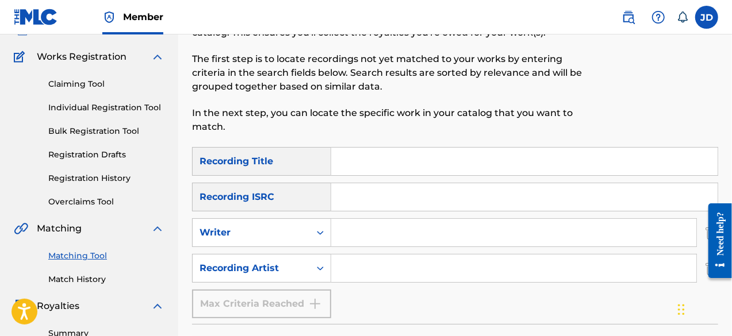
scroll to position [93, 0]
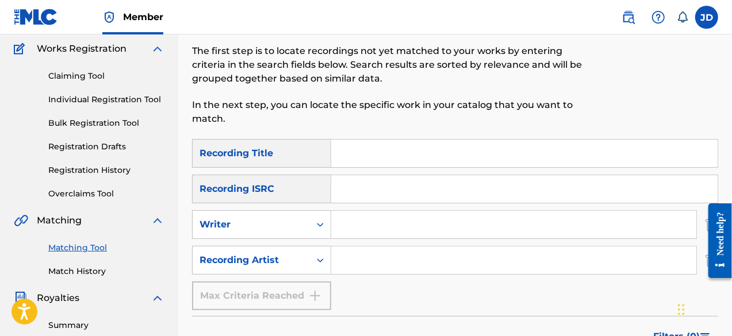
click at [477, 147] on input "Search Form" at bounding box center [524, 154] width 386 height 28
type input "father you love me"
click at [374, 254] on input "Search Form" at bounding box center [513, 261] width 365 height 28
drag, startPoint x: 403, startPoint y: 260, endPoint x: 330, endPoint y: 267, distance: 73.9
click at [330, 267] on div "SearchWithCriteria8ee4823f-d6b0-4d1f-bfa8-1b68eba94801 Recording Artist Angie t…" at bounding box center [455, 260] width 526 height 29
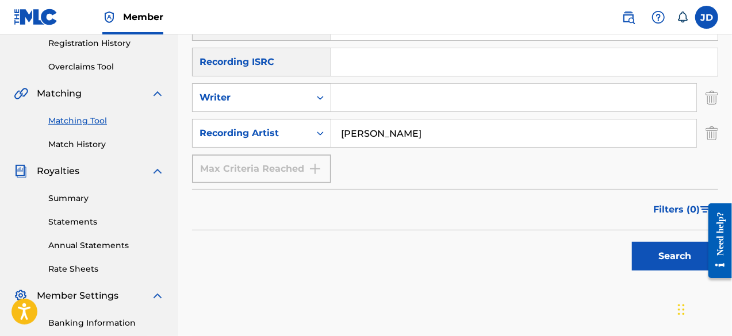
scroll to position [227, 0]
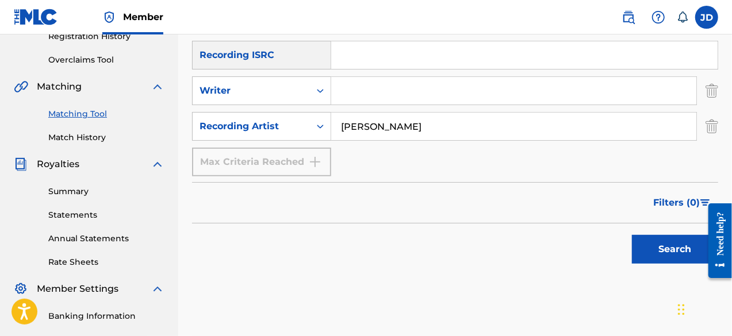
type input "Angie tonton"
click at [664, 247] on button "Search" at bounding box center [675, 249] width 86 height 29
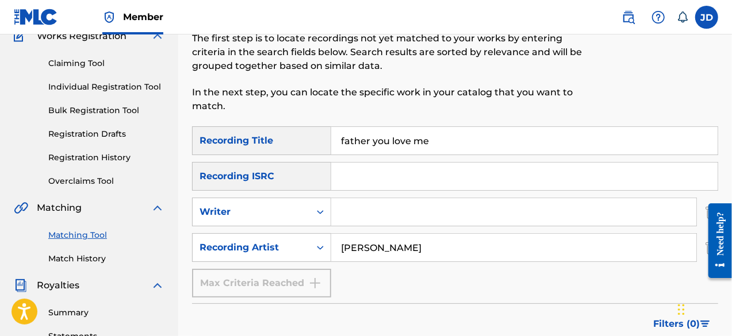
scroll to position [104, 0]
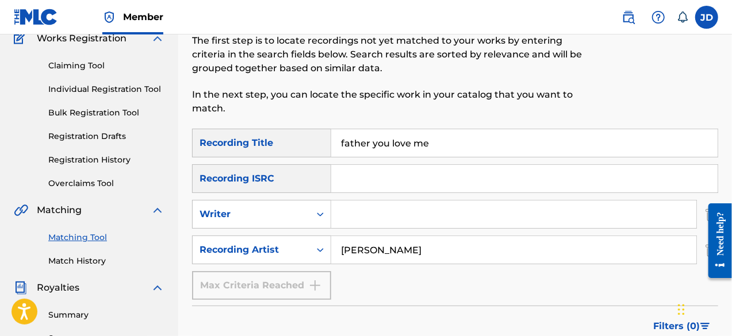
drag, startPoint x: 434, startPoint y: 148, endPoint x: 331, endPoint y: 151, distance: 103.0
click at [331, 151] on input "father you love me" at bounding box center [524, 143] width 386 height 28
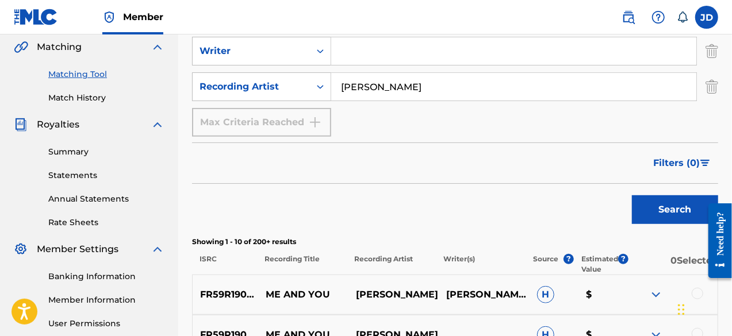
scroll to position [278, 0]
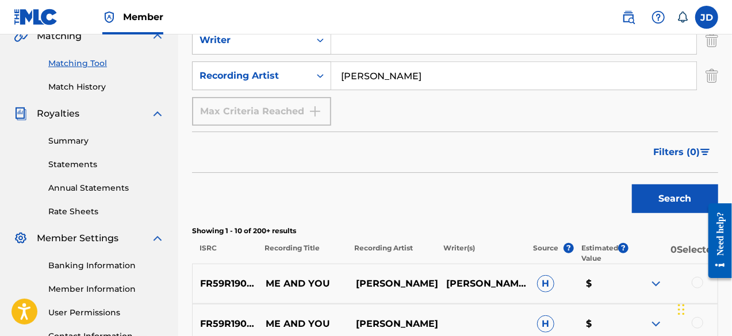
click at [675, 196] on button "Search" at bounding box center [675, 199] width 86 height 29
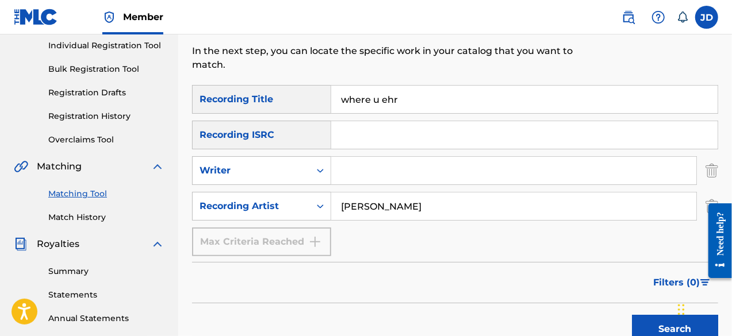
scroll to position [145, 0]
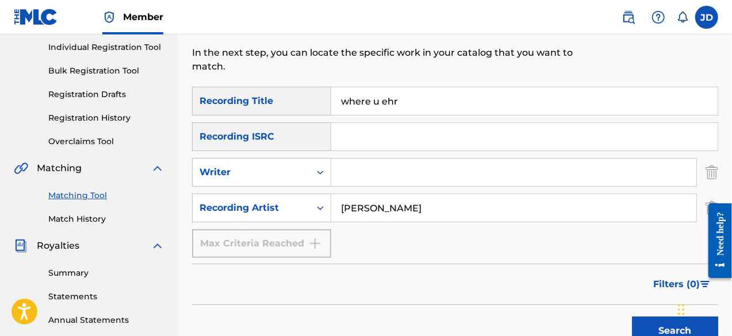
drag, startPoint x: 403, startPoint y: 108, endPoint x: 336, endPoint y: 102, distance: 67.0
click at [336, 102] on input "where u ehr" at bounding box center [524, 101] width 386 height 28
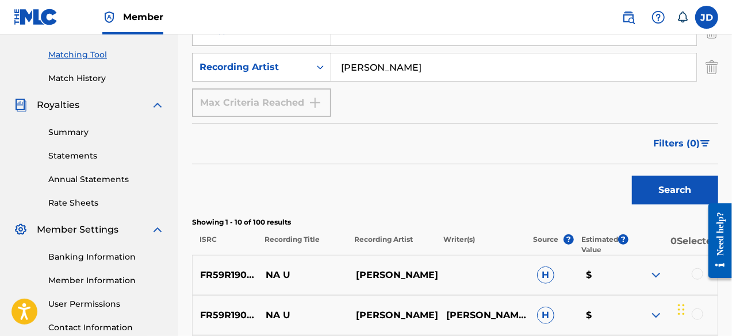
scroll to position [290, 0]
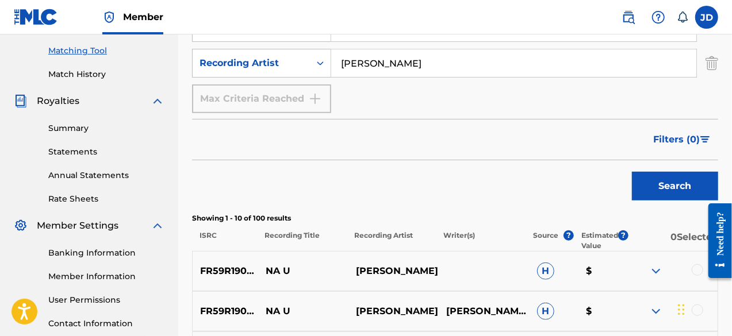
click at [668, 179] on button "Search" at bounding box center [675, 186] width 86 height 29
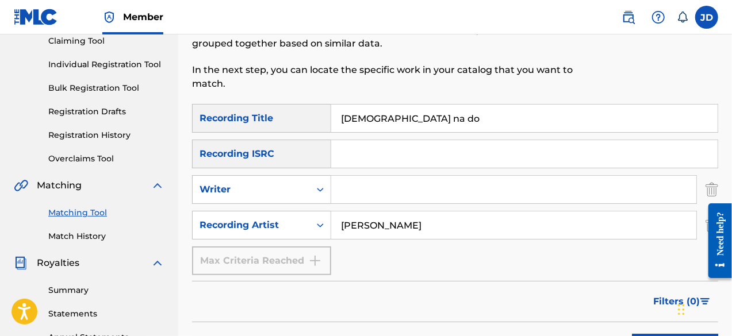
scroll to position [132, 0]
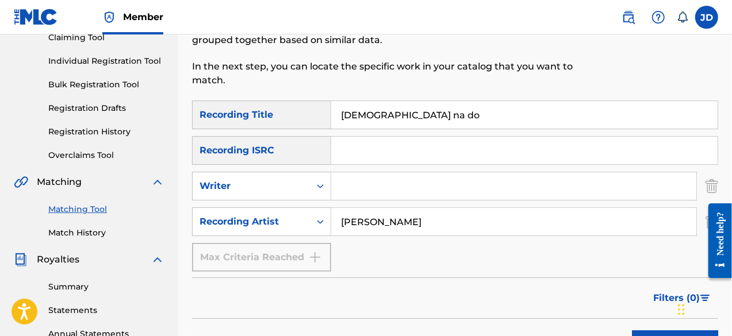
drag, startPoint x: 410, startPoint y: 120, endPoint x: 328, endPoint y: 118, distance: 82.3
click at [328, 118] on div "SearchWithCriteria5b763bca-2543-44b3-96bc-a05c7e13e7e5 Recording Title god na do" at bounding box center [455, 115] width 526 height 29
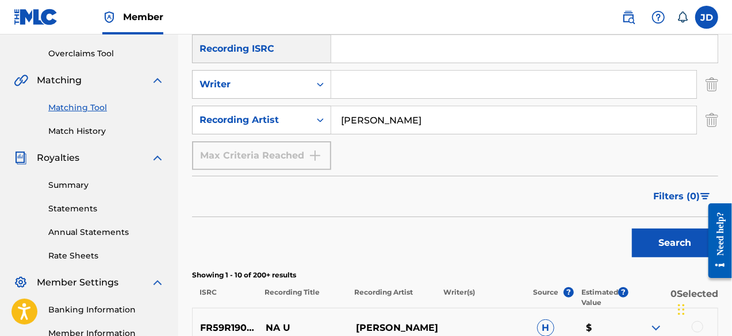
scroll to position [237, 0]
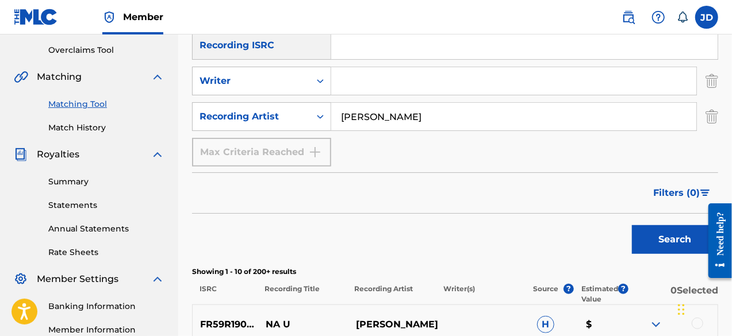
click at [660, 239] on button "Search" at bounding box center [675, 239] width 86 height 29
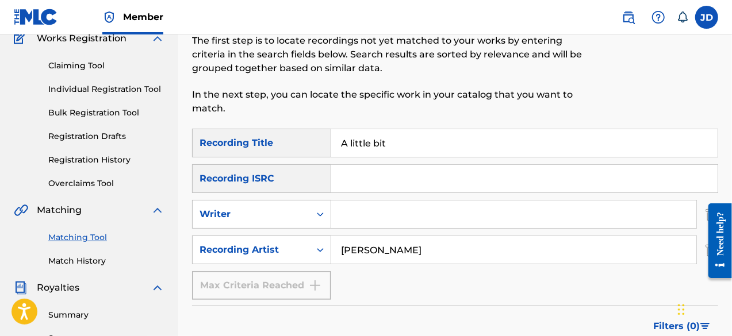
scroll to position [108, 0]
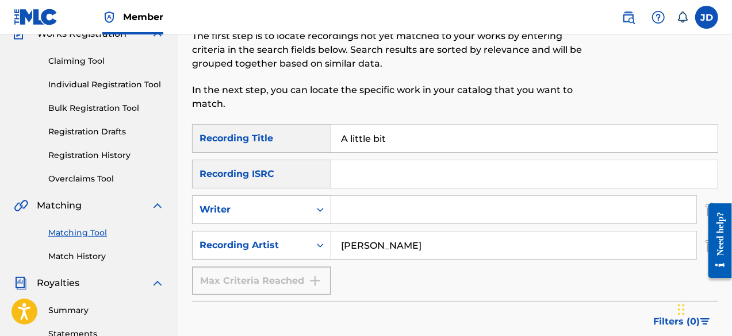
drag, startPoint x: 409, startPoint y: 142, endPoint x: 318, endPoint y: 147, distance: 91.5
click at [318, 147] on div "SearchWithCriteria5b763bca-2543-44b3-96bc-a05c7e13e7e5 Recording Title A little…" at bounding box center [455, 138] width 526 height 29
type input "bance"
click at [420, 251] on input "Angie tonton" at bounding box center [513, 246] width 365 height 28
drag, startPoint x: 420, startPoint y: 251, endPoint x: 323, endPoint y: 249, distance: 97.2
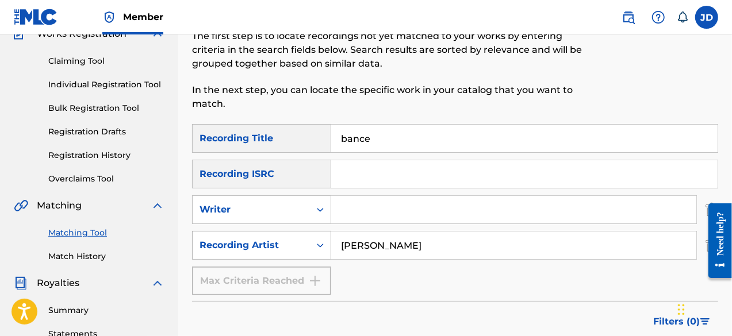
click at [323, 249] on div "SearchWithCriteria8ee4823f-d6b0-4d1f-bfa8-1b68eba94801 Recording Artist Angie t…" at bounding box center [455, 245] width 526 height 29
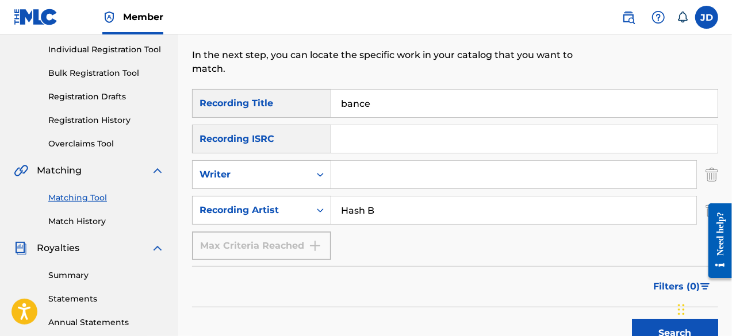
scroll to position [158, 0]
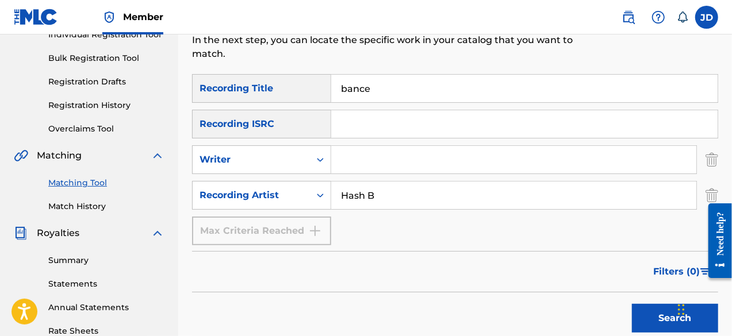
drag, startPoint x: 384, startPoint y: 201, endPoint x: 336, endPoint y: 198, distance: 47.8
click at [336, 198] on input "Hash B" at bounding box center [513, 196] width 365 height 28
type input "Hash B"
click at [643, 307] on button "Search" at bounding box center [675, 318] width 86 height 29
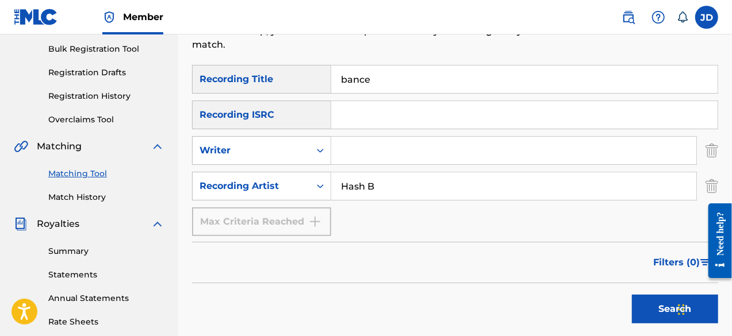
scroll to position [163, 0]
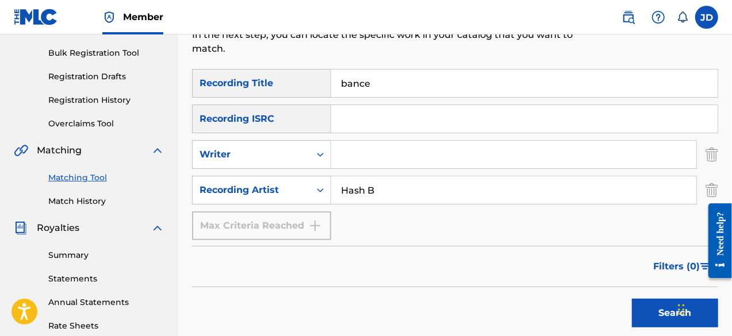
drag, startPoint x: 386, startPoint y: 90, endPoint x: 319, endPoint y: 81, distance: 68.5
click at [319, 81] on div "SearchWithCriteria5b763bca-2543-44b3-96bc-a05c7e13e7e5 Recording Title bance" at bounding box center [455, 83] width 526 height 29
type input "who you are"
click at [650, 312] on button "Search" at bounding box center [675, 313] width 86 height 29
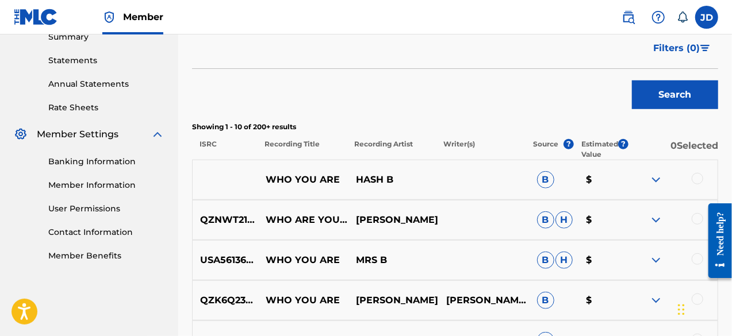
scroll to position [419, 0]
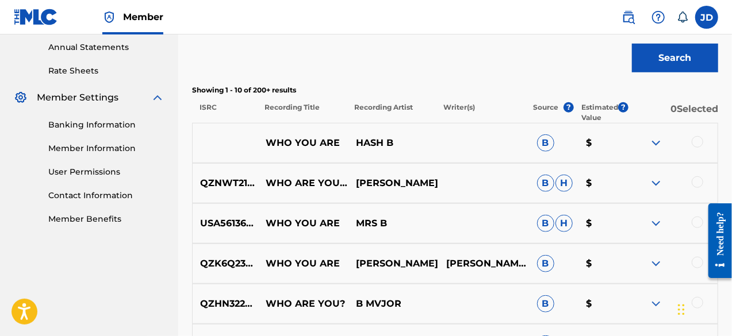
click at [700, 139] on div at bounding box center [698, 142] width 12 height 12
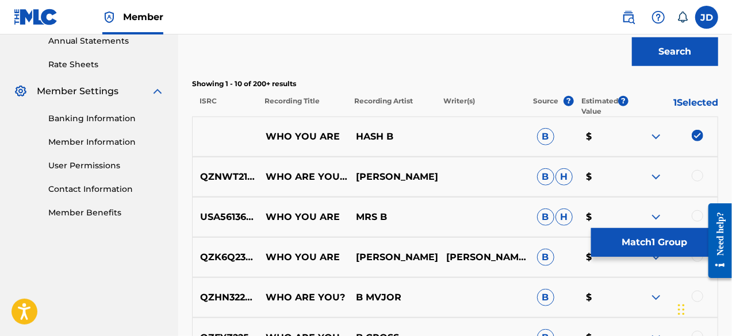
scroll to position [421, 0]
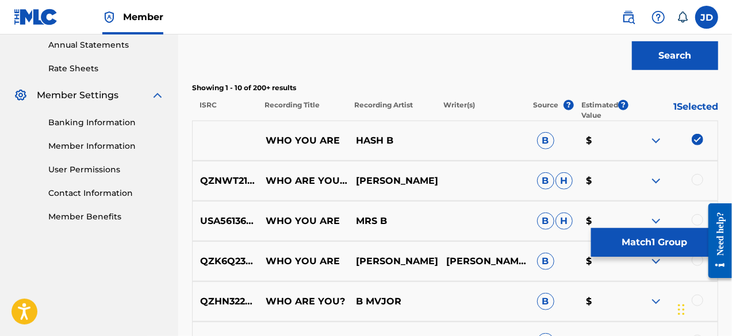
click at [640, 232] on button "Match 1 Group" at bounding box center [654, 242] width 127 height 29
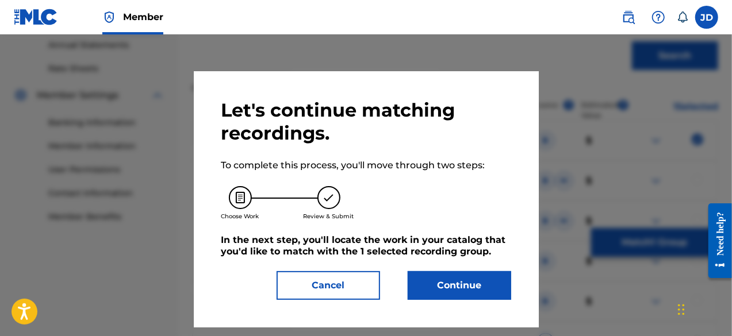
click at [451, 271] on button "Continue" at bounding box center [460, 285] width 104 height 29
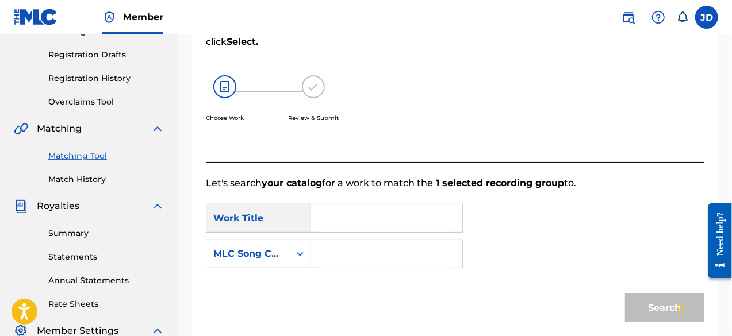
scroll to position [181, 0]
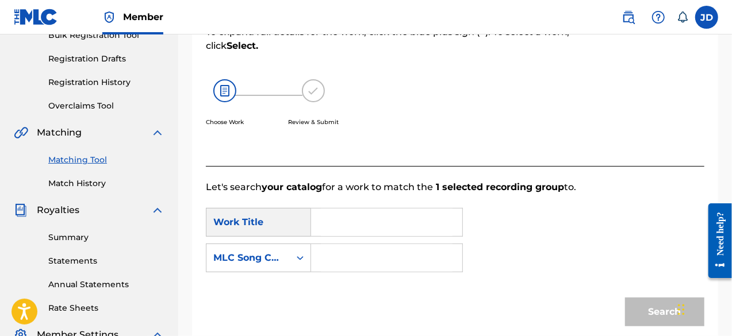
click at [328, 225] on input "Search Form" at bounding box center [387, 223] width 132 height 28
type input "who you are"
click at [382, 253] on input "Search Form" at bounding box center [387, 258] width 132 height 28
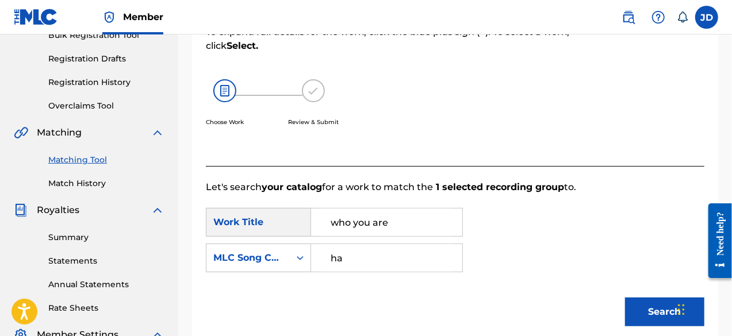
type input "h"
click at [659, 313] on button "Search" at bounding box center [664, 312] width 79 height 29
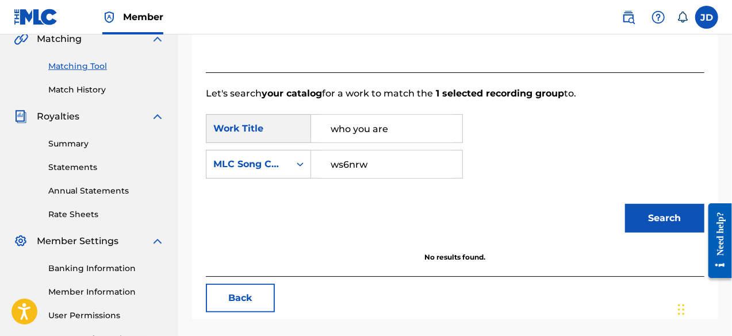
scroll to position [271, 0]
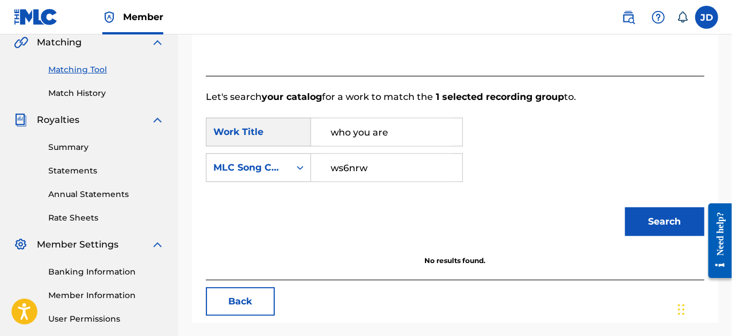
click at [343, 169] on input "ws6nrw" at bounding box center [387, 168] width 132 height 28
type input "w56nrw"
click at [638, 225] on button "Search" at bounding box center [664, 222] width 79 height 29
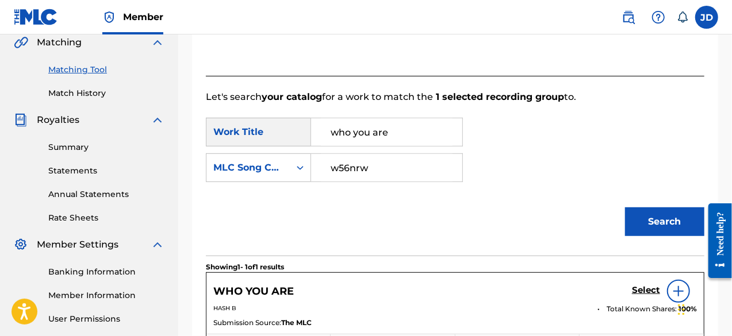
click at [648, 292] on h5 "Select" at bounding box center [646, 290] width 28 height 11
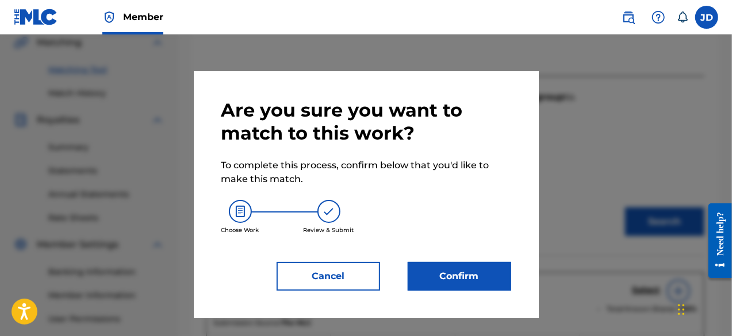
click at [458, 284] on button "Confirm" at bounding box center [460, 276] width 104 height 29
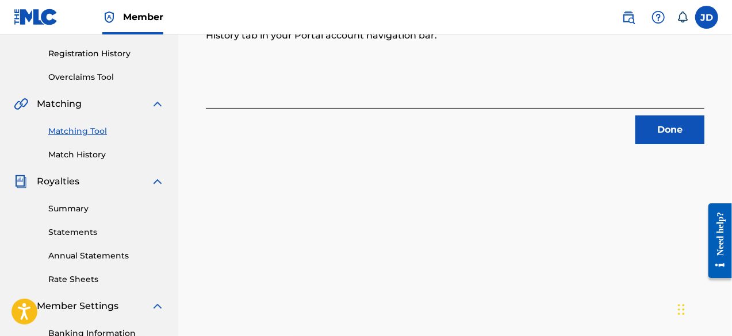
scroll to position [201, 0]
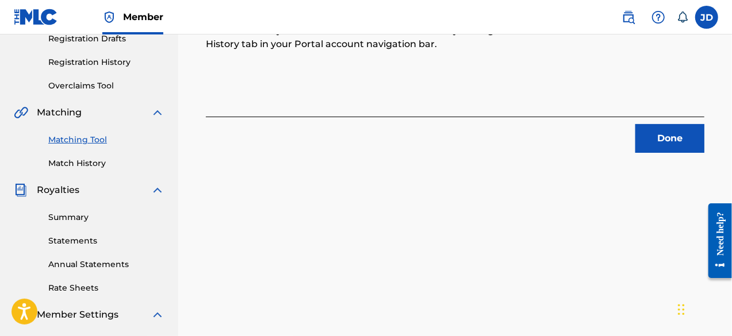
click at [662, 145] on button "Done" at bounding box center [669, 138] width 69 height 29
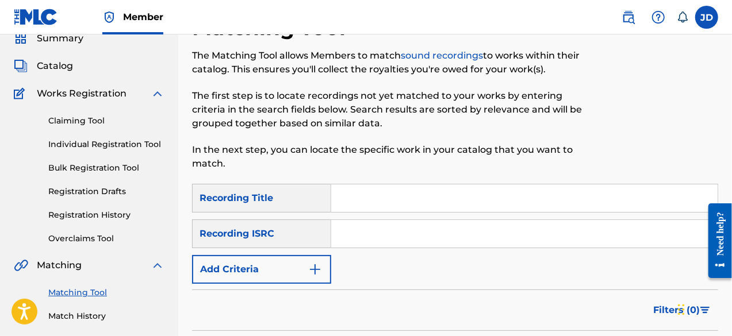
scroll to position [48, 0]
click at [443, 202] on input "Search Form" at bounding box center [524, 199] width 386 height 28
type input "right here"
click at [419, 237] on input "Search Form" at bounding box center [524, 235] width 386 height 28
click at [320, 269] on img "Search Form" at bounding box center [315, 270] width 14 height 14
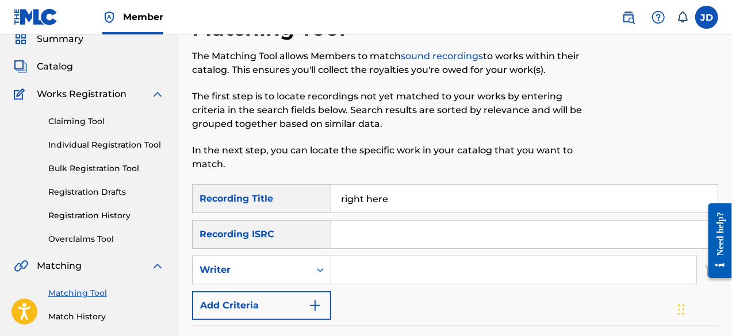
click at [293, 313] on button "Add Criteria" at bounding box center [261, 306] width 139 height 29
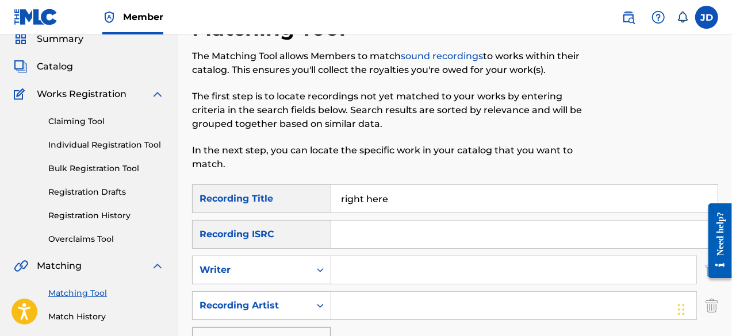
click at [357, 301] on input "Search Form" at bounding box center [513, 306] width 365 height 28
paste input "Hash B"
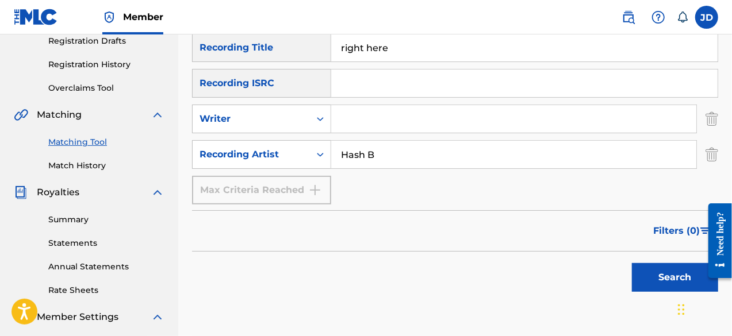
scroll to position [199, 0]
type input "Hash B"
click at [652, 271] on button "Search" at bounding box center [675, 277] width 86 height 29
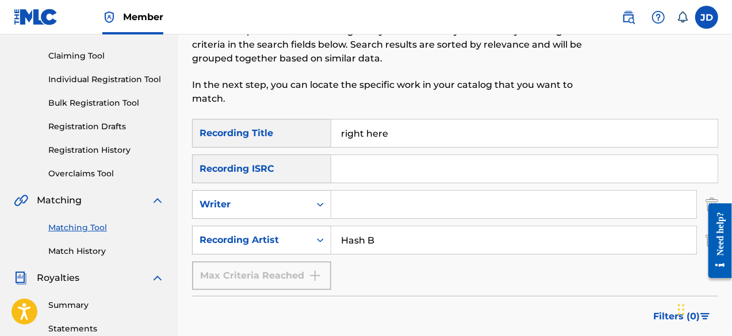
scroll to position [111, 0]
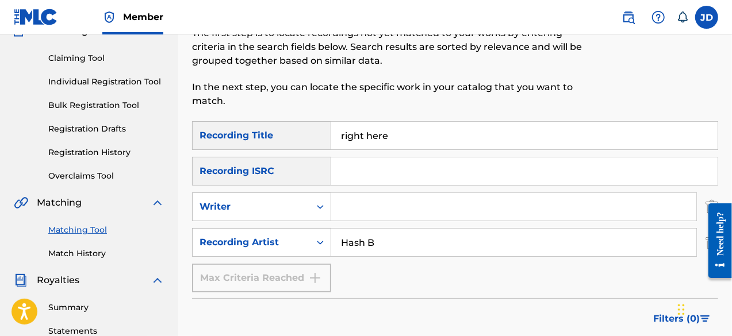
drag, startPoint x: 394, startPoint y: 137, endPoint x: 339, endPoint y: 127, distance: 55.6
click at [339, 127] on input "right here" at bounding box center [524, 136] width 386 height 28
type input "this banker is very hot"
drag, startPoint x: 396, startPoint y: 243, endPoint x: 335, endPoint y: 240, distance: 61.6
click at [335, 240] on input "Hash B" at bounding box center [513, 243] width 365 height 28
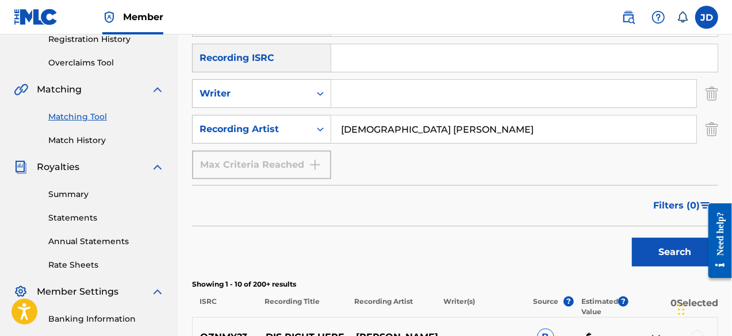
scroll to position [225, 0]
drag, startPoint x: 424, startPoint y: 133, endPoint x: 336, endPoint y: 134, distance: 87.4
click at [336, 134] on input "pastor whyma" at bounding box center [513, 129] width 365 height 28
type input "pastor whyma"
click at [664, 246] on button "Search" at bounding box center [675, 251] width 86 height 29
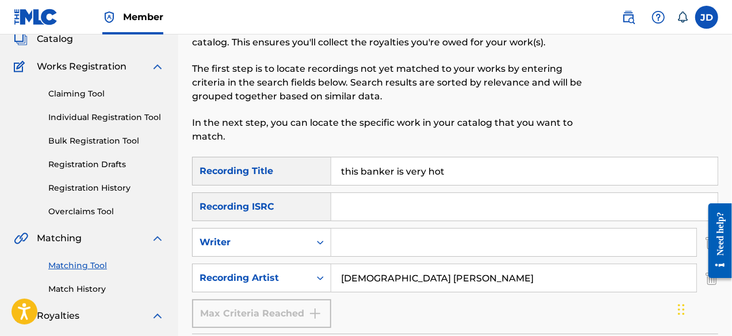
scroll to position [74, 0]
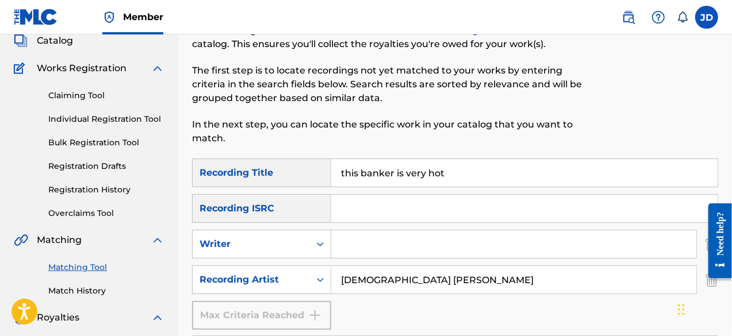
drag, startPoint x: 458, startPoint y: 173, endPoint x: 335, endPoint y: 185, distance: 124.2
click at [335, 185] on input "this banker is very hot" at bounding box center [524, 173] width 386 height 28
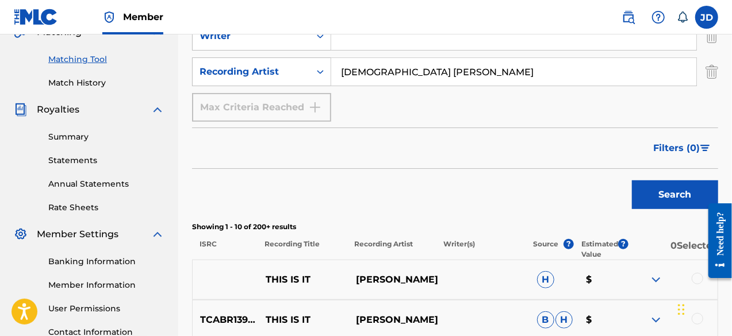
scroll to position [286, 0]
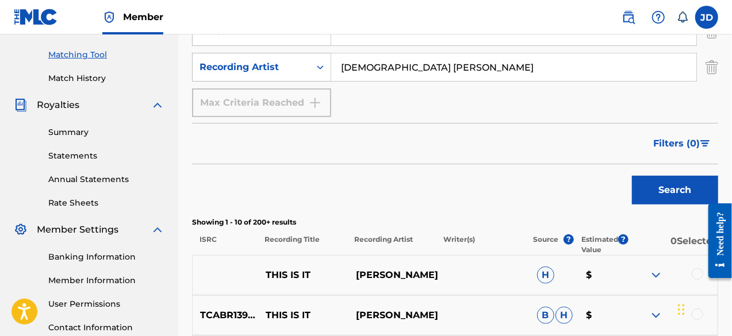
click at [684, 179] on button "Search" at bounding box center [675, 190] width 86 height 29
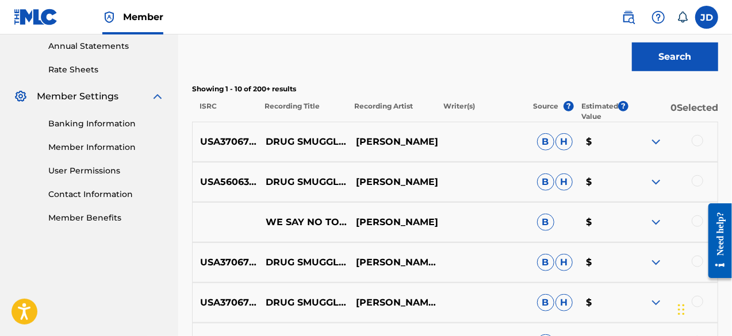
scroll to position [435, 0]
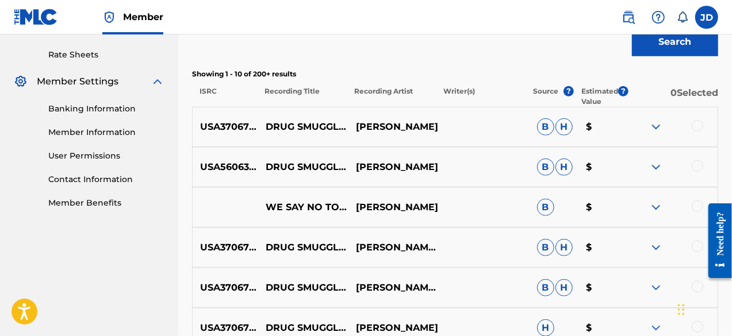
click at [663, 208] on img at bounding box center [656, 208] width 14 height 14
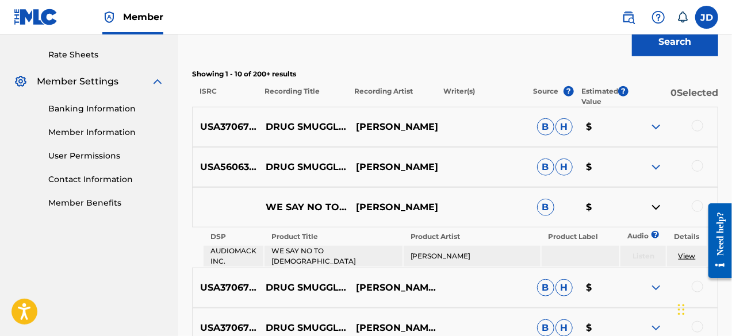
click at [663, 208] on img at bounding box center [656, 208] width 14 height 14
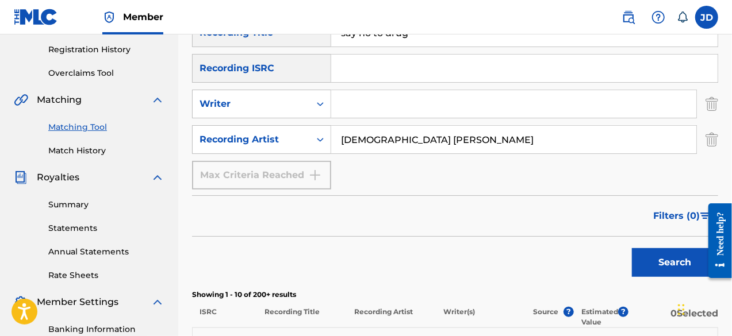
scroll to position [198, 0]
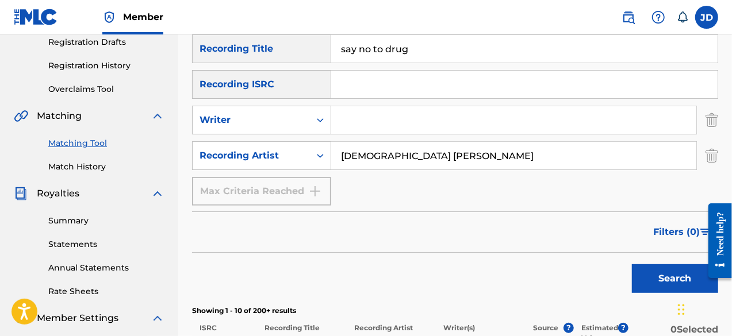
drag, startPoint x: 426, startPoint y: 47, endPoint x: 338, endPoint y: 45, distance: 87.4
click at [338, 45] on input "say no to drug" at bounding box center [524, 49] width 386 height 28
click at [645, 274] on button "Search" at bounding box center [675, 279] width 86 height 29
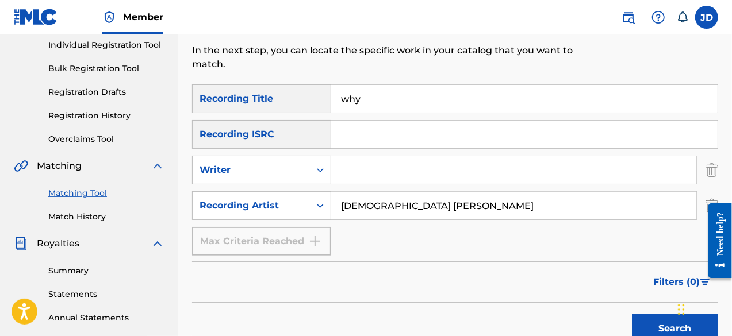
scroll to position [144, 0]
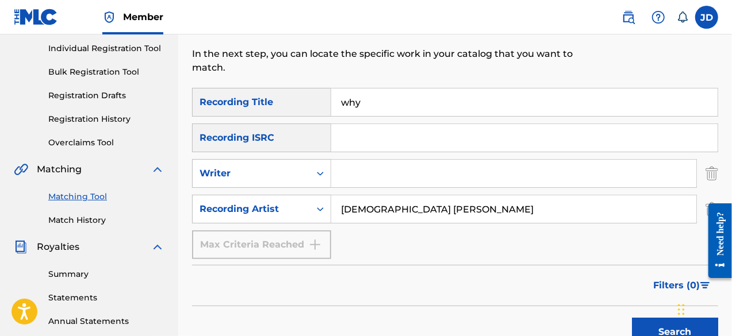
drag, startPoint x: 397, startPoint y: 97, endPoint x: 328, endPoint y: 94, distance: 69.7
click at [328, 94] on div "SearchWithCriteria5b763bca-2543-44b3-96bc-a05c7e13e7e5 Recording Title why" at bounding box center [455, 102] width 526 height 29
type input "help"
click at [642, 321] on button "Search" at bounding box center [675, 332] width 86 height 29
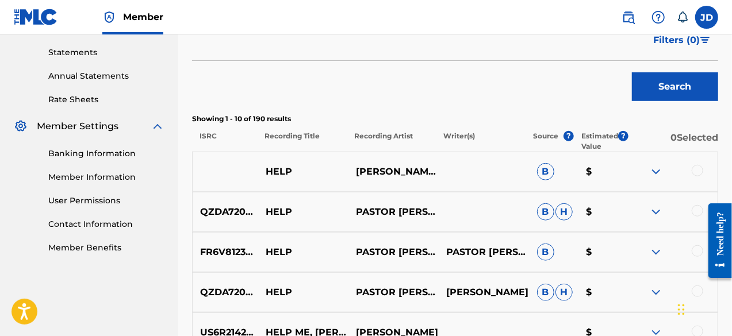
scroll to position [397, 0]
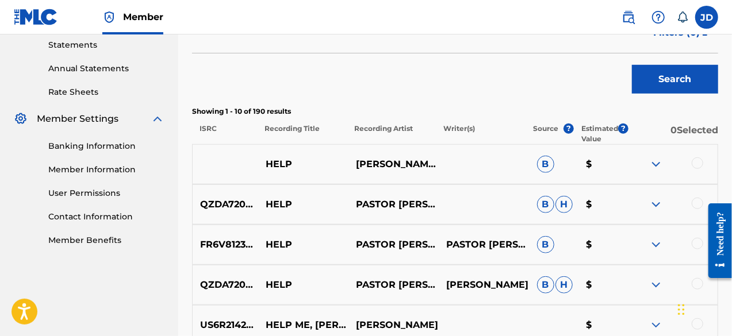
click at [664, 164] on div at bounding box center [672, 165] width 90 height 14
click at [656, 163] on img at bounding box center [656, 165] width 14 height 14
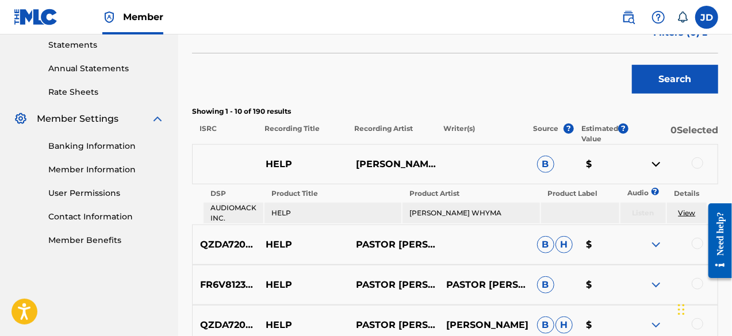
click at [656, 163] on img at bounding box center [656, 165] width 14 height 14
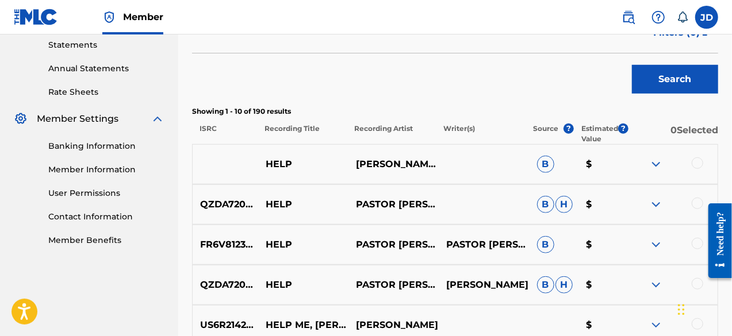
click at [698, 162] on div at bounding box center [698, 164] width 12 height 12
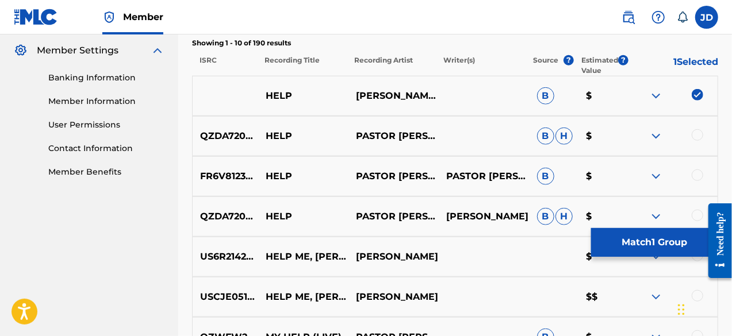
scroll to position [470, 0]
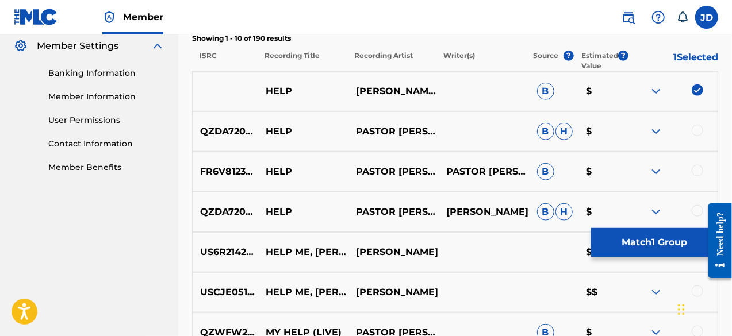
click at [705, 135] on div at bounding box center [672, 132] width 90 height 14
click at [700, 131] on div at bounding box center [698, 131] width 12 height 12
click at [654, 171] on img at bounding box center [656, 172] width 14 height 14
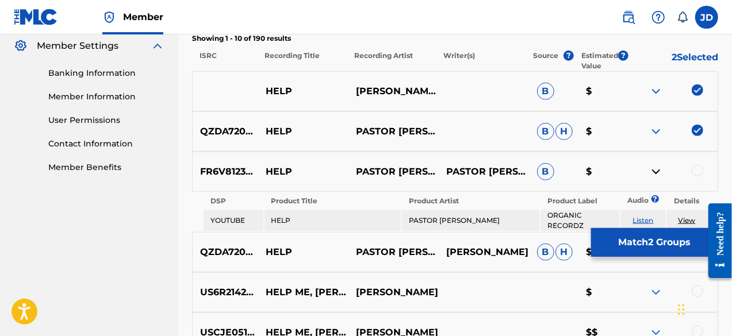
click at [654, 171] on img at bounding box center [656, 172] width 14 height 14
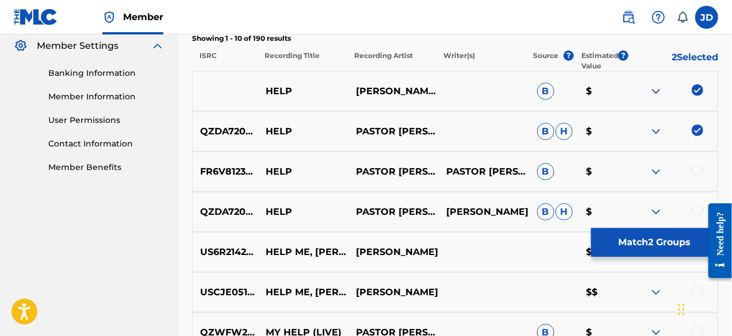
click at [650, 207] on img at bounding box center [656, 212] width 14 height 14
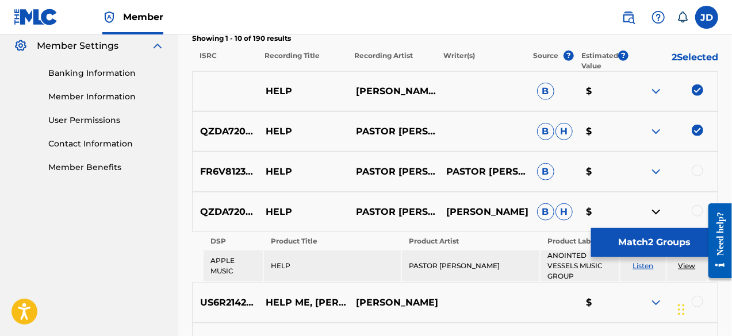
click at [650, 207] on img at bounding box center [656, 212] width 14 height 14
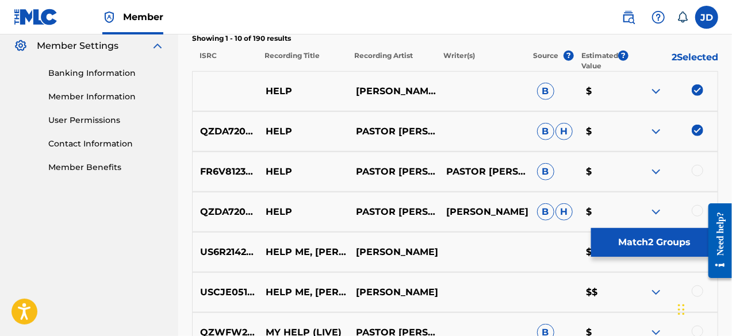
click at [668, 246] on button "Match 2 Groups" at bounding box center [654, 242] width 127 height 29
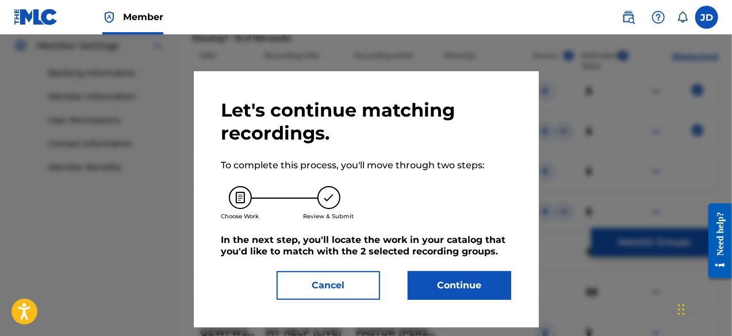
click at [472, 278] on button "Continue" at bounding box center [460, 285] width 104 height 29
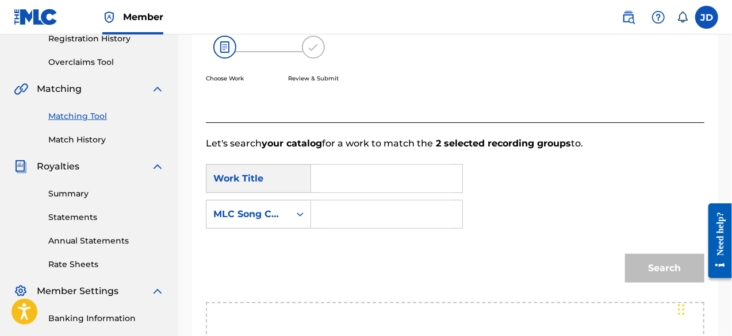
scroll to position [212, 0]
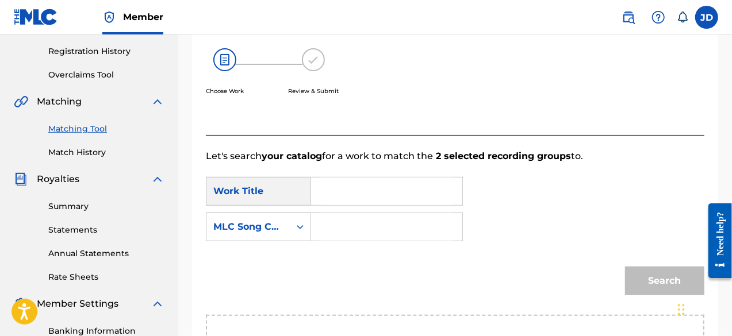
click at [412, 196] on input "Search Form" at bounding box center [387, 192] width 132 height 28
type input "w"
click at [369, 218] on input "Search Form" at bounding box center [387, 227] width 132 height 28
drag, startPoint x: 358, startPoint y: 209, endPoint x: 355, endPoint y: 194, distance: 15.2
click at [355, 194] on div "SearchWithCriteria1b871052-5f64-44a5-baed-d2491c1497fa Work Title SearchWithCri…" at bounding box center [455, 212] width 499 height 71
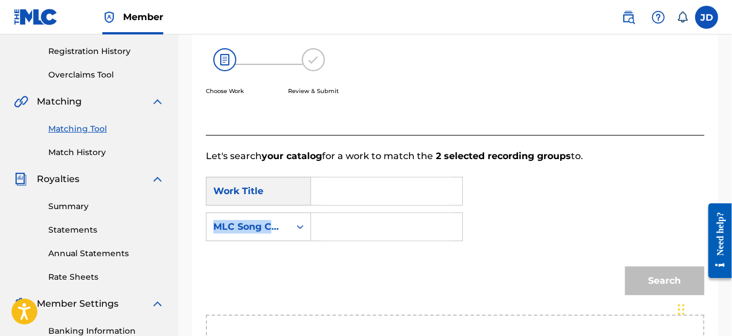
click at [355, 194] on input "Search Form" at bounding box center [387, 192] width 132 height 28
type input "why"
click at [345, 219] on strong "why" at bounding box center [341, 217] width 21 height 11
click at [341, 228] on input "Search Form" at bounding box center [387, 227] width 132 height 28
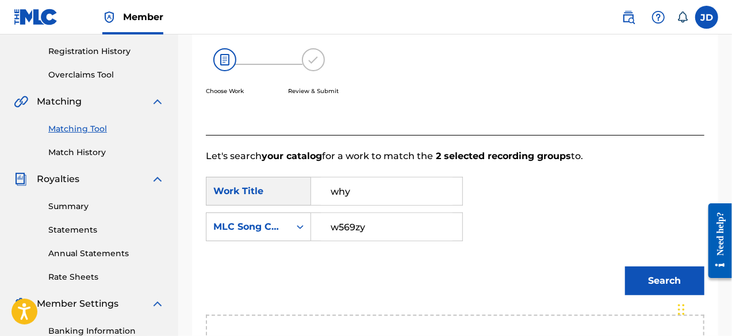
type input "w569zy"
click at [635, 273] on button "Search" at bounding box center [664, 281] width 79 height 29
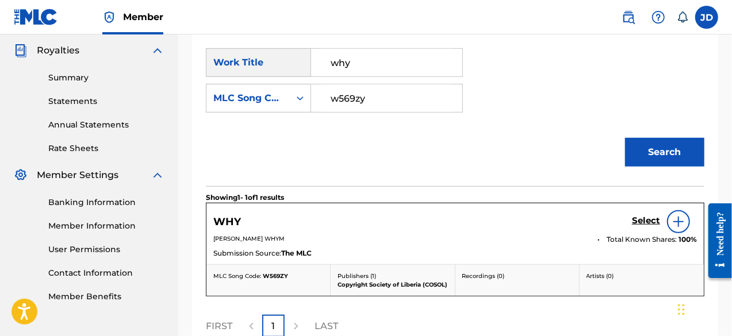
scroll to position [343, 0]
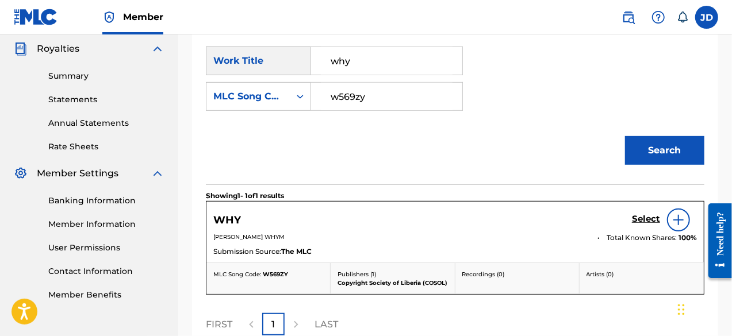
click at [652, 219] on h5 "Select" at bounding box center [646, 219] width 28 height 11
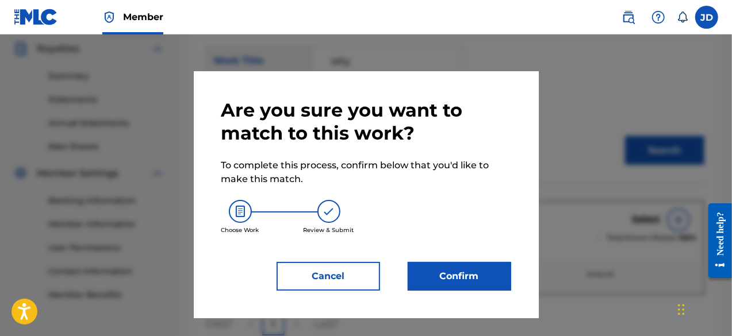
click at [433, 275] on button "Confirm" at bounding box center [460, 276] width 104 height 29
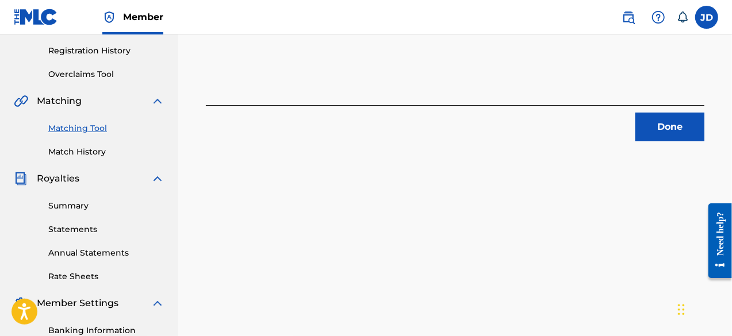
scroll to position [216, 0]
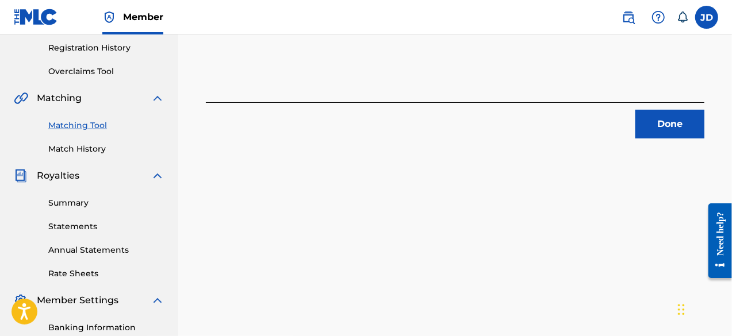
click at [664, 115] on button "Done" at bounding box center [669, 124] width 69 height 29
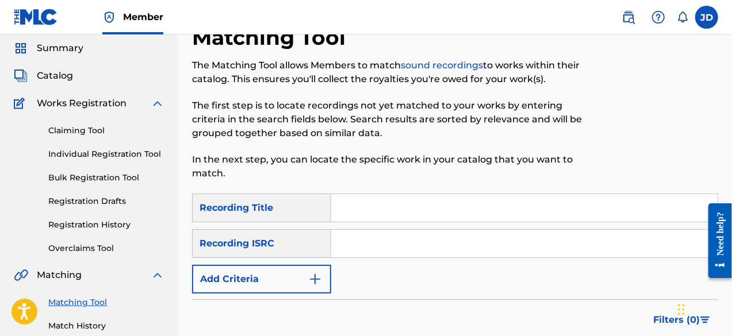
scroll to position [0, 0]
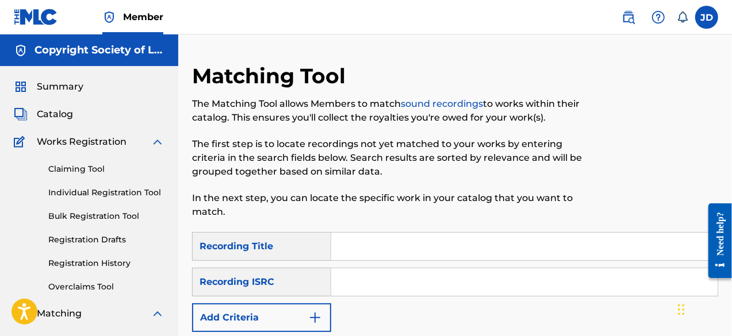
click at [316, 311] on button "Add Criteria" at bounding box center [261, 318] width 139 height 29
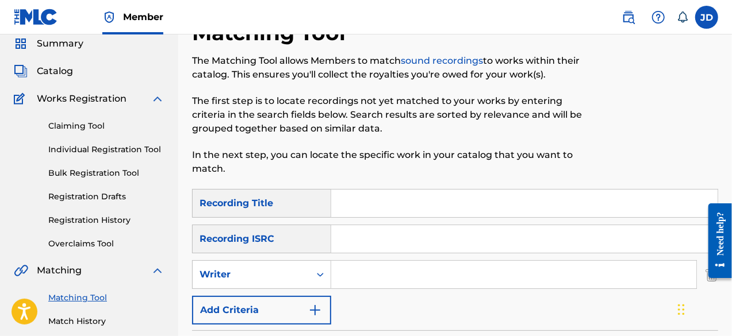
scroll to position [47, 0]
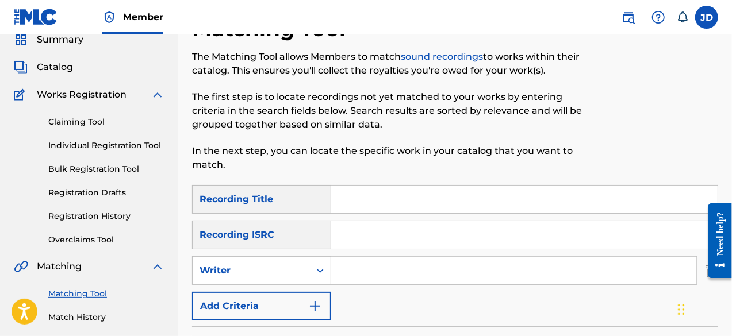
click at [293, 308] on button "Add Criteria" at bounding box center [261, 306] width 139 height 29
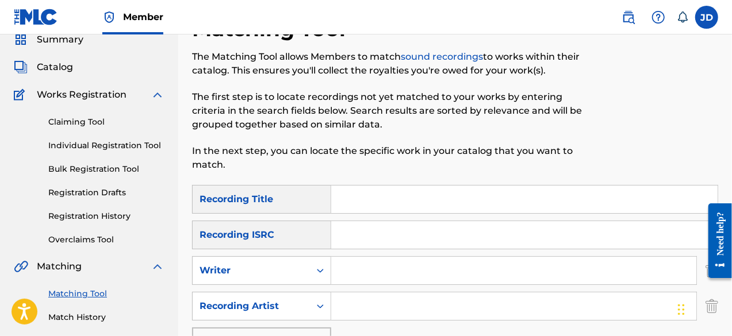
click at [419, 196] on input "Search Form" at bounding box center [524, 200] width 386 height 28
type input "confuss"
click at [385, 305] on input "Search Form" at bounding box center [513, 307] width 365 height 28
paste input "pastor whyma"
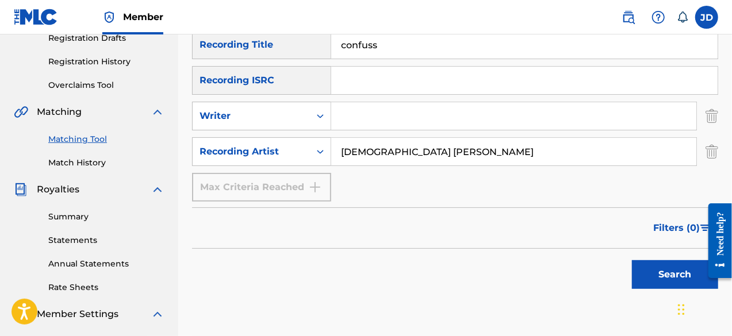
scroll to position [206, 0]
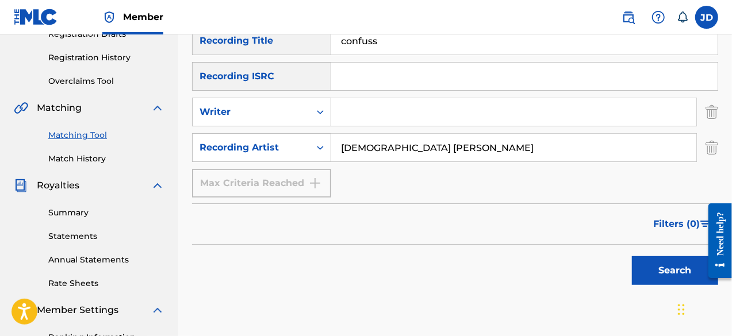
type input "pastor whyma"
click at [657, 267] on button "Search" at bounding box center [675, 270] width 86 height 29
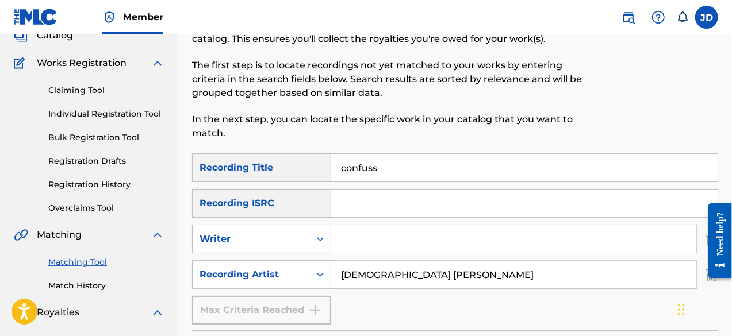
scroll to position [75, 0]
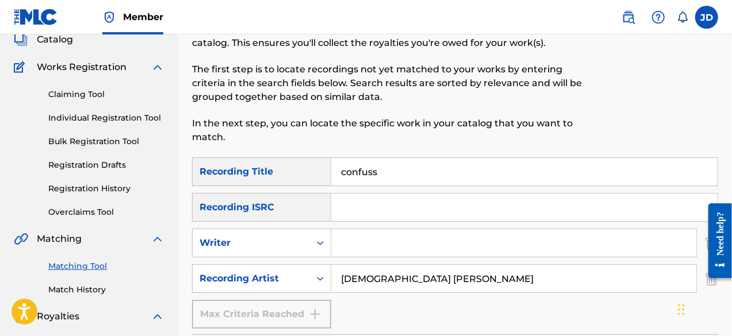
drag, startPoint x: 424, startPoint y: 170, endPoint x: 325, endPoint y: 174, distance: 99.6
click at [325, 174] on div "SearchWithCriteria5b763bca-2543-44b3-96bc-a05c7e13e7e5 Recording Title confuss" at bounding box center [455, 172] width 526 height 29
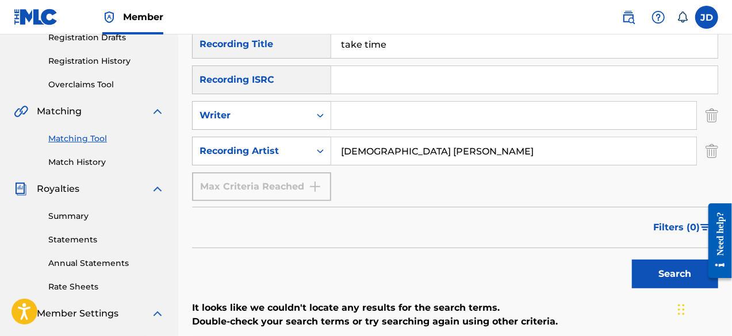
scroll to position [209, 0]
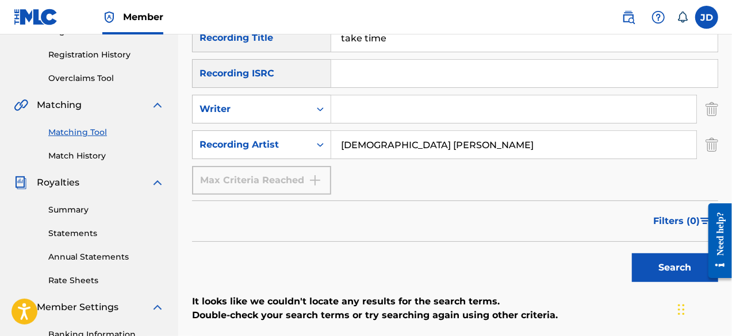
click at [665, 267] on button "Search" at bounding box center [675, 268] width 86 height 29
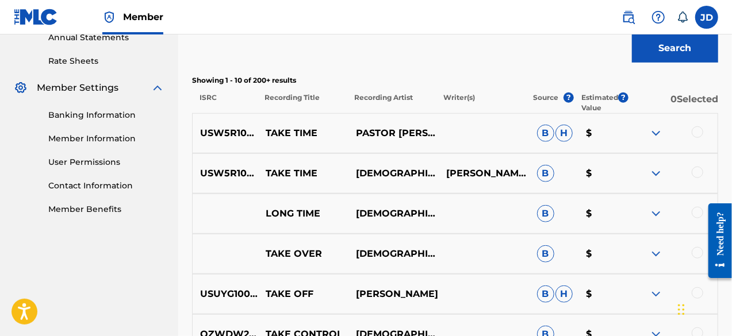
scroll to position [431, 0]
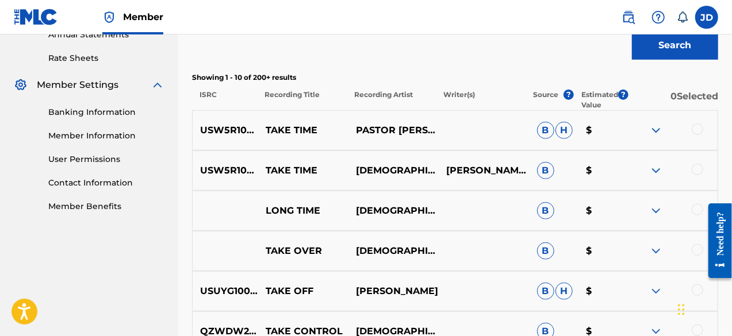
click at [654, 136] on img at bounding box center [656, 131] width 14 height 14
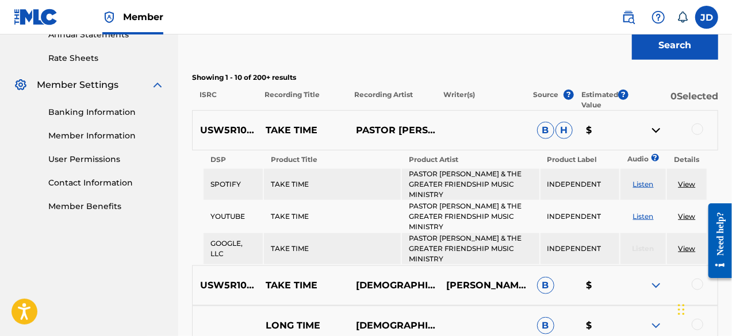
click at [654, 136] on img at bounding box center [656, 131] width 14 height 14
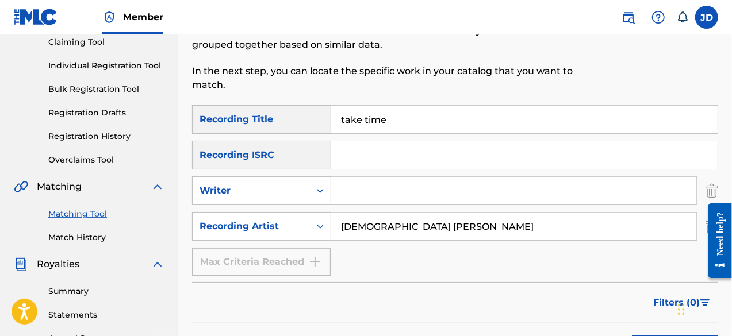
scroll to position [126, 0]
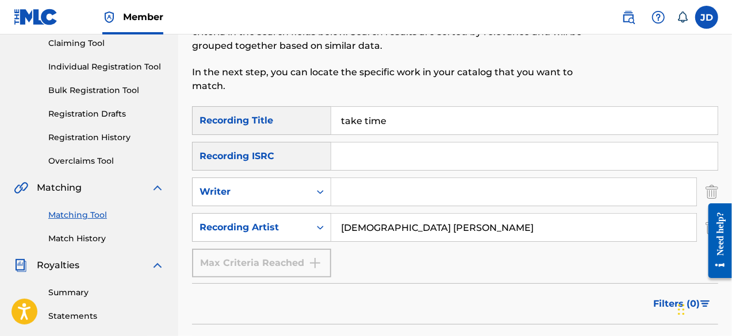
drag, startPoint x: 421, startPoint y: 117, endPoint x: 336, endPoint y: 122, distance: 84.7
click at [336, 122] on input "take time" at bounding box center [524, 121] width 386 height 28
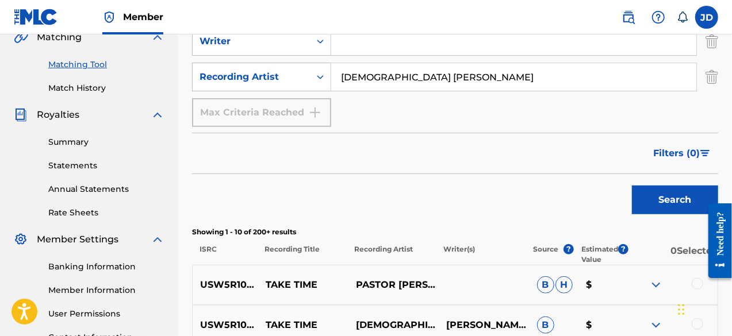
scroll to position [290, 0]
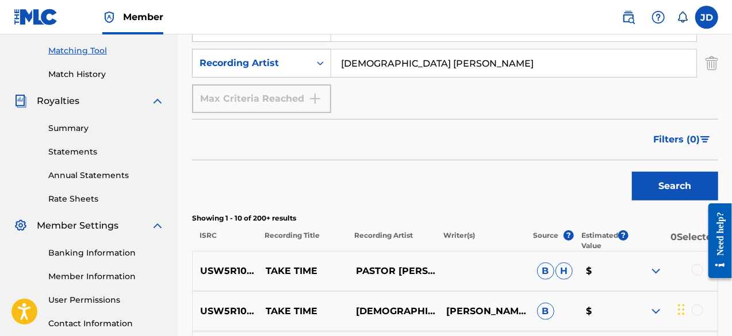
click at [664, 186] on button "Search" at bounding box center [675, 186] width 86 height 29
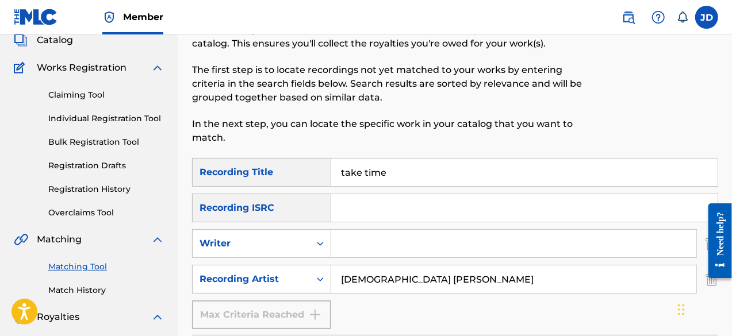
scroll to position [70, 0]
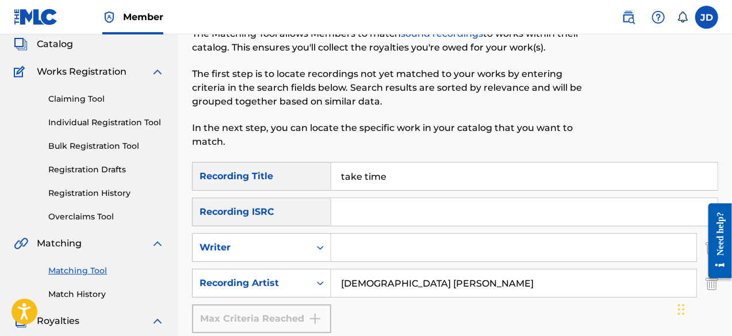
drag, startPoint x: 397, startPoint y: 173, endPoint x: 324, endPoint y: 171, distance: 72.5
click at [324, 171] on div "SearchWithCriteria5b763bca-2543-44b3-96bc-a05c7e13e7e5 Recording Title take time" at bounding box center [455, 176] width 526 height 29
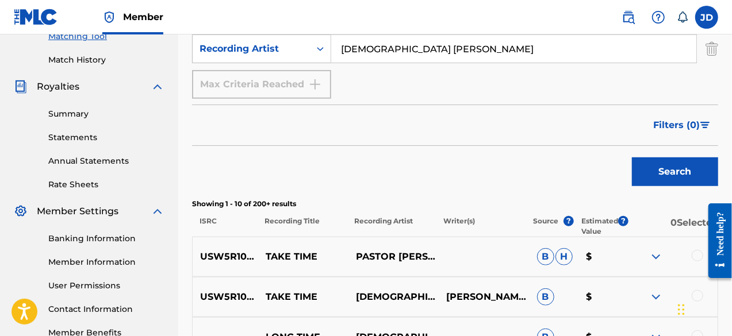
scroll to position [311, 0]
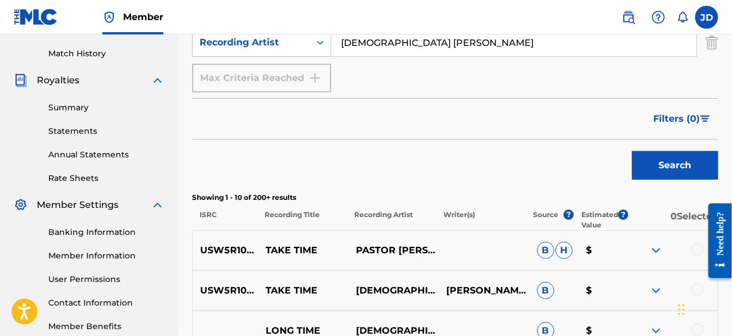
type input "fake smile"
click at [667, 168] on button "Search" at bounding box center [675, 165] width 86 height 29
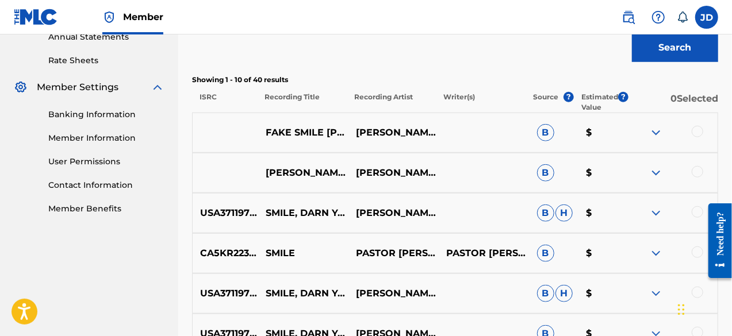
scroll to position [431, 0]
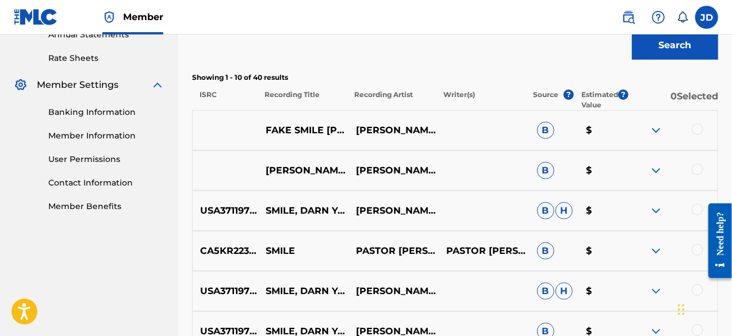
click at [694, 127] on div at bounding box center [698, 130] width 12 height 12
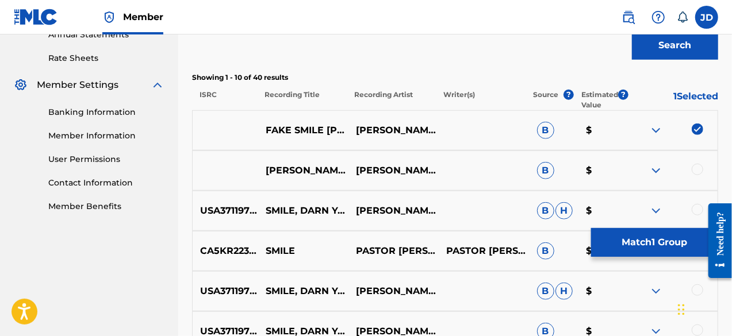
click at [662, 168] on img at bounding box center [656, 171] width 14 height 14
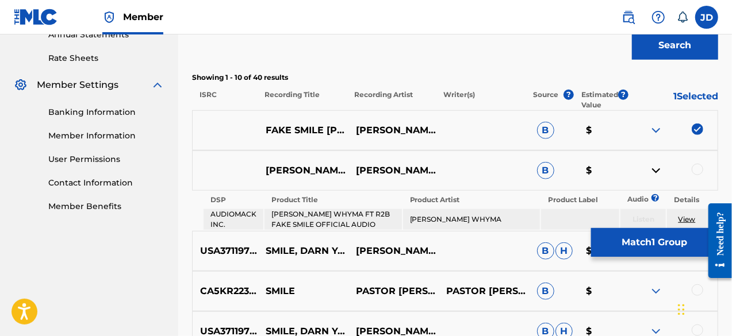
click at [662, 168] on img at bounding box center [656, 171] width 14 height 14
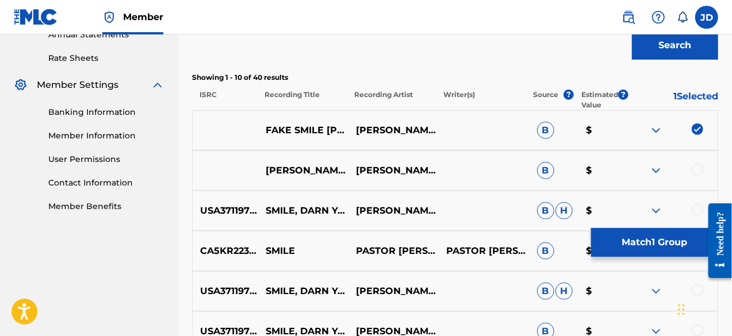
click at [660, 170] on img at bounding box center [656, 171] width 14 height 14
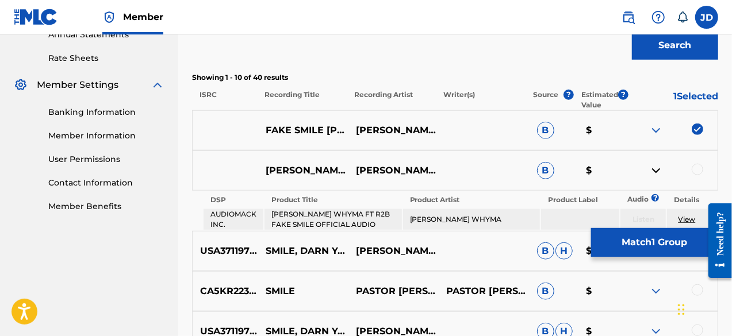
click at [660, 170] on img at bounding box center [656, 171] width 14 height 14
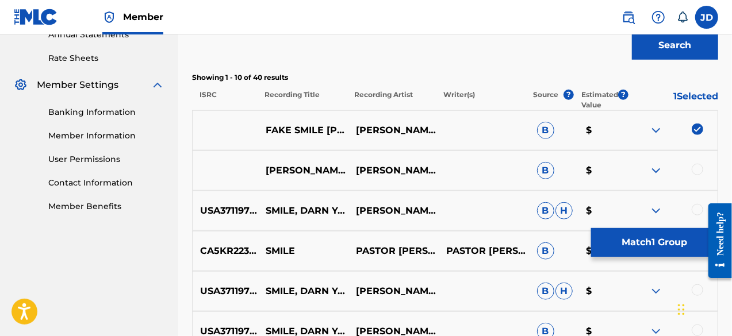
click at [696, 171] on div at bounding box center [698, 170] width 12 height 12
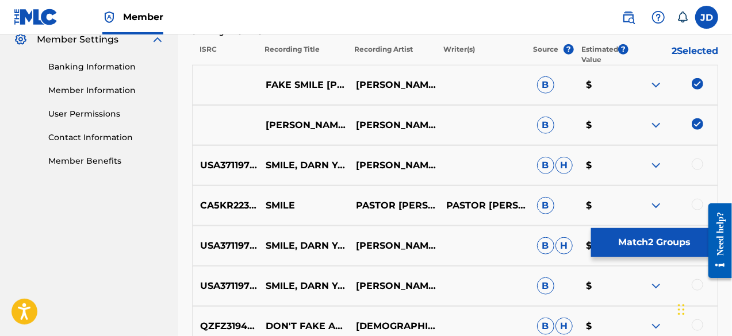
scroll to position [482, 0]
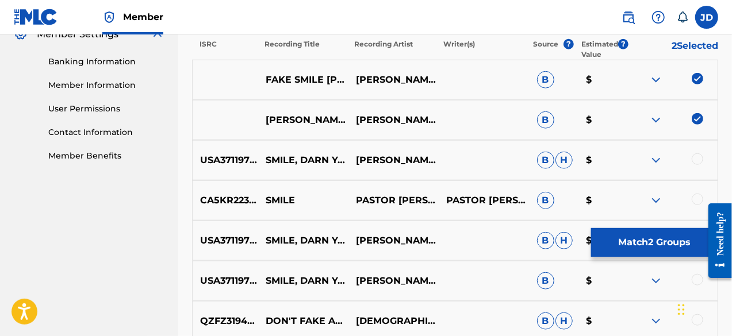
click at [657, 158] on img at bounding box center [656, 161] width 14 height 14
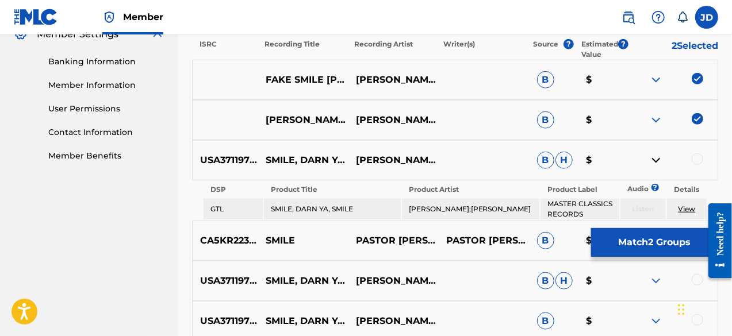
click at [657, 158] on img at bounding box center [656, 161] width 14 height 14
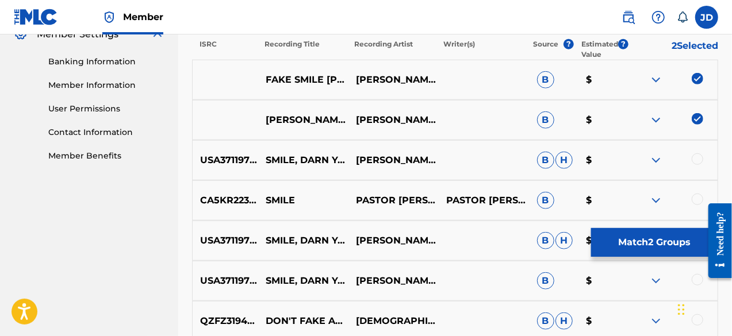
click at [652, 159] on img at bounding box center [656, 161] width 14 height 14
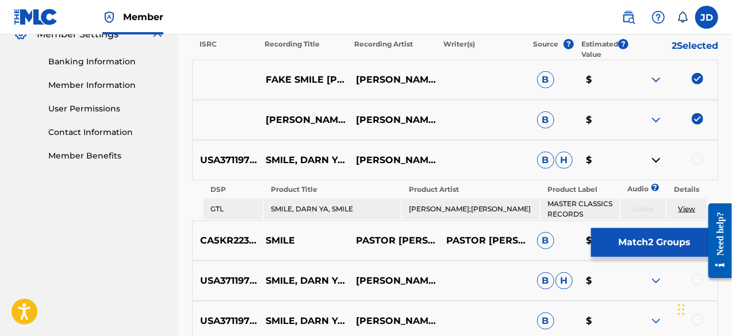
click at [652, 159] on img at bounding box center [656, 161] width 14 height 14
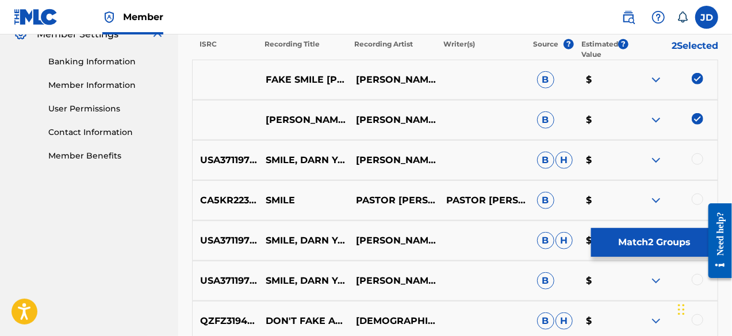
click at [635, 237] on button "Match 2 Groups" at bounding box center [654, 242] width 127 height 29
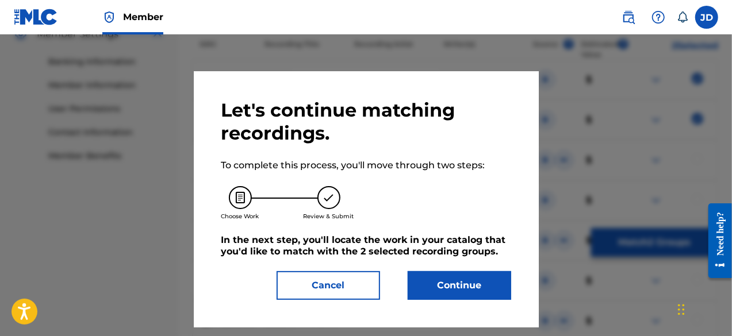
click at [453, 293] on button "Continue" at bounding box center [460, 285] width 104 height 29
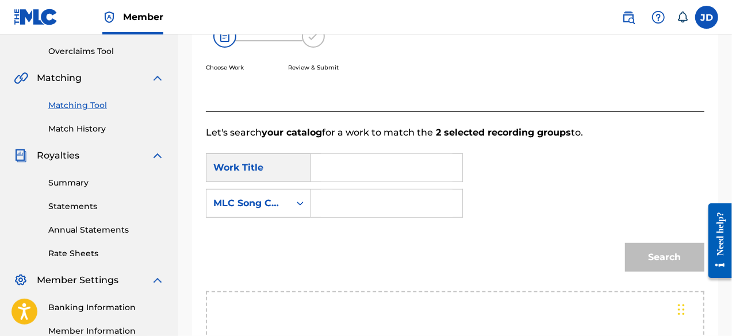
scroll to position [212, 0]
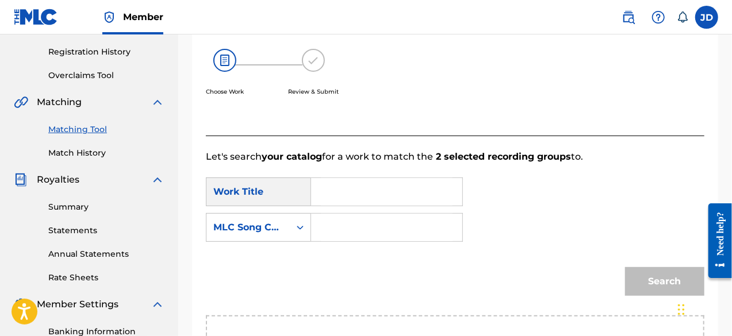
click at [427, 194] on input "Search Form" at bounding box center [387, 192] width 132 height 28
click at [351, 265] on span "smile" at bounding box center [363, 259] width 25 height 11
type input "fake smile"
click at [343, 233] on input "Search Form" at bounding box center [387, 228] width 132 height 28
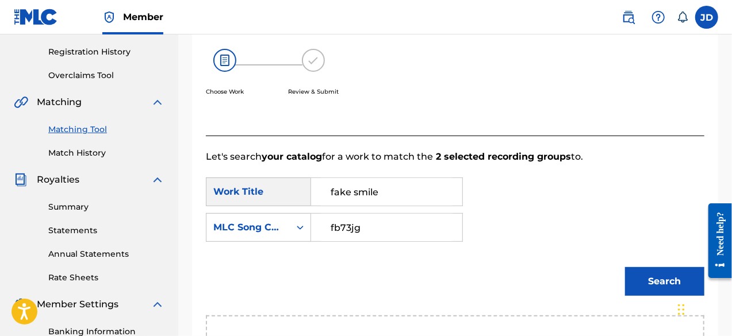
type input "fb73jg"
click at [658, 282] on button "Search" at bounding box center [664, 281] width 79 height 29
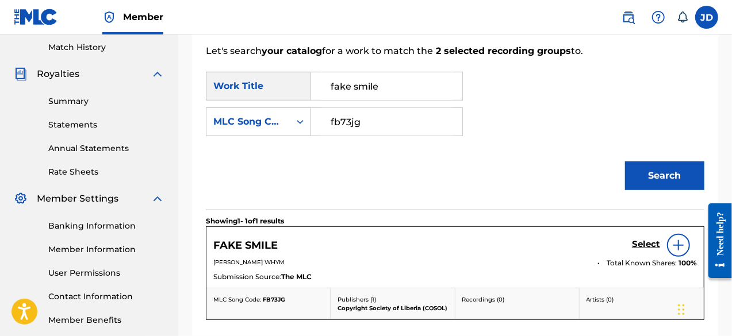
scroll to position [320, 0]
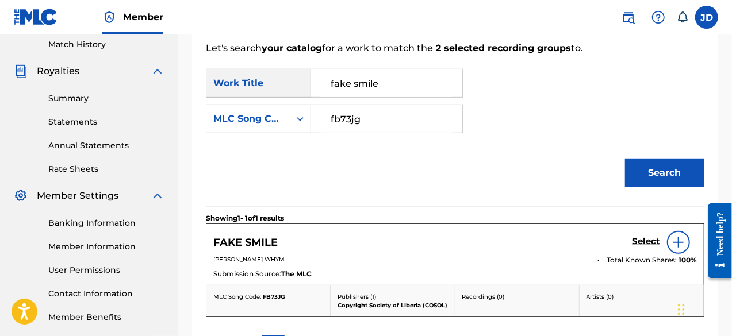
click at [641, 239] on h5 "Select" at bounding box center [646, 241] width 28 height 11
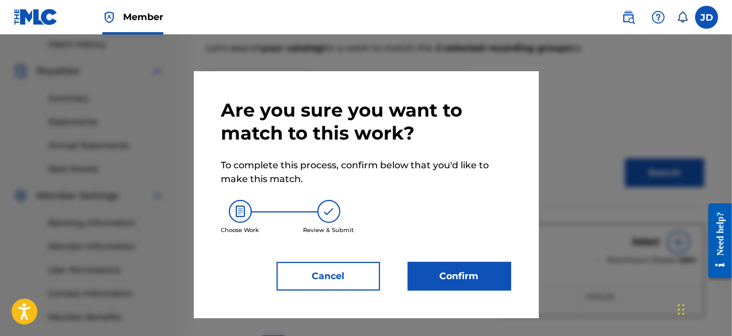
click at [467, 267] on button "Confirm" at bounding box center [460, 276] width 104 height 29
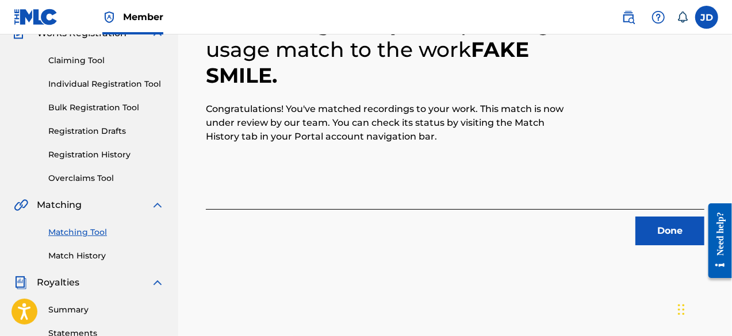
scroll to position [102, 0]
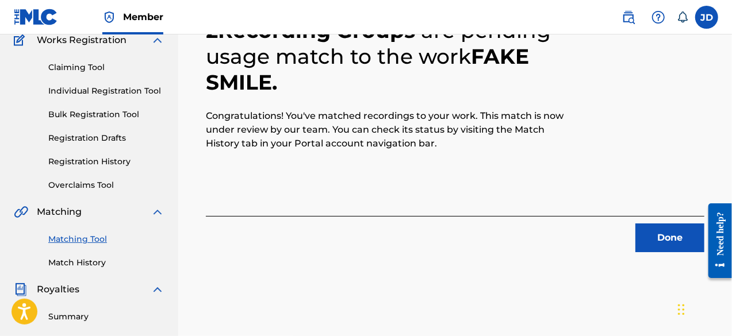
click at [665, 229] on button "Done" at bounding box center [669, 238] width 69 height 29
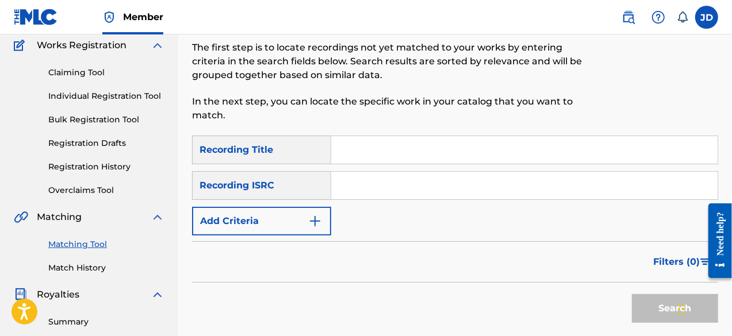
scroll to position [94, 0]
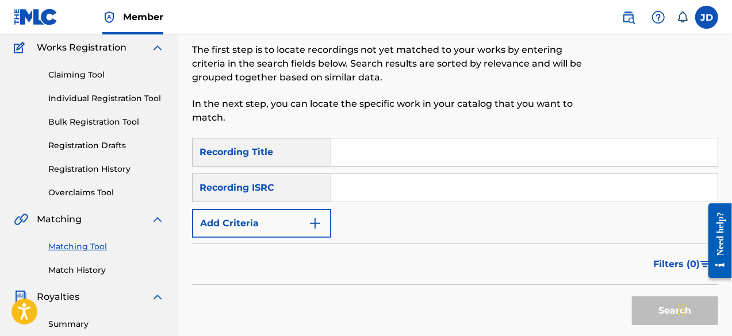
click at [321, 219] on img "Search Form" at bounding box center [315, 224] width 14 height 14
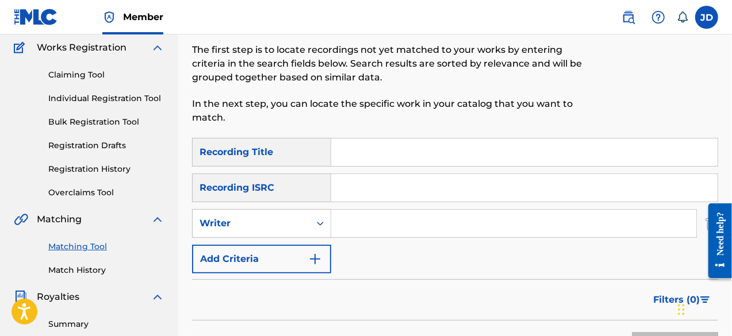
click at [299, 246] on button "Add Criteria" at bounding box center [261, 259] width 139 height 29
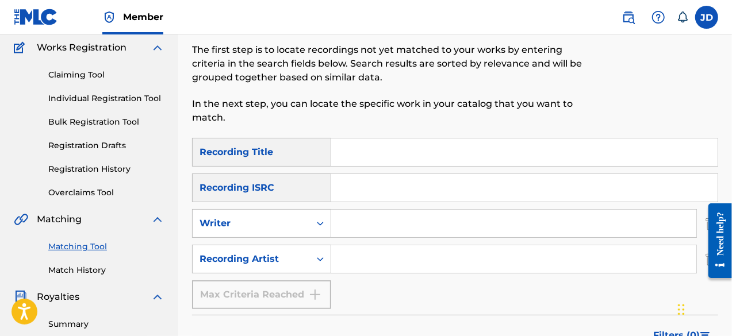
click at [357, 162] on input "Search Form" at bounding box center [524, 153] width 386 height 28
type input "reason"
click at [378, 263] on input "Search Form" at bounding box center [513, 260] width 365 height 28
paste input "pastor whyma"
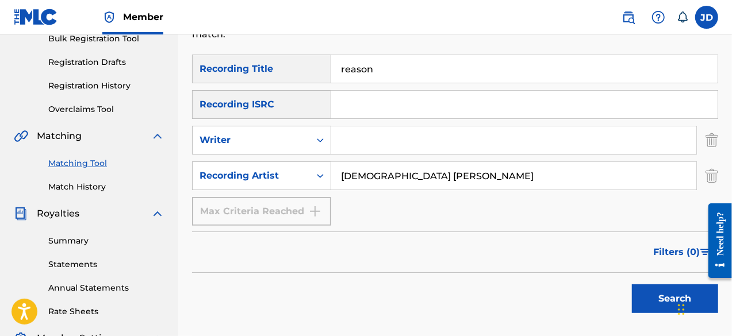
scroll to position [178, 0]
type input "pastor whyma"
click at [647, 292] on button "Search" at bounding box center [675, 298] width 86 height 29
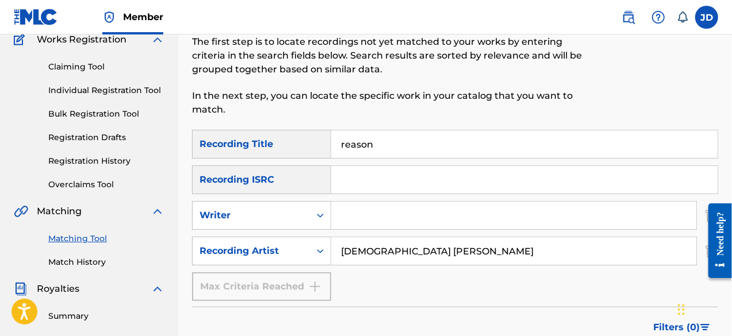
scroll to position [100, 0]
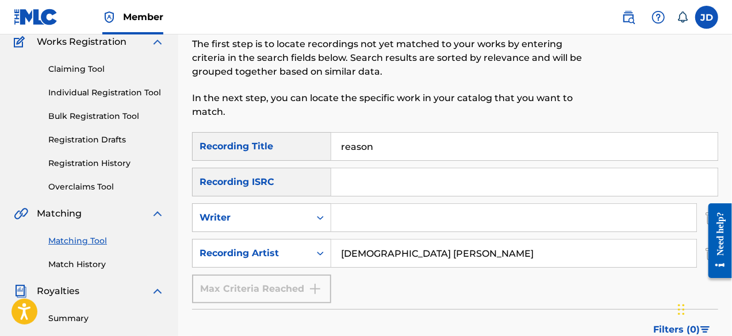
drag, startPoint x: 426, startPoint y: 149, endPoint x: 330, endPoint y: 145, distance: 95.5
click at [330, 145] on div "SearchWithCriteria5b763bca-2543-44b3-96bc-a05c7e13e7e5 Recording Title reason" at bounding box center [455, 146] width 526 height 29
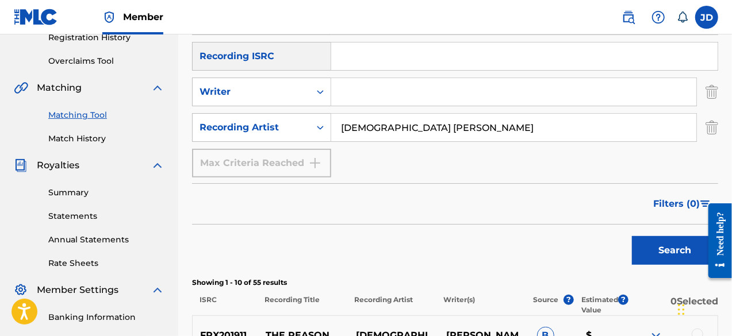
scroll to position [250, 0]
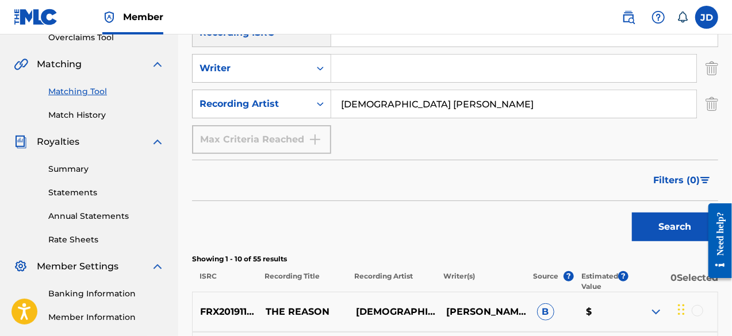
type input "dance"
click at [659, 230] on button "Search" at bounding box center [675, 227] width 86 height 29
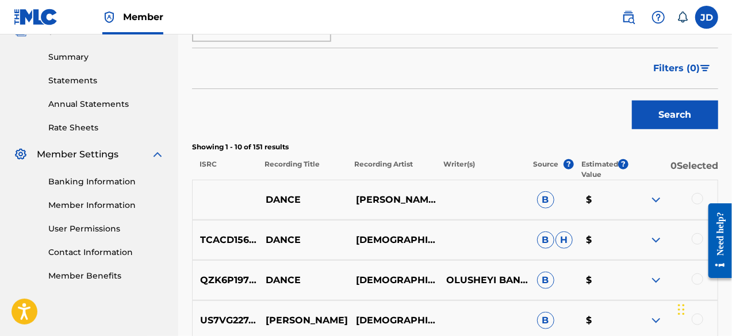
scroll to position [375, 0]
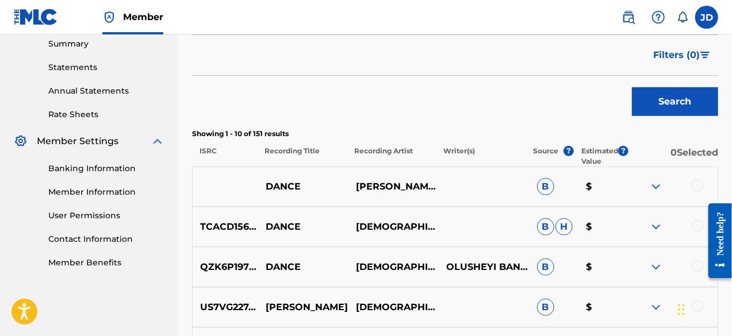
click at [698, 181] on div at bounding box center [698, 186] width 12 height 12
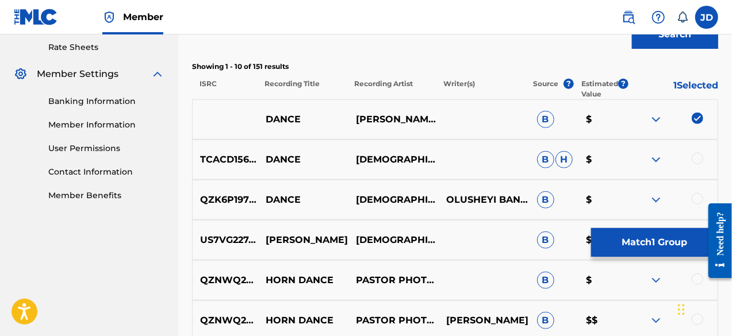
scroll to position [443, 0]
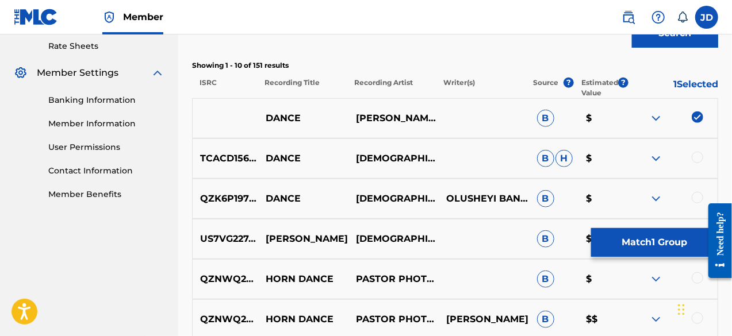
click at [665, 158] on div at bounding box center [672, 159] width 90 height 14
click at [658, 156] on img at bounding box center [656, 159] width 14 height 14
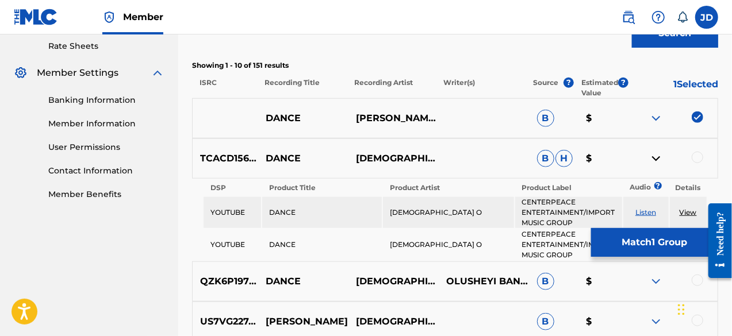
click at [658, 156] on img at bounding box center [656, 159] width 14 height 14
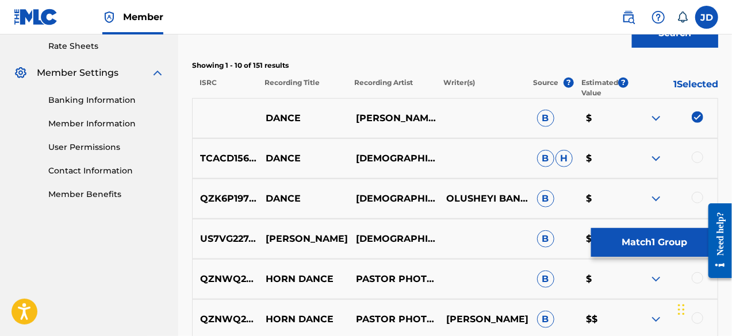
click at [643, 244] on button "Match 1 Group" at bounding box center [654, 242] width 127 height 29
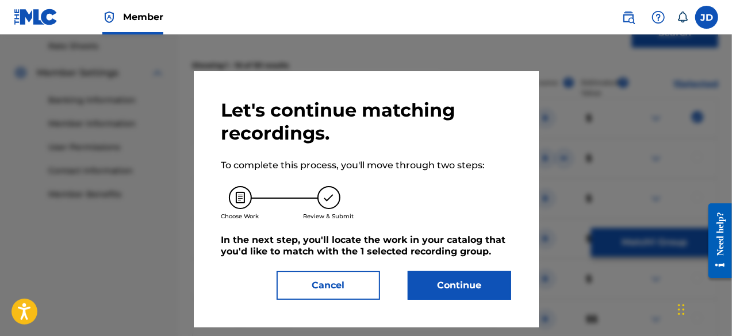
click at [460, 280] on button "Continue" at bounding box center [460, 285] width 104 height 29
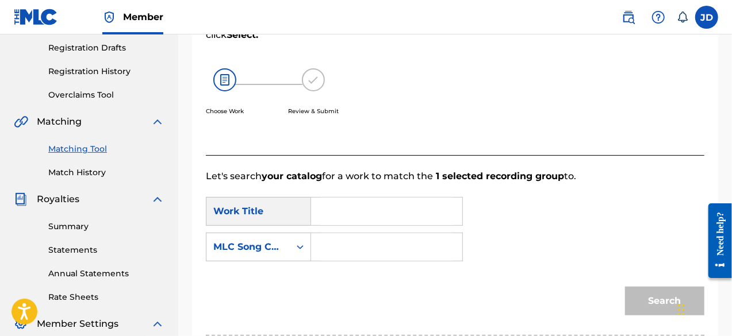
scroll to position [175, 0]
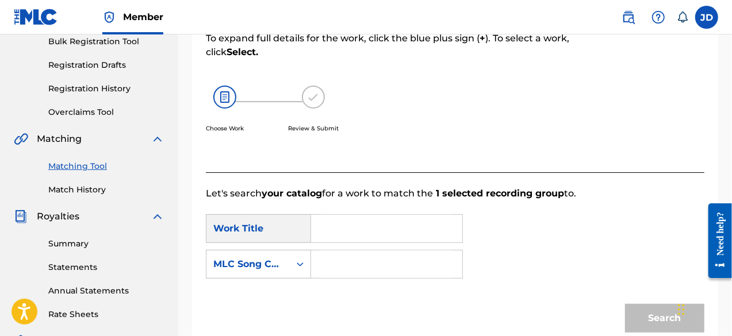
click at [432, 226] on input "Search Form" at bounding box center [387, 229] width 132 height 28
type input "dance"
click at [415, 269] on input "Search Form" at bounding box center [387, 265] width 132 height 28
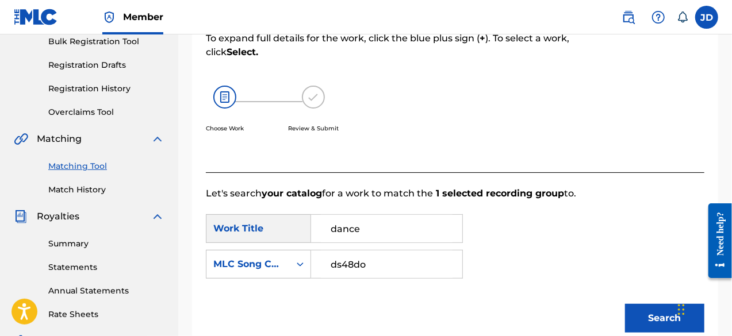
type input "ds48do"
click at [659, 313] on button "Search" at bounding box center [664, 318] width 79 height 29
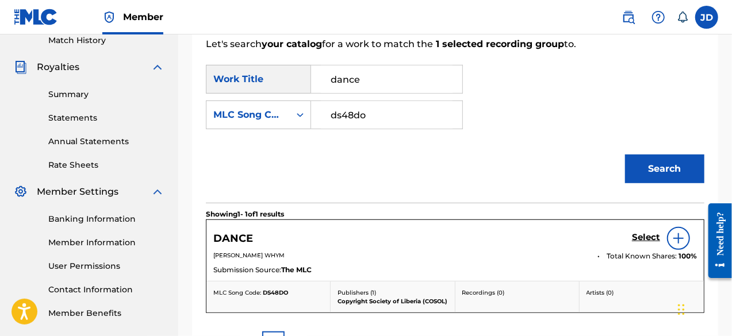
scroll to position [325, 0]
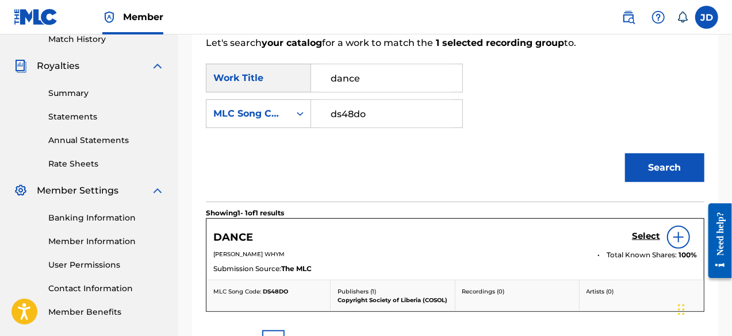
click at [642, 237] on h5 "Select" at bounding box center [646, 236] width 28 height 11
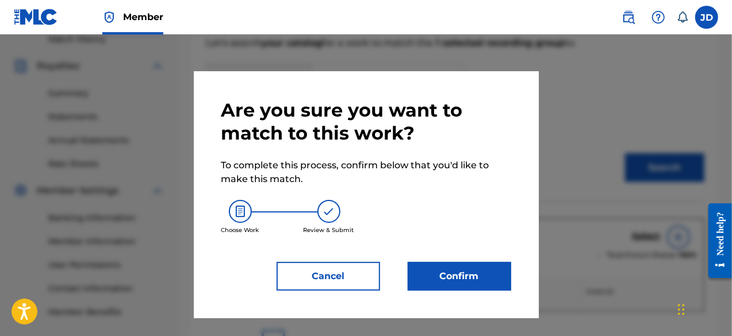
click at [466, 274] on button "Confirm" at bounding box center [460, 276] width 104 height 29
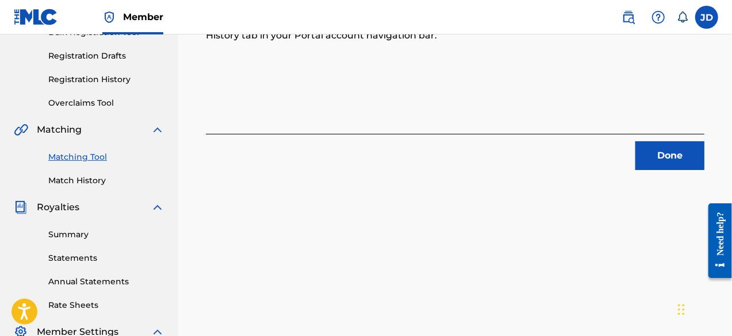
scroll to position [187, 0]
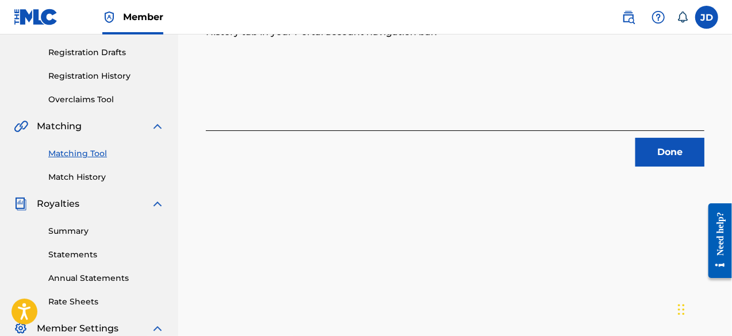
click at [665, 155] on button "Done" at bounding box center [669, 152] width 69 height 29
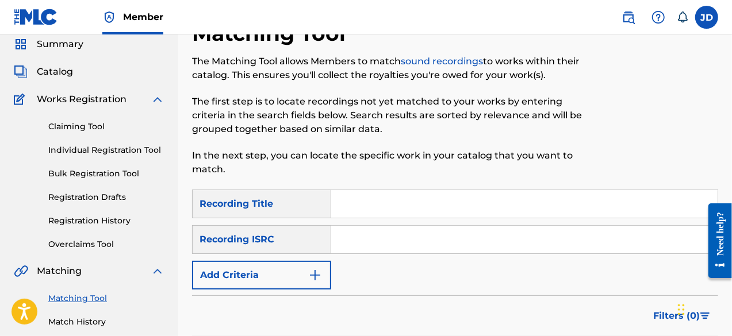
scroll to position [51, 0]
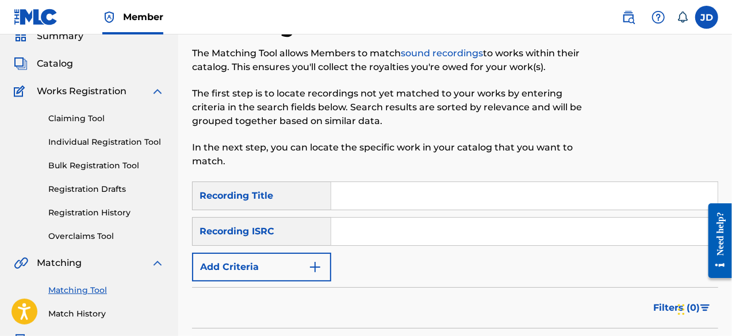
click at [360, 200] on input "Search Form" at bounding box center [524, 196] width 386 height 28
type input "beautiful"
click at [299, 258] on button "Add Criteria" at bounding box center [261, 267] width 139 height 29
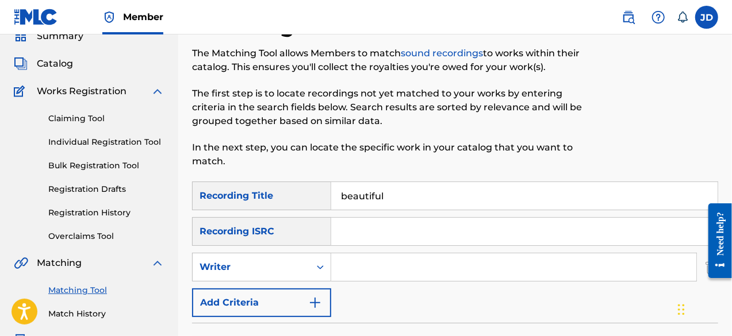
click at [297, 289] on button "Add Criteria" at bounding box center [261, 303] width 139 height 29
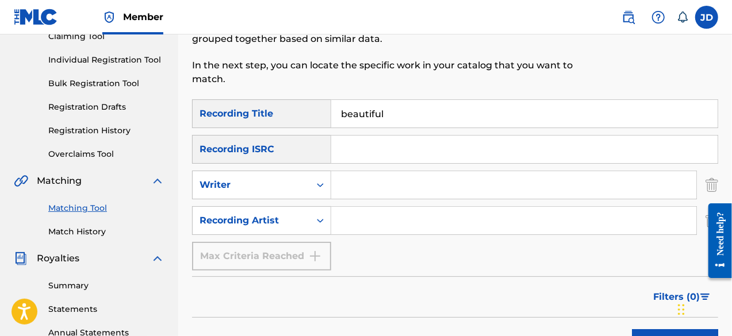
scroll to position [138, 0]
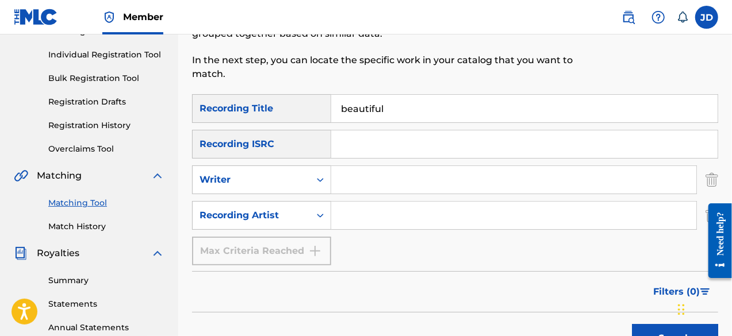
click at [466, 212] on input "Search Form" at bounding box center [513, 216] width 365 height 28
paste input "pastor whyma"
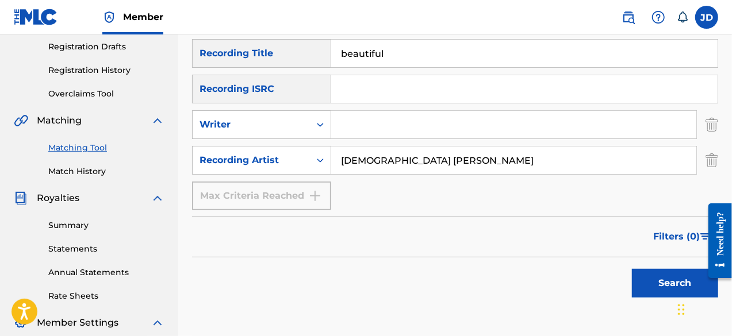
scroll to position [198, 0]
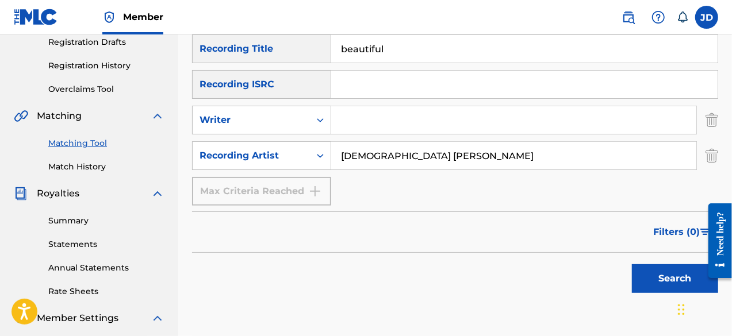
type input "pastor whyma"
click at [665, 272] on button "Search" at bounding box center [675, 279] width 86 height 29
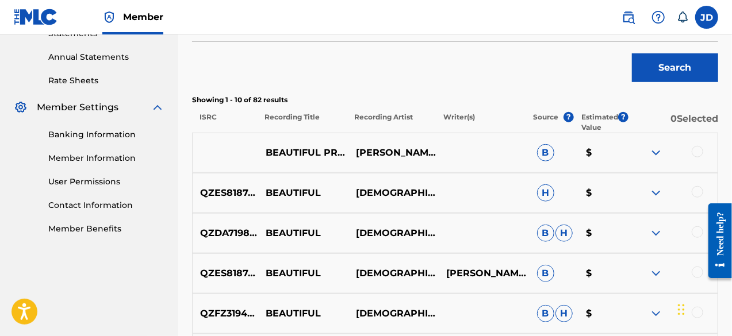
scroll to position [411, 0]
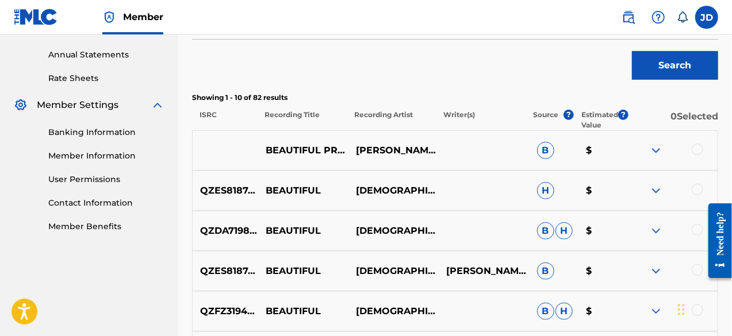
click at [699, 148] on div at bounding box center [698, 150] width 12 height 12
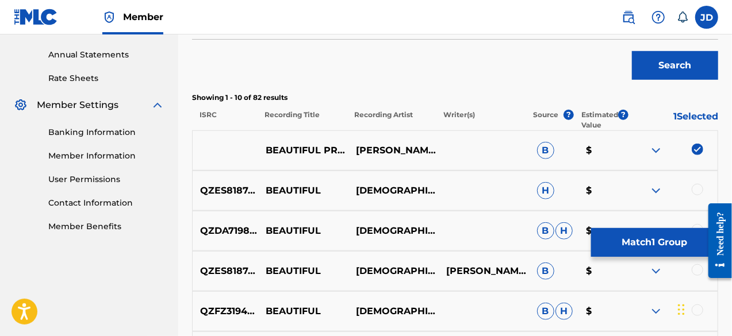
click at [629, 247] on button "Match 1 Group" at bounding box center [654, 242] width 127 height 29
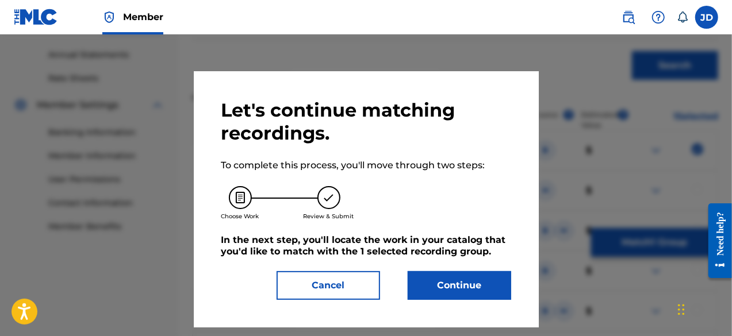
click at [475, 279] on button "Continue" at bounding box center [460, 285] width 104 height 29
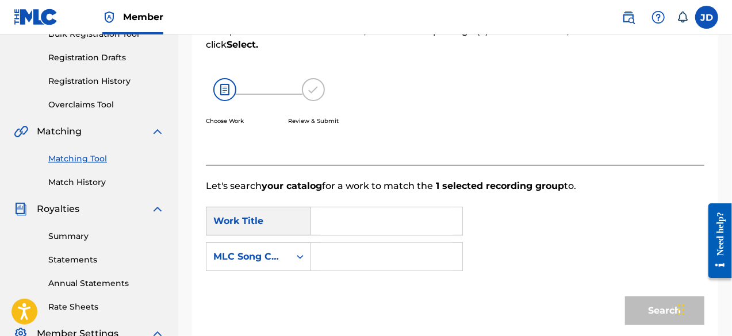
scroll to position [183, 0]
click at [388, 225] on input "Search Form" at bounding box center [387, 221] width 132 height 28
type input "beautiful"
click at [365, 246] on strong "beautiful" at bounding box center [353, 246] width 44 height 11
click at [357, 250] on input "Search Form" at bounding box center [387, 257] width 132 height 28
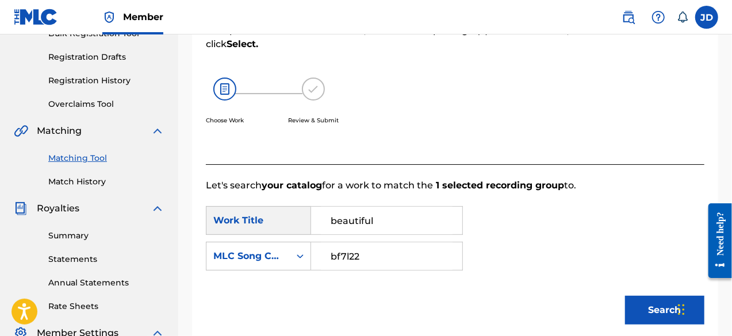
type input "bf7l22"
click at [634, 313] on button "Search" at bounding box center [664, 310] width 79 height 29
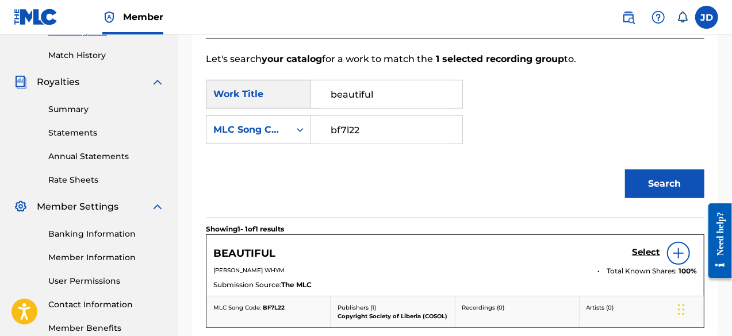
scroll to position [316, 0]
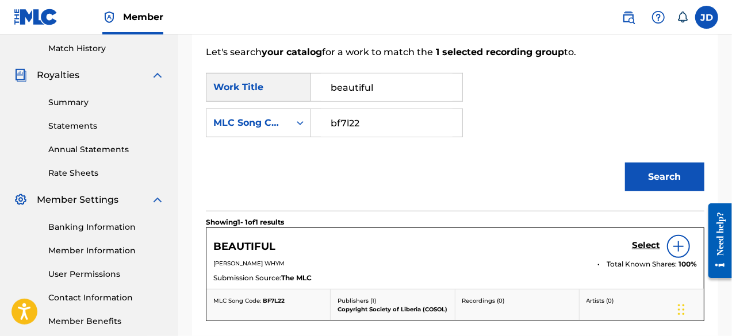
click at [653, 244] on h5 "Select" at bounding box center [646, 245] width 28 height 11
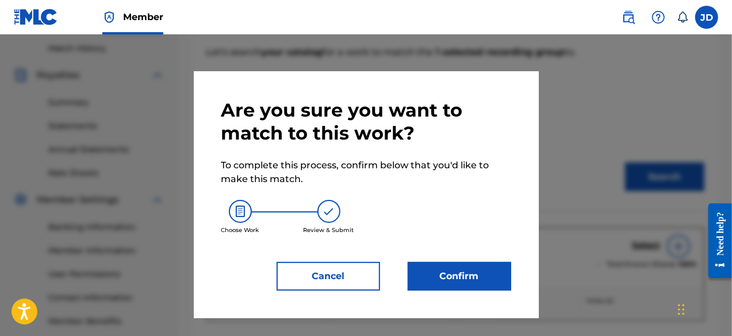
click at [483, 273] on button "Confirm" at bounding box center [460, 276] width 104 height 29
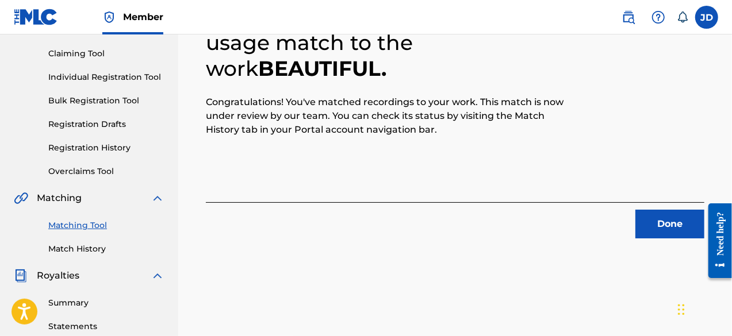
scroll to position [123, 0]
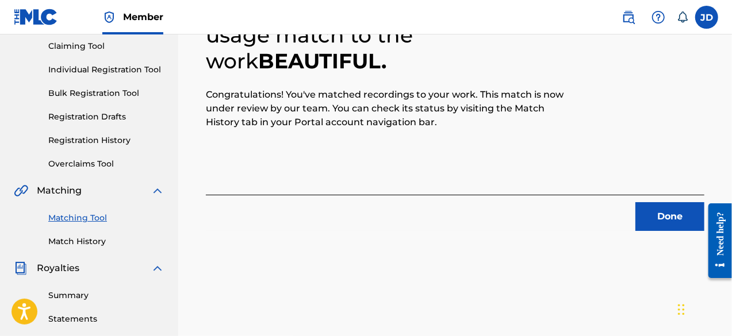
click at [666, 214] on button "Done" at bounding box center [669, 216] width 69 height 29
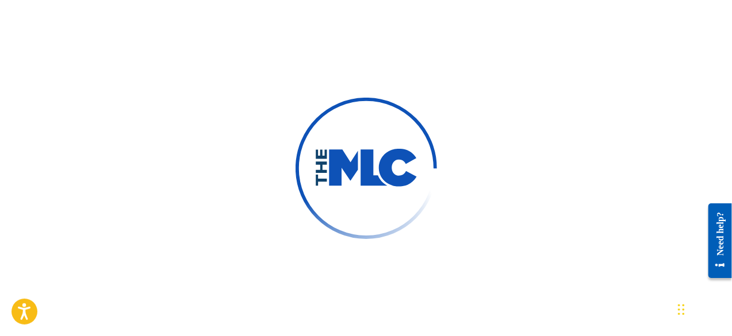
scroll to position [105, 0]
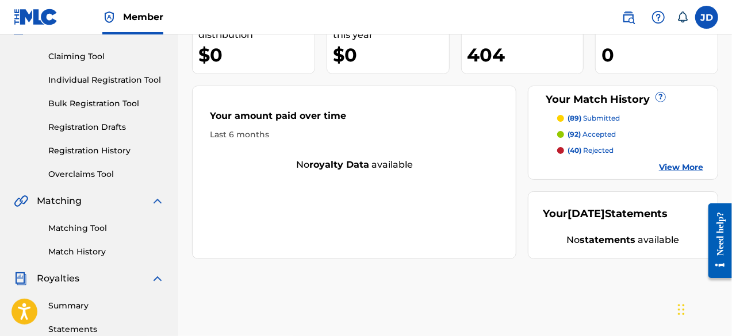
scroll to position [111, 0]
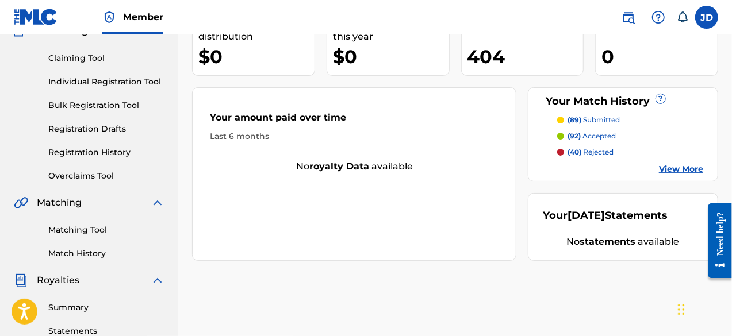
click at [689, 165] on link "View More" at bounding box center [681, 169] width 44 height 12
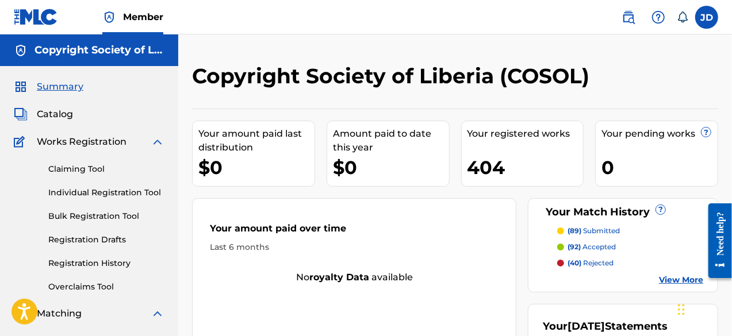
click at [83, 167] on link "Claiming Tool" at bounding box center [106, 169] width 116 height 12
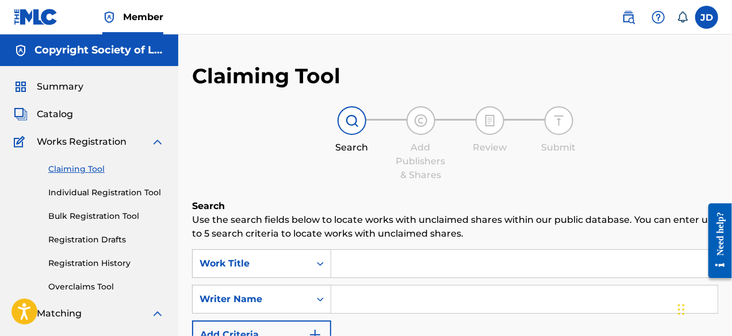
click at [60, 119] on span "Catalog" at bounding box center [55, 115] width 36 height 14
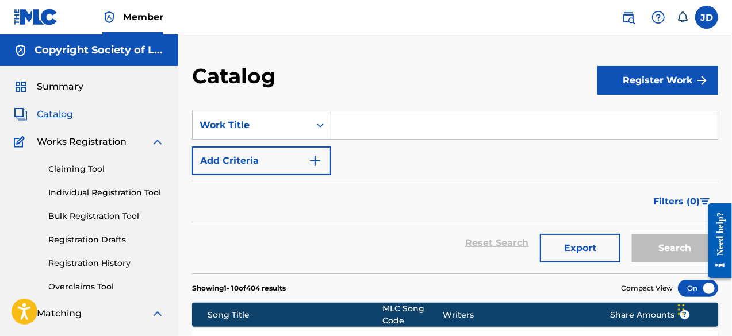
click at [59, 88] on span "Summary" at bounding box center [60, 87] width 47 height 14
